Goal: Information Seeking & Learning: Learn about a topic

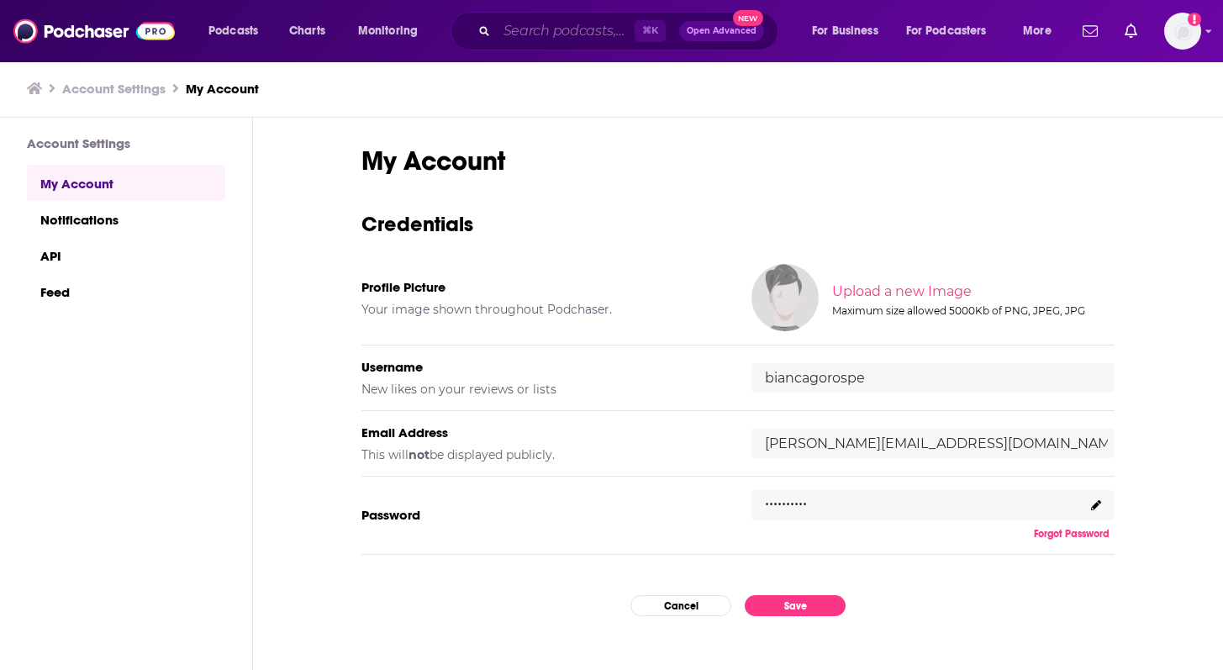
click at [562, 28] on input "Search podcasts, credits, & more..." at bounding box center [566, 31] width 138 height 27
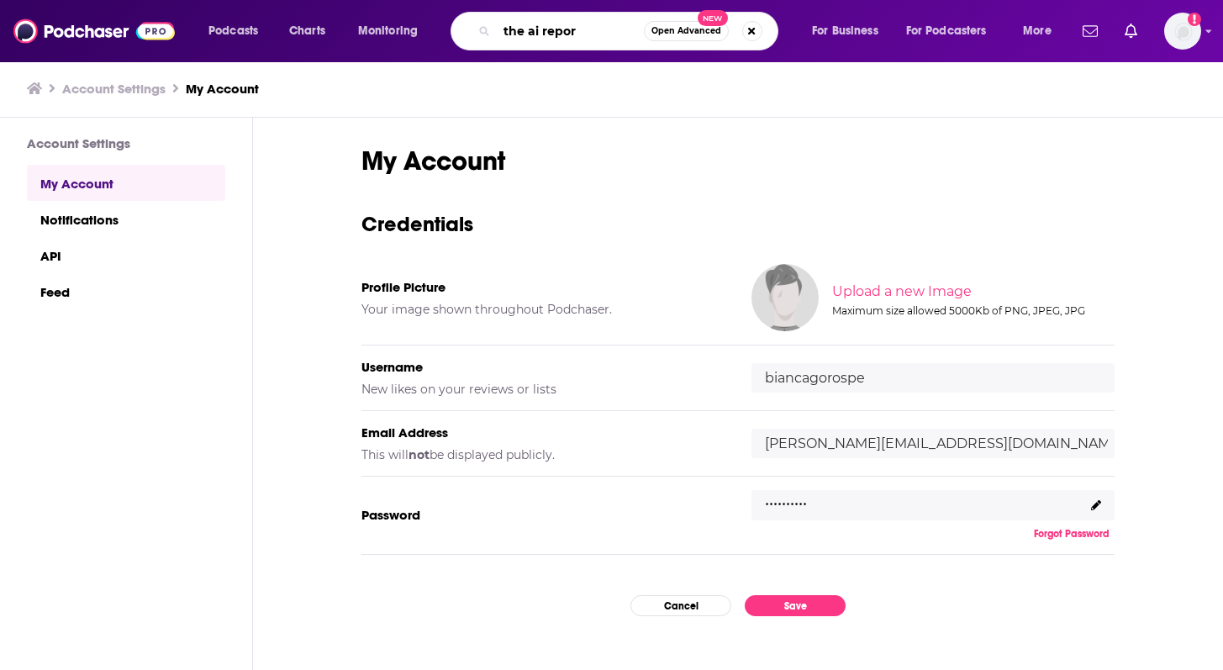
type input "the ai report"
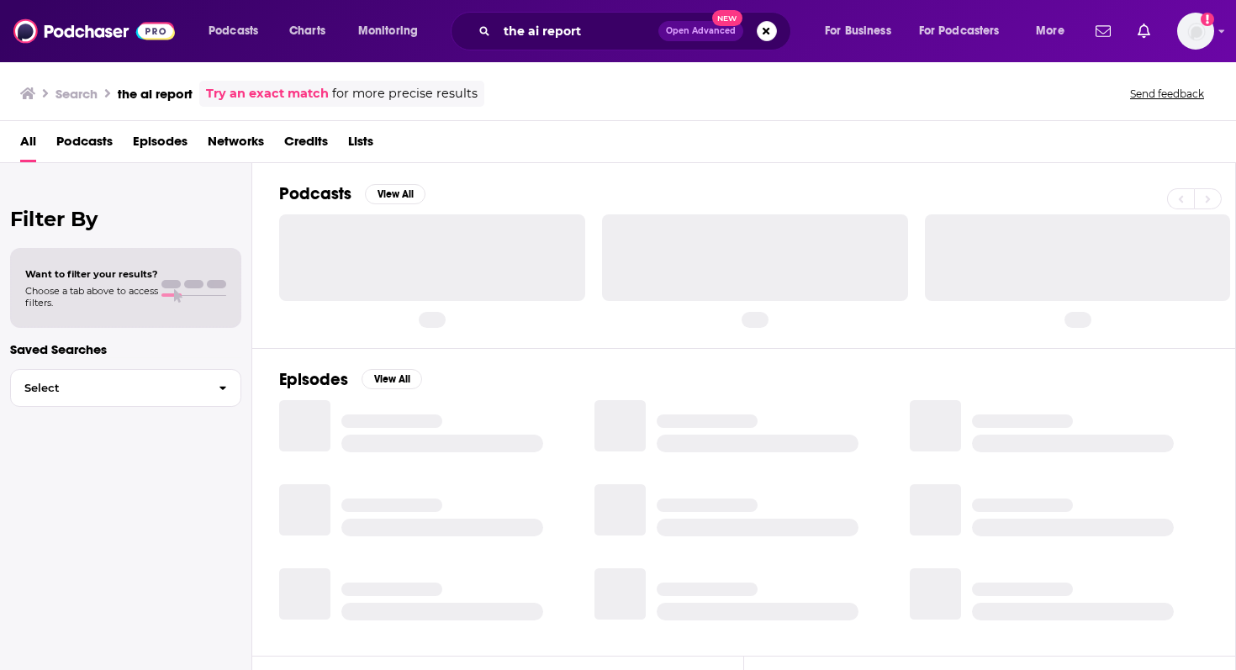
click at [92, 142] on span "Podcasts" at bounding box center [84, 145] width 56 height 34
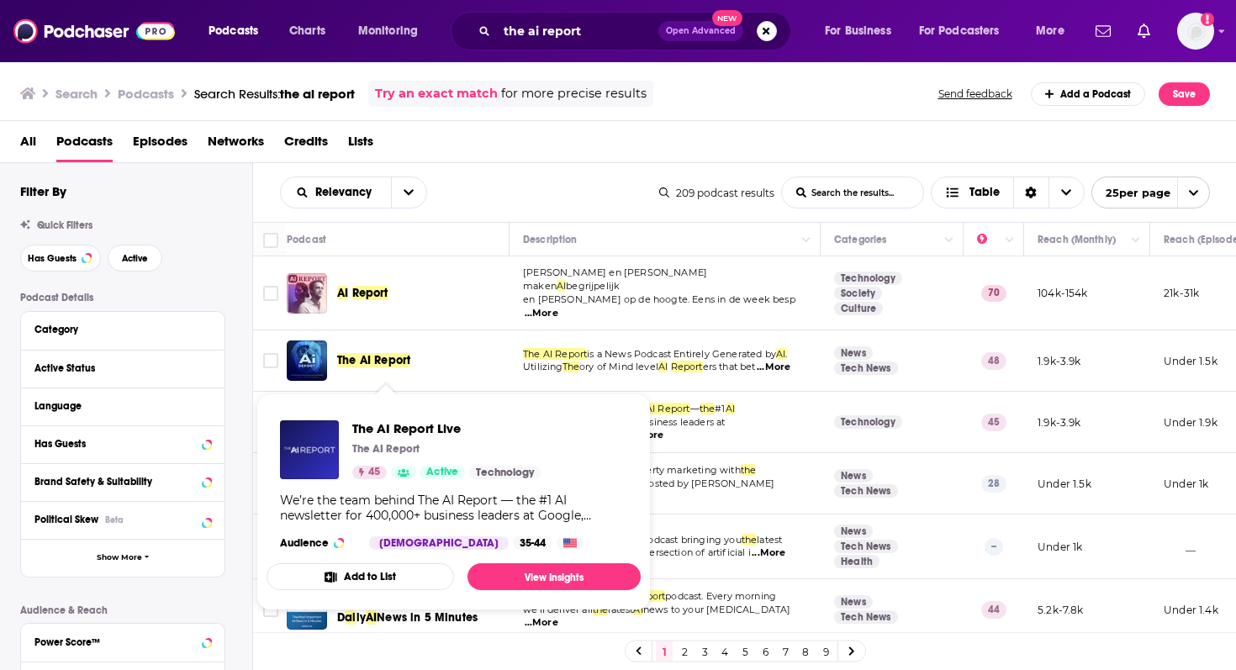
click at [406, 413] on div "The AI Report Live The AI Report 45 Active Technology We’re the team behind The…" at bounding box center [453, 485] width 374 height 156
click at [373, 441] on div "The AI Report Live The AI Report 45 Active Technology" at bounding box center [446, 449] width 188 height 59
click at [374, 426] on span "The AI Report Live" at bounding box center [446, 428] width 188 height 16
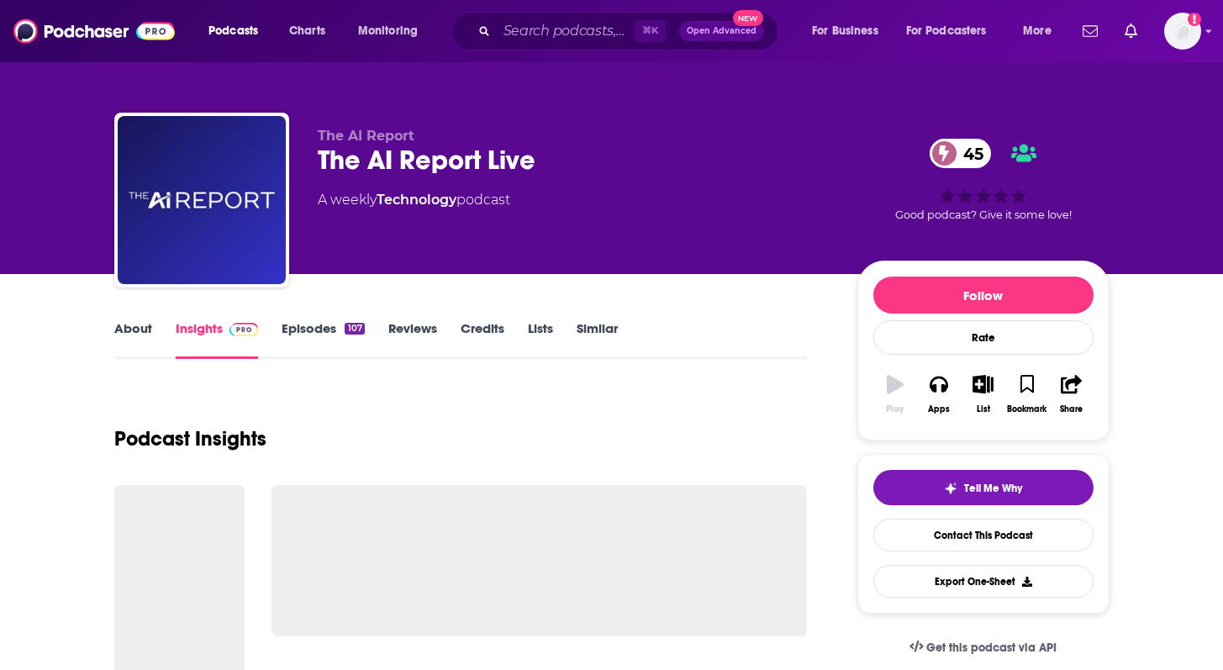
click at [374, 426] on div "Podcast Insights" at bounding box center [461, 429] width 694 height 86
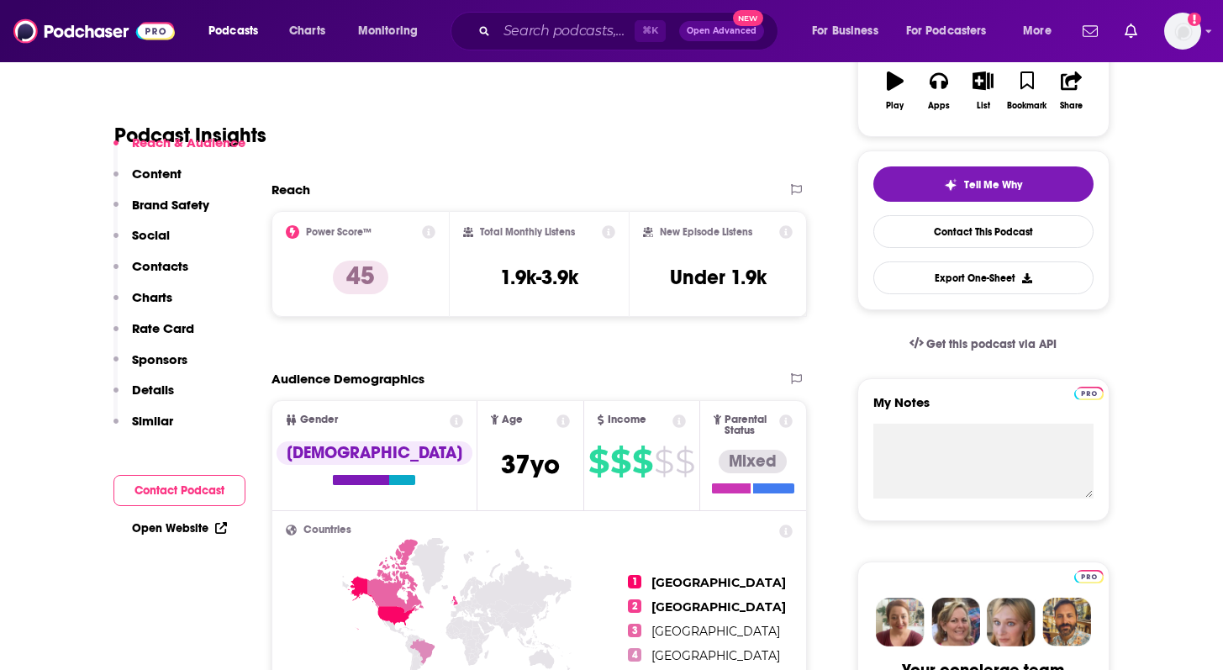
scroll to position [298, 0]
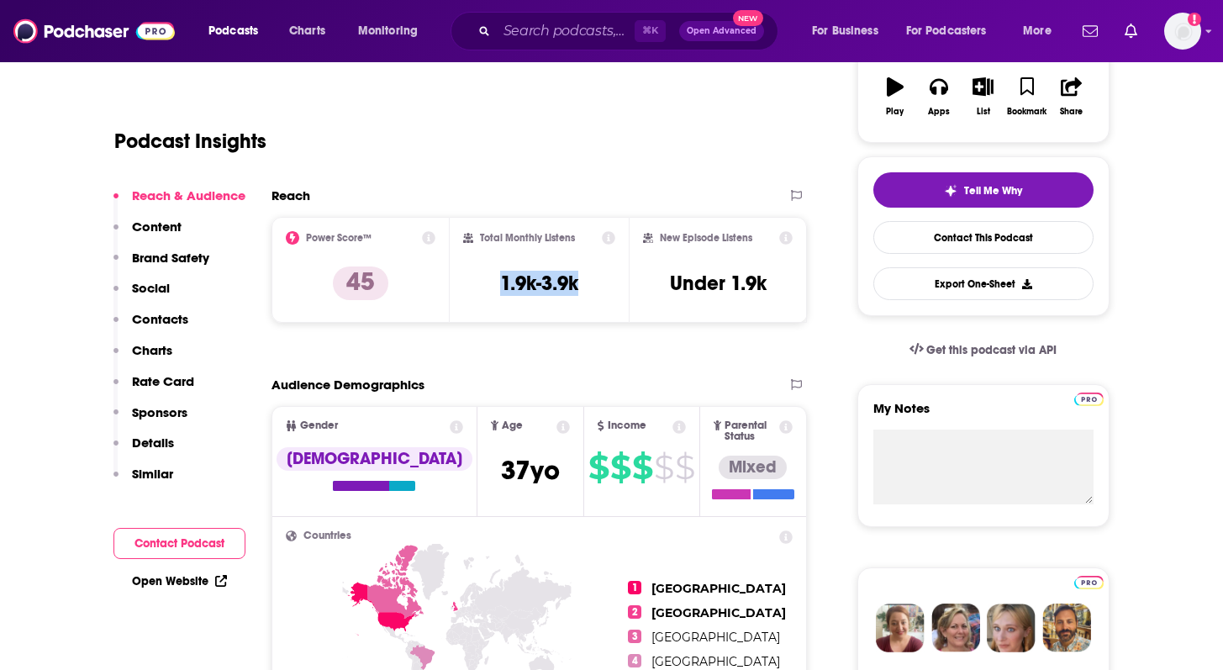
drag, startPoint x: 493, startPoint y: 285, endPoint x: 604, endPoint y: 285, distance: 110.1
click at [604, 285] on div "Total Monthly Listens 1.9k-3.9k" at bounding box center [539, 269] width 152 height 77
copy h3 "1.9k-3.9k"
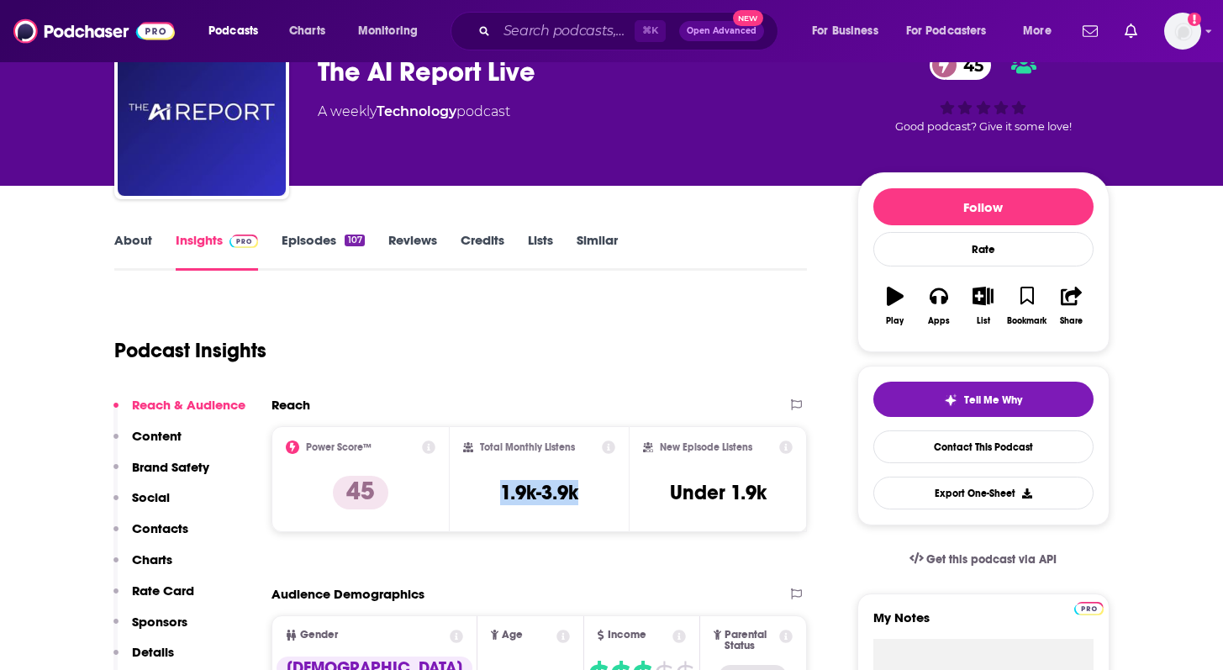
scroll to position [0, 0]
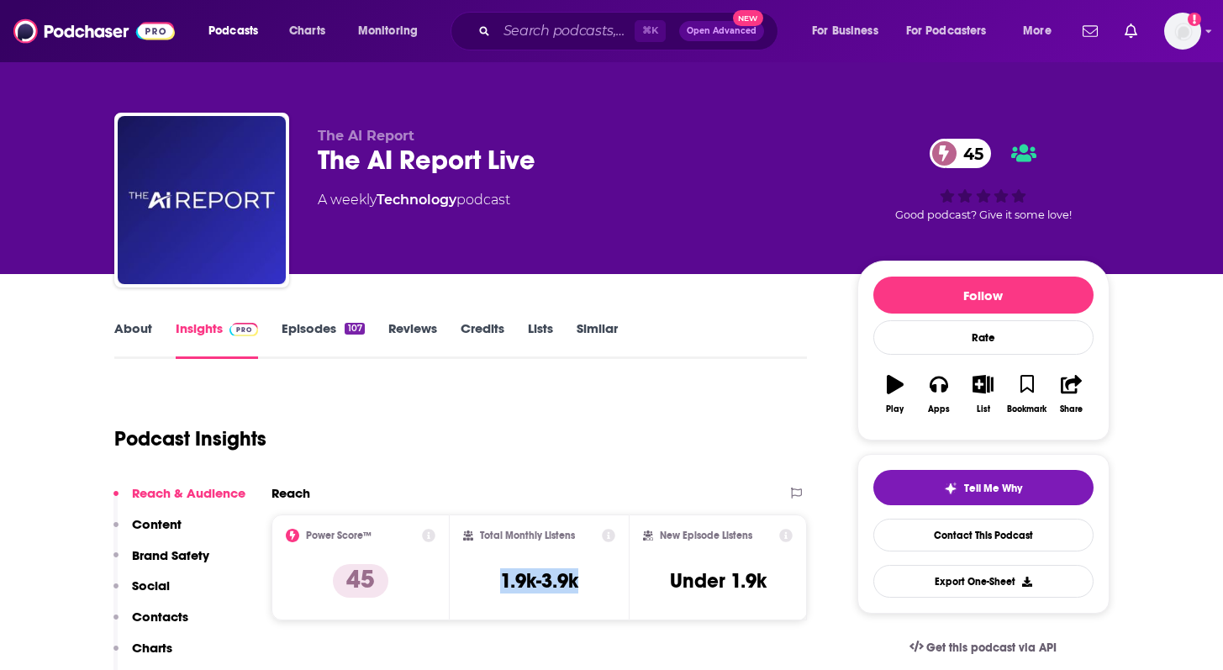
click at [295, 333] on link "Episodes 107" at bounding box center [323, 339] width 82 height 39
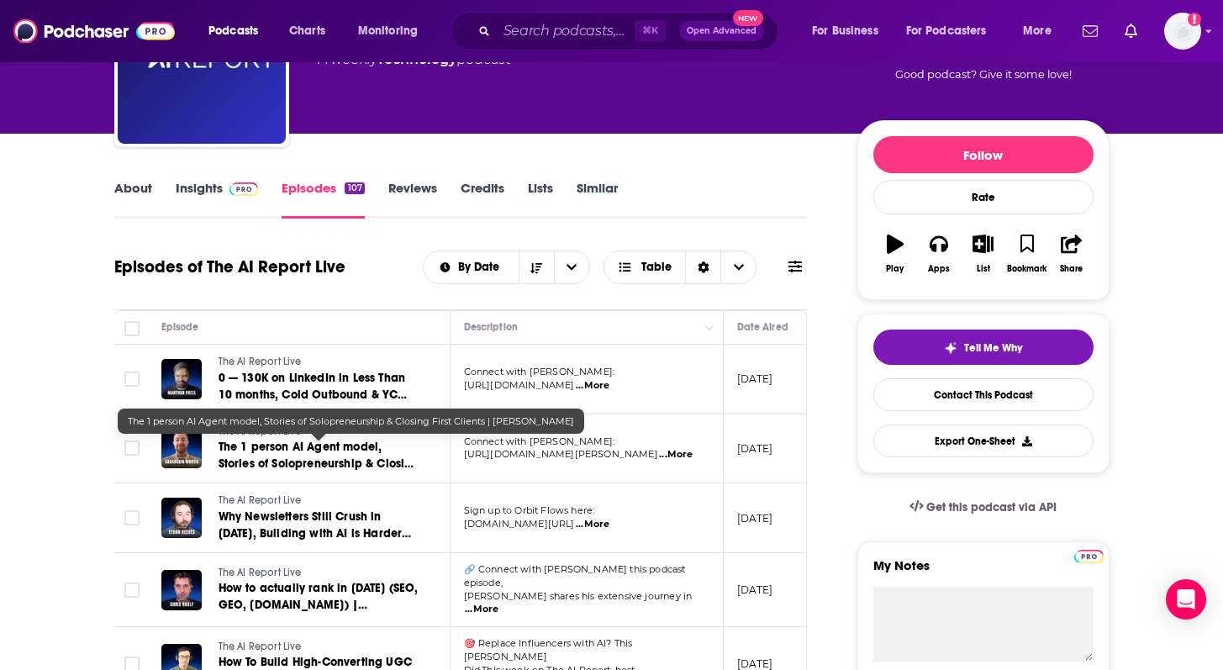
scroll to position [142, 0]
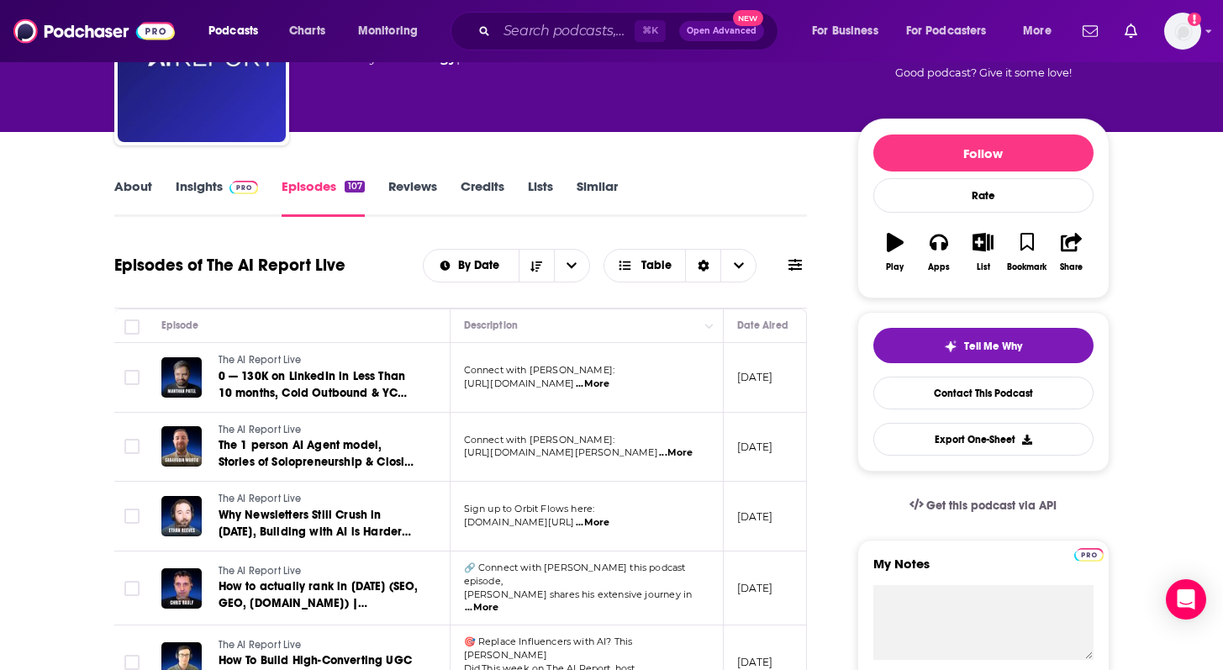
click at [609, 387] on span "...More" at bounding box center [593, 383] width 34 height 13
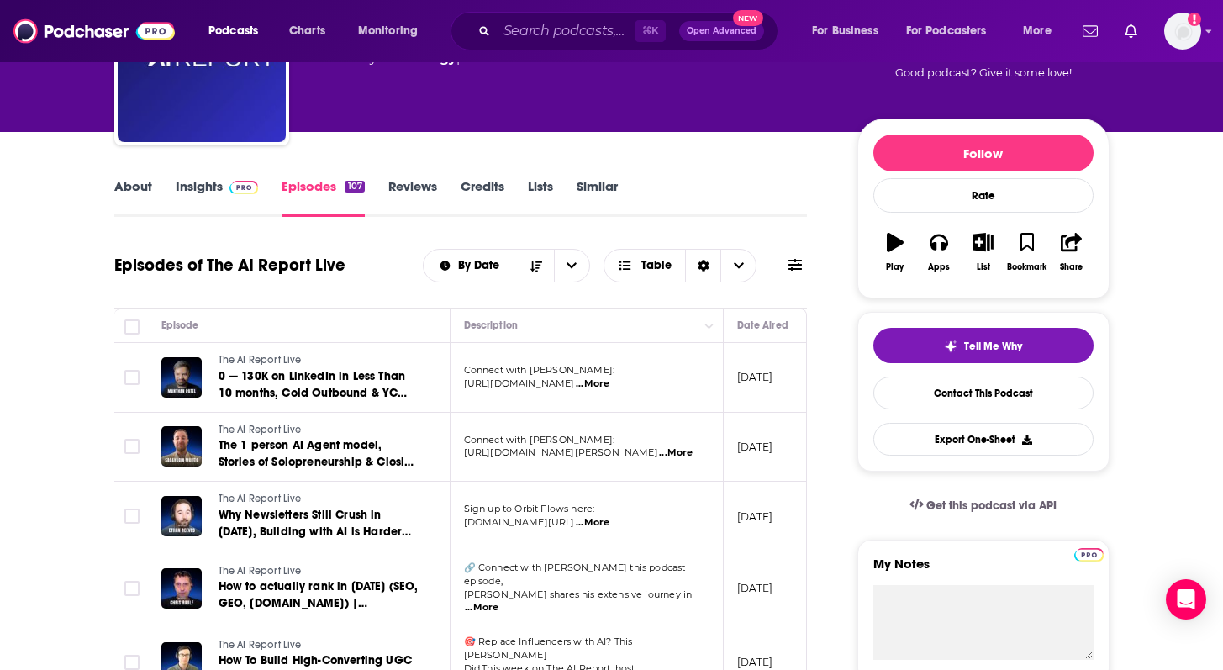
click at [683, 455] on span "...More" at bounding box center [676, 452] width 34 height 13
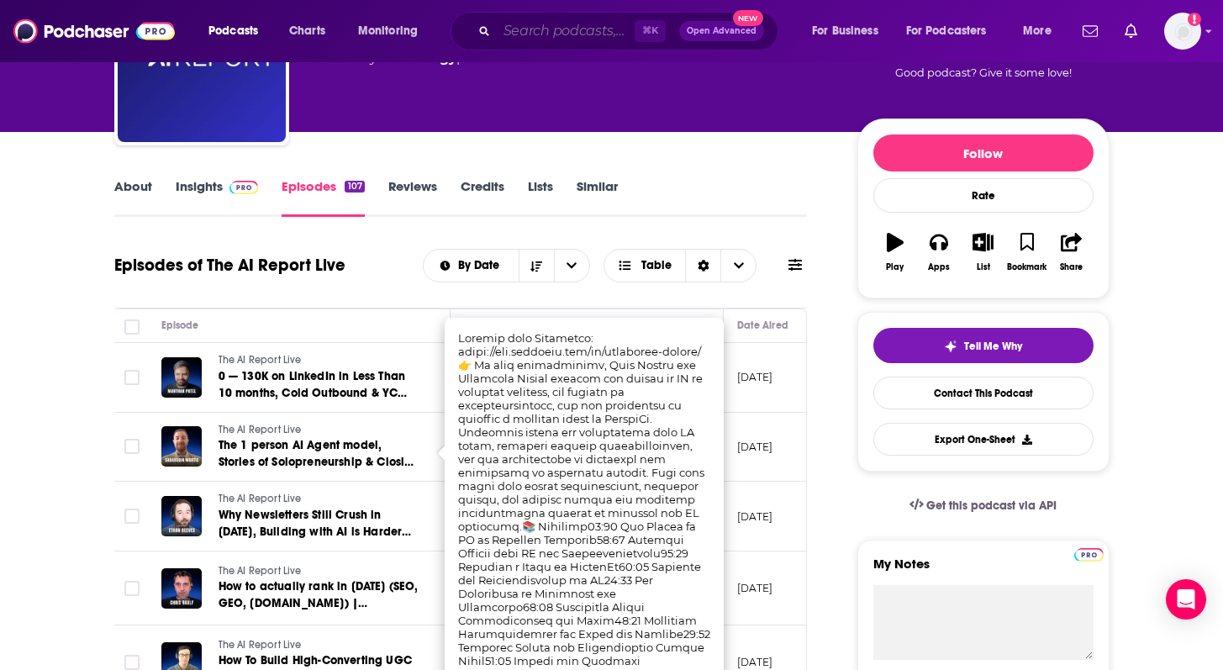
click at [560, 34] on input "Search podcasts, credits, & more..." at bounding box center [566, 31] width 138 height 27
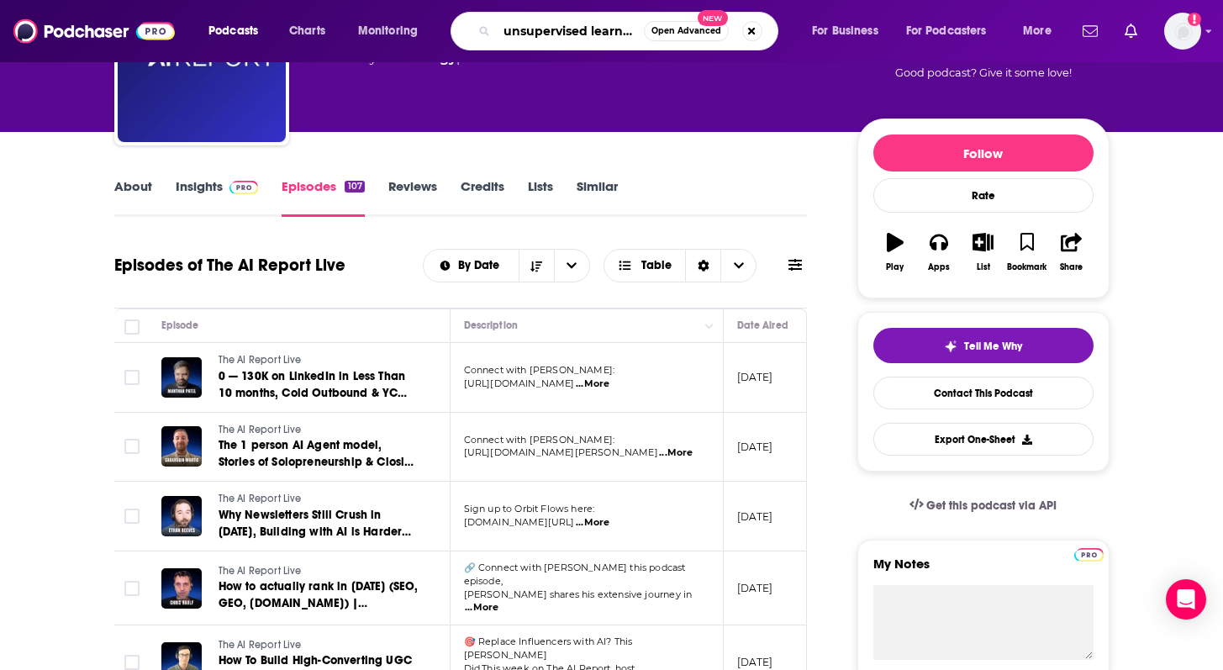
type input "unsupervised learning"
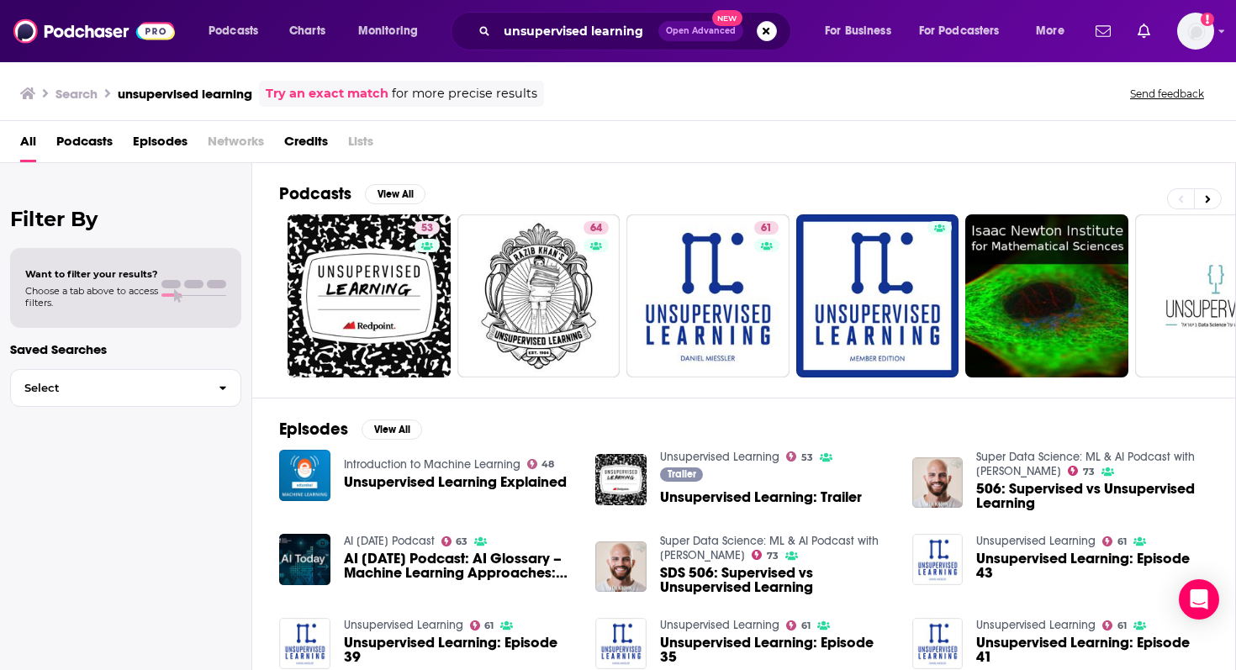
click at [92, 140] on span "Podcasts" at bounding box center [84, 145] width 56 height 34
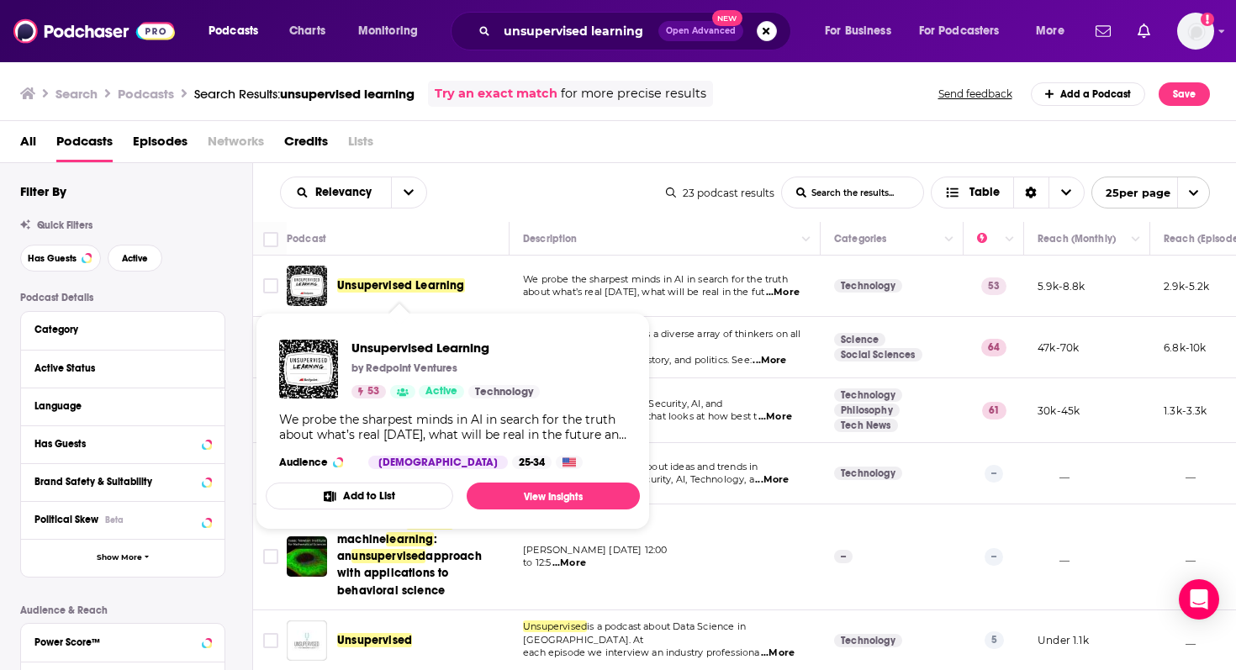
click at [419, 288] on span "Unsupervised Learning" at bounding box center [401, 285] width 128 height 14
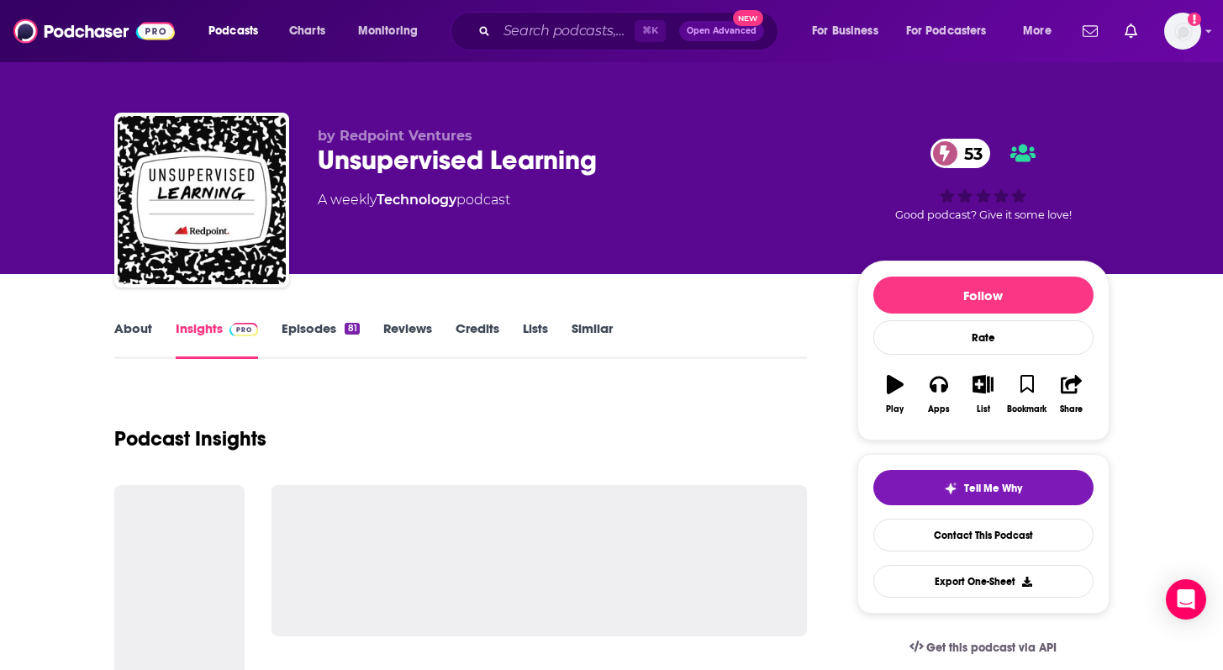
scroll to position [197, 0]
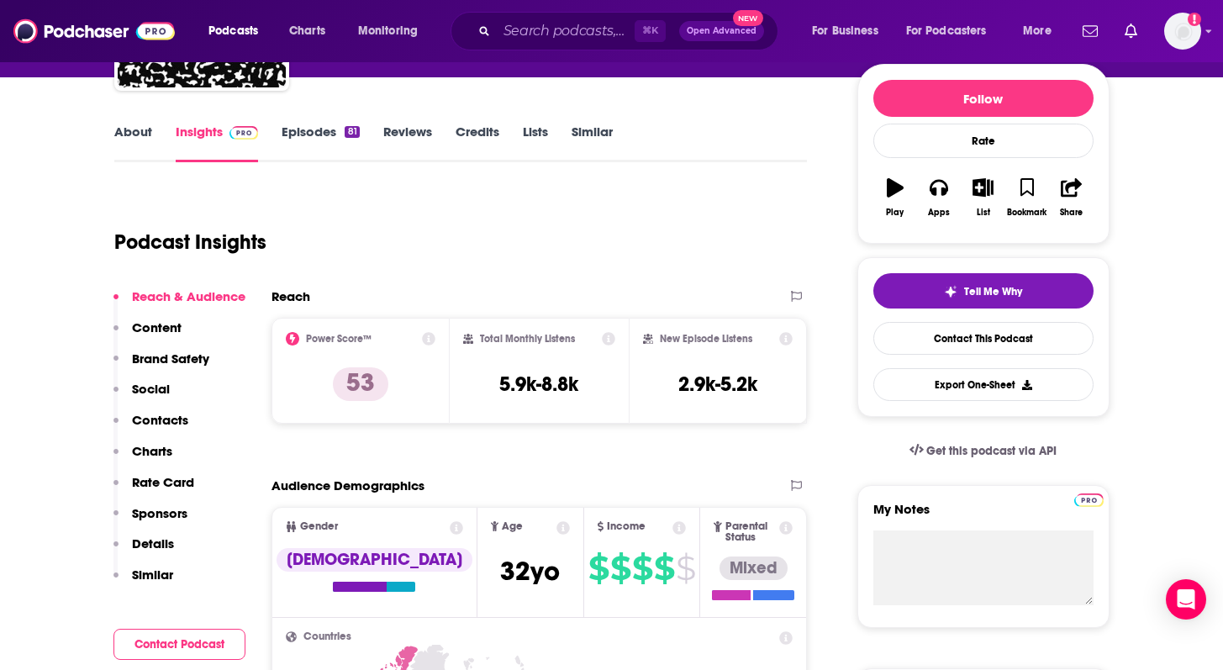
click at [318, 145] on link "Episodes 81" at bounding box center [320, 143] width 77 height 39
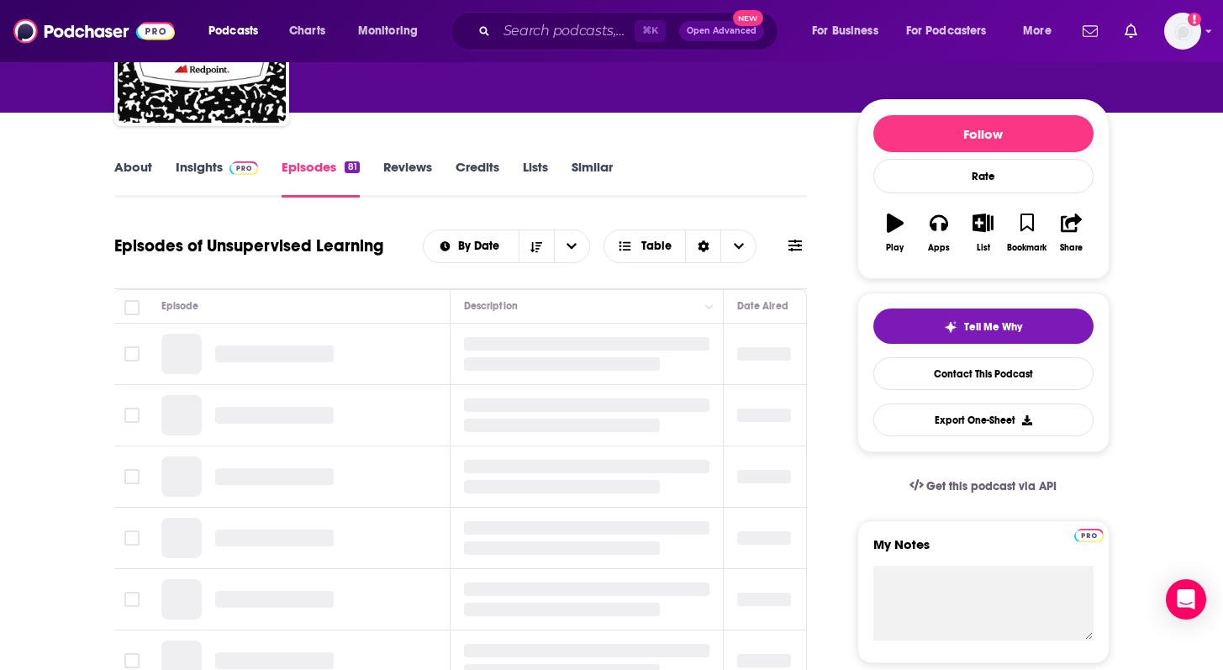
scroll to position [221, 0]
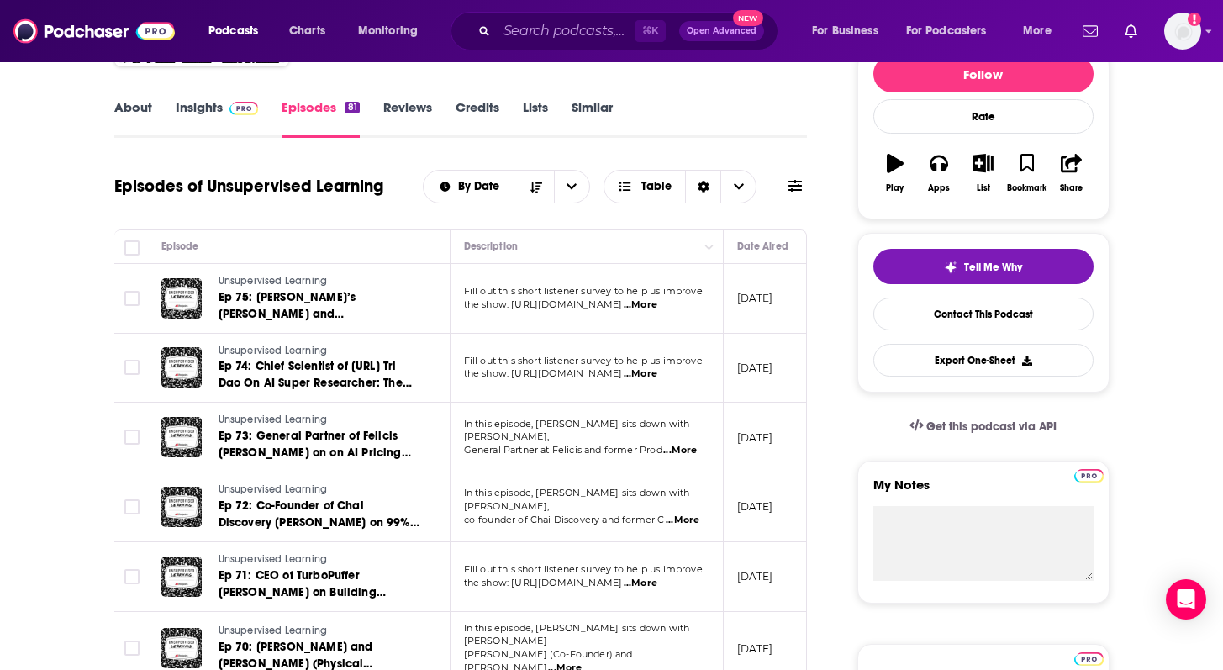
click at [115, 114] on link "About" at bounding box center [133, 118] width 38 height 39
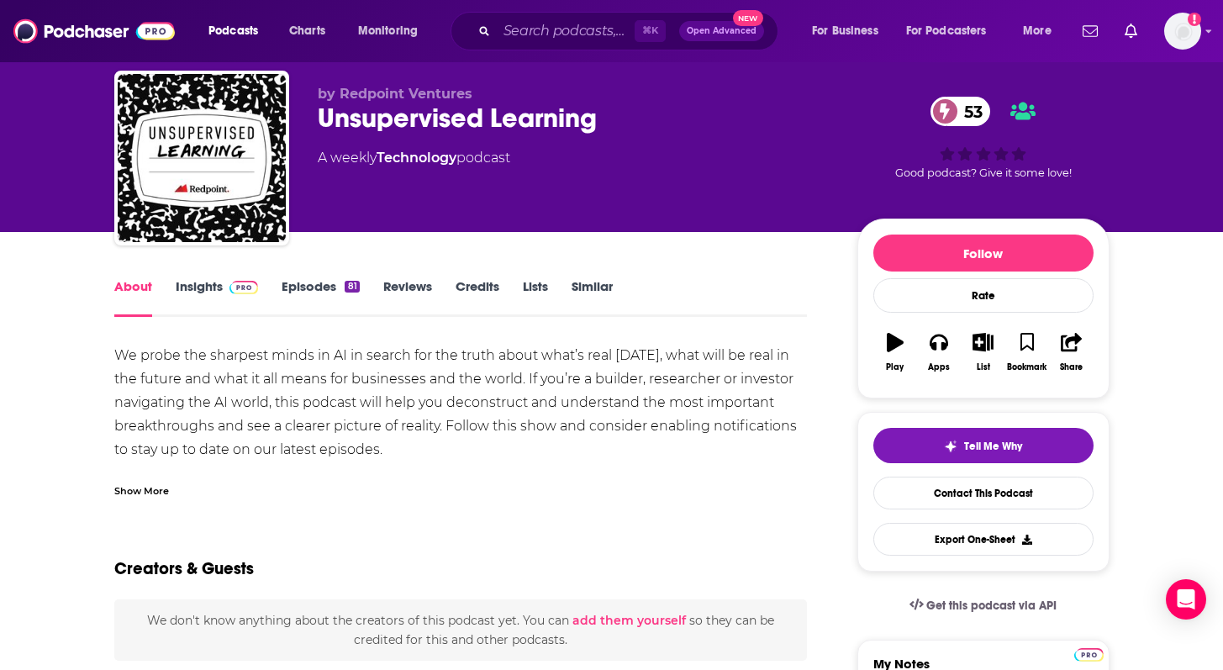
scroll to position [44, 0]
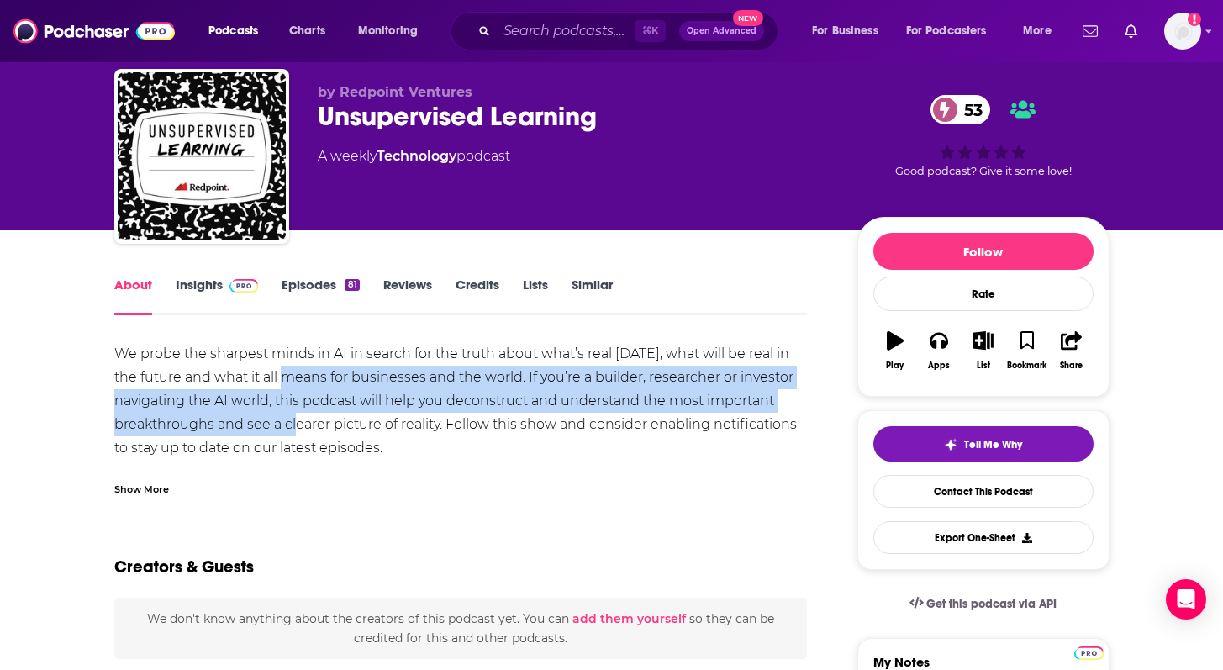
drag, startPoint x: 266, startPoint y: 381, endPoint x: 303, endPoint y: 416, distance: 50.5
click at [303, 416] on div "We probe the sharpest minds in AI in search for the truth about what’s real tod…" at bounding box center [461, 471] width 694 height 259
click at [310, 282] on link "Episodes 81" at bounding box center [320, 296] width 77 height 39
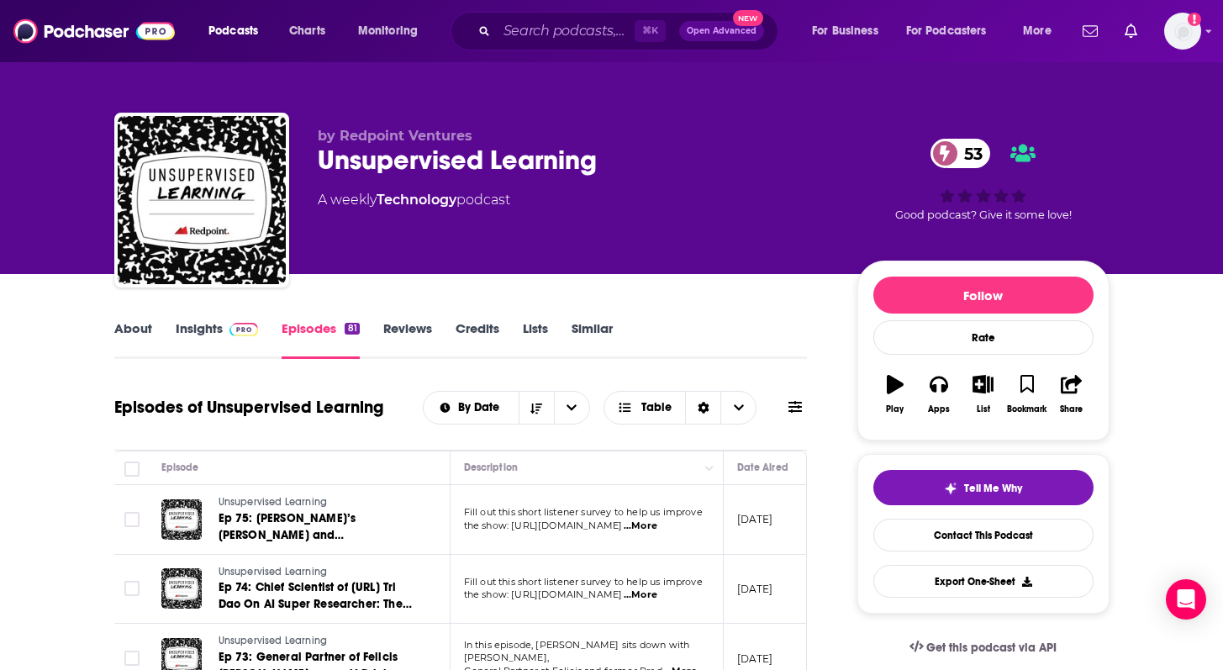
click at [215, 330] on link "Insights" at bounding box center [217, 339] width 83 height 39
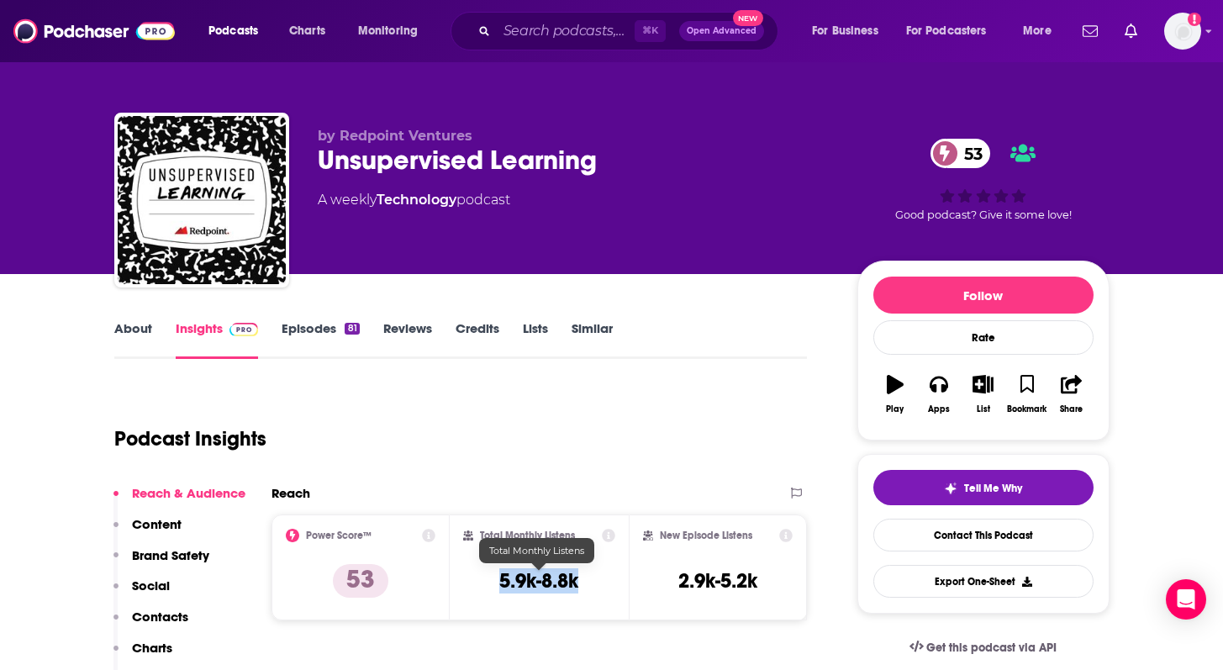
drag, startPoint x: 529, startPoint y: 584, endPoint x: 583, endPoint y: 583, distance: 54.7
click at [583, 583] on div "Total Monthly Listens 5.9k-8.8k" at bounding box center [539, 567] width 152 height 77
copy h3 "5.9k-8.8k"
click at [133, 324] on link "About" at bounding box center [133, 339] width 38 height 39
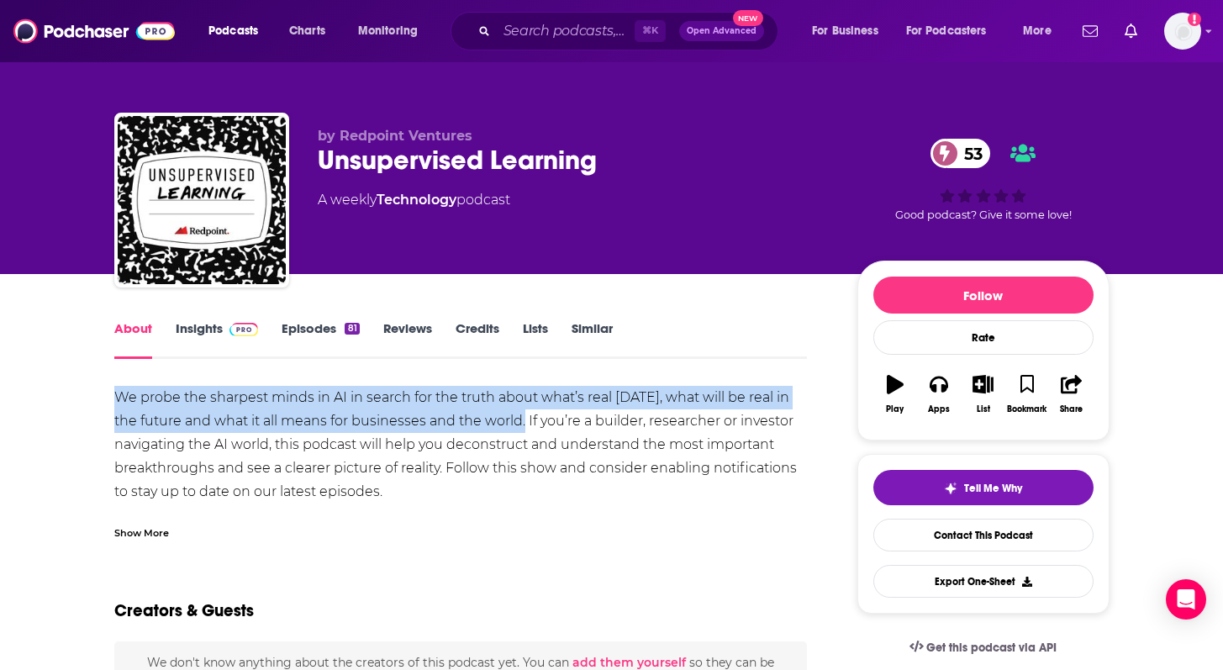
drag, startPoint x: 109, startPoint y: 398, endPoint x: 500, endPoint y: 426, distance: 391.9
copy div "We probe the sharpest minds in AI in search for the truth about what’s real tod…"
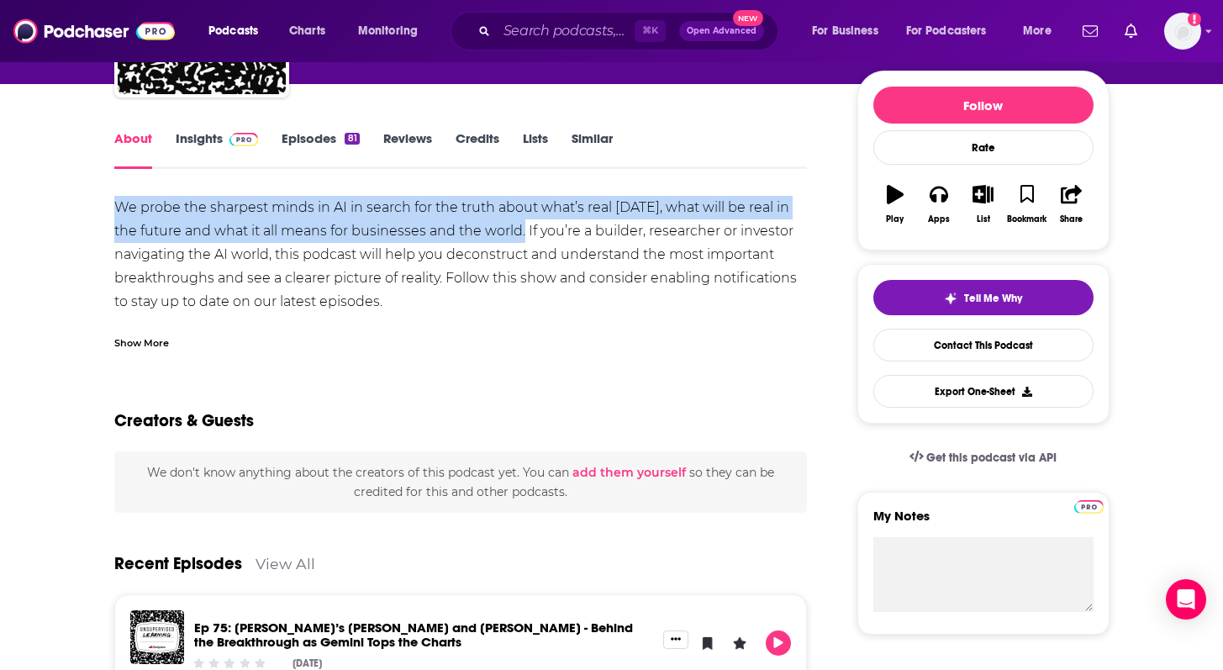
scroll to position [208, 0]
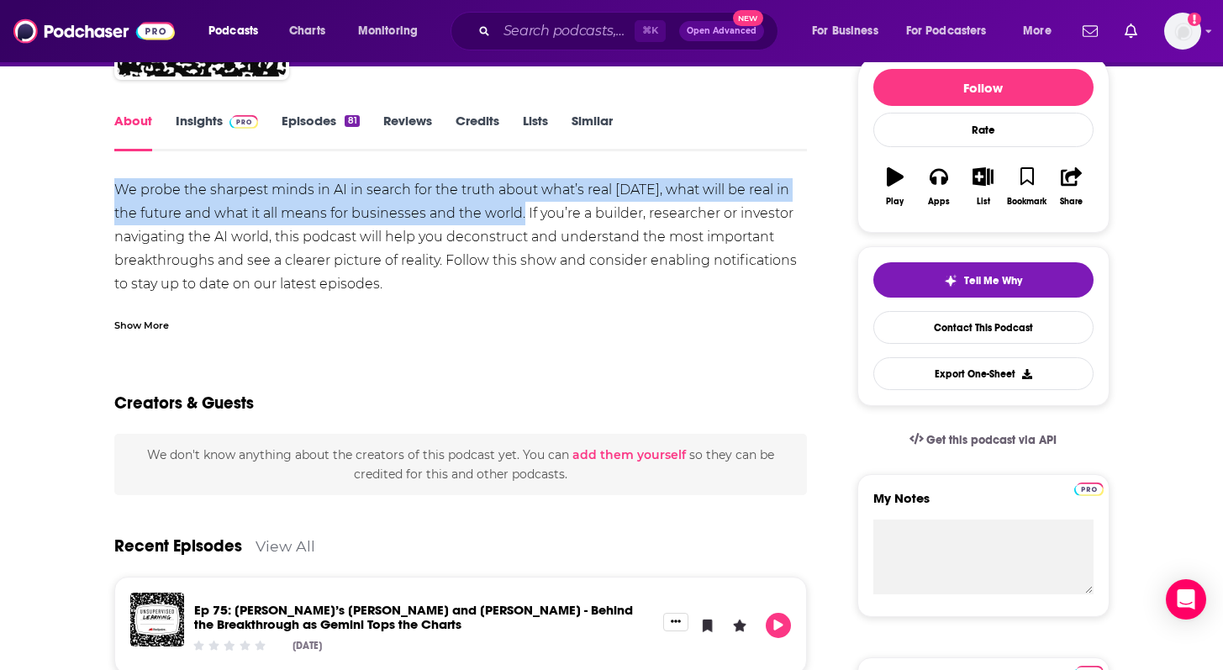
click at [295, 121] on link "Episodes 81" at bounding box center [320, 132] width 77 height 39
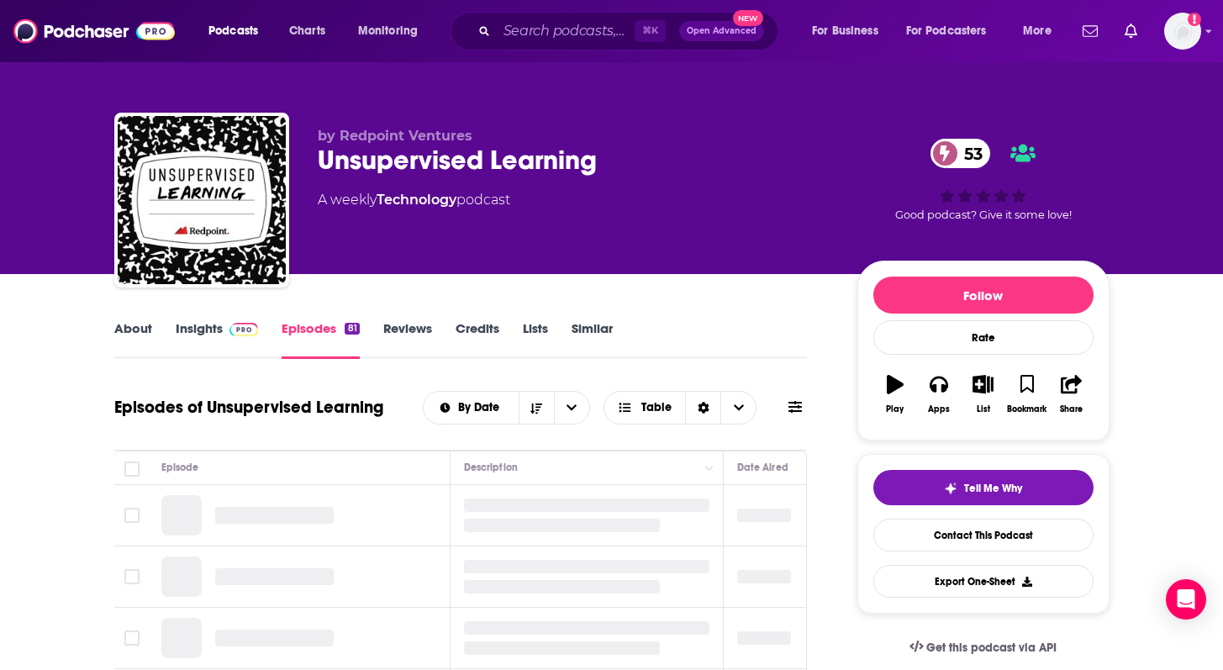
scroll to position [206, 0]
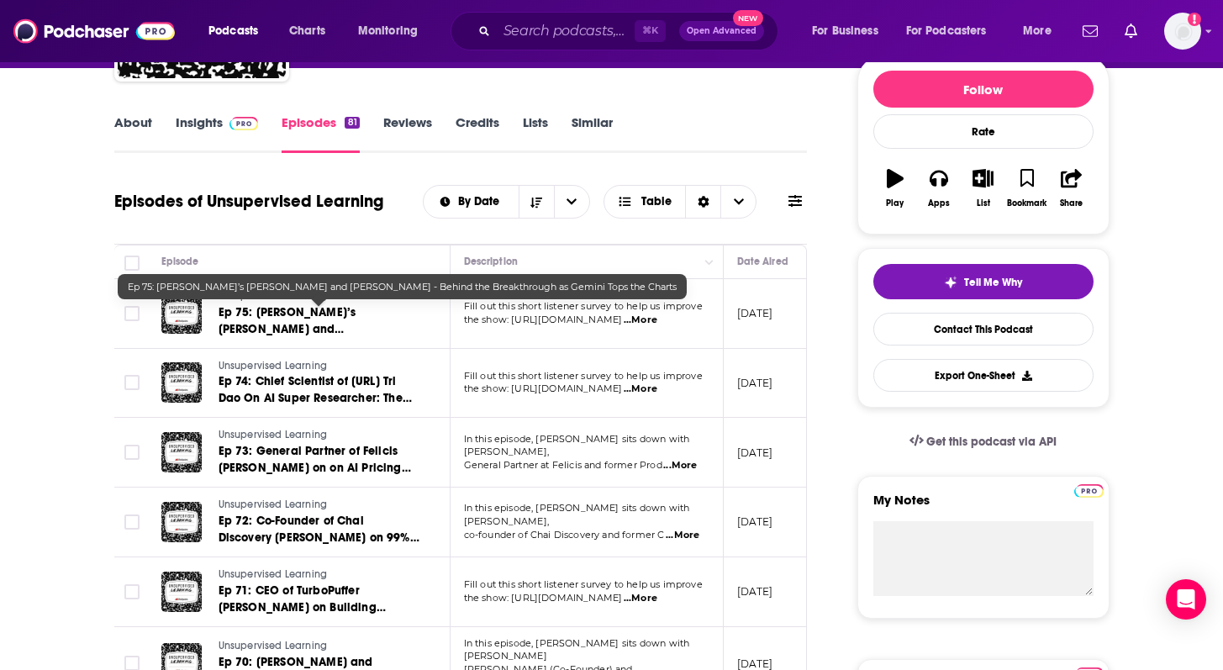
click at [307, 346] on td "Unsupervised Learning Ep 75: Nano Banana’s Oliver Wang and Nicole Brichtova - B…" at bounding box center [299, 314] width 303 height 70
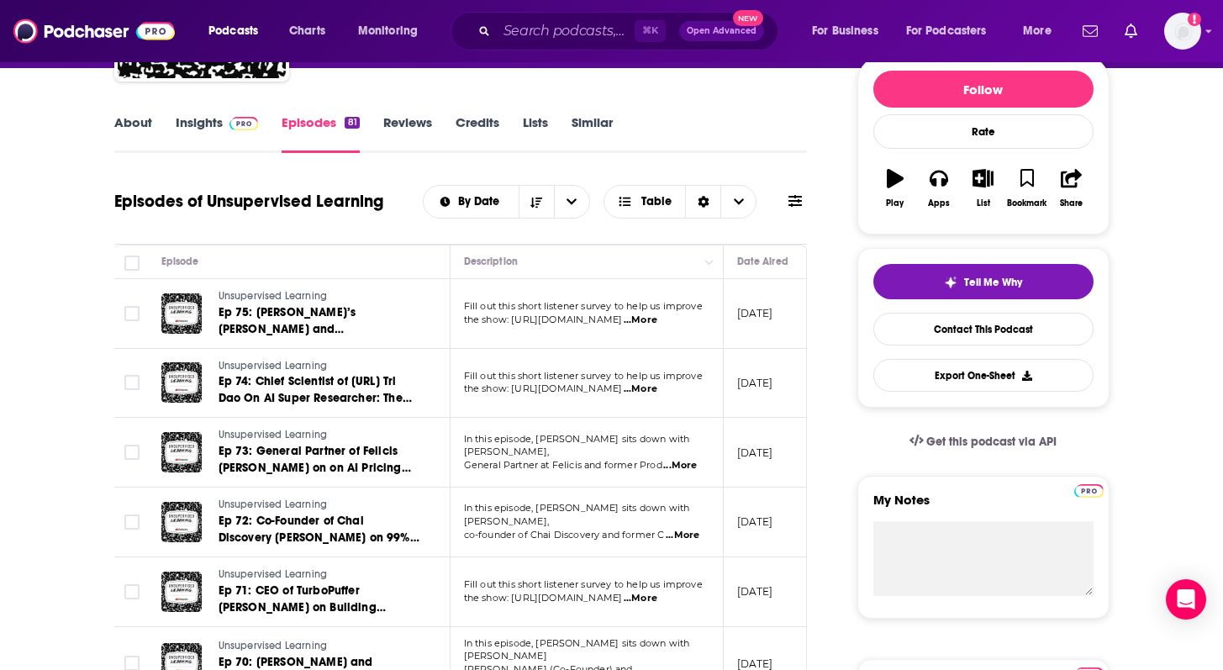
click at [308, 338] on td "Unsupervised Learning Ep 75: Nano Banana’s Oliver Wang and Nicole Brichtova - B…" at bounding box center [299, 314] width 303 height 70
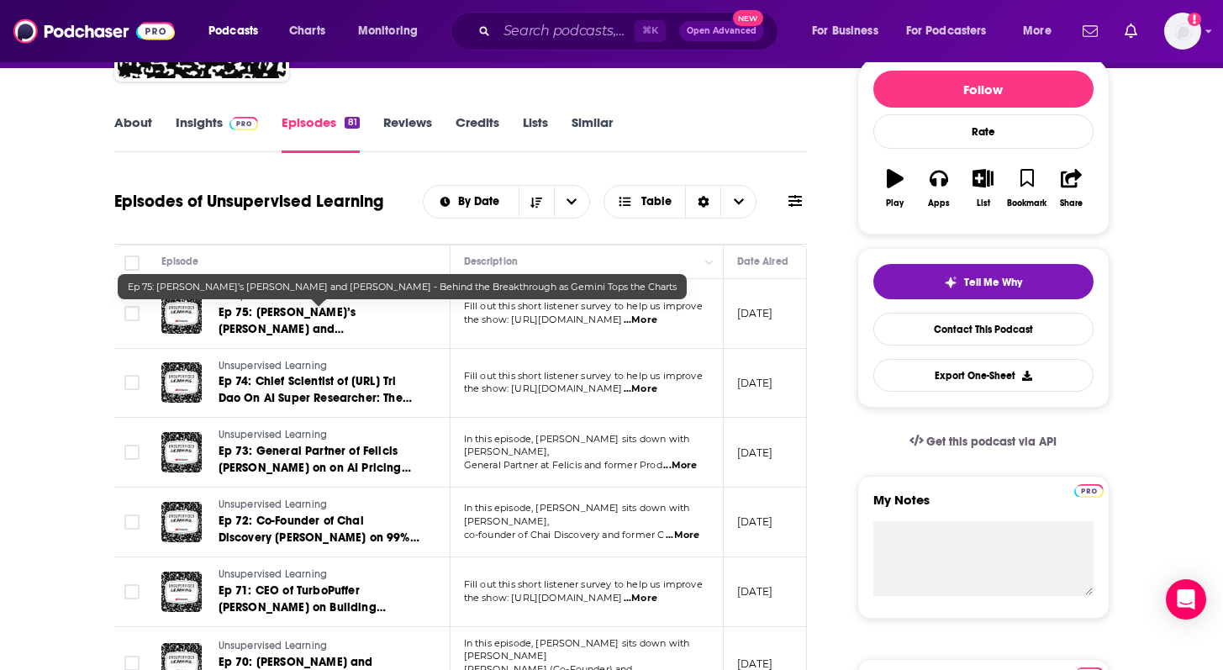
click at [310, 329] on span "Ep 75: Nano Banana’s Oliver Wang and Nicole Brichtova - Behind the Breakthrough…" at bounding box center [310, 346] width 183 height 82
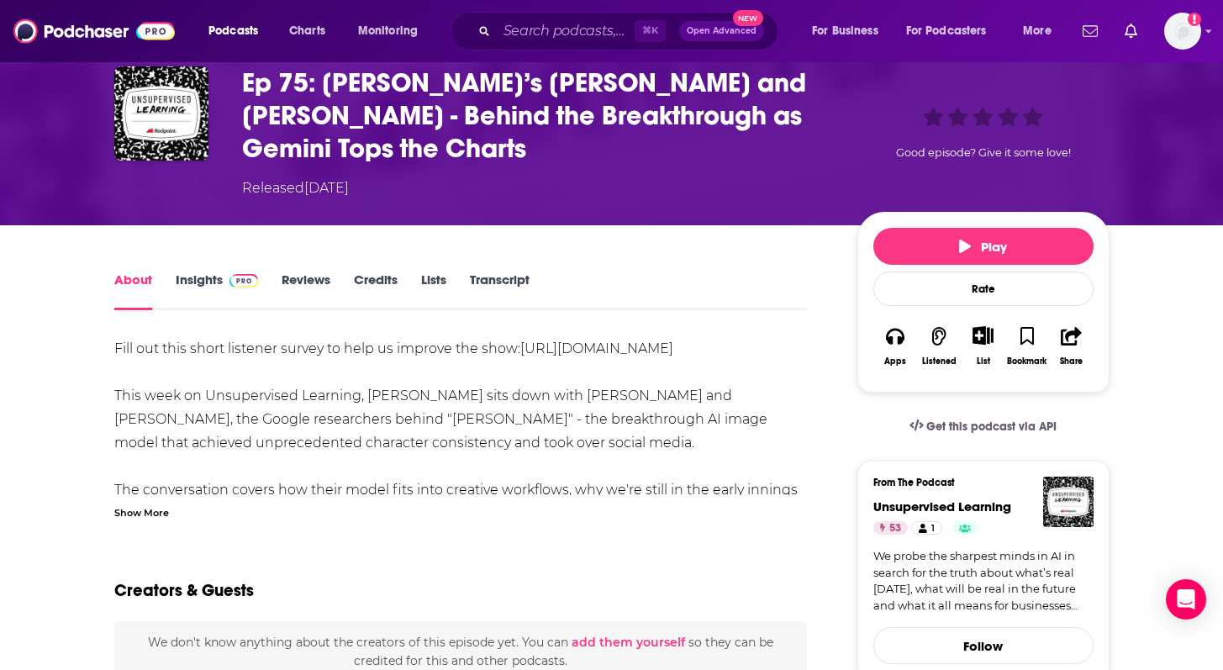
scroll to position [81, 0]
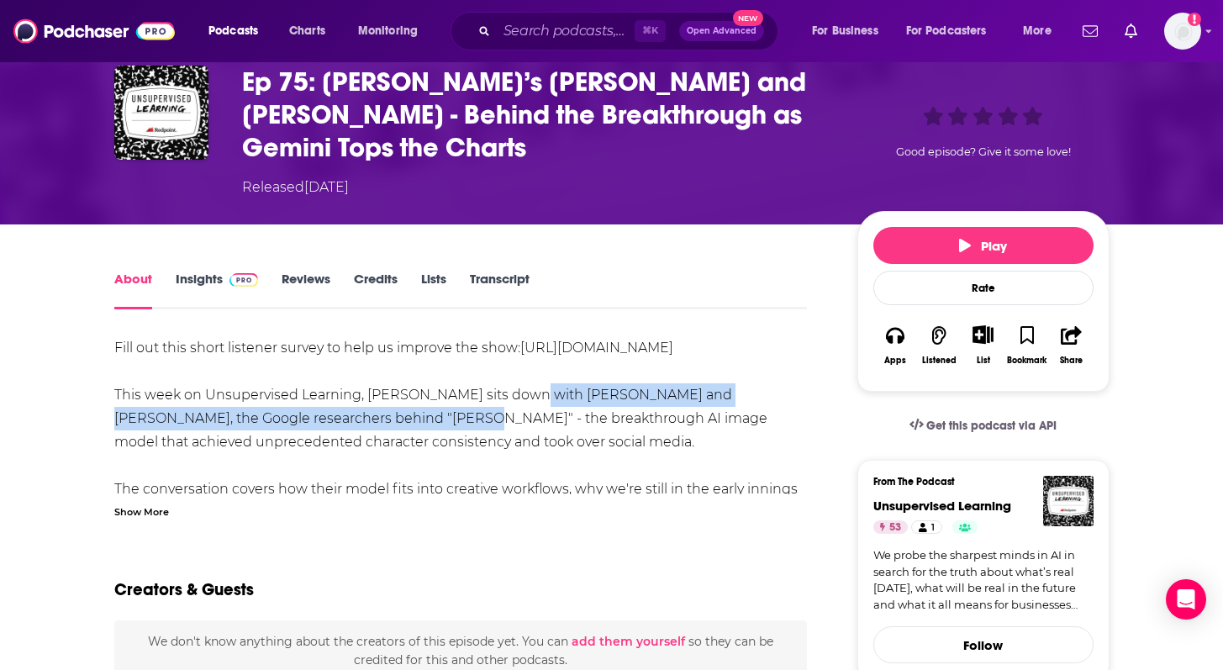
drag, startPoint x: 515, startPoint y: 392, endPoint x: 398, endPoint y: 419, distance: 119.9
copy div "icole Brichtova and Oliver Wang, the Google researchers behind "Nano Banana""
drag, startPoint x: 510, startPoint y: 391, endPoint x: 391, endPoint y: 418, distance: 122.4
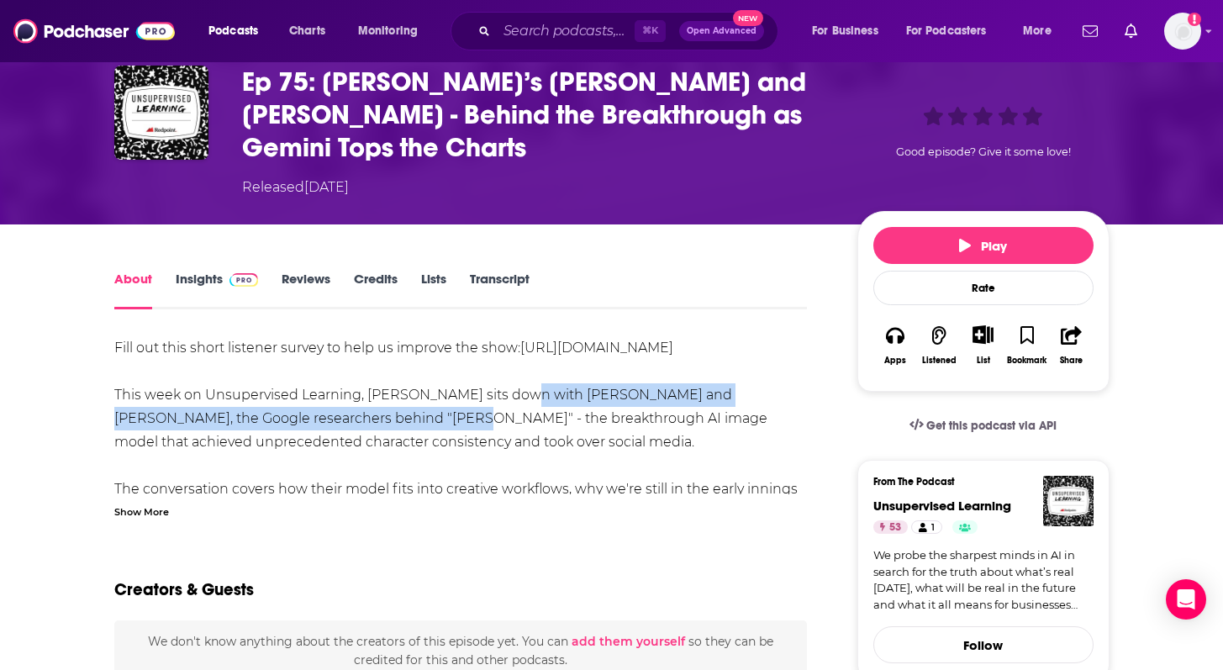
copy div "Nicole Brichtova and Oliver Wang, the Google researchers behind "Nano Banana"
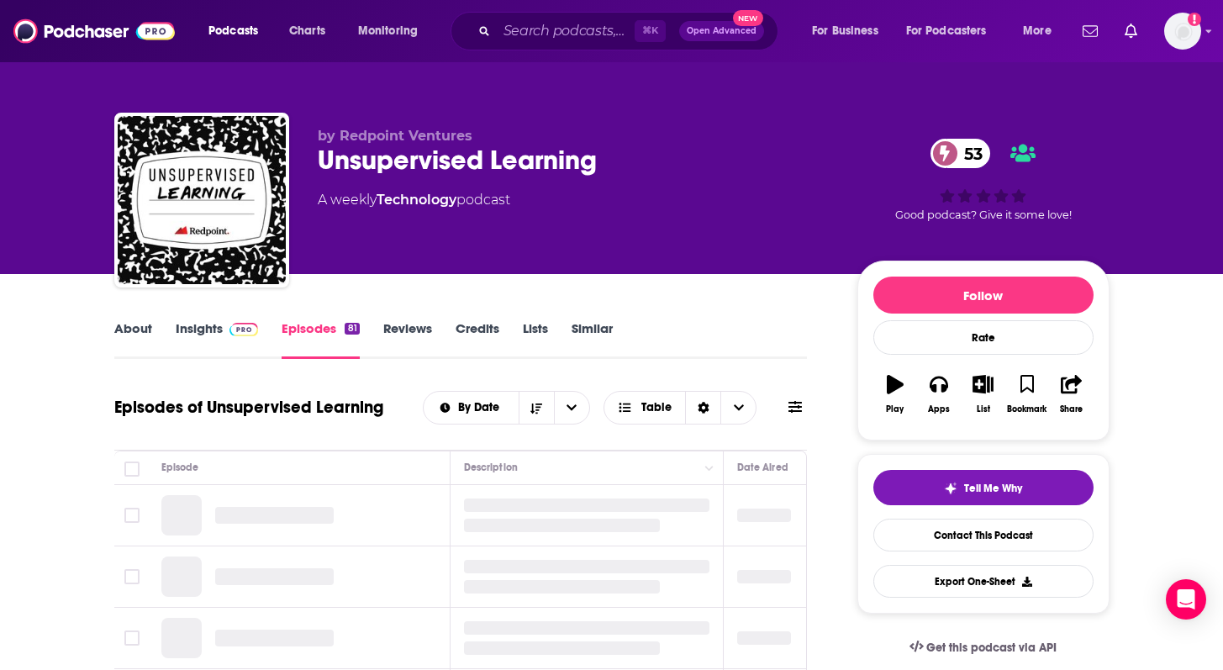
scroll to position [135, 0]
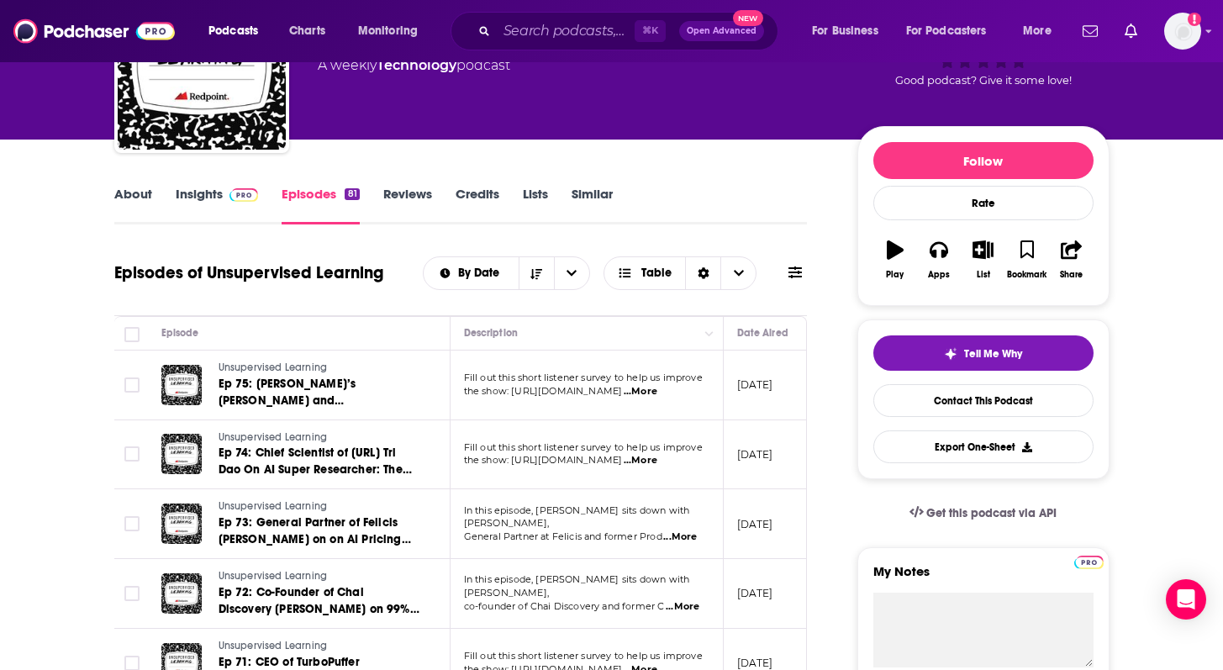
click at [585, 446] on span "Fill out this short listener survey to help us improve" at bounding box center [583, 447] width 239 height 12
click at [657, 464] on span "...More" at bounding box center [641, 460] width 34 height 13
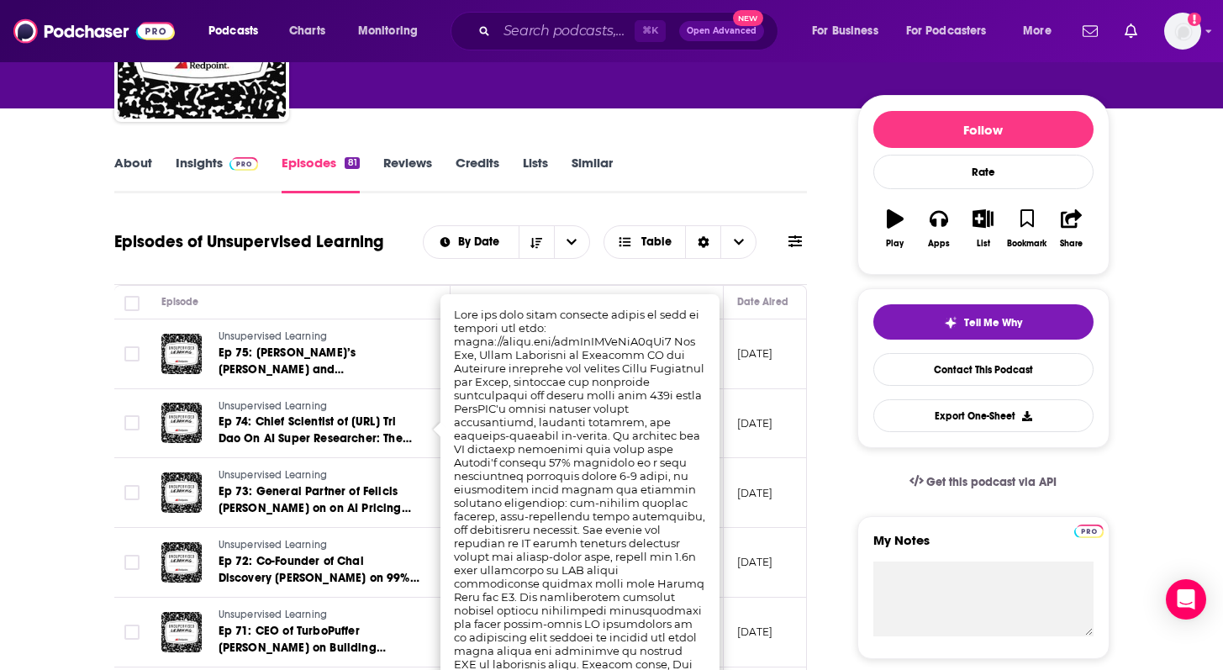
scroll to position [166, 0]
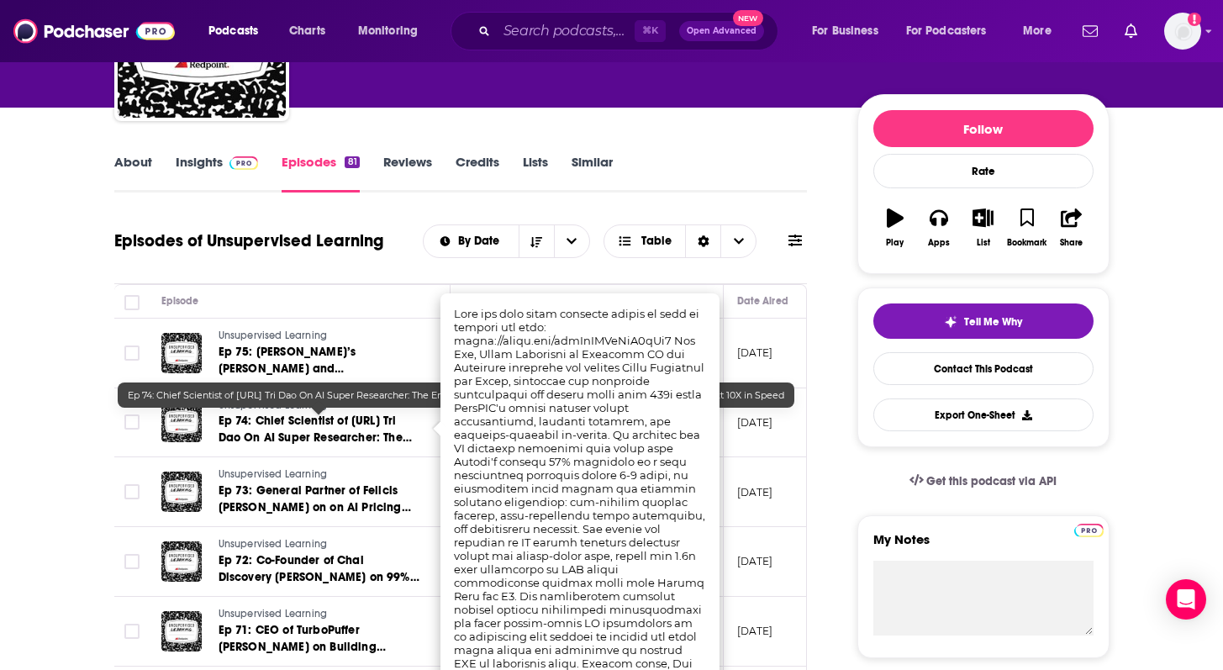
click at [288, 427] on span "Ep 74: Chief Scientist of Together.AI Tri Dao On AI Super Researcher: The End o…" at bounding box center [317, 455] width 196 height 82
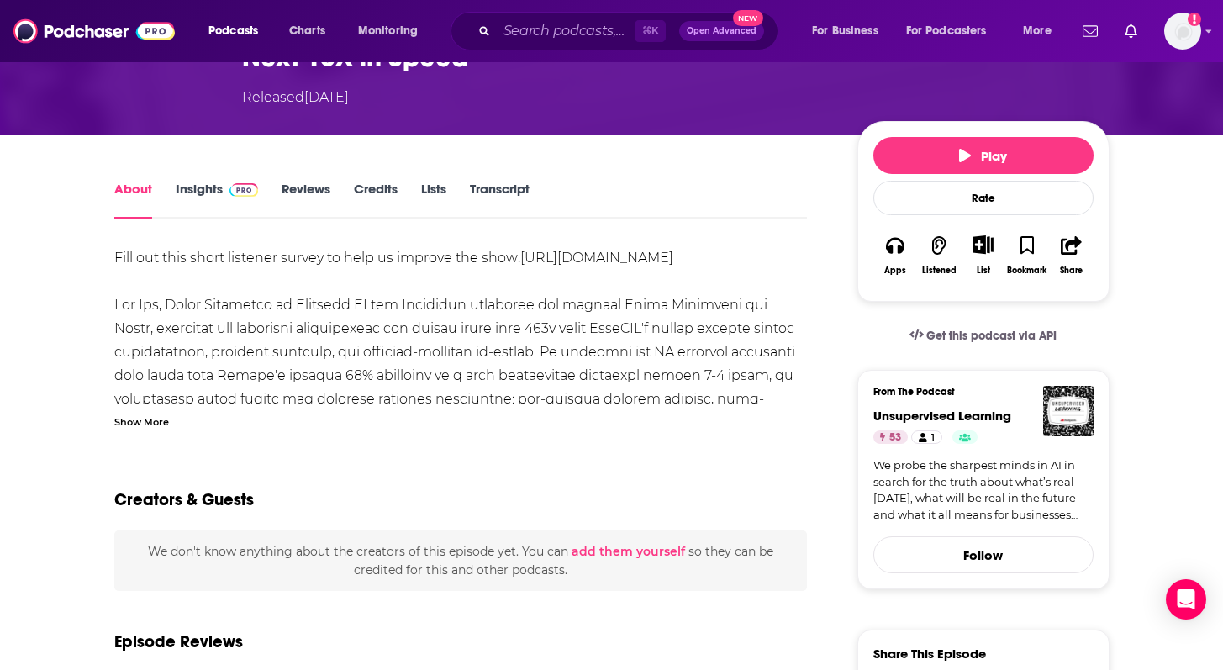
scroll to position [224, 0]
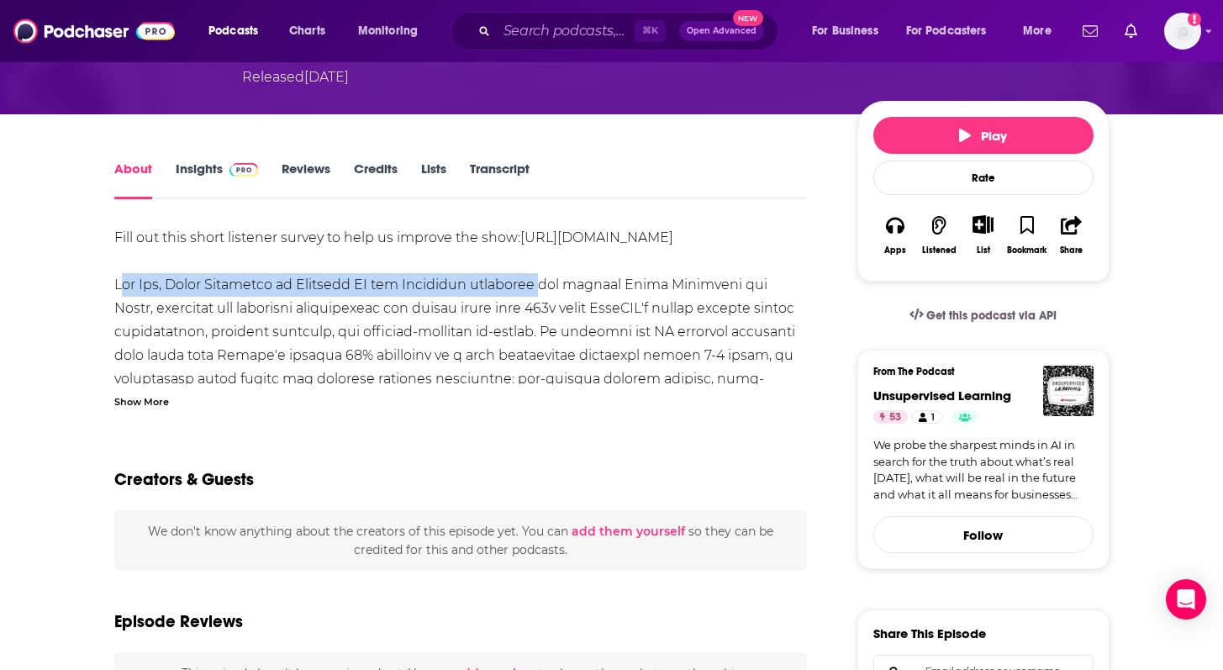
drag, startPoint x: 107, startPoint y: 287, endPoint x: 521, endPoint y: 287, distance: 414.5
copy div "Tri Dao, Chief Scientist at Together AI and Princeton professor"
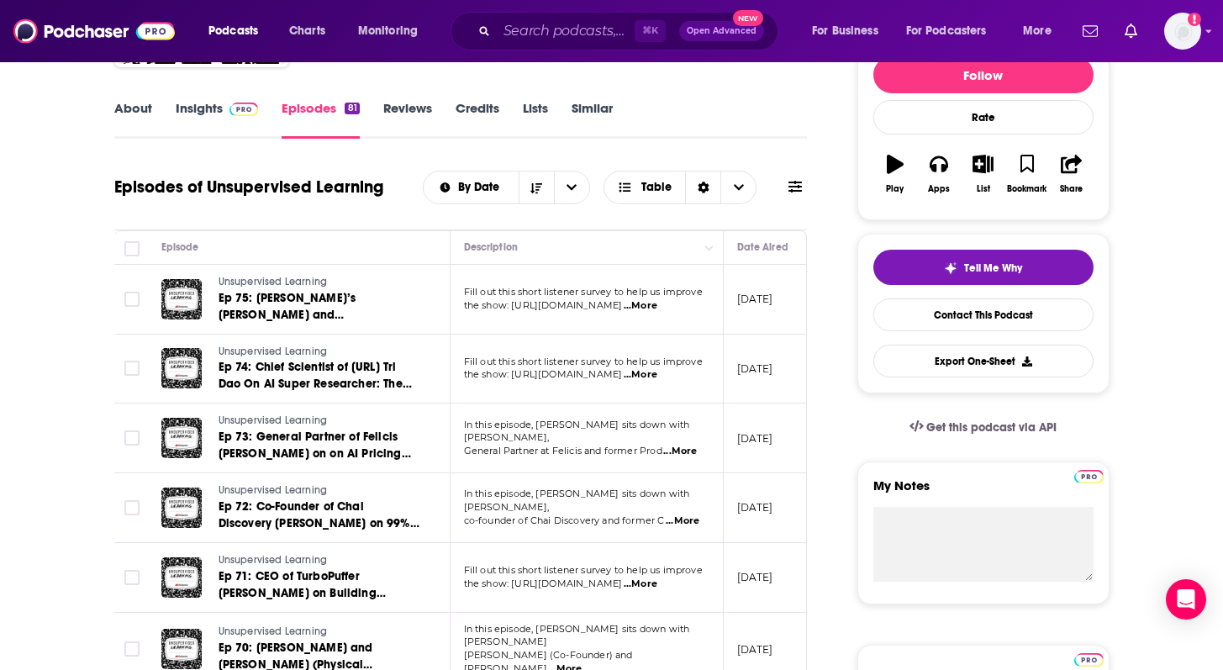
scroll to position [221, 0]
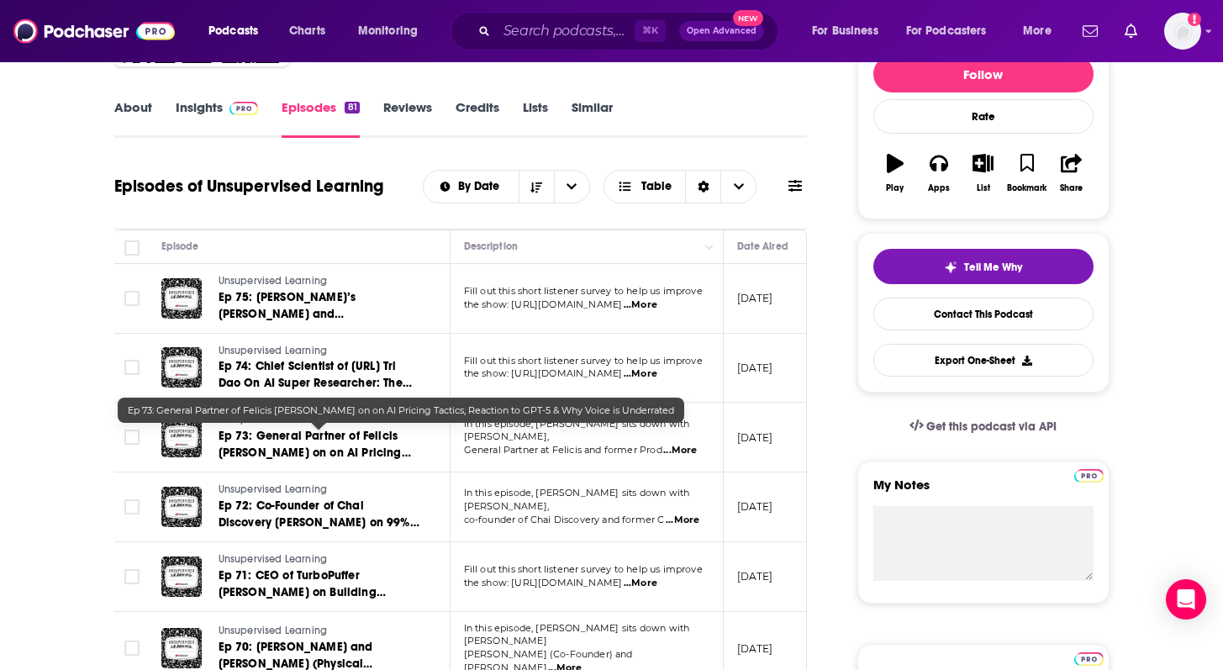
click at [338, 443] on link "Ep 73: General Partner of Felicis Peter Deng on on AI Pricing Tactics, Reaction…" at bounding box center [320, 445] width 202 height 34
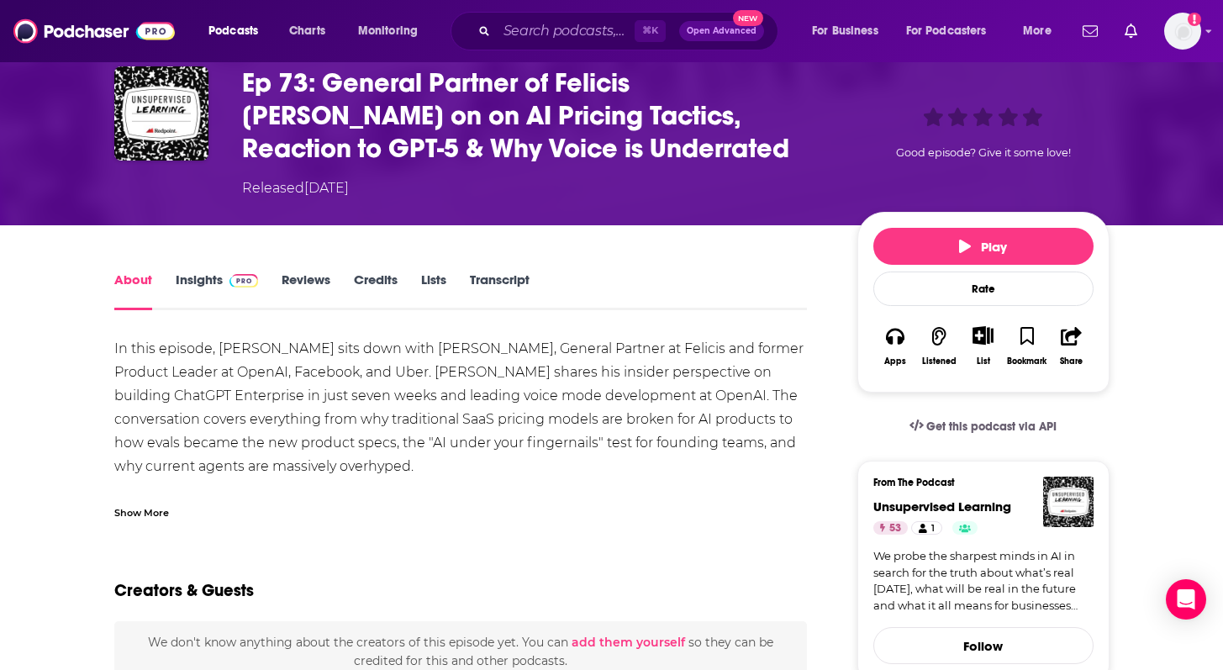
scroll to position [84, 0]
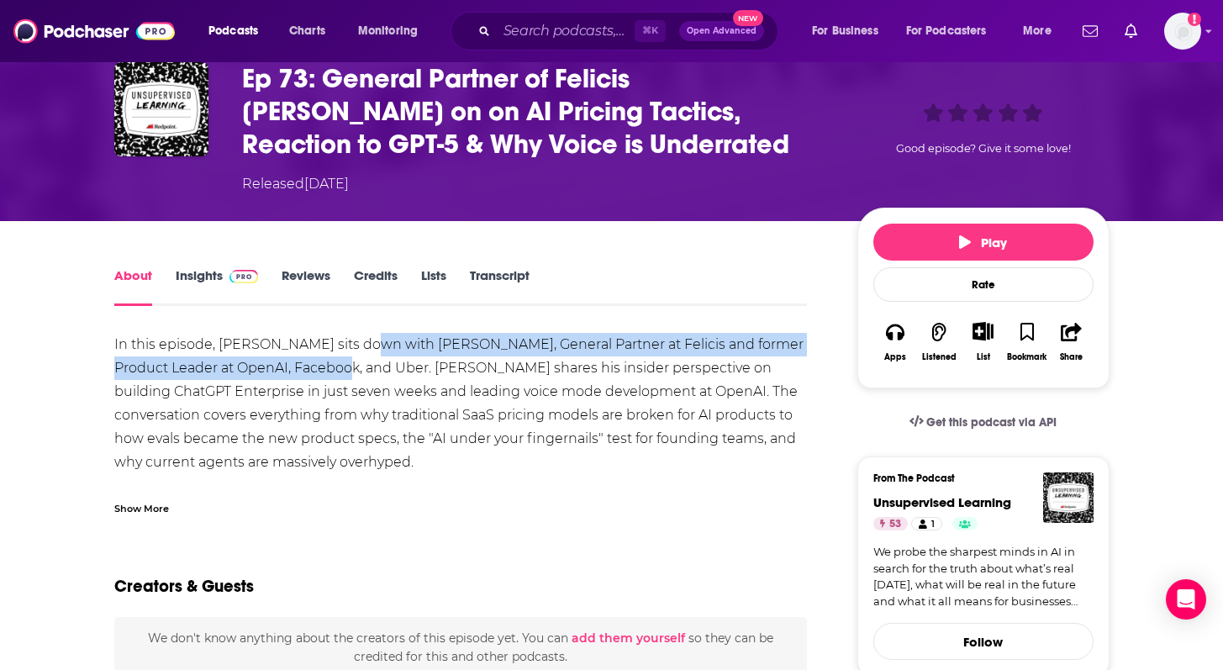
drag, startPoint x: 359, startPoint y: 335, endPoint x: 322, endPoint y: 366, distance: 47.8
copy div "Peter Deng, General Partner at Felicis and former Product Leader at OpenAI, Fac…"
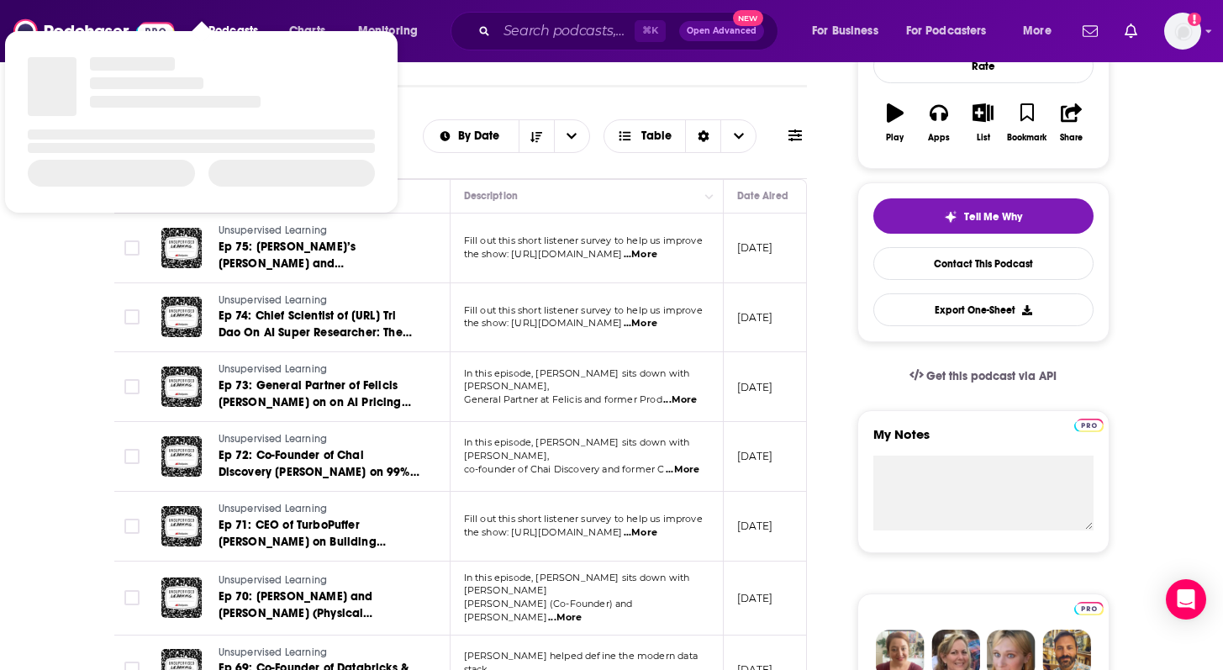
scroll to position [275, 0]
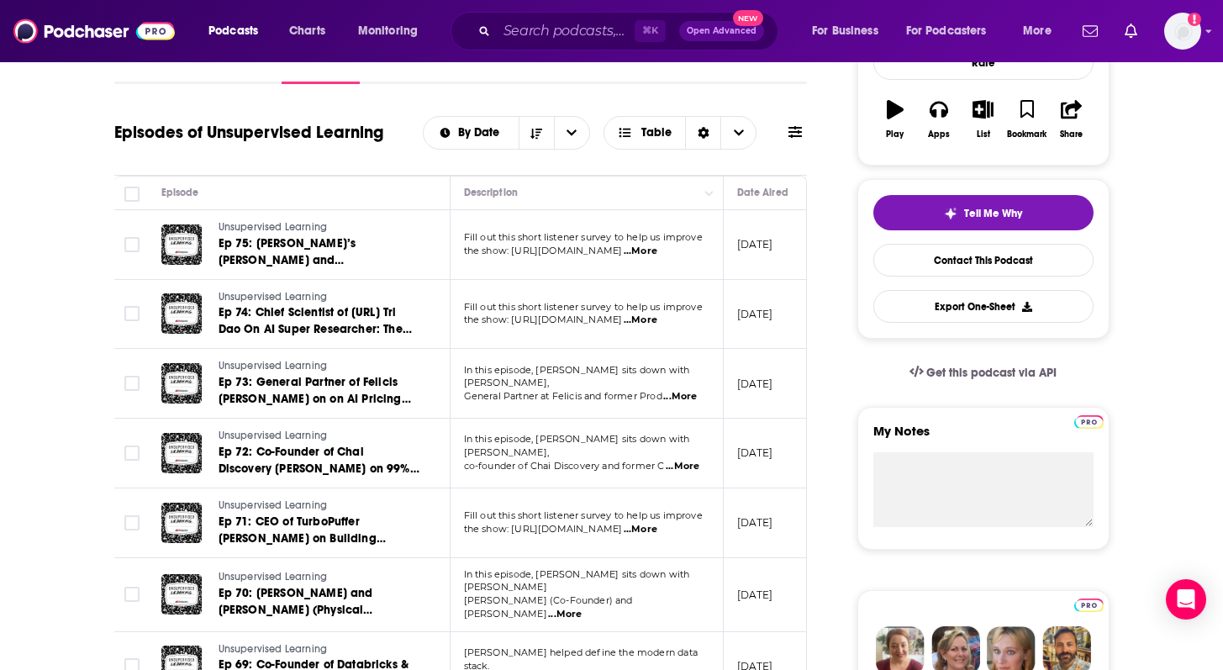
click at [348, 446] on span "Ep 72: Co-Founder of Chai Discovery Joshua Meier on 99% Faster Drug Discovery, …" at bounding box center [319, 486] width 201 height 82
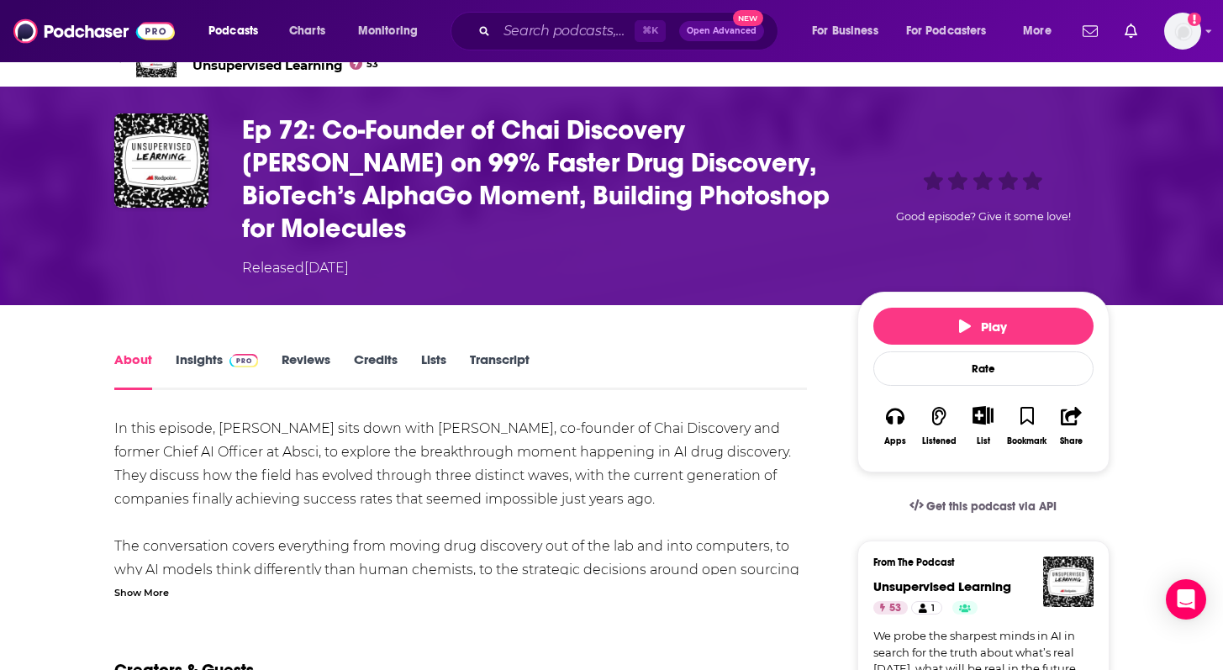
scroll to position [37, 0]
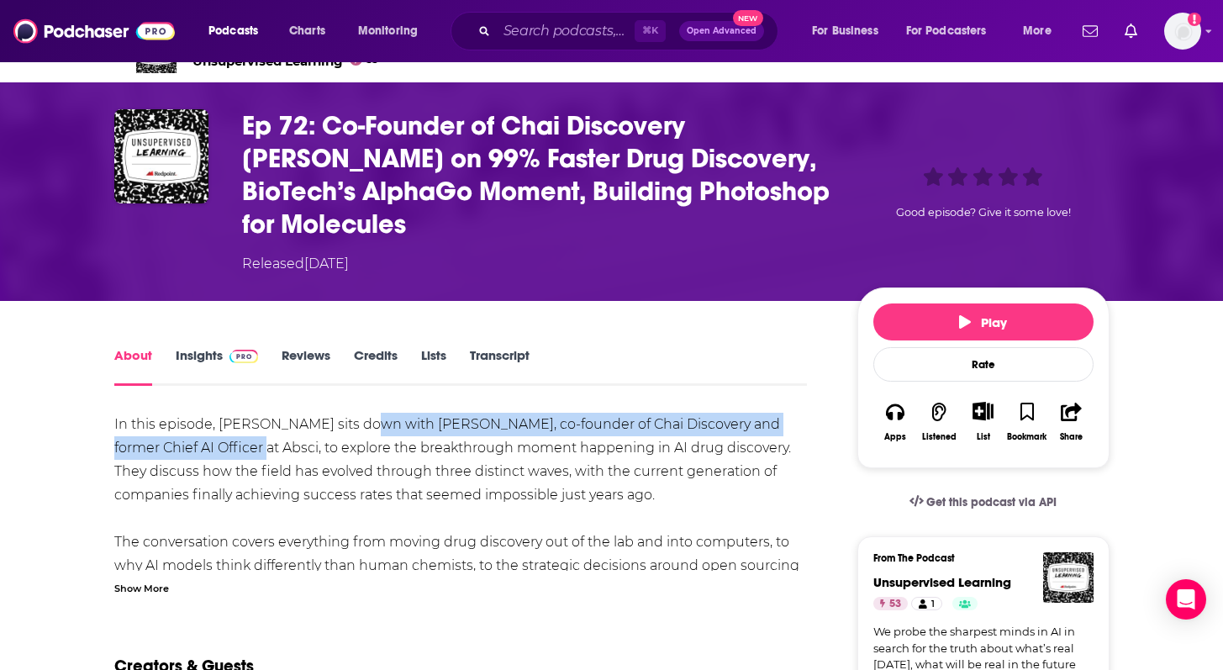
drag, startPoint x: 218, startPoint y: 449, endPoint x: 357, endPoint y: 428, distance: 141.1
copy div "Joshua Meier, co-founder of Chai Discovery and former Chief AI Officer at Absci,"
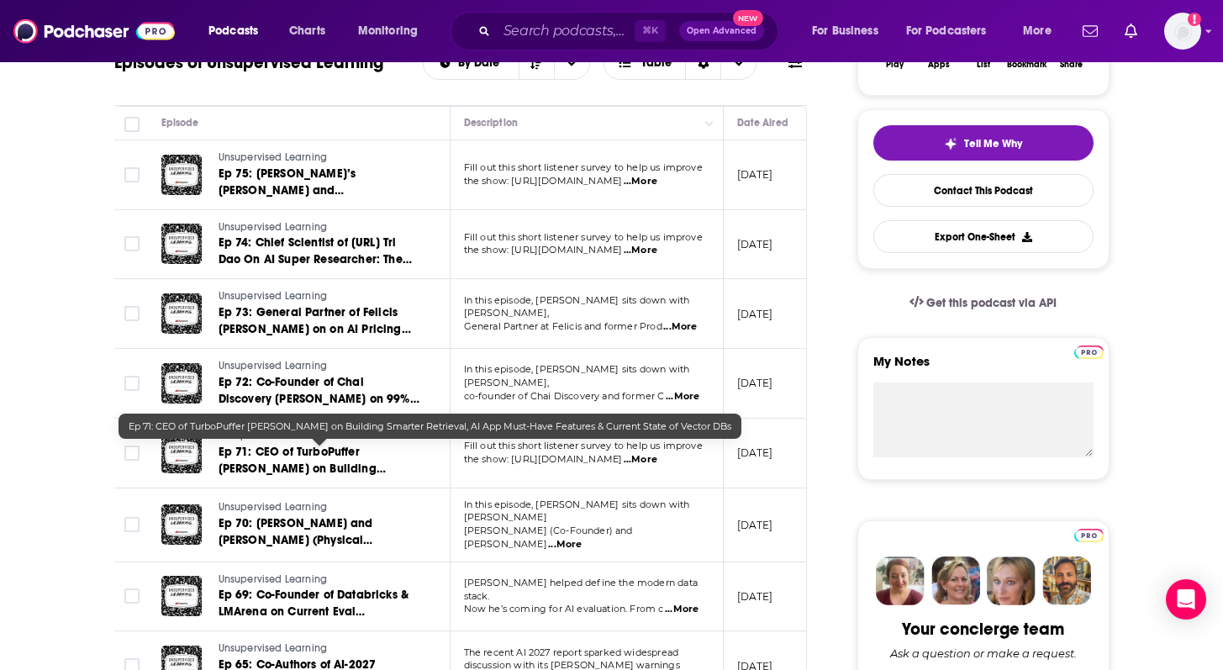
scroll to position [346, 0]
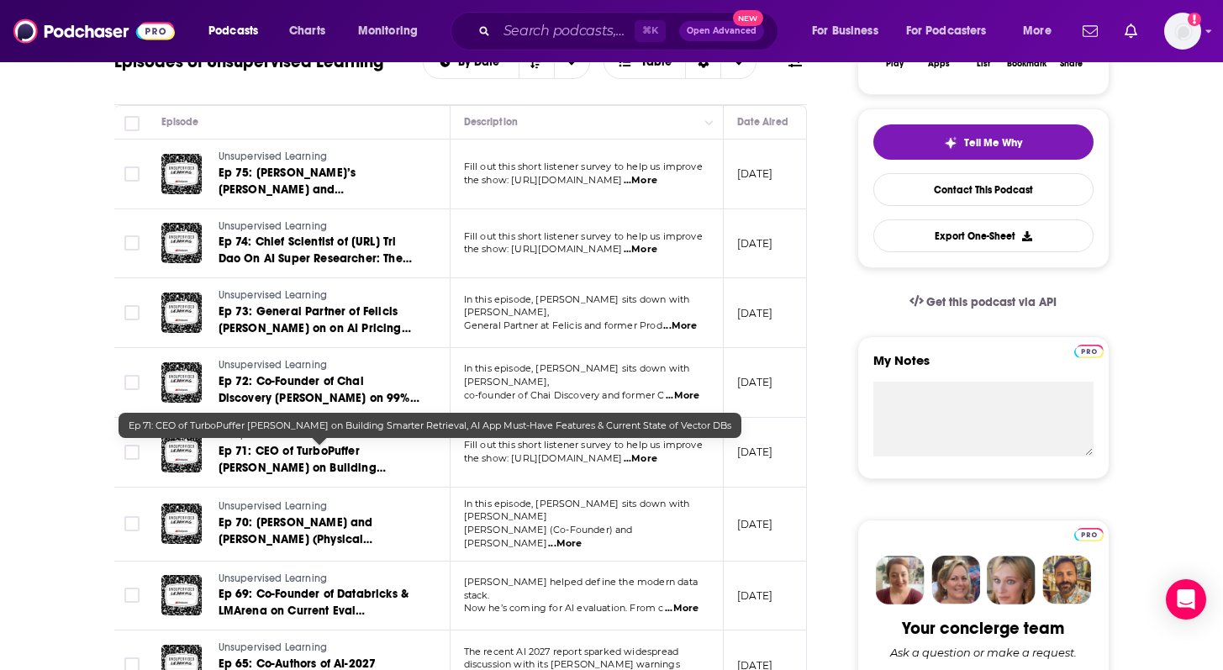
click at [295, 465] on span "Ep 71: CEO of TurboPuffer Simon Eskildsen on Building Smarter Retrieval, AI App…" at bounding box center [320, 485] width 202 height 82
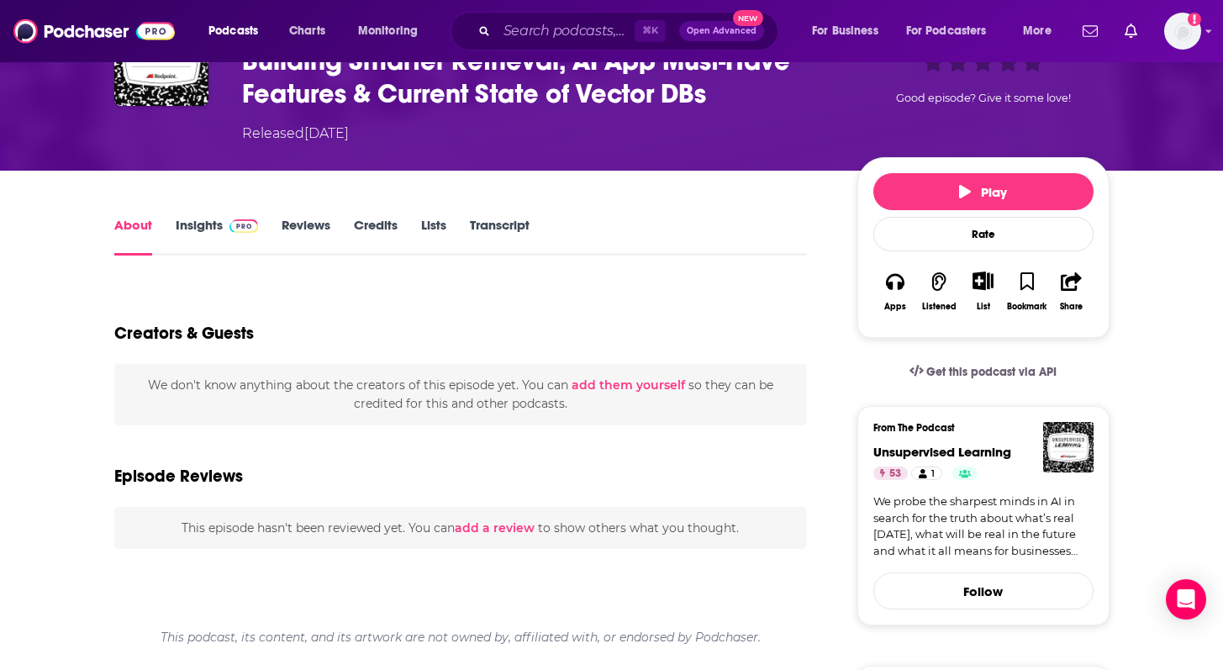
scroll to position [135, 0]
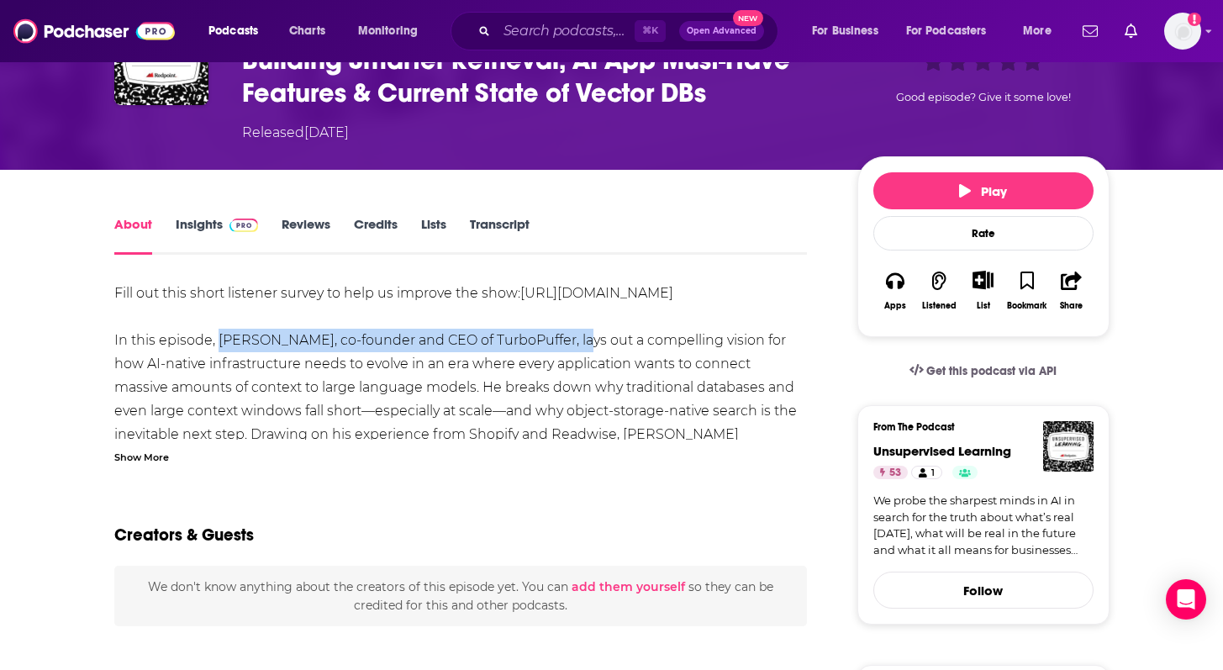
drag, startPoint x: 570, startPoint y: 339, endPoint x: 214, endPoint y: 340, distance: 355.6
copy div "Simon Eskildsen, co-founder and CEO of TurboPuffer,"
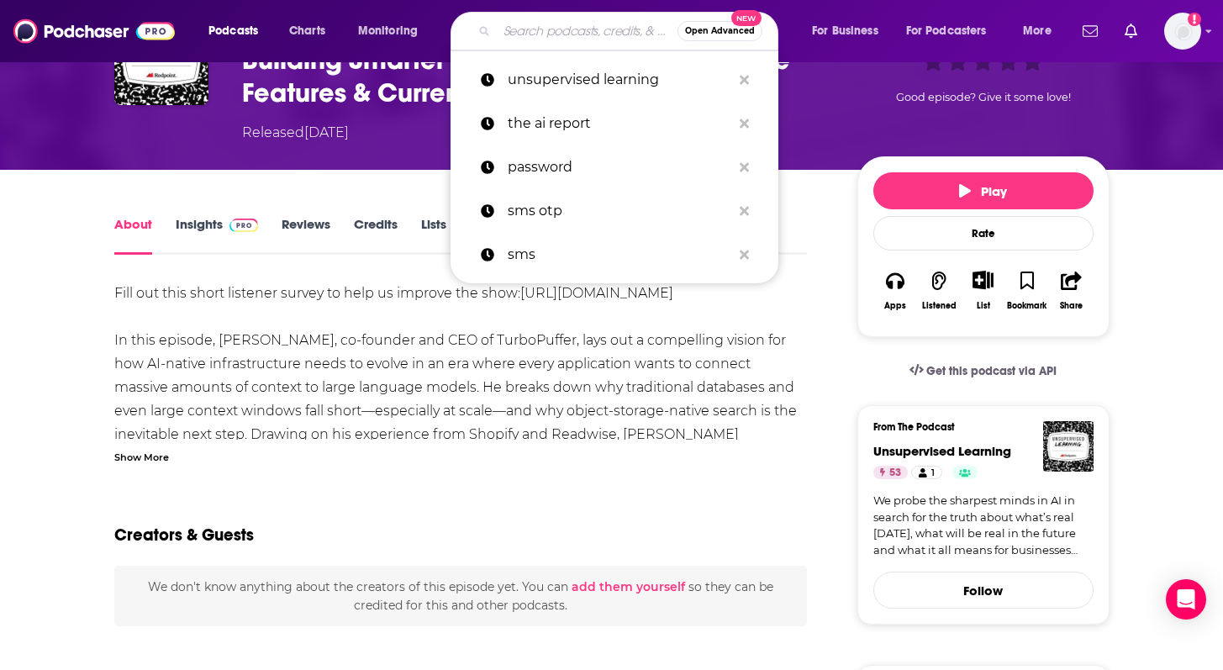
click at [551, 35] on input "Search podcasts, credits, & more..." at bounding box center [587, 31] width 181 height 27
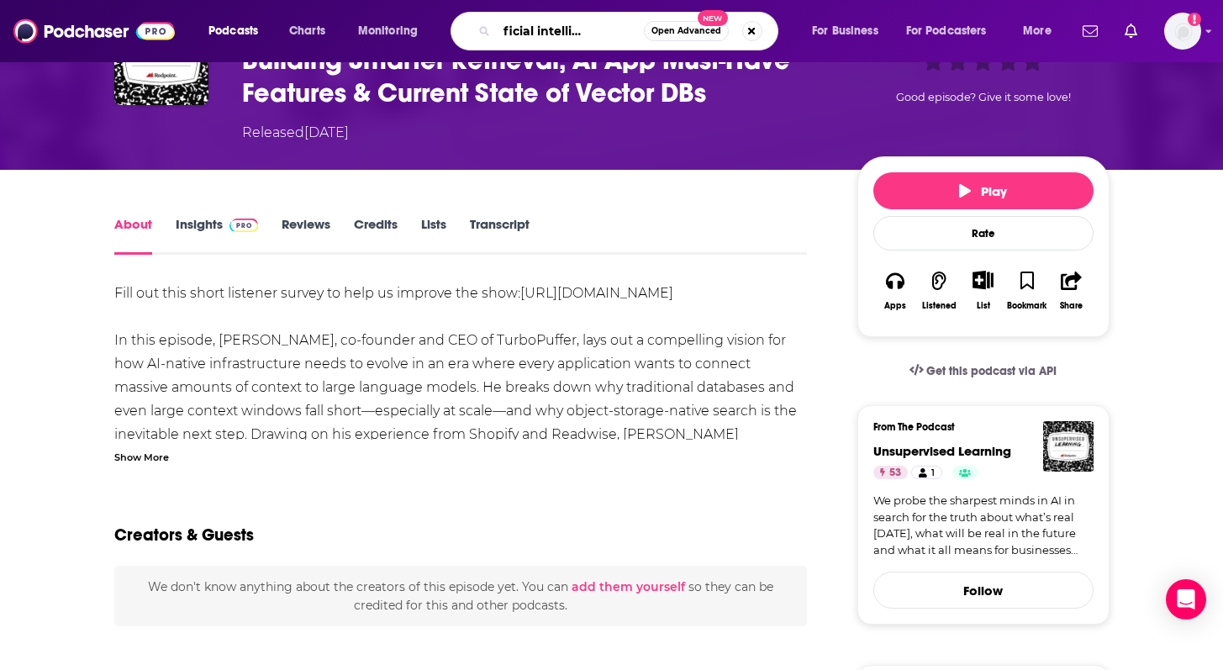
type input "the artificial intelligence show"
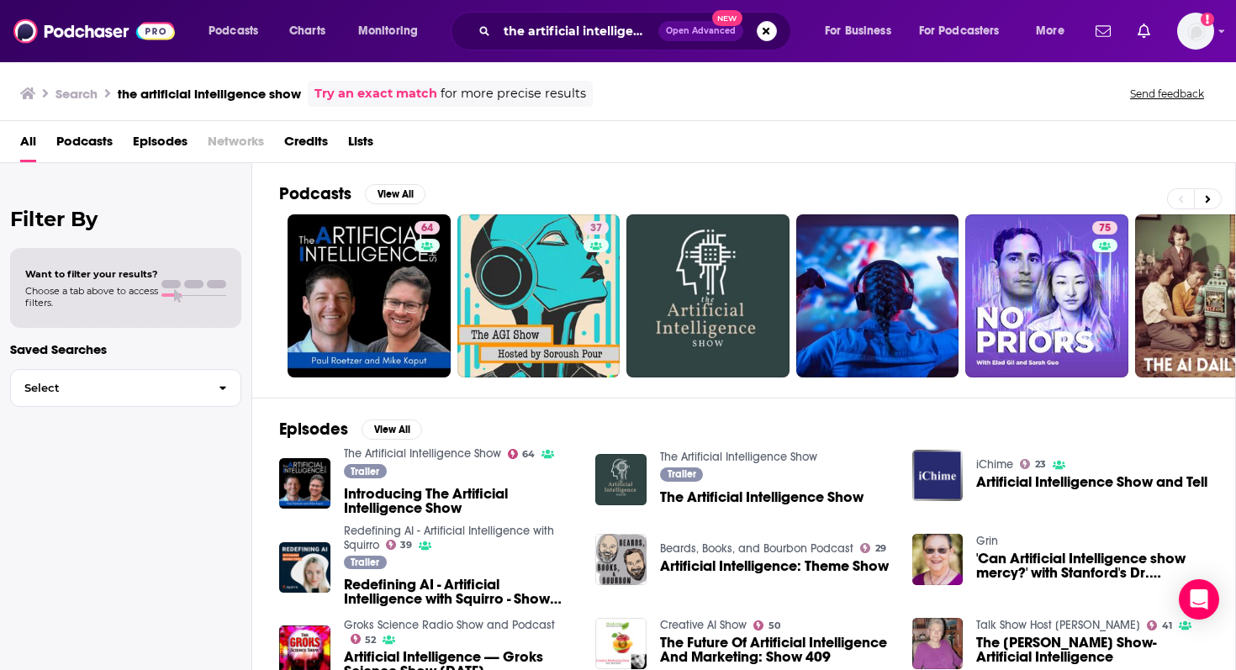
click at [388, 501] on span "Introducing The Artificial Intelligence Show" at bounding box center [460, 501] width 232 height 29
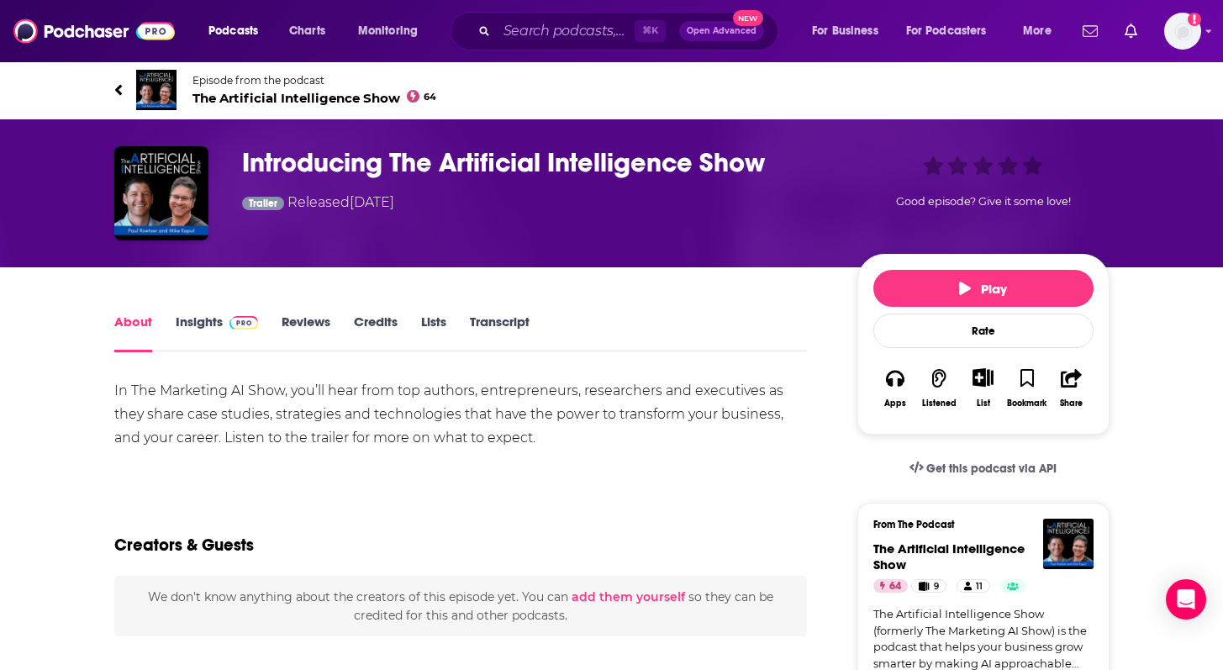
click at [207, 322] on link "Insights" at bounding box center [217, 333] width 83 height 39
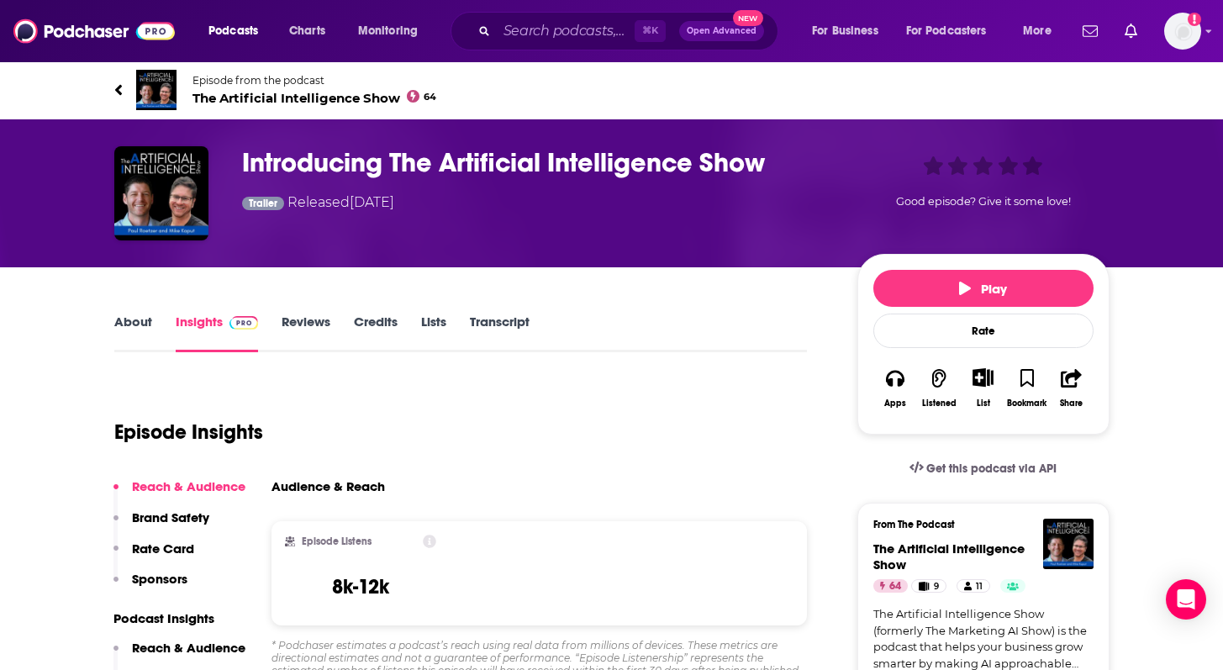
click at [142, 324] on link "About" at bounding box center [133, 333] width 38 height 39
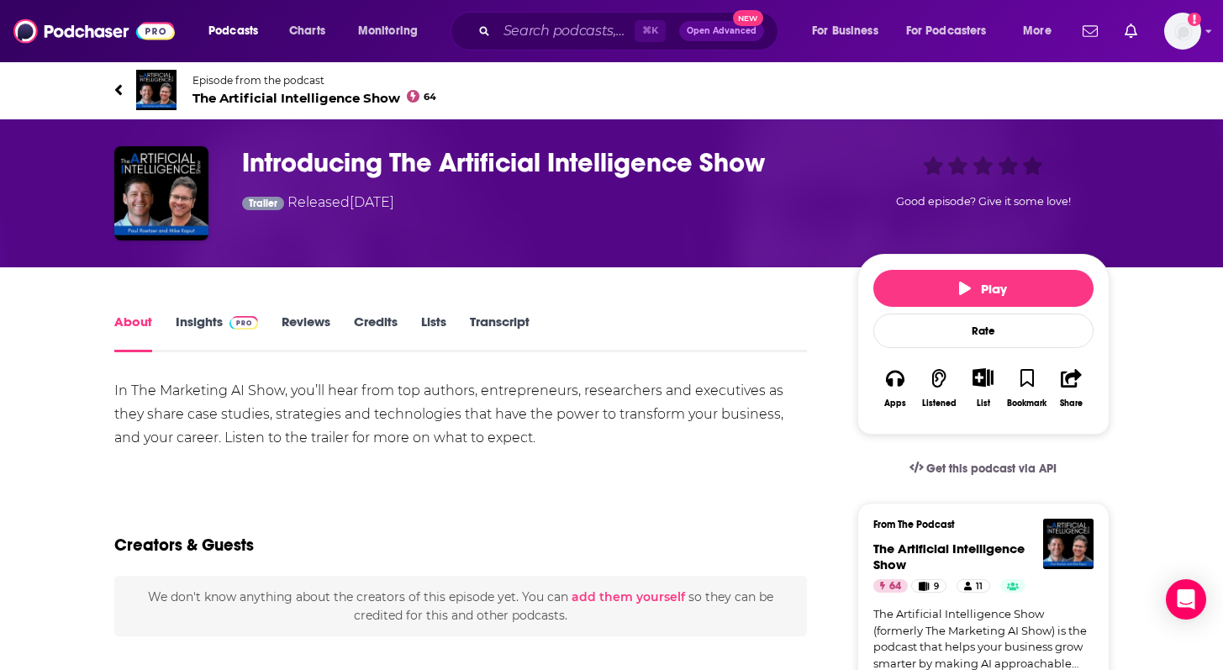
click at [207, 324] on link "Insights" at bounding box center [217, 333] width 83 height 39
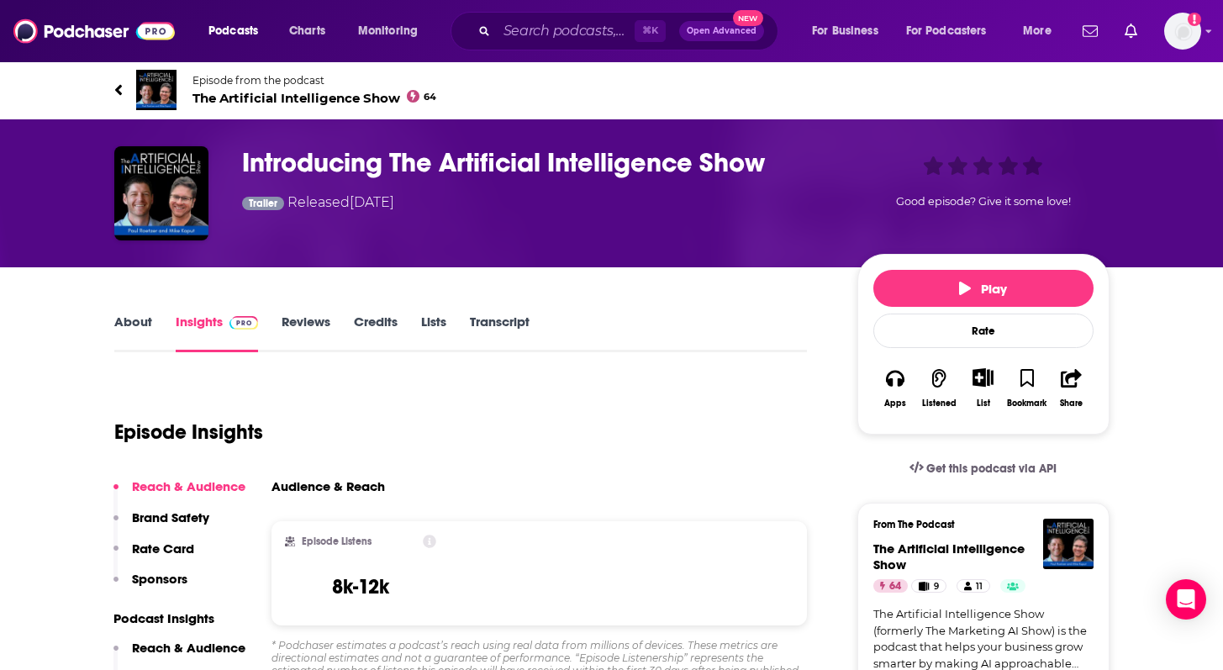
click at [119, 89] on icon at bounding box center [118, 90] width 8 height 17
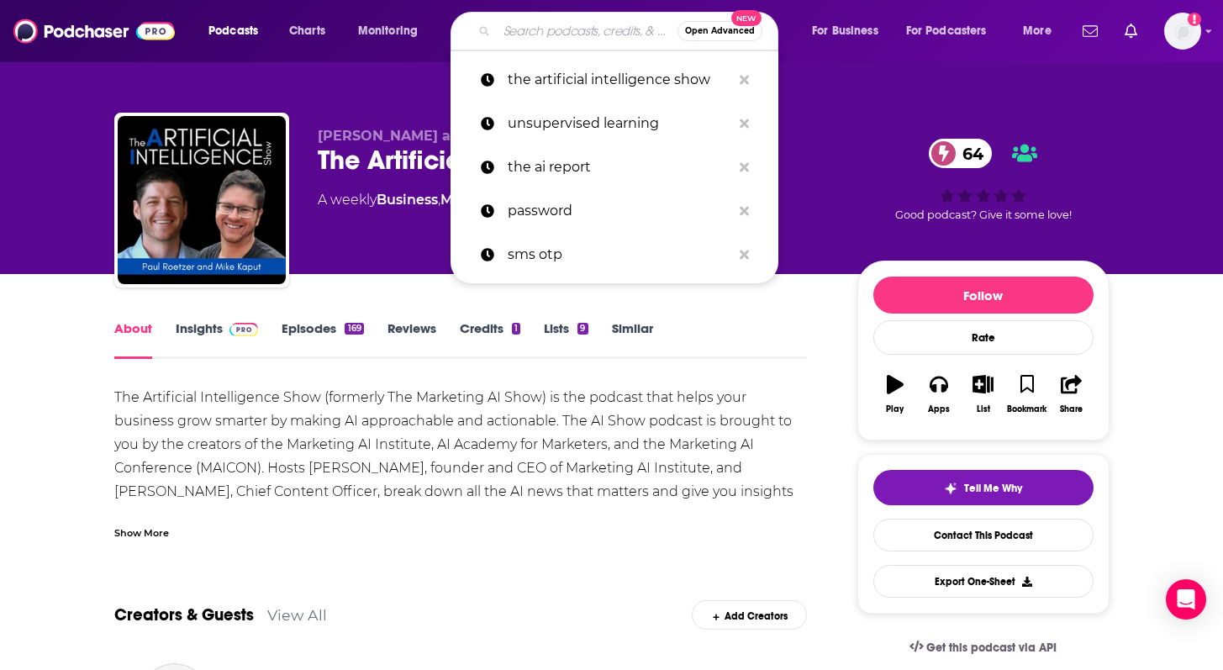
click at [565, 25] on input "Search podcasts, credits, & more..." at bounding box center [587, 31] width 181 height 27
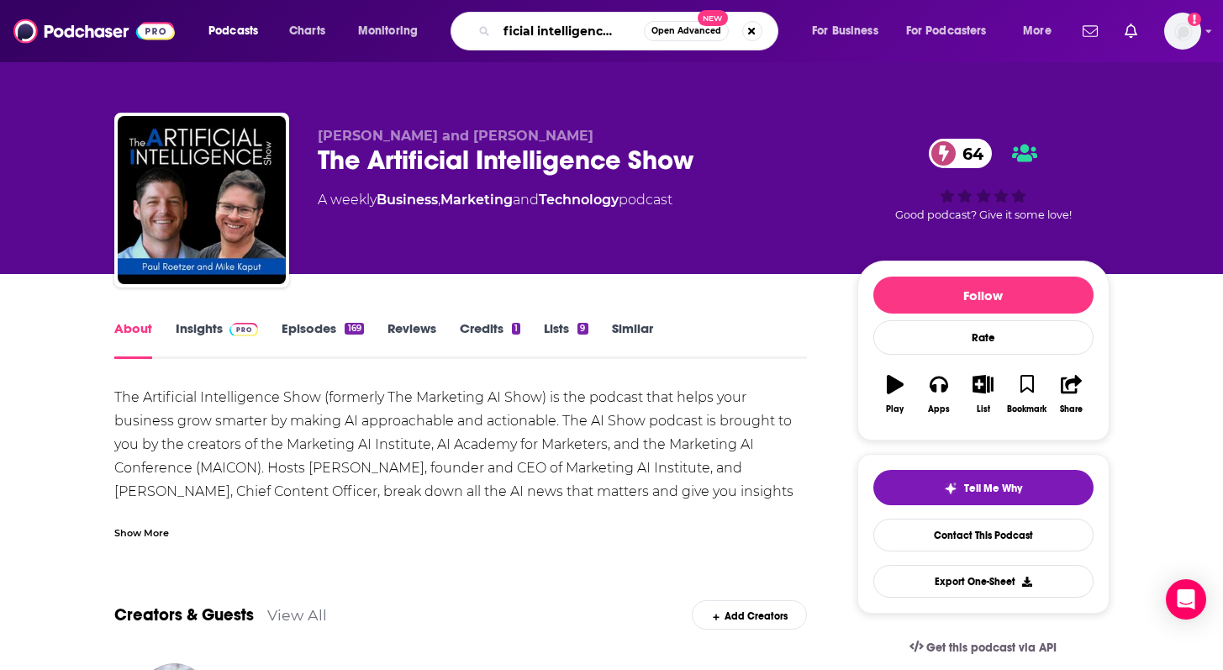
type input "artificial intelligence show"
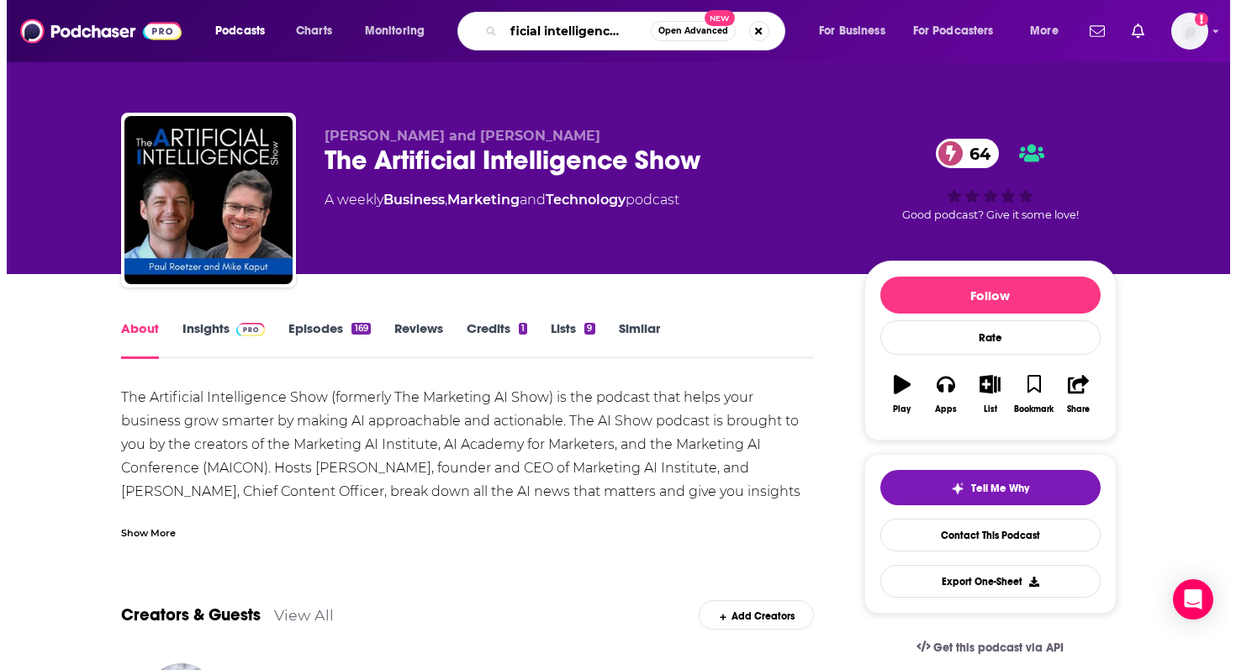
scroll to position [0, 32]
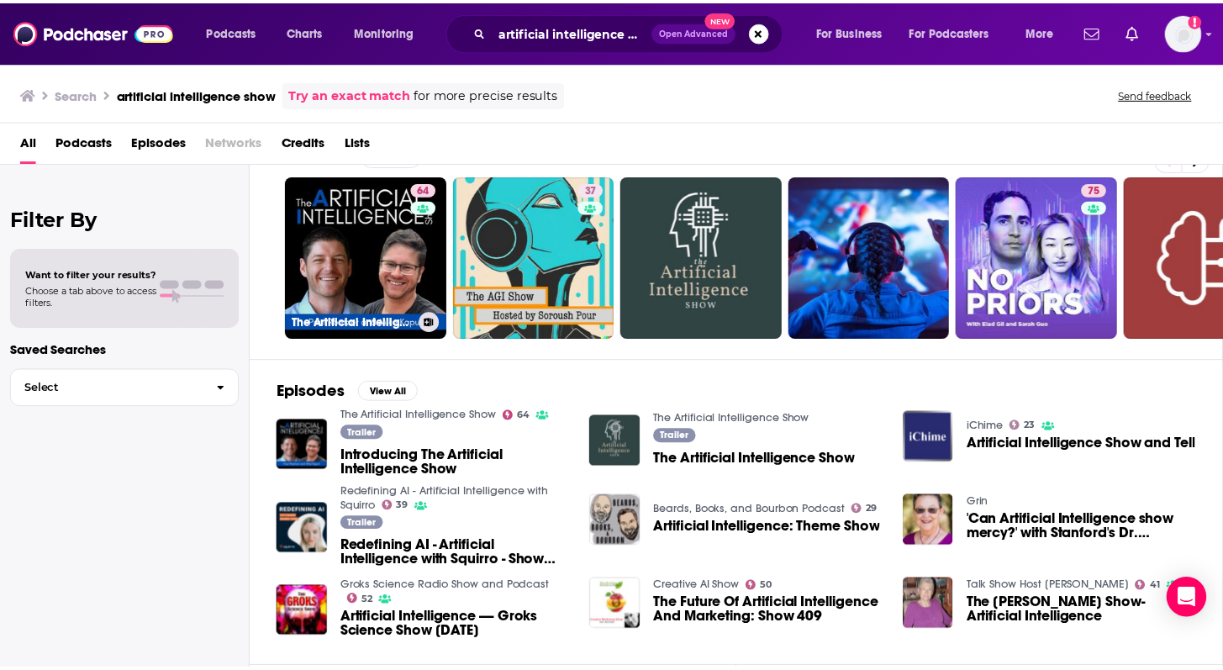
scroll to position [52, 0]
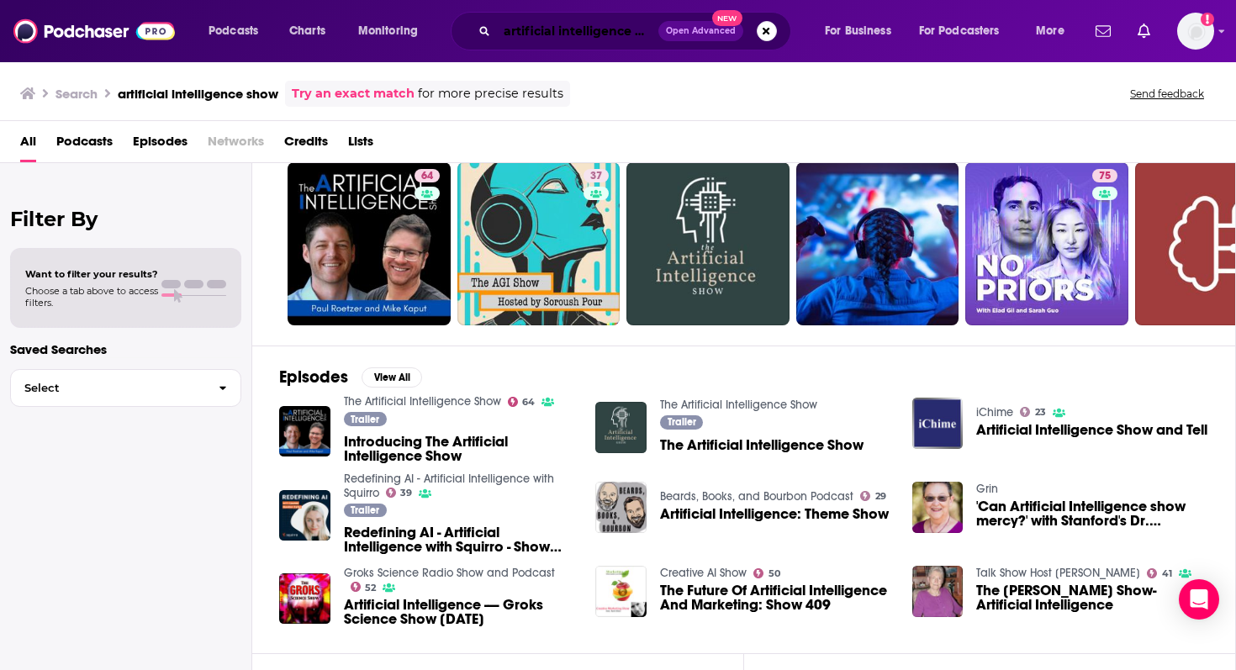
click at [601, 34] on input "artificial intelligence show" at bounding box center [577, 31] width 161 height 27
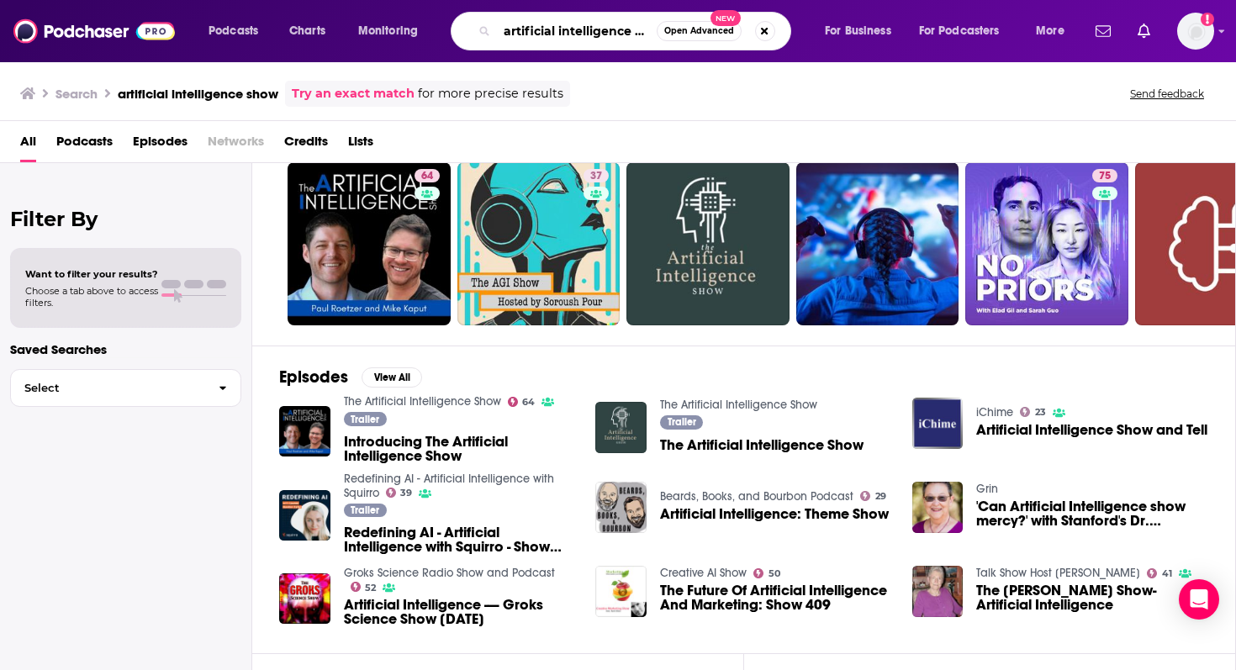
click at [601, 34] on input "artificial intelligence show" at bounding box center [577, 31] width 160 height 27
type input "practical ai"
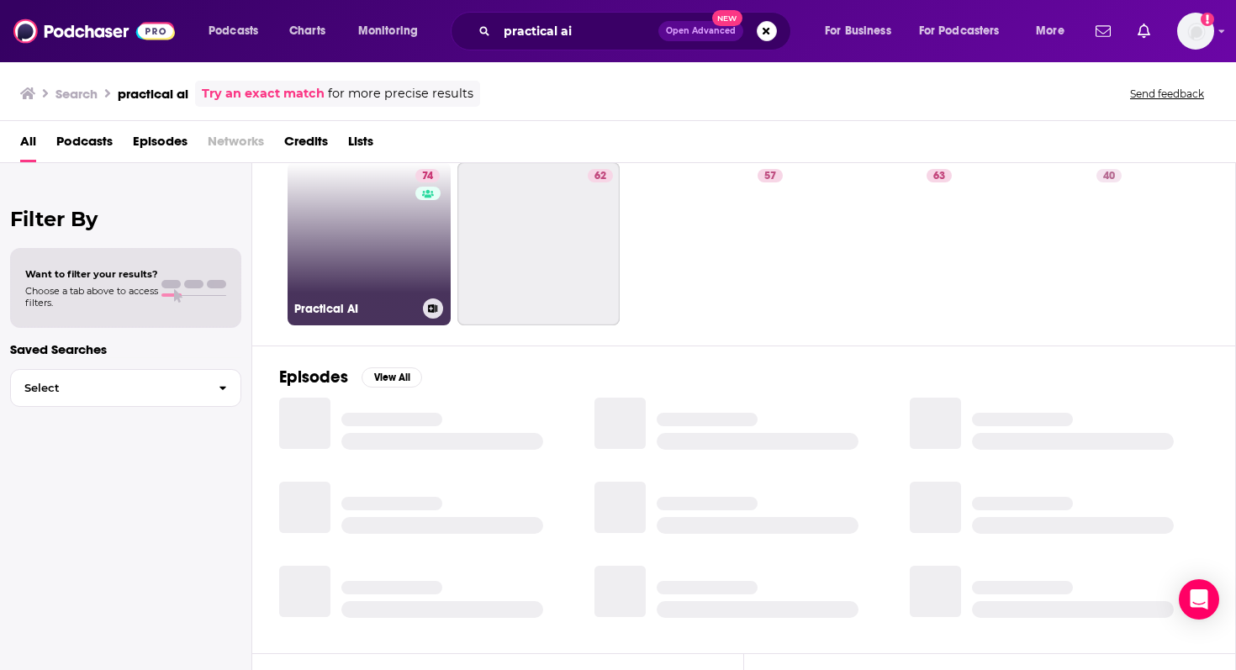
click at [377, 241] on link "74 Practical AI" at bounding box center [369, 243] width 163 height 163
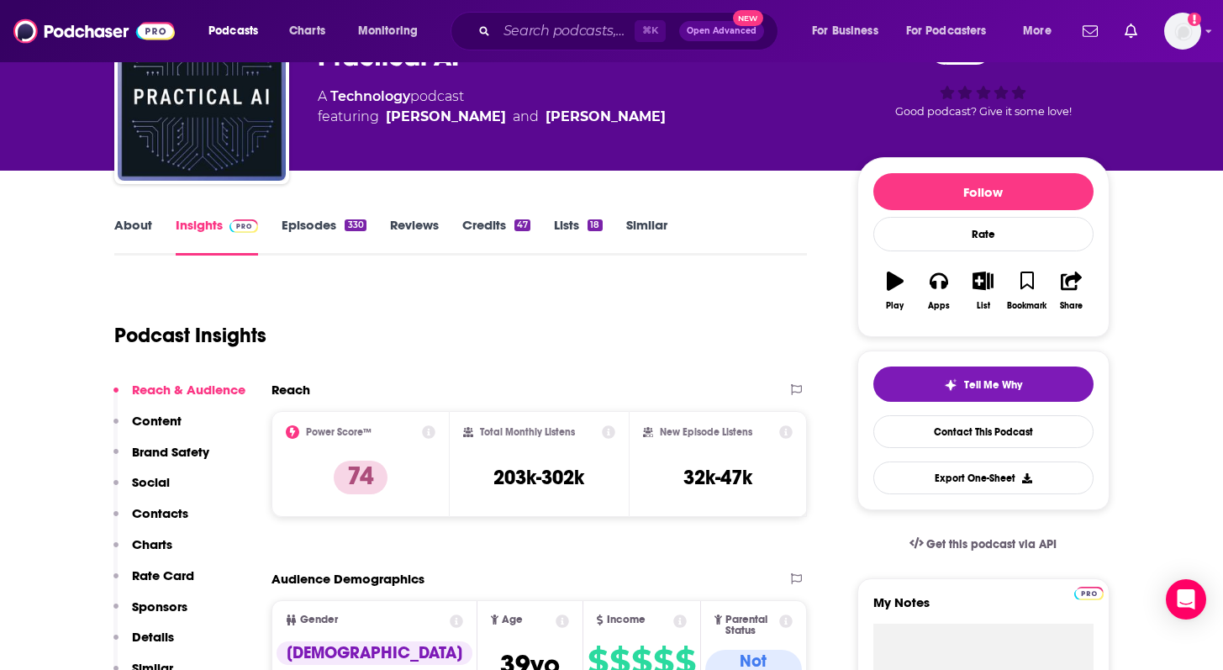
scroll to position [137, 0]
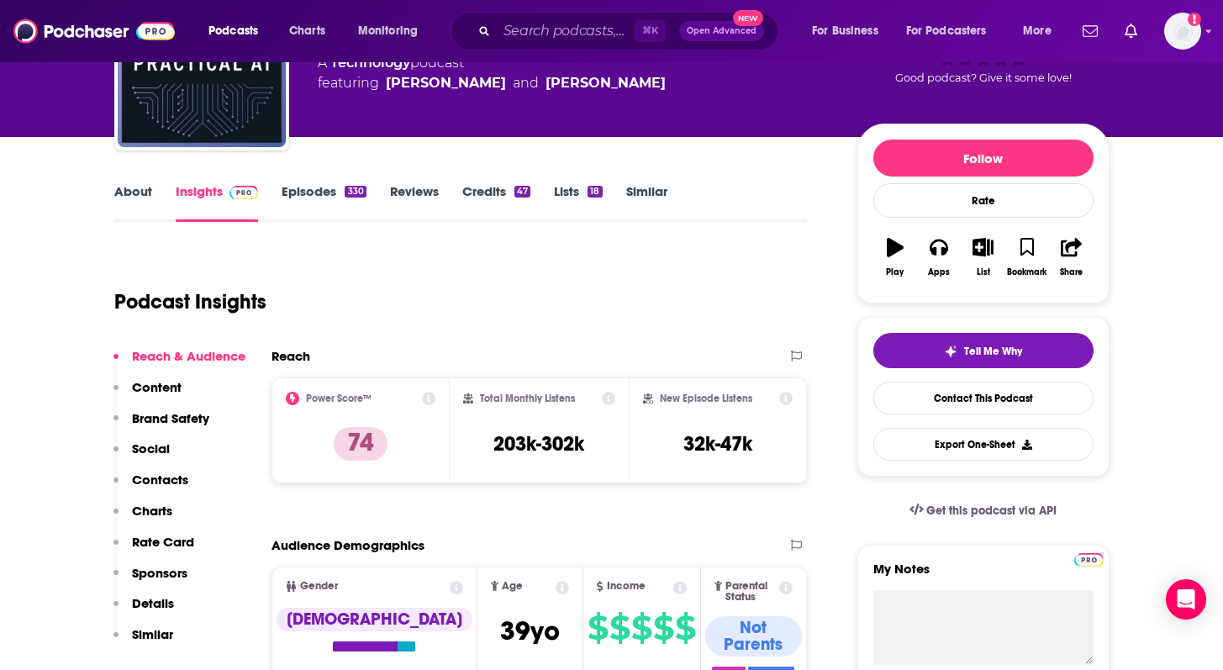
click at [141, 183] on link "About" at bounding box center [133, 202] width 38 height 39
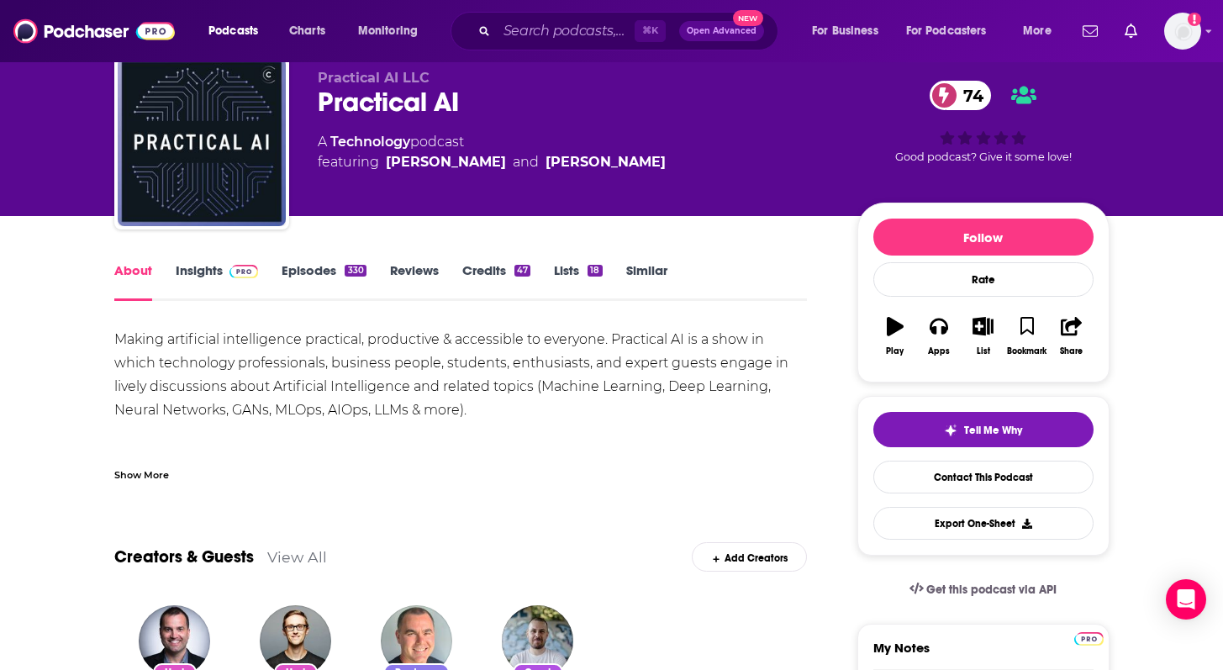
scroll to position [59, 0]
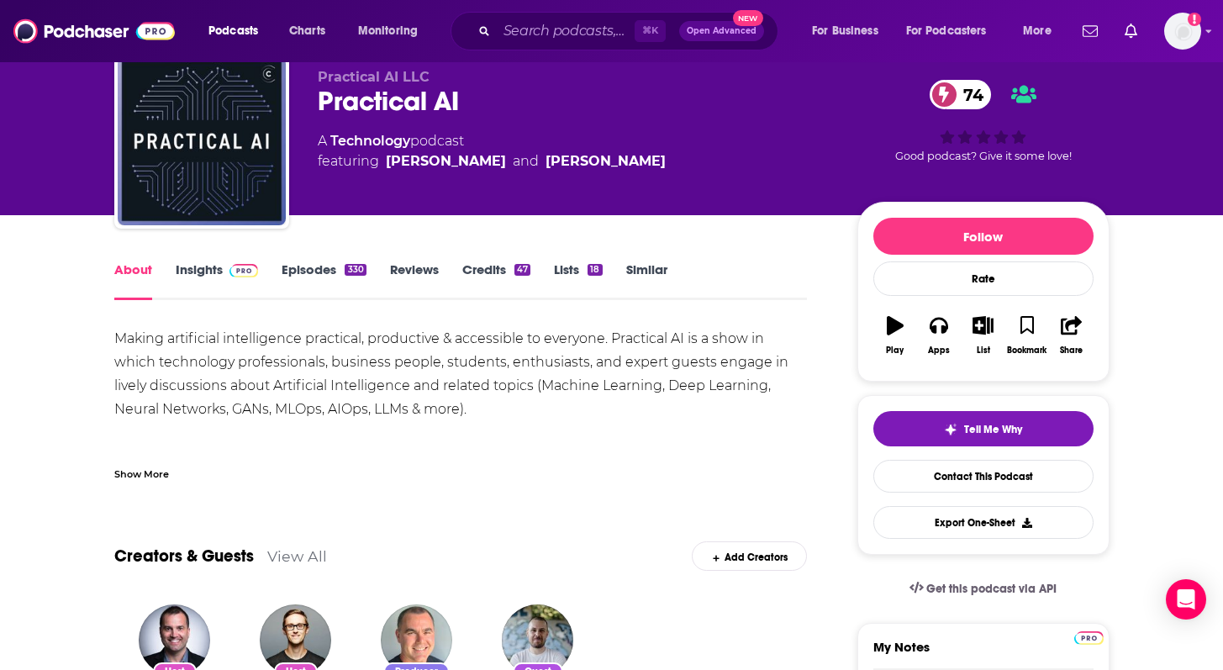
click at [204, 272] on link "Insights" at bounding box center [217, 280] width 83 height 39
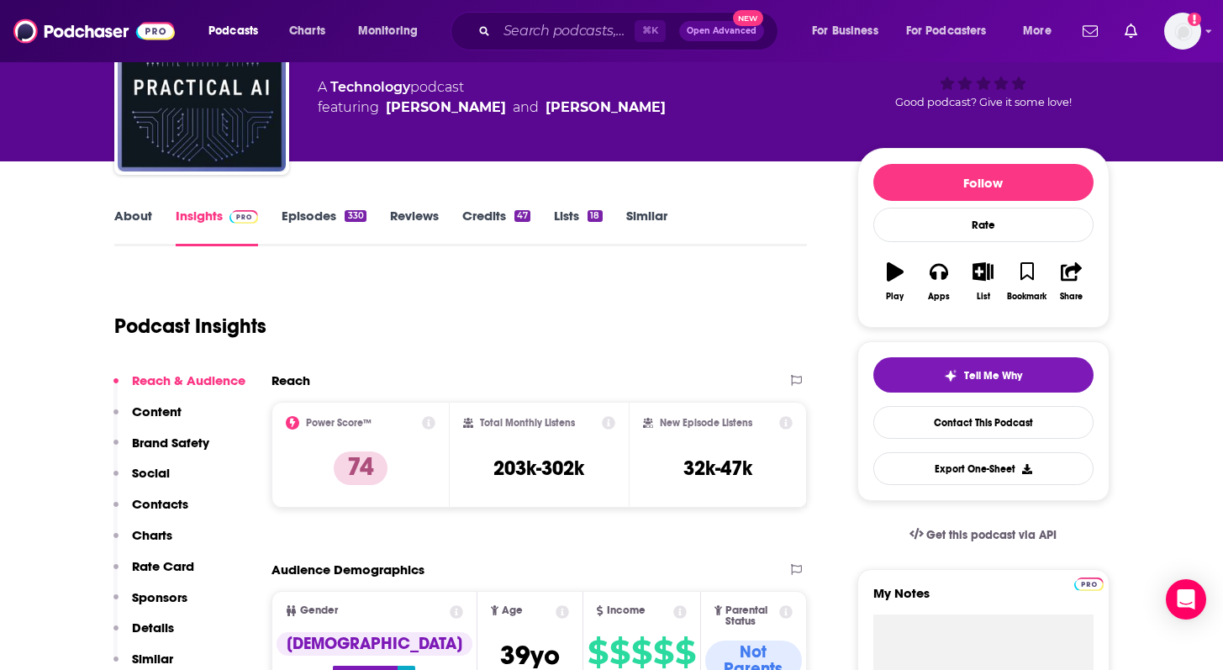
scroll to position [128, 0]
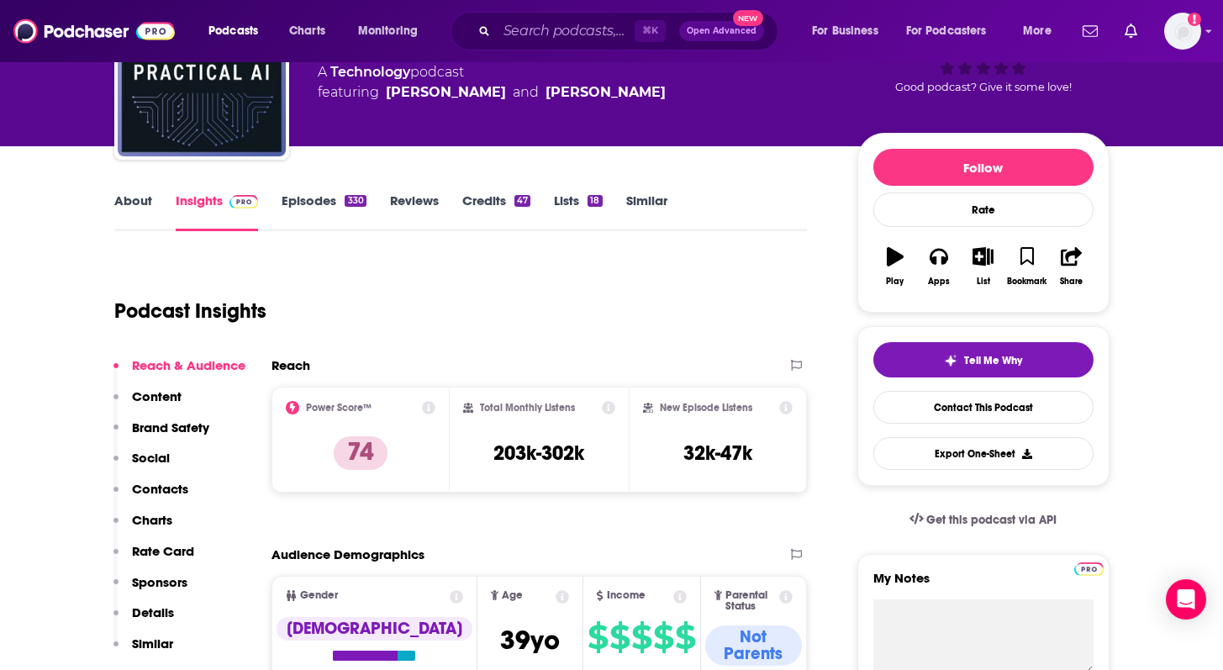
click at [314, 203] on link "Episodes 330" at bounding box center [324, 212] width 84 height 39
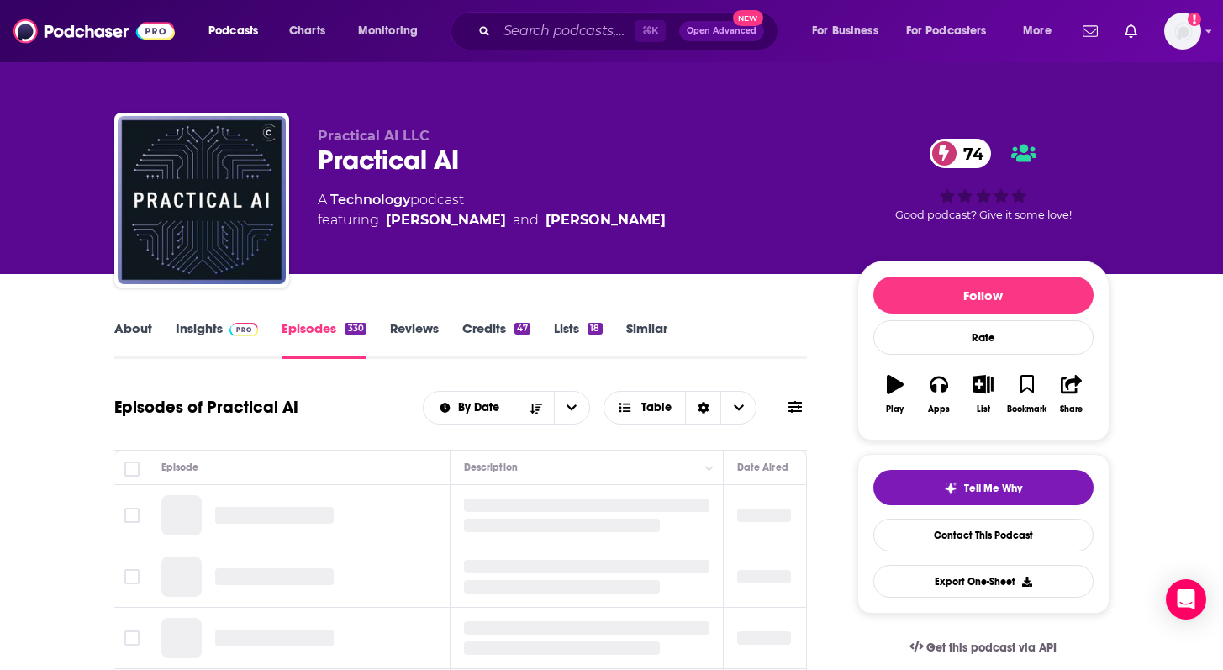
scroll to position [334, 0]
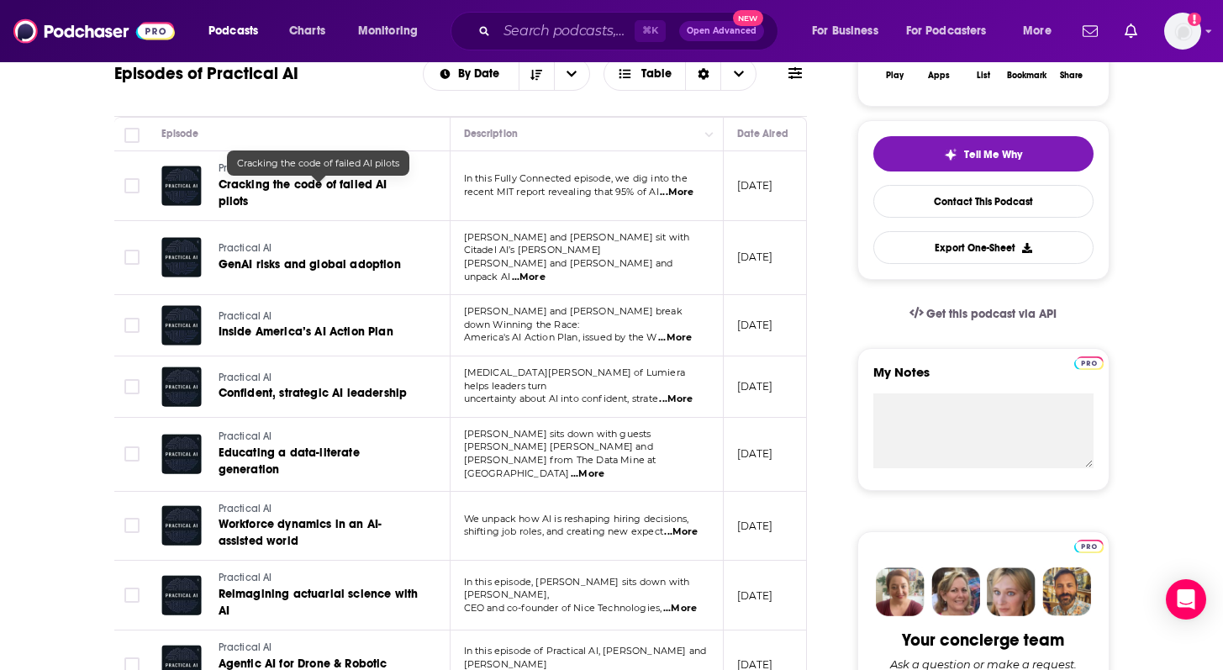
click at [302, 193] on span "Cracking the code of failed AI pilots" at bounding box center [303, 192] width 169 height 31
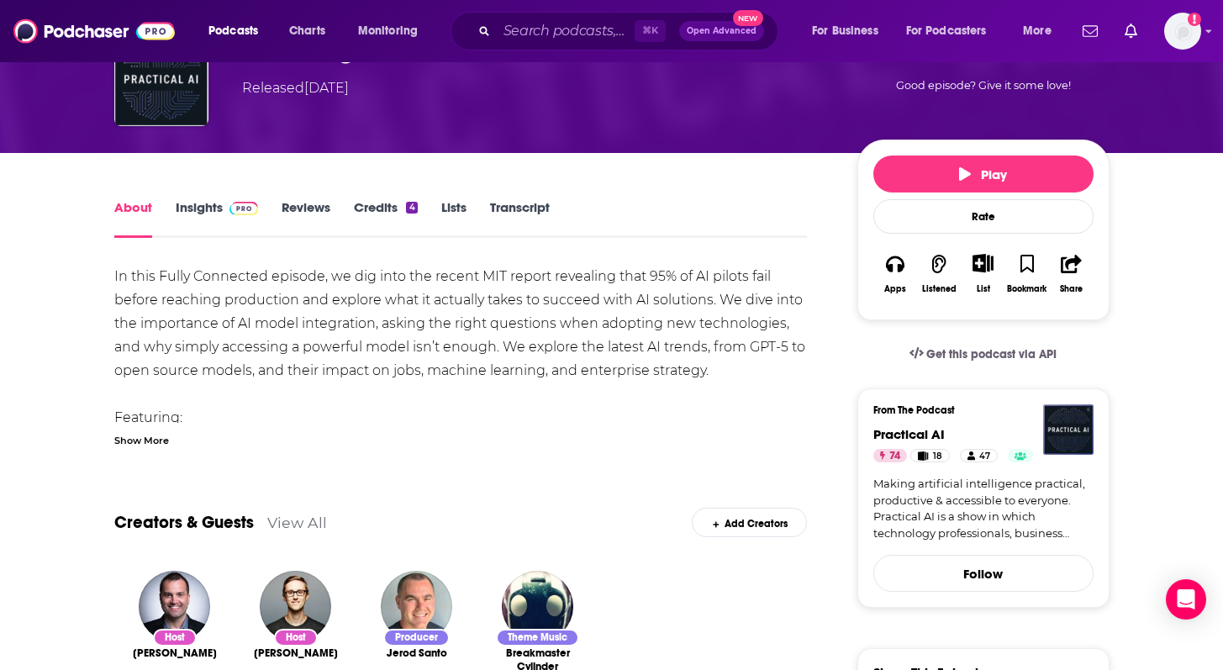
scroll to position [116, 0]
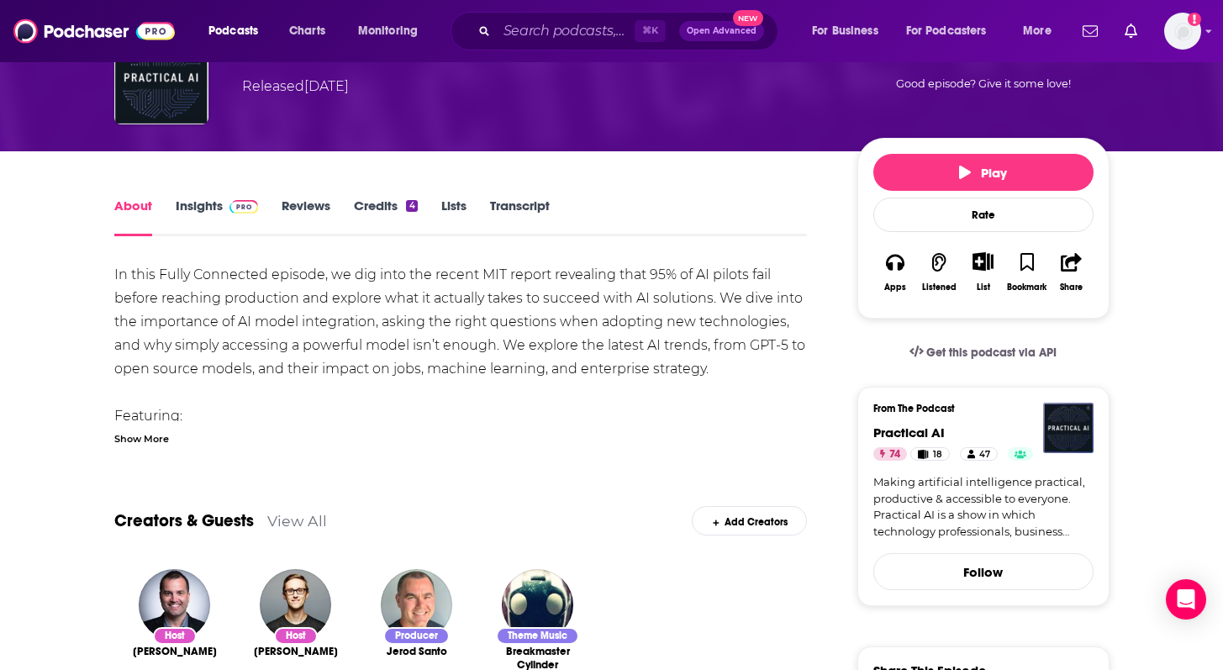
click at [137, 444] on div "Show More" at bounding box center [141, 438] width 55 height 16
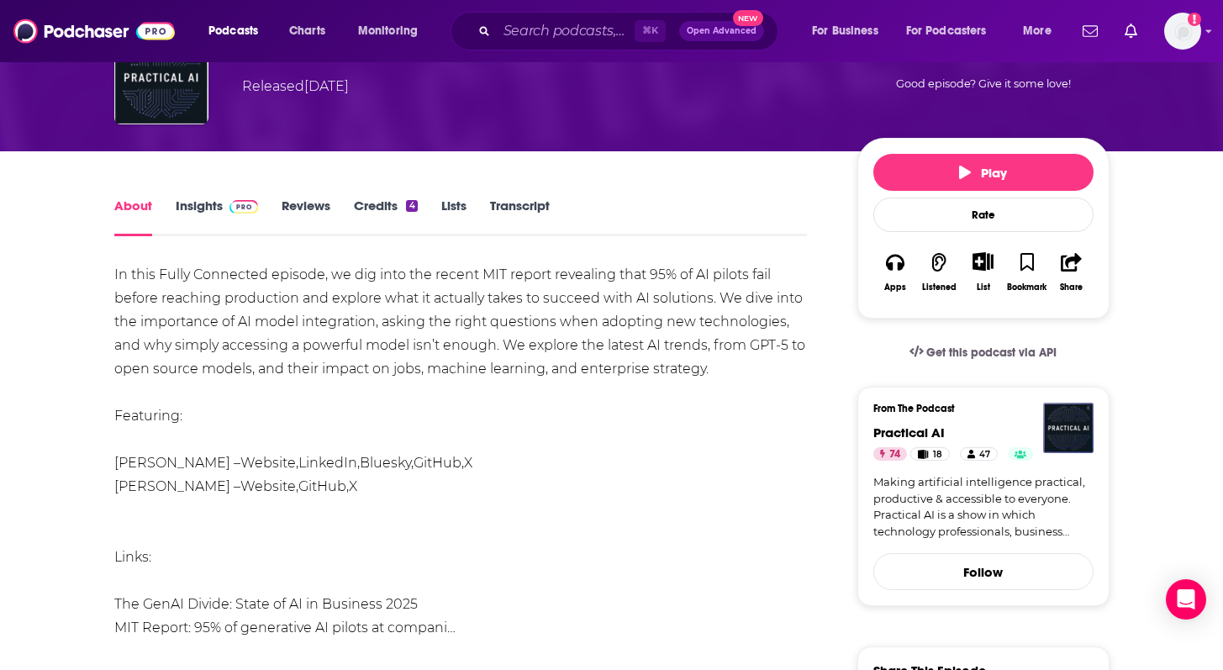
scroll to position [230, 0]
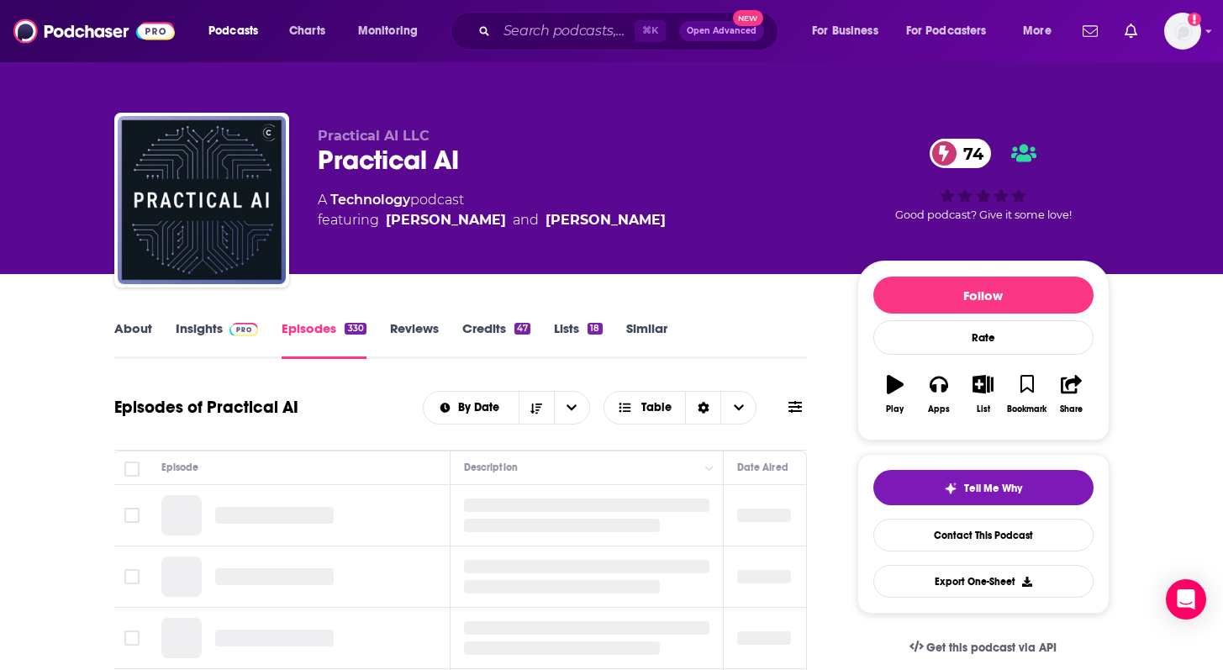
scroll to position [143, 0]
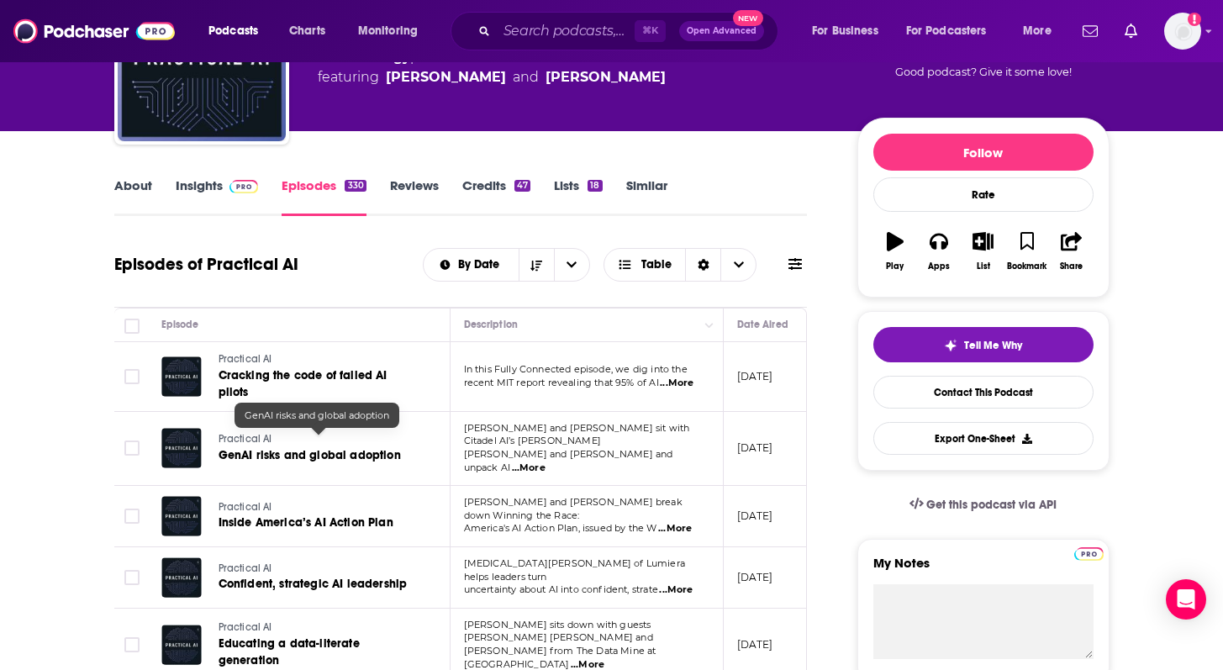
click at [335, 448] on span "GenAI risks and global adoption" at bounding box center [310, 455] width 182 height 14
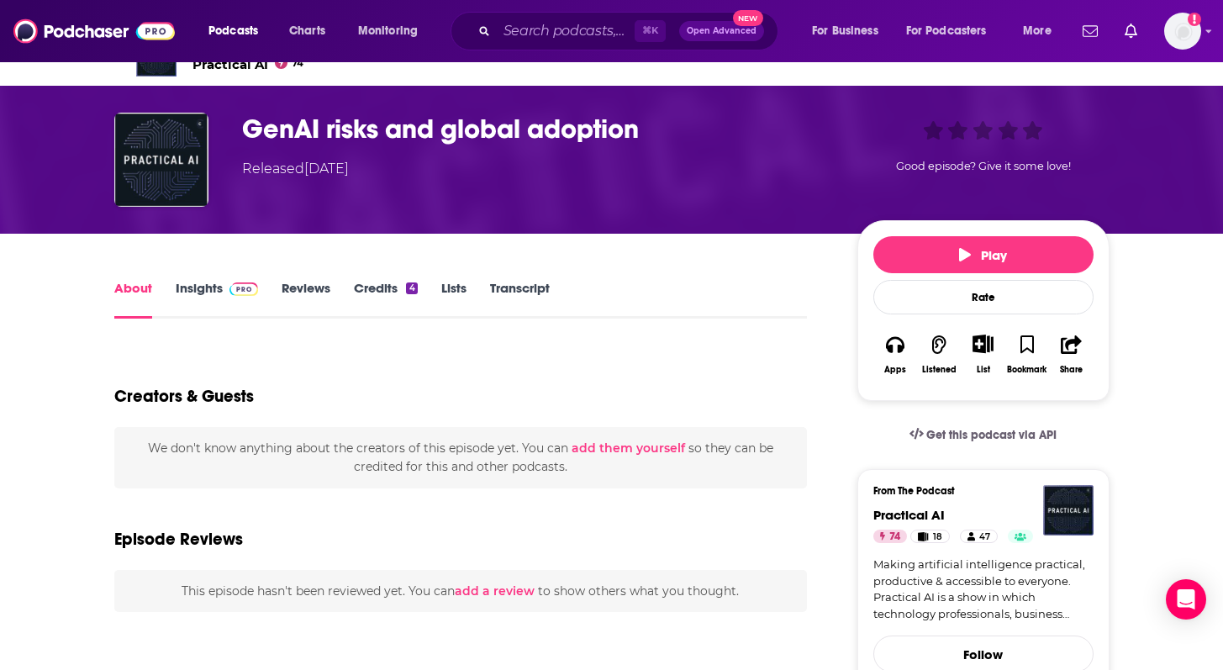
scroll to position [39, 0]
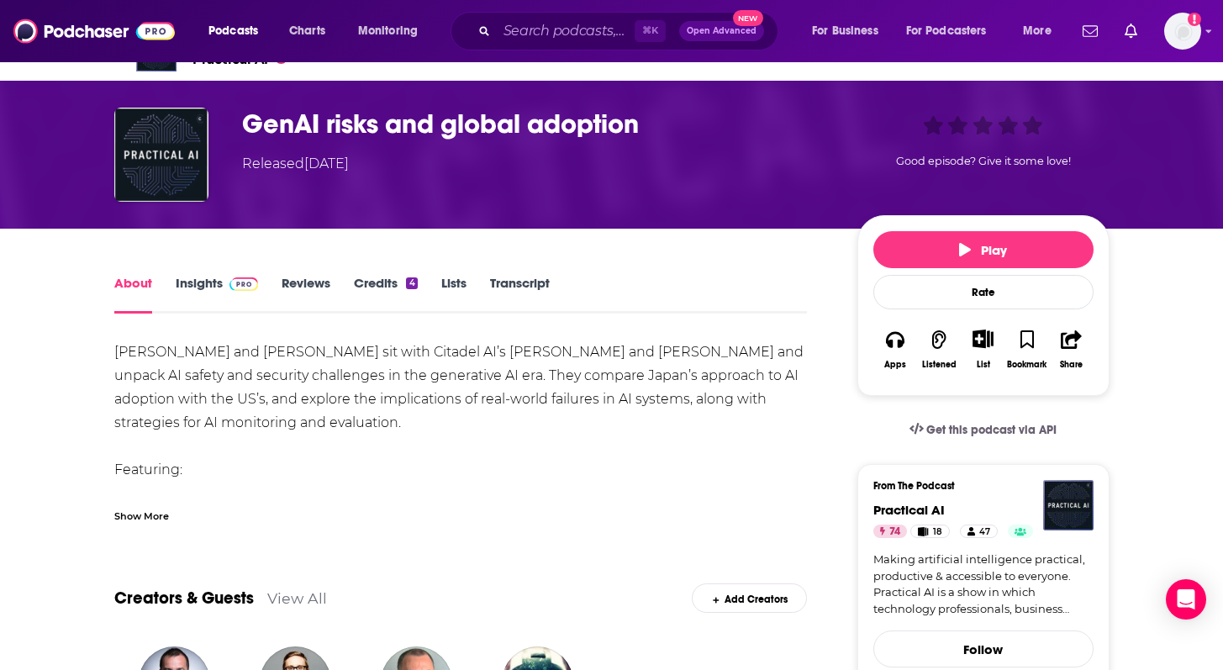
click at [129, 514] on div "Show More" at bounding box center [141, 515] width 55 height 16
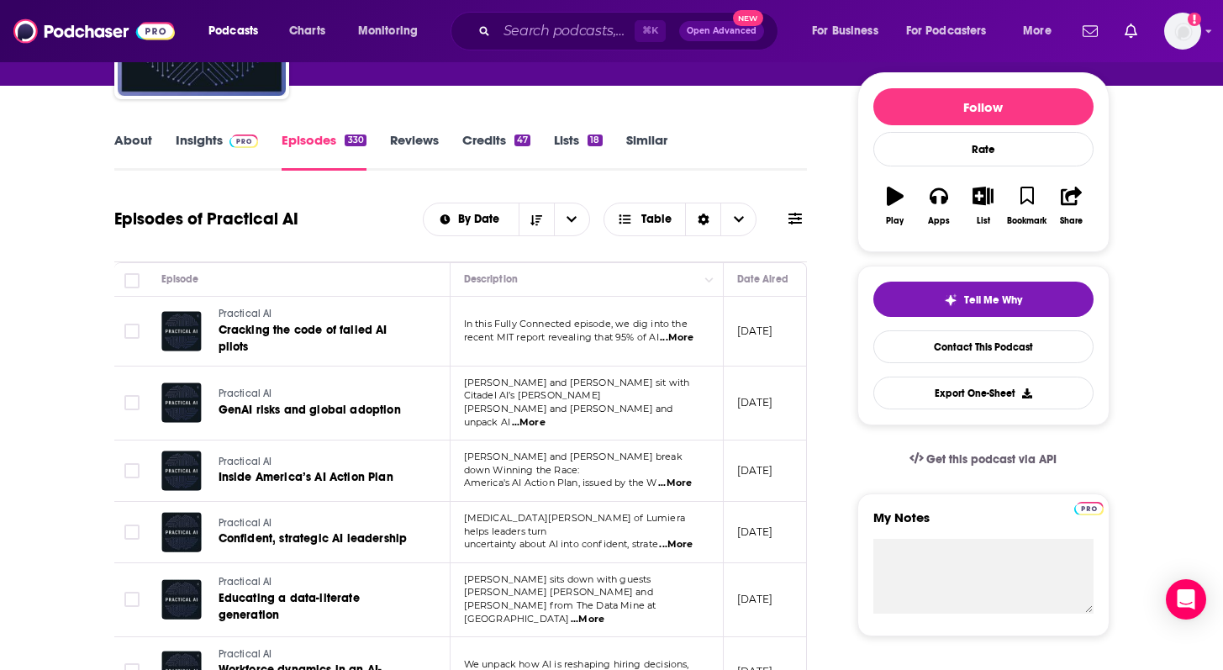
scroll to position [190, 0]
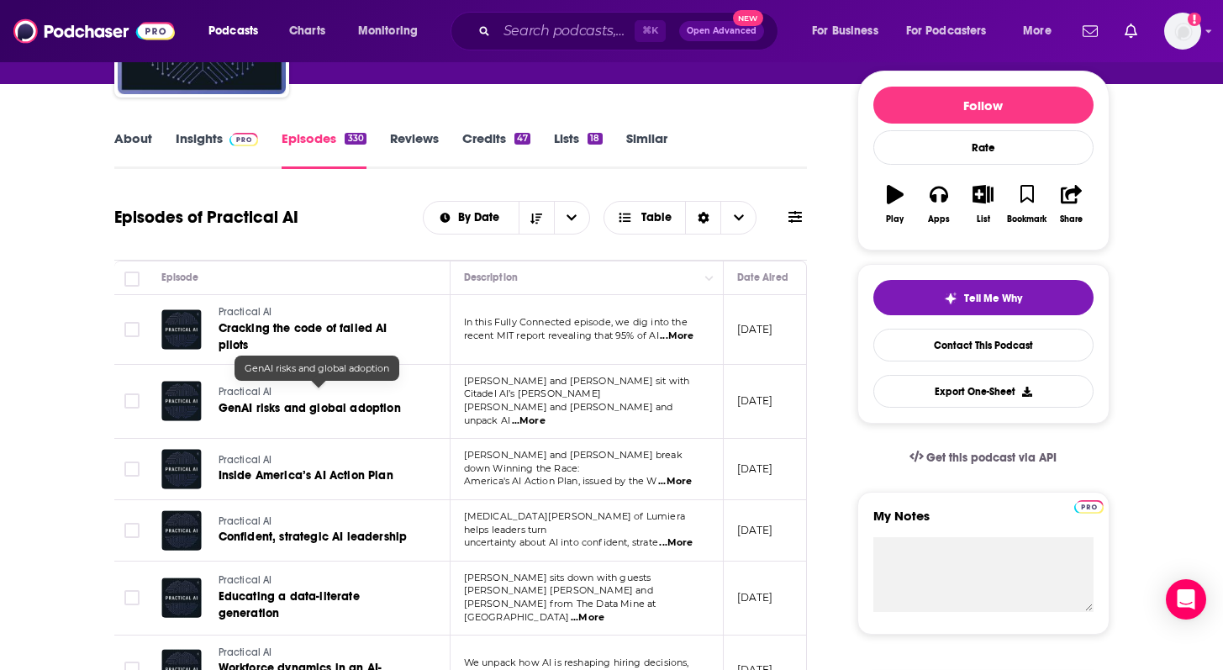
click at [318, 401] on span "GenAI risks and global adoption" at bounding box center [310, 408] width 182 height 14
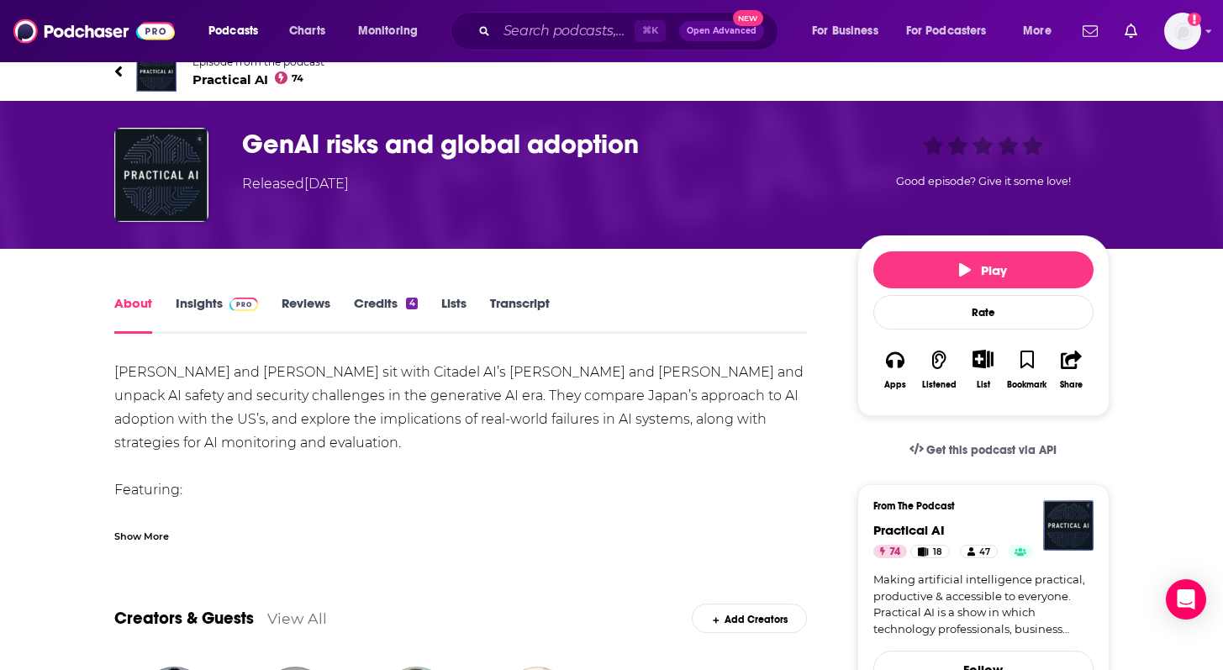
scroll to position [15, 0]
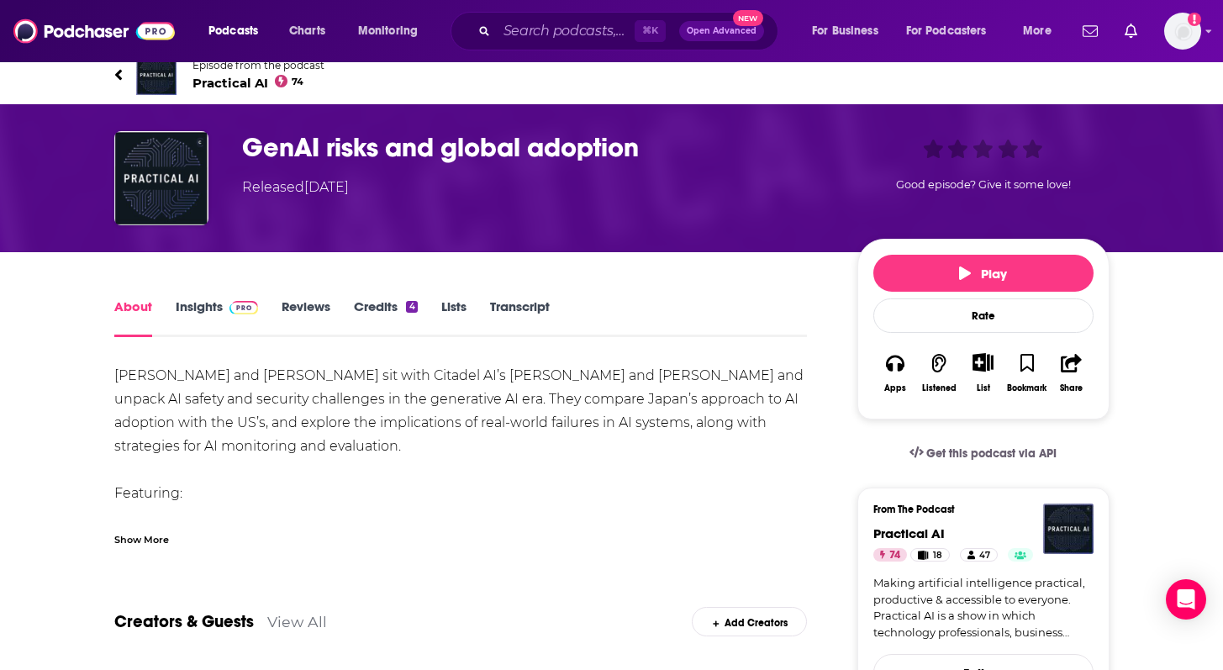
click at [151, 541] on div "Show More" at bounding box center [141, 538] width 55 height 16
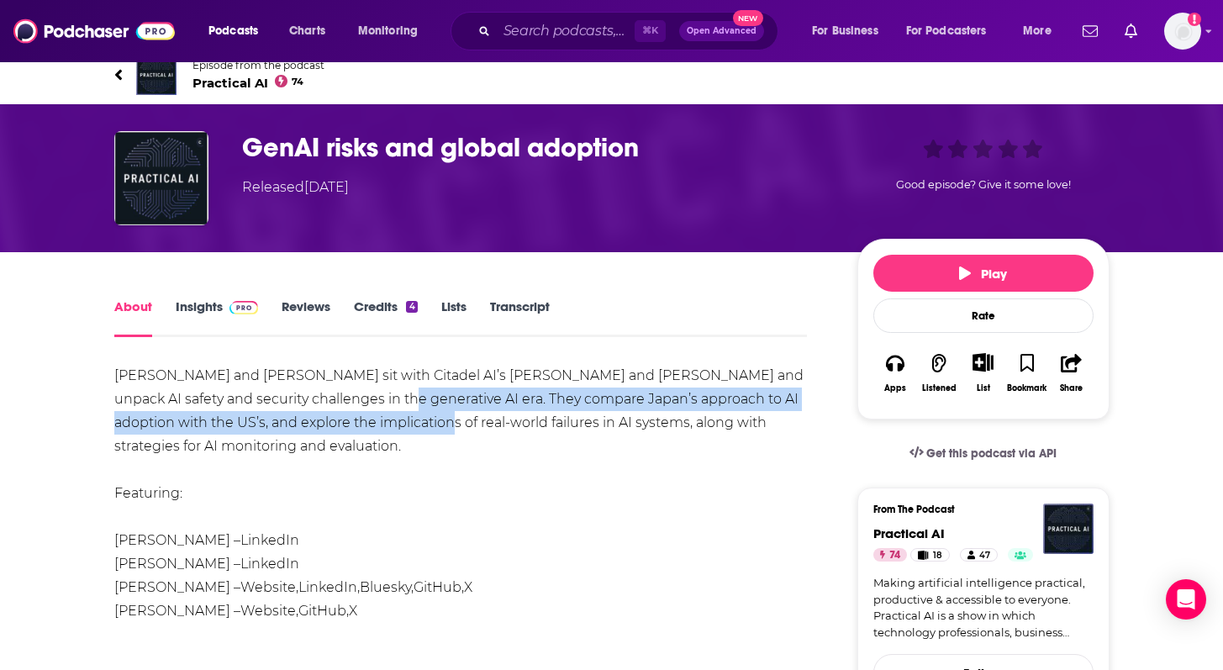
drag, startPoint x: 330, startPoint y: 390, endPoint x: 361, endPoint y: 421, distance: 44.6
click at [362, 421] on div "Daniel and Chris sit with Citadel AI’s Rick Kobayashi and Kenny Song and unpack…" at bounding box center [461, 587] width 694 height 447
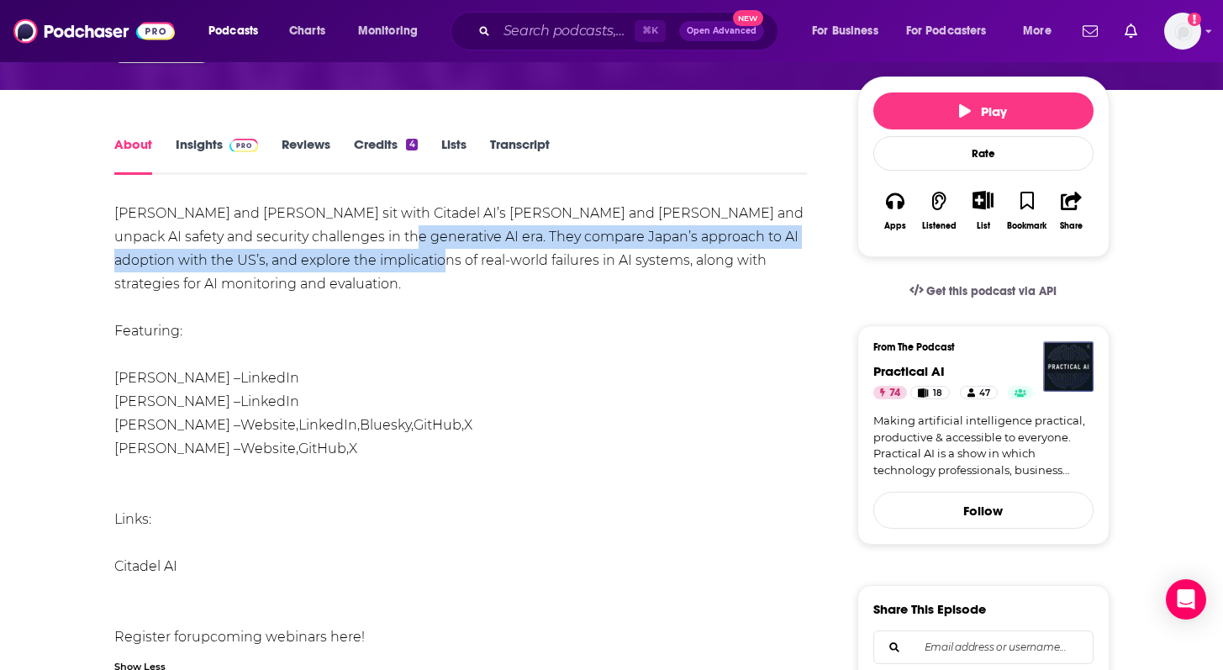
scroll to position [0, 0]
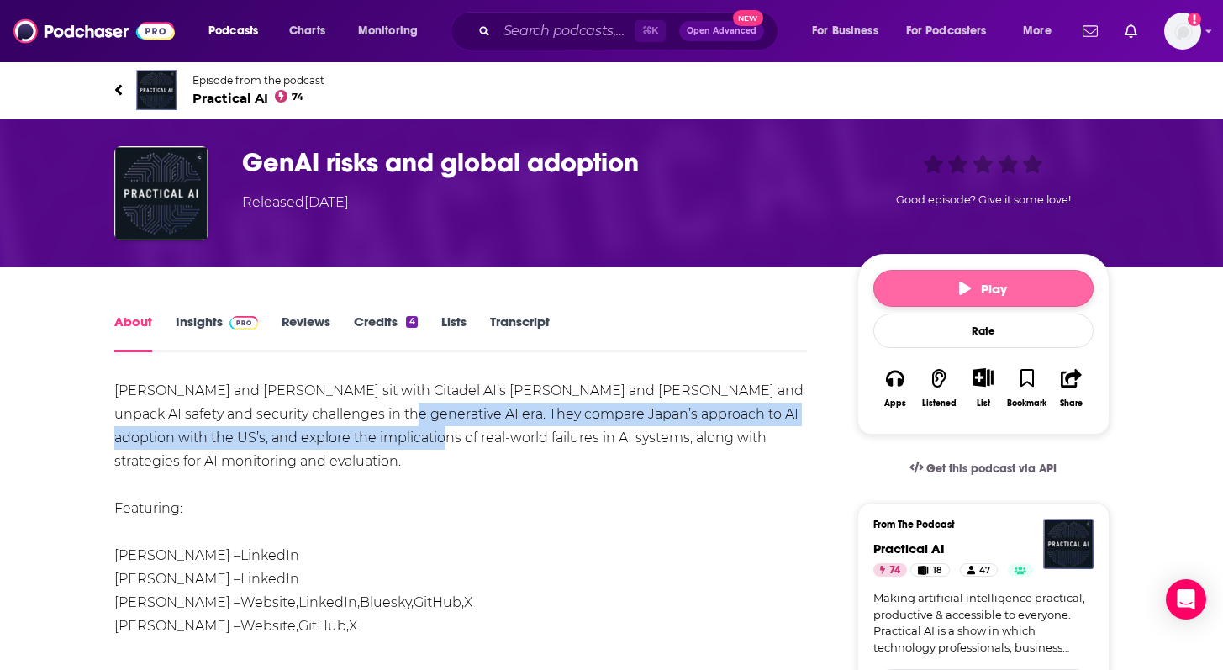
click at [948, 293] on button "Play" at bounding box center [983, 288] width 220 height 37
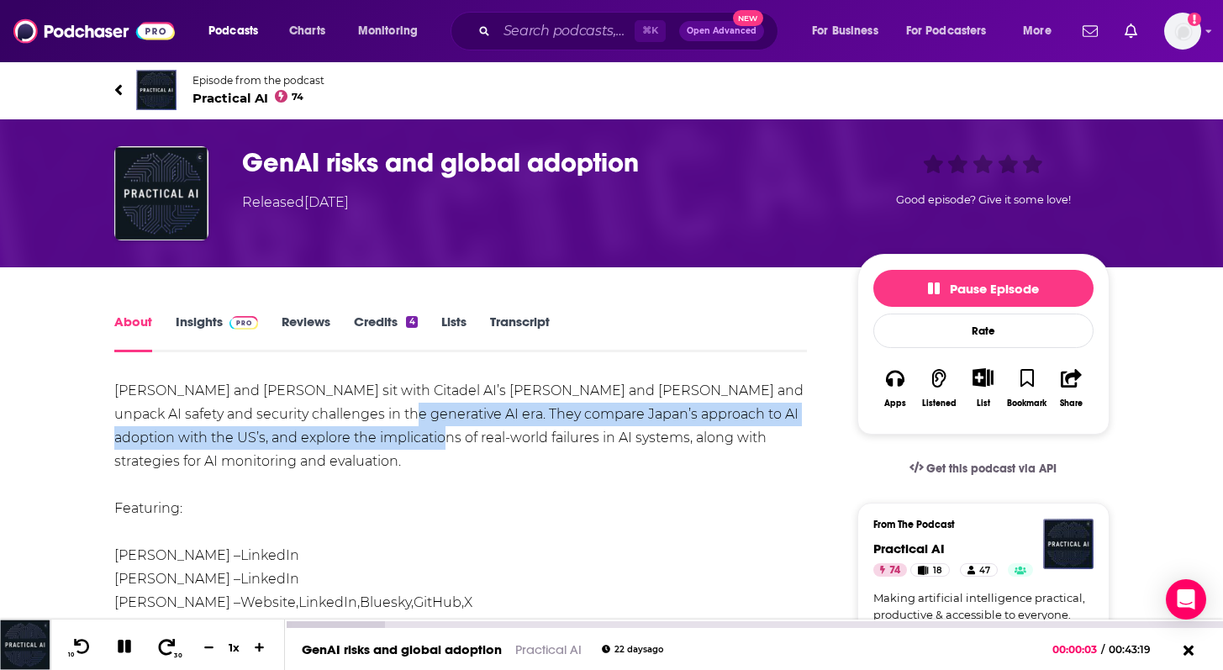
click at [177, 649] on button "30" at bounding box center [167, 648] width 34 height 24
click at [170, 644] on icon at bounding box center [167, 646] width 17 height 16
click at [171, 647] on icon at bounding box center [166, 646] width 21 height 17
click at [173, 655] on button "30" at bounding box center [167, 648] width 34 height 24
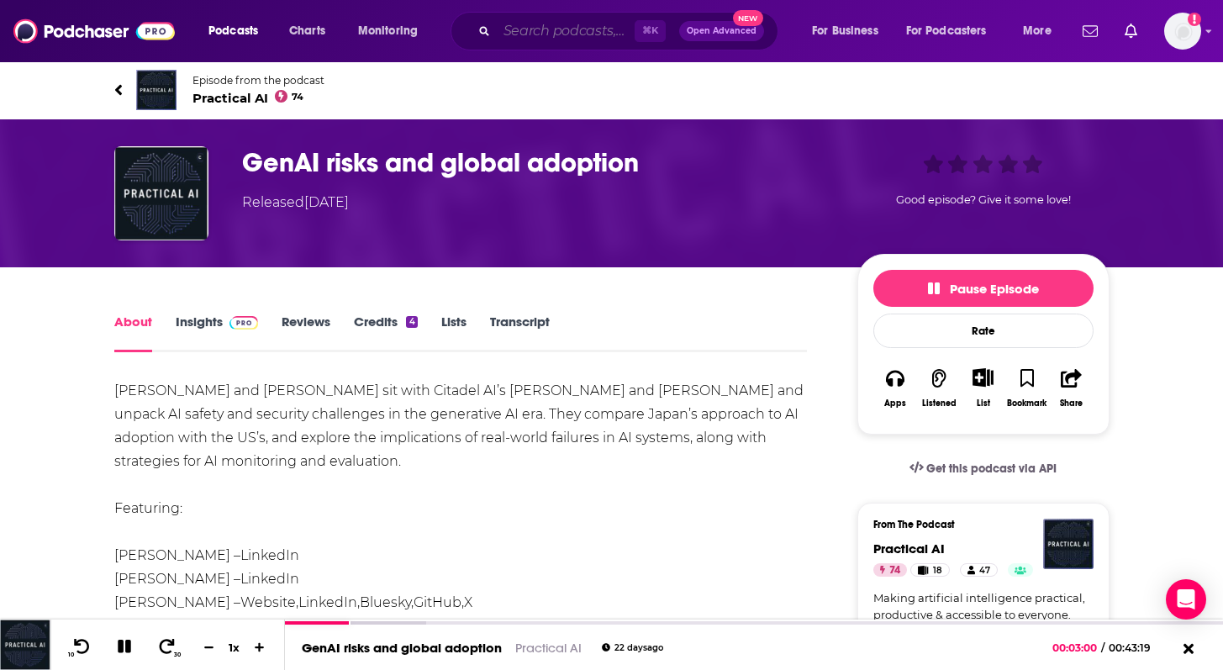
click at [618, 32] on input "Search podcasts, credits, & more..." at bounding box center [566, 31] width 138 height 27
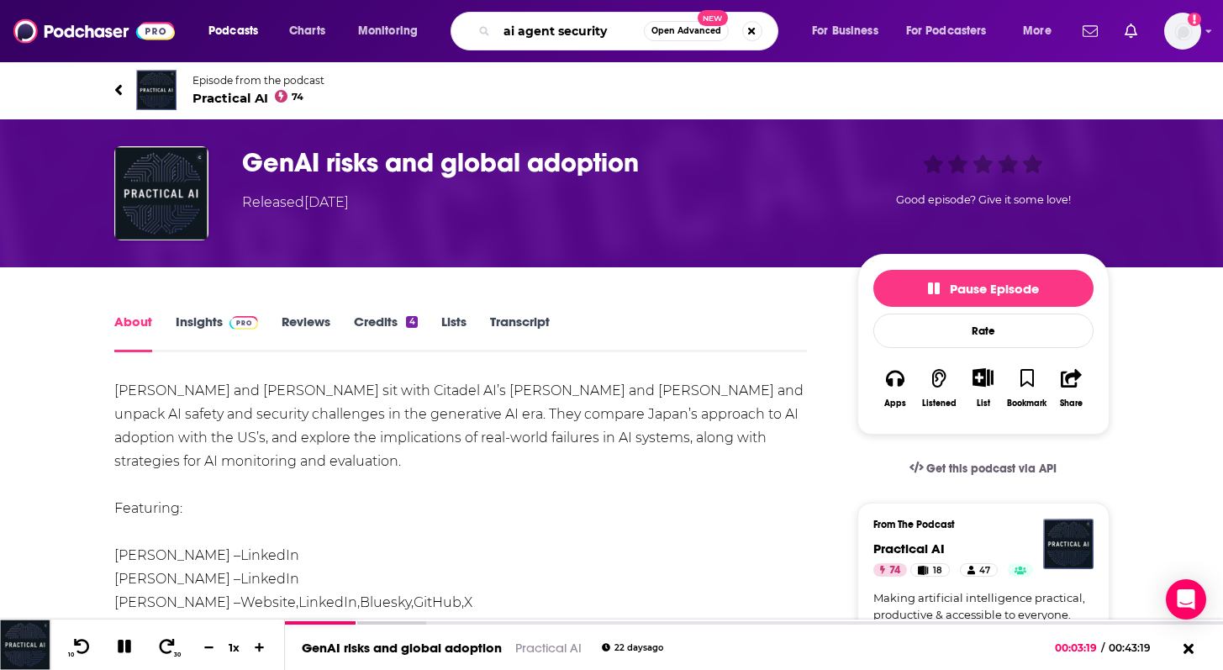
click at [612, 34] on input "ai agent security" at bounding box center [570, 31] width 147 height 27
type input "ai agent security"
click at [204, 324] on link "Insights" at bounding box center [217, 333] width 83 height 39
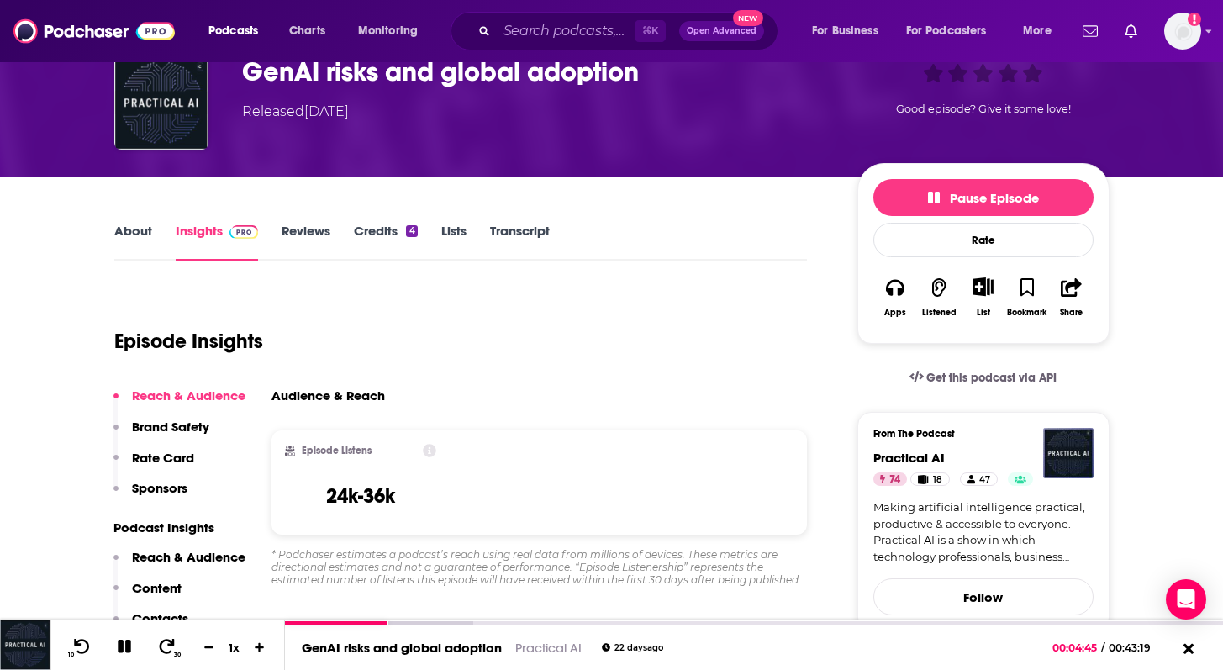
scroll to position [112, 0]
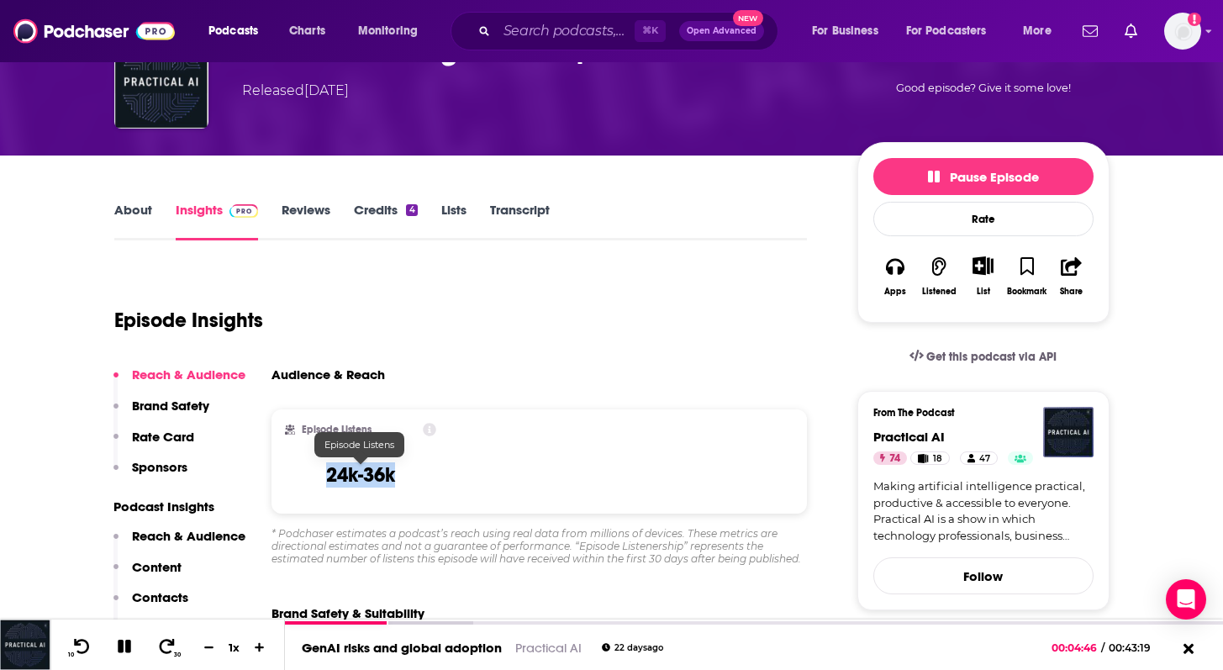
drag, startPoint x: 327, startPoint y: 472, endPoint x: 398, endPoint y: 472, distance: 71.5
click at [398, 472] on div "Episode Listens 24k-36k" at bounding box center [361, 461] width 152 height 77
copy h3 "24k-36k"
click at [129, 212] on link "About" at bounding box center [133, 221] width 38 height 39
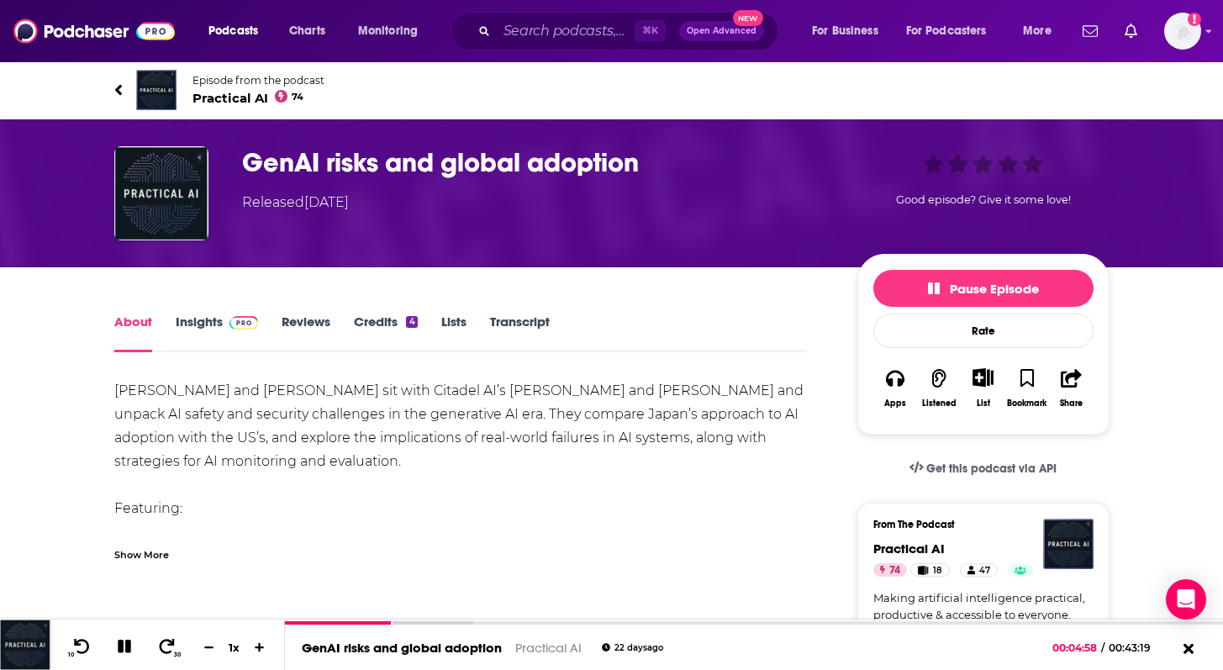
click at [230, 94] on span "Practical AI 74" at bounding box center [259, 98] width 132 height 16
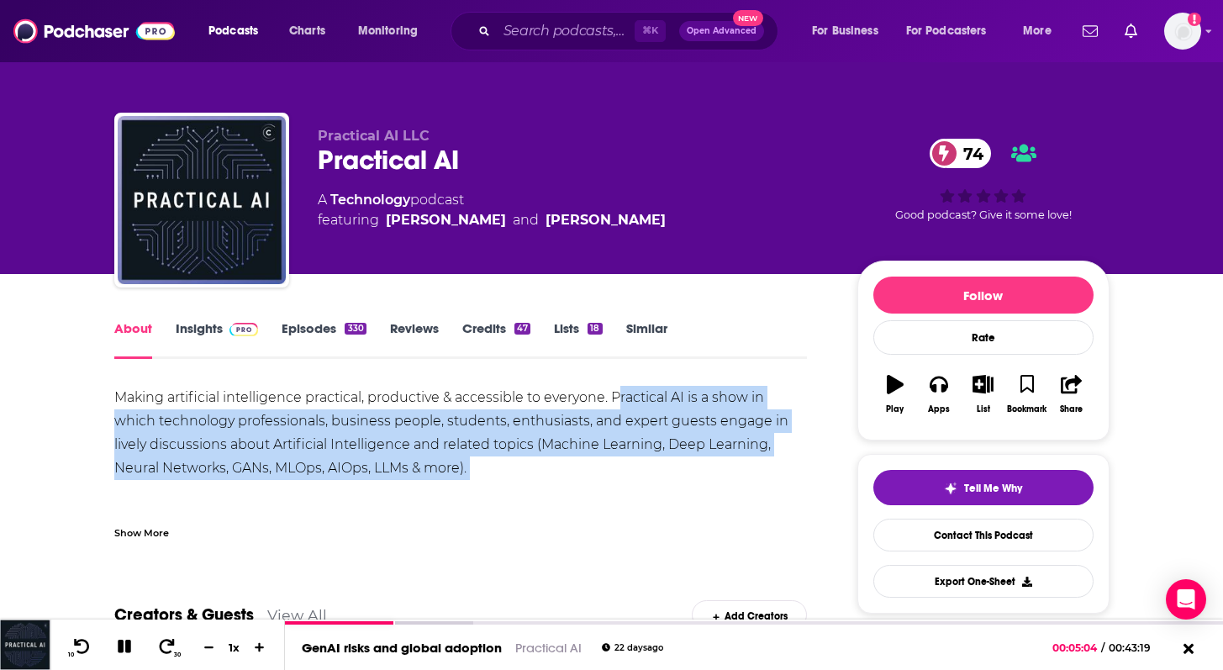
drag, startPoint x: 616, startPoint y: 396, endPoint x: 529, endPoint y: 482, distance: 122.5
click at [529, 482] on div "Making artificial intelligence practical, productive & accessible to everyone. …" at bounding box center [461, 480] width 694 height 188
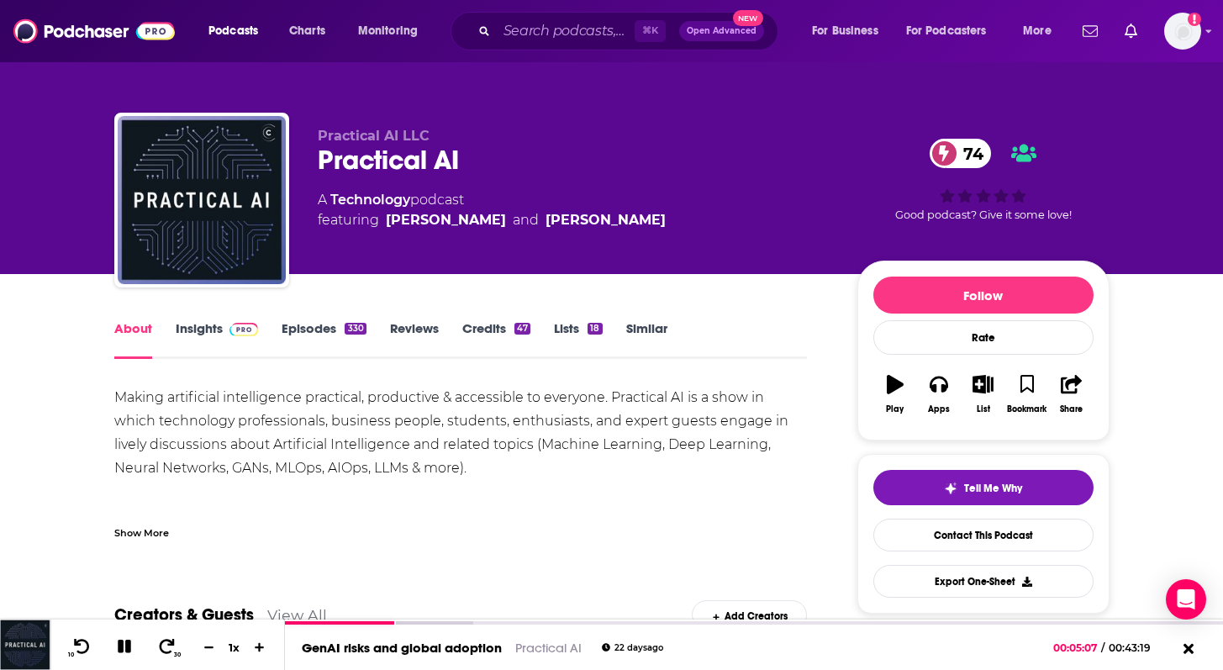
click at [168, 525] on div "Show More" at bounding box center [461, 526] width 694 height 29
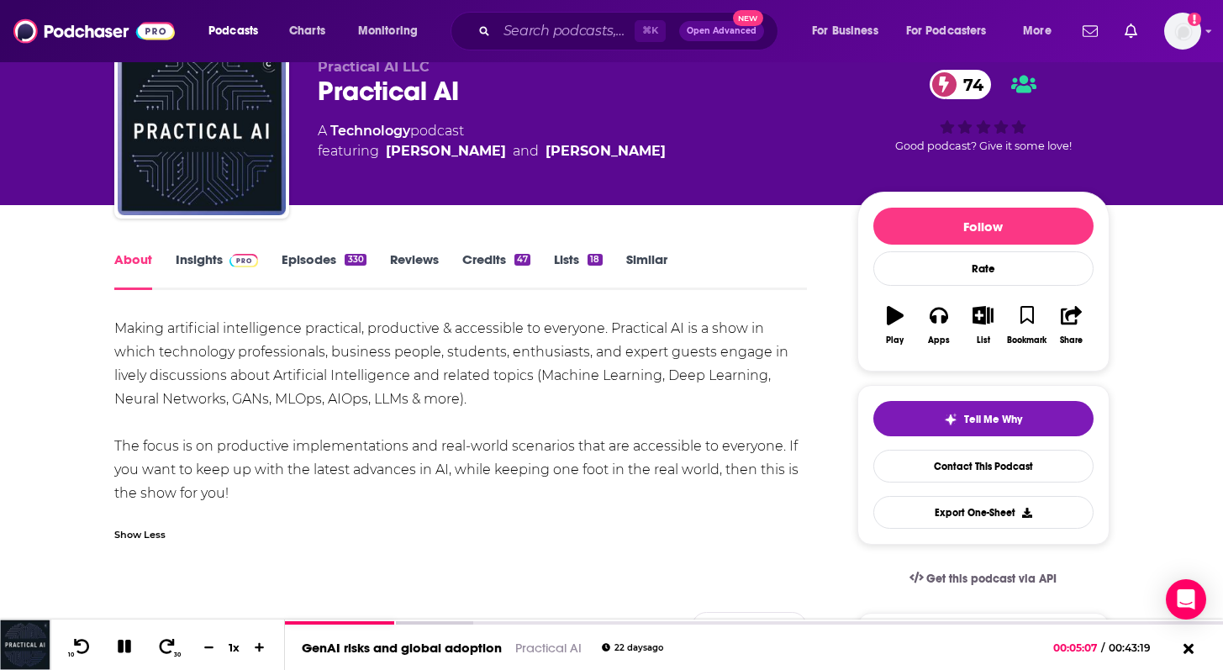
scroll to position [76, 0]
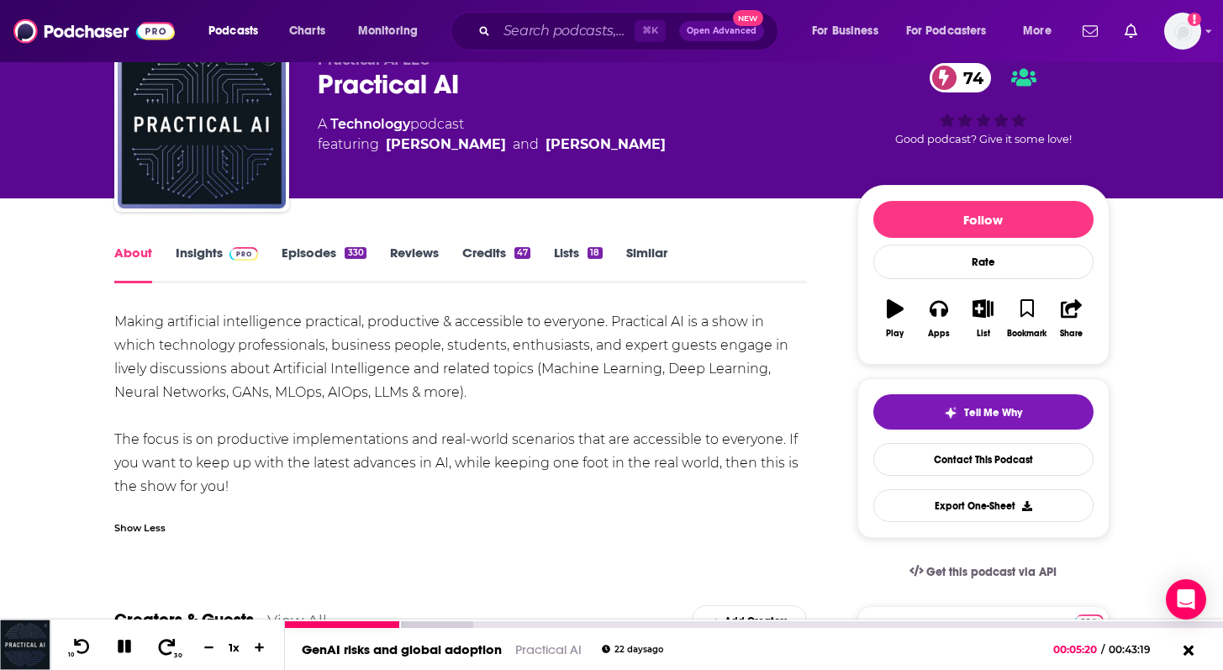
click at [162, 641] on icon at bounding box center [167, 646] width 17 height 16
click at [169, 662] on div "10 30 1 x" at bounding box center [167, 645] width 235 height 50
click at [169, 651] on icon at bounding box center [166, 646] width 21 height 17
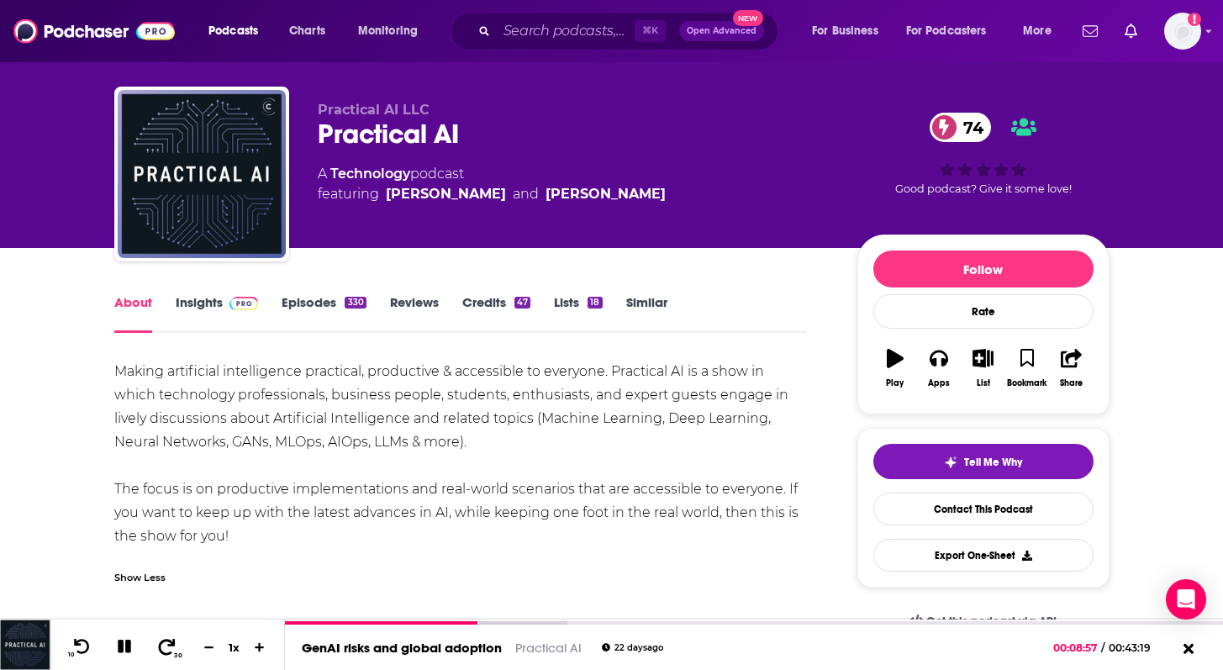
scroll to position [32, 0]
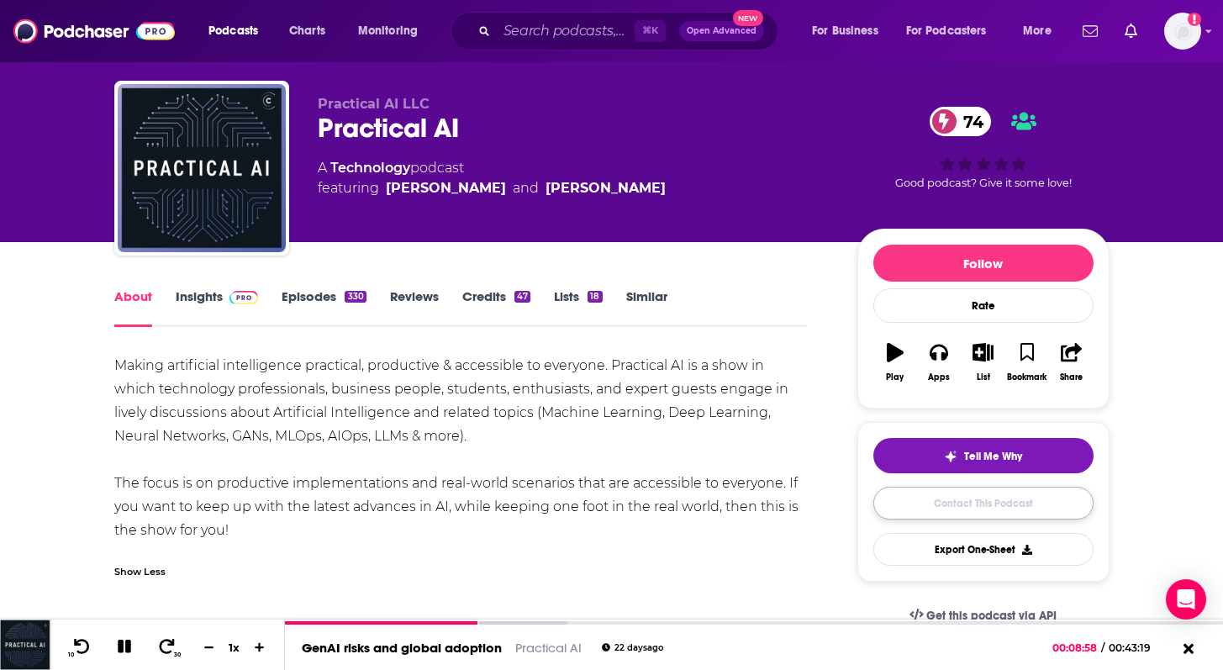
click at [931, 503] on link "Contact This Podcast" at bounding box center [983, 503] width 220 height 33
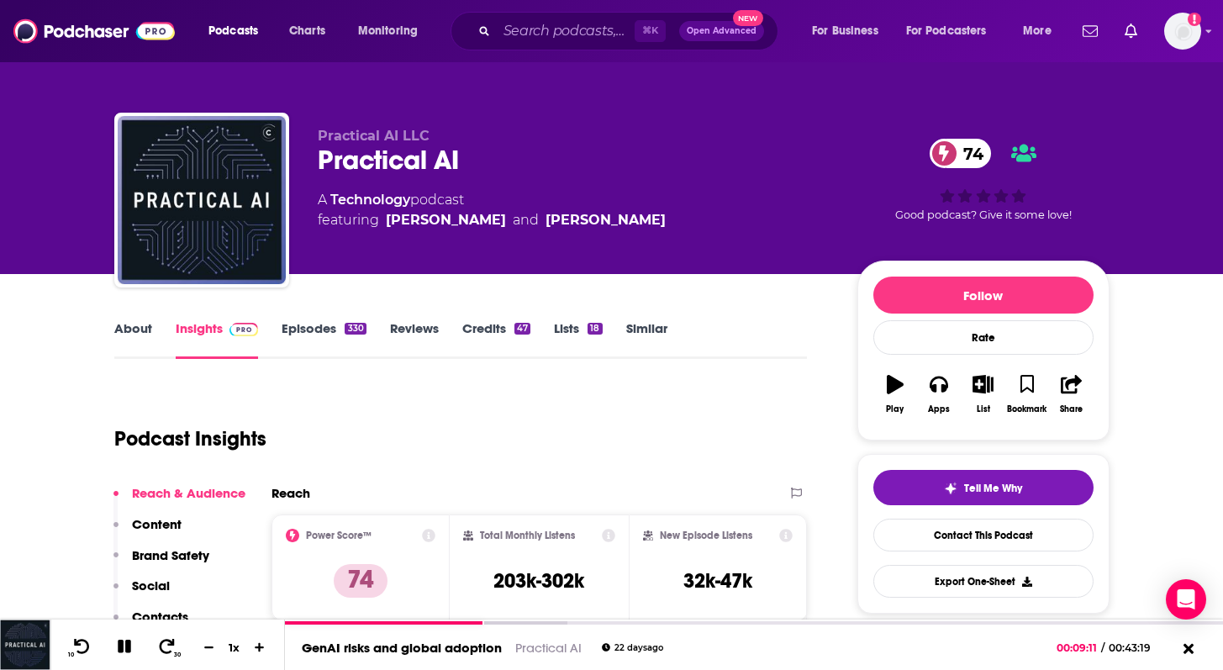
click at [140, 333] on link "About" at bounding box center [133, 339] width 38 height 39
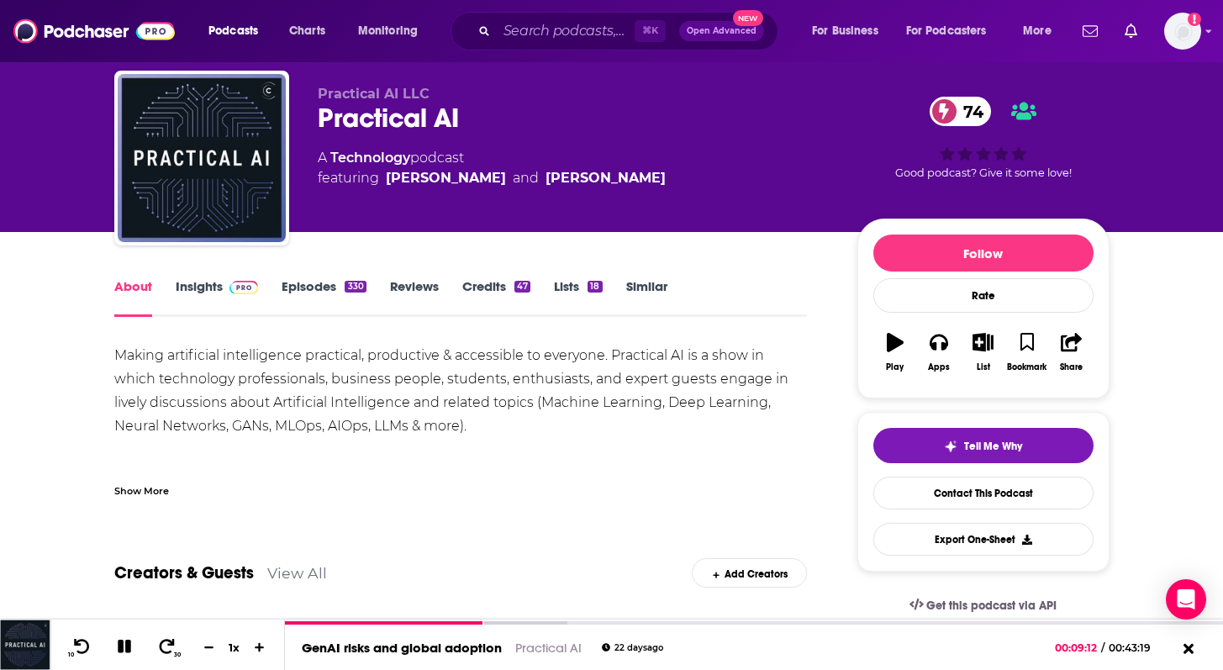
scroll to position [44, 0]
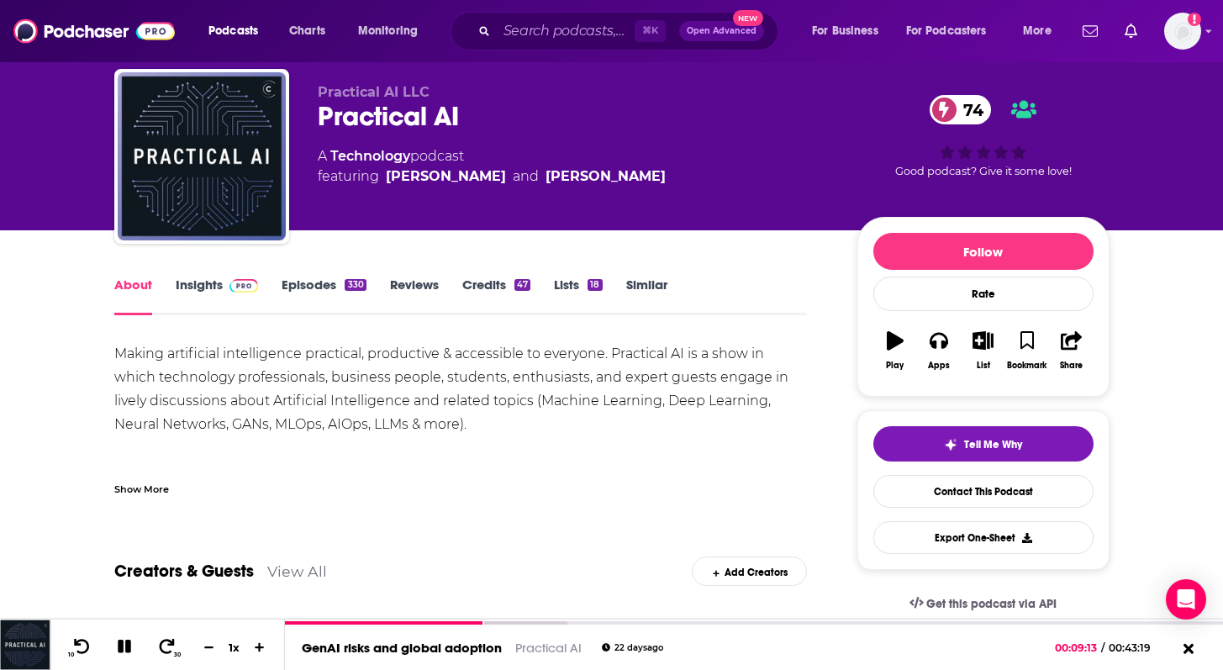
click at [154, 483] on div "Show More" at bounding box center [141, 488] width 55 height 16
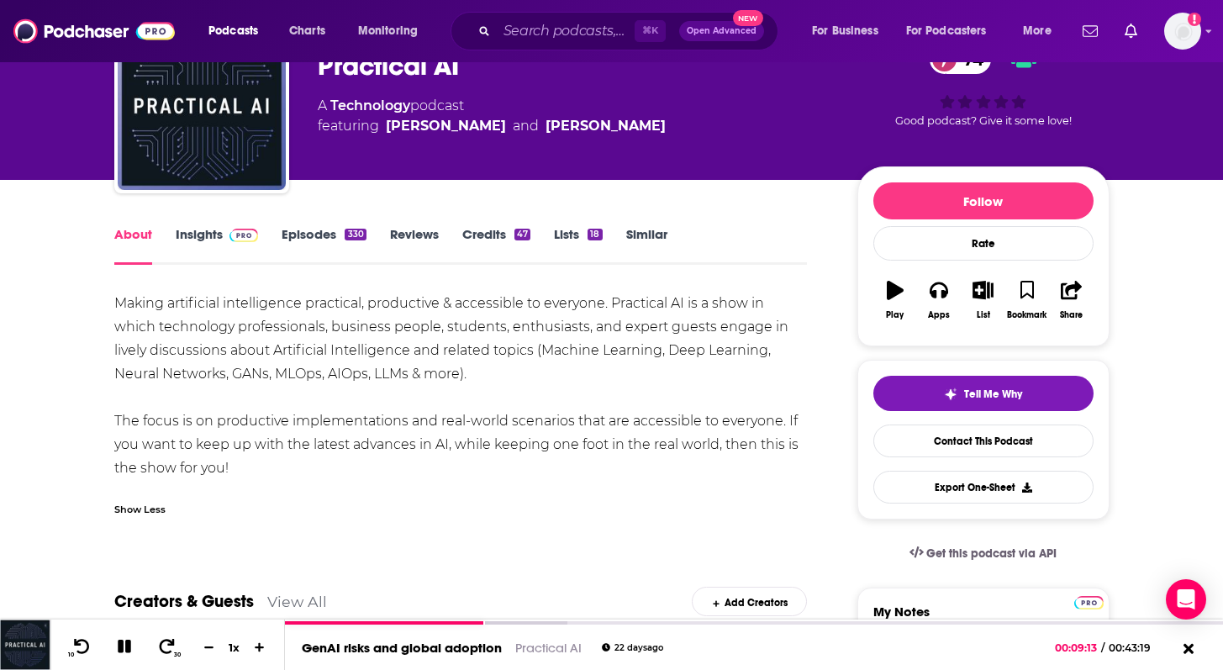
scroll to position [109, 0]
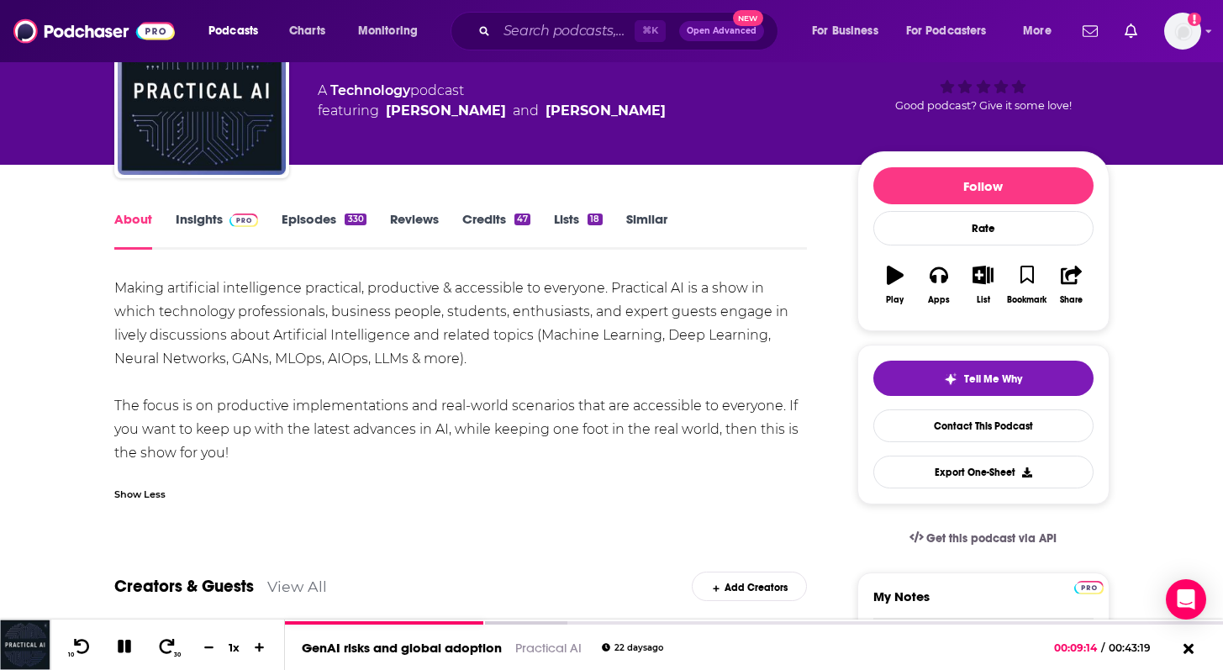
click at [307, 217] on link "Episodes 330" at bounding box center [324, 230] width 84 height 39
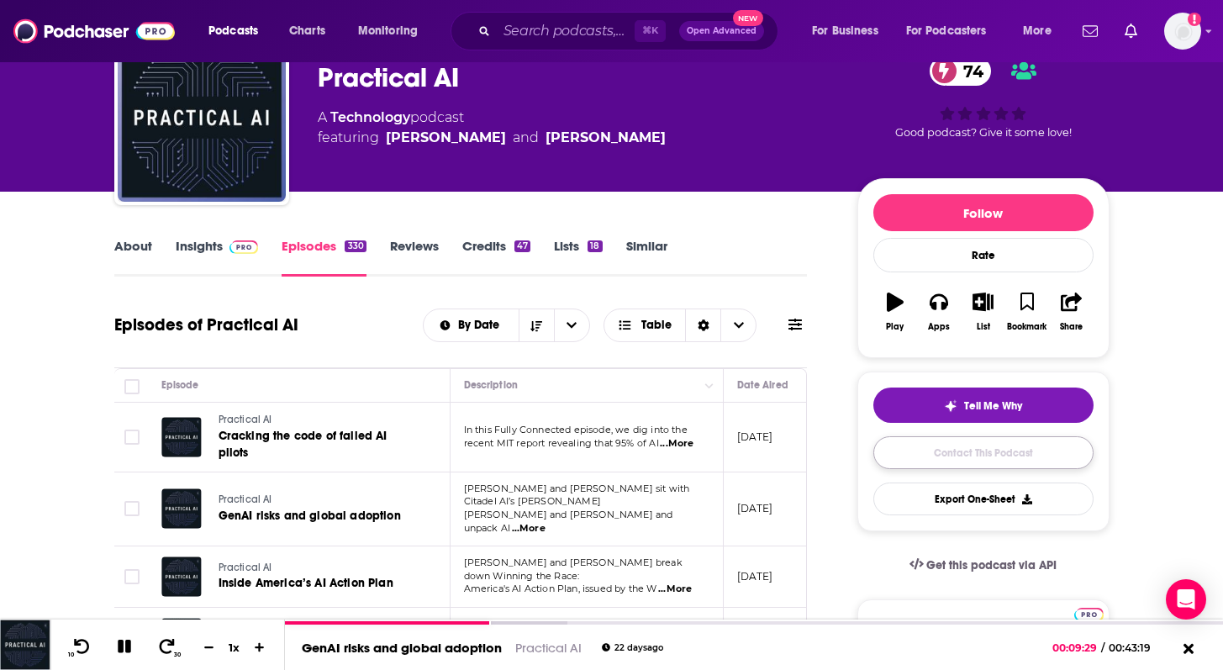
click at [1002, 458] on link "Contact This Podcast" at bounding box center [983, 452] width 220 height 33
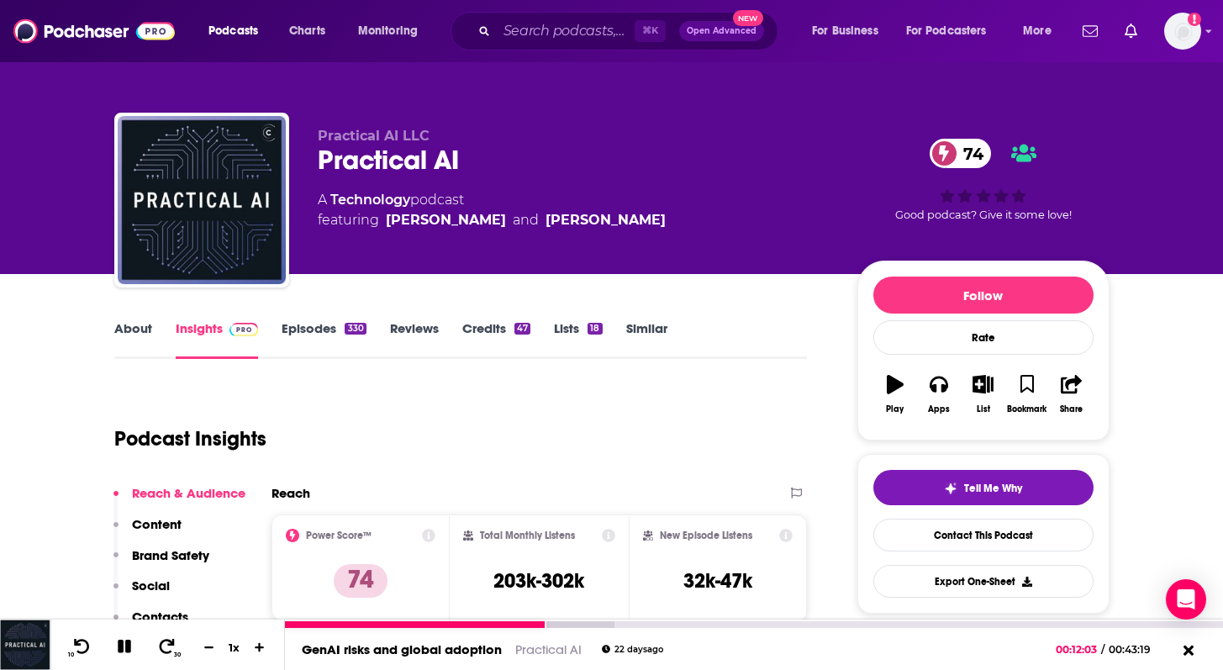
click at [132, 649] on icon at bounding box center [123, 647] width 19 height 16
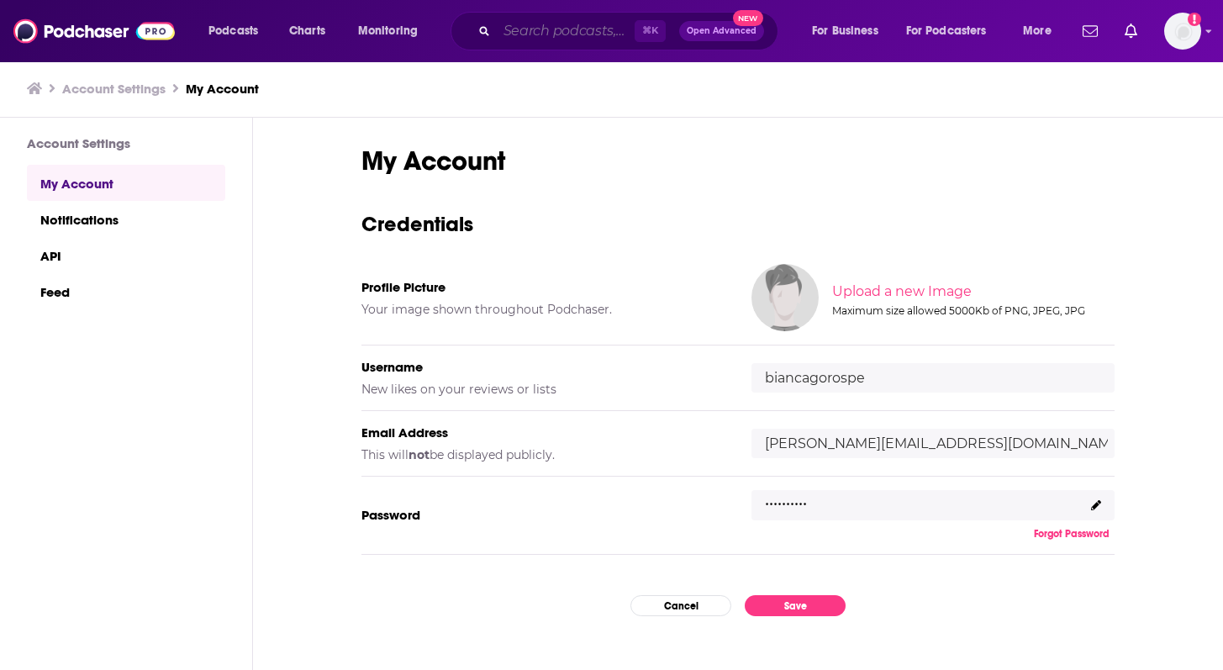
click at [587, 24] on input "Search podcasts, credits, & more..." at bounding box center [566, 31] width 138 height 27
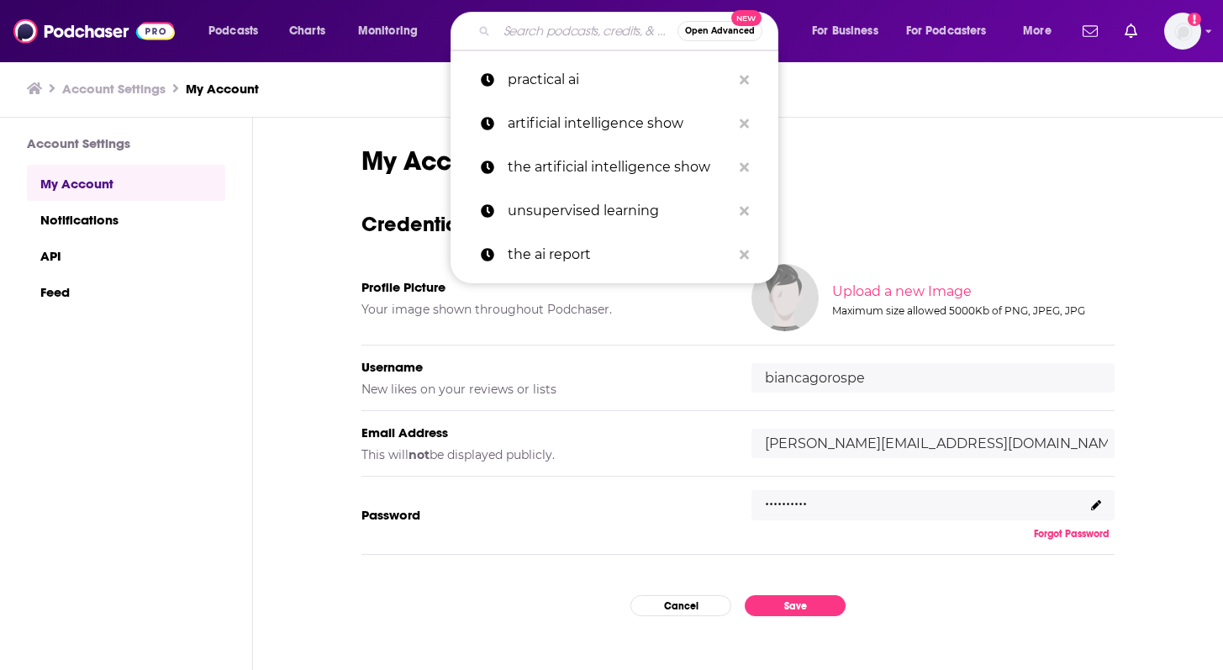
paste input "ai agent security"
type input "ai agent security"
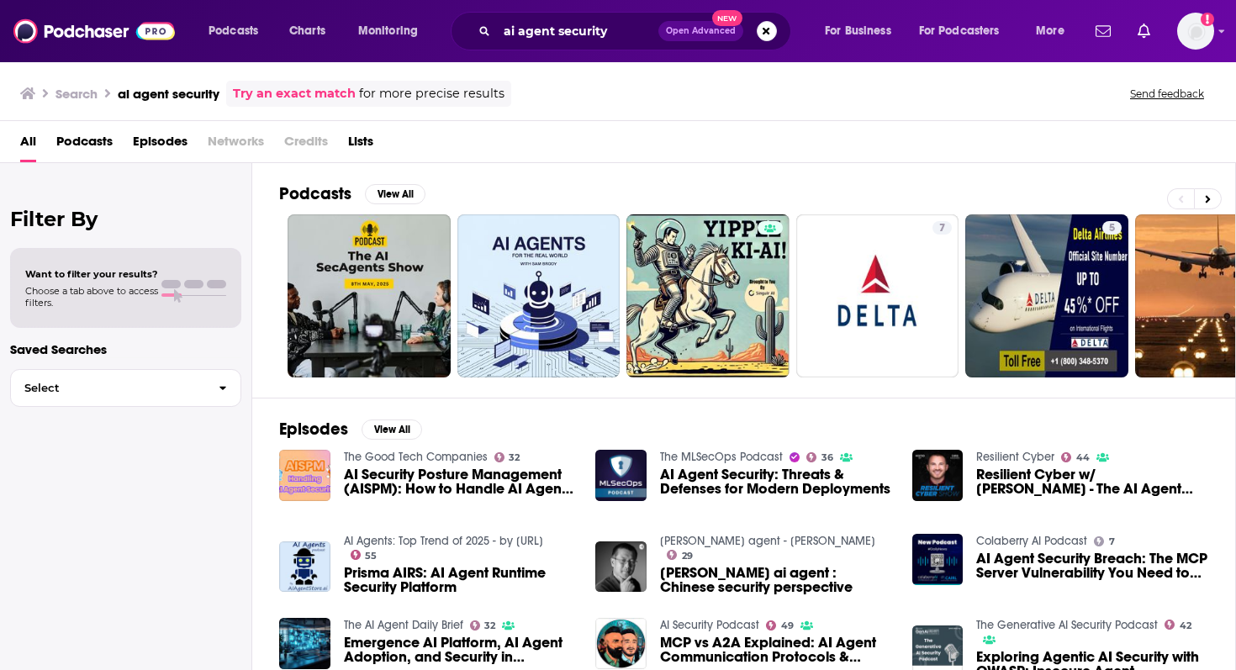
click at [731, 468] on span "AI Agent Security: Threats & Defenses for Modern Deployments" at bounding box center [776, 481] width 232 height 29
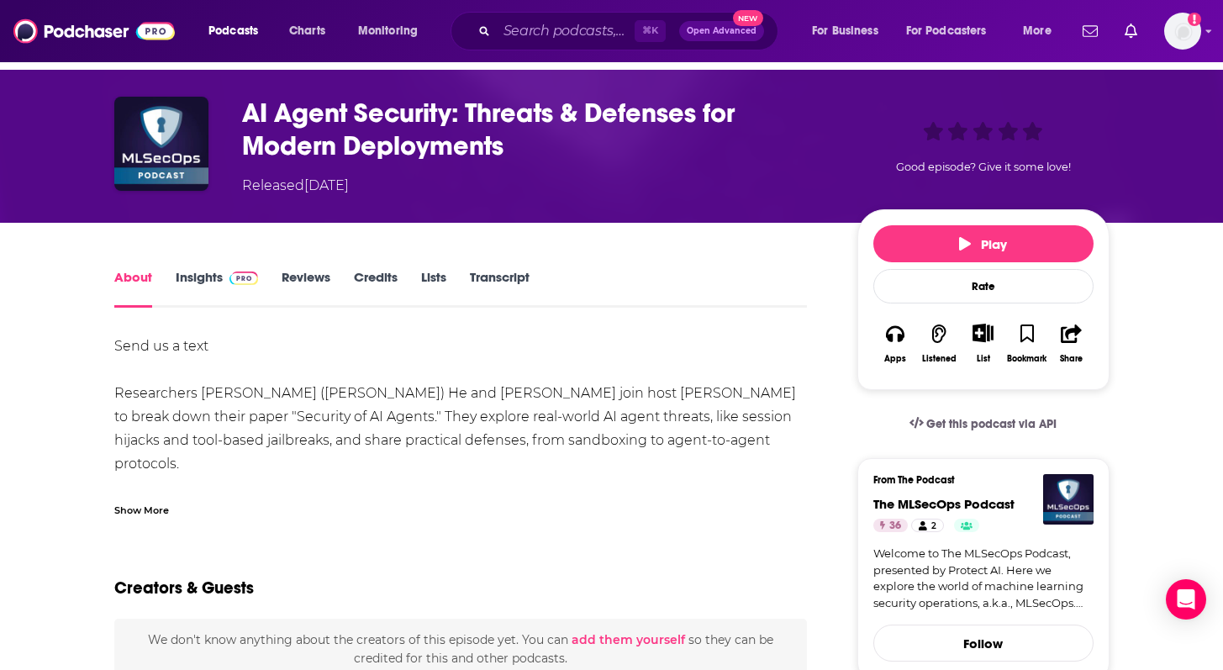
scroll to position [53, 0]
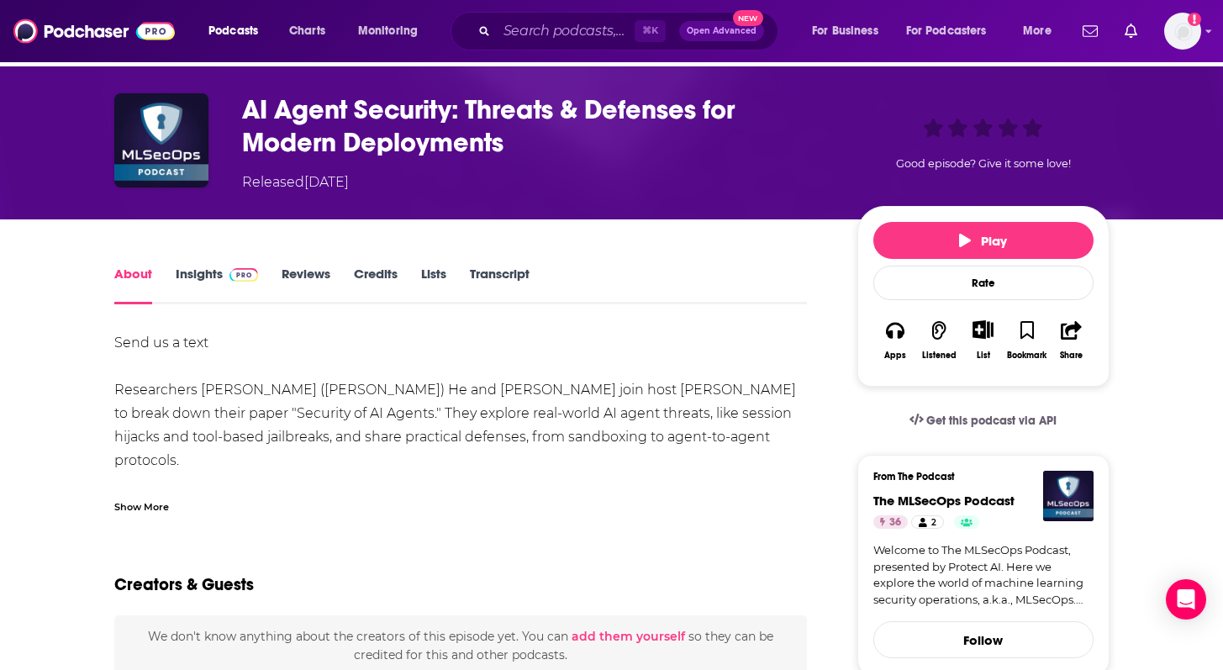
click at [322, 396] on div "Send us a text Researchers Yifeng (Ethan) He and Peter Rong join host Madi Vorb…" at bounding box center [461, 543] width 694 height 424
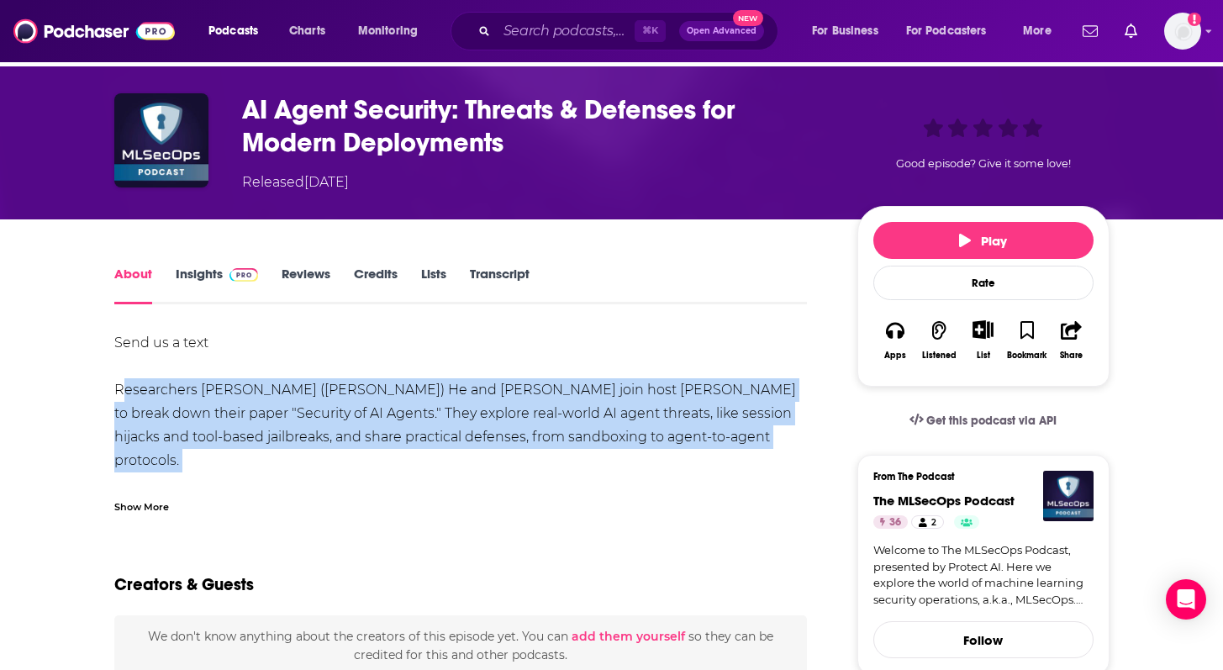
click at [322, 396] on div "Send us a text Researchers Yifeng (Ethan) He and Peter Rong join host Madi Vorb…" at bounding box center [461, 543] width 694 height 424
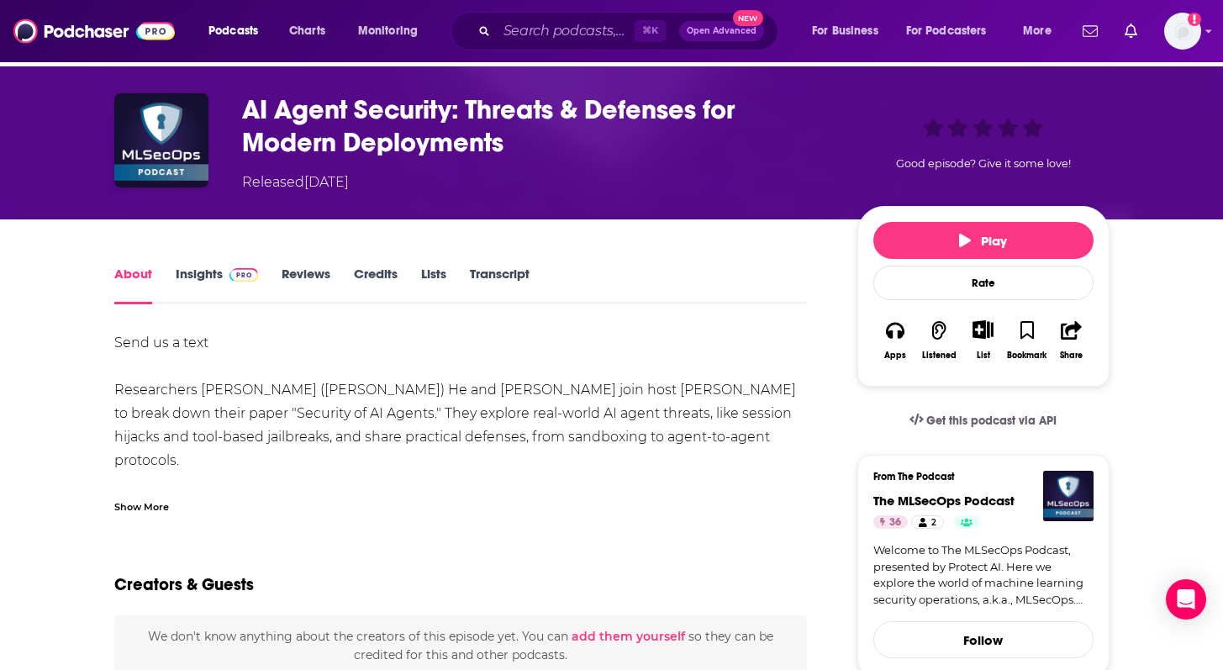
click at [323, 388] on div "Send us a text Researchers Yifeng (Ethan) He and Peter Rong join host Madi Vorb…" at bounding box center [461, 543] width 694 height 424
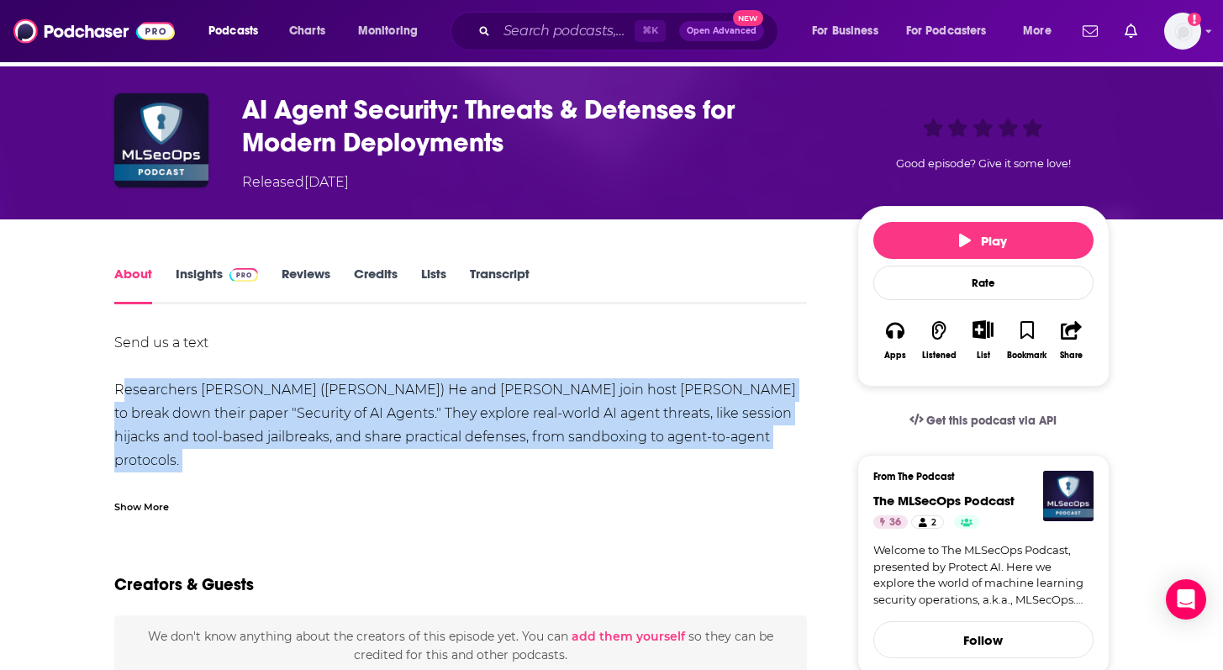
click at [323, 388] on div "Send us a text Researchers Yifeng (Ethan) He and Peter Rong join host Madi Vorb…" at bounding box center [461, 543] width 694 height 424
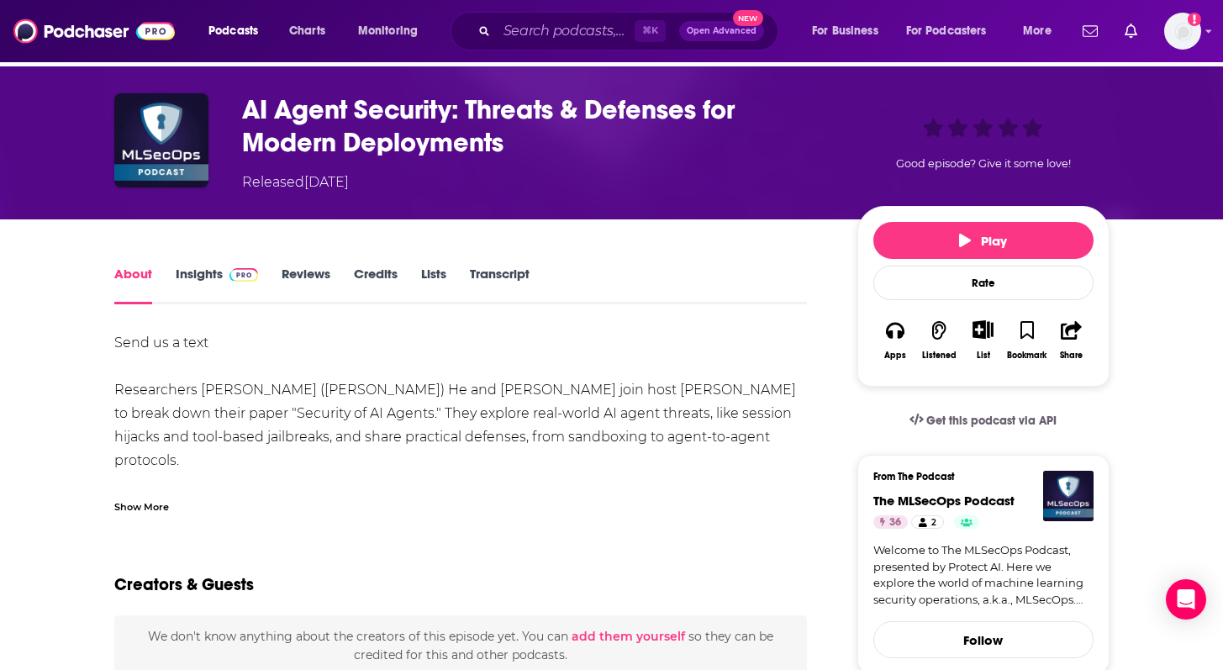
click at [203, 279] on link "Insights" at bounding box center [217, 285] width 83 height 39
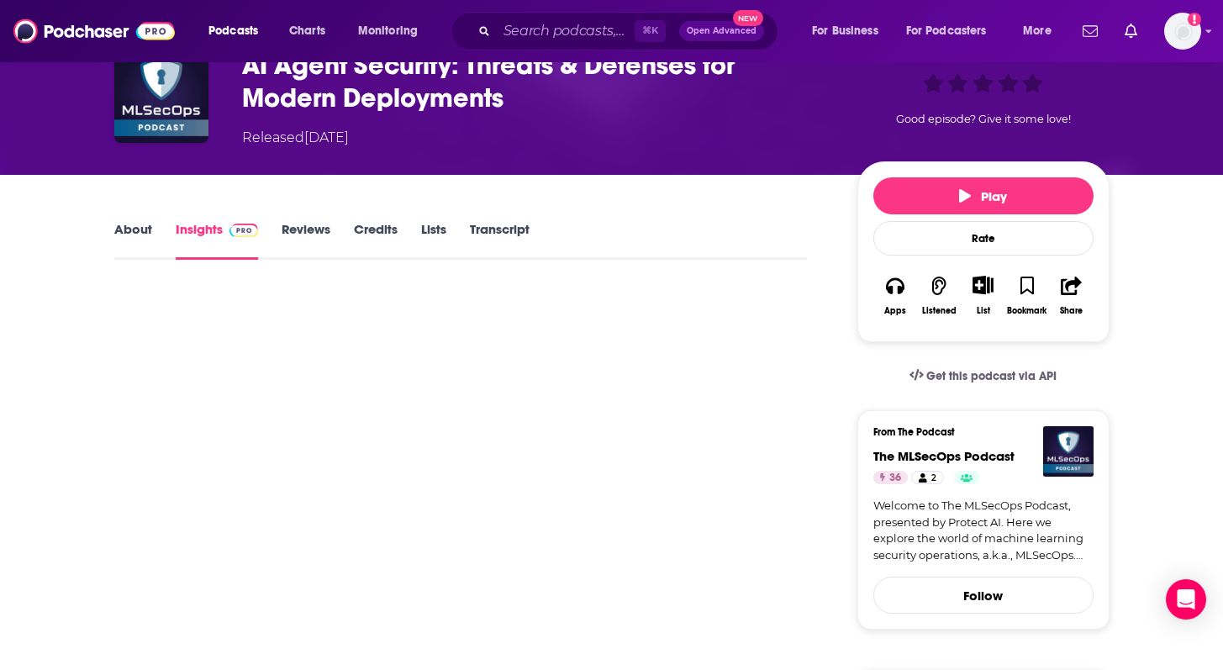
scroll to position [98, 0]
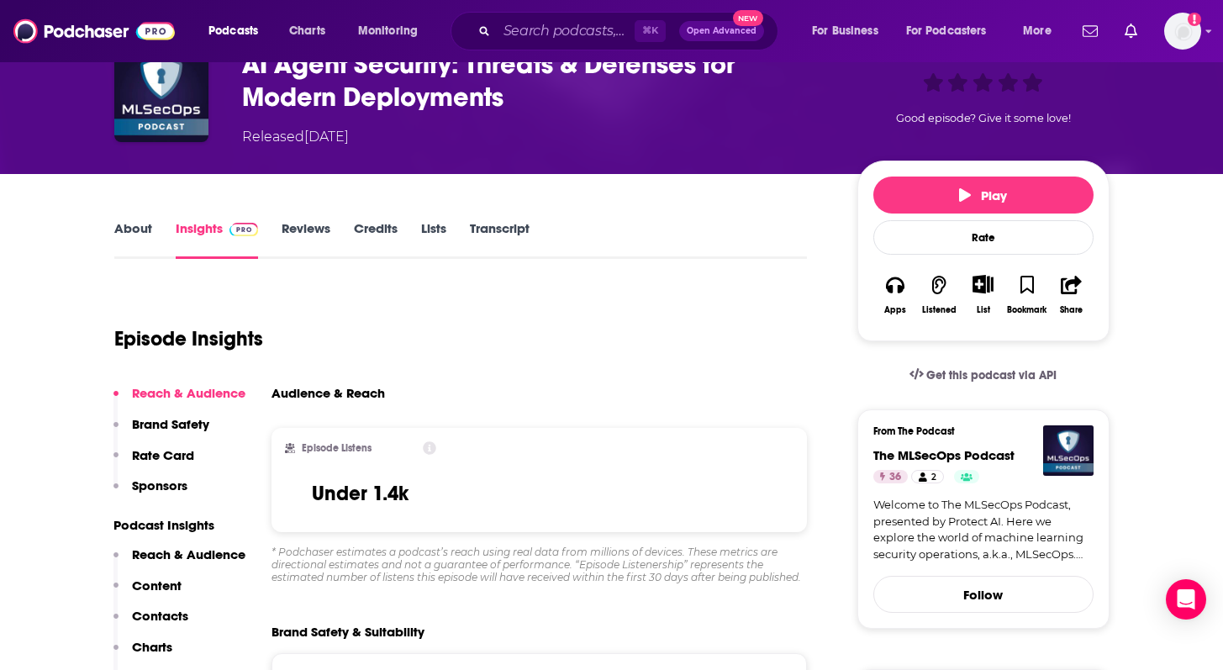
click at [147, 224] on link "About" at bounding box center [133, 239] width 38 height 39
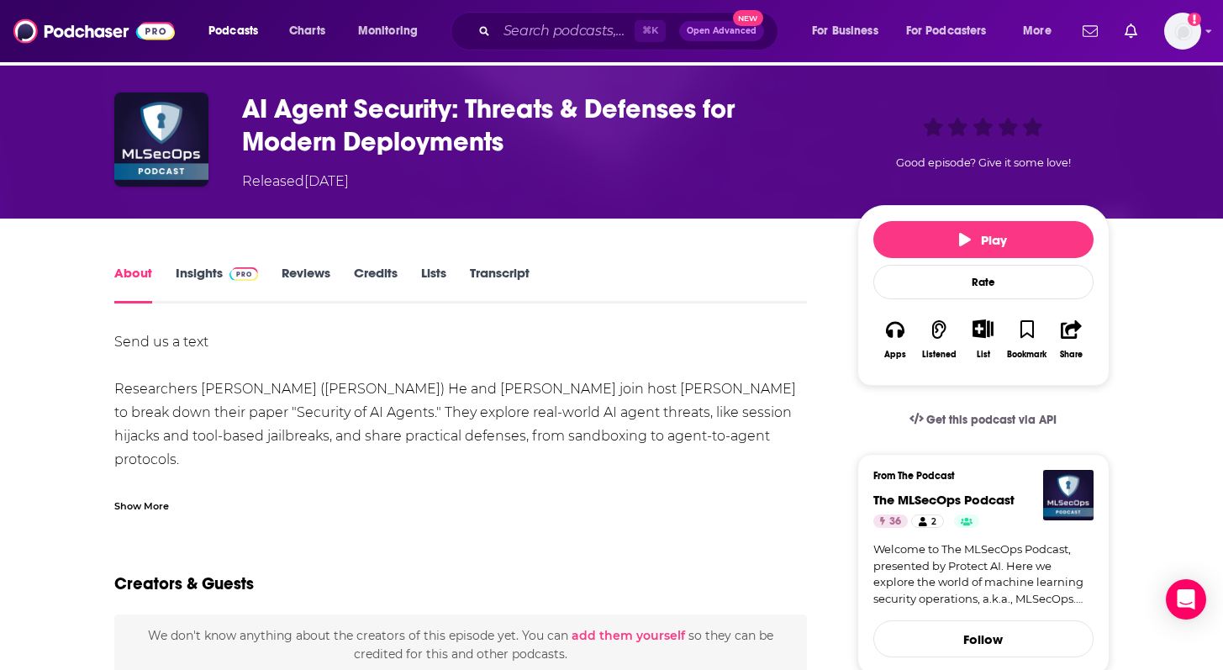
scroll to position [68, 0]
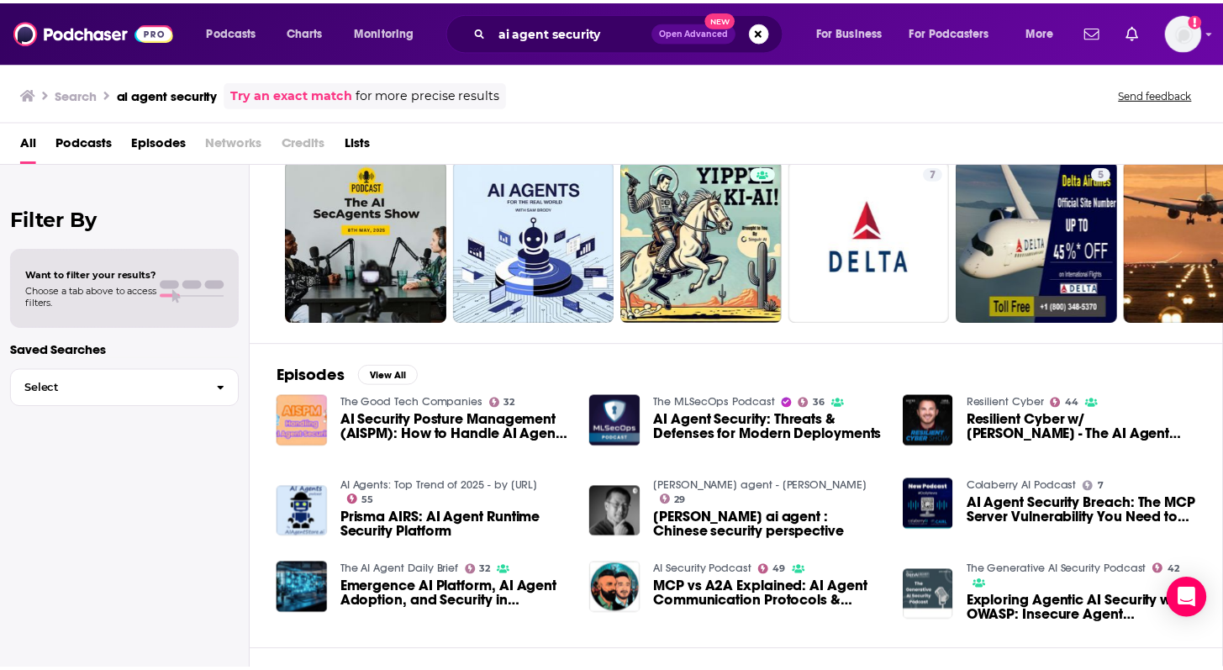
scroll to position [55, 0]
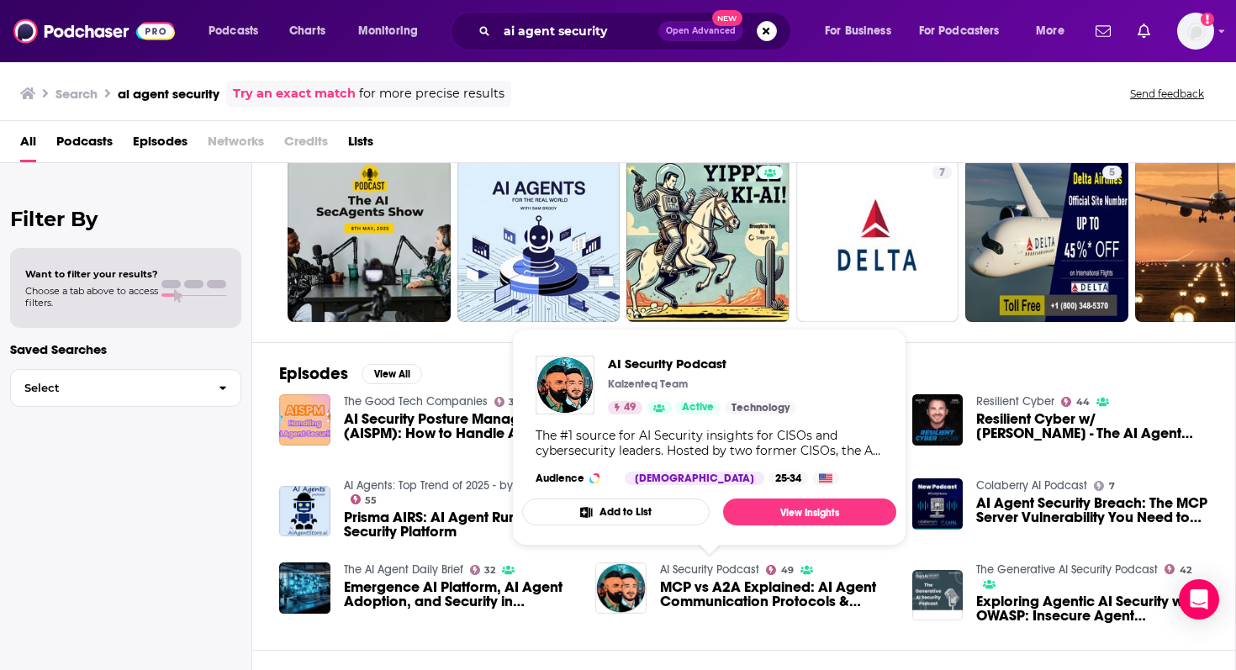
click at [711, 570] on link "AI Security Podcast" at bounding box center [709, 569] width 99 height 14
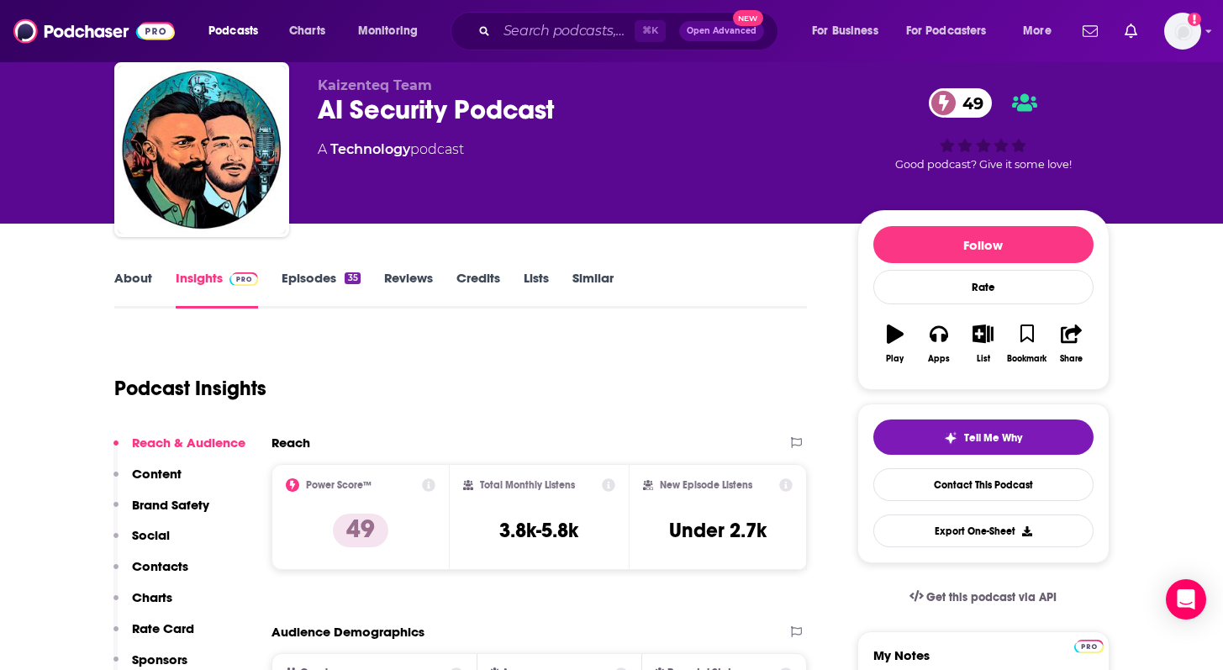
scroll to position [56, 0]
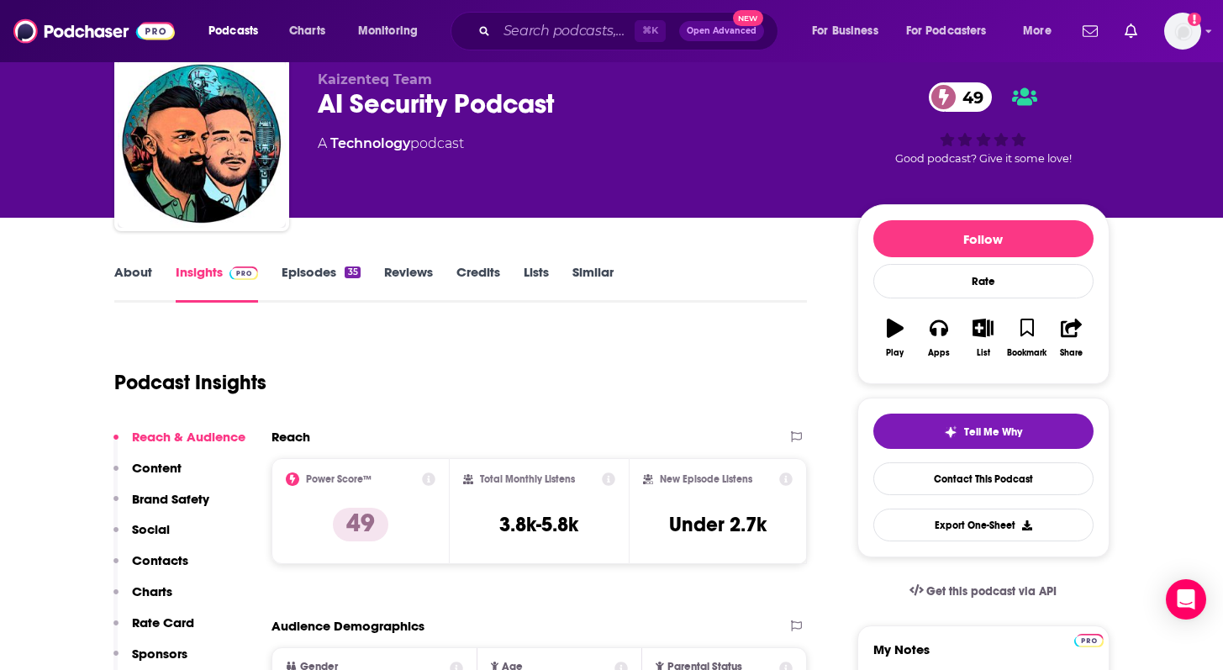
click at [136, 273] on link "About" at bounding box center [133, 283] width 38 height 39
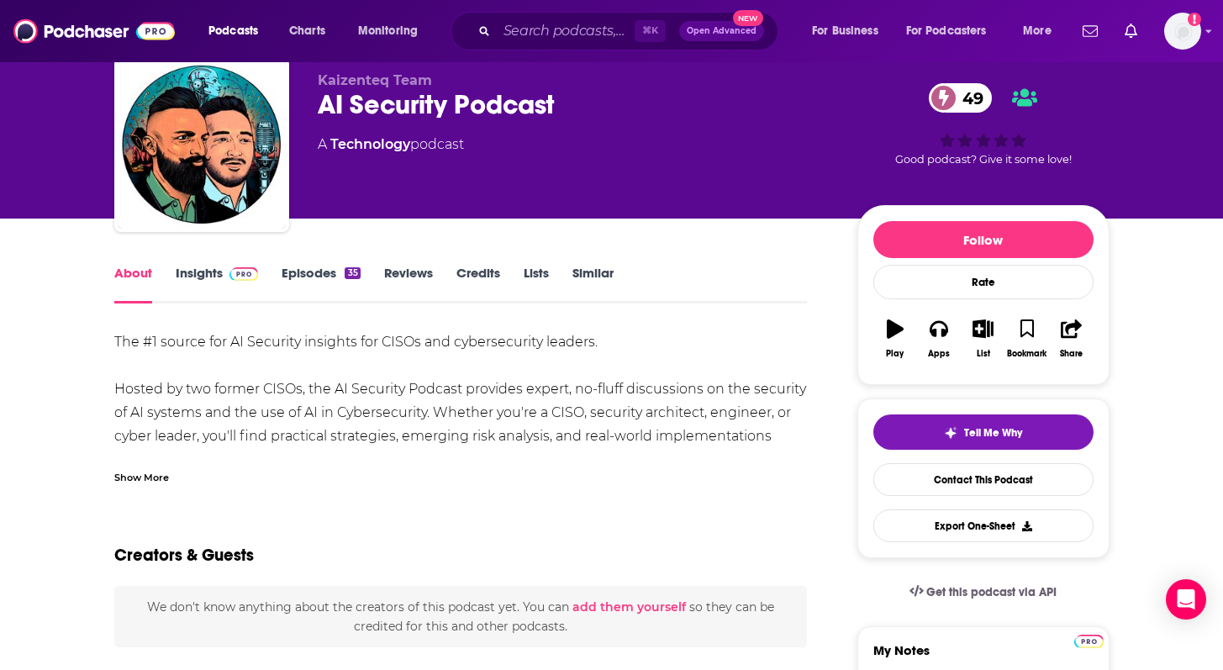
scroll to position [57, 0]
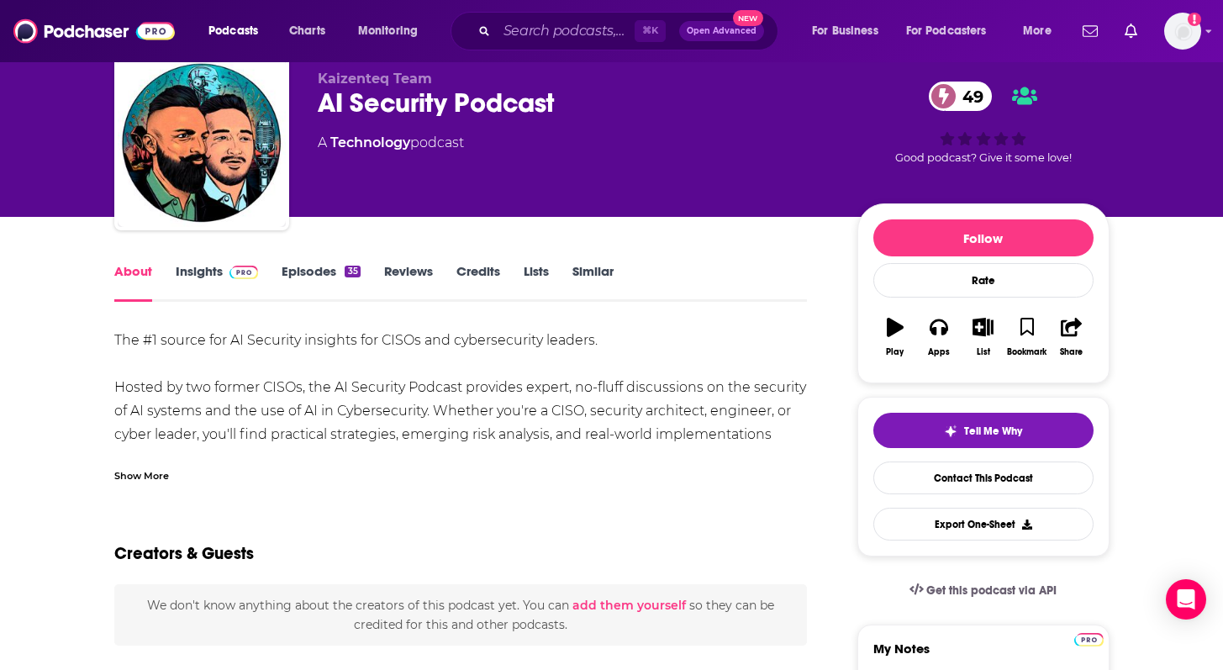
click at [282, 397] on div "The #1 source for AI Security insights for CISOs and cybersecurity leaders. Hos…" at bounding box center [461, 435] width 694 height 212
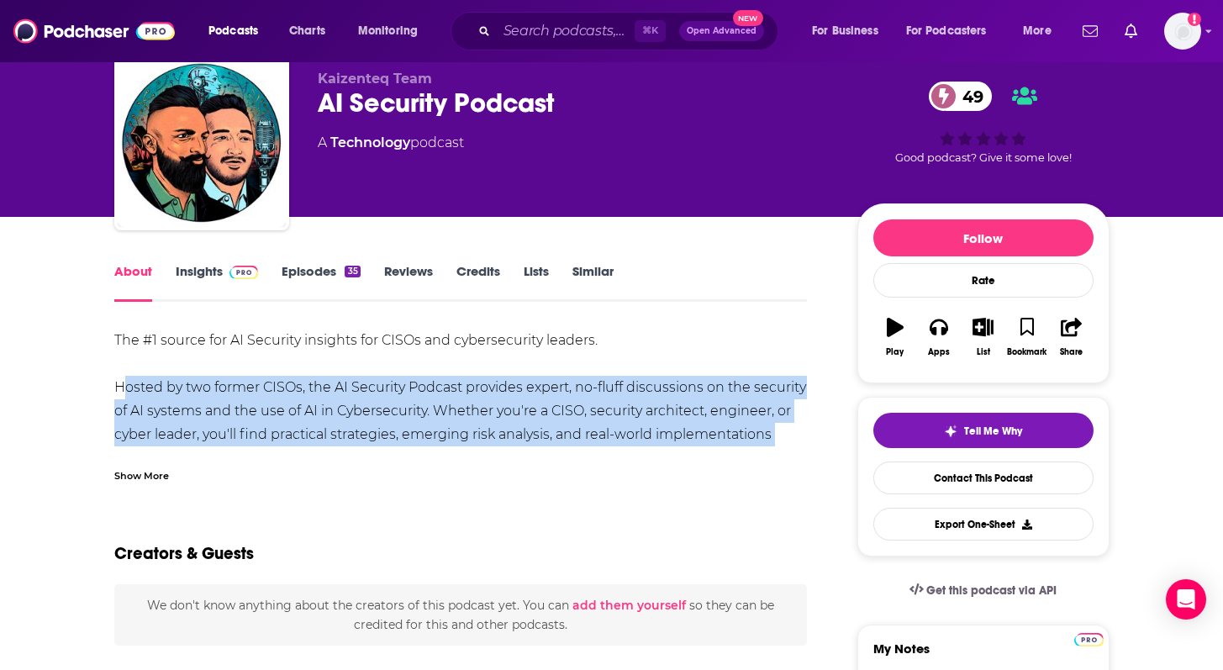
click at [282, 397] on div "The #1 source for AI Security insights for CISOs and cybersecurity leaders. Hos…" at bounding box center [461, 435] width 694 height 212
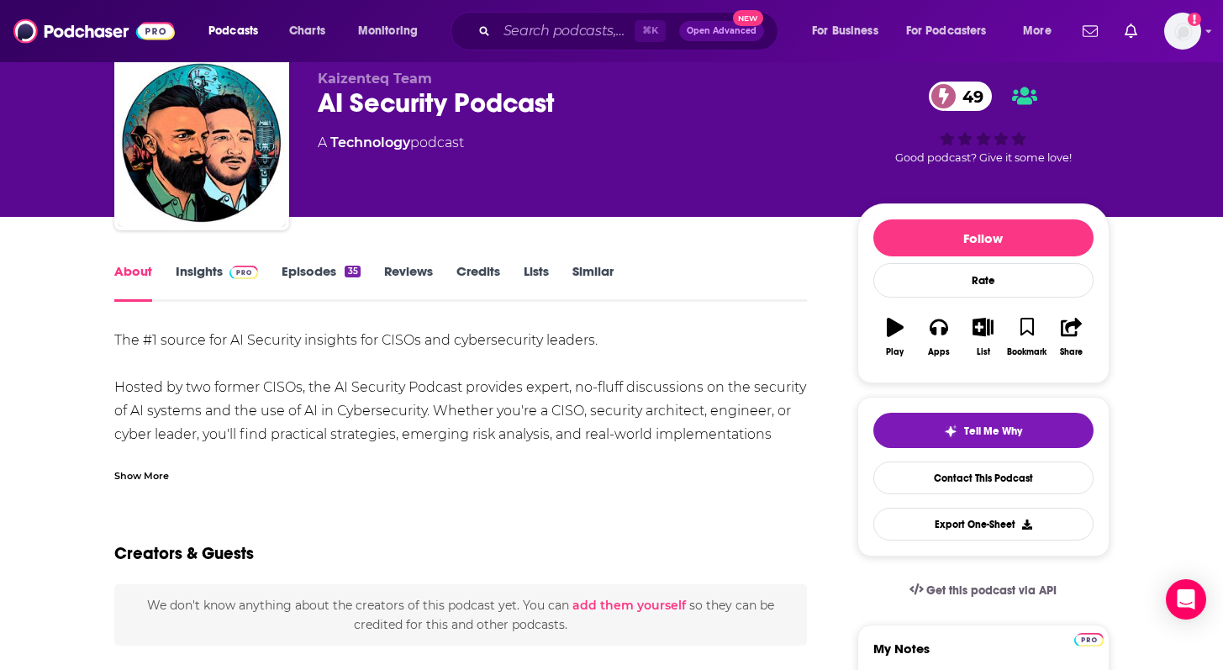
click at [304, 282] on link "Episodes 35" at bounding box center [321, 282] width 78 height 39
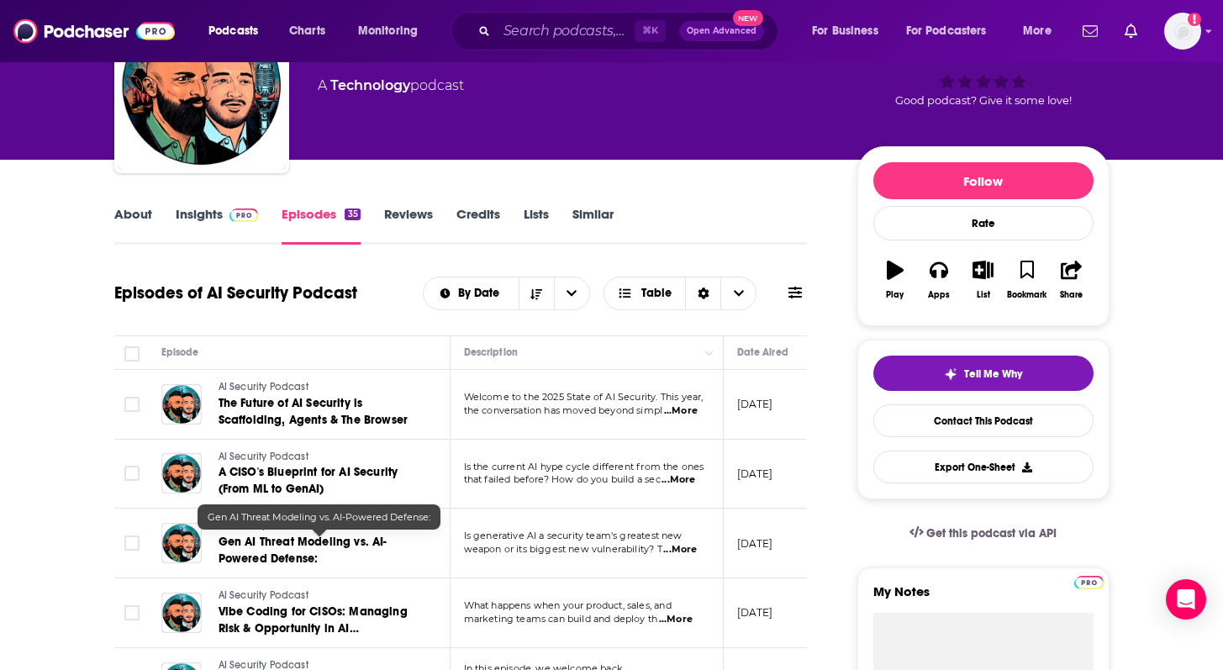
scroll to position [182, 0]
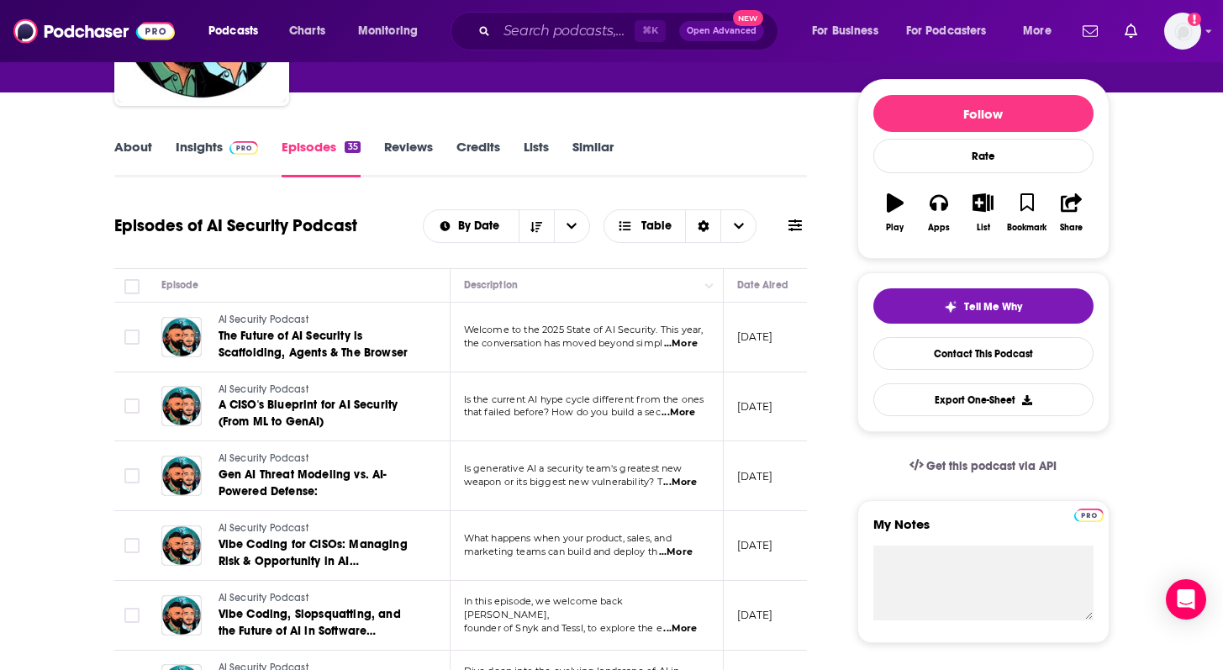
click at [691, 341] on span "...More" at bounding box center [681, 343] width 34 height 13
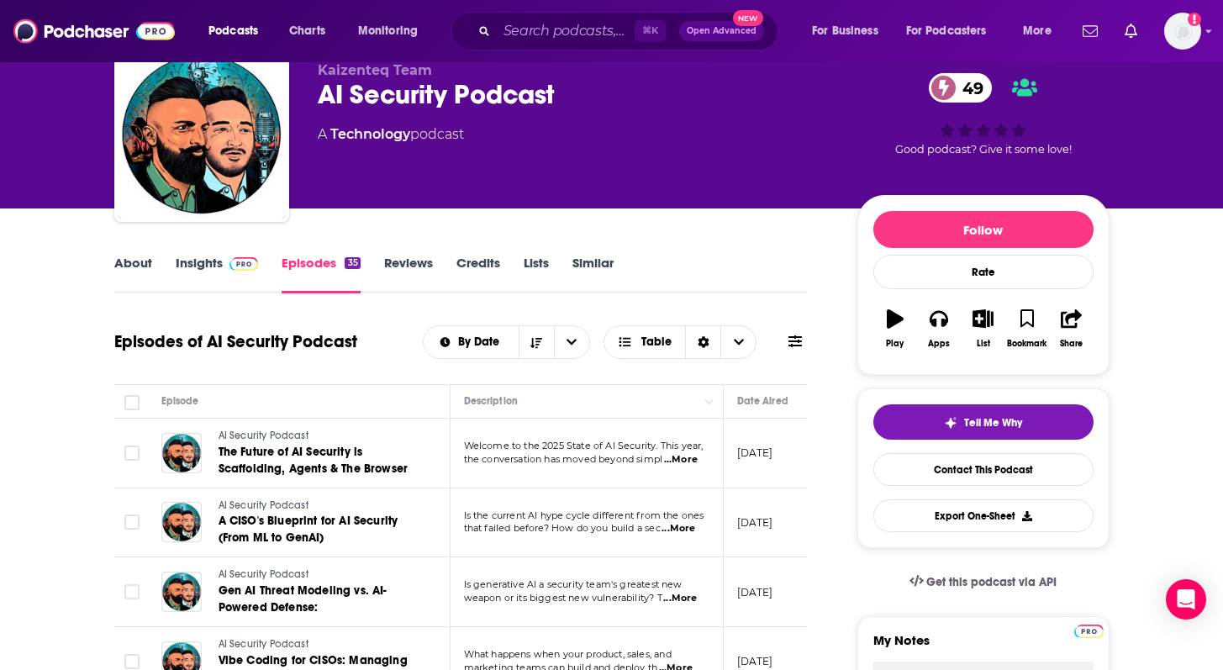
scroll to position [66, 0]
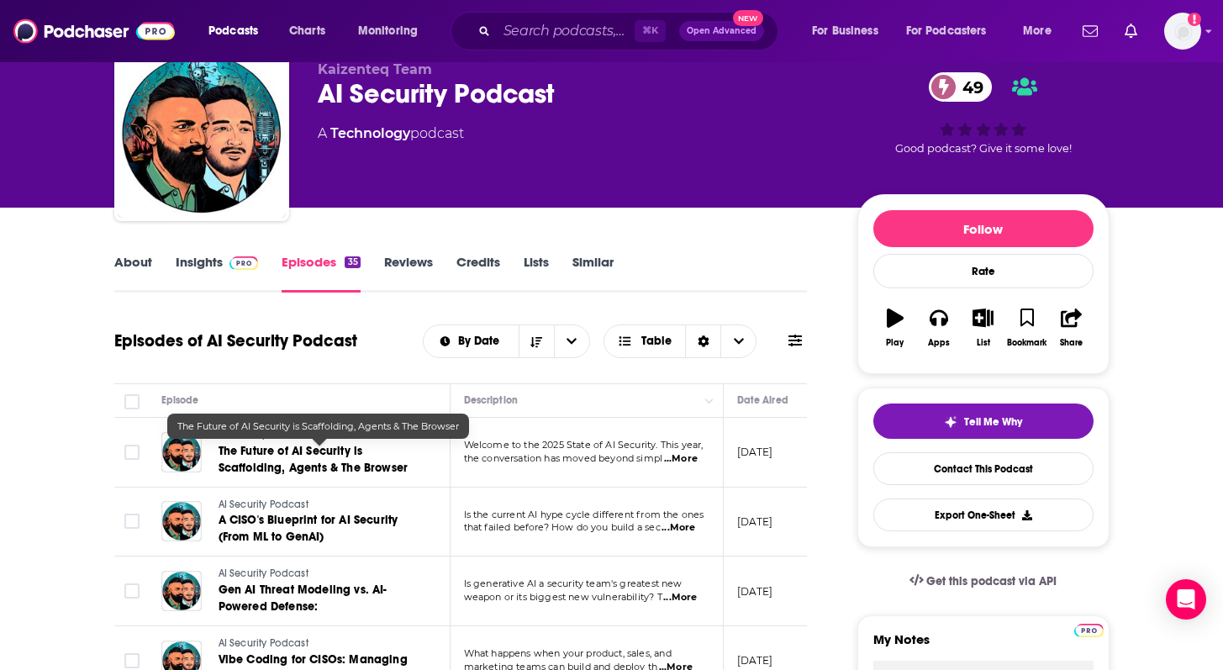
click at [263, 459] on link "The Future of AI Security is Scaffolding, Agents & The Browser" at bounding box center [320, 460] width 202 height 34
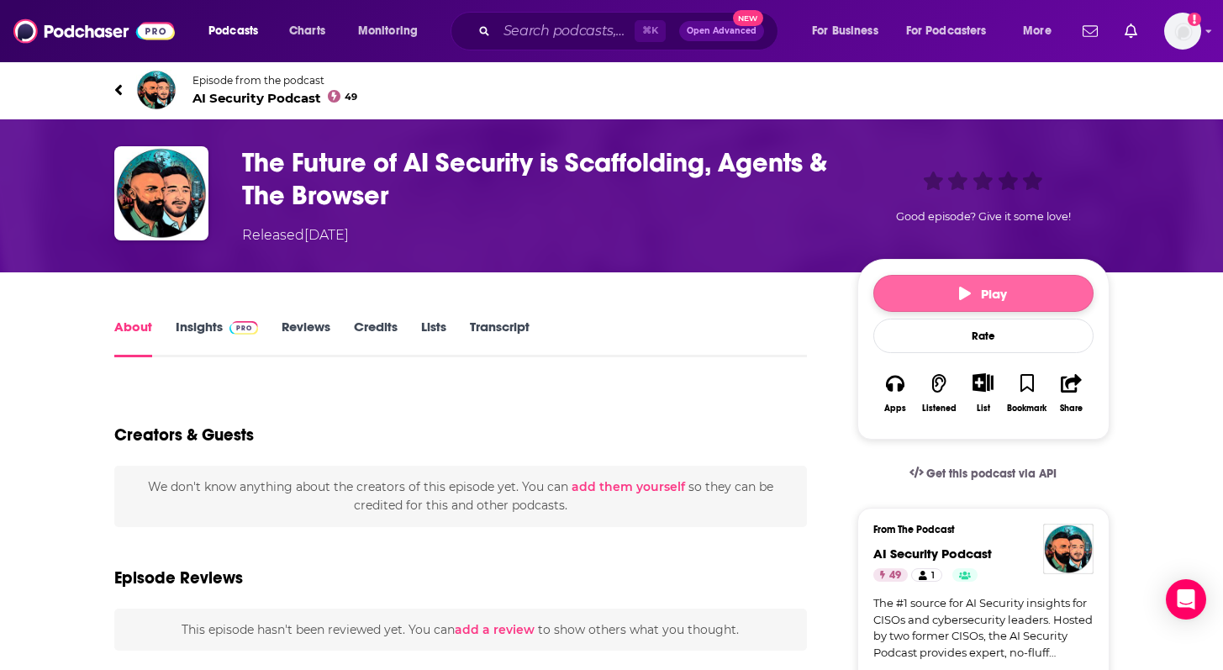
click at [1000, 295] on span "Play" at bounding box center [983, 294] width 48 height 16
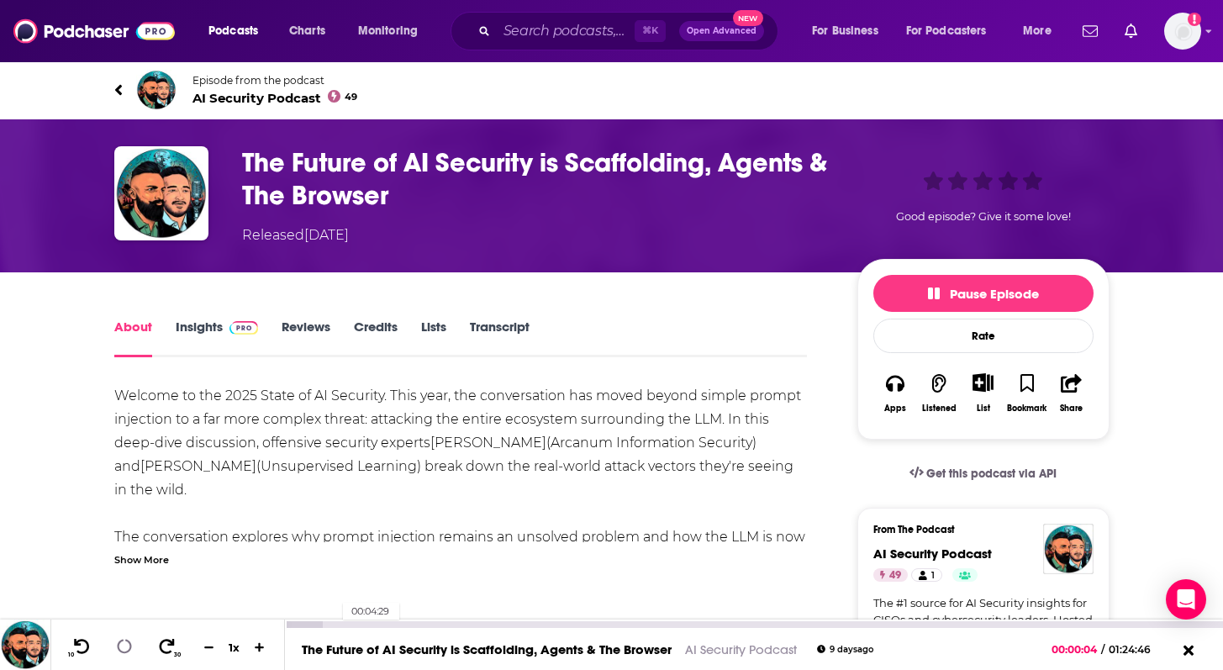
click at [335, 625] on div "00:04:29" at bounding box center [754, 624] width 938 height 7
click at [398, 623] on div "00:10:20" at bounding box center [754, 624] width 938 height 7
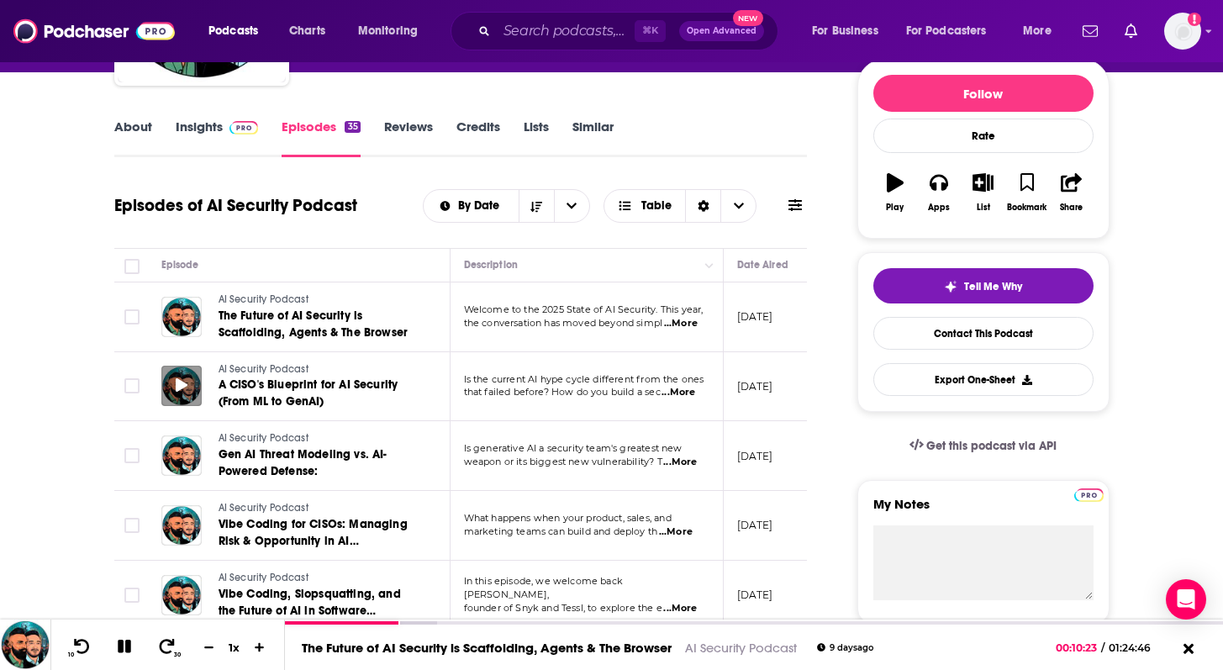
scroll to position [289, 0]
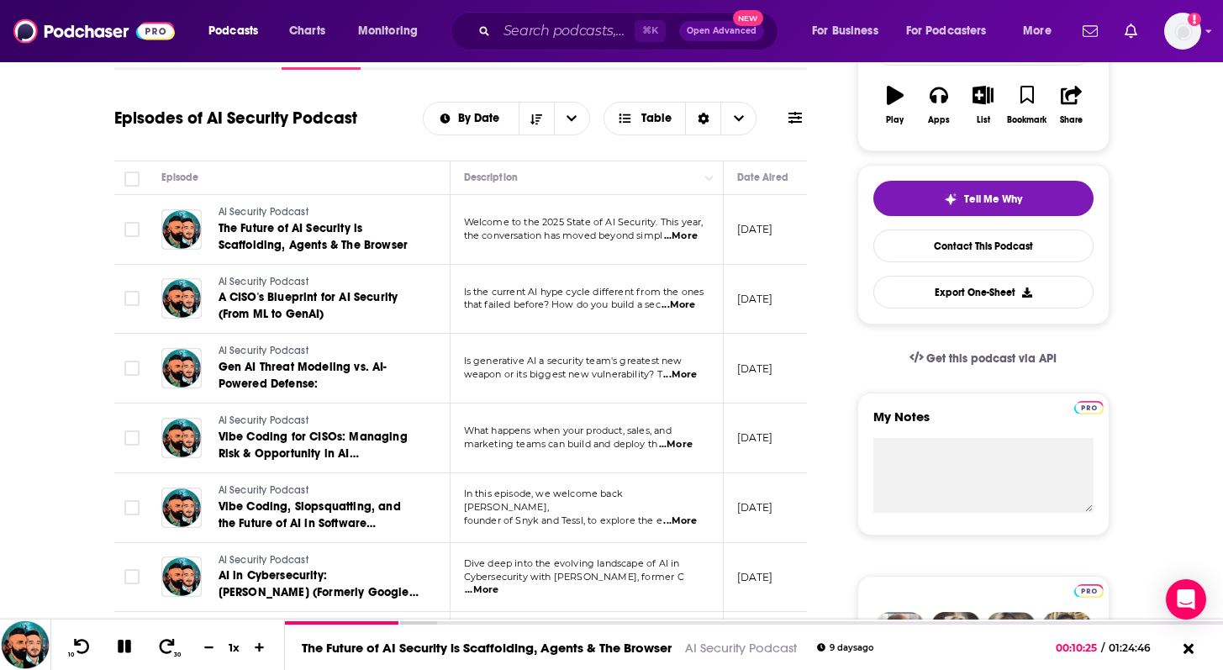
click at [683, 381] on span "...More" at bounding box center [680, 374] width 34 height 13
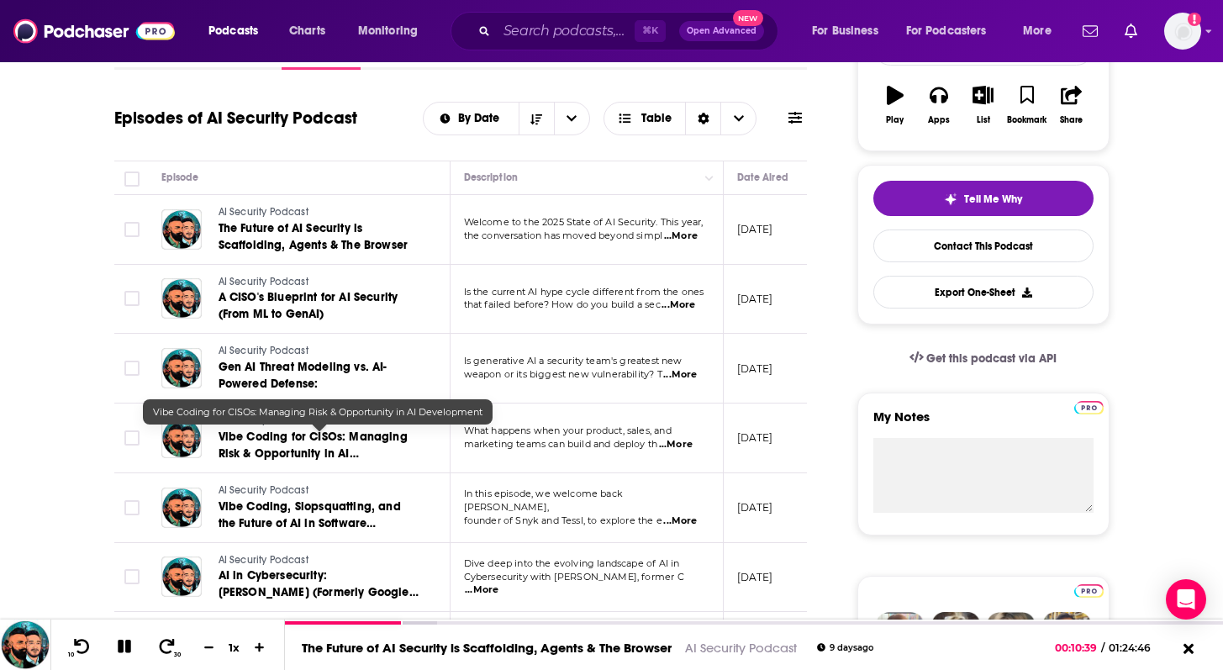
click at [349, 438] on span "Vibe Coding for CISOs: Managing Risk & Opportunity in AI Development" at bounding box center [313, 454] width 189 height 48
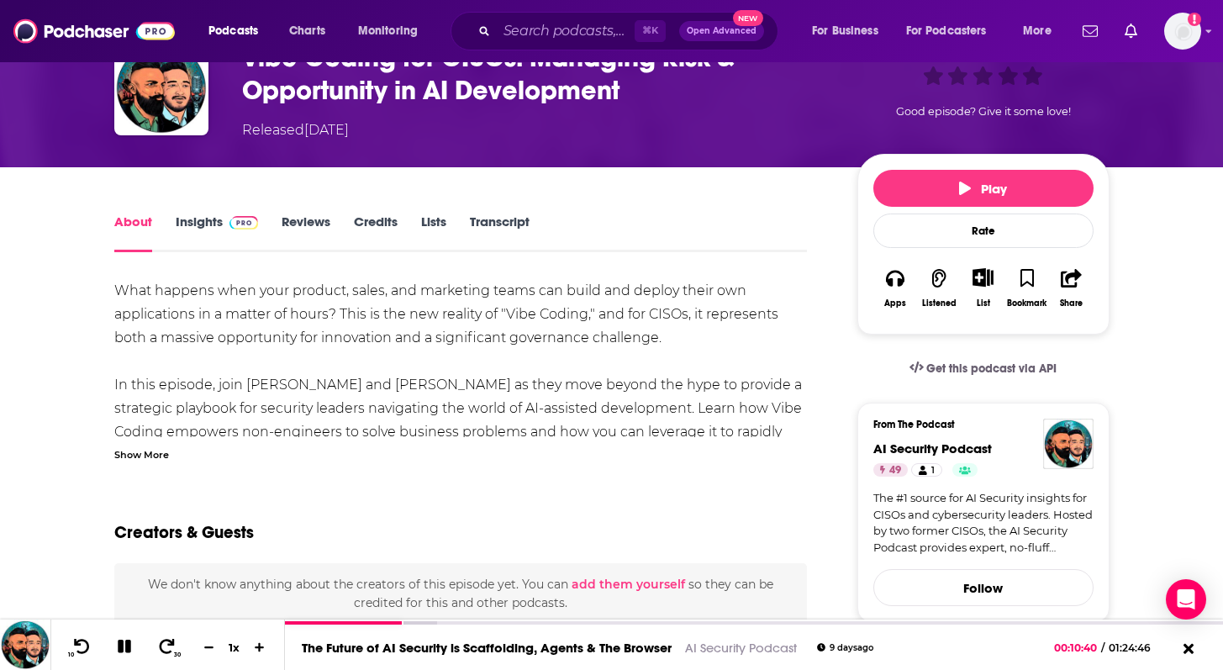
scroll to position [107, 0]
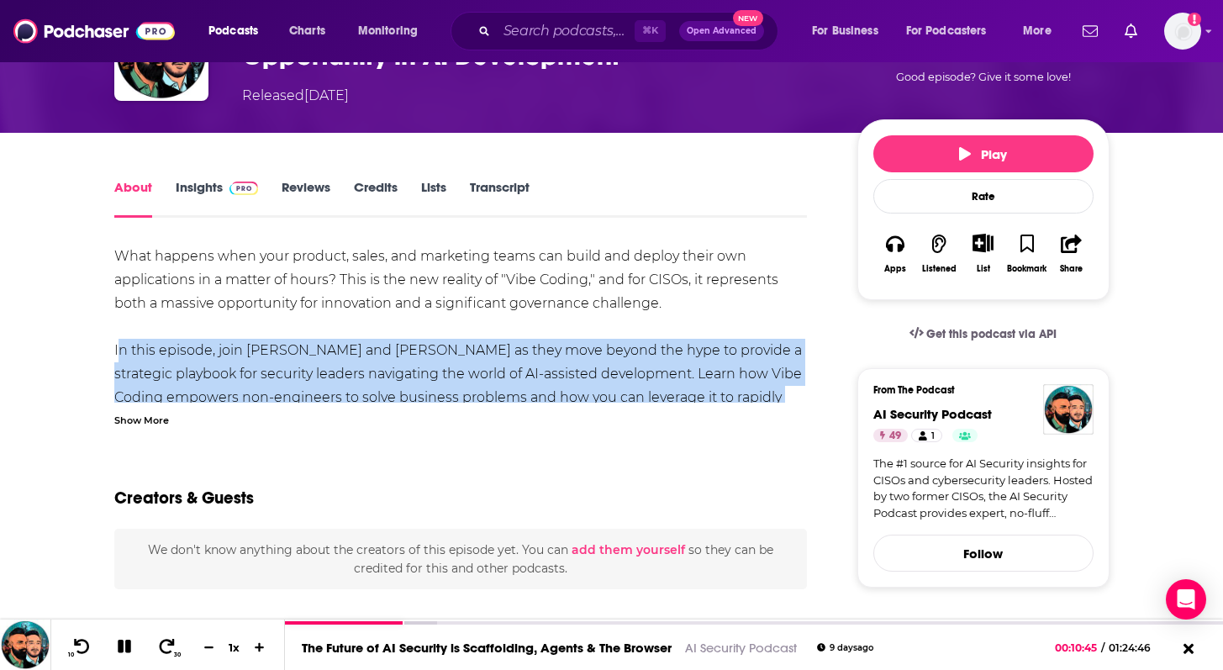
scroll to position [167, 0]
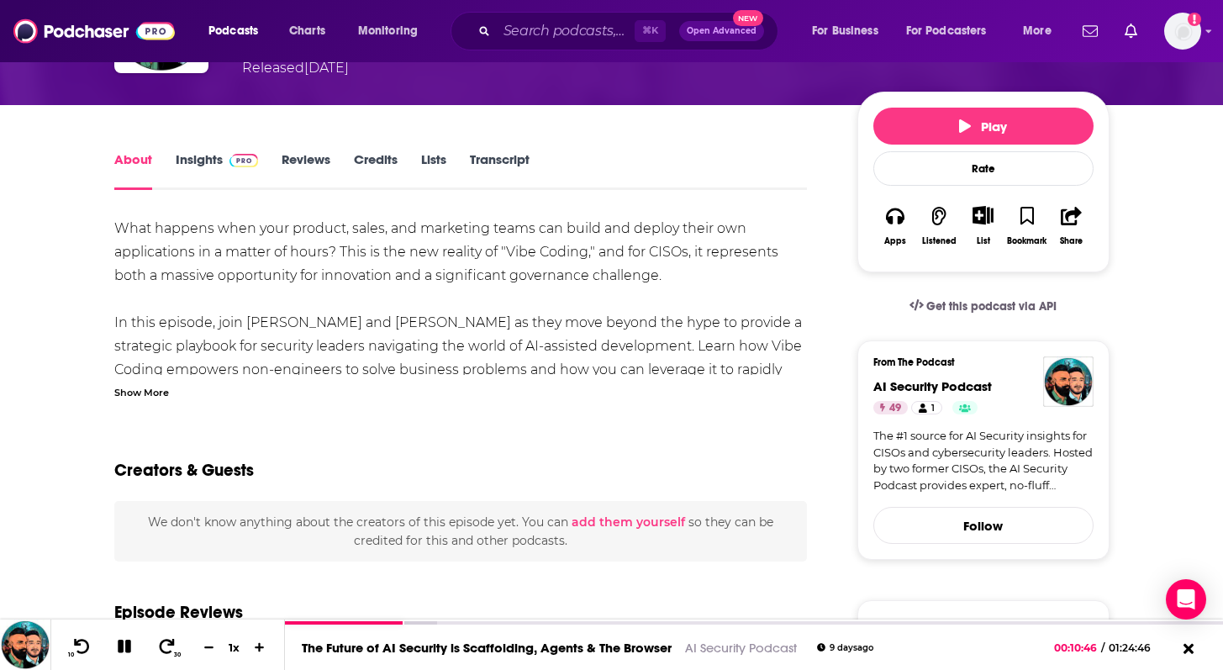
click at [127, 389] on div "Show More" at bounding box center [141, 391] width 55 height 16
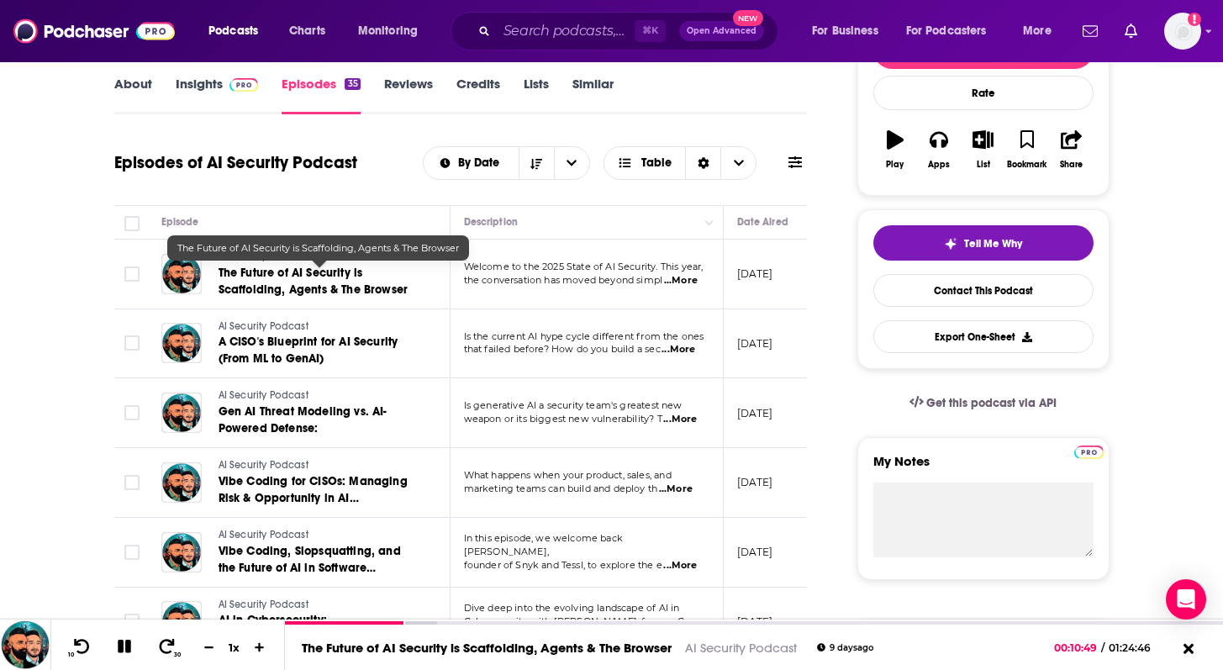
scroll to position [257, 0]
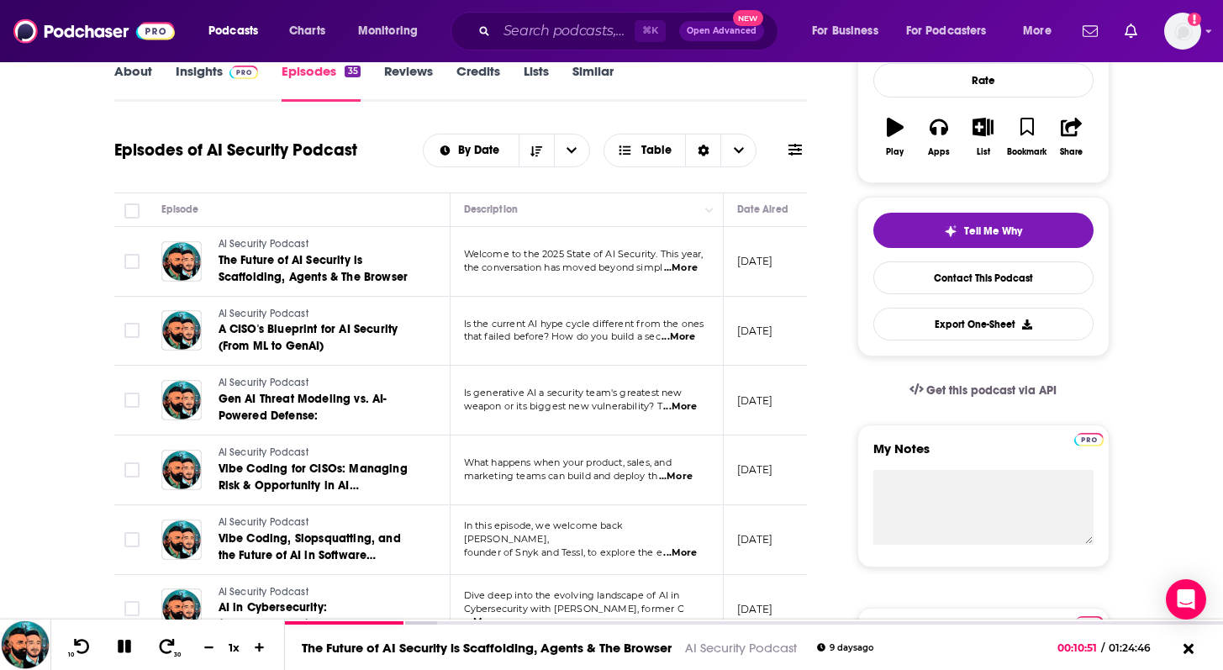
click at [553, 330] on p "Is the current AI hype cycle different from the ones" at bounding box center [586, 324] width 245 height 13
click at [683, 337] on span "...More" at bounding box center [679, 336] width 34 height 13
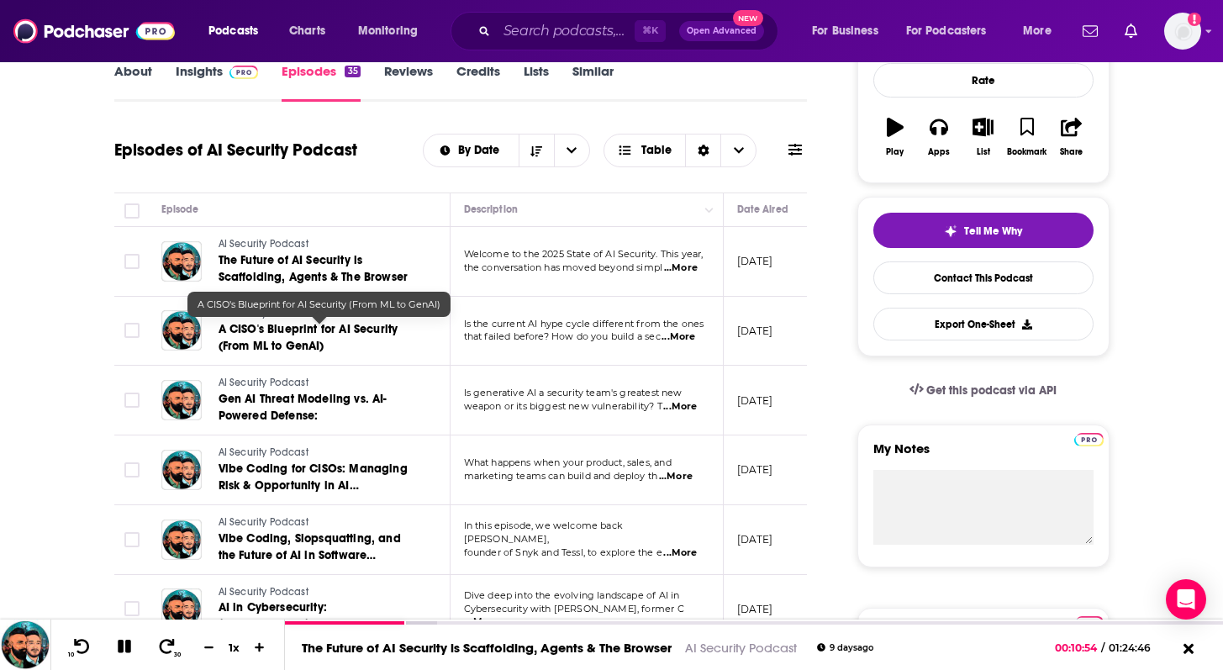
click at [356, 344] on link "A CISO's Blueprint for AI Security (From ML to GenAI)" at bounding box center [320, 338] width 202 height 34
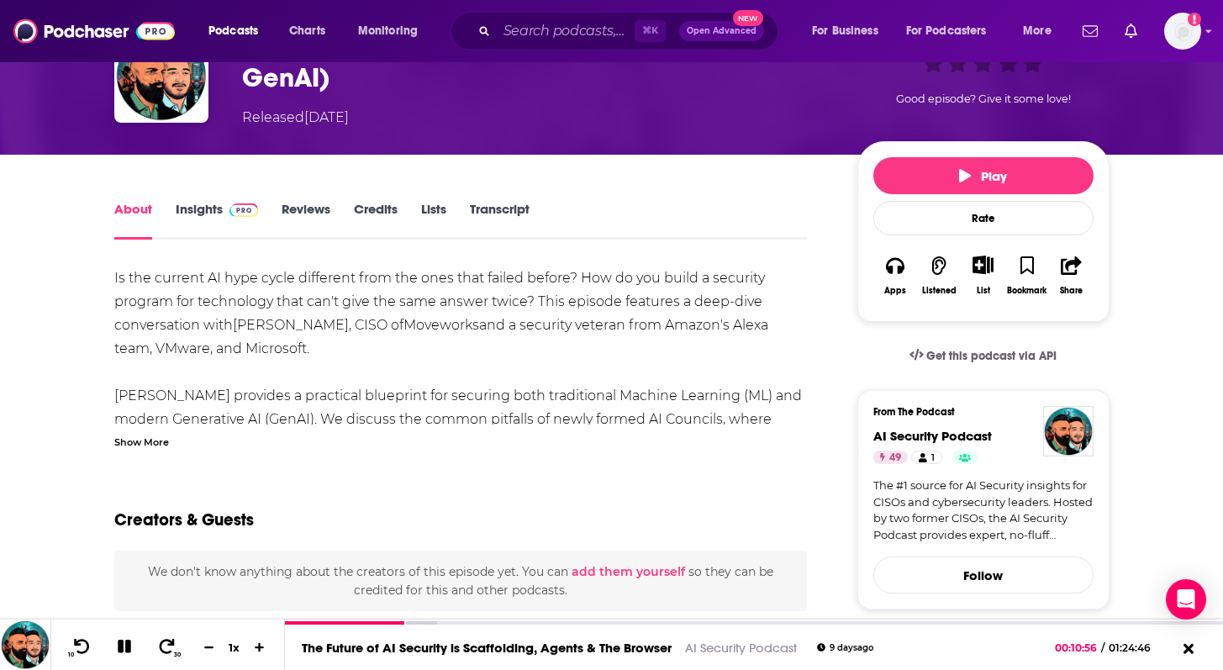
scroll to position [122, 0]
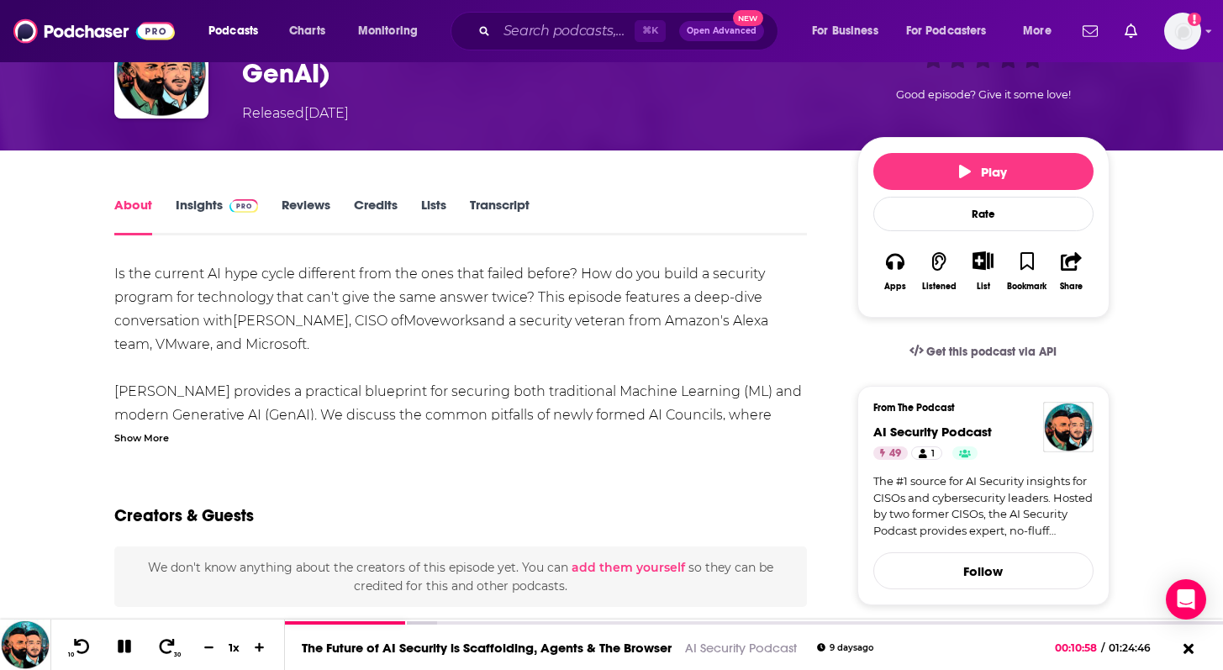
click at [147, 437] on div "Show More" at bounding box center [141, 437] width 55 height 16
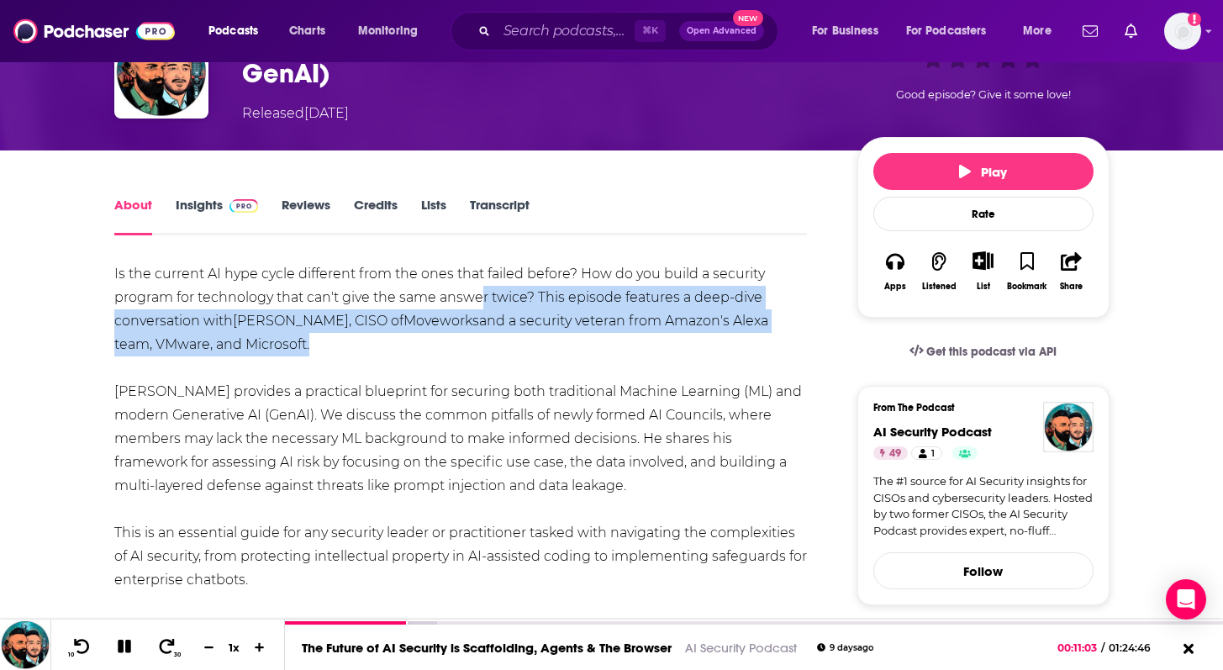
drag, startPoint x: 480, startPoint y: 295, endPoint x: 387, endPoint y: 339, distance: 103.0
click at [387, 339] on div "Is the current AI hype cycle different from the ones that failed before? How do…" at bounding box center [461, 615] width 694 height 706
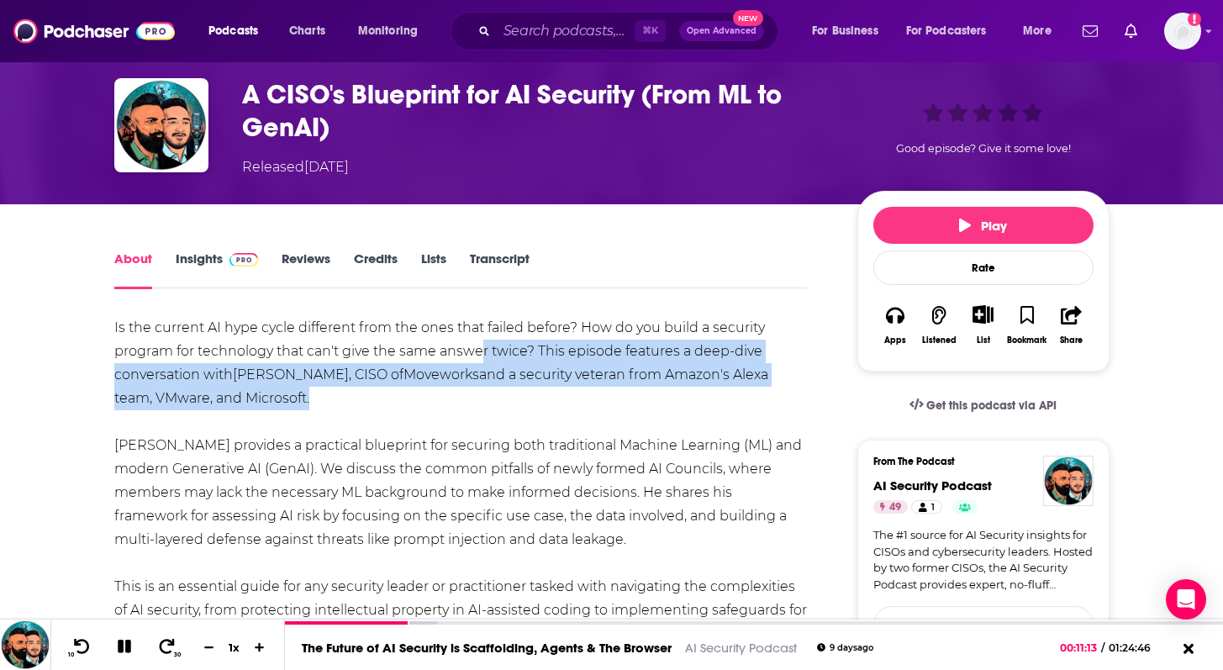
scroll to position [0, 0]
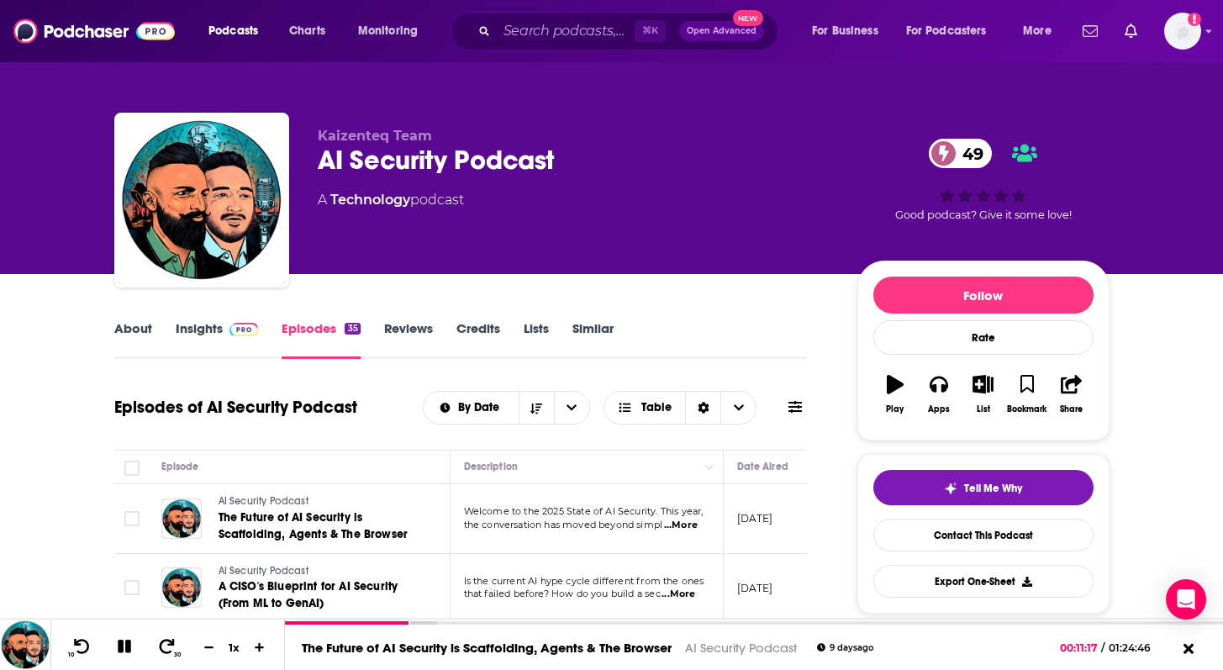
click at [214, 318] on div "About Insights Episodes 35 Reviews Credits Lists Similar" at bounding box center [461, 338] width 694 height 41
click at [207, 335] on link "Insights" at bounding box center [217, 339] width 83 height 39
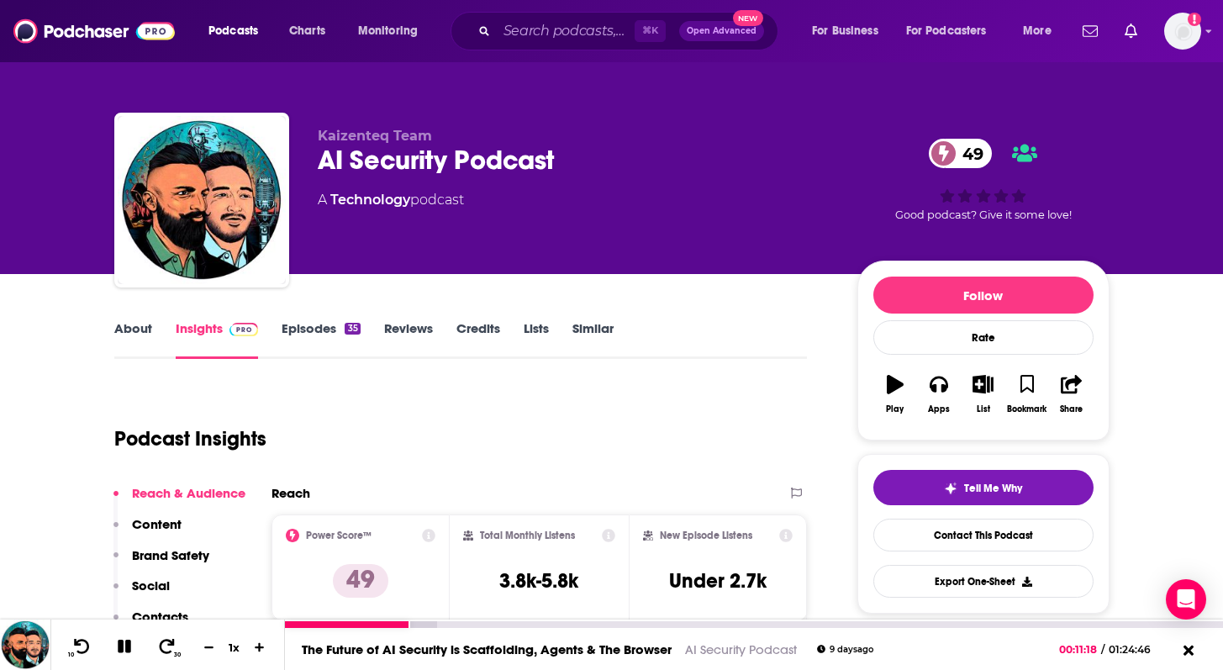
click at [128, 649] on icon at bounding box center [124, 646] width 13 height 13
drag, startPoint x: 493, startPoint y: 575, endPoint x: 594, endPoint y: 578, distance: 100.1
click at [594, 578] on div "Total Monthly Listens 3.8k-5.8k" at bounding box center [539, 567] width 152 height 77
copy h3 "3.8k-5.8k"
click at [136, 326] on link "About" at bounding box center [133, 339] width 38 height 39
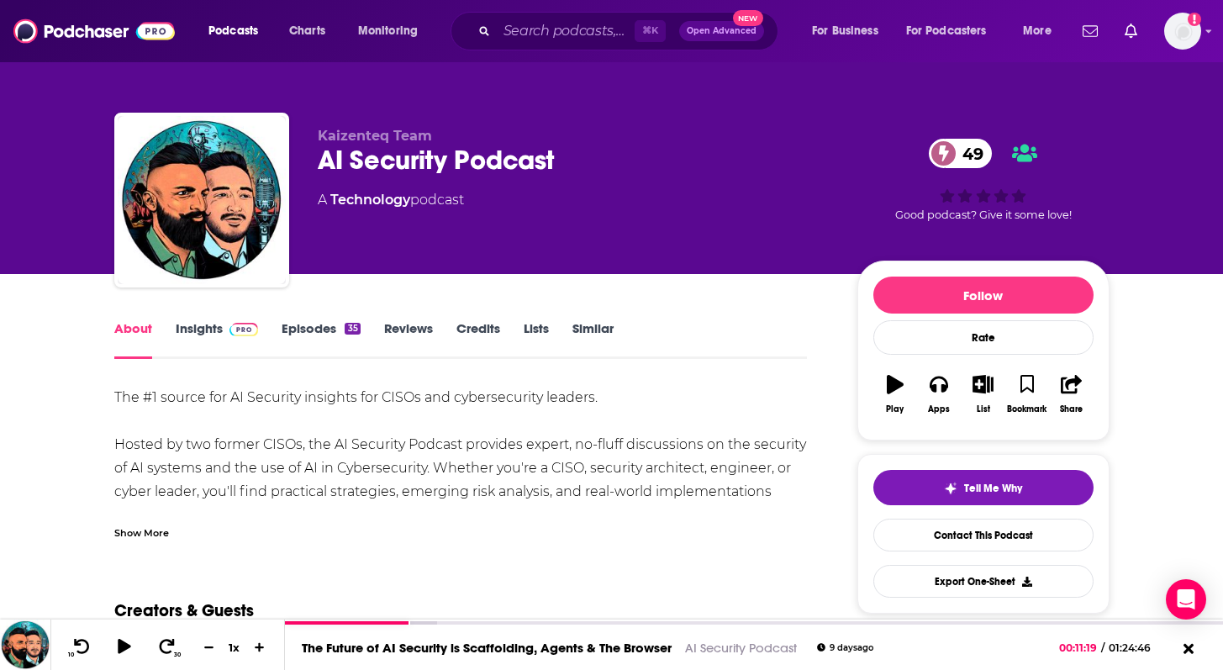
click at [155, 519] on div "Show More" at bounding box center [461, 526] width 694 height 29
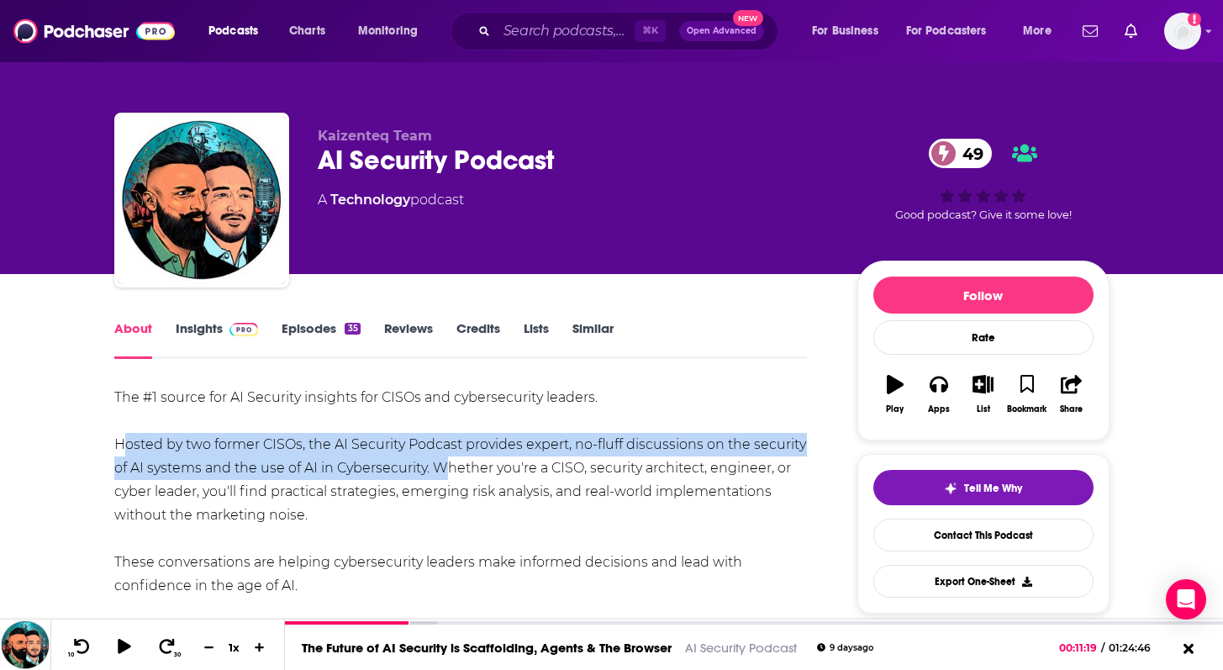
drag, startPoint x: 97, startPoint y: 445, endPoint x: 431, endPoint y: 471, distance: 335.6
copy div "Hosted by two former CISOs, the AI Security Podcast provides expert, no-fluff d…"
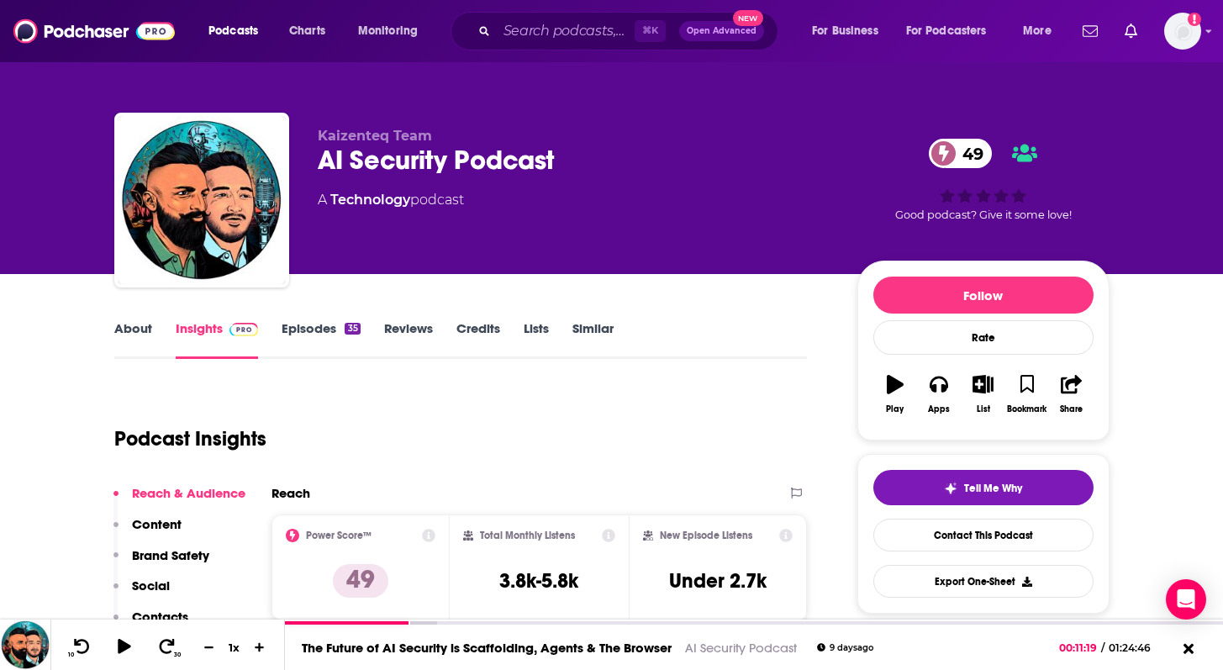
click at [318, 339] on link "Episodes 35" at bounding box center [321, 339] width 78 height 39
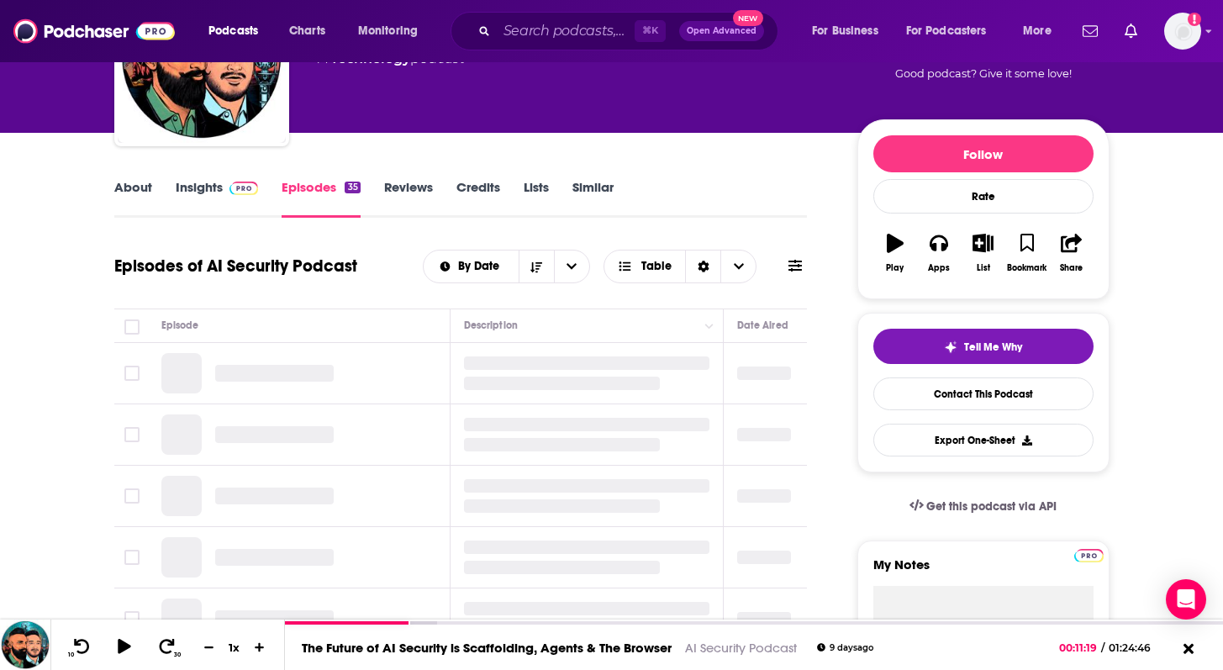
scroll to position [152, 0]
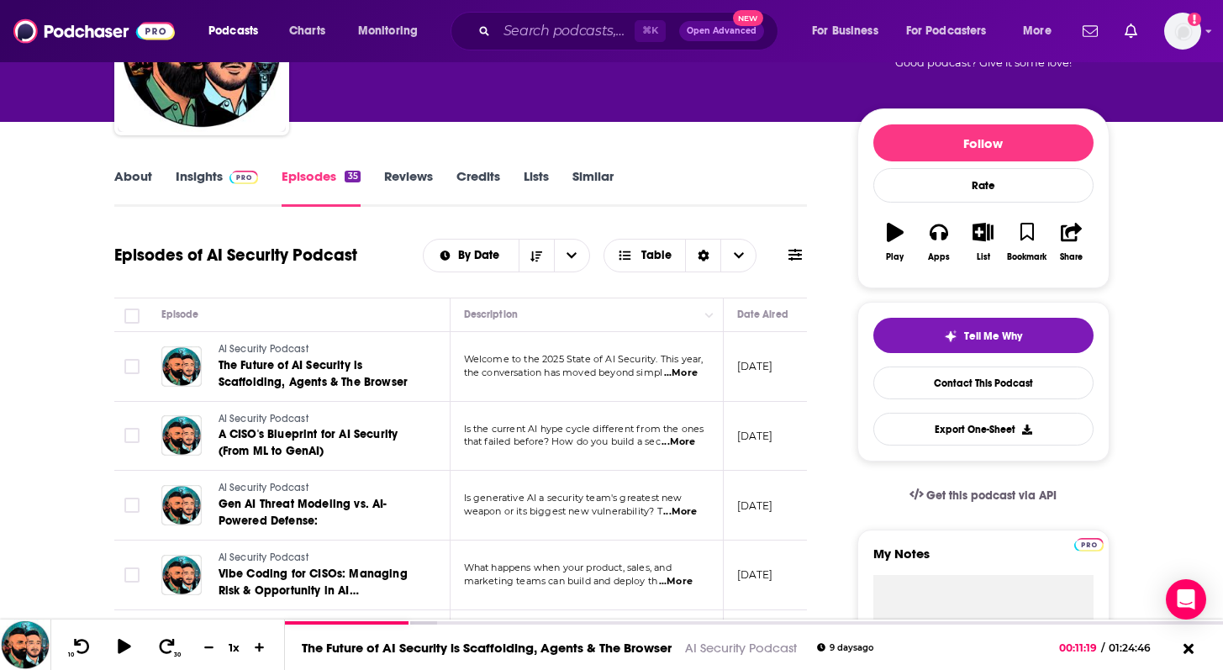
click at [689, 454] on td "Is the current AI hype cycle different from the ones that failed before? How do…" at bounding box center [587, 437] width 273 height 70
click at [685, 443] on span "...More" at bounding box center [679, 441] width 34 height 13
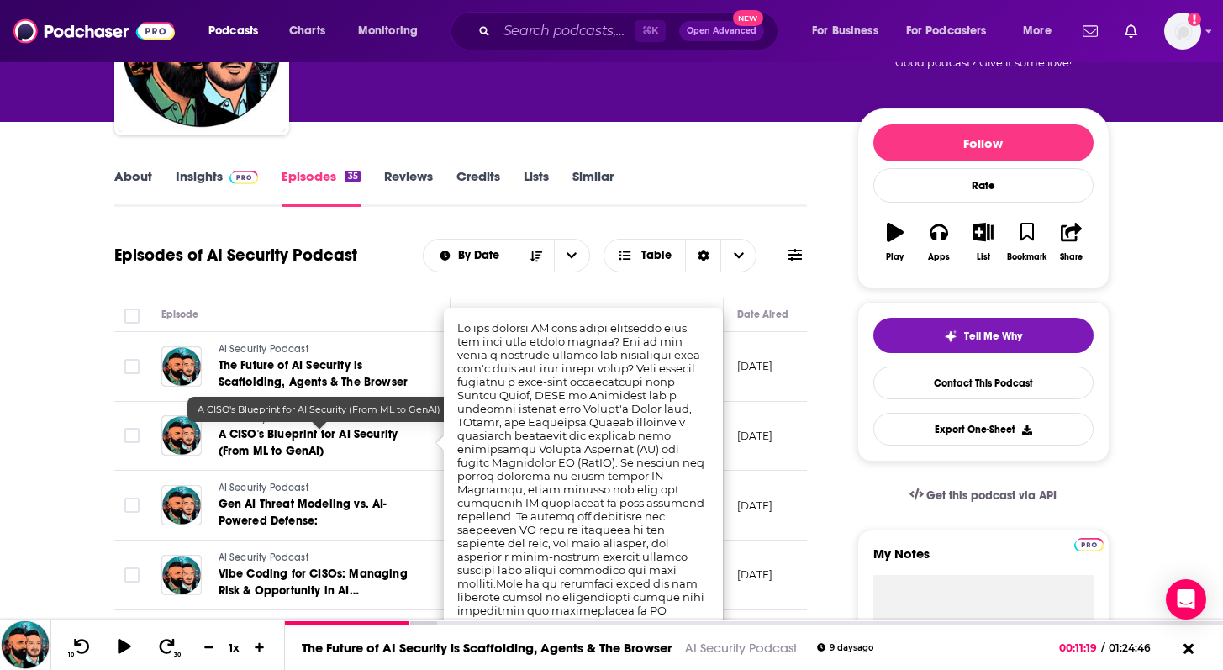
click at [219, 430] on span "A CISO's Blueprint for AI Security (From ML to GenAI)" at bounding box center [309, 442] width 180 height 31
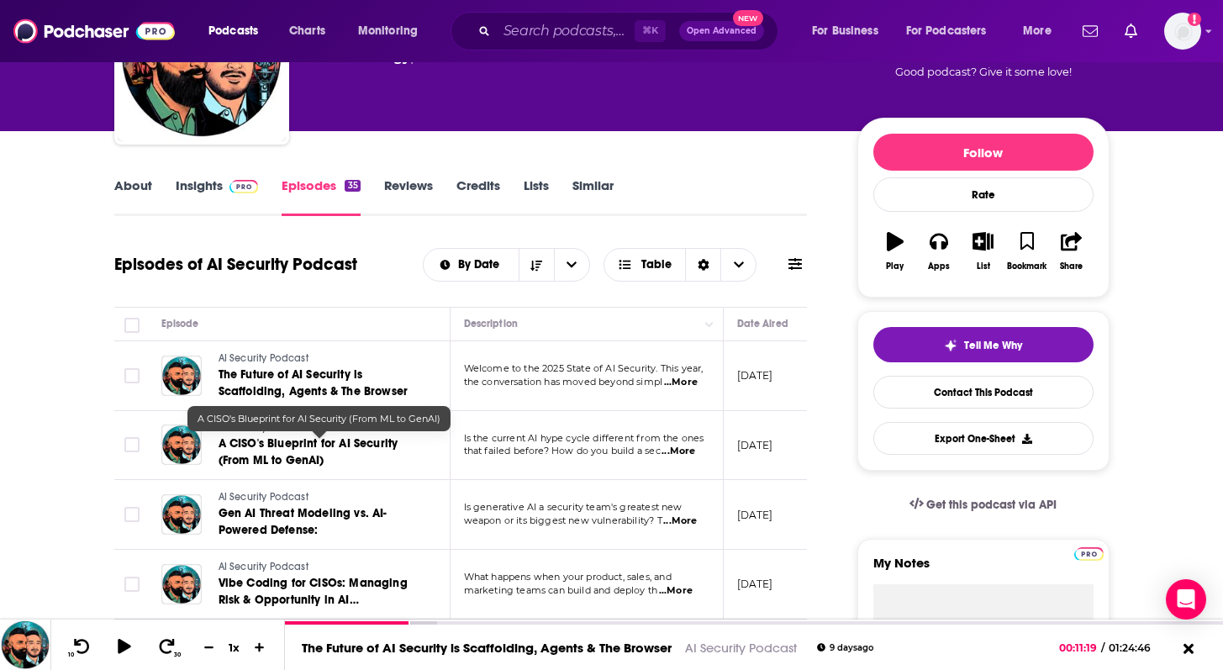
scroll to position [145, 0]
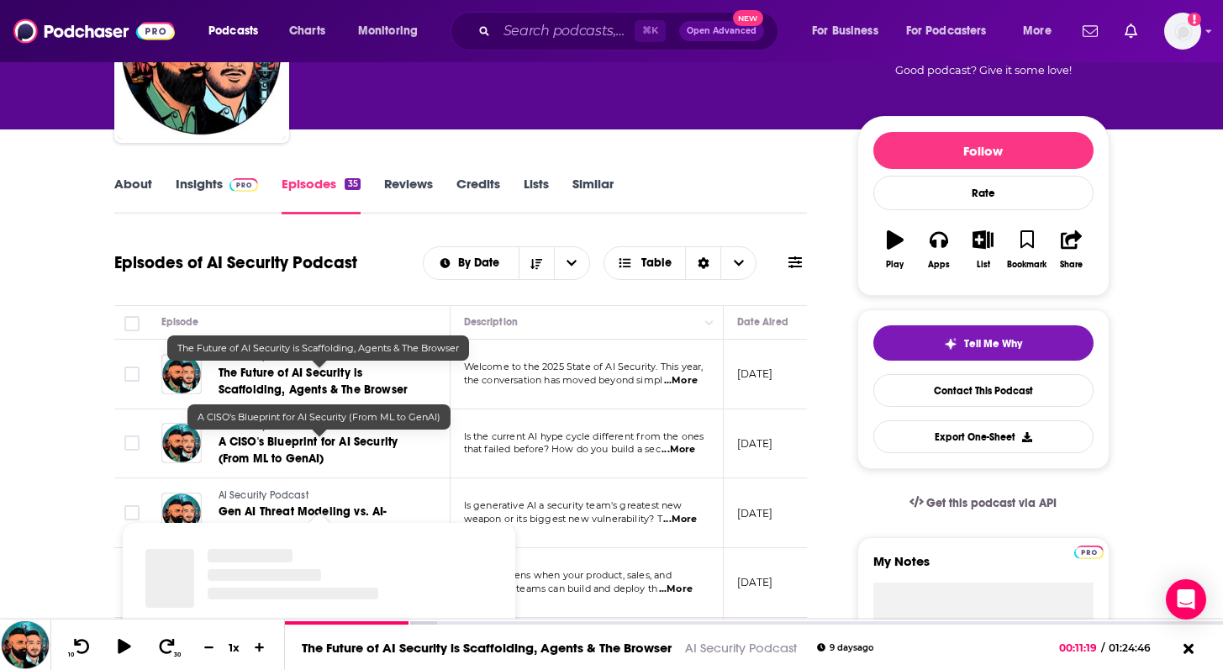
click at [300, 378] on span "The Future of AI Security is Scaffolding, Agents & The Browser" at bounding box center [314, 381] width 190 height 31
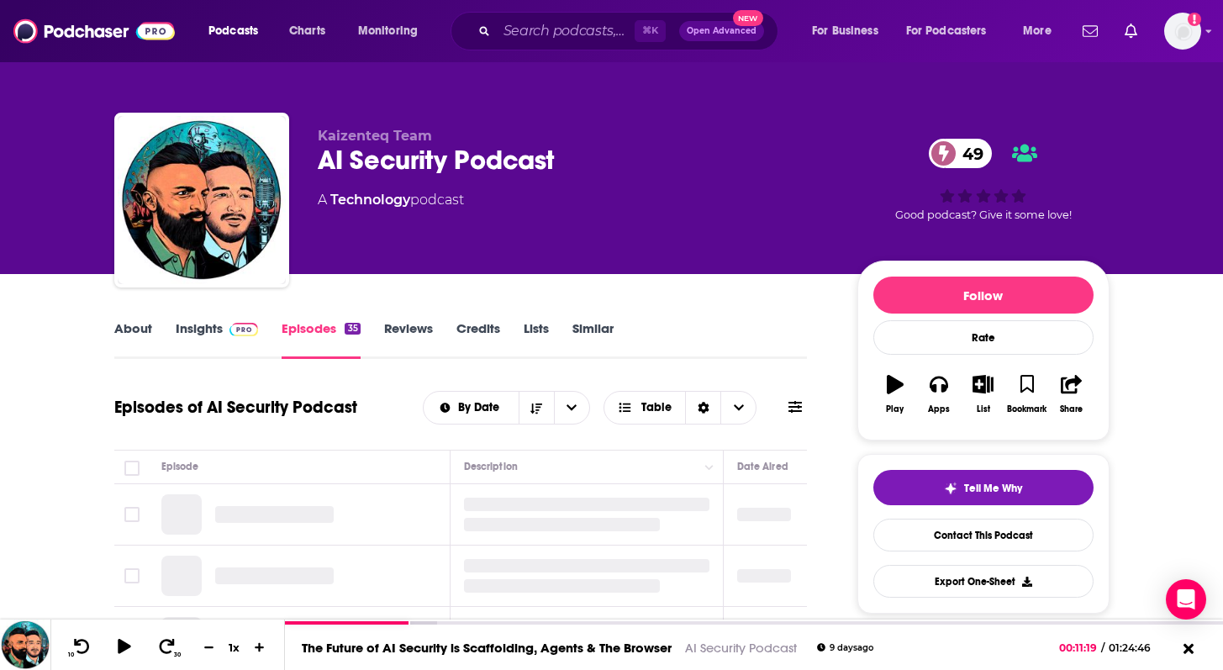
scroll to position [215, 0]
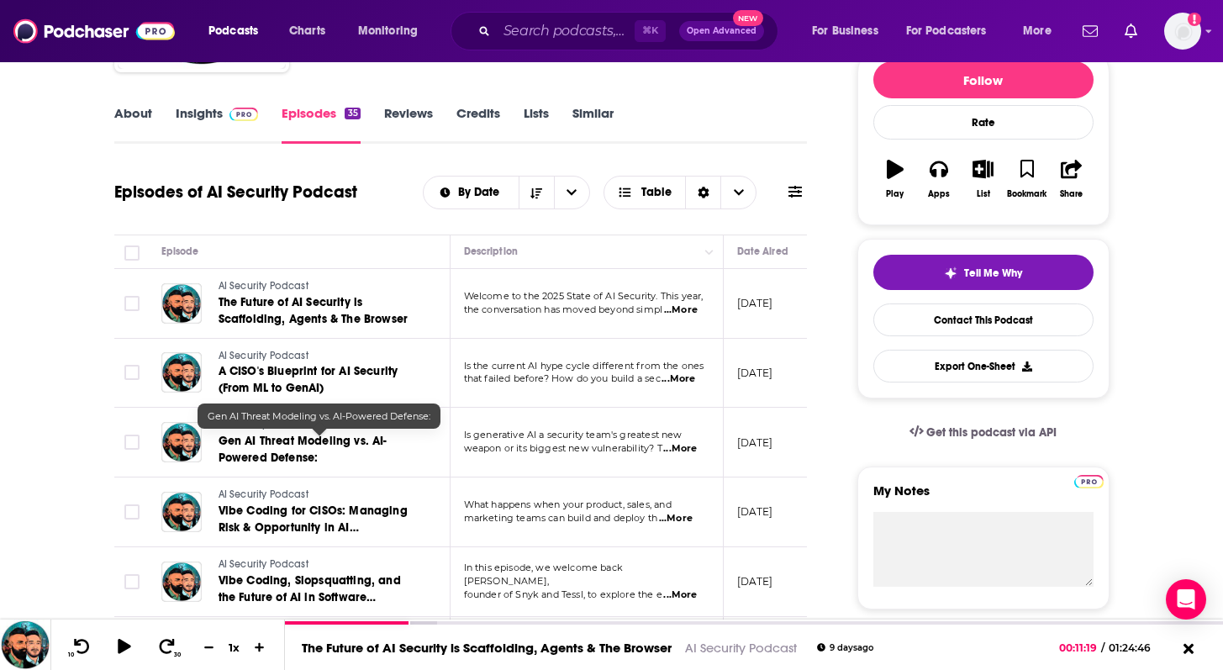
click at [268, 450] on link "Gen AI Threat Modeling vs. AI-Powered Defense:" at bounding box center [320, 450] width 202 height 34
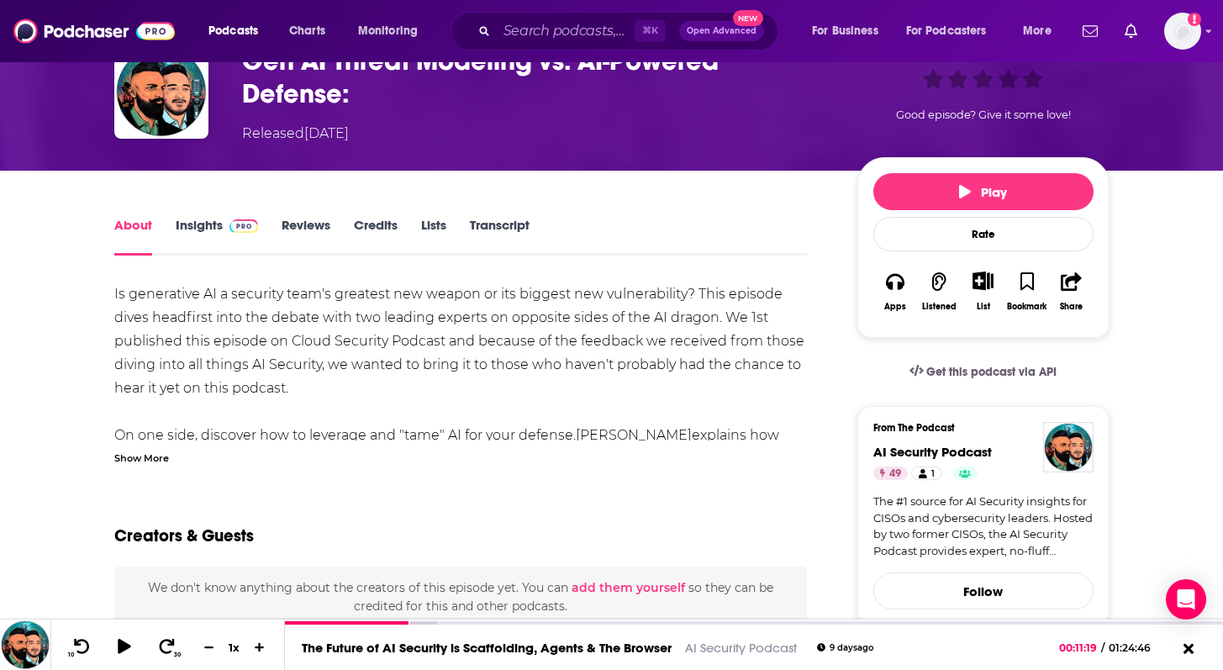
scroll to position [115, 0]
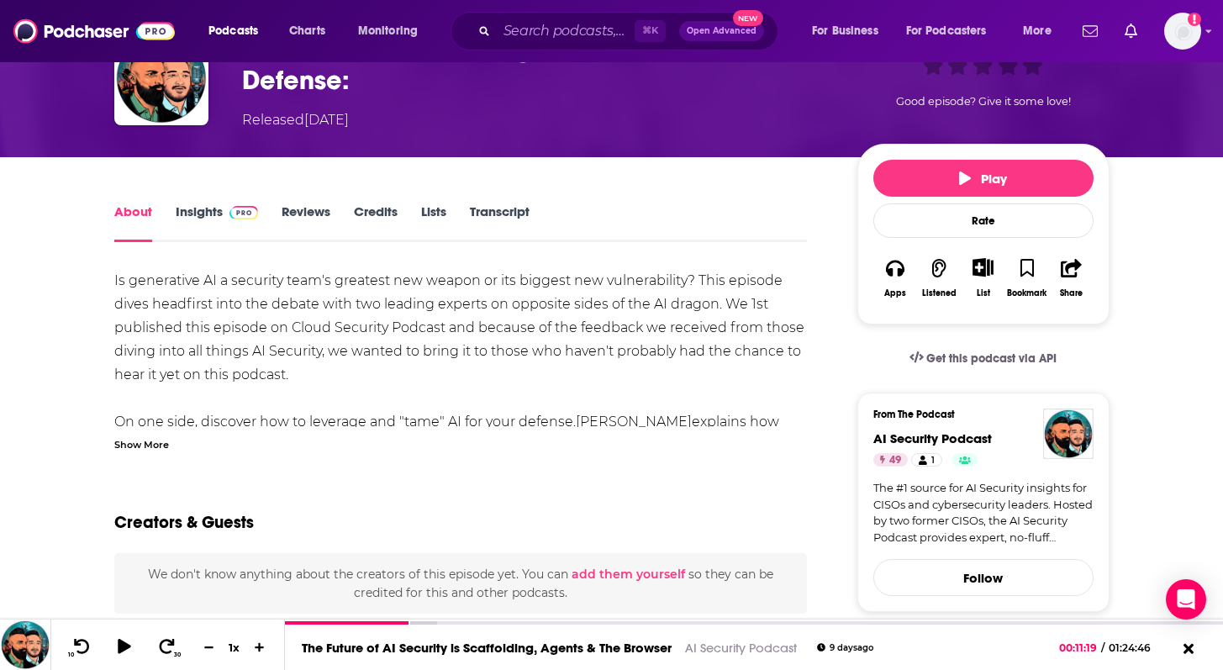
click at [154, 446] on div "Show More" at bounding box center [141, 443] width 55 height 16
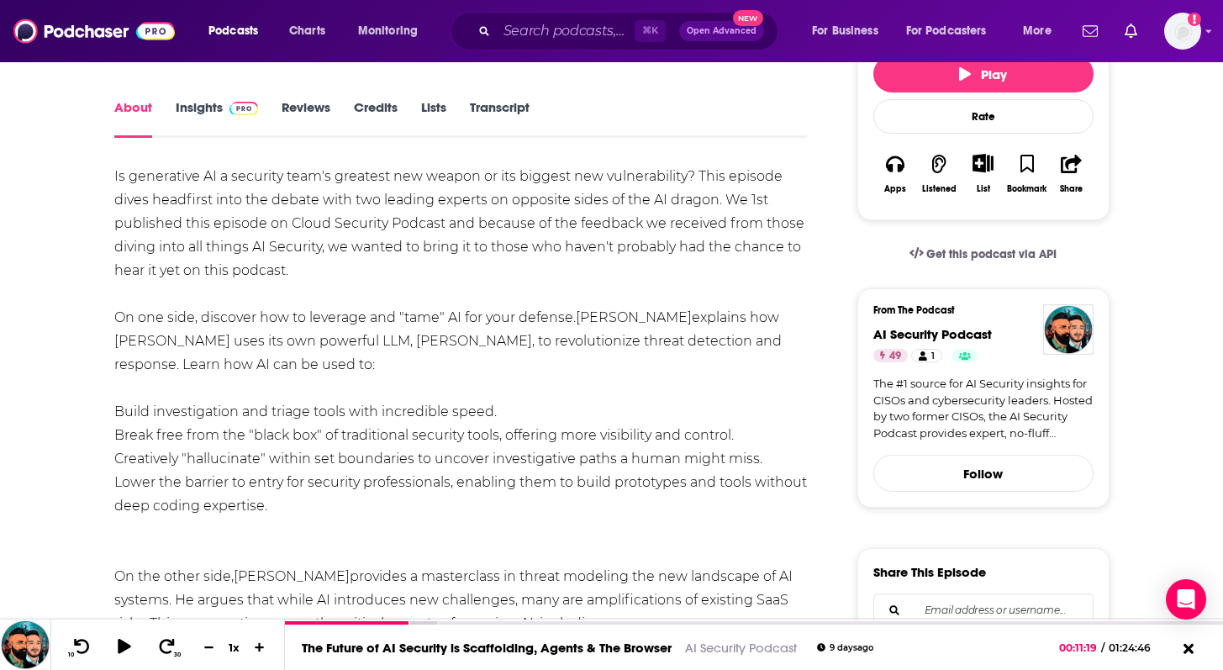
scroll to position [251, 0]
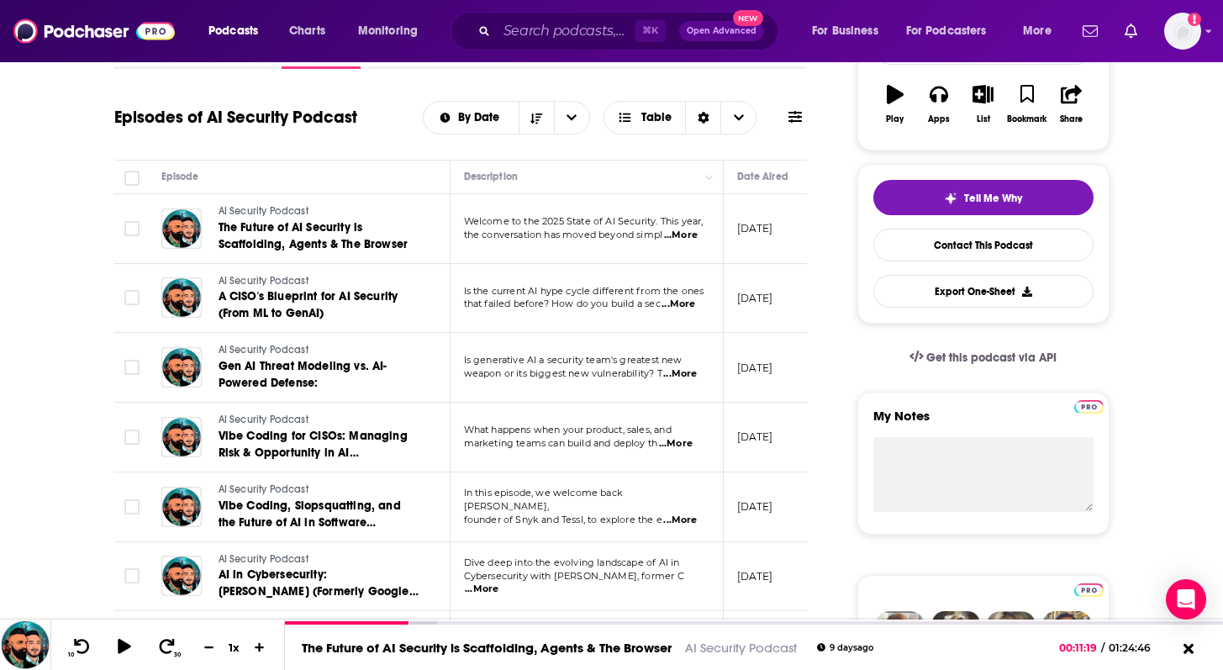
scroll to position [309, 0]
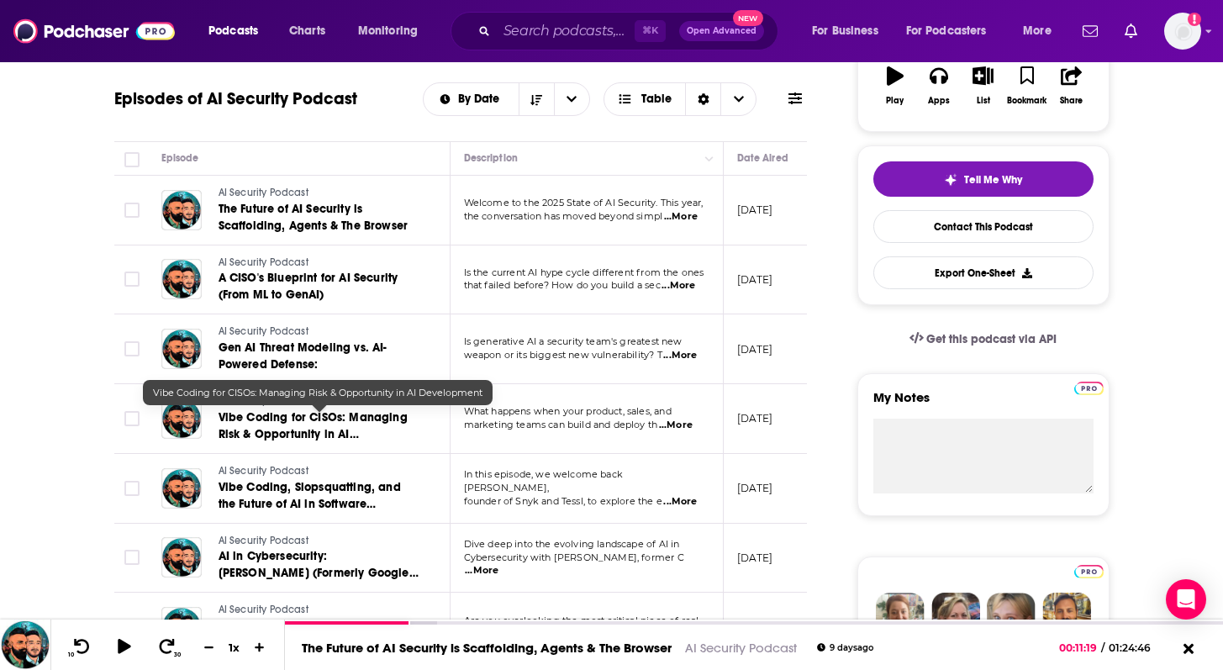
click at [260, 430] on span "Vibe Coding for CISOs: Managing Risk & Opportunity in AI Development" at bounding box center [313, 434] width 189 height 48
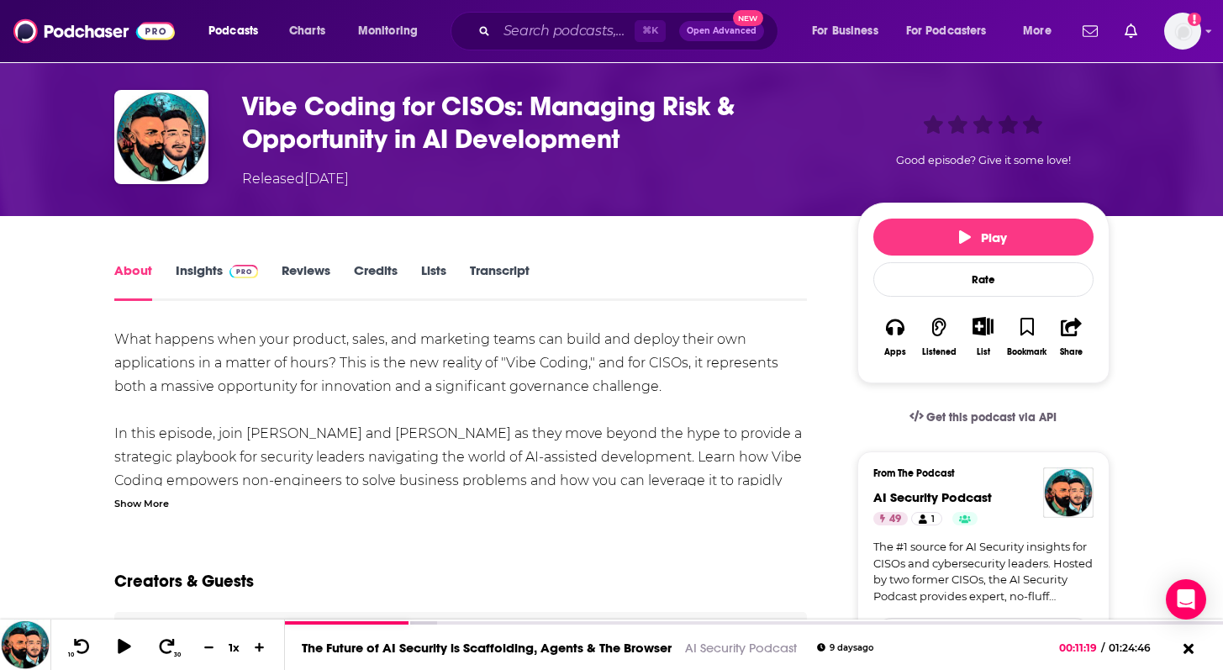
scroll to position [57, 0]
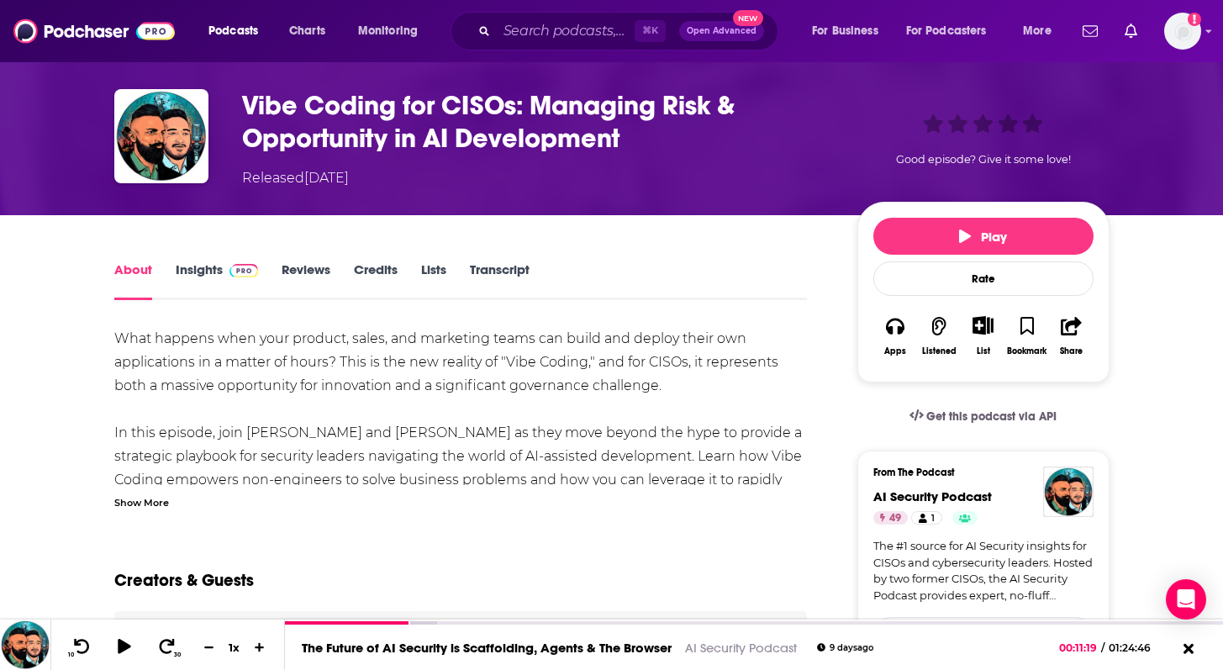
click at [138, 504] on div "Show More" at bounding box center [141, 501] width 55 height 16
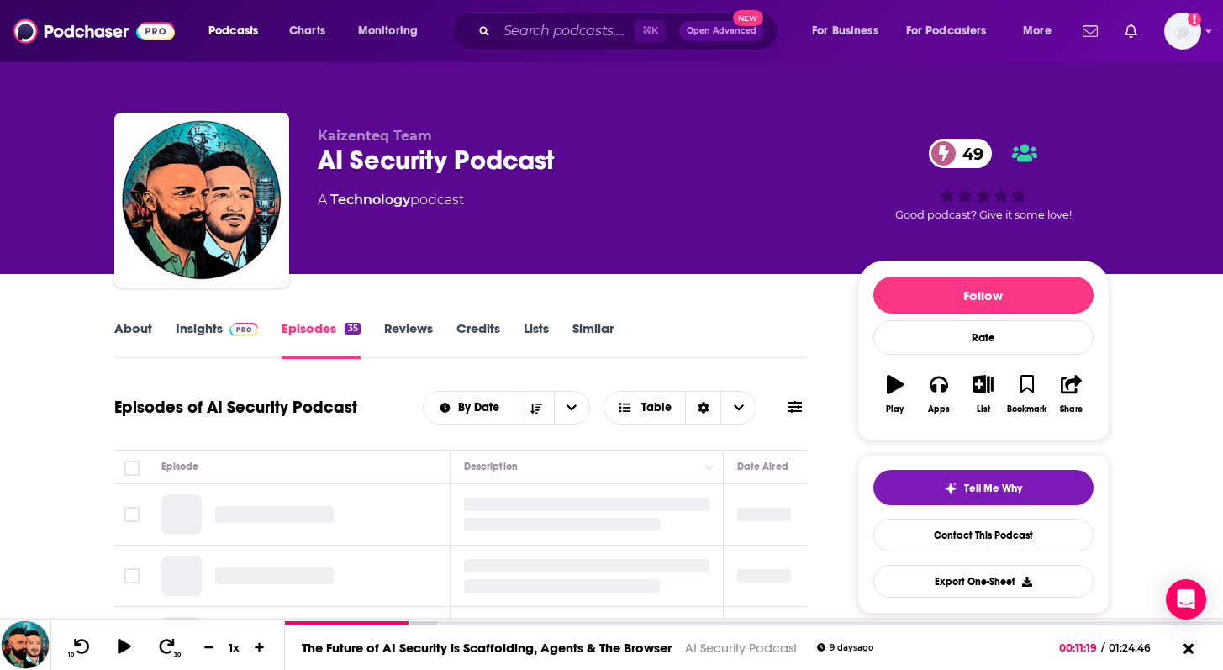
scroll to position [233, 0]
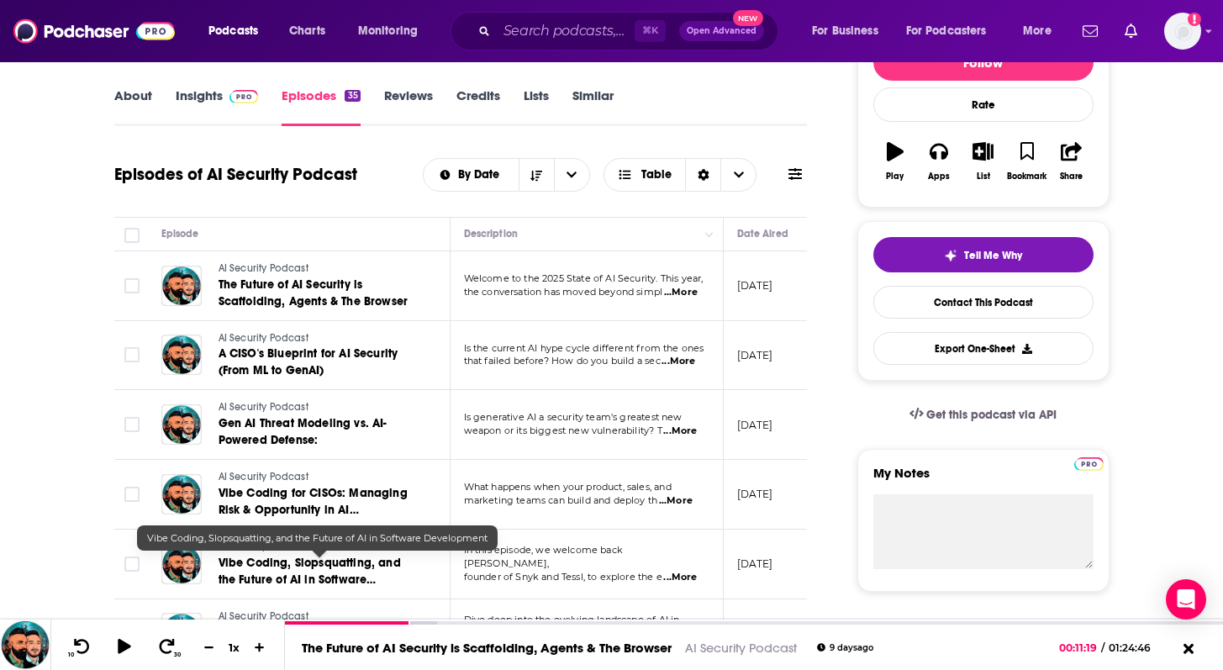
click at [256, 578] on span "Vibe Coding, Slopsquatting, and the Future of AI in Software Development" at bounding box center [310, 580] width 182 height 48
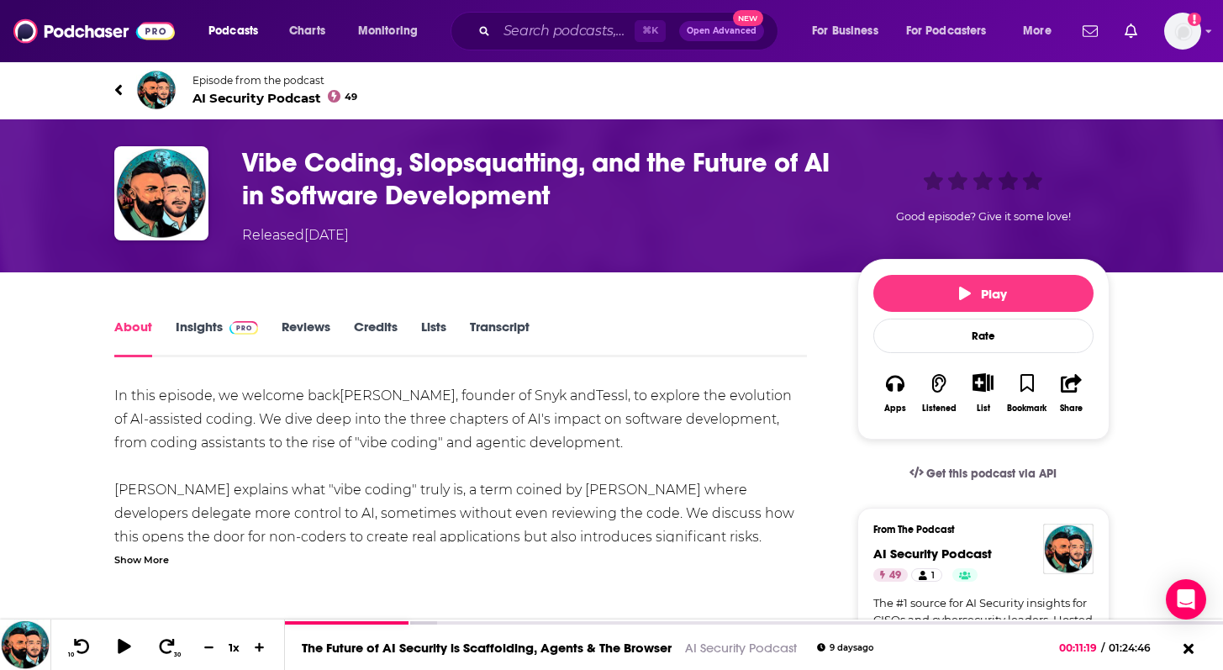
scroll to position [166, 0]
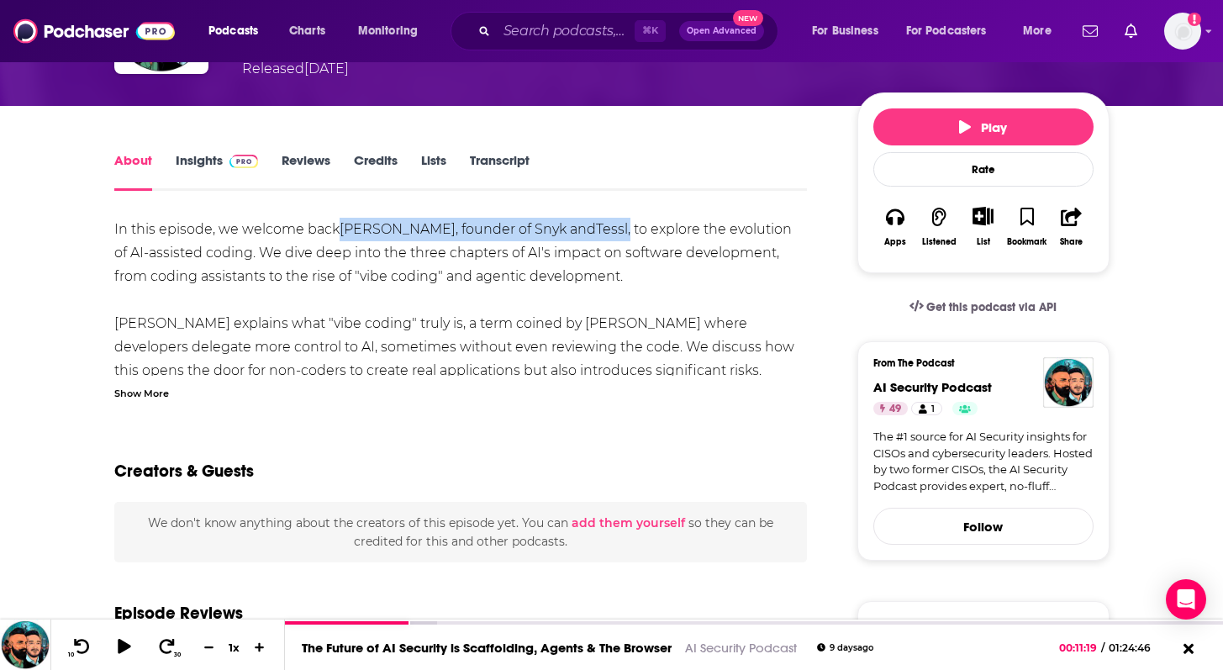
drag, startPoint x: 605, startPoint y: 230, endPoint x: 343, endPoint y: 233, distance: 262.3
copy div "Guy Podjarny , founder of Snyk and Tessl ,"
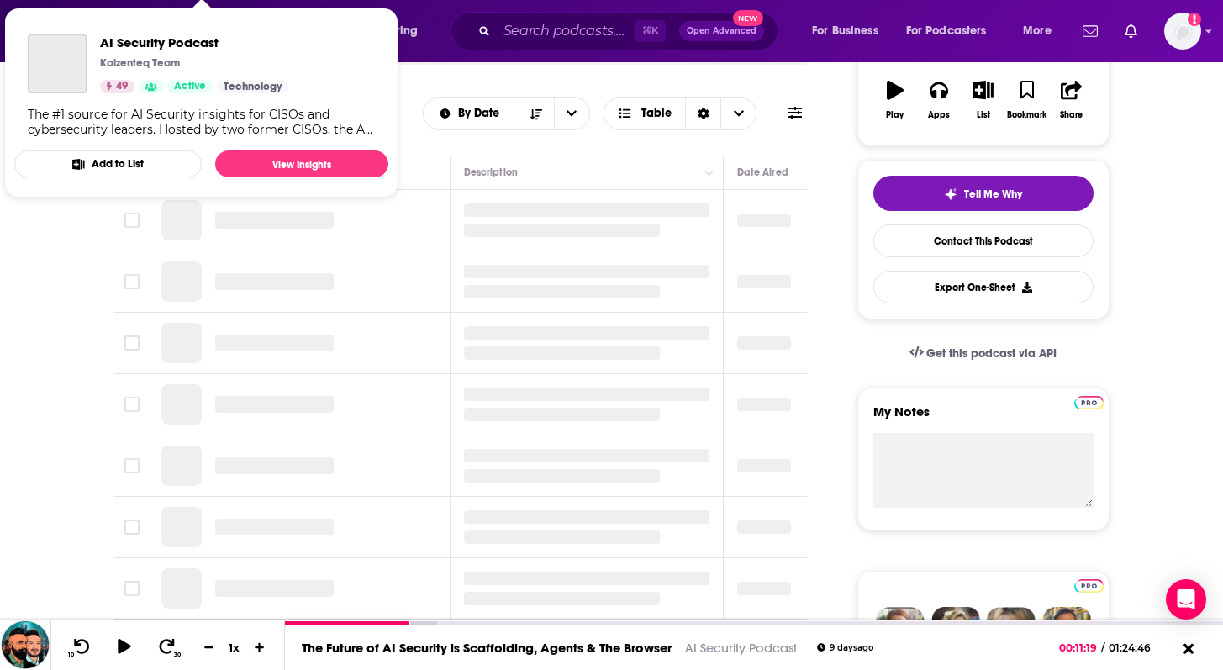
scroll to position [482, 0]
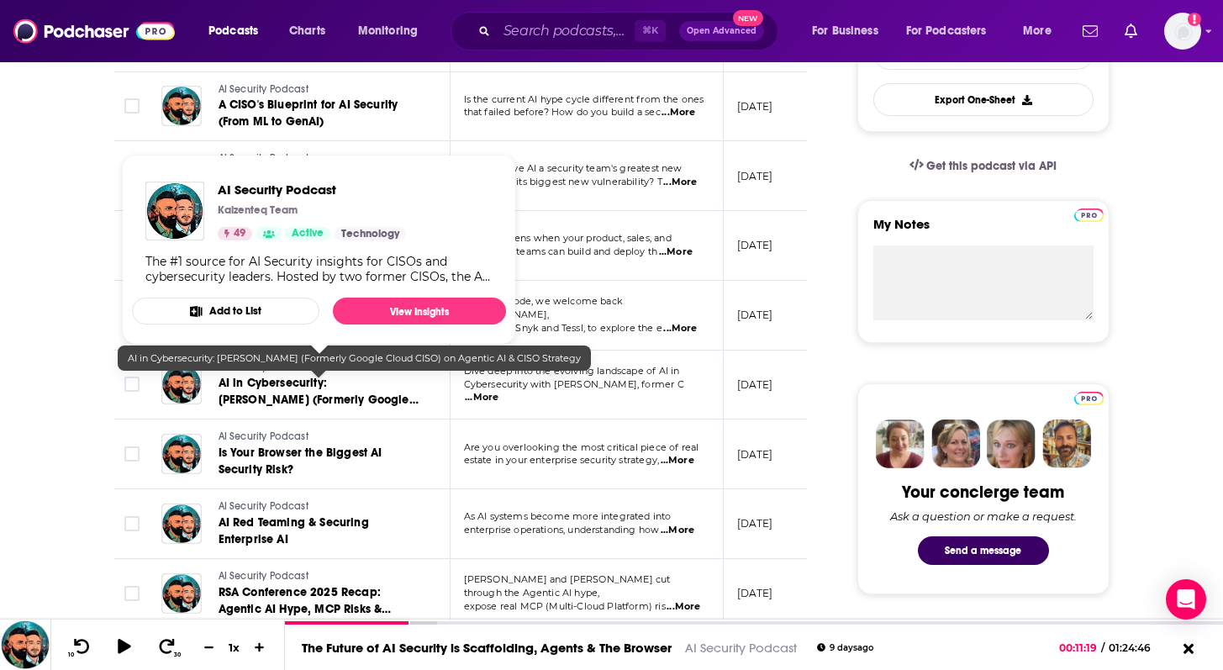
click at [278, 394] on span "AI in Cybersecurity: Phil Venables (Formerly Google Cloud CISO) on Agentic AI &…" at bounding box center [319, 408] width 200 height 65
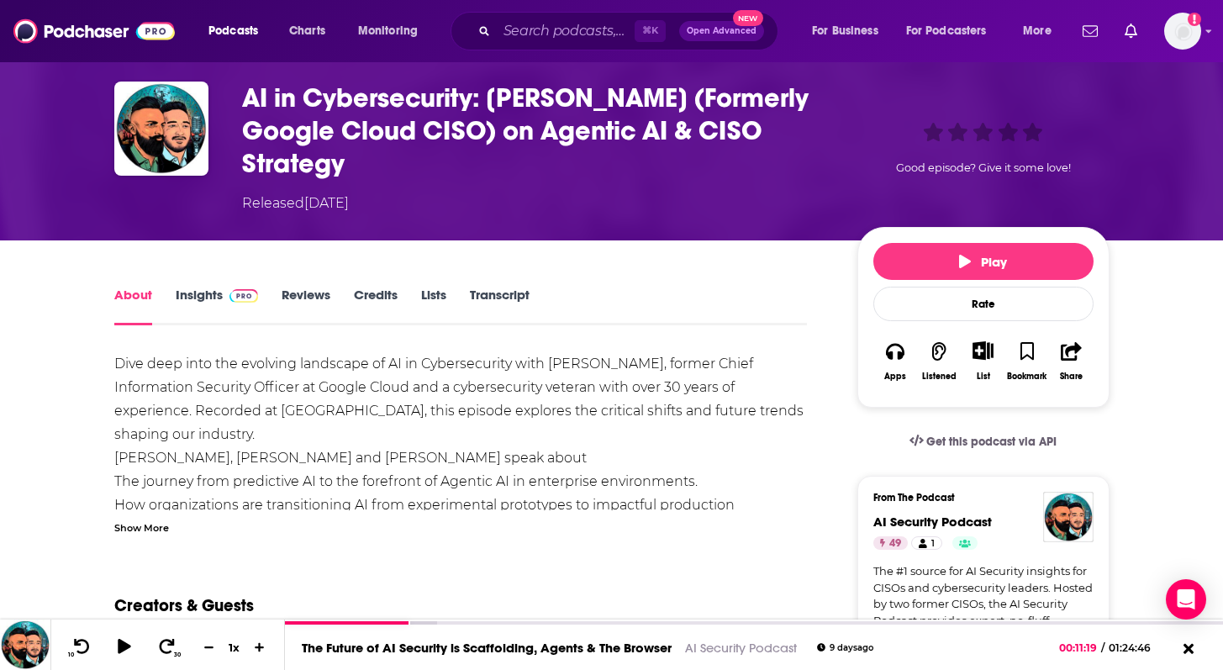
scroll to position [66, 0]
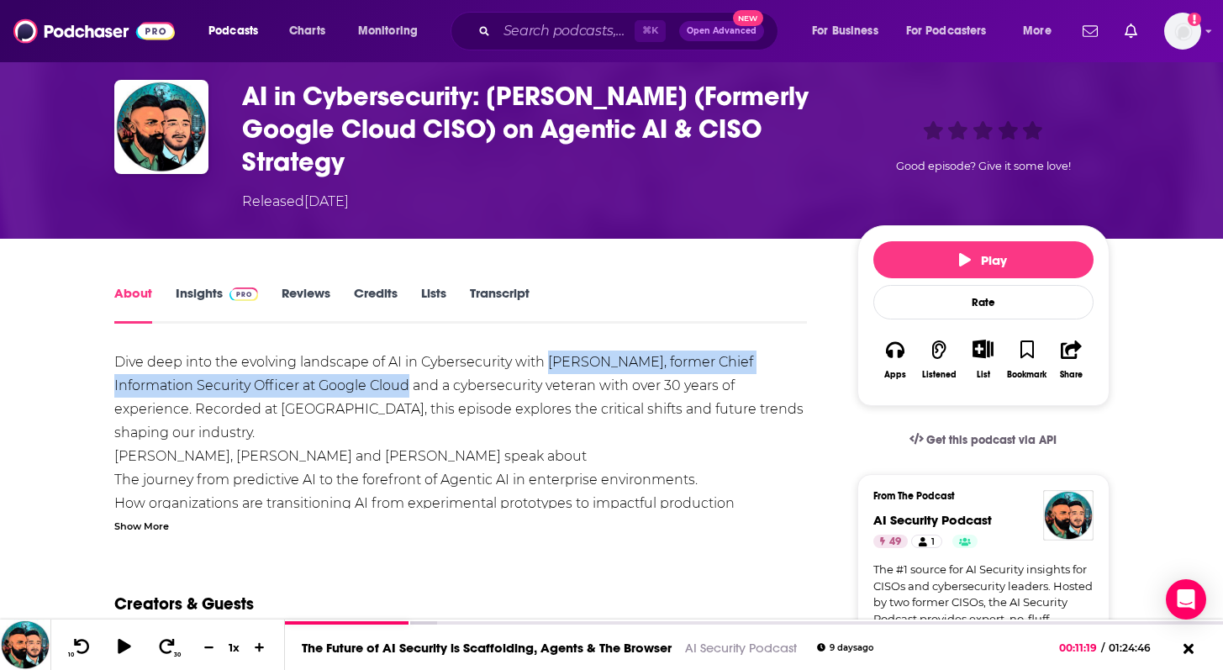
drag, startPoint x: 409, startPoint y: 388, endPoint x: 550, endPoint y: 362, distance: 142.8
copy div "Phil Venables, former Chief Information Security Officer at Google Cloud"
click at [125, 298] on link "About" at bounding box center [133, 304] width 38 height 39
click at [182, 111] on img "AI in Cybersecurity: Phil Venables (Formerly Google Cloud CISO) on Agentic AI &…" at bounding box center [161, 127] width 94 height 94
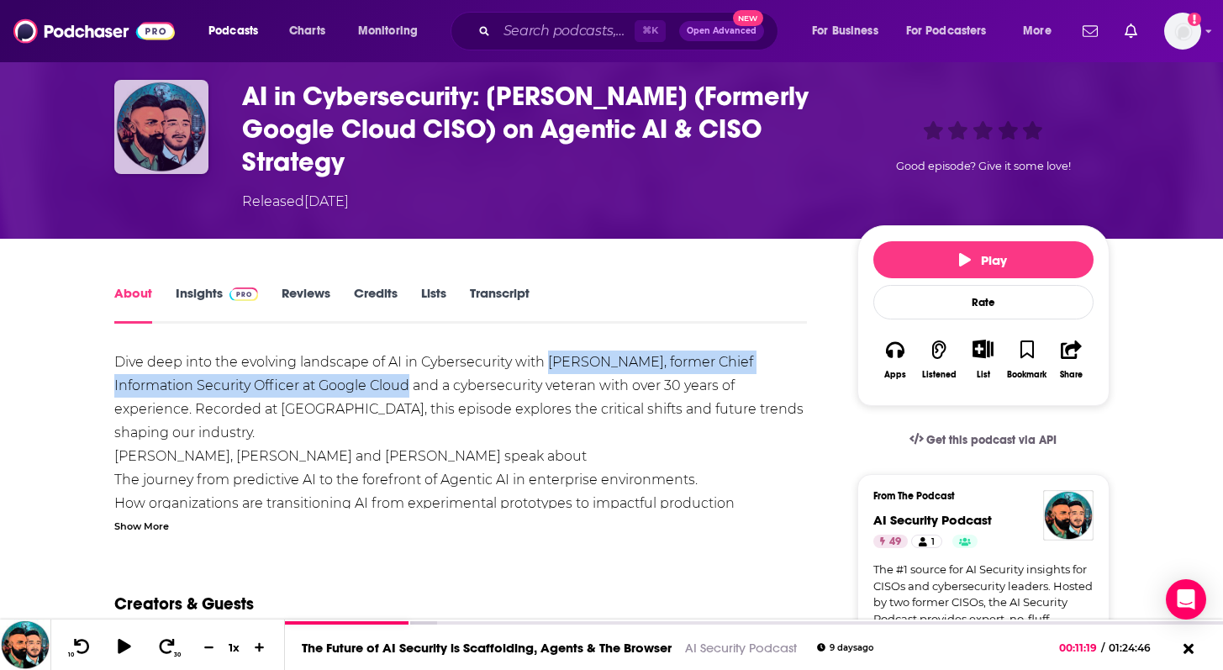
click at [138, 103] on img "AI in Cybersecurity: Phil Venables (Formerly Google Cloud CISO) on Agentic AI &…" at bounding box center [161, 127] width 94 height 94
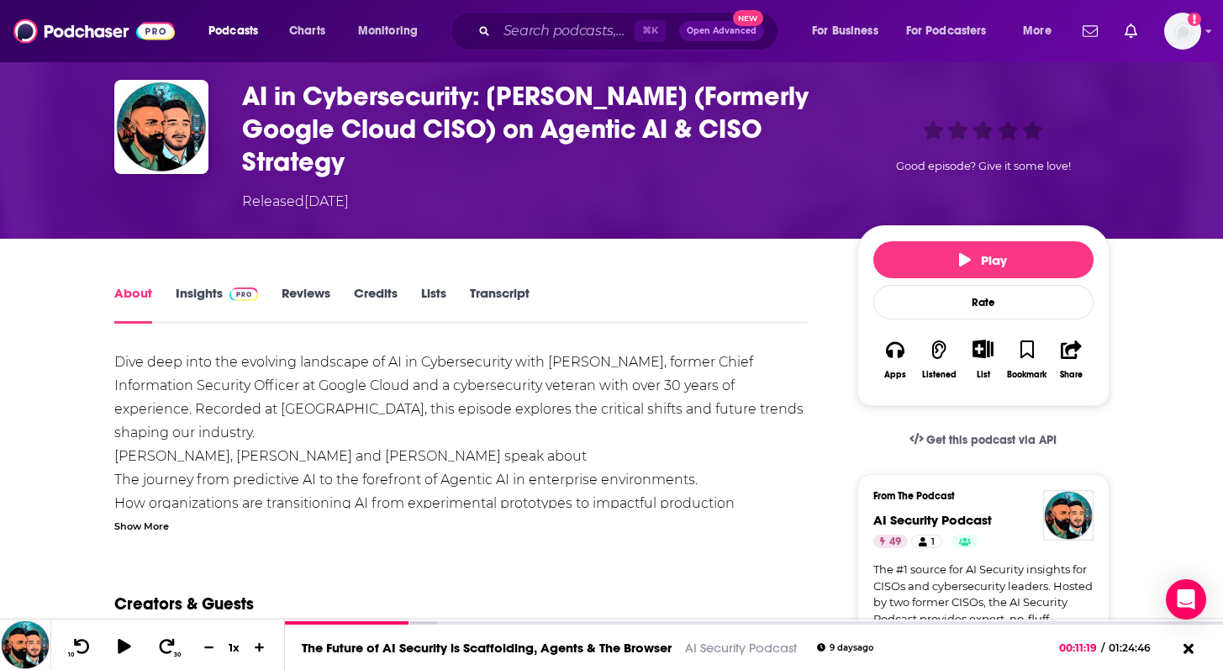
click at [343, 183] on div "AI in Cybersecurity: Phil Venables (Formerly Google Cloud CISO) on Agentic AI &…" at bounding box center [536, 146] width 588 height 132
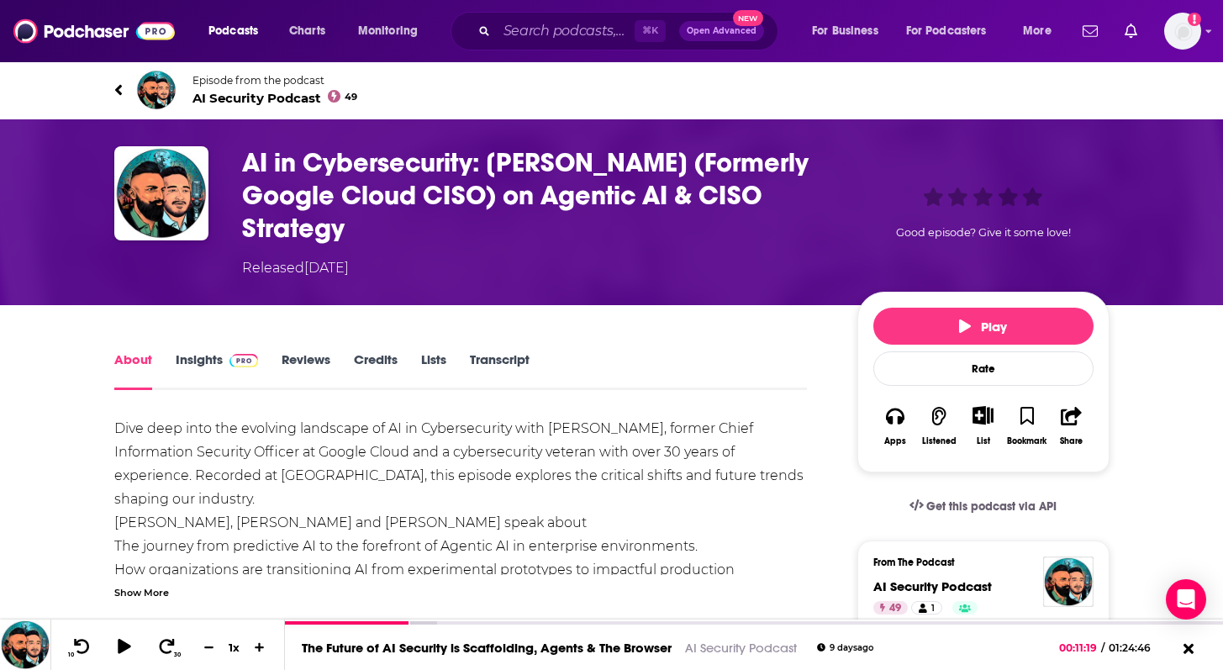
click at [220, 87] on span "Episode from the podcast AI Security Podcast 49" at bounding box center [276, 90] width 166 height 32
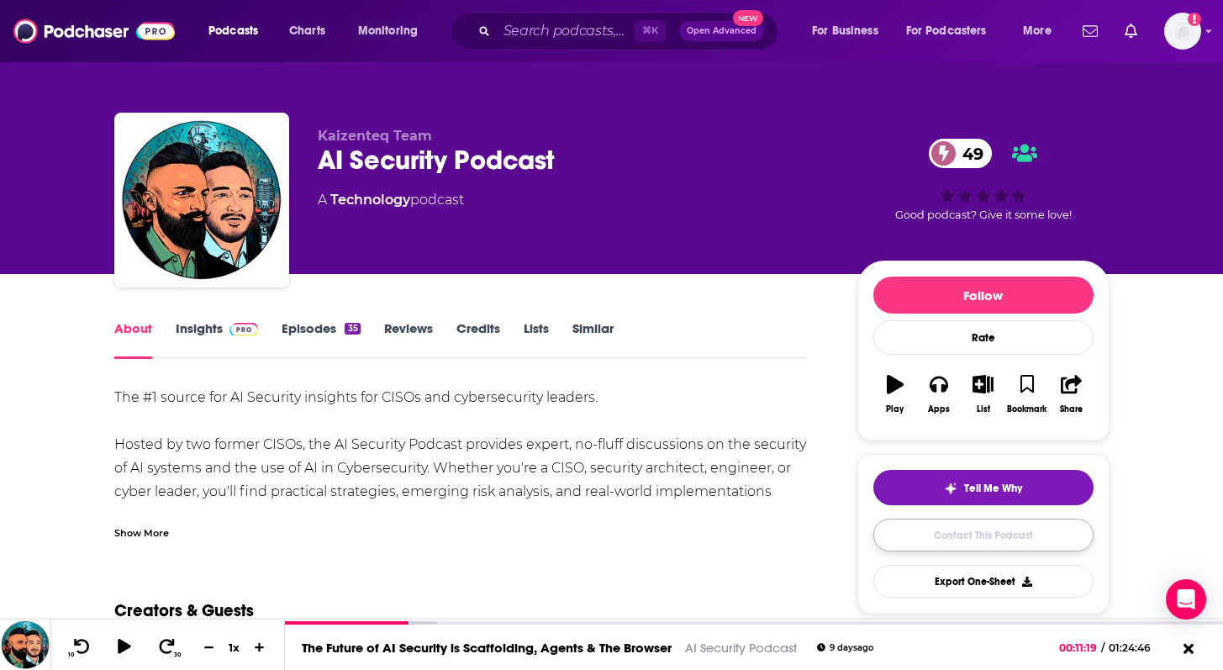
click at [931, 531] on link "Contact This Podcast" at bounding box center [983, 535] width 220 height 33
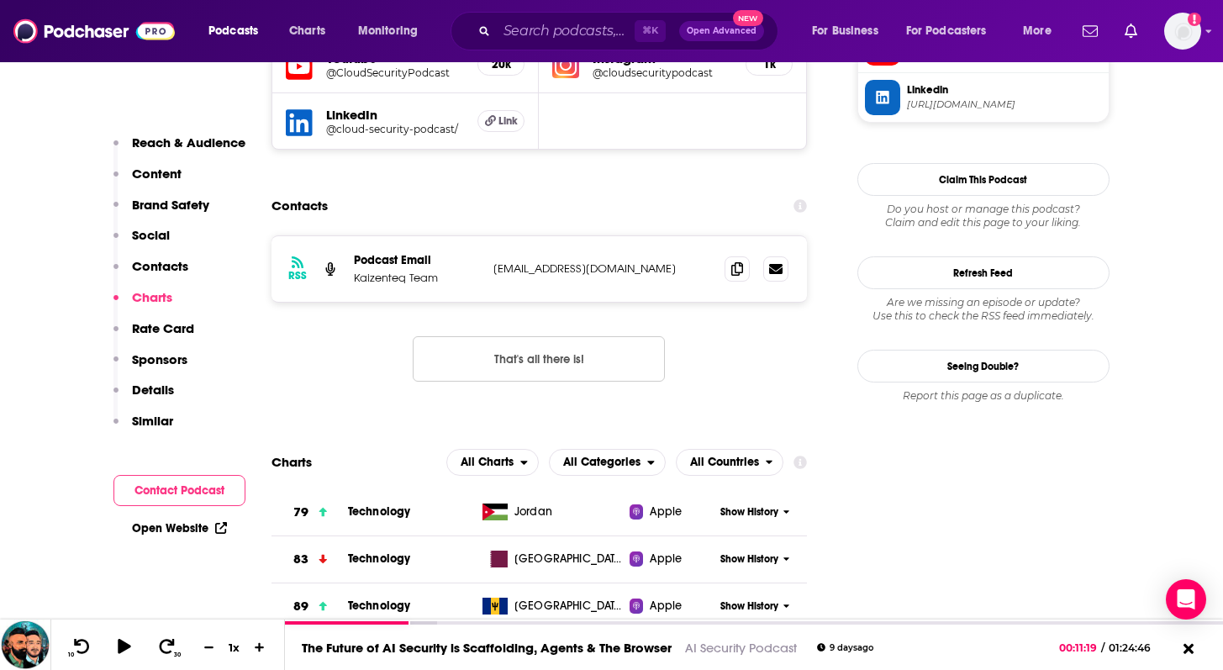
scroll to position [1417, 0]
drag, startPoint x: 620, startPoint y: 261, endPoint x: 590, endPoint y: 268, distance: 30.4
click at [590, 268] on div "RSS Podcast Email Kaizenteq Team info@kaizenteq.com info@kaizenteq.com" at bounding box center [540, 270] width 536 height 66
copy p "info@kaizenteq.co"
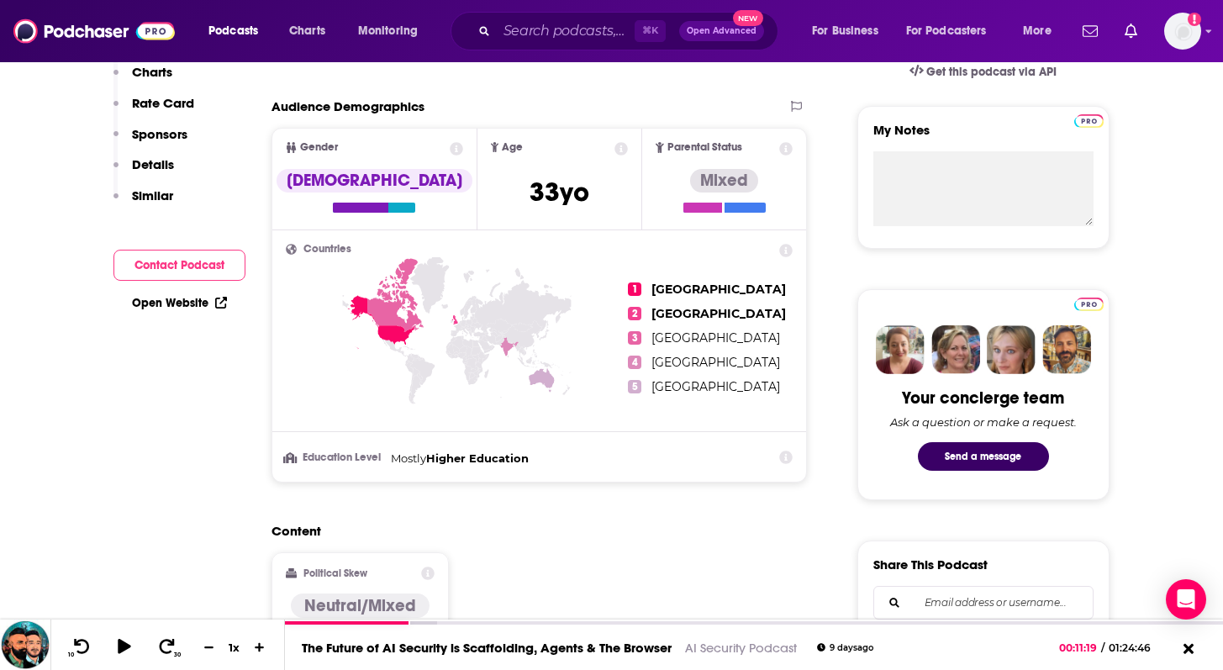
scroll to position [127, 0]
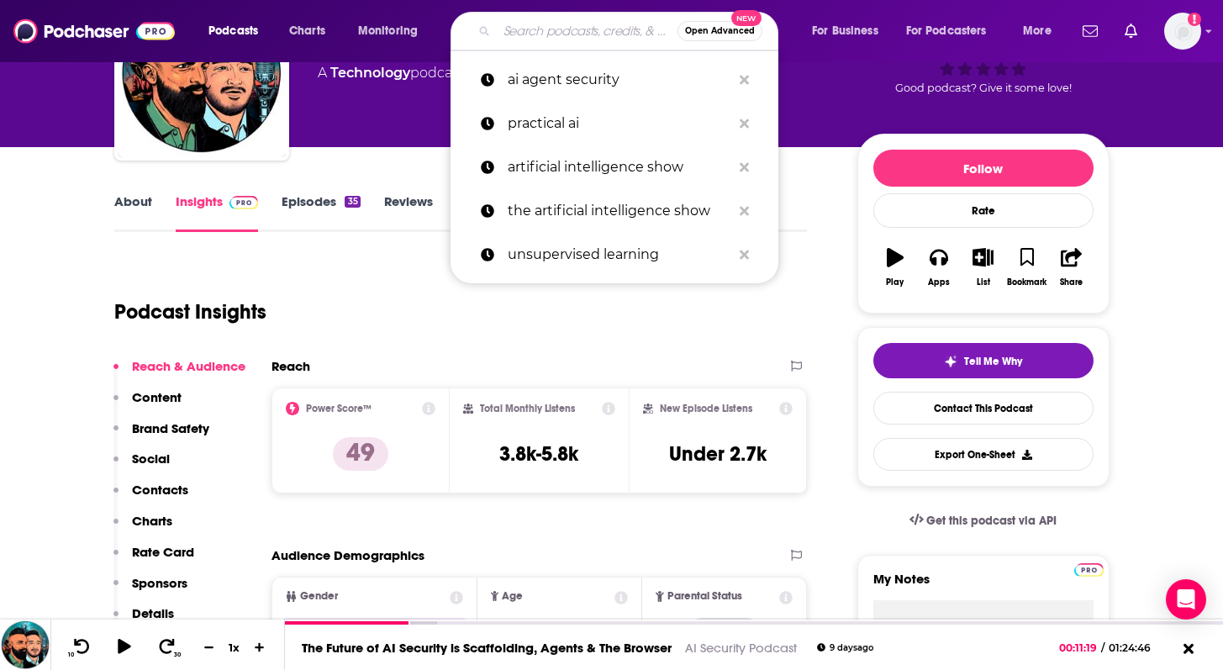
click at [542, 30] on input "Search podcasts, credits, & more..." at bounding box center [587, 31] width 181 height 27
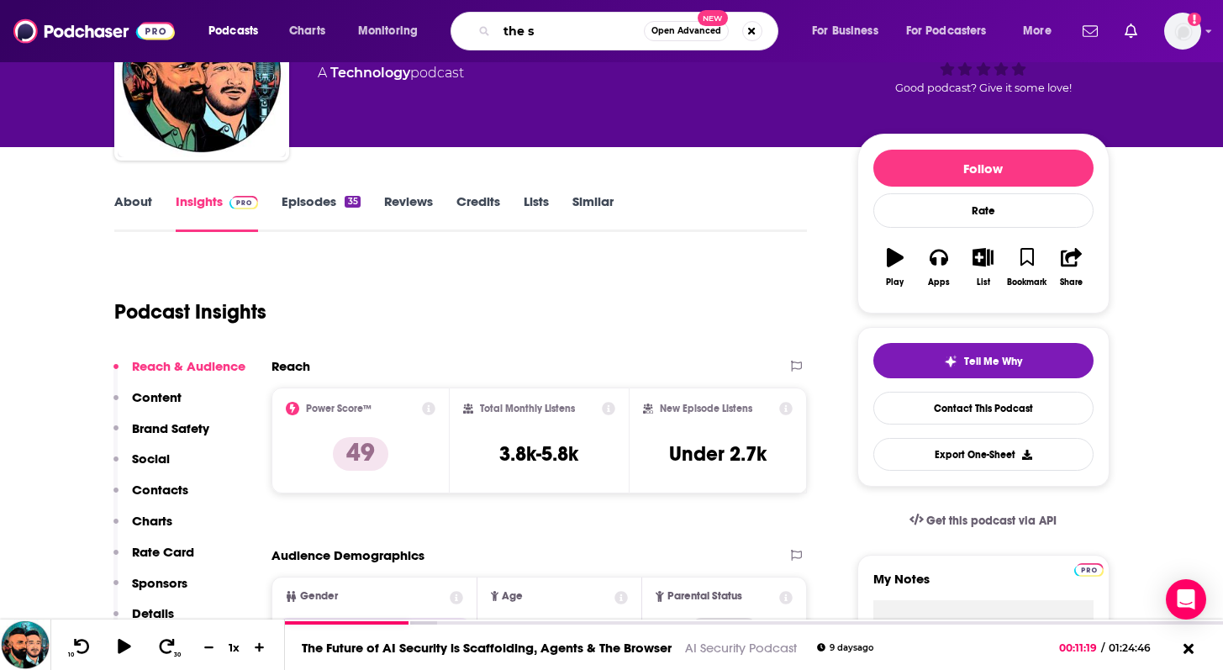
type input "the s"
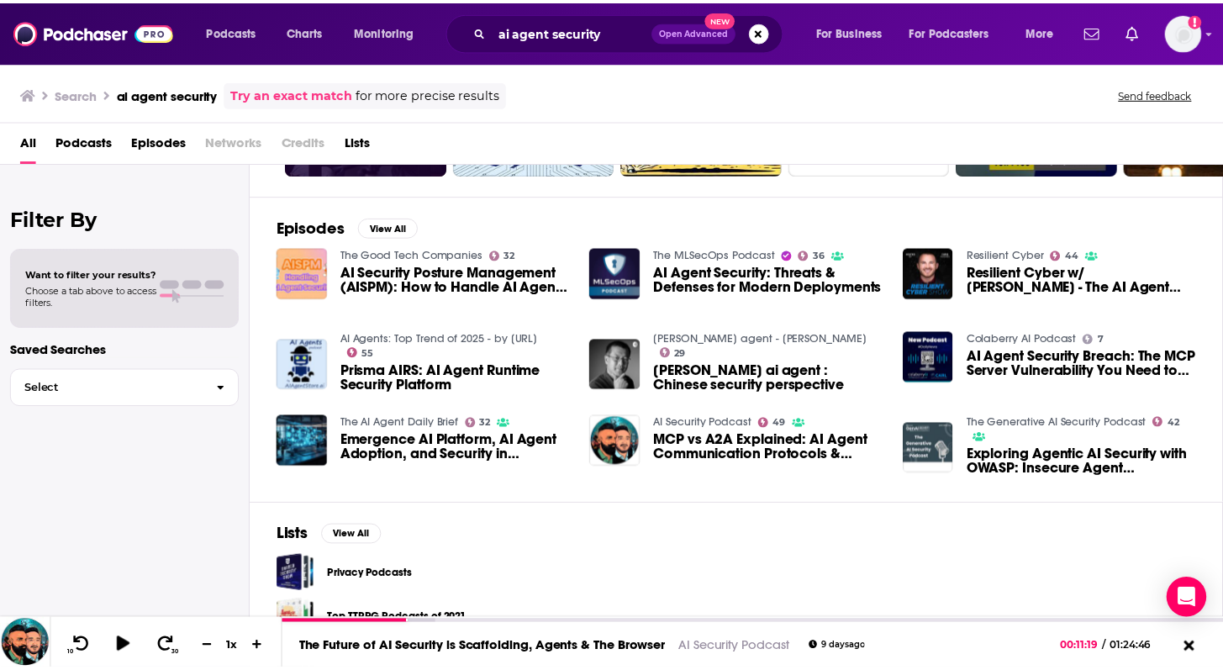
scroll to position [219, 0]
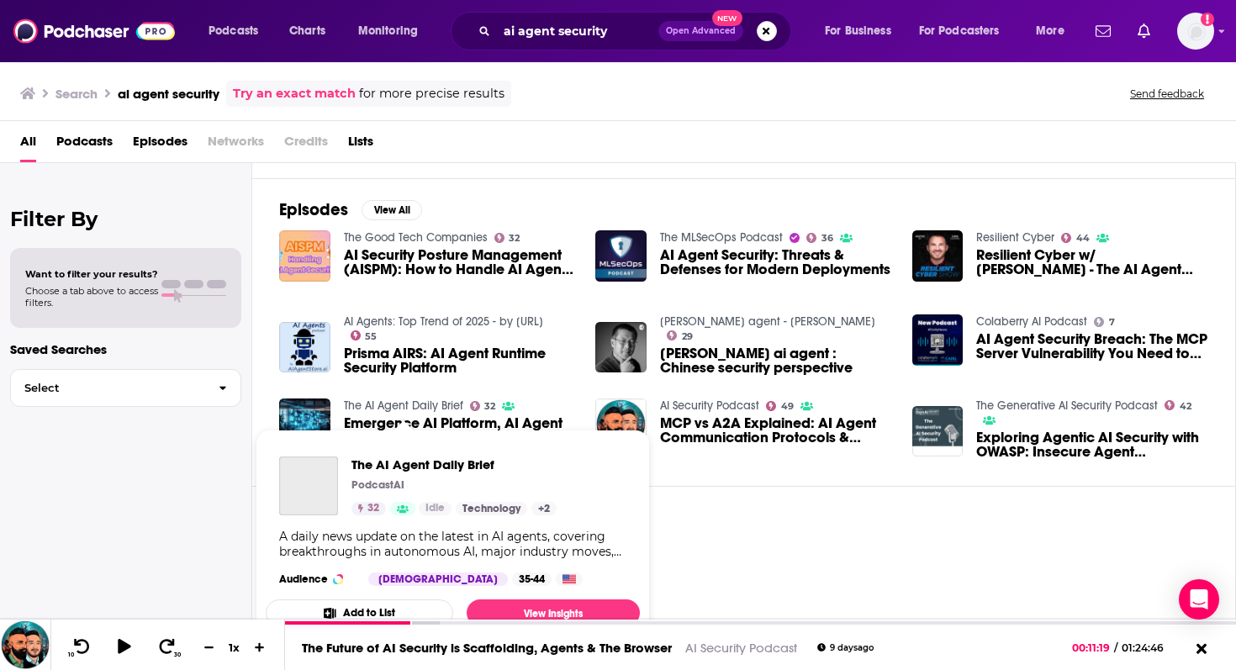
click at [362, 405] on link "The AI Agent Daily Brief" at bounding box center [403, 405] width 119 height 14
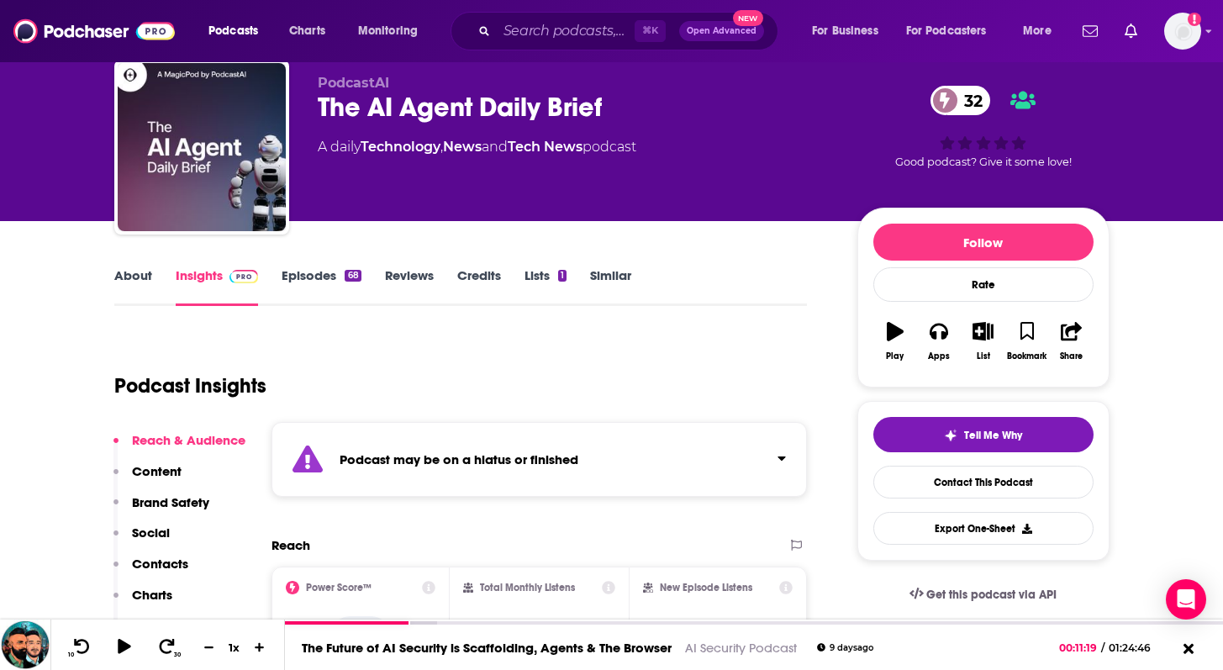
scroll to position [67, 0]
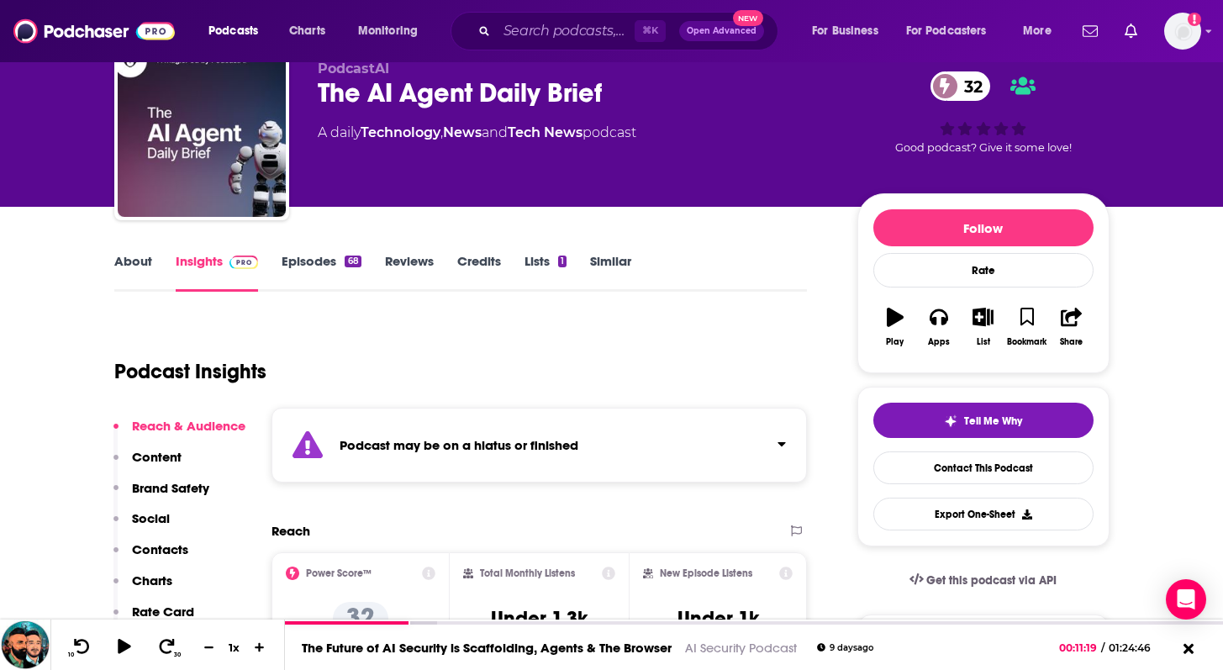
click at [309, 268] on link "Episodes 68" at bounding box center [321, 272] width 79 height 39
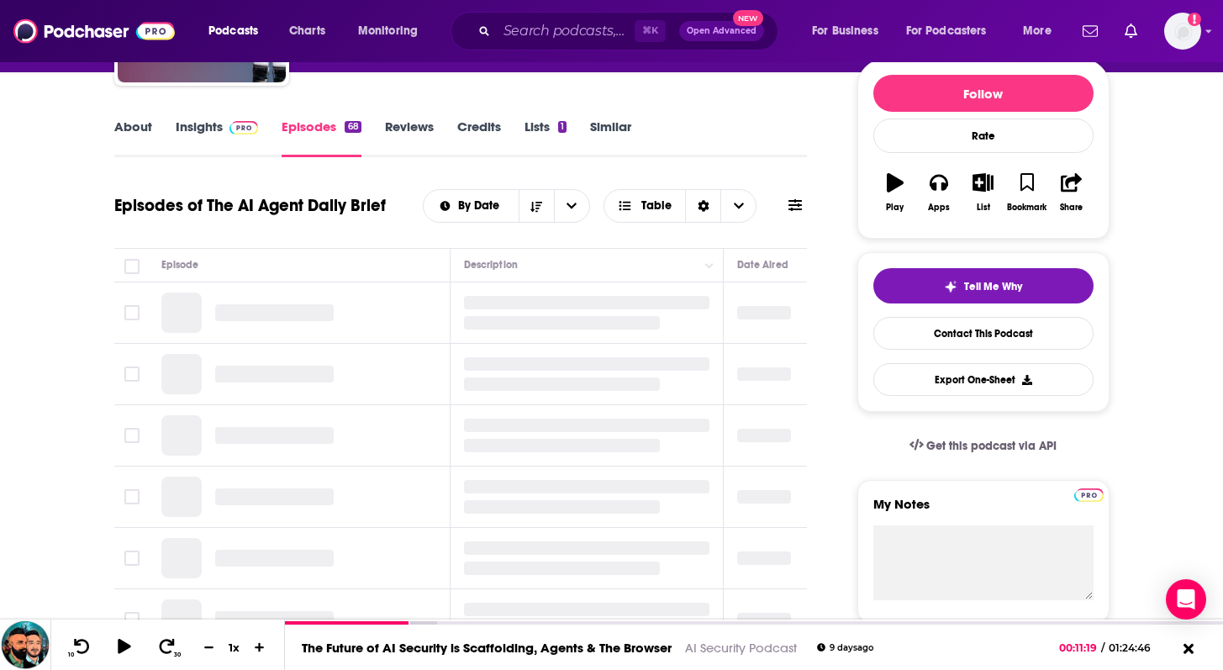
scroll to position [204, 0]
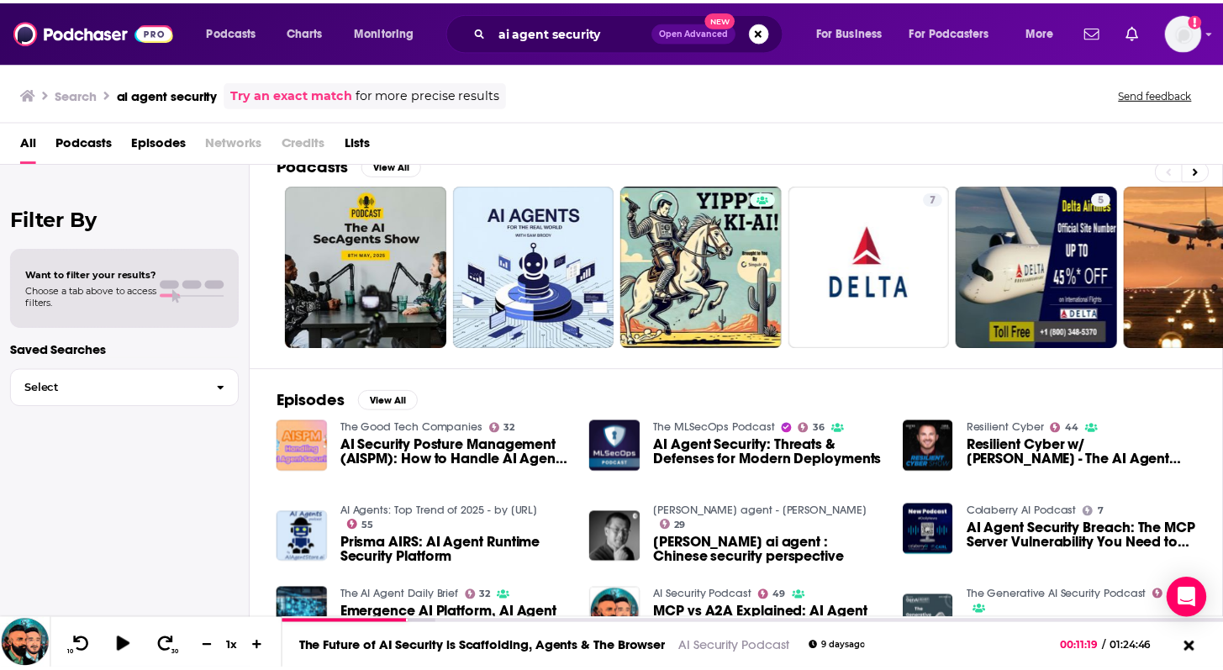
scroll to position [33, 0]
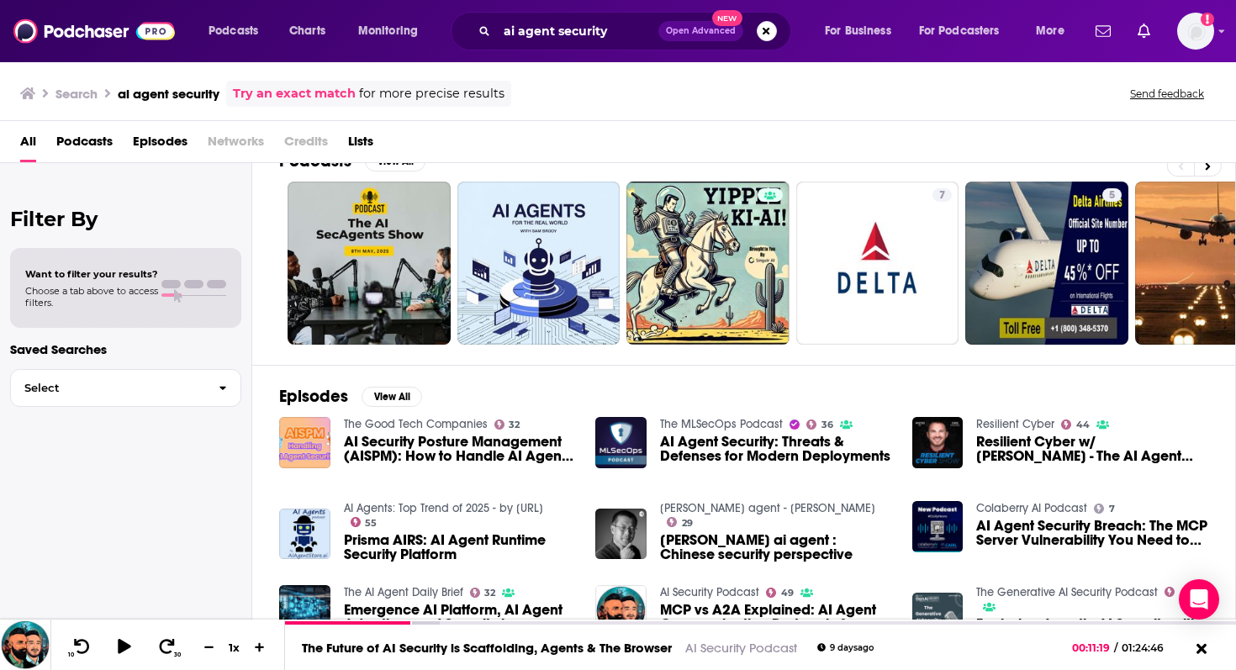
click at [399, 425] on link "The Good Tech Companies" at bounding box center [416, 424] width 144 height 14
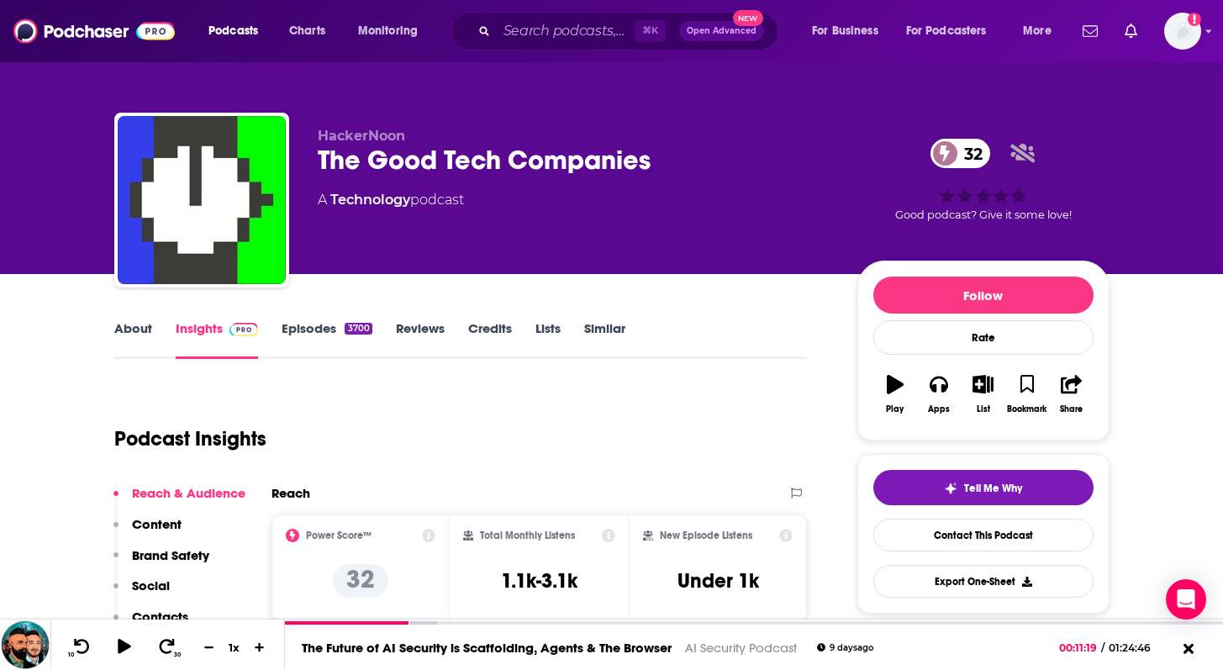
click at [138, 331] on link "About" at bounding box center [133, 339] width 38 height 39
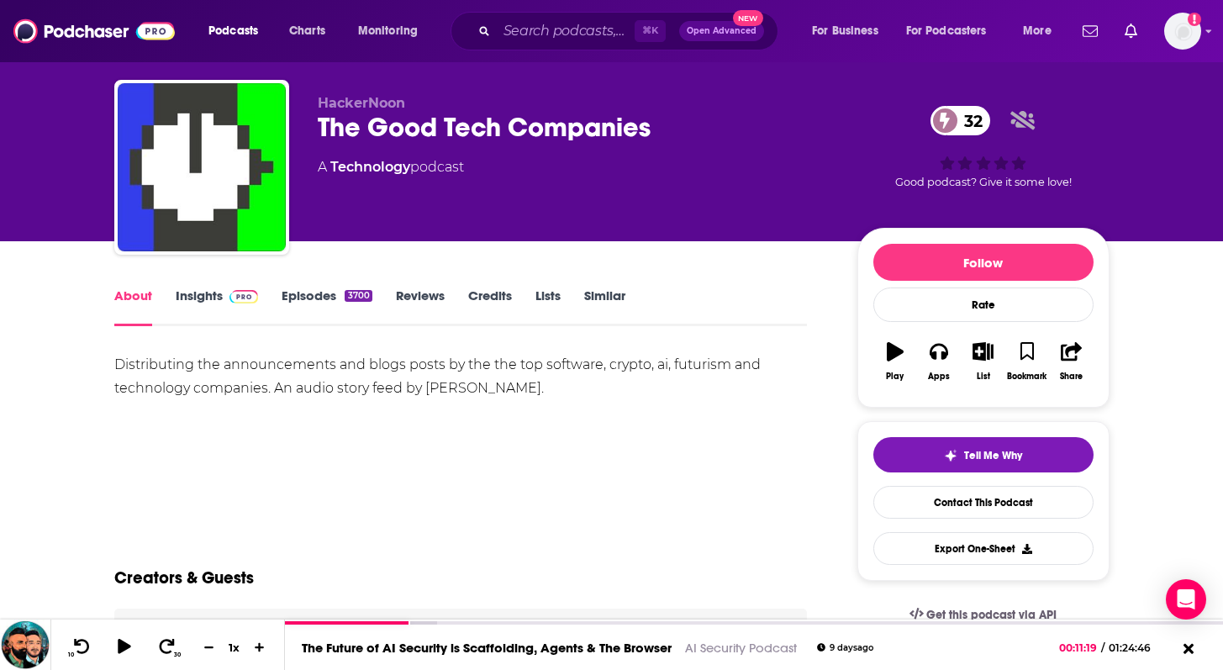
scroll to position [34, 0]
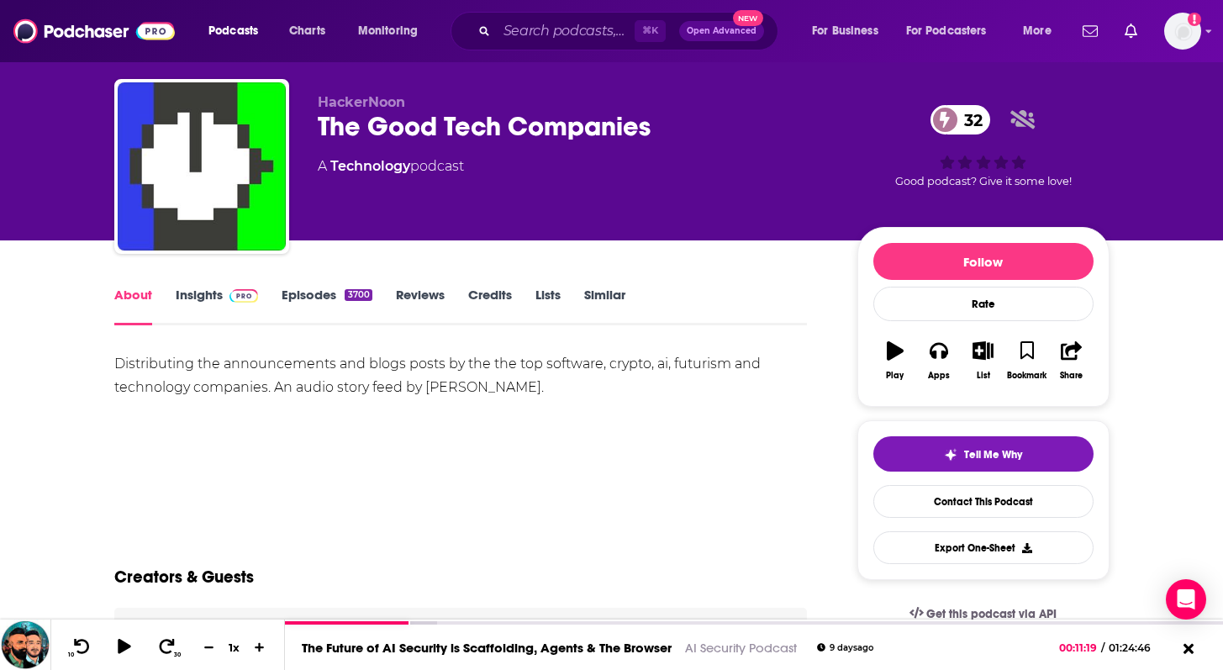
click at [302, 293] on link "Episodes 3700" at bounding box center [327, 306] width 90 height 39
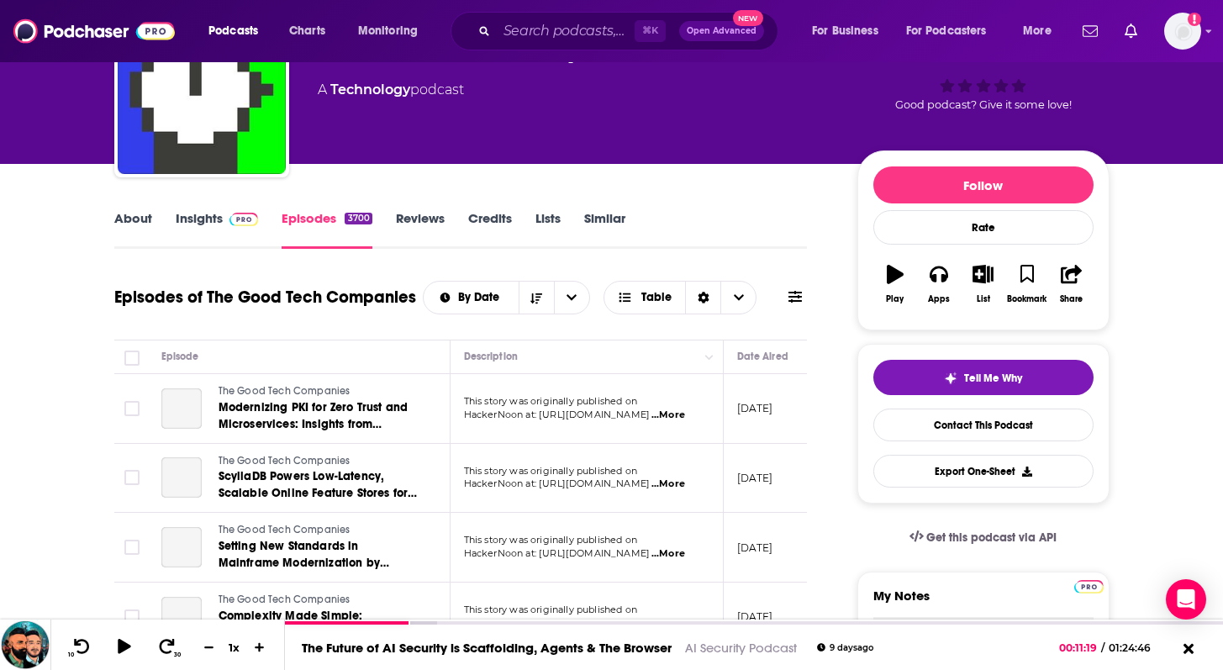
scroll to position [160, 0]
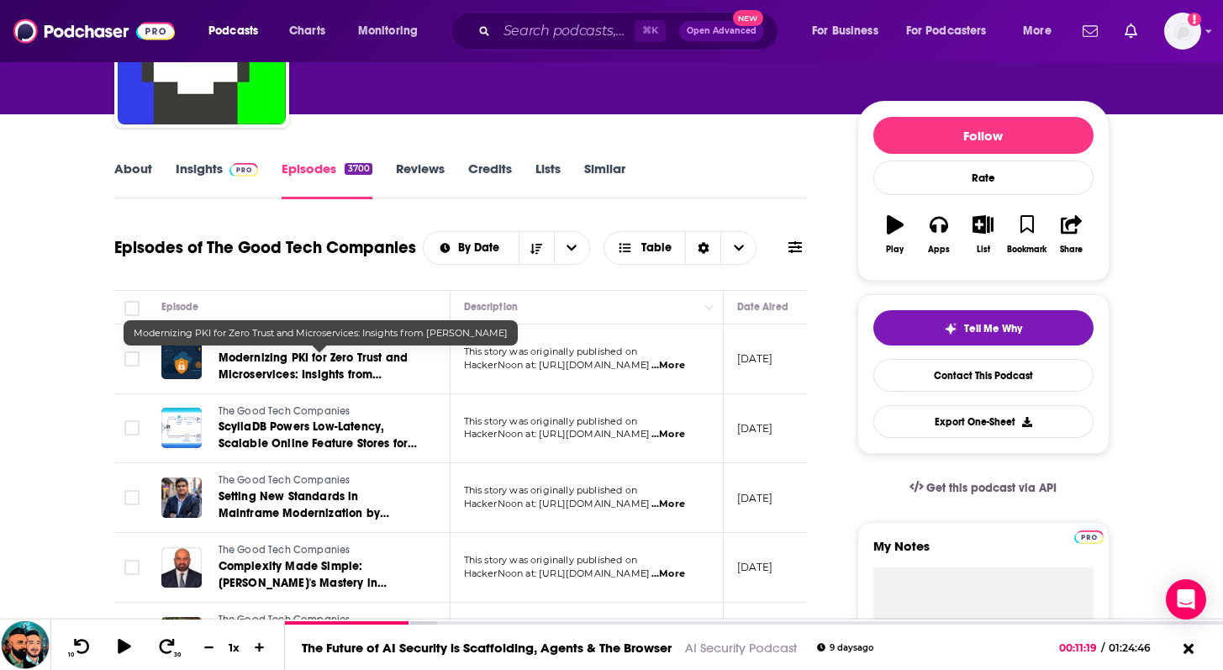
click at [256, 365] on span "Modernizing PKI for Zero Trust and Microservices: Insights from Rakesh Keshava" at bounding box center [314, 375] width 190 height 48
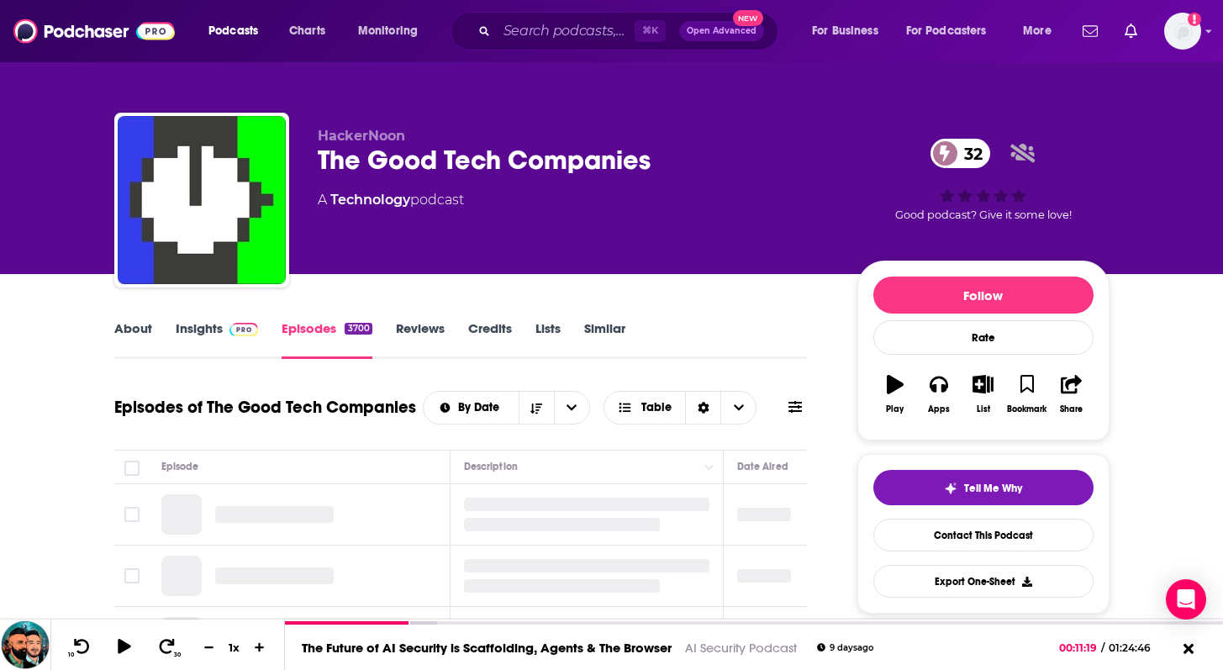
scroll to position [113, 0]
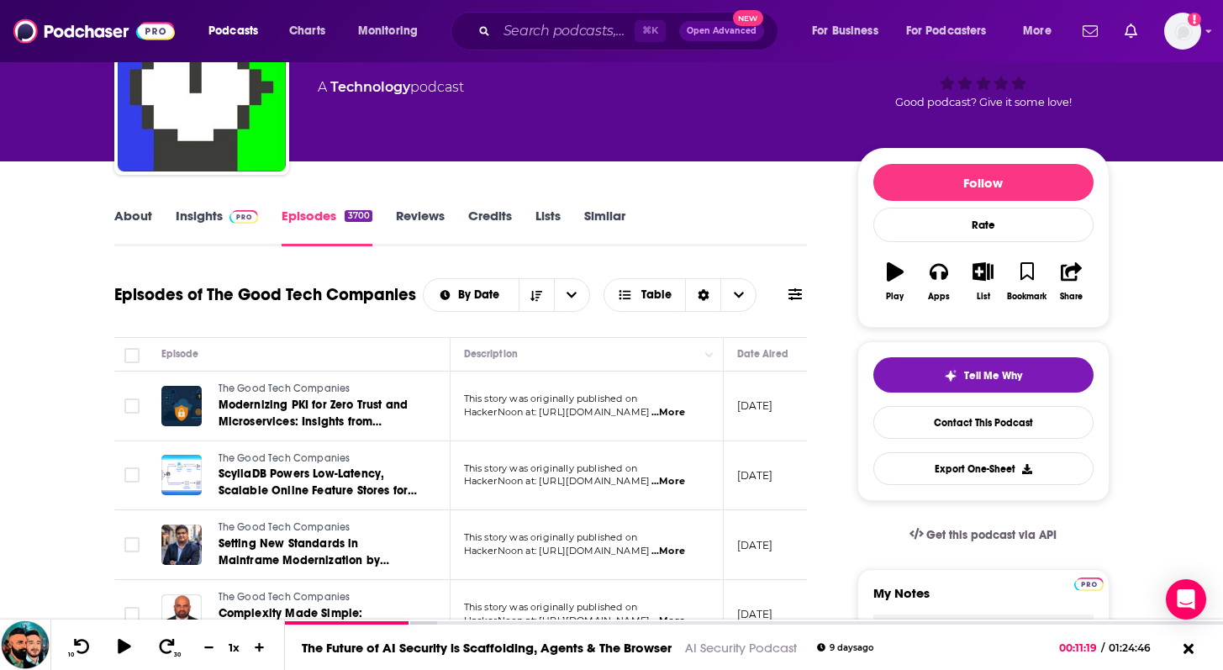
click at [685, 414] on span "...More" at bounding box center [669, 412] width 34 height 13
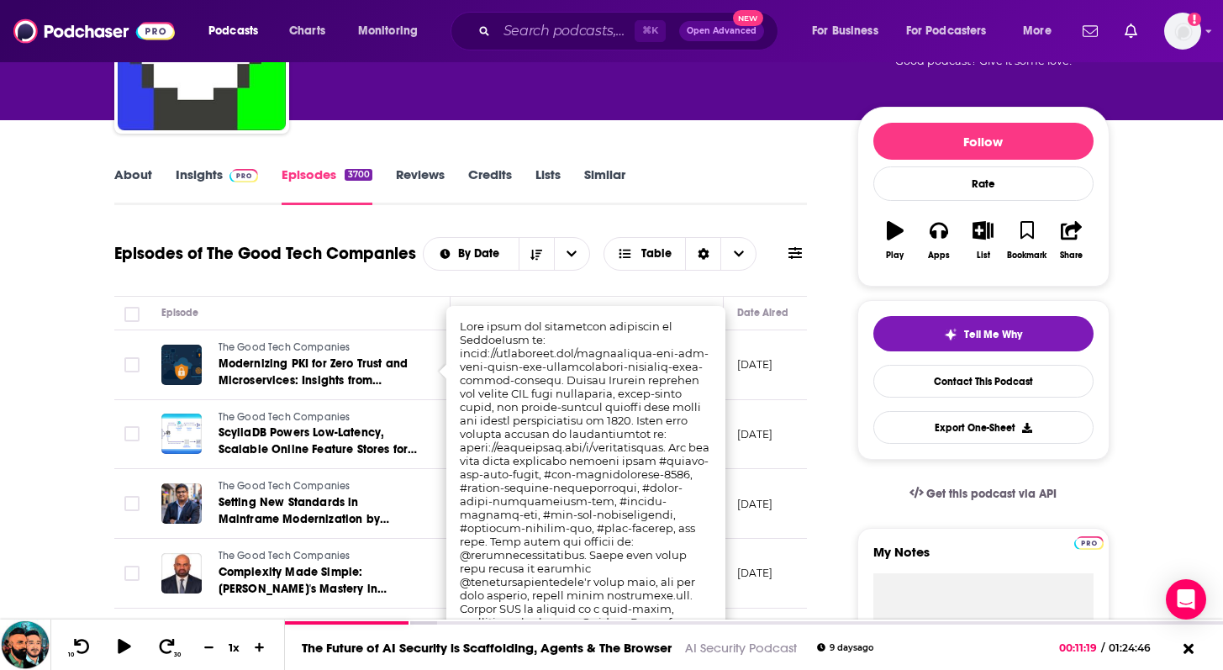
scroll to position [155, 0]
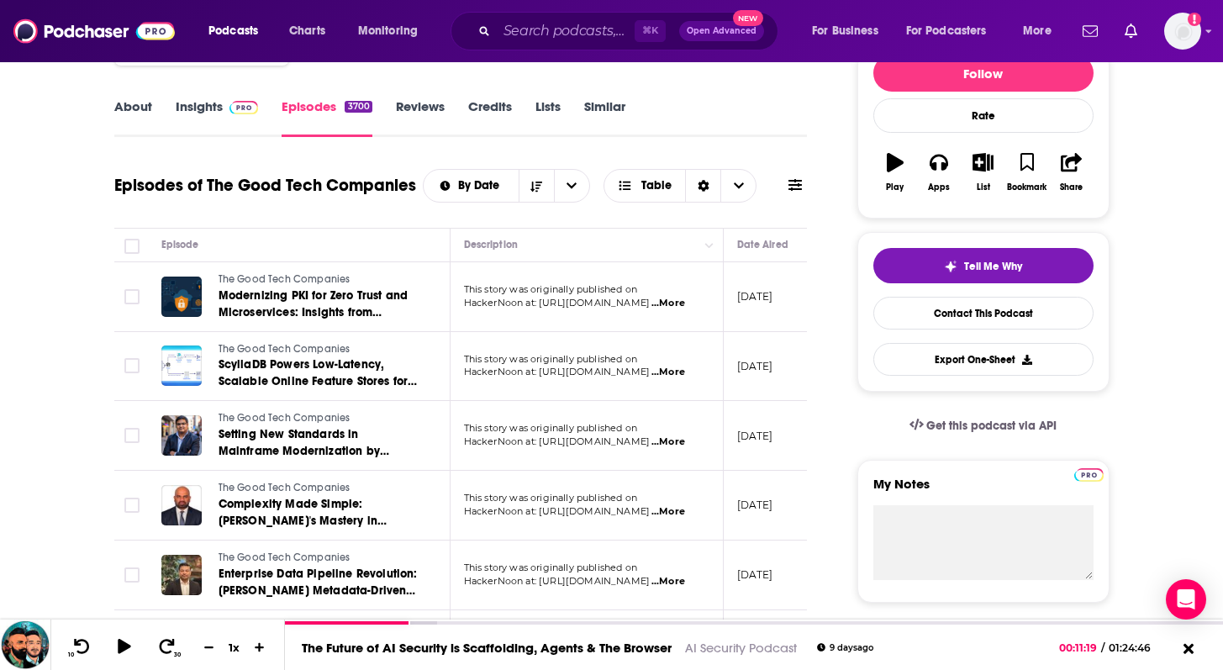
scroll to position [224, 0]
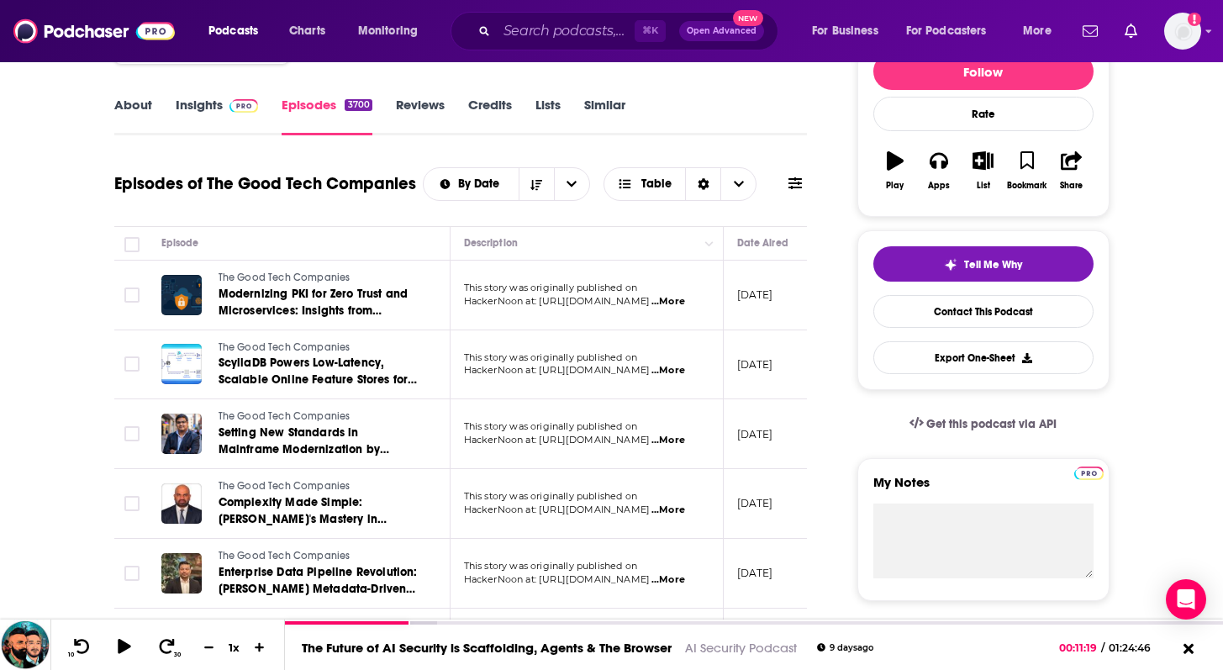
click at [685, 374] on span "...More" at bounding box center [669, 370] width 34 height 13
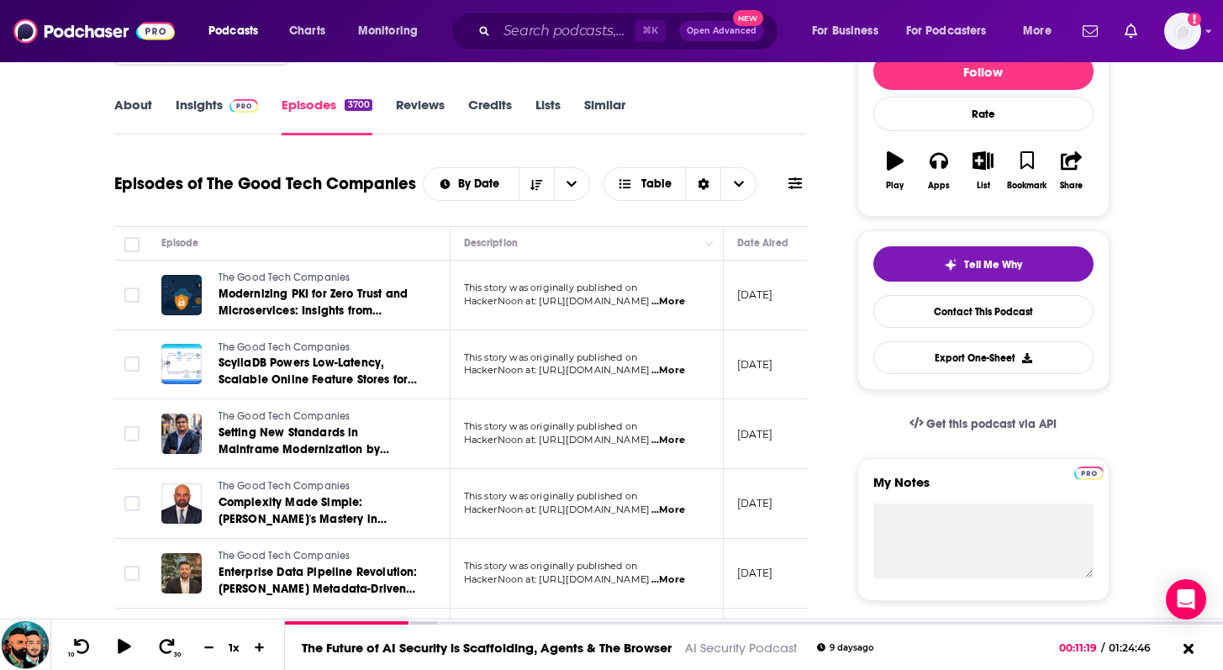
click at [682, 435] on span "...More" at bounding box center [669, 440] width 34 height 13
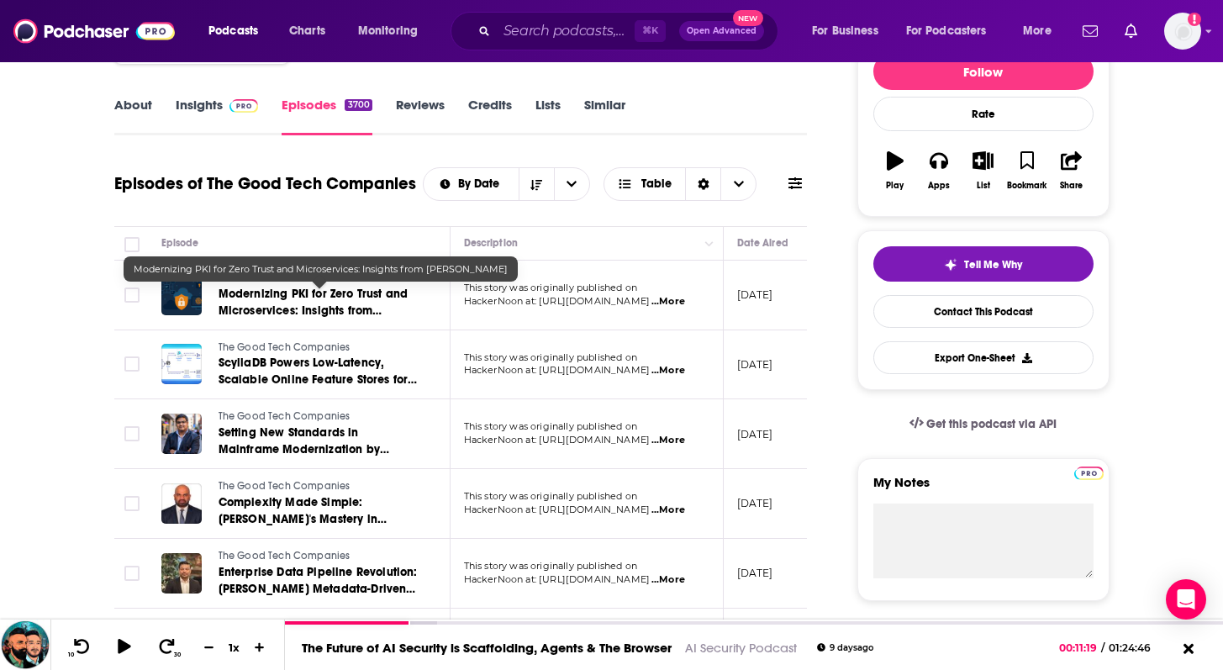
click at [290, 307] on span "Modernizing PKI for Zero Trust and Microservices: Insights from Rakesh Keshava" at bounding box center [314, 311] width 190 height 48
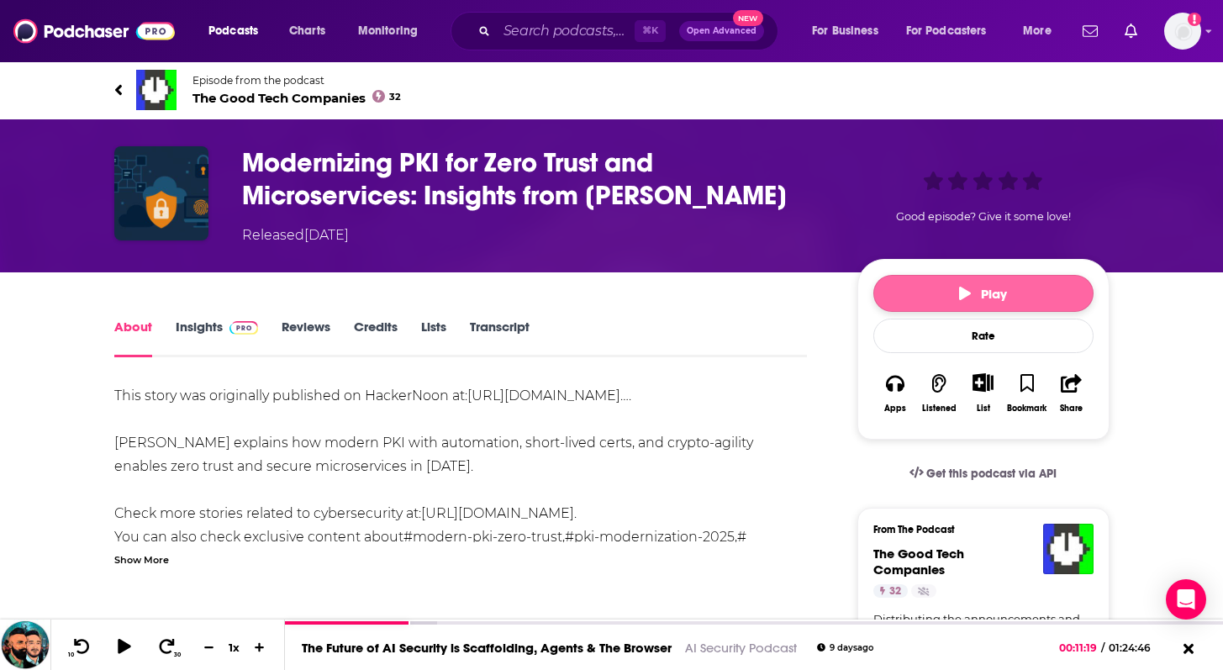
click at [963, 294] on icon "button" at bounding box center [965, 293] width 12 height 13
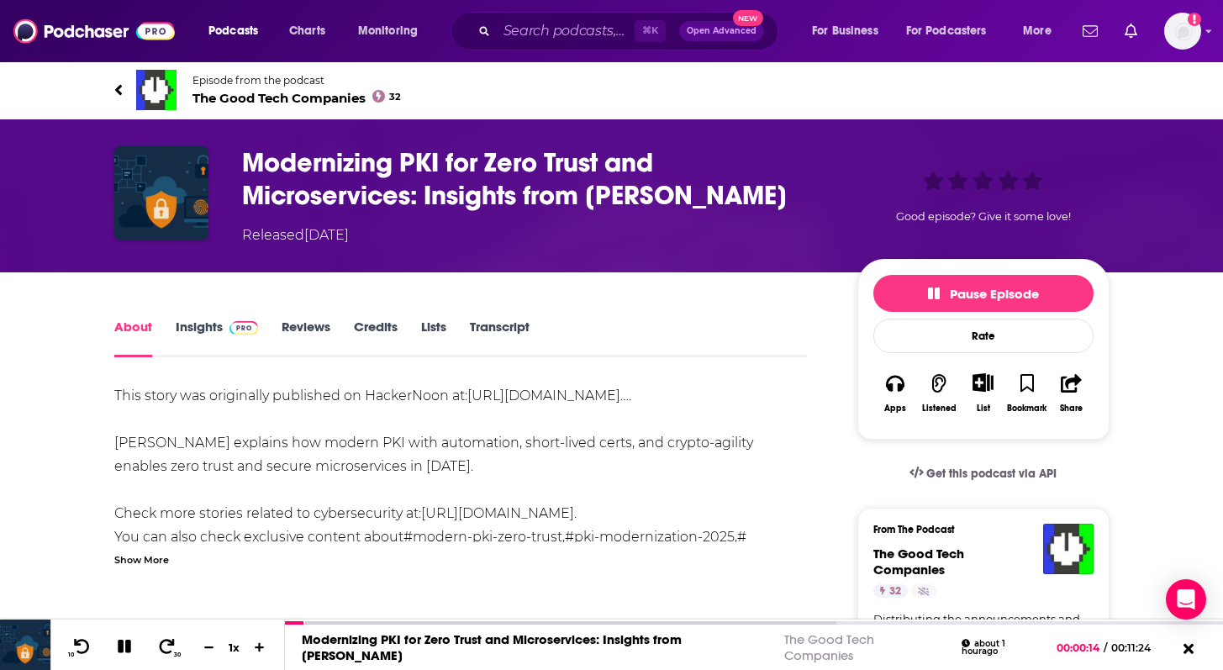
click at [193, 340] on link "Insights" at bounding box center [217, 338] width 83 height 39
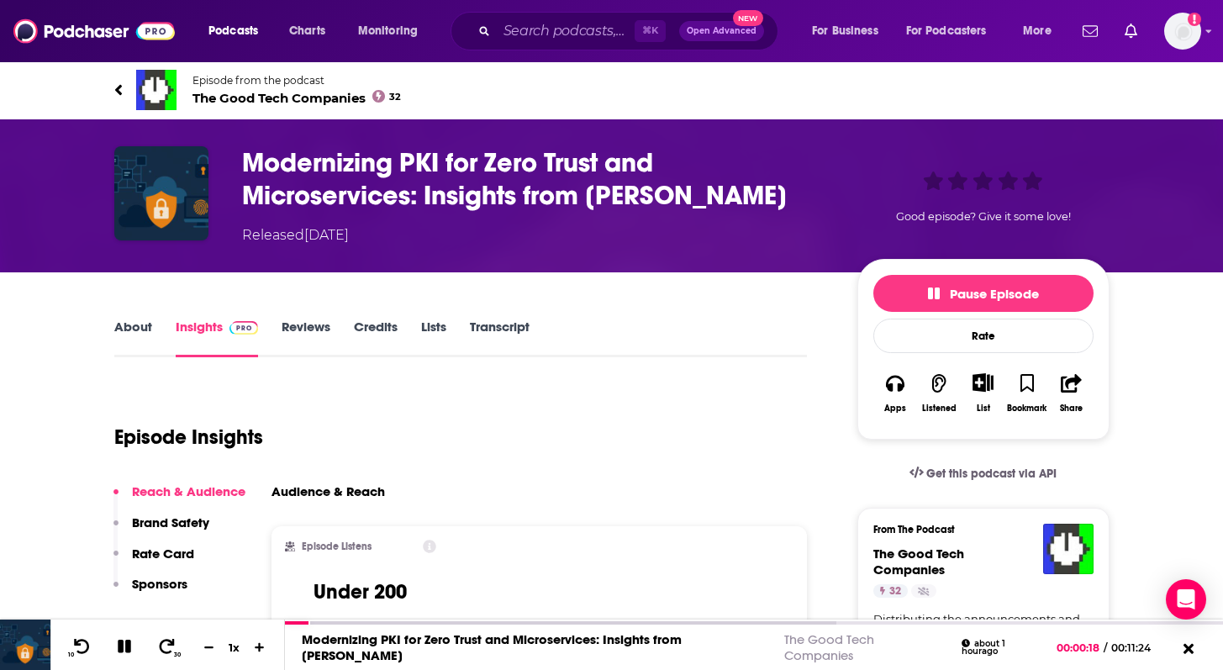
click at [114, 91] on icon at bounding box center [118, 90] width 8 height 17
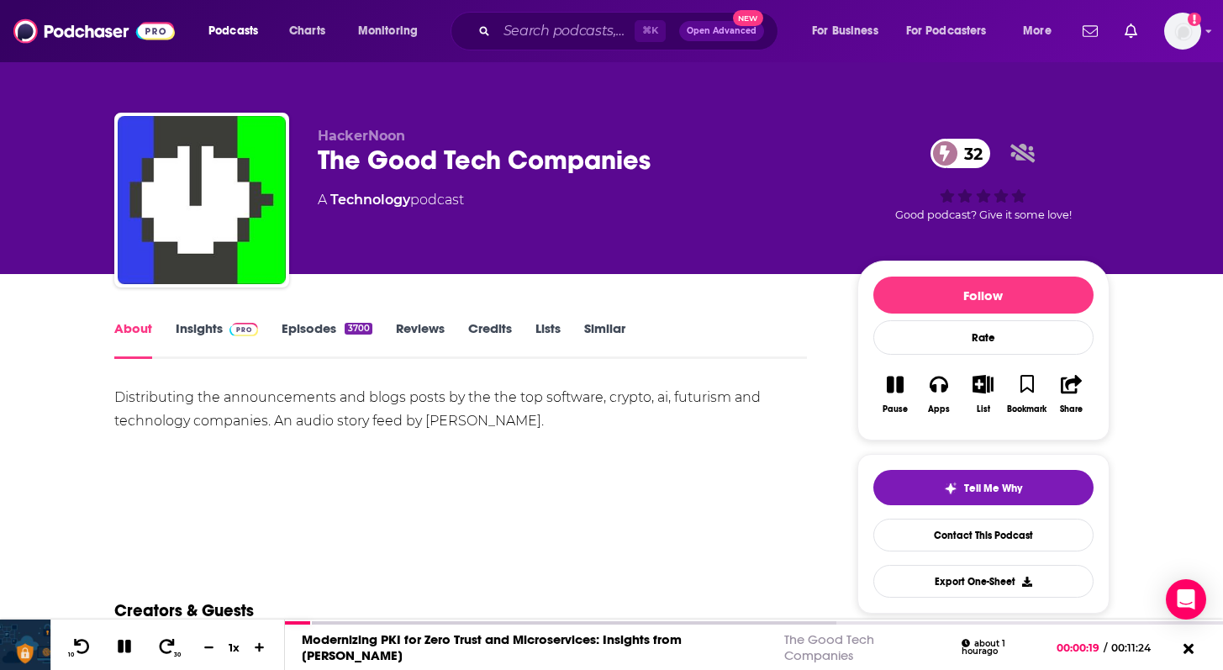
click at [206, 325] on link "Insights" at bounding box center [217, 339] width 83 height 39
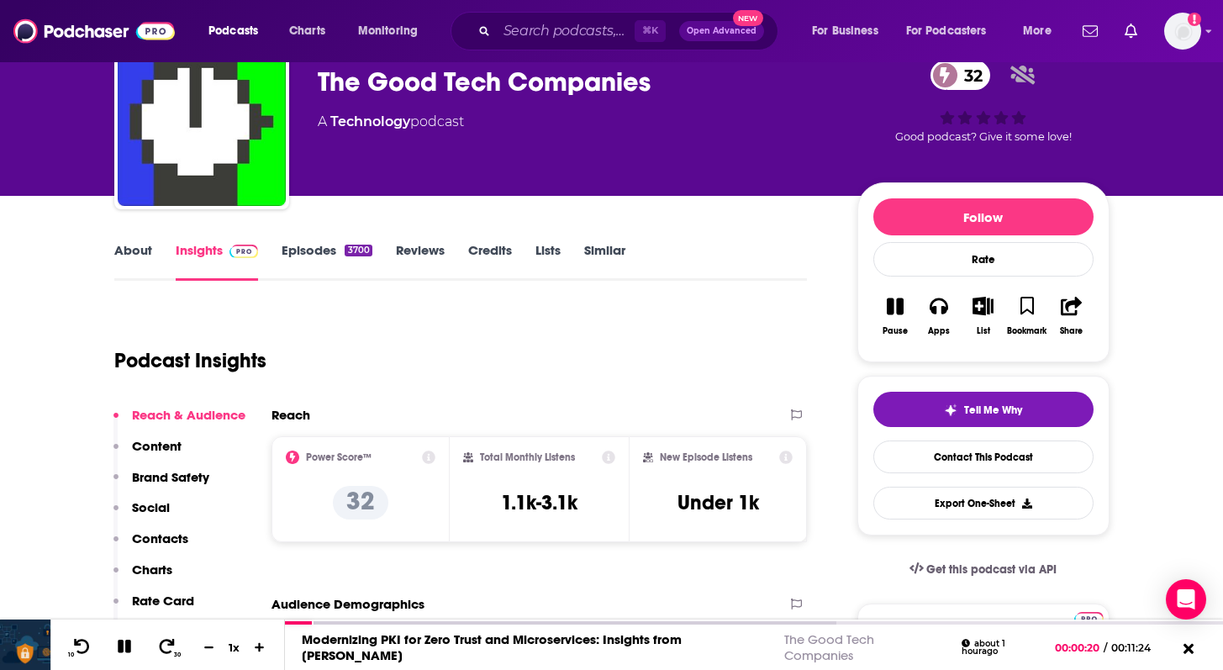
scroll to position [92, 0]
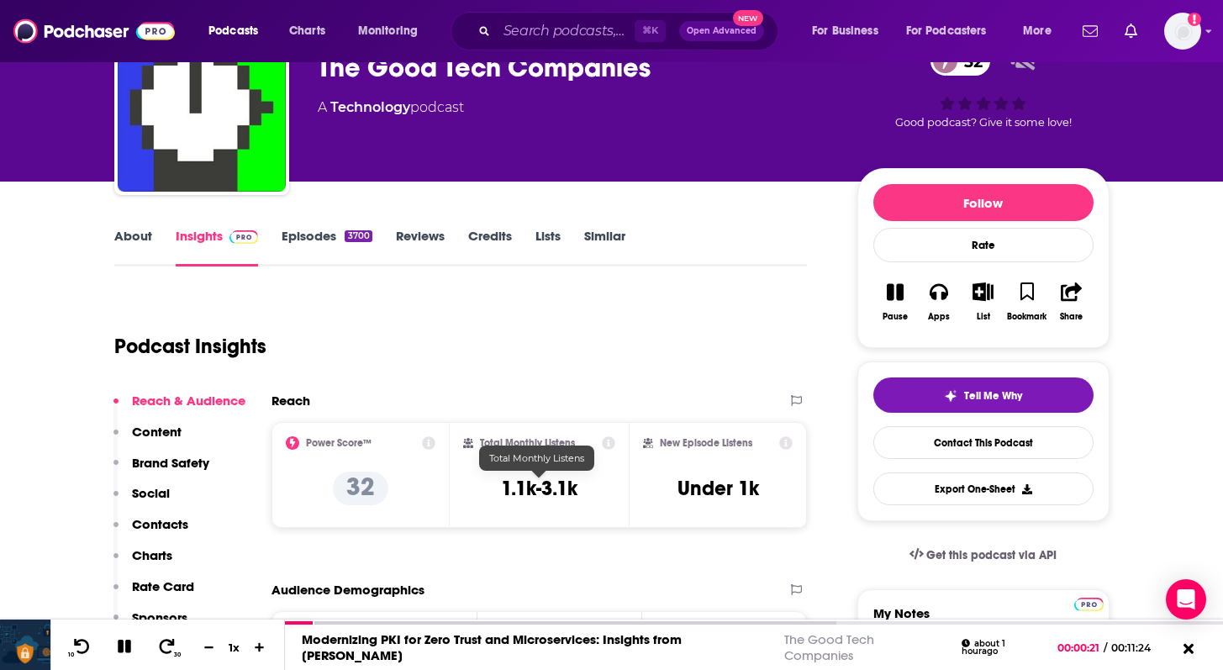
click at [501, 481] on h3 "1.1k-3.1k" at bounding box center [539, 488] width 77 height 25
copy div "1.1k-3.1k"
click at [120, 244] on link "About" at bounding box center [133, 247] width 38 height 39
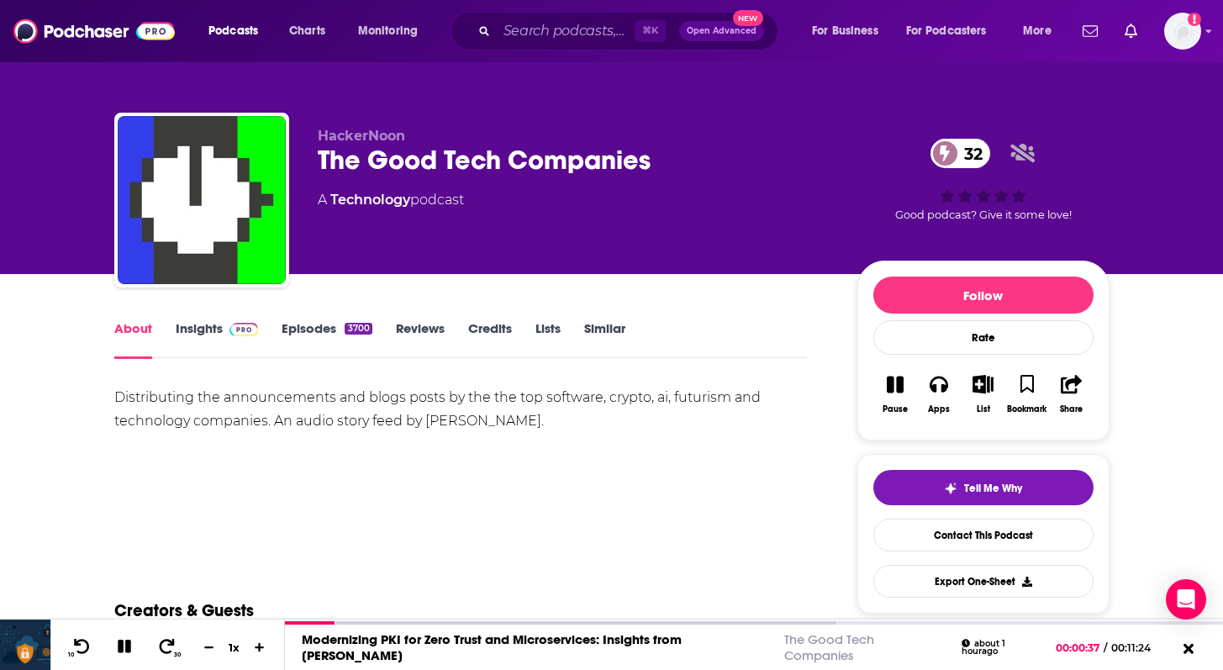
click at [242, 408] on div "Distributing the announcements and blogs posts by the the top software, crypto,…" at bounding box center [461, 409] width 694 height 47
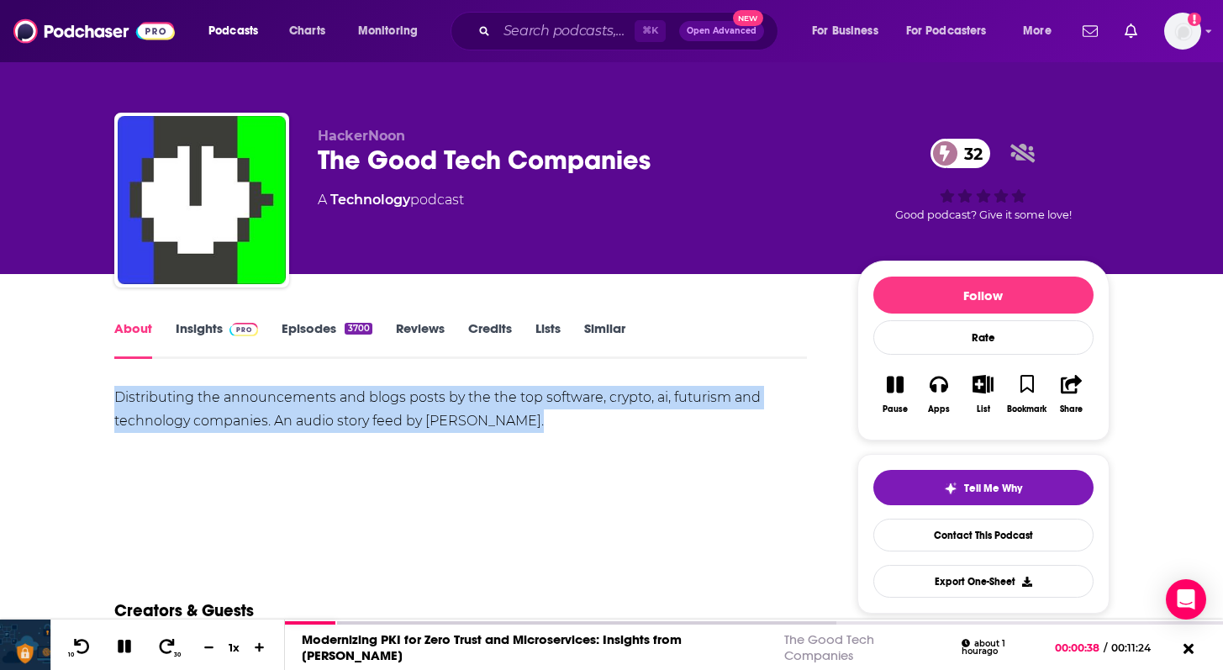
click at [242, 408] on div "Distributing the announcements and blogs posts by the the top software, crypto,…" at bounding box center [461, 409] width 694 height 47
copy div "Distributing the announcements and blogs posts by the the top software, crypto,…"
click at [321, 331] on link "Episodes 3700" at bounding box center [327, 339] width 90 height 39
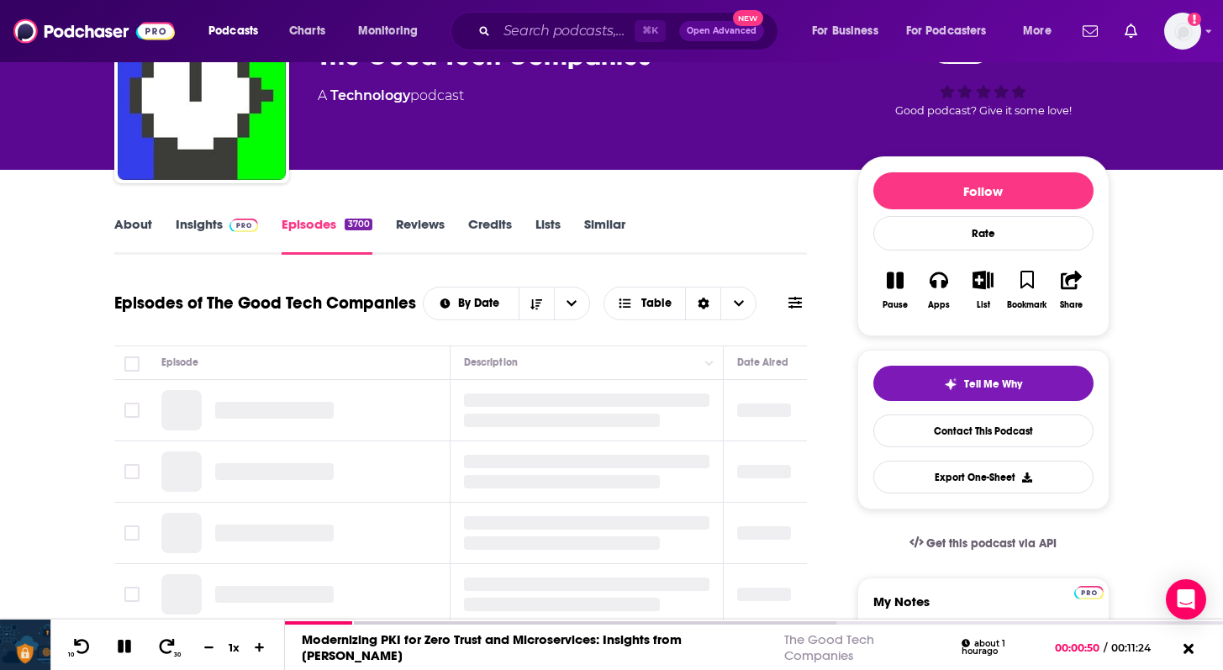
scroll to position [119, 0]
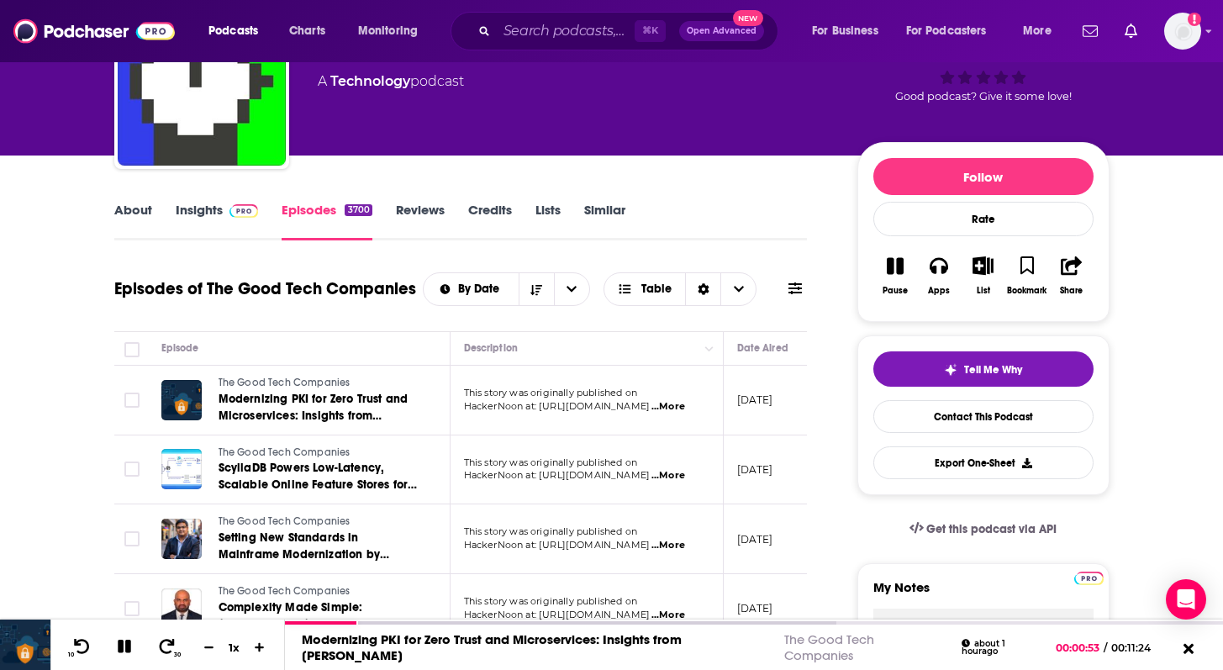
click at [685, 405] on span "...More" at bounding box center [669, 406] width 34 height 13
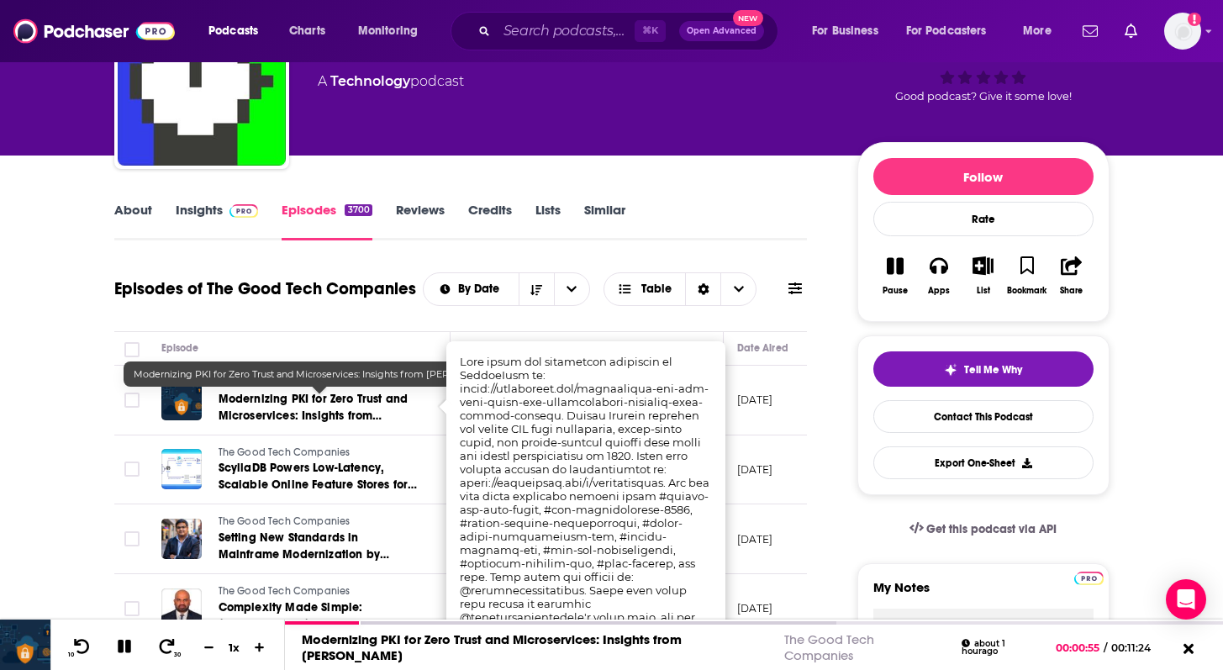
click at [303, 394] on span "Modernizing PKI for Zero Trust and Microservices: Insights from Rakesh Keshava" at bounding box center [314, 416] width 190 height 48
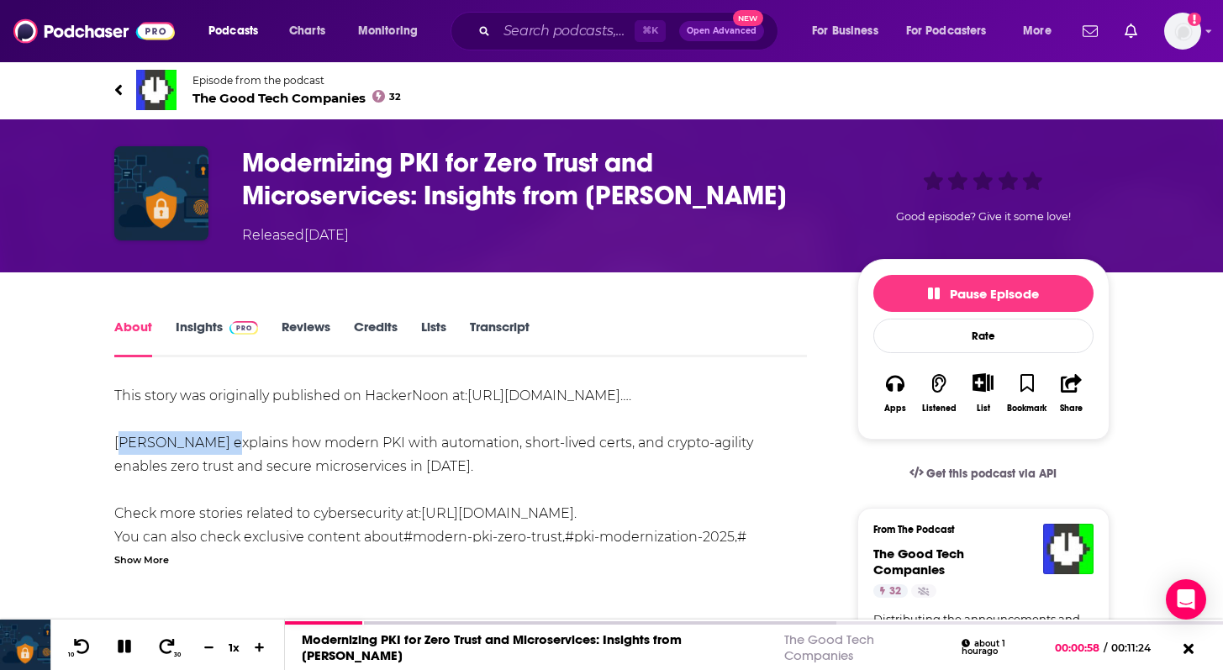
drag, startPoint x: 98, startPoint y: 467, endPoint x: 219, endPoint y: 464, distance: 121.1
copy div "Rakesh Keshava"
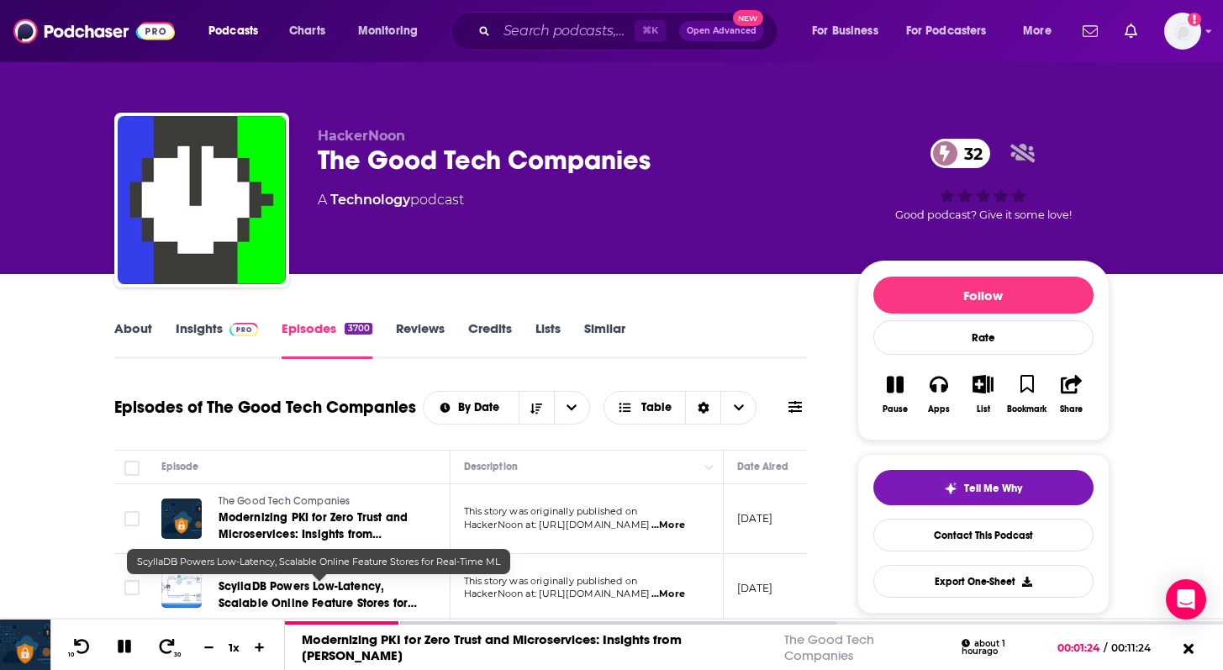
scroll to position [128, 0]
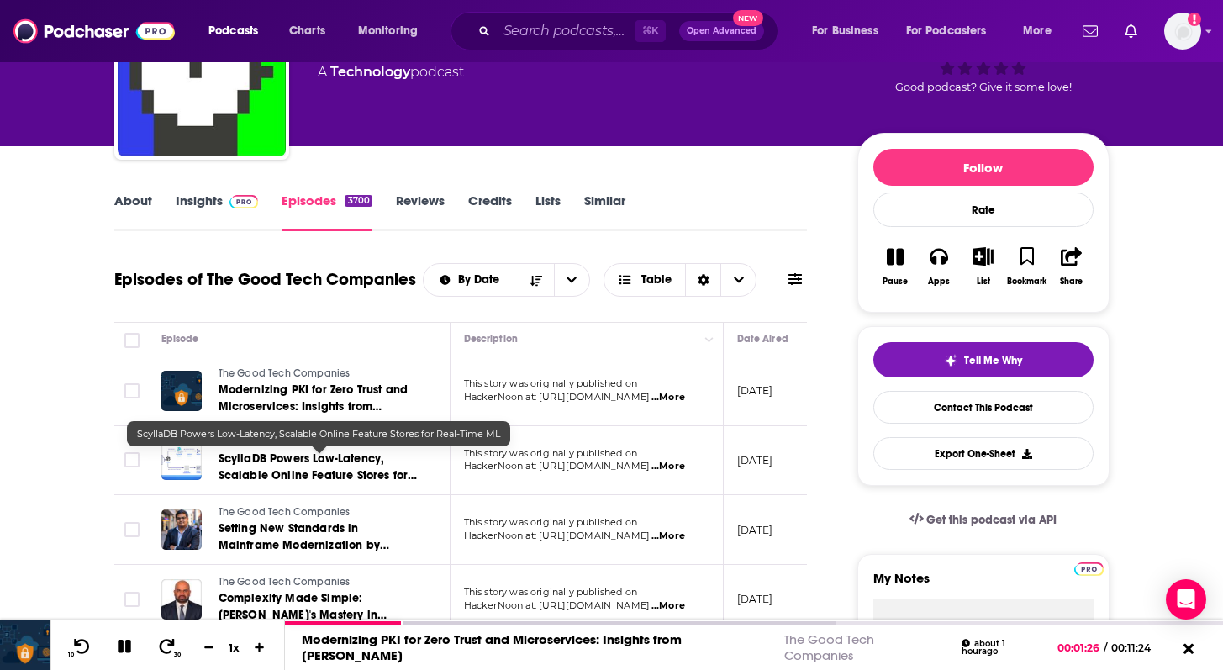
click at [265, 453] on span "ScyllaDB Powers Low-Latency, Scalable Online Feature Stores for Real-Time ML" at bounding box center [318, 475] width 199 height 48
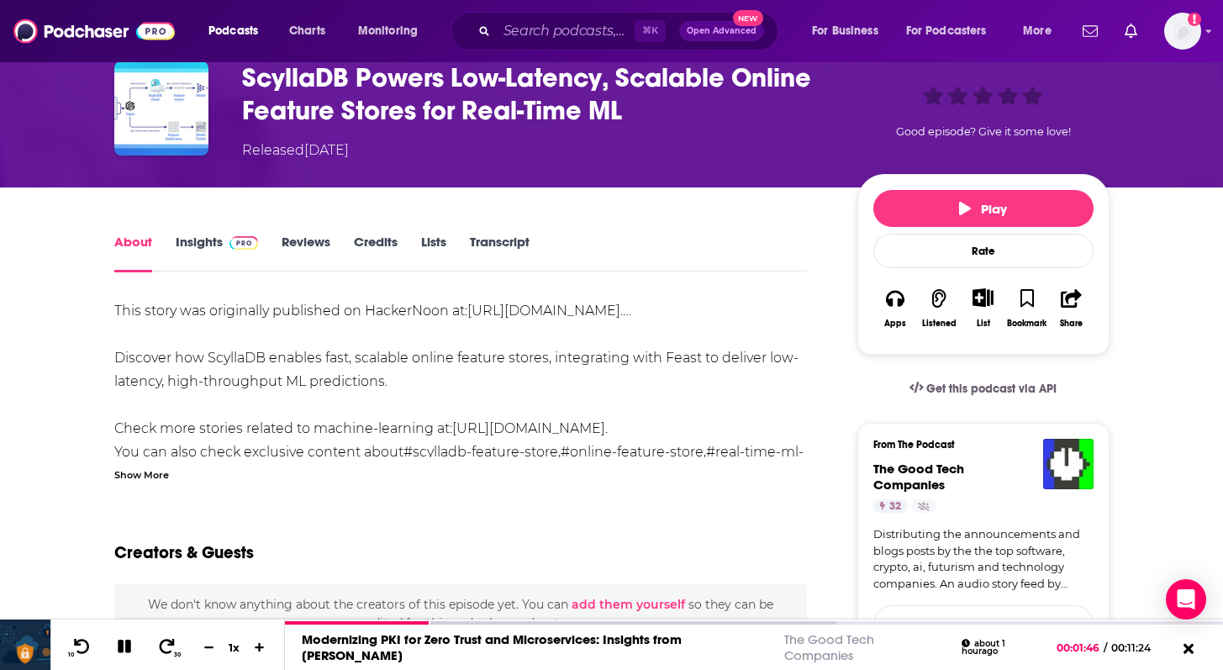
scroll to position [128, 0]
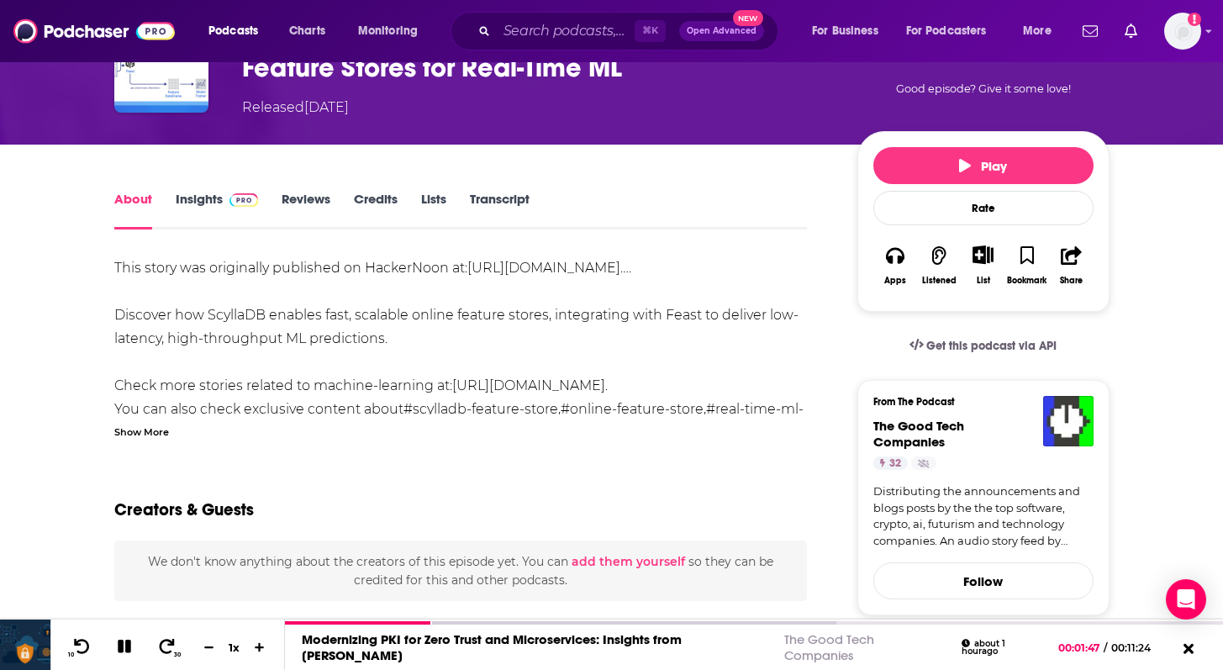
click at [140, 439] on div "Show More" at bounding box center [141, 431] width 55 height 16
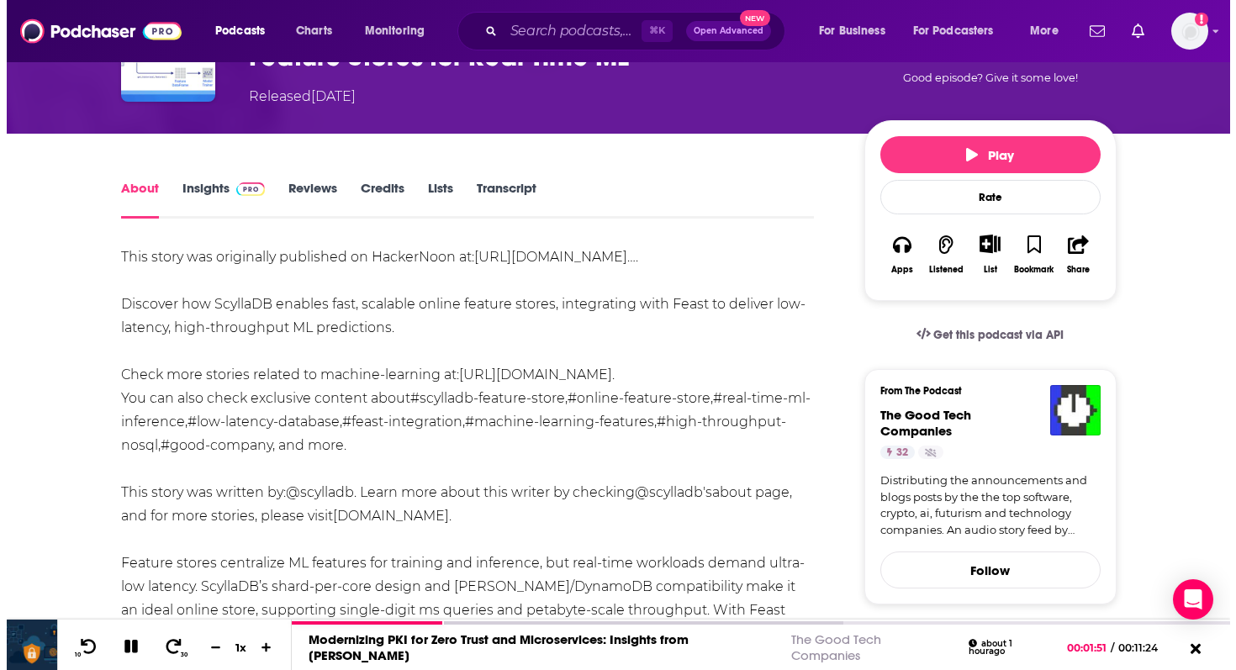
scroll to position [0, 0]
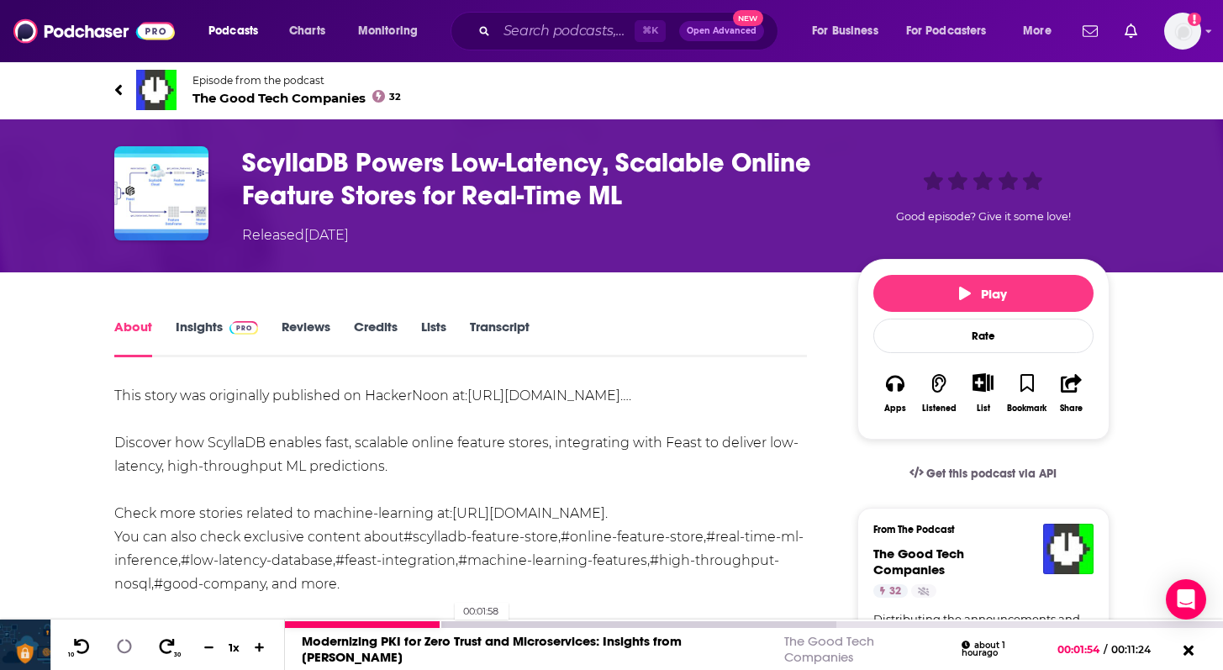
click at [446, 623] on div at bounding box center [560, 624] width 551 height 7
click at [467, 622] on div at bounding box center [560, 624] width 551 height 7
click at [482, 622] on div at bounding box center [740, 624] width 910 height 7
click at [494, 622] on div at bounding box center [740, 624] width 910 height 7
click at [513, 622] on div at bounding box center [740, 624] width 910 height 7
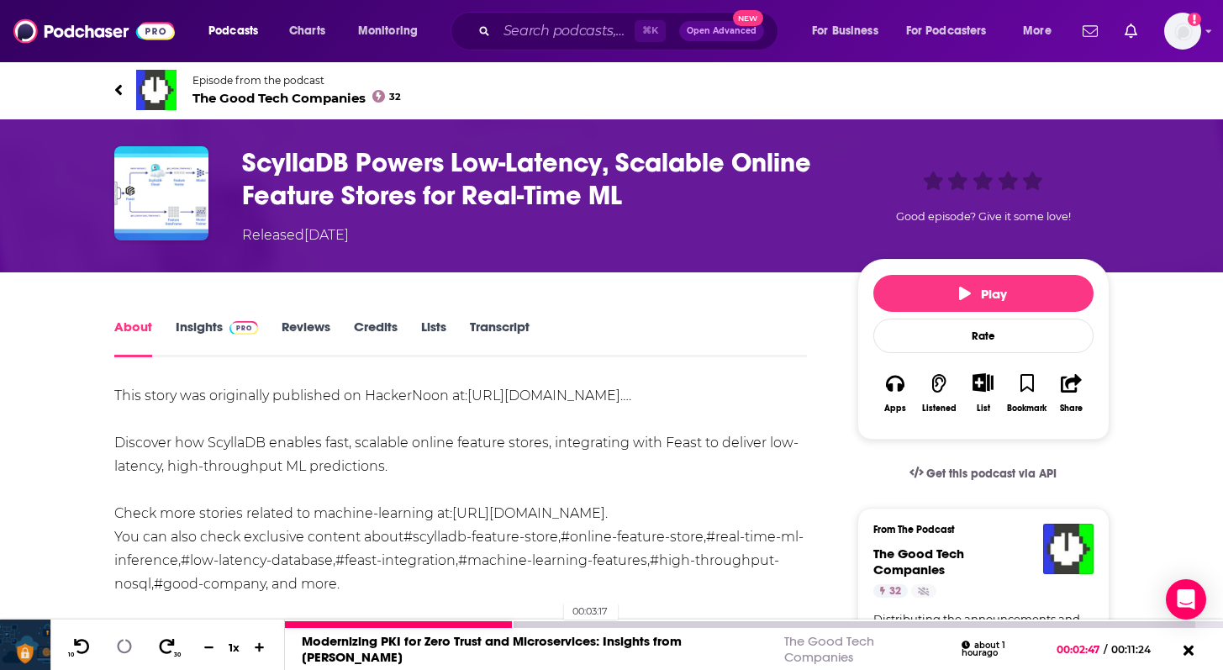
click at [556, 622] on div at bounding box center [740, 624] width 910 height 7
click at [592, 626] on div at bounding box center [740, 624] width 910 height 7
click at [620, 625] on div at bounding box center [740, 624] width 910 height 7
click at [671, 621] on div at bounding box center [740, 624] width 910 height 7
click at [699, 621] on div at bounding box center [740, 624] width 910 height 7
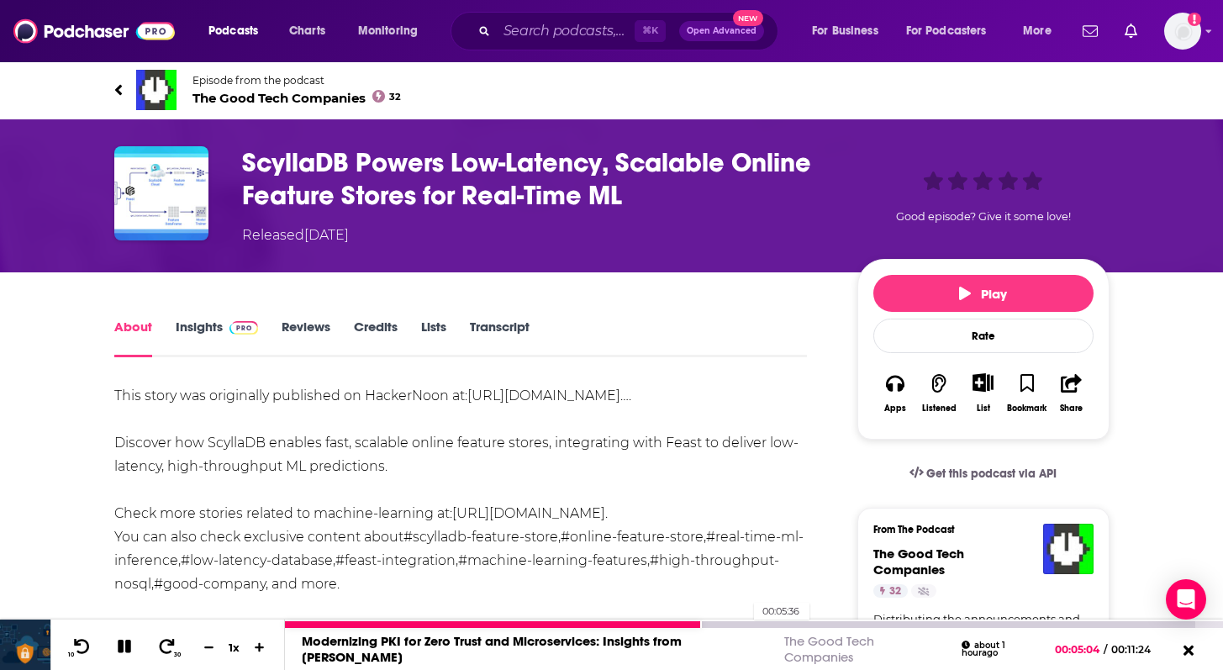
click at [746, 623] on div at bounding box center [740, 624] width 910 height 7
click at [809, 622] on div at bounding box center [740, 624] width 910 height 7
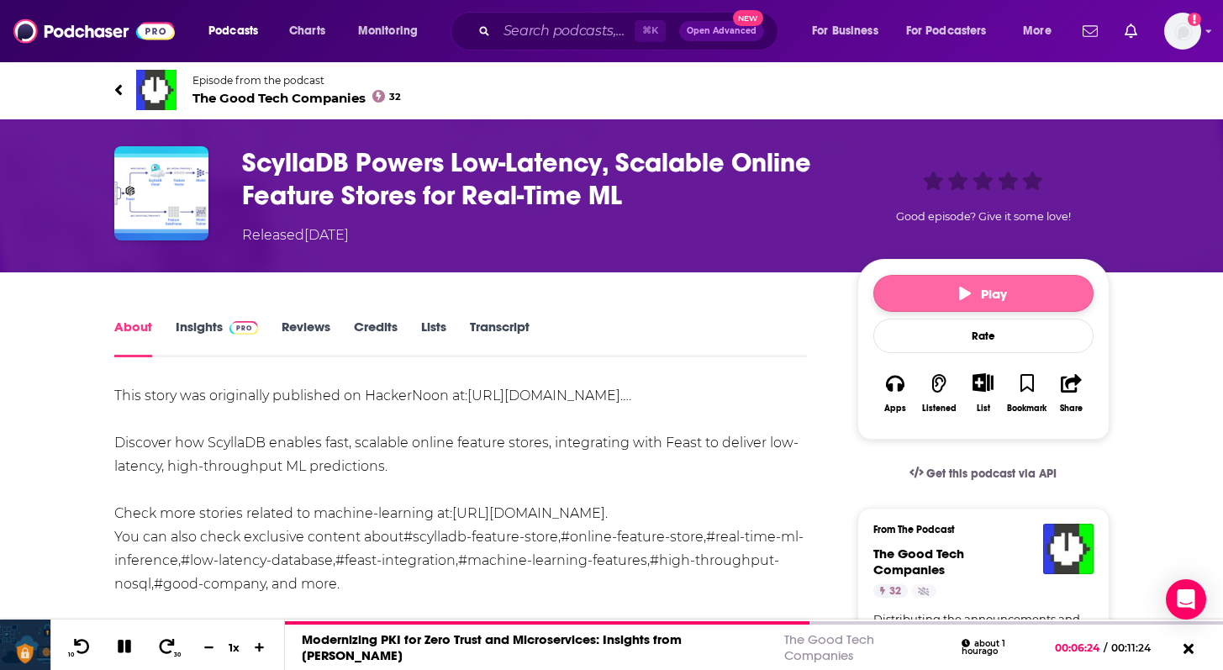
click at [947, 308] on button "Play" at bounding box center [983, 293] width 220 height 37
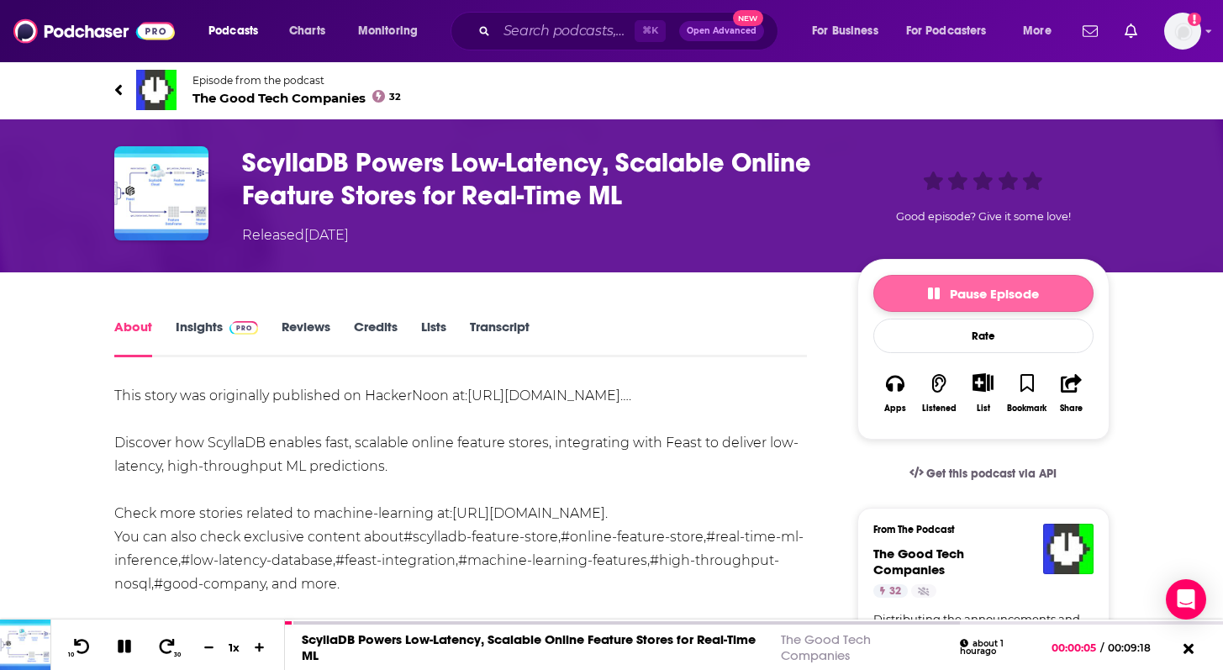
click at [1001, 298] on span "Pause Episode" at bounding box center [983, 294] width 111 height 16
drag, startPoint x: 469, startPoint y: 393, endPoint x: 159, endPoint y: 426, distance: 311.9
click at [159, 426] on div "This story was originally published on HackerNoon at: https://hackernoon.com/sc…" at bounding box center [461, 584] width 694 height 400
copy link "https://hackernoon.com/scylladb-powers-low-latency"
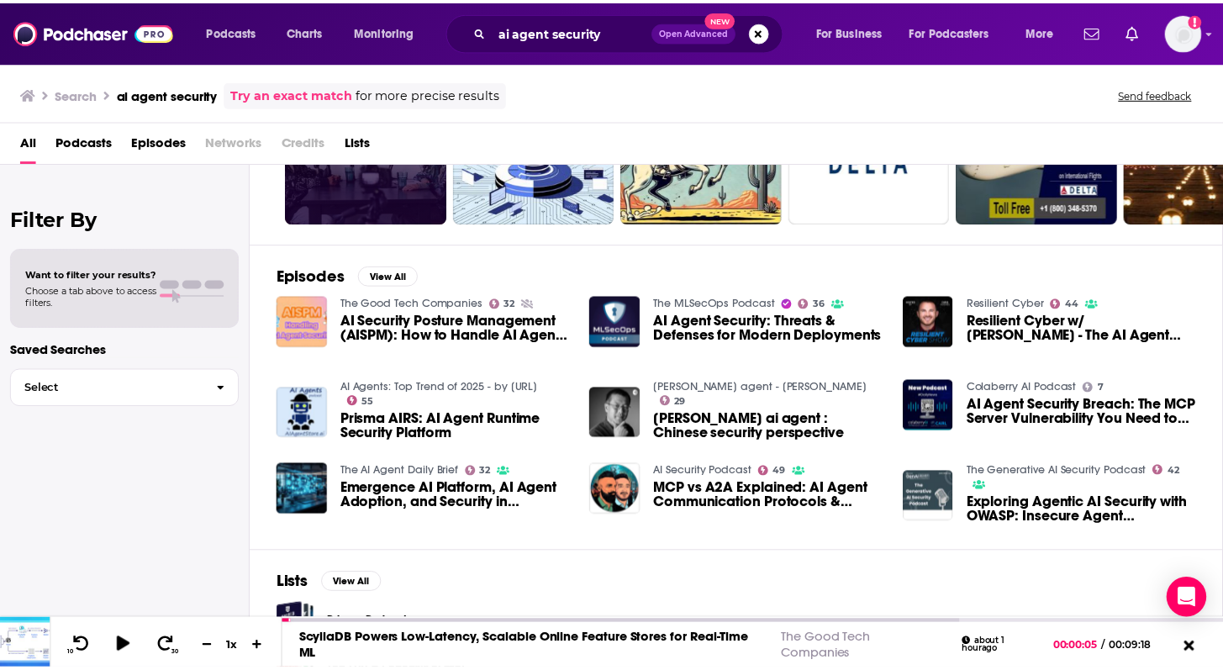
scroll to position [231, 0]
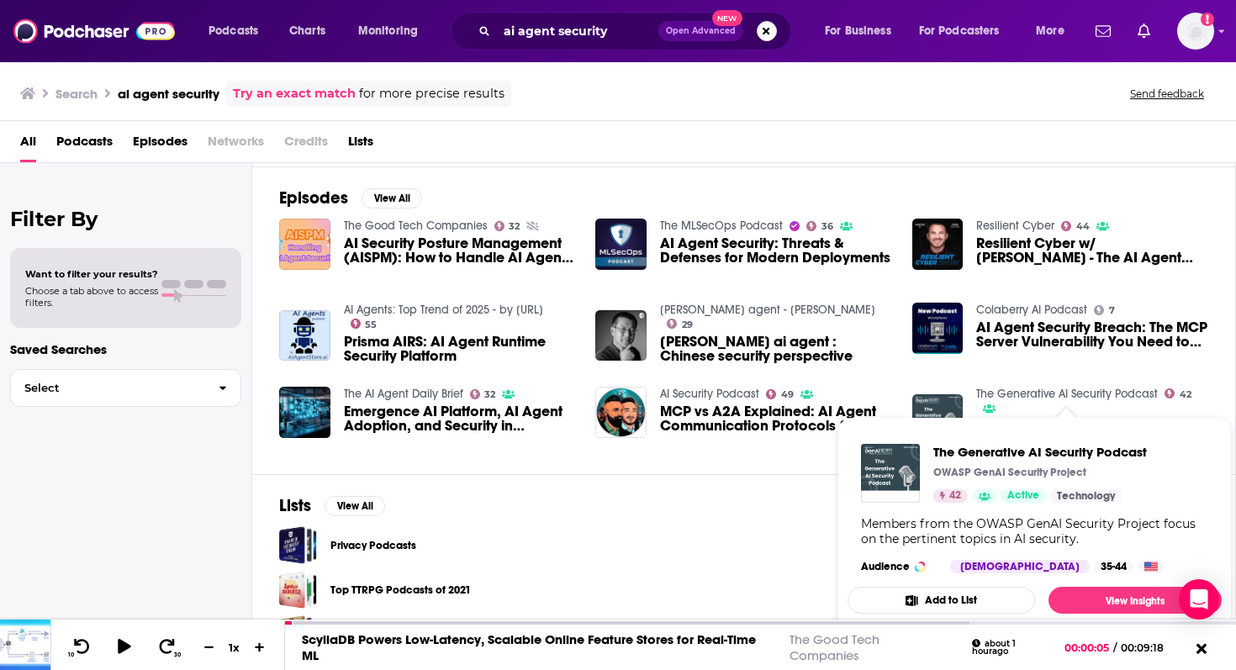
click at [1042, 391] on link "The Generative AI Security Podcast" at bounding box center [1067, 394] width 182 height 14
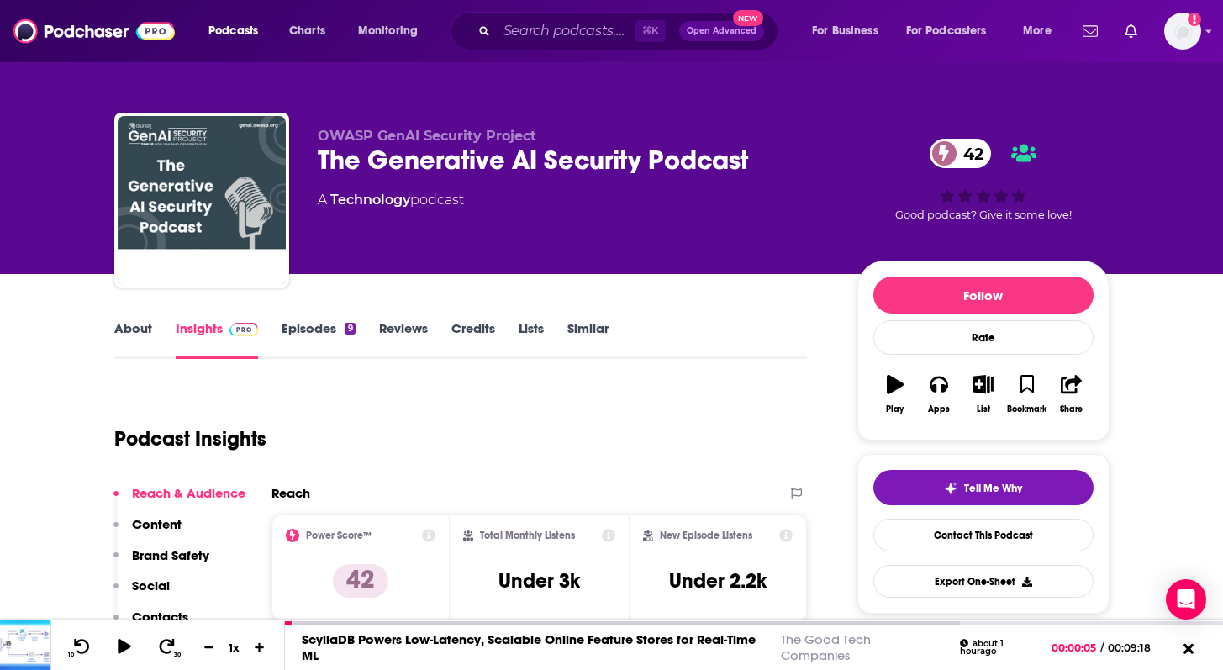
click at [296, 329] on link "Episodes 9" at bounding box center [318, 339] width 73 height 39
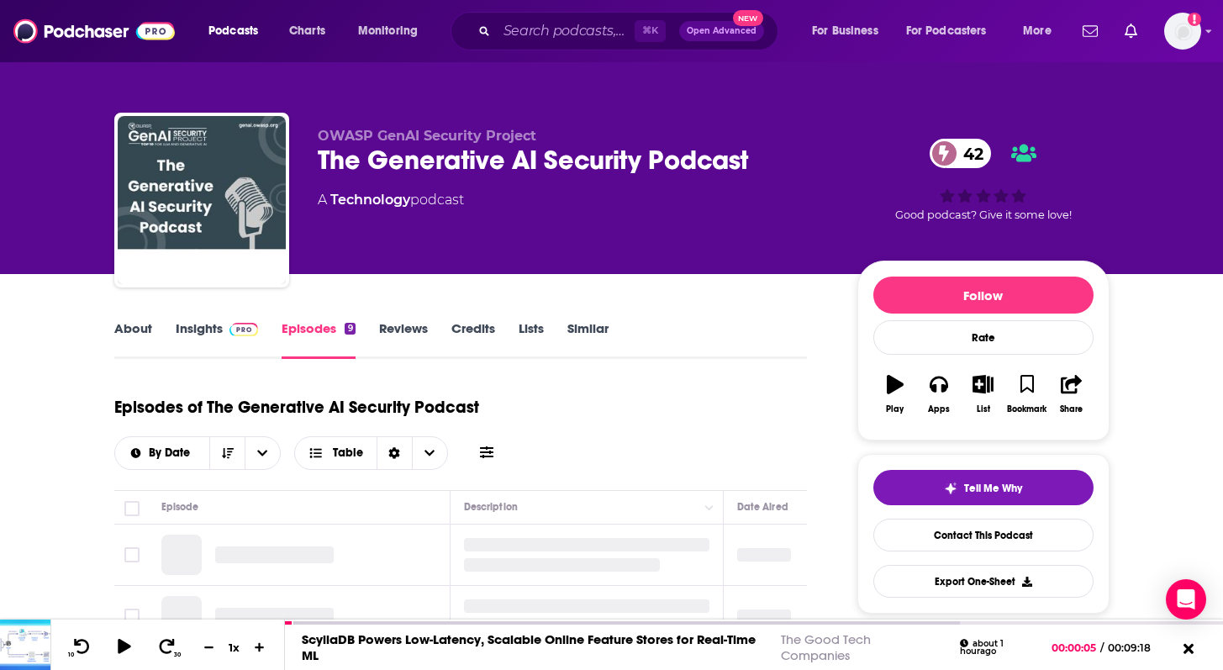
scroll to position [167, 0]
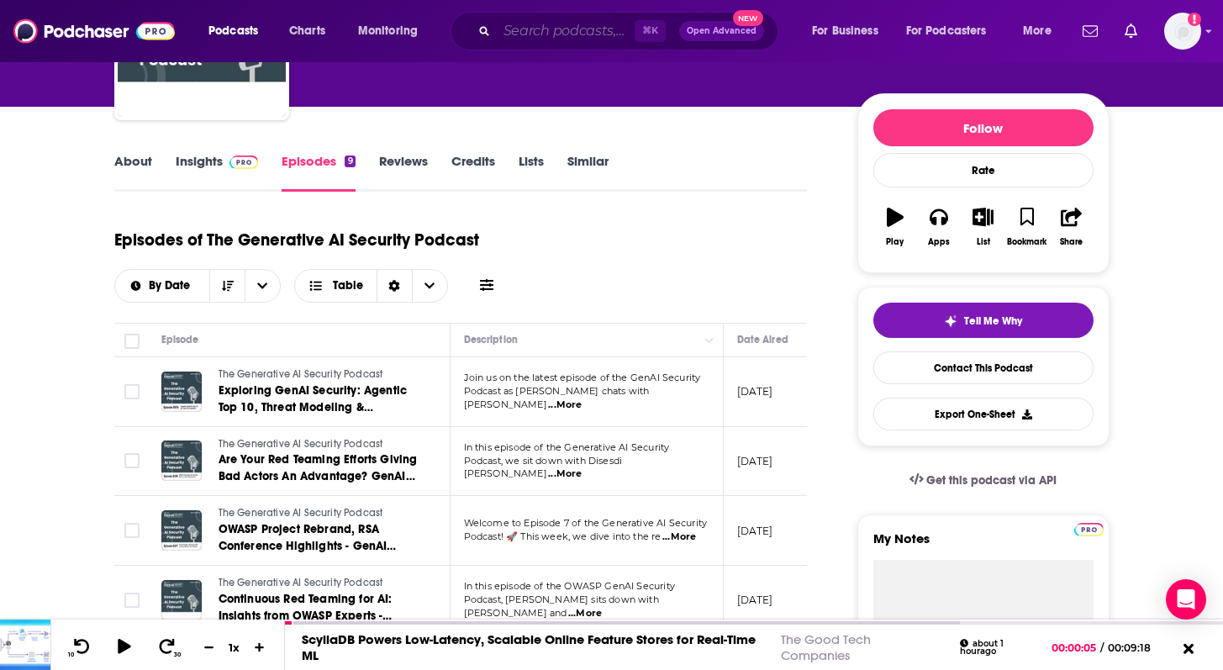
click at [550, 19] on input "Search podcasts, credits, & more..." at bounding box center [566, 31] width 138 height 27
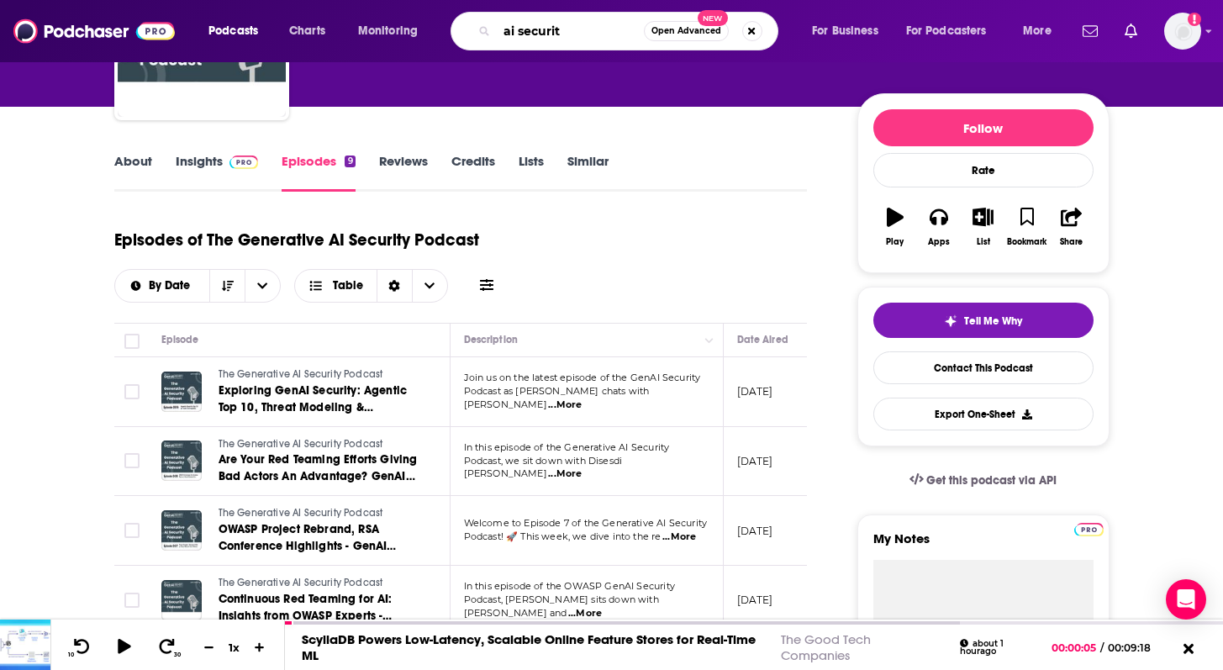
type input "ai security"
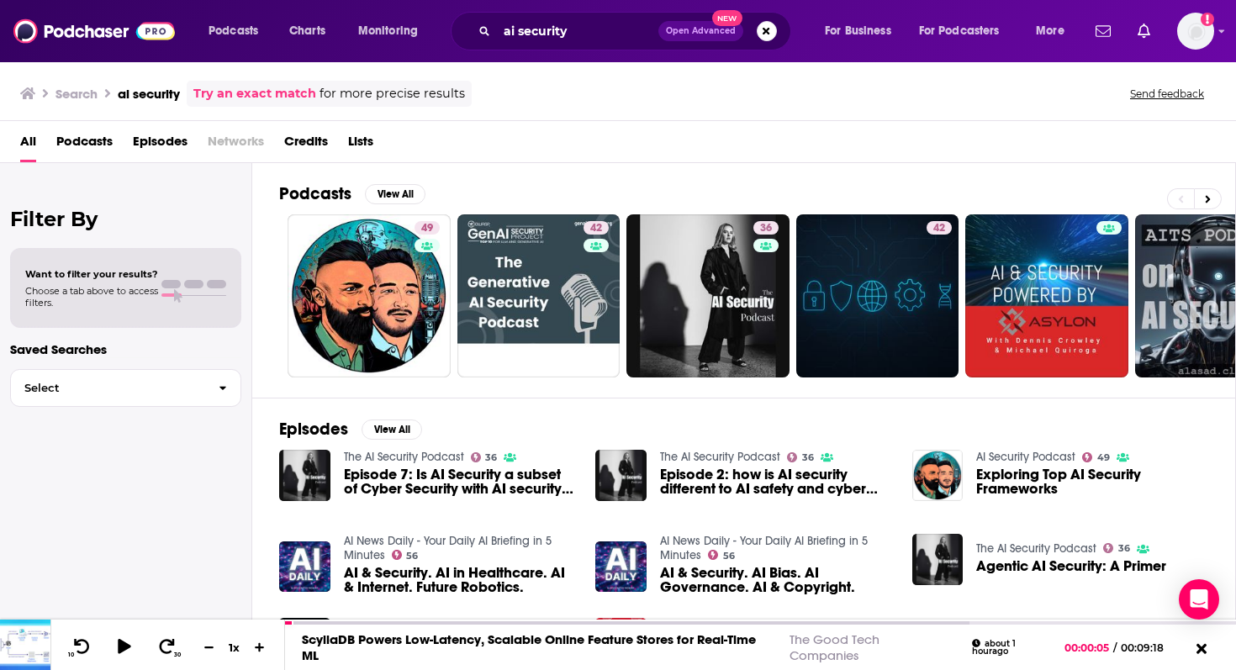
click at [87, 143] on span "Podcasts" at bounding box center [84, 145] width 56 height 34
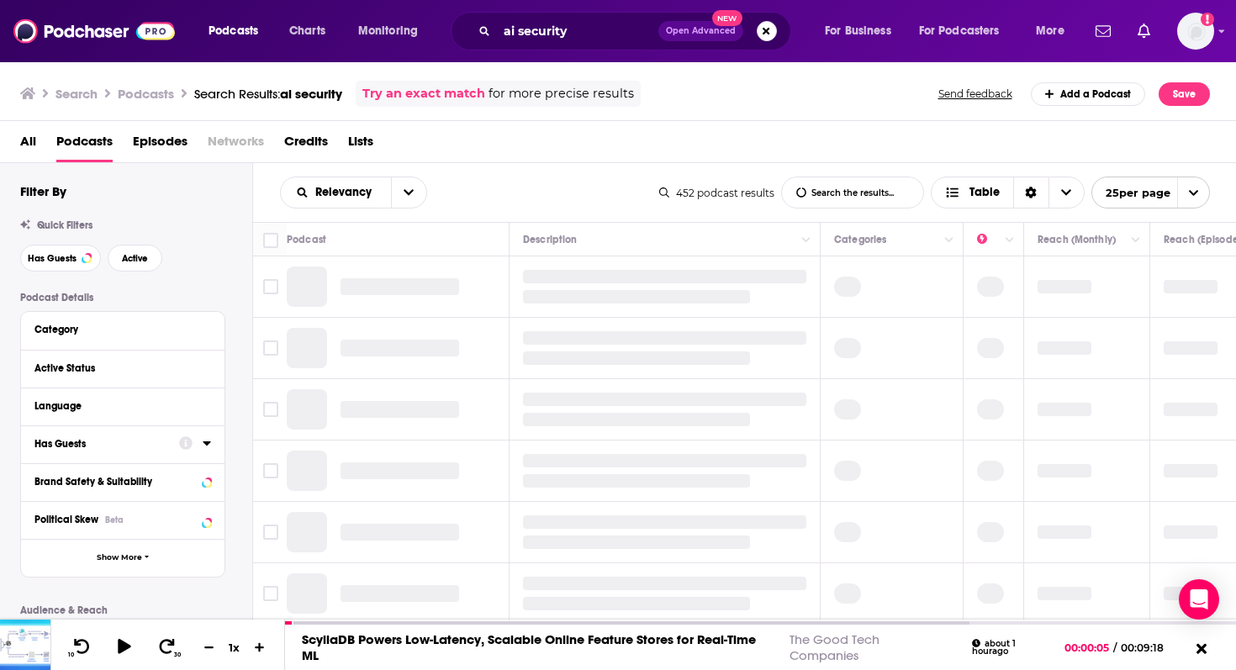
click at [116, 447] on div "Has Guests" at bounding box center [101, 444] width 134 height 12
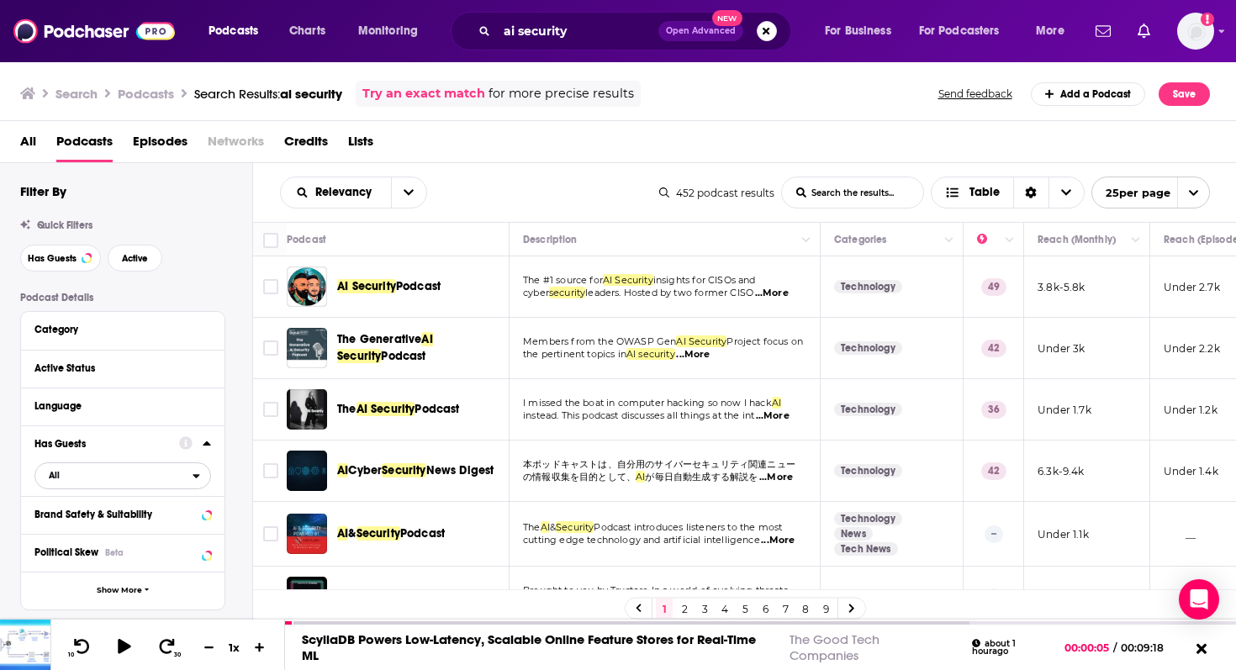
click at [158, 483] on span "All" at bounding box center [113, 475] width 157 height 22
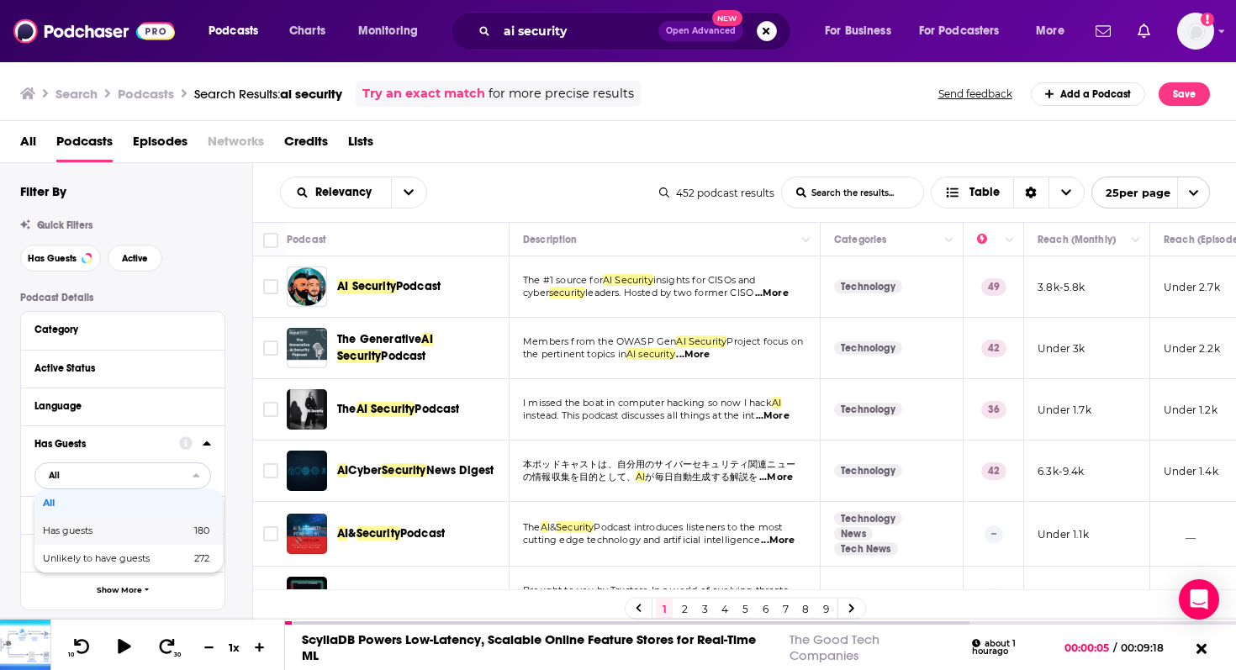
click at [126, 539] on div "Has guests 180" at bounding box center [128, 531] width 188 height 28
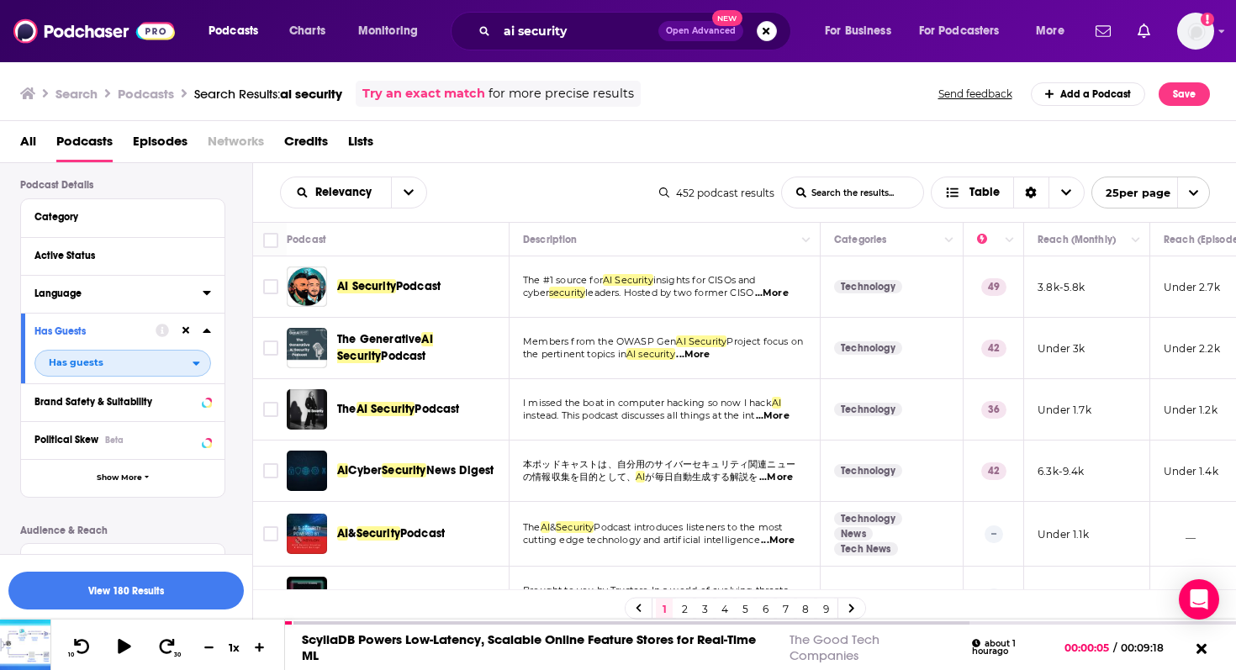
scroll to position [116, 0]
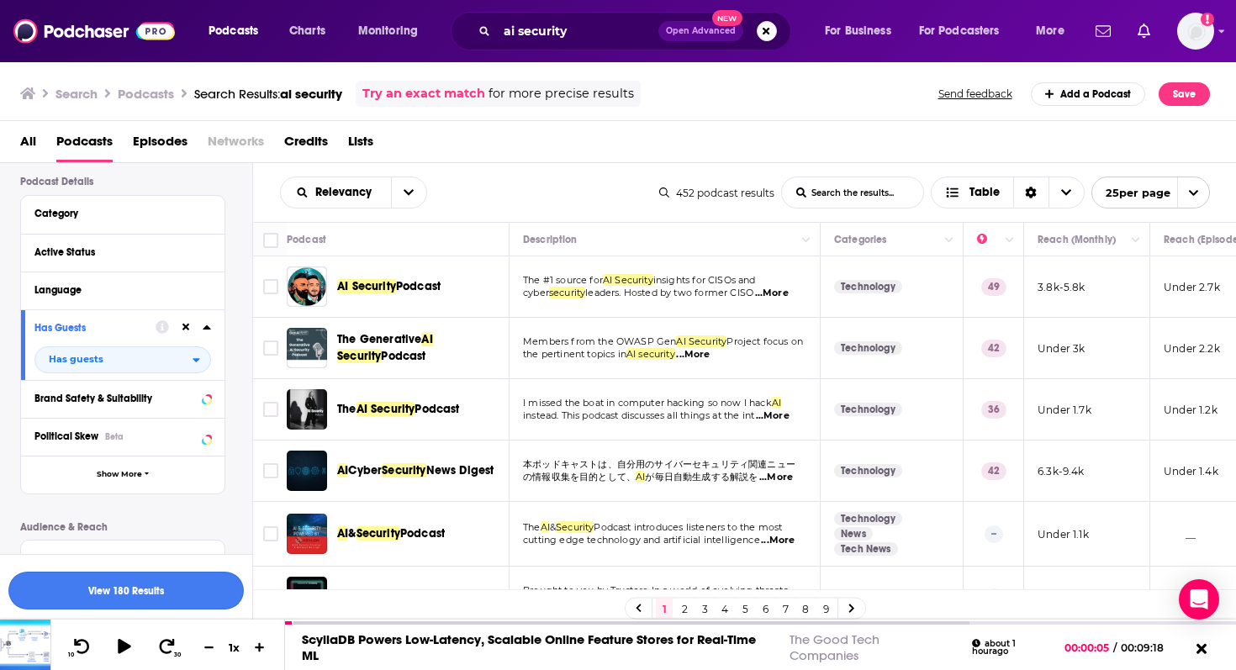
click at [127, 595] on button "View 180 Results" at bounding box center [125, 591] width 235 height 38
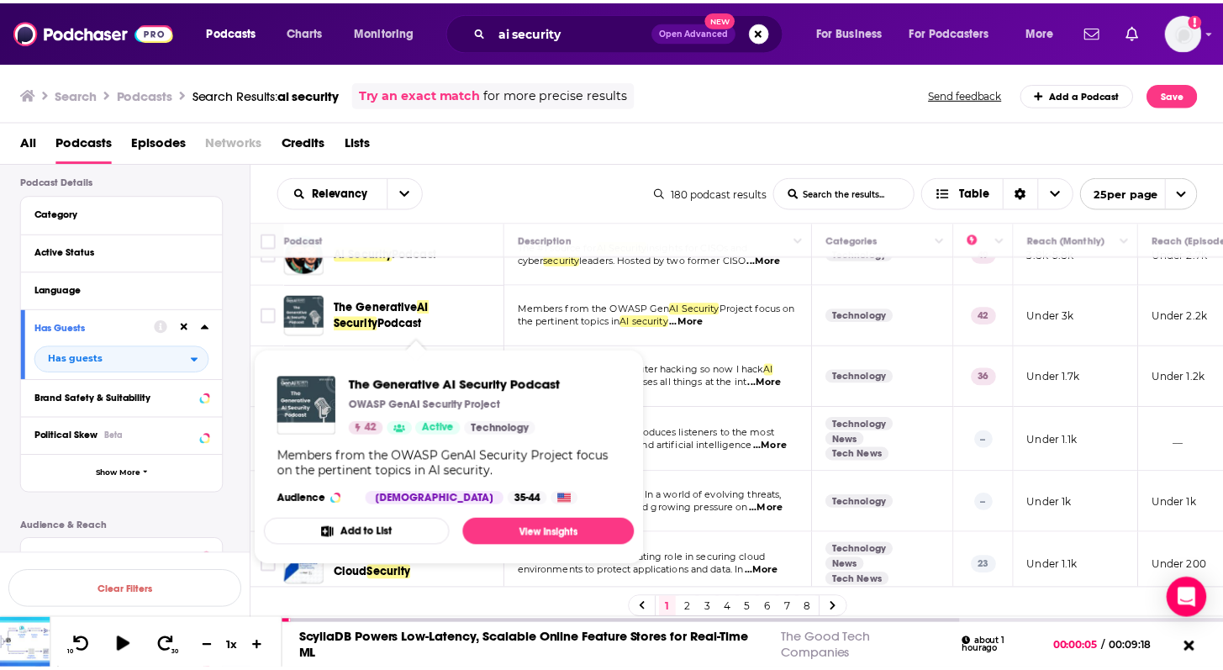
scroll to position [37, 0]
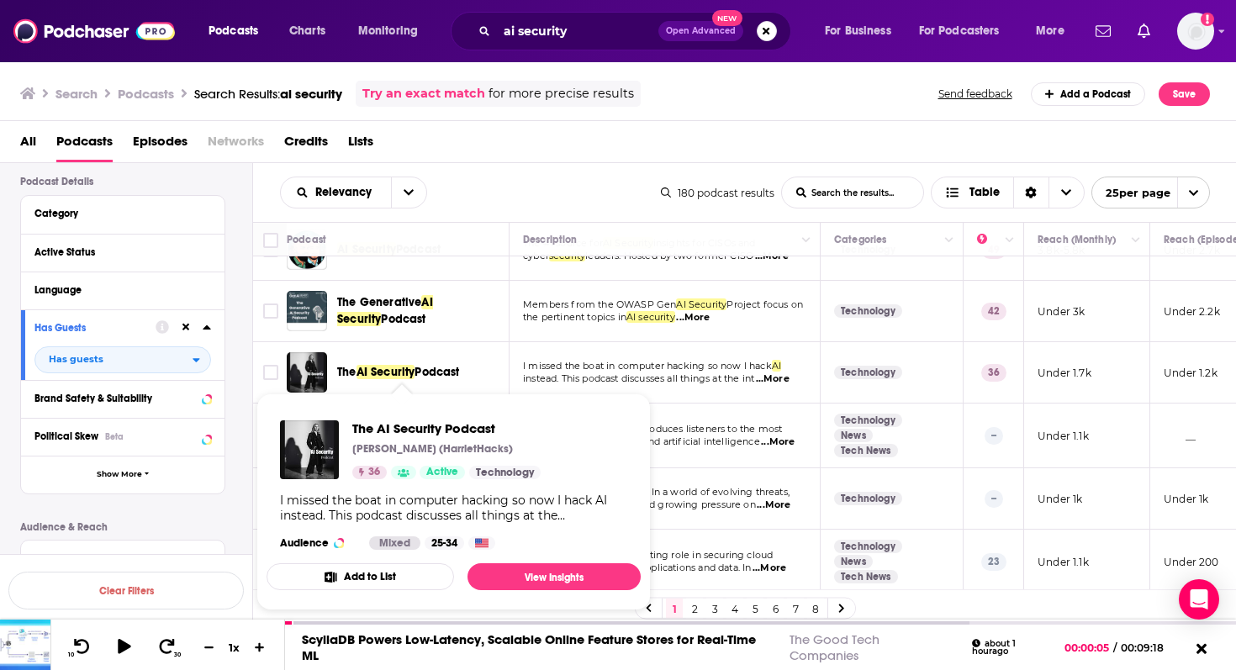
click at [438, 375] on span "Podcast" at bounding box center [436, 372] width 45 height 14
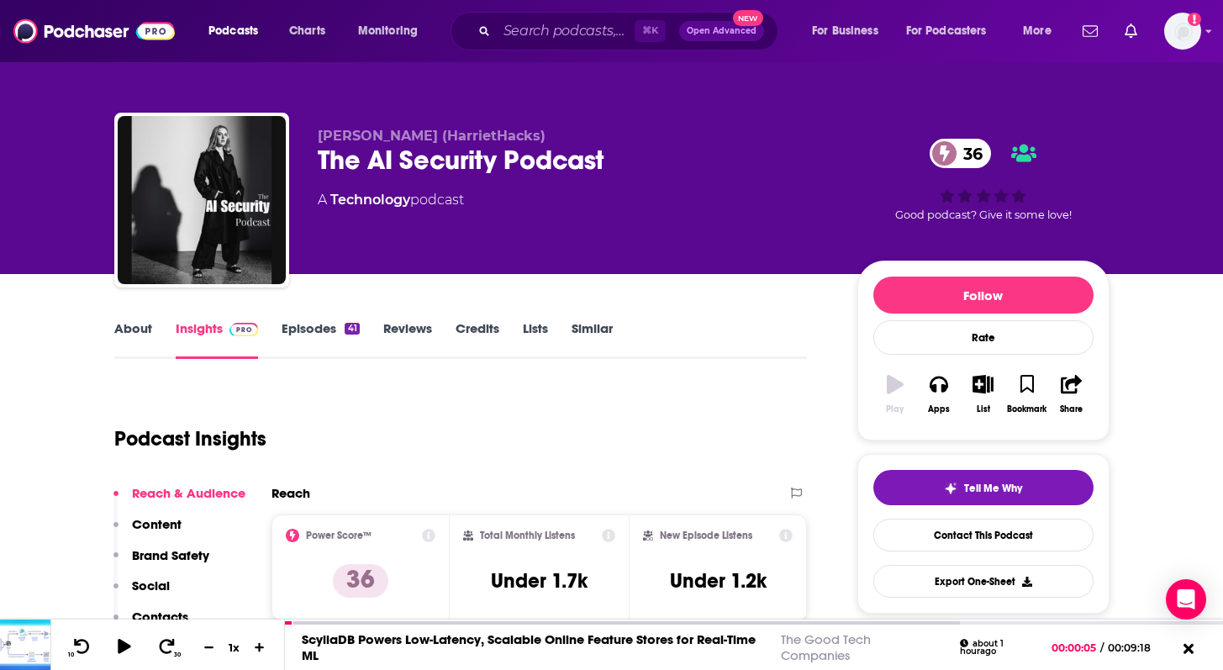
click at [319, 335] on link "Episodes 41" at bounding box center [320, 339] width 77 height 39
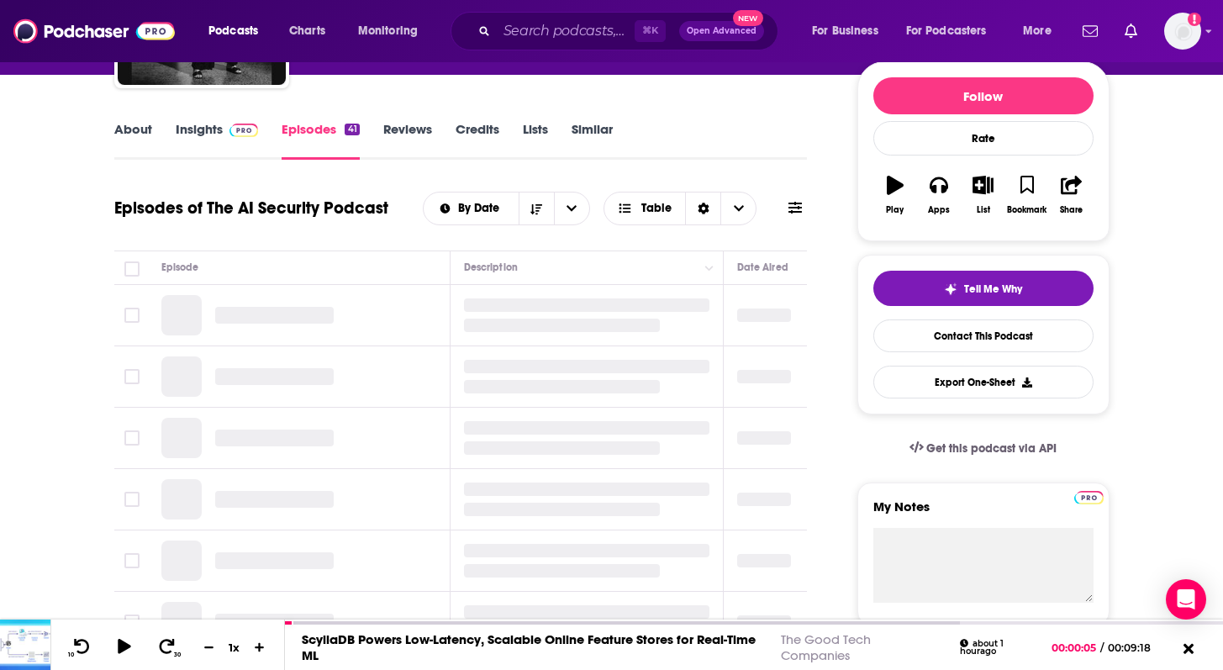
scroll to position [203, 0]
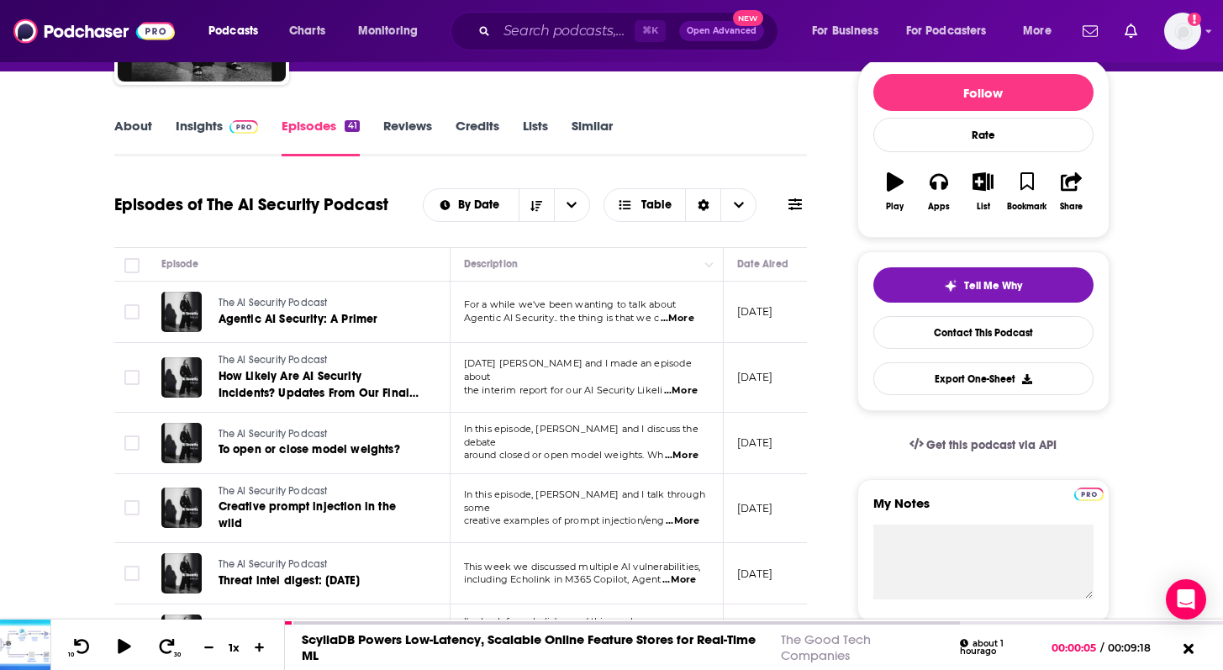
click at [684, 321] on span "...More" at bounding box center [678, 318] width 34 height 13
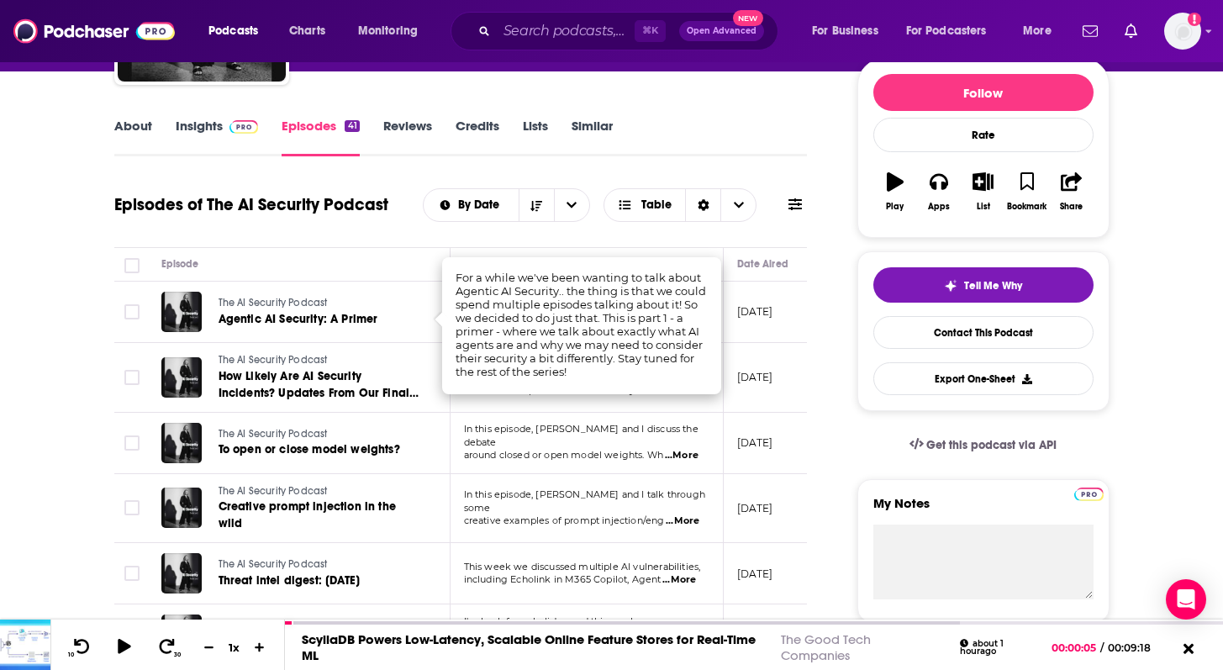
click at [303, 355] on span "The AI Security Podcast" at bounding box center [273, 360] width 109 height 12
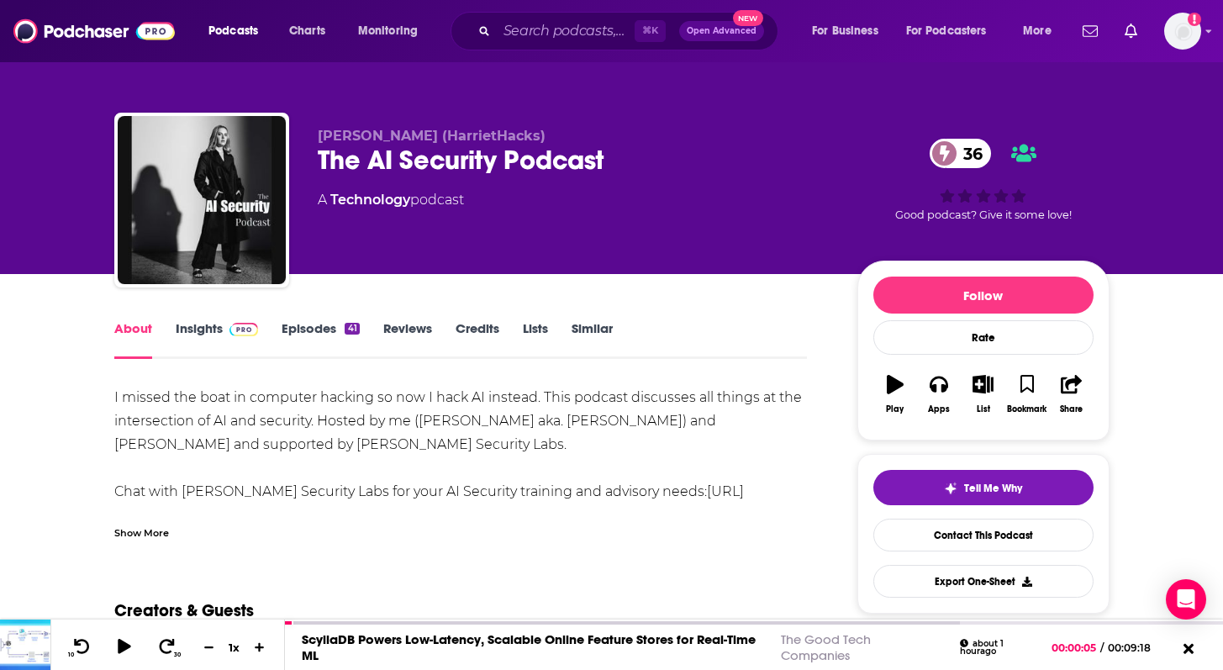
click at [566, 430] on div "I missed the boat in computer hacking so now I hack AI instead. This podcast di…" at bounding box center [461, 480] width 694 height 188
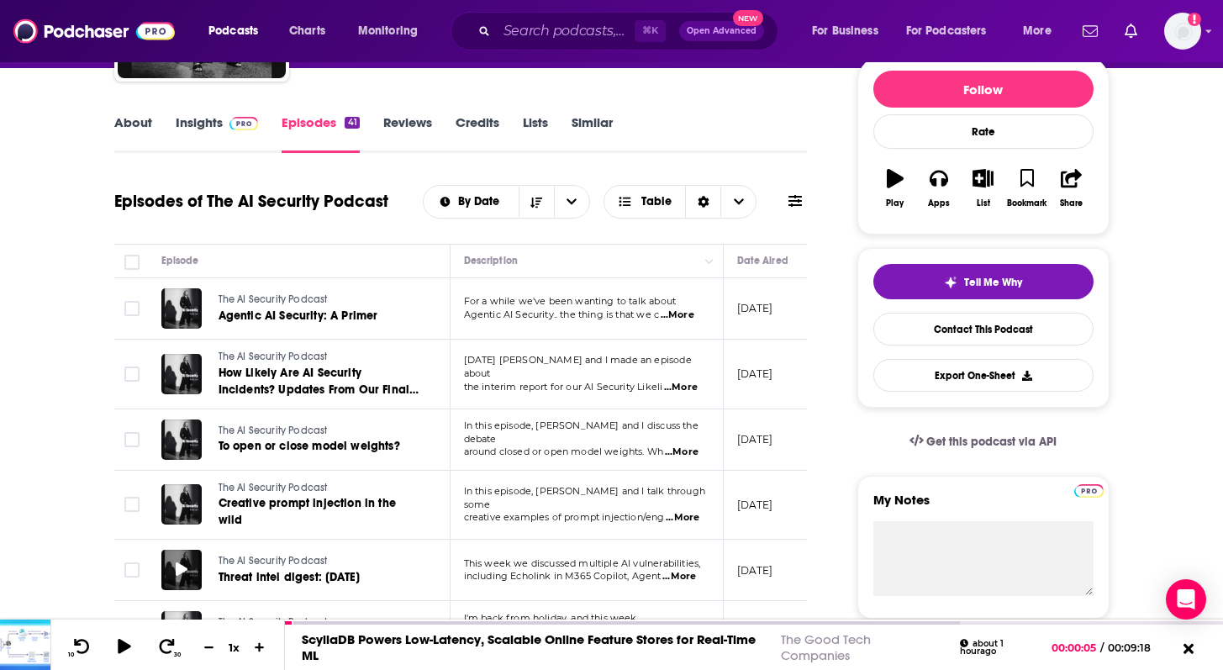
scroll to position [209, 0]
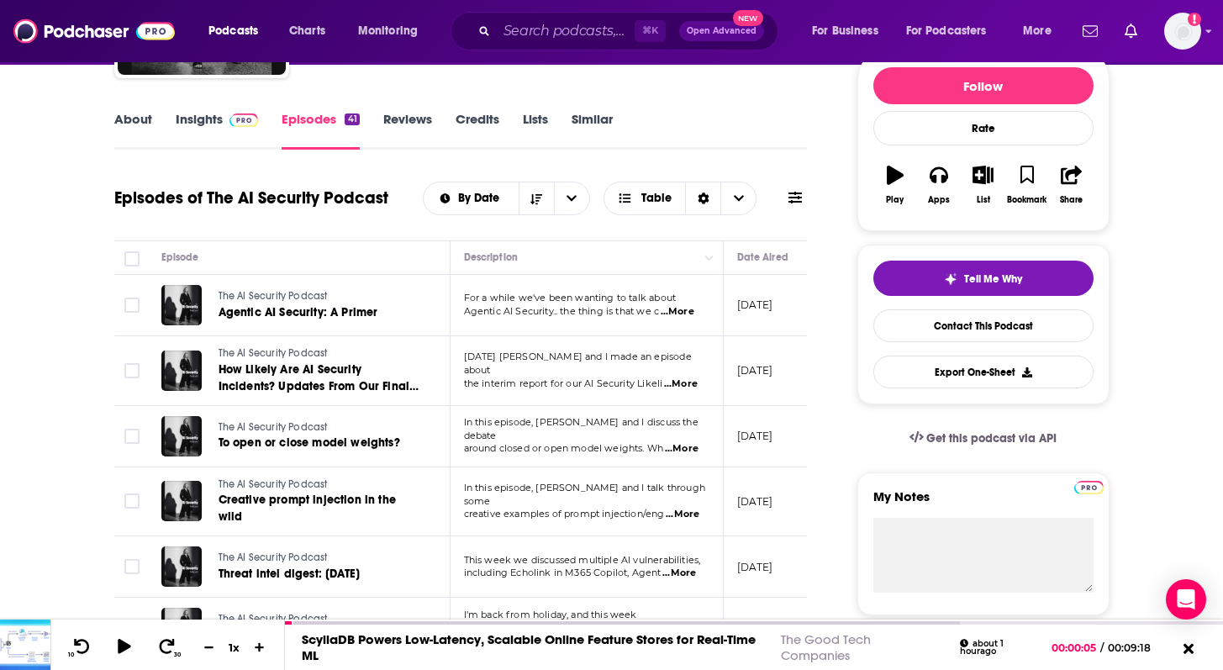
click at [691, 444] on span "...More" at bounding box center [682, 448] width 34 height 13
click at [340, 449] on span "To open or close model weights?" at bounding box center [310, 442] width 182 height 14
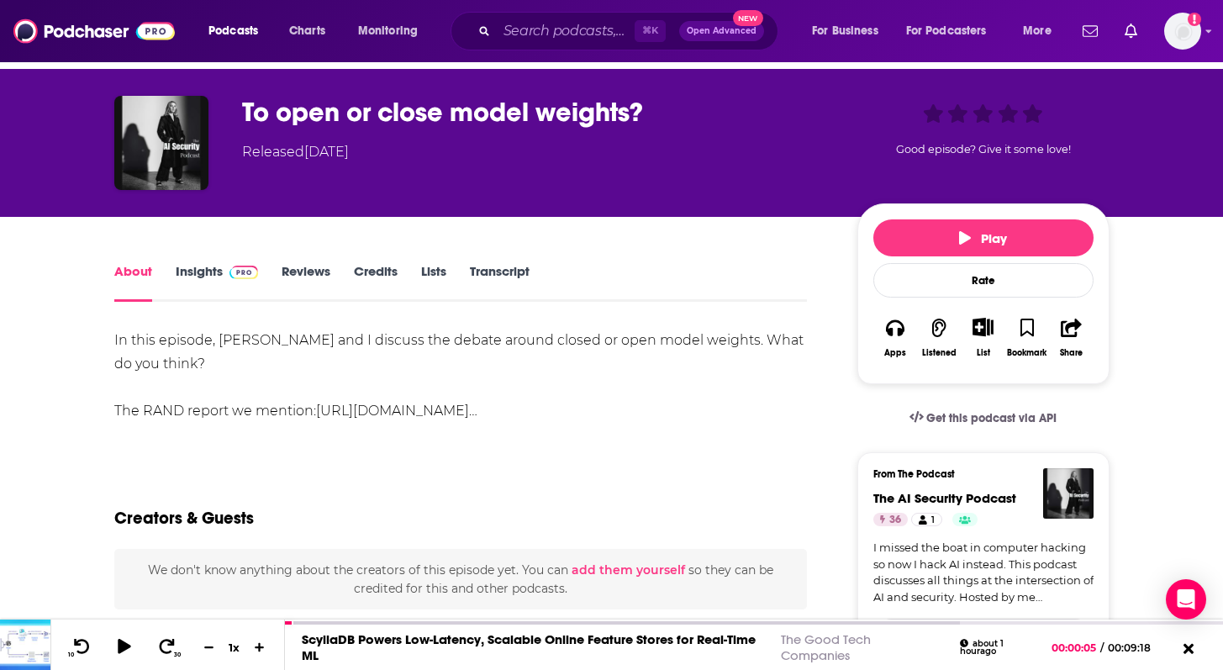
scroll to position [119, 0]
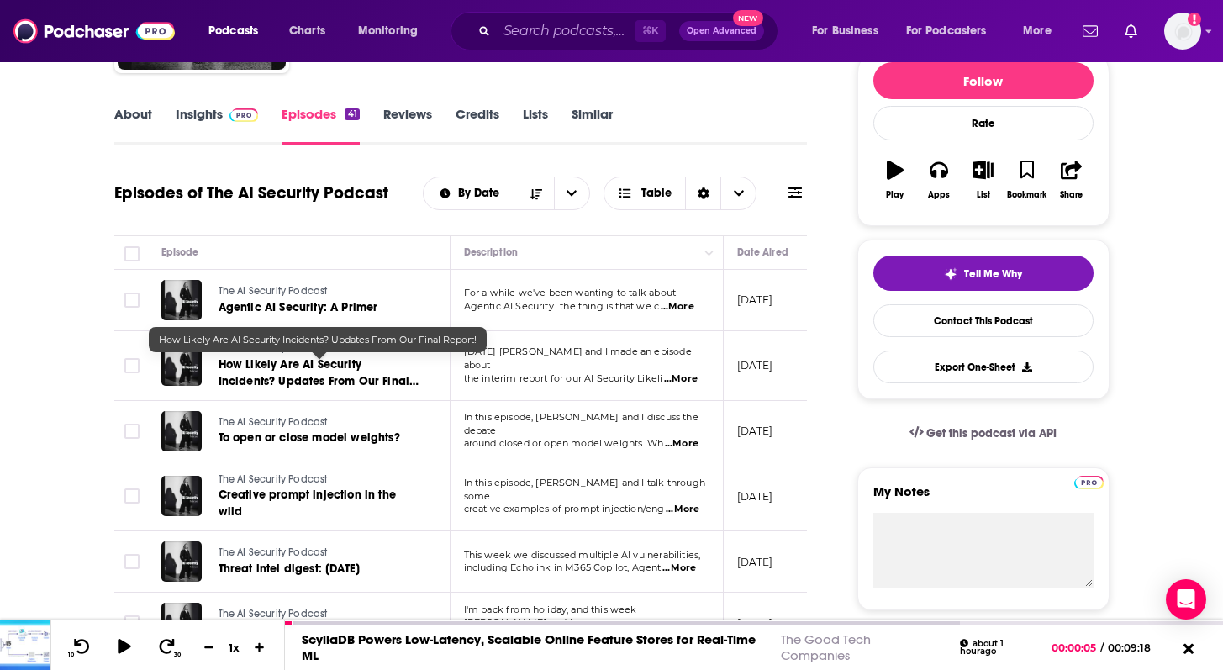
scroll to position [218, 0]
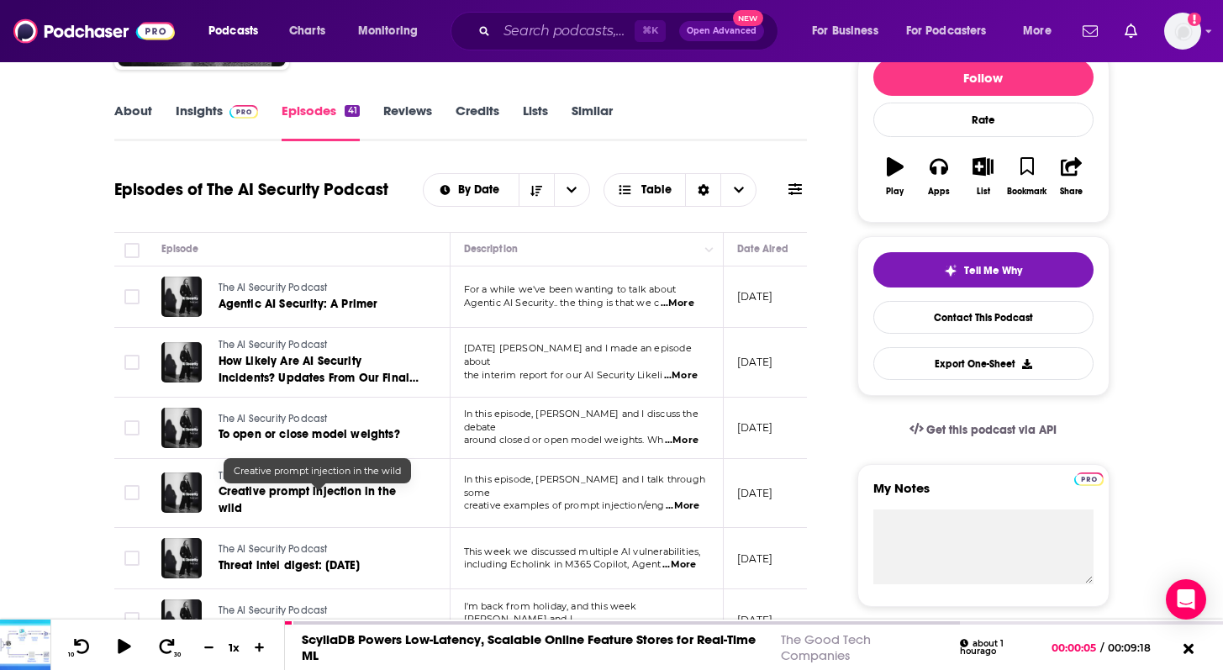
click at [305, 494] on span "Creative prompt injection in the wild" at bounding box center [307, 499] width 177 height 31
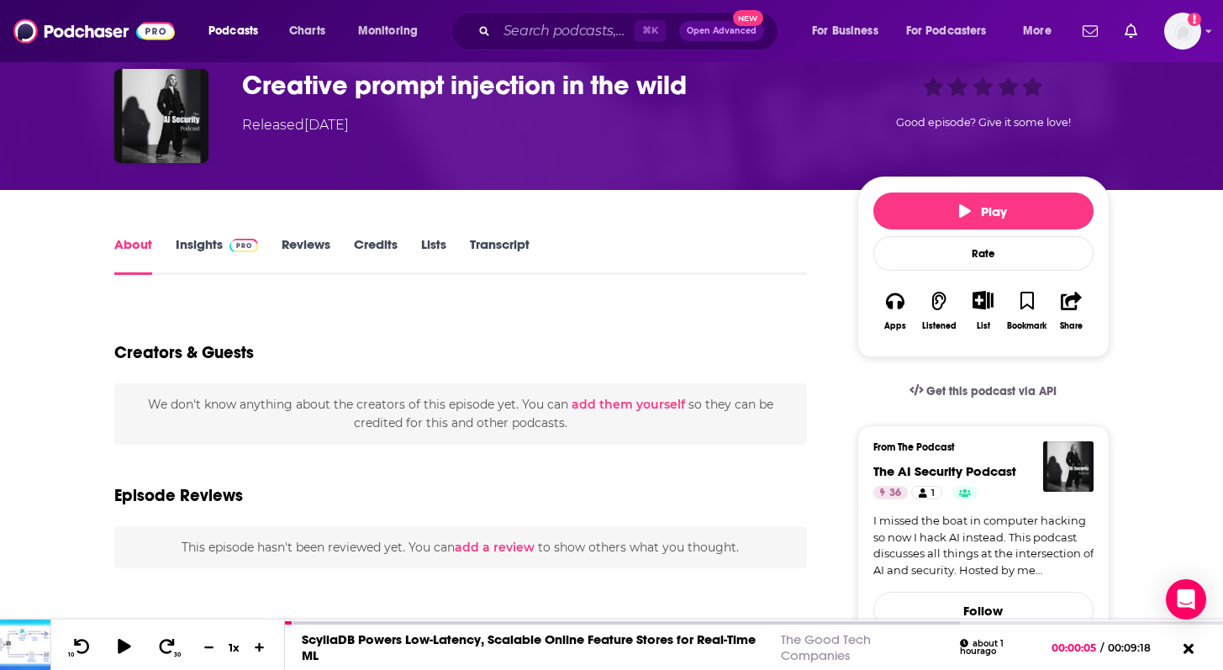
scroll to position [79, 0]
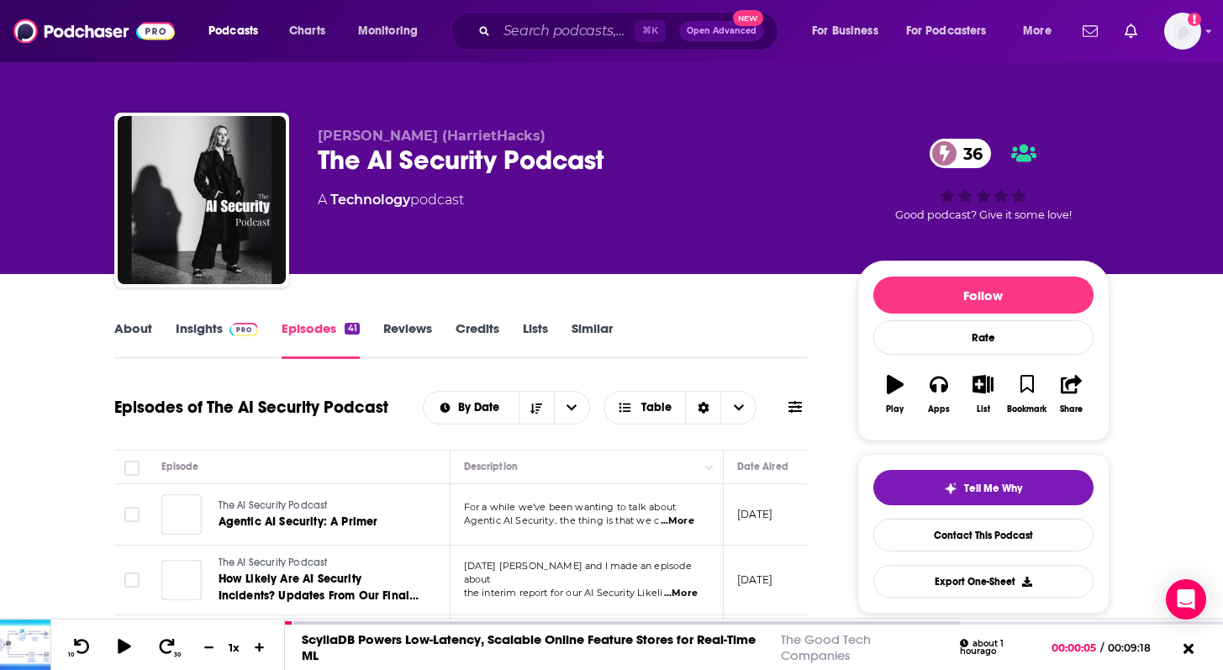
scroll to position [252, 0]
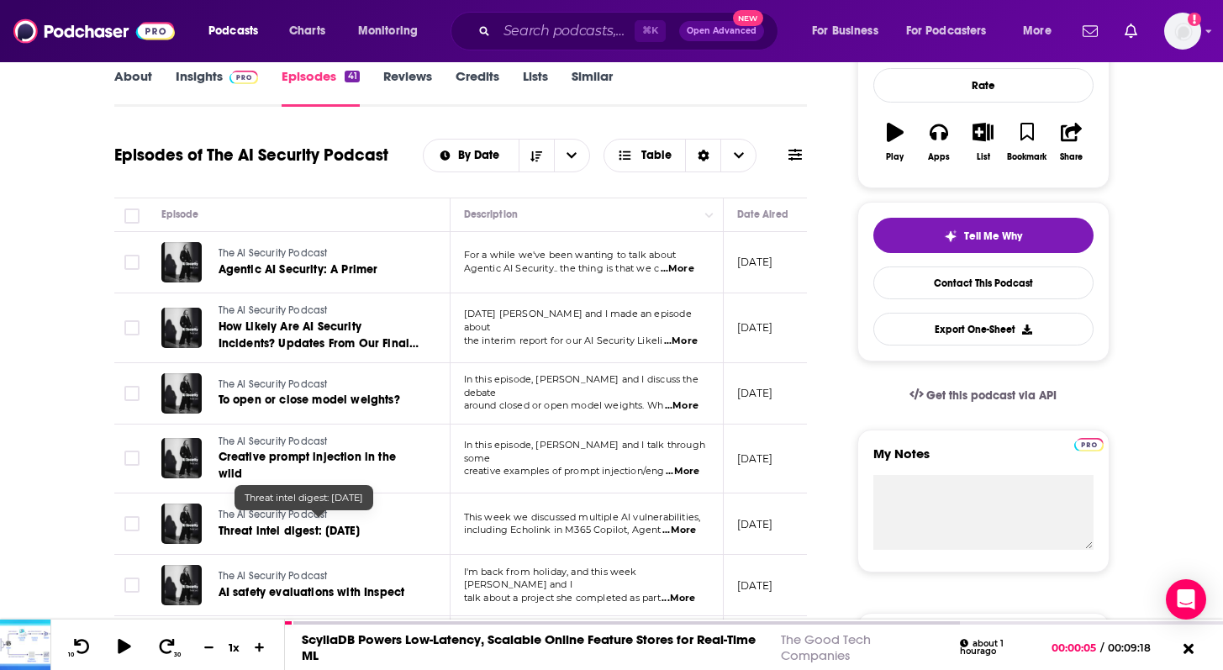
click at [267, 528] on span "Threat intel digest: 23 June 2025" at bounding box center [290, 531] width 142 height 14
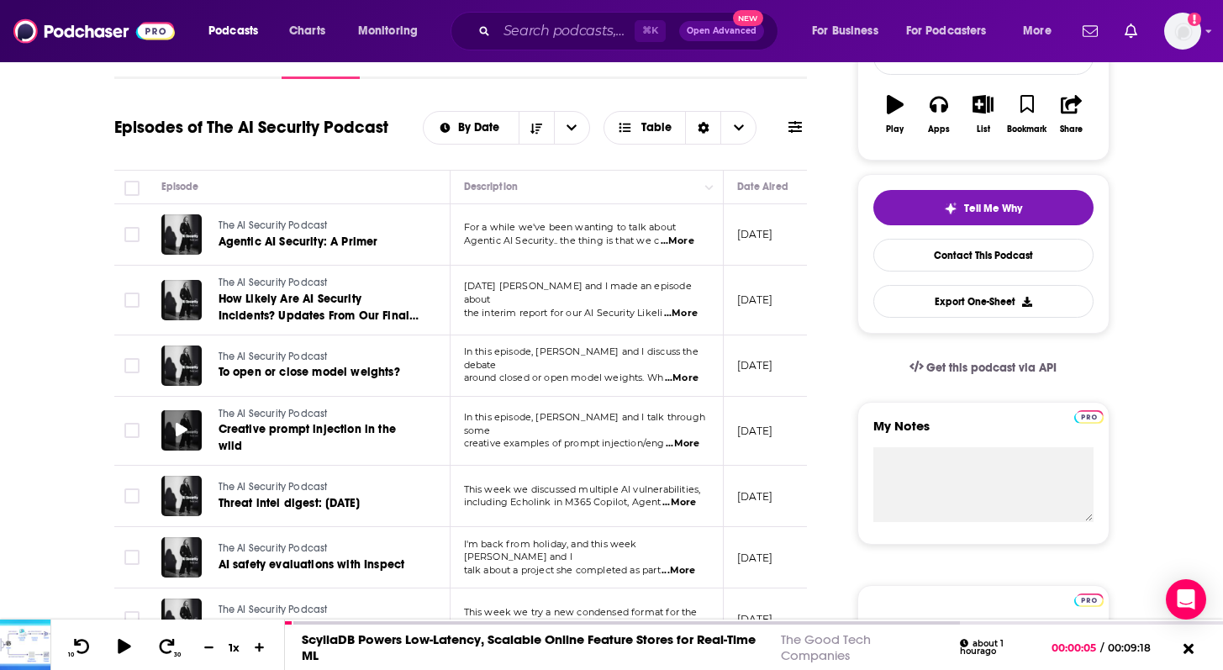
scroll to position [281, 0]
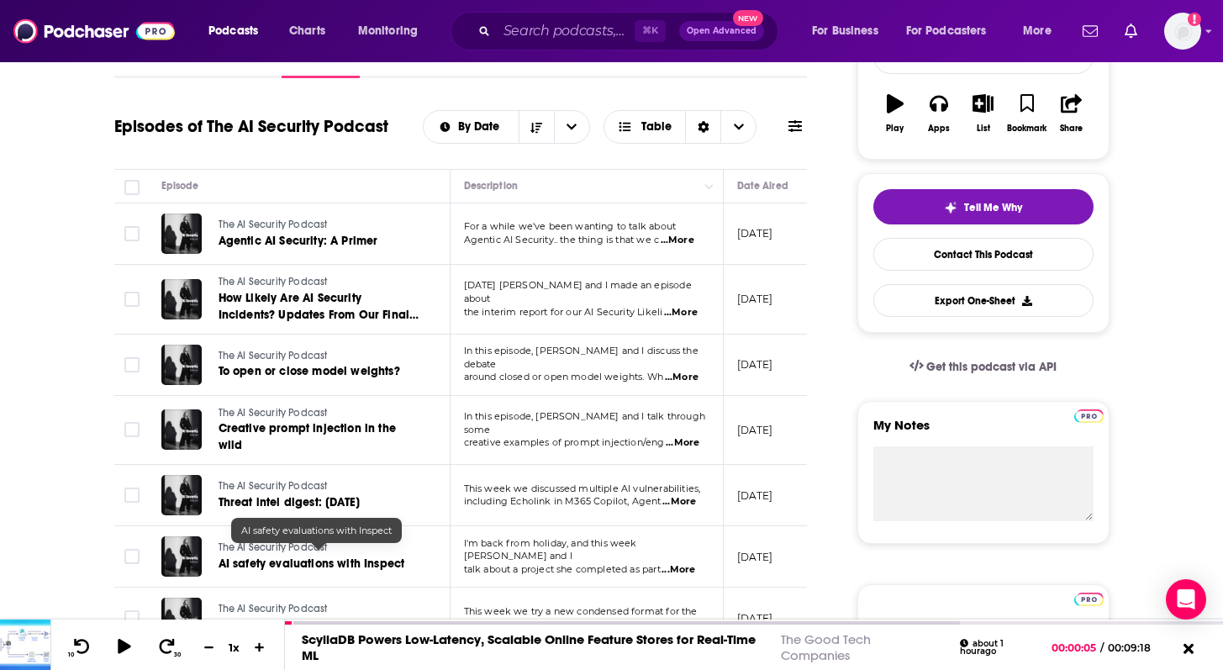
click at [262, 557] on span "AI safety evaluations with Inspect" at bounding box center [312, 564] width 187 height 14
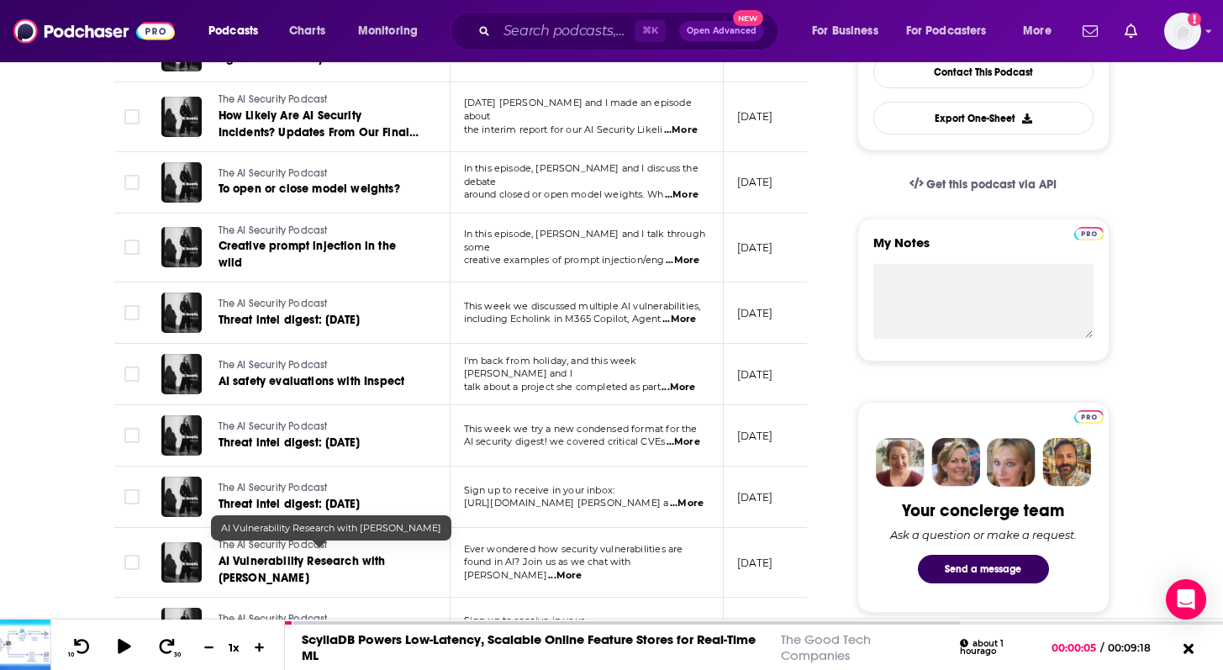
scroll to position [467, 0]
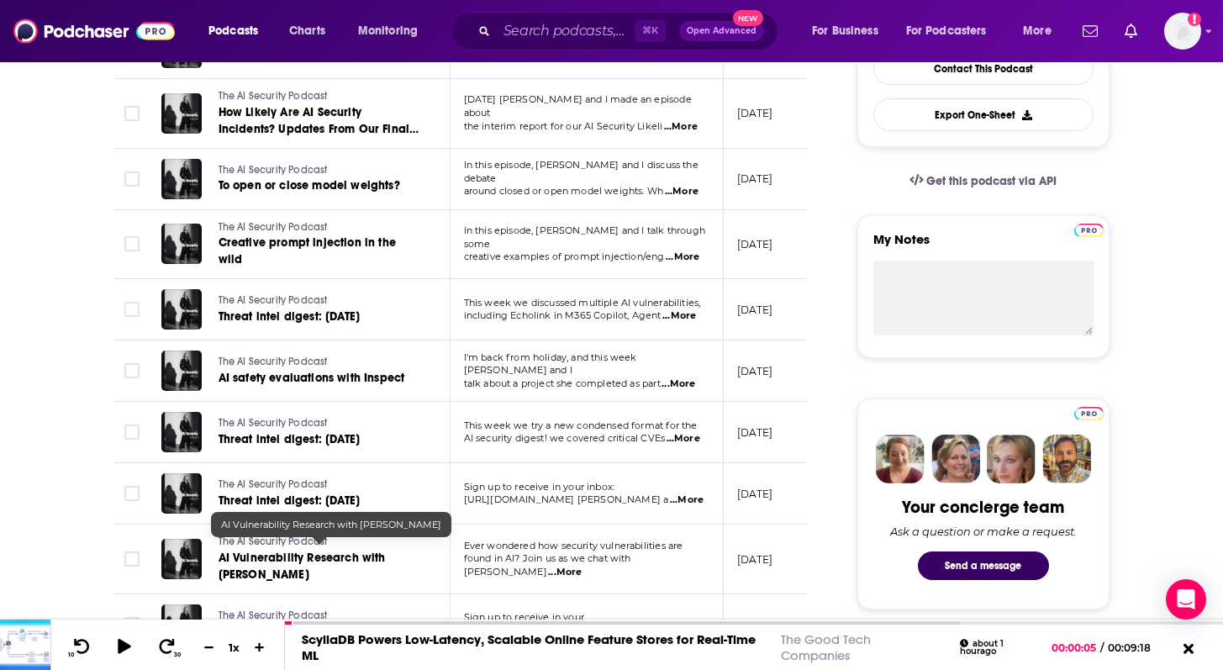
click at [268, 556] on span "AI Vulnerability Research with Aditya Rana" at bounding box center [302, 566] width 167 height 31
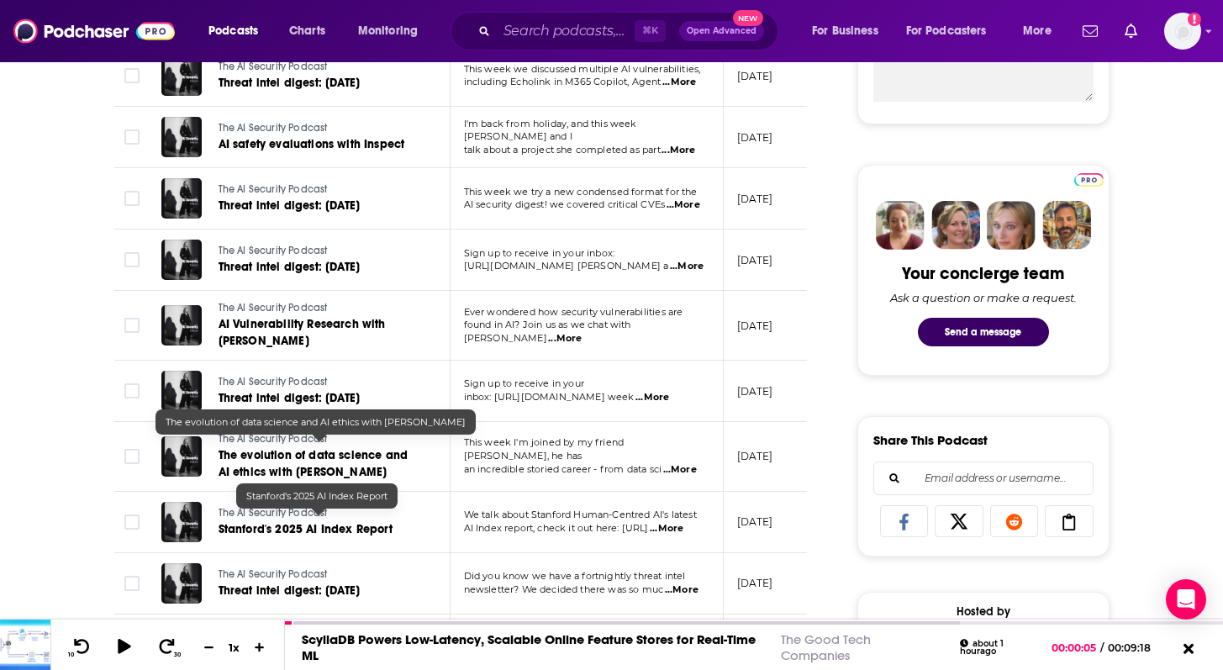
scroll to position [704, 0]
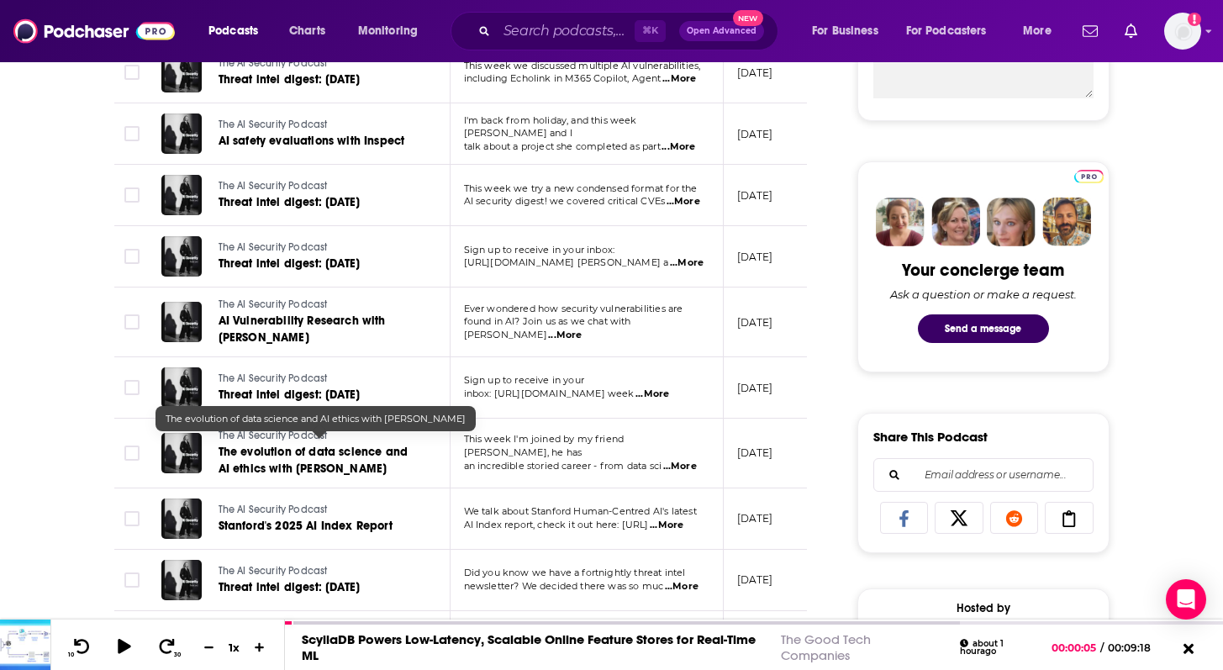
click at [303, 445] on span "The evolution of data science and AI ethics with Dr Alberto Chierici" at bounding box center [314, 460] width 190 height 31
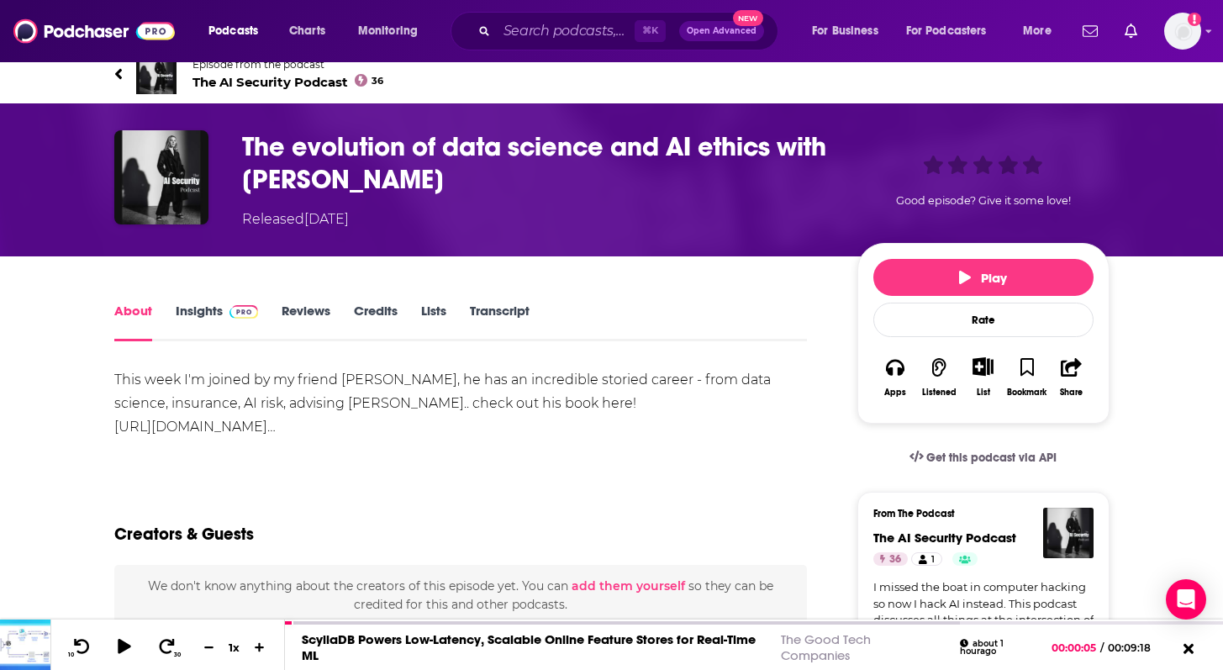
scroll to position [21, 0]
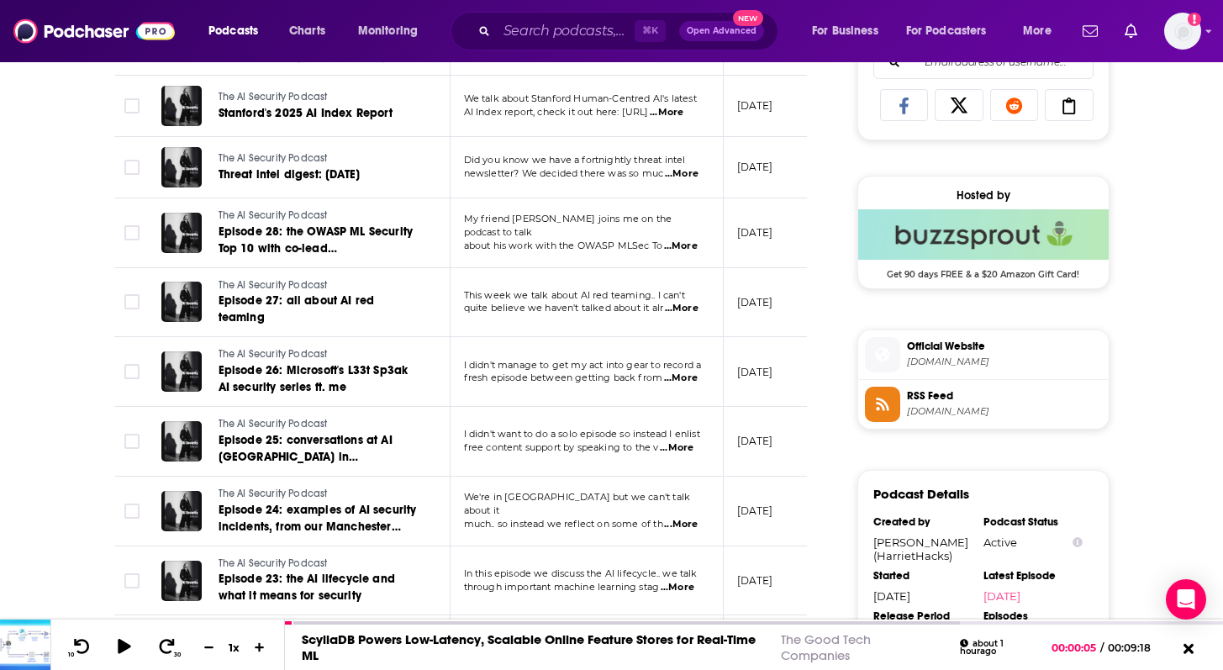
scroll to position [1117, 0]
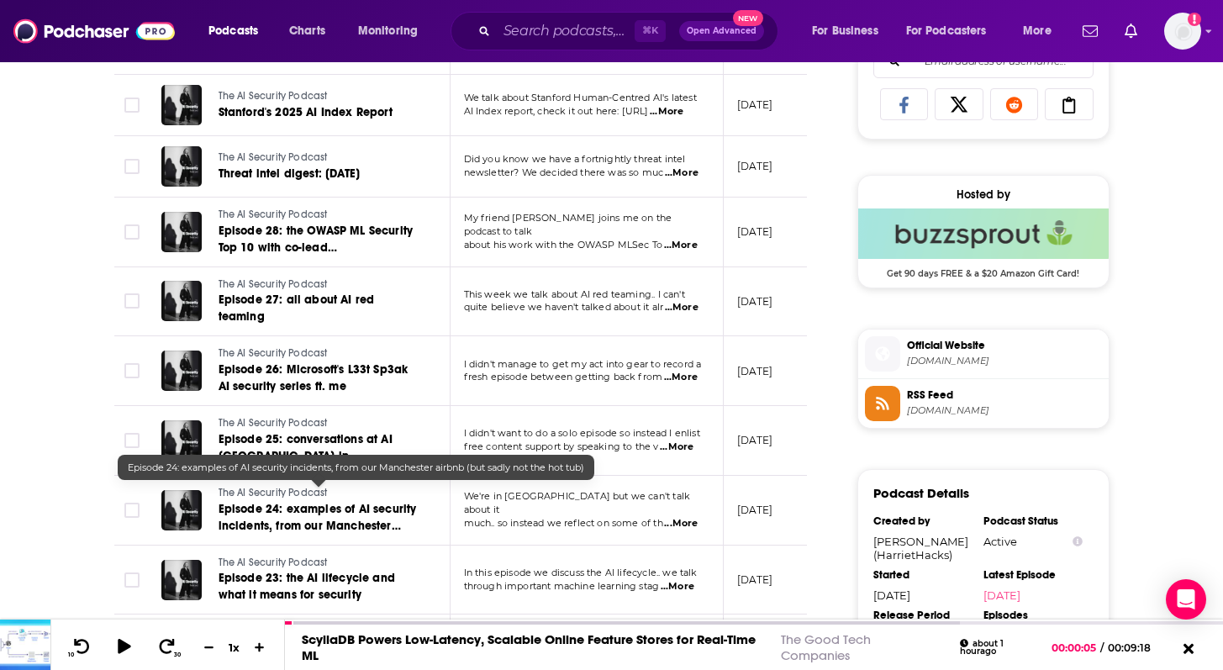
click at [284, 503] on span "Episode 24: examples of AI security incidents, from our Manchester airbnb (but …" at bounding box center [318, 526] width 198 height 48
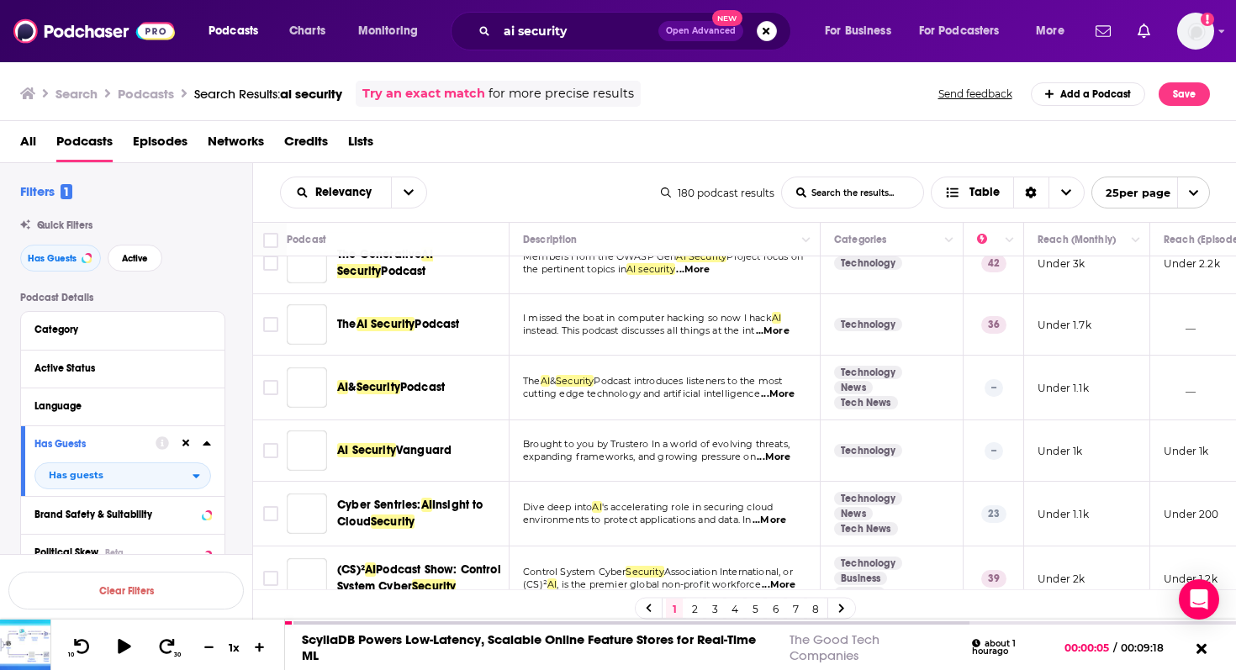
scroll to position [129, 0]
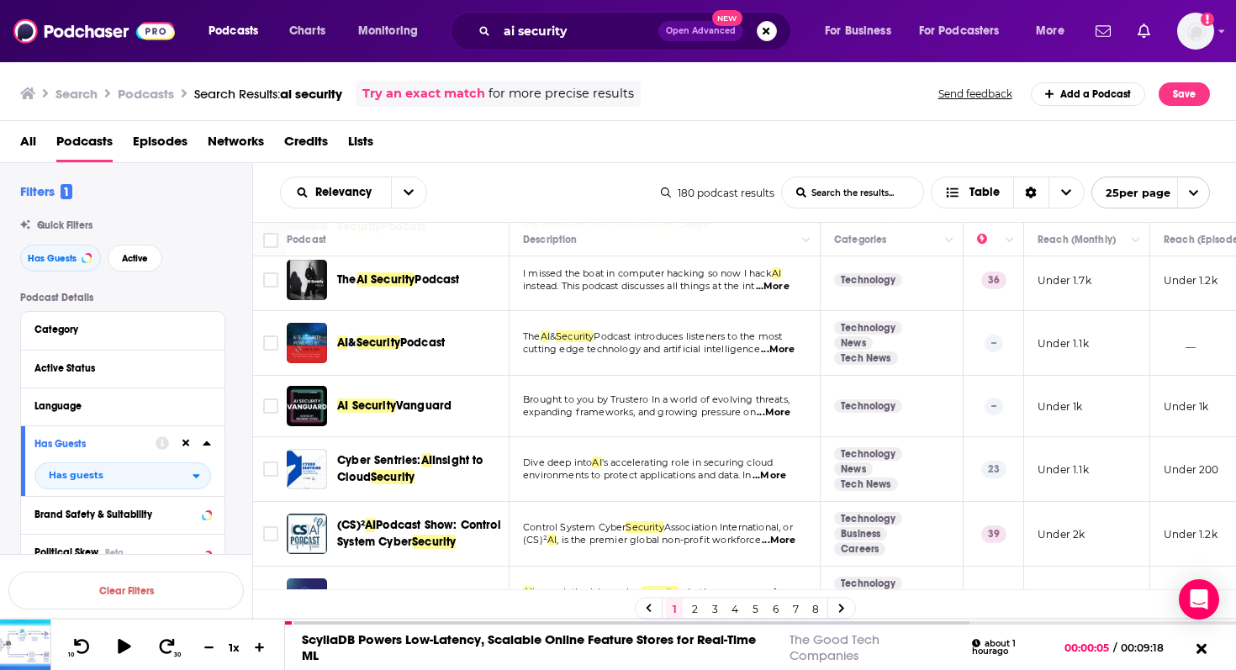
click at [777, 348] on span "...More" at bounding box center [778, 349] width 34 height 13
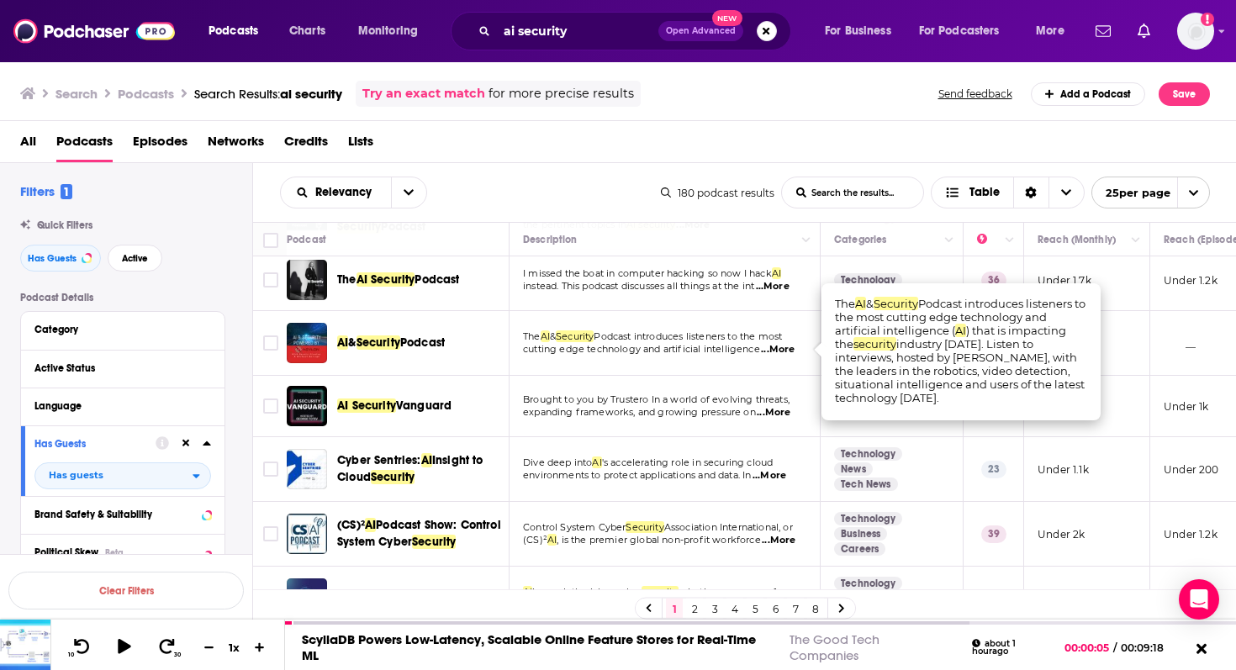
click at [643, 340] on span "Podcast introduces listeners to the most" at bounding box center [688, 336] width 188 height 12
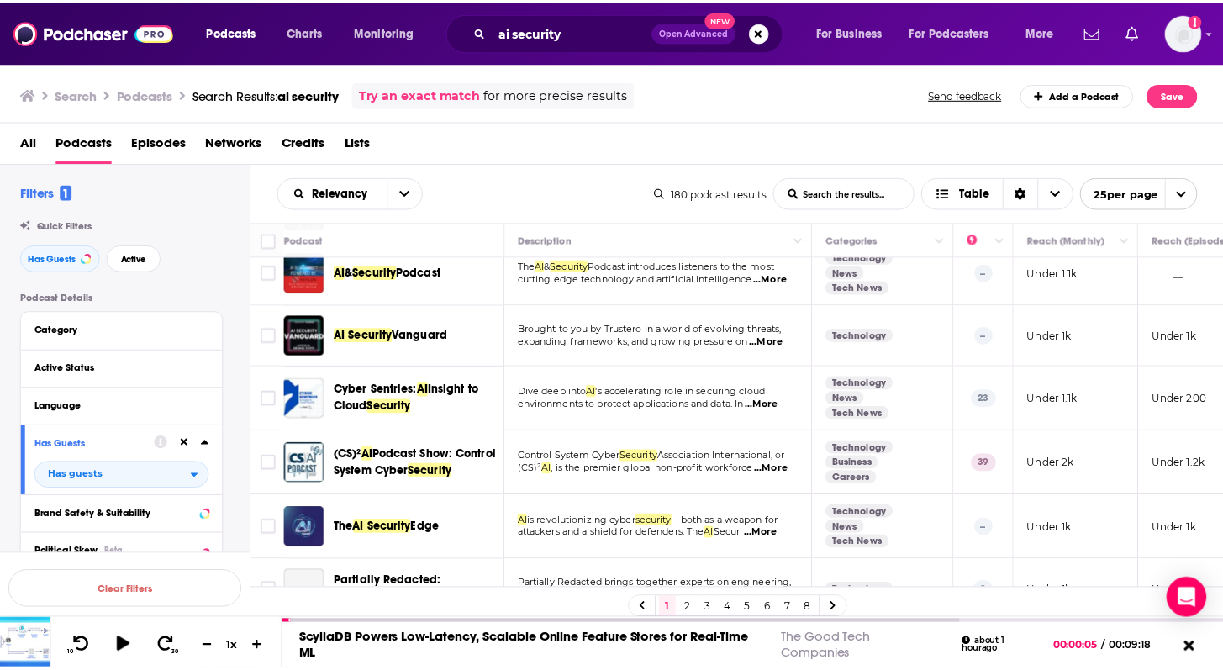
scroll to position [208, 0]
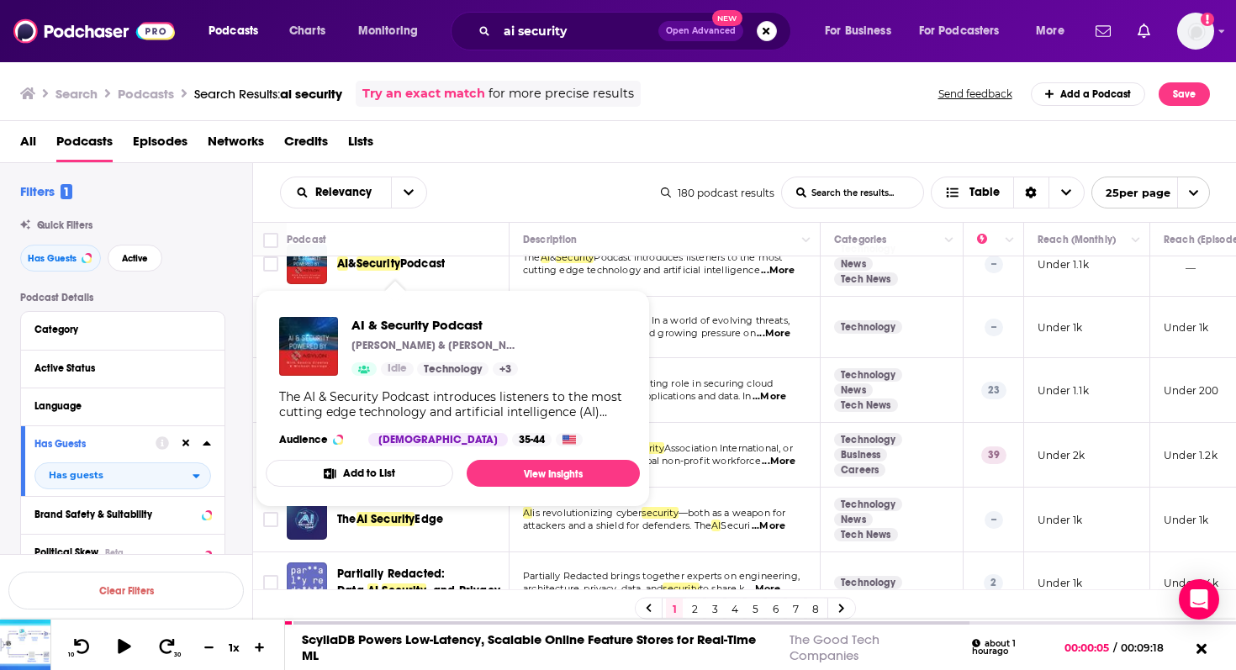
click at [408, 268] on span "Podcast" at bounding box center [422, 263] width 45 height 14
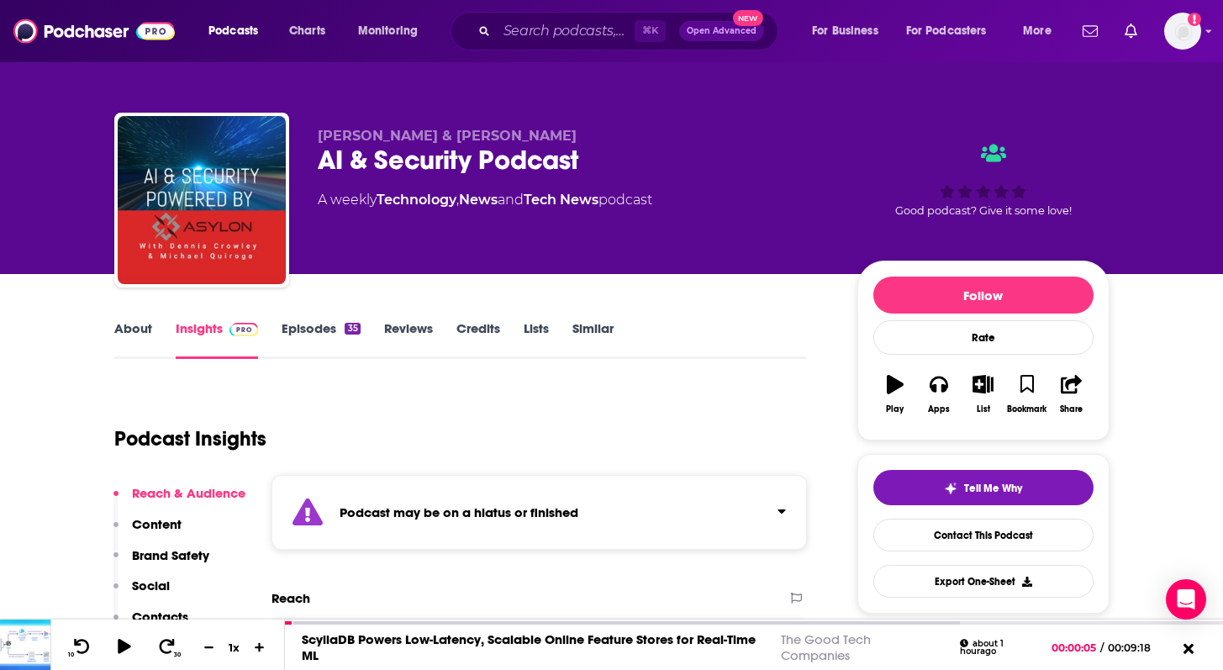
click at [307, 330] on link "Episodes 35" at bounding box center [321, 339] width 78 height 39
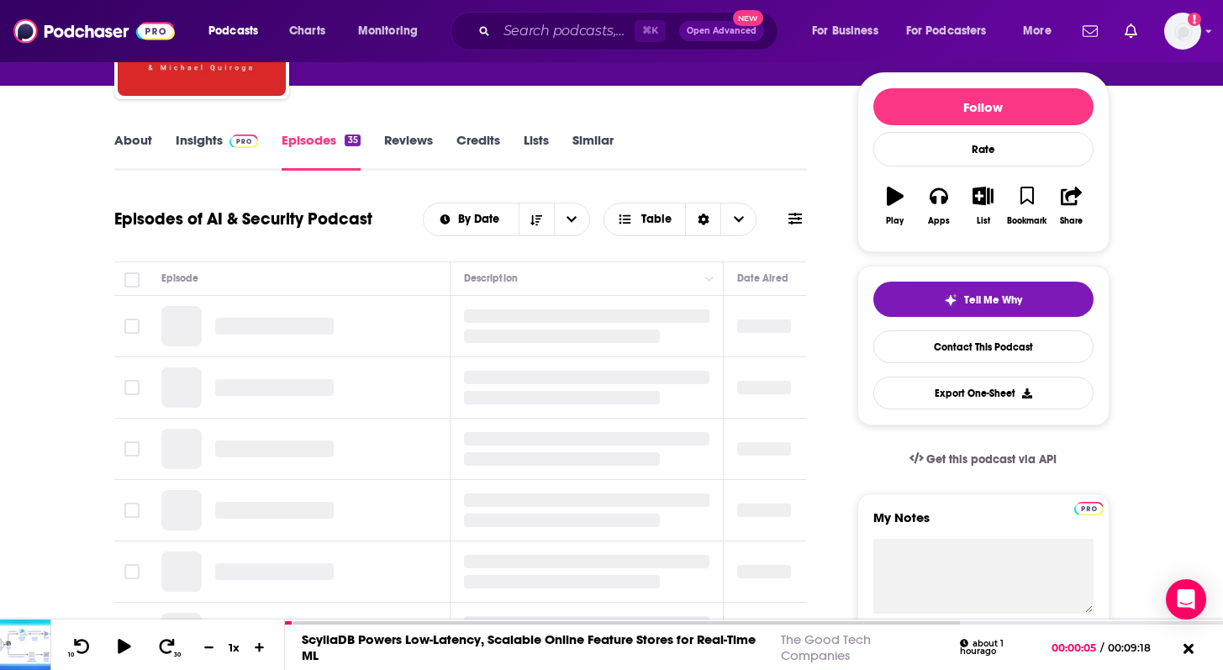
scroll to position [189, 0]
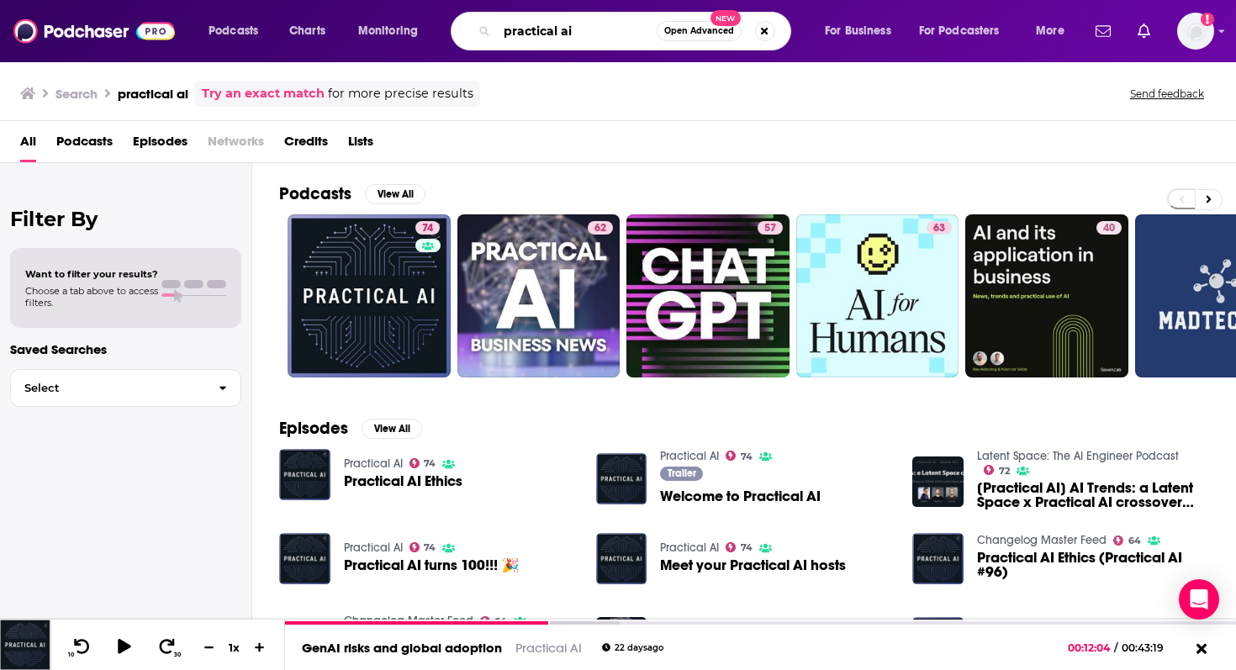
drag, startPoint x: 586, startPoint y: 32, endPoint x: 388, endPoint y: 54, distance: 199.6
click at [388, 54] on div "Podcasts Charts Monitoring practical ai Open Advanced New For Business For Podc…" at bounding box center [618, 31] width 1236 height 62
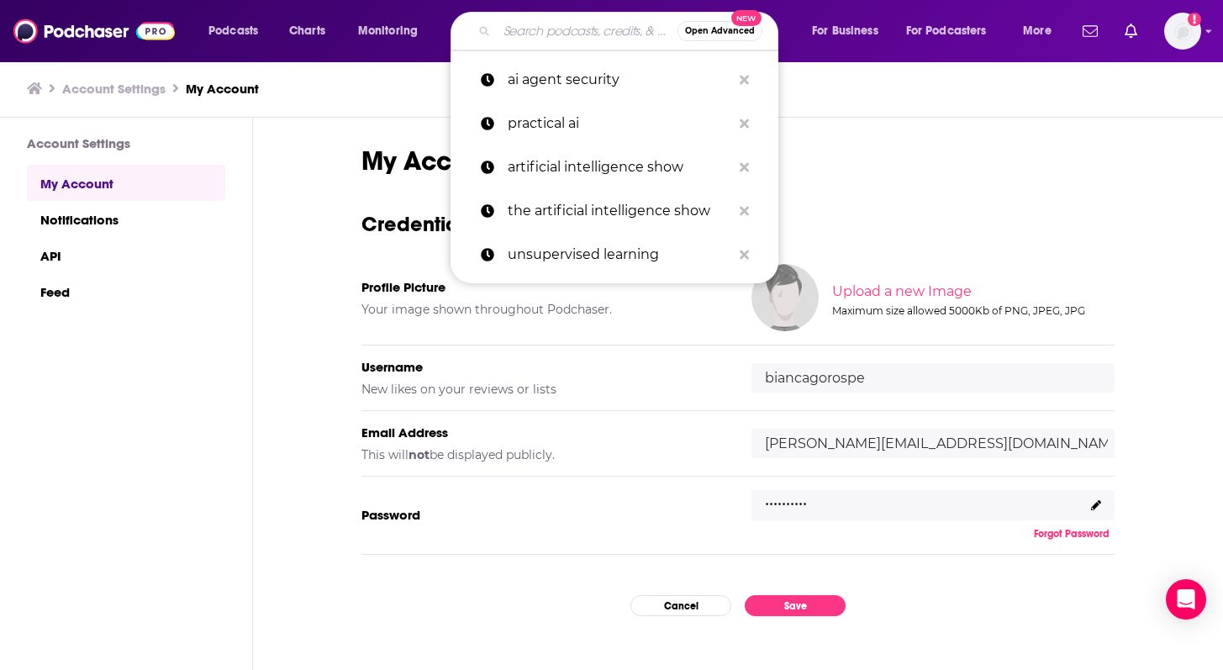
click at [535, 33] on input "Search podcasts, credits, & more..." at bounding box center [587, 31] width 181 height 27
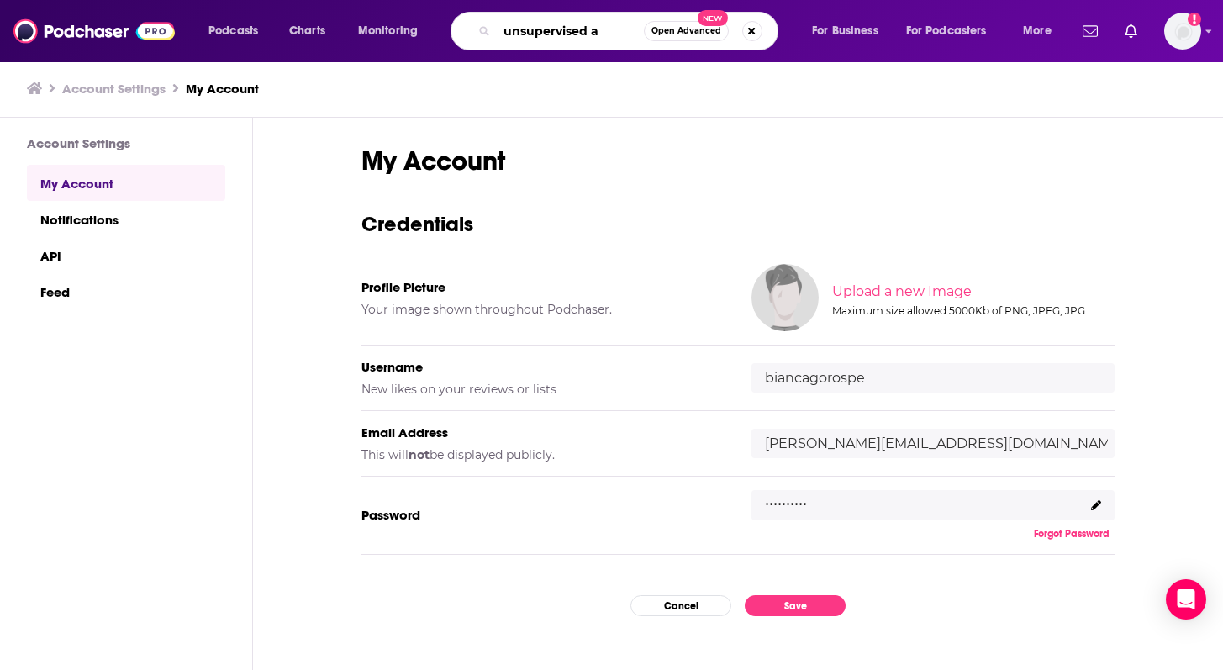
type input "unsupervised ai"
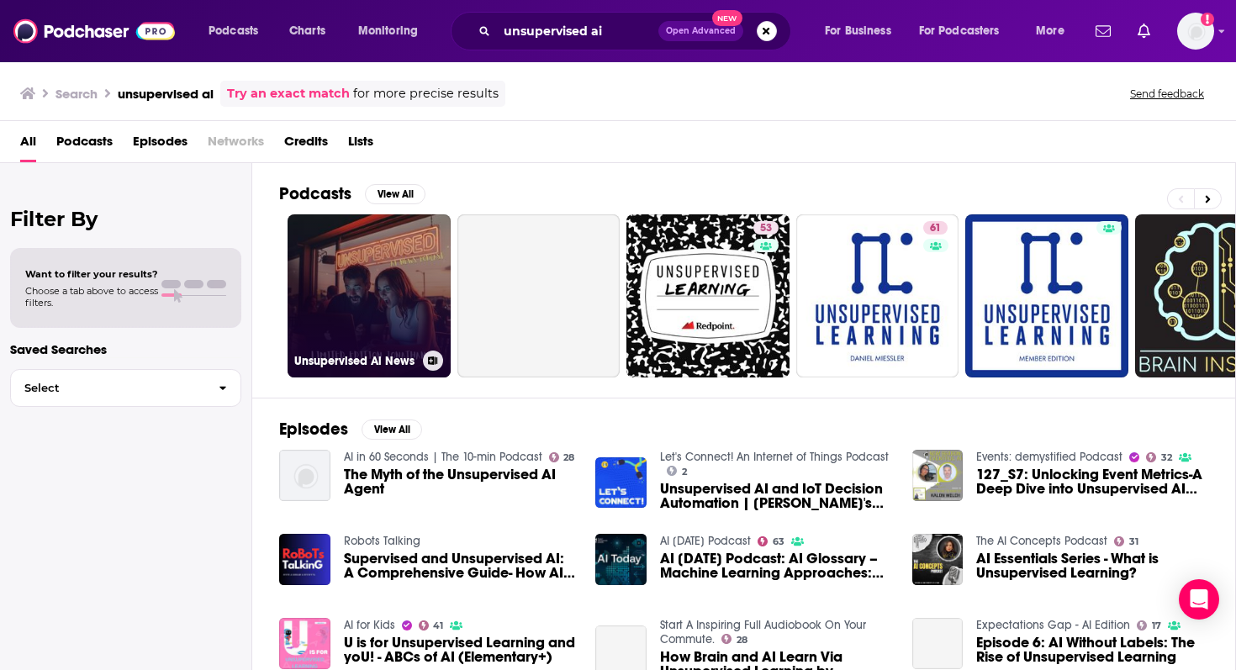
click at [355, 286] on link "Unsupervised Ai News" at bounding box center [369, 295] width 163 height 163
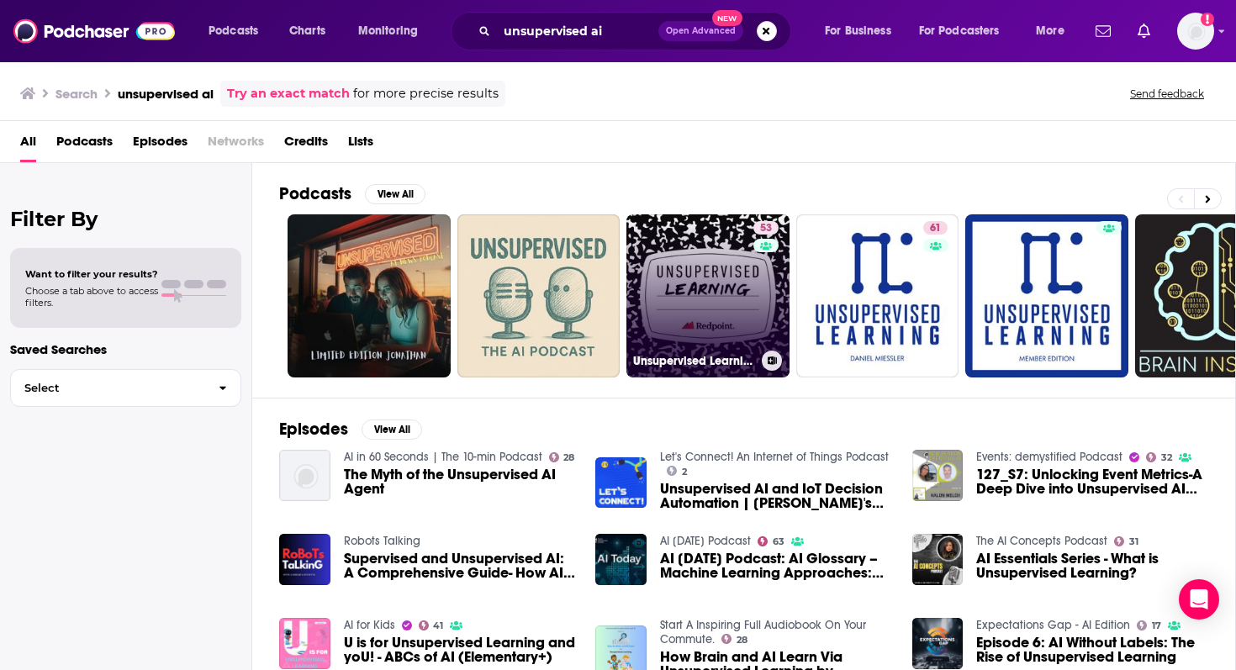
click at [673, 296] on link "53 Unsupervised Learning" at bounding box center [707, 295] width 163 height 163
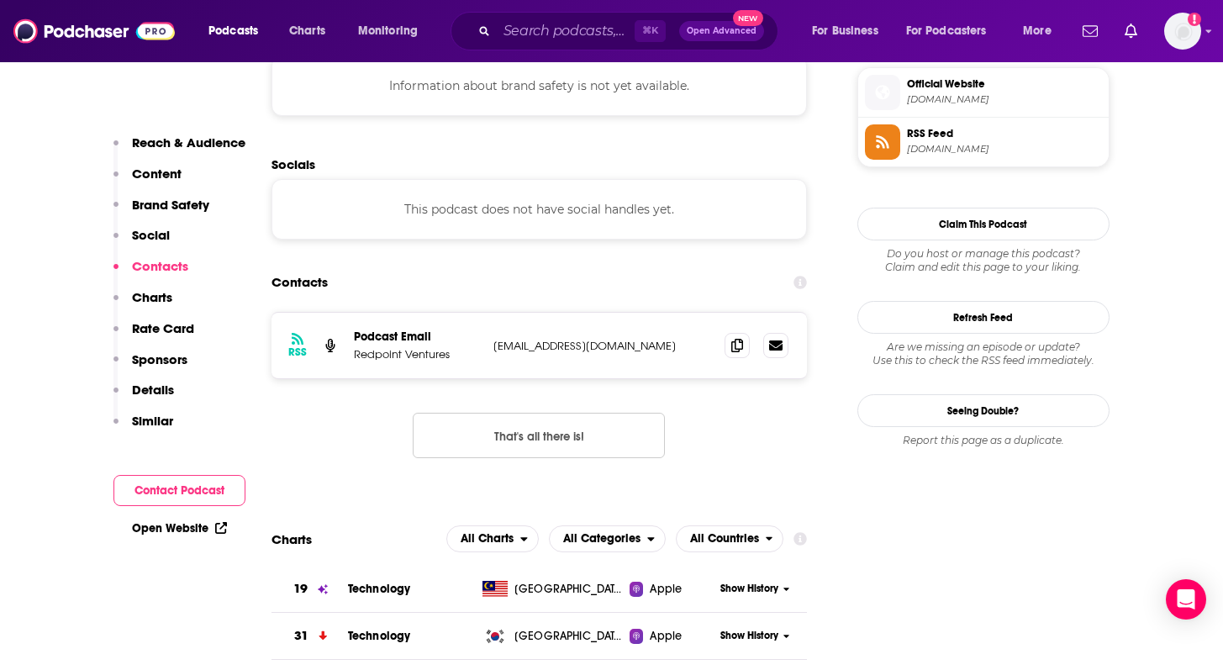
scroll to position [1524, 0]
drag, startPoint x: 623, startPoint y: 280, endPoint x: 490, endPoint y: 279, distance: 132.8
click at [490, 312] on div "RSS Podcast Email Redpoint Ventures [EMAIL_ADDRESS][DOMAIN_NAME] [PERSON_NAME][…" at bounding box center [540, 345] width 536 height 66
copy p "[EMAIL_ADDRESS][DOMAIN_NAME]"
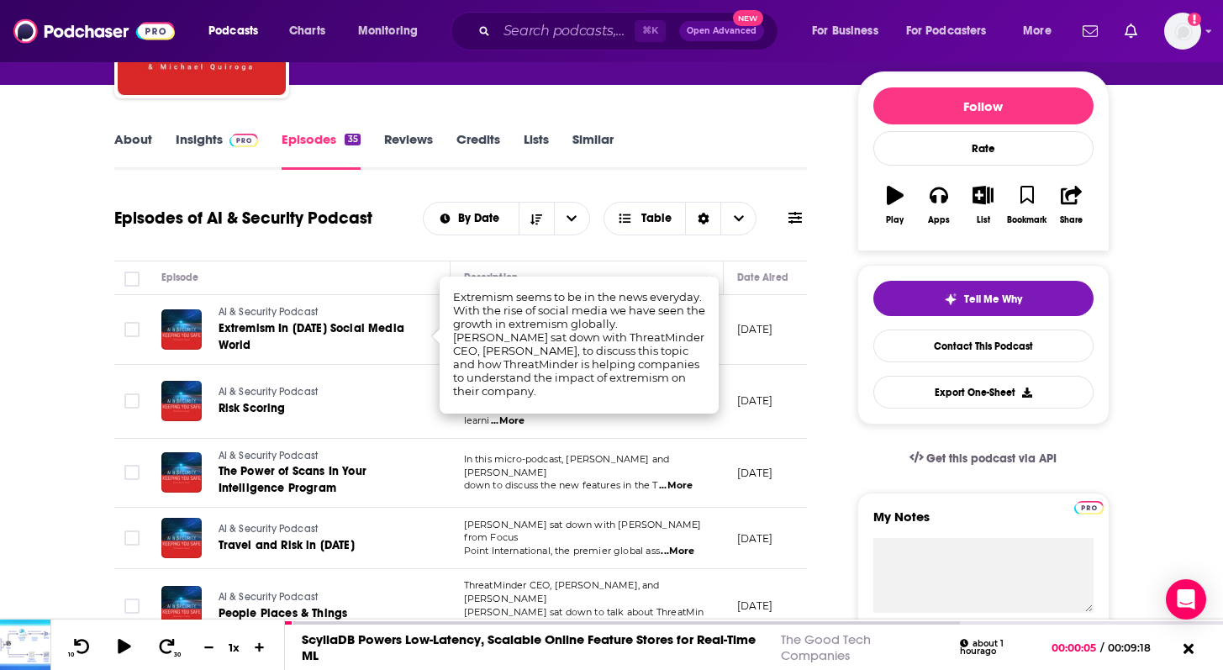
click at [266, 391] on span "AI & Security Podcast" at bounding box center [269, 392] width 100 height 12
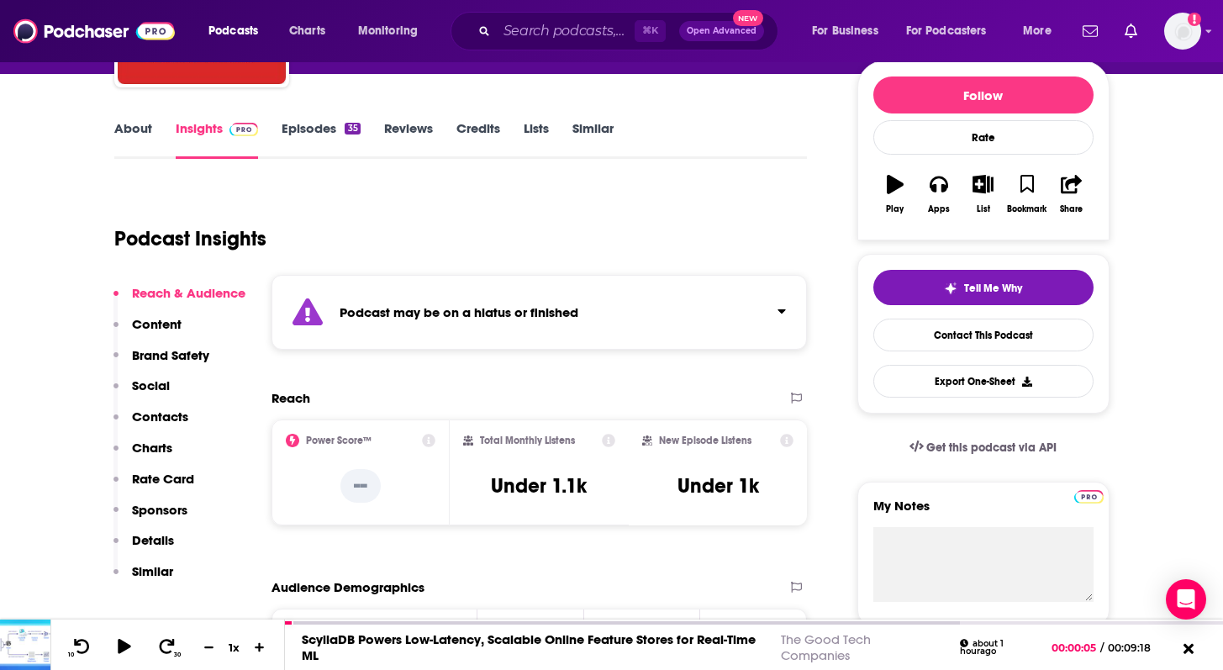
scroll to position [201, 0]
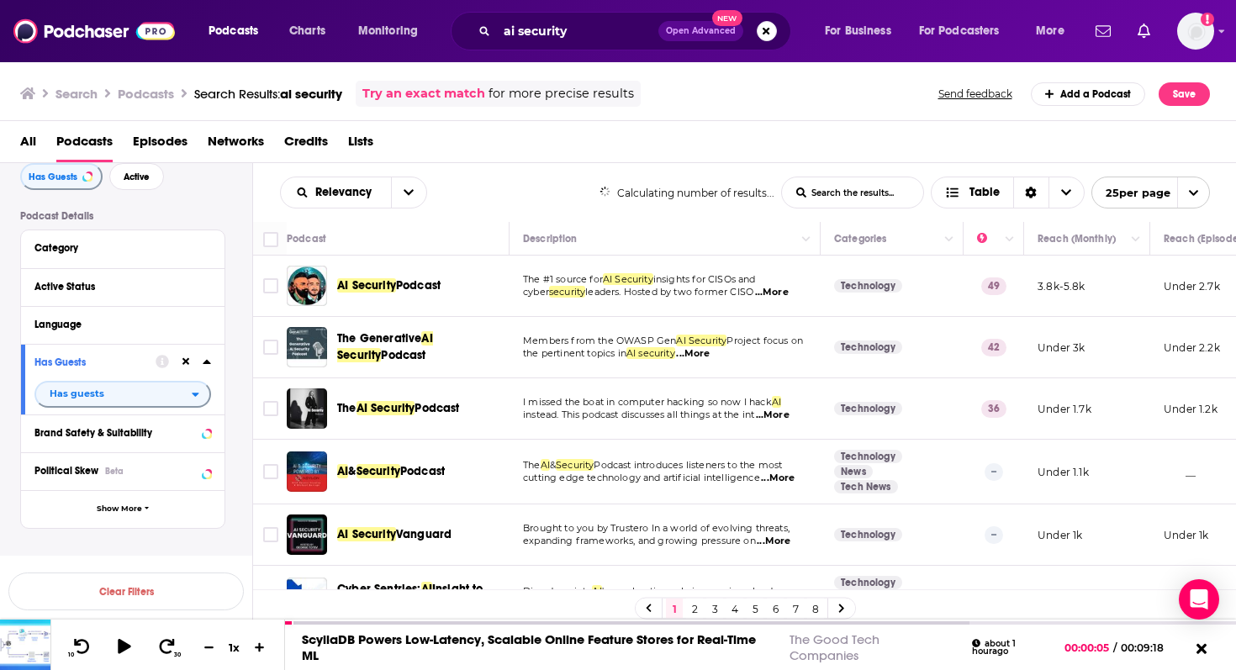
scroll to position [87, 0]
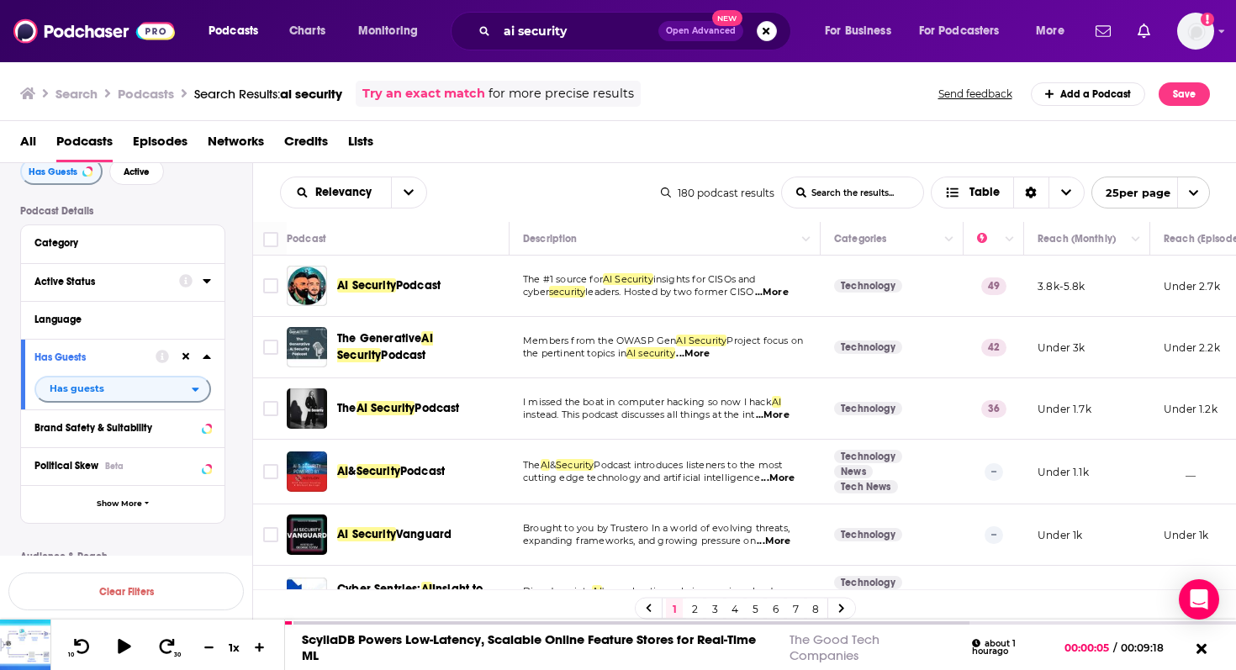
click at [110, 288] on div "Active Status" at bounding box center [101, 282] width 134 height 12
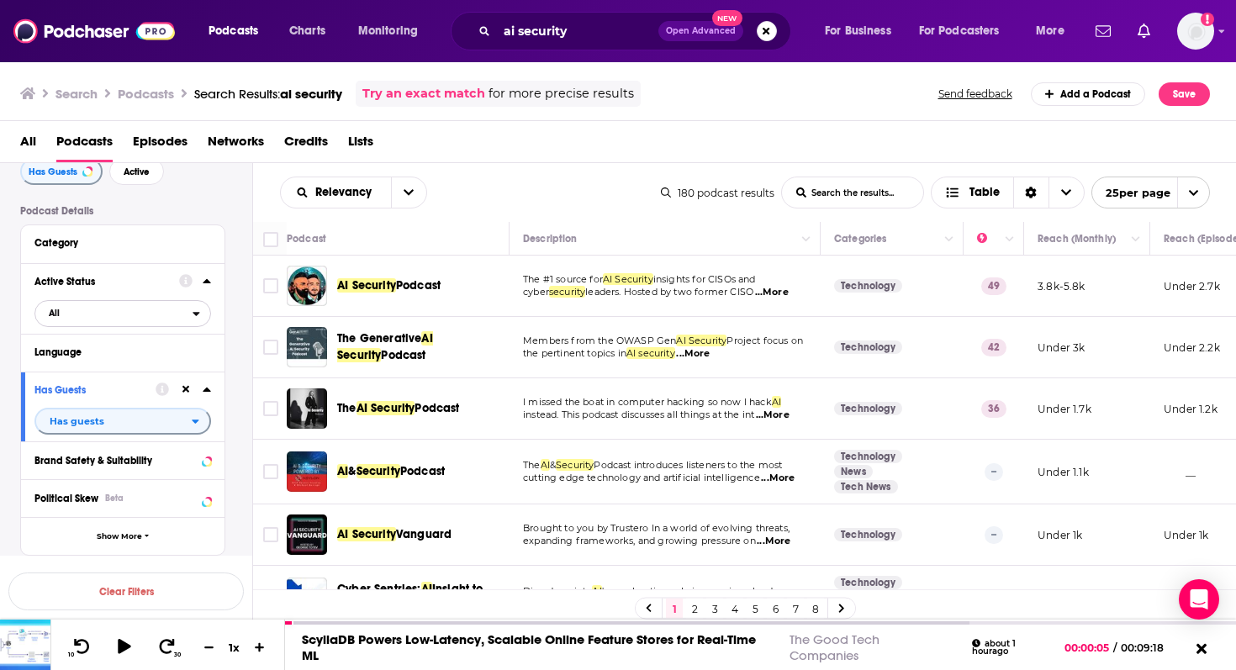
click at [98, 324] on span "All" at bounding box center [113, 313] width 157 height 22
click at [91, 373] on span "Active" at bounding box center [87, 368] width 88 height 9
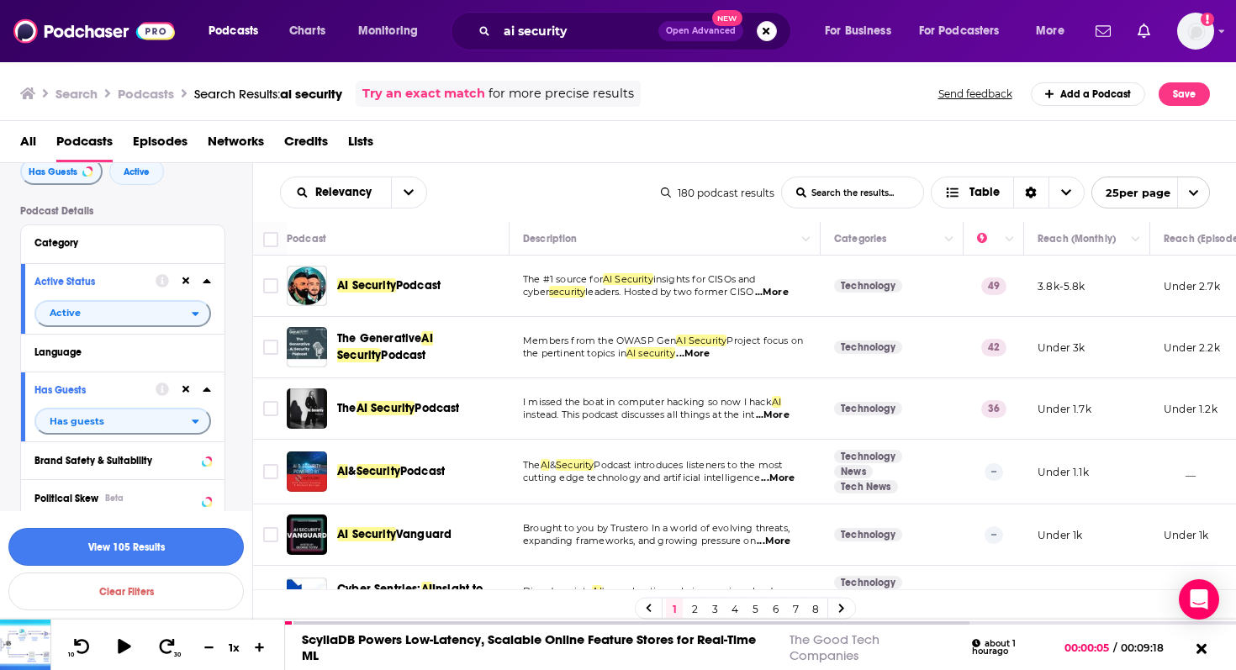
click at [169, 541] on button "View 105 Results" at bounding box center [125, 547] width 235 height 38
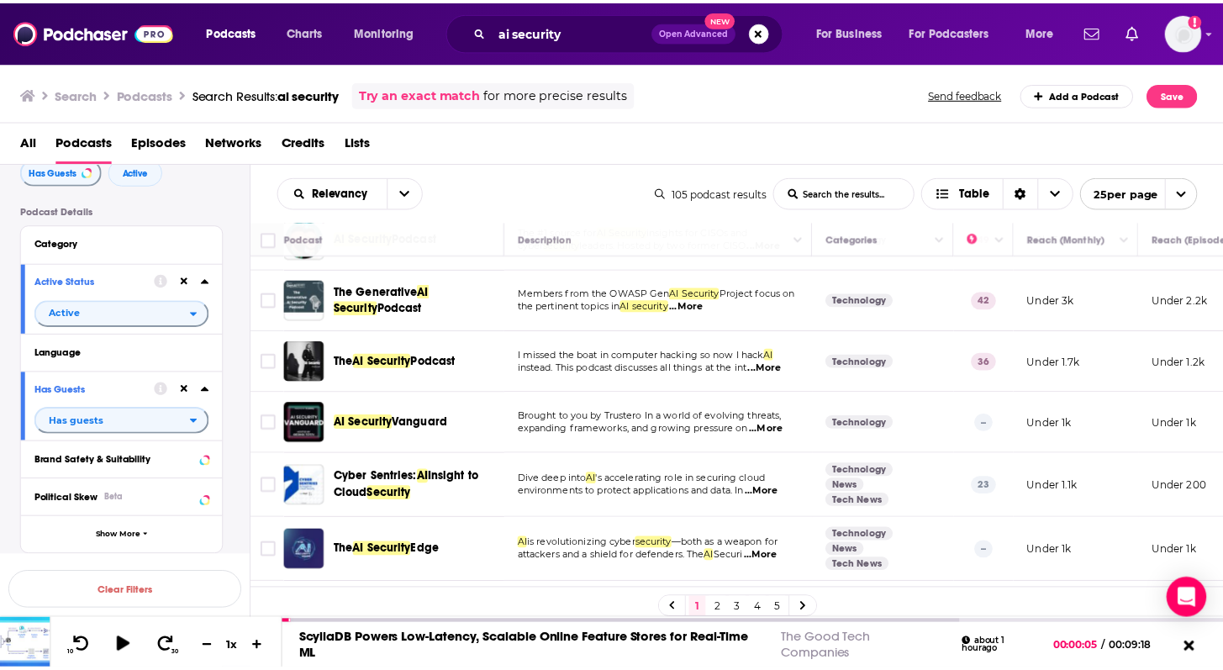
scroll to position [50, 0]
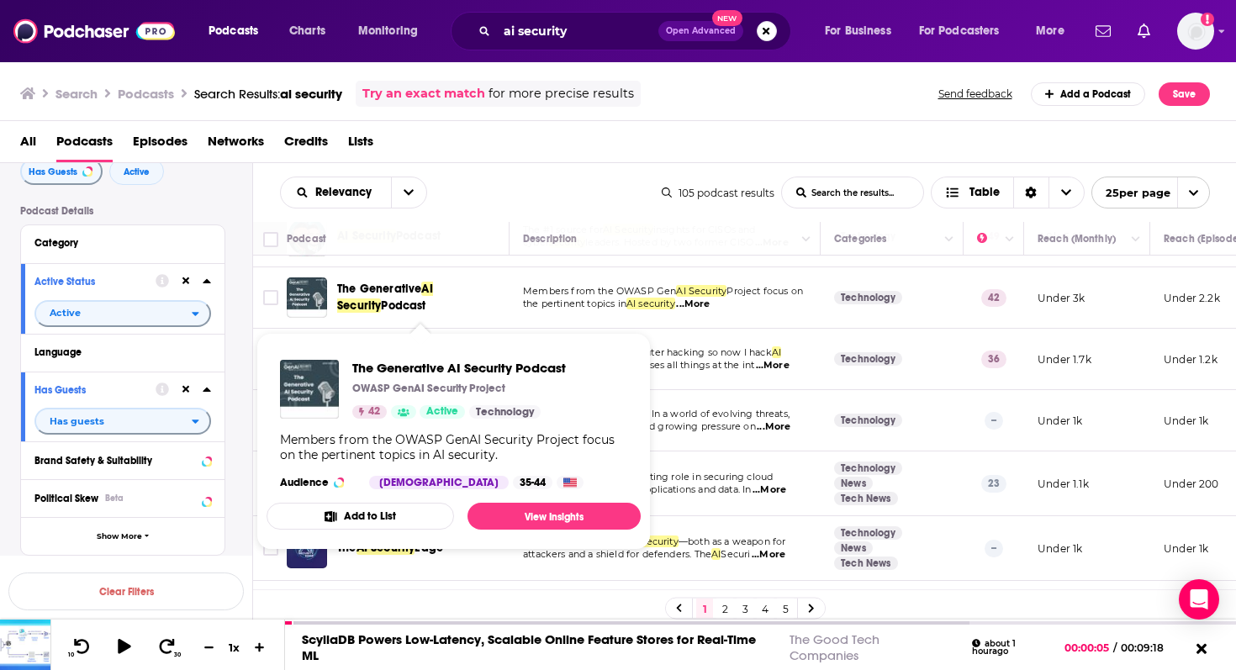
click at [412, 292] on span "The Generative" at bounding box center [379, 289] width 84 height 14
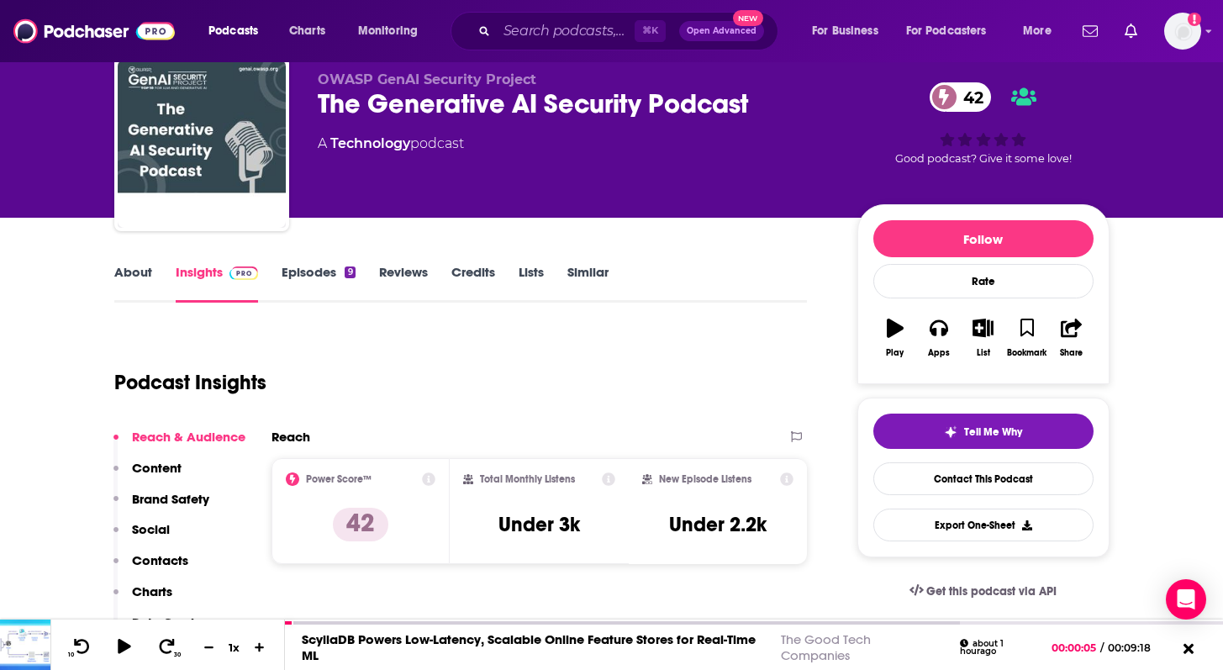
scroll to position [57, 0]
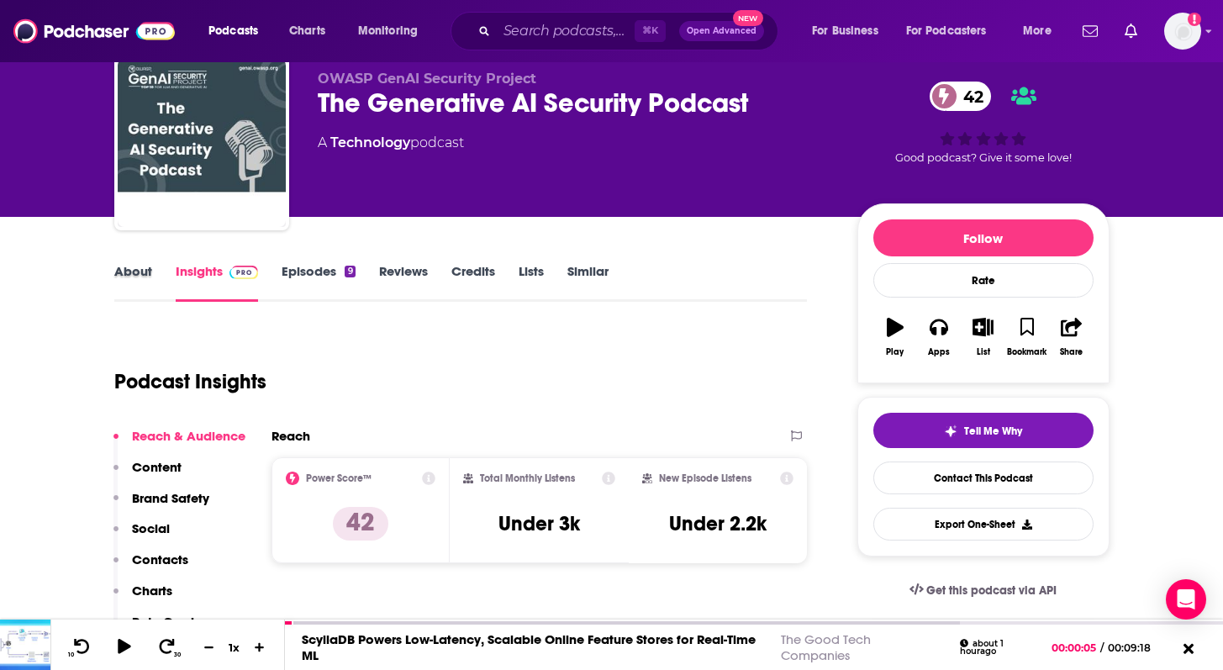
click at [157, 266] on div "About" at bounding box center [144, 282] width 61 height 39
click at [130, 285] on link "About" at bounding box center [133, 282] width 38 height 39
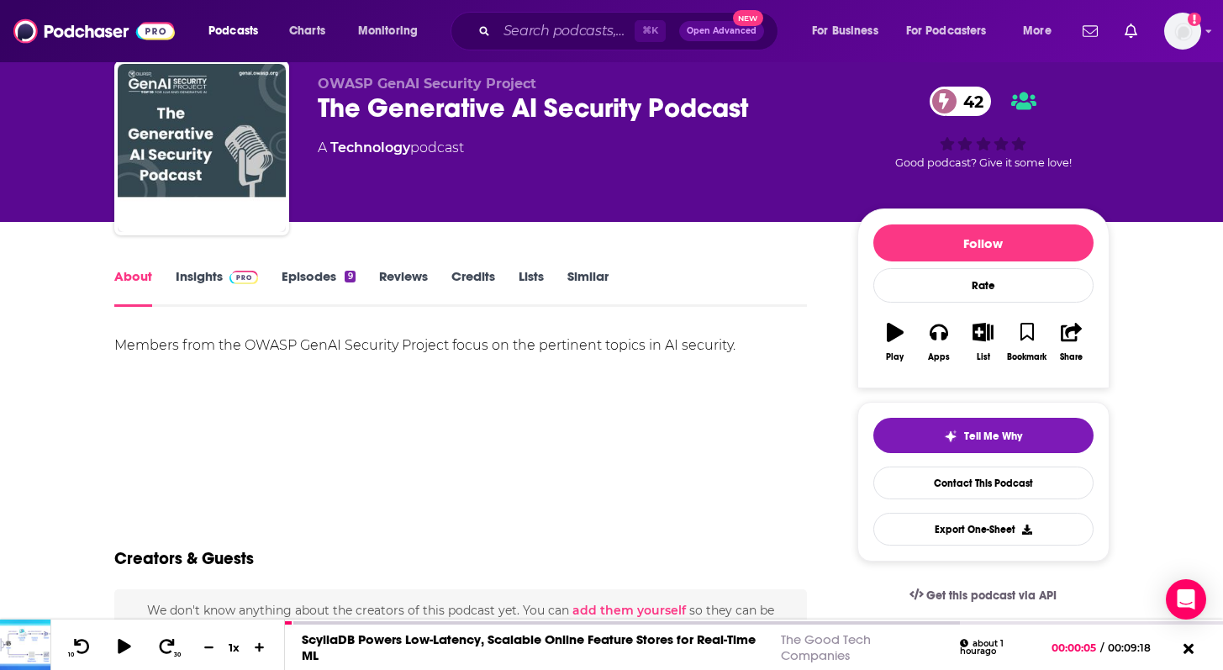
scroll to position [55, 0]
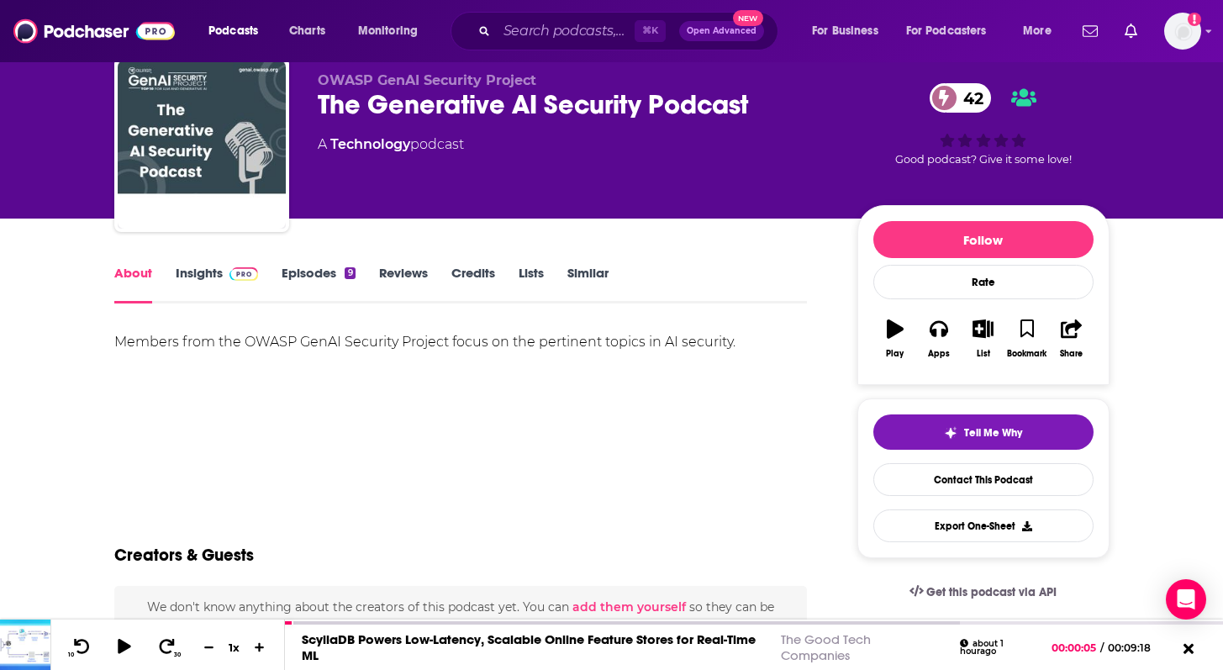
click at [218, 267] on link "Insights" at bounding box center [217, 284] width 83 height 39
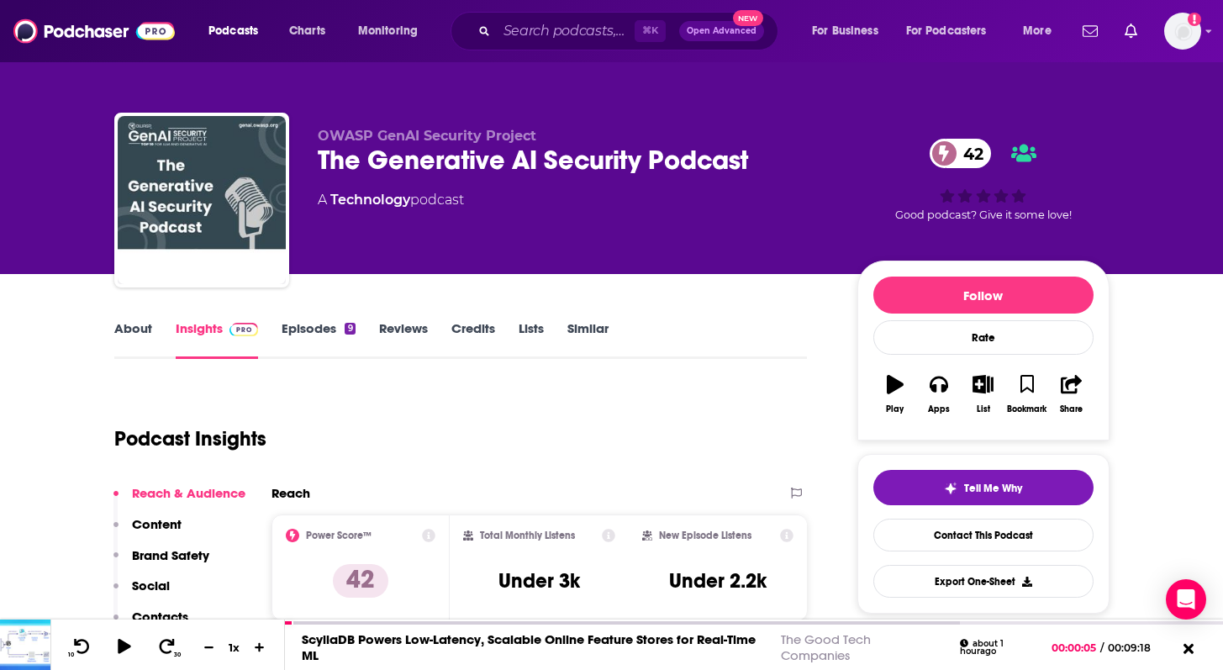
scroll to position [145, 0]
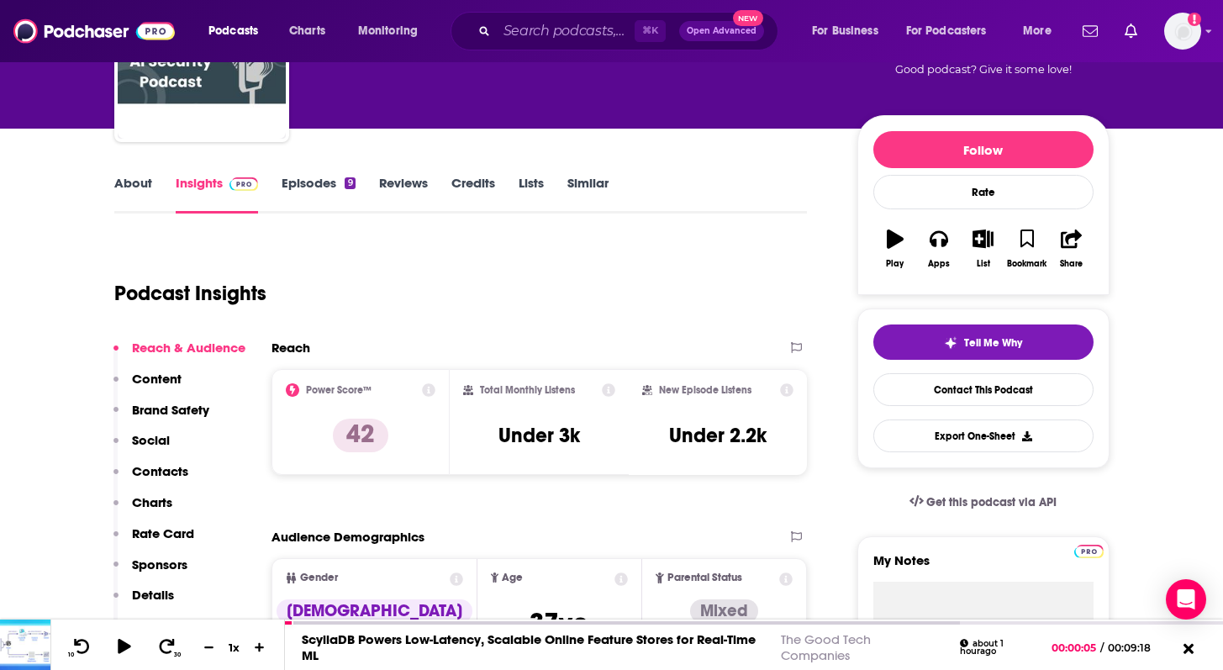
click at [298, 177] on link "Episodes 9" at bounding box center [318, 194] width 73 height 39
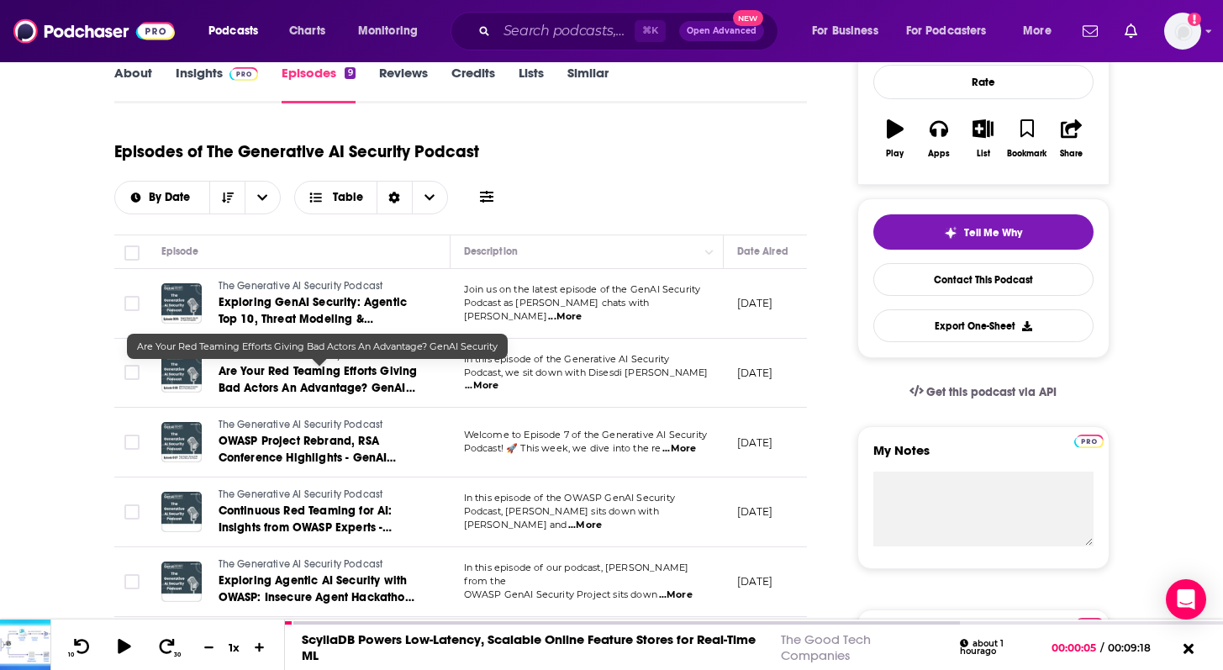
scroll to position [262, 0]
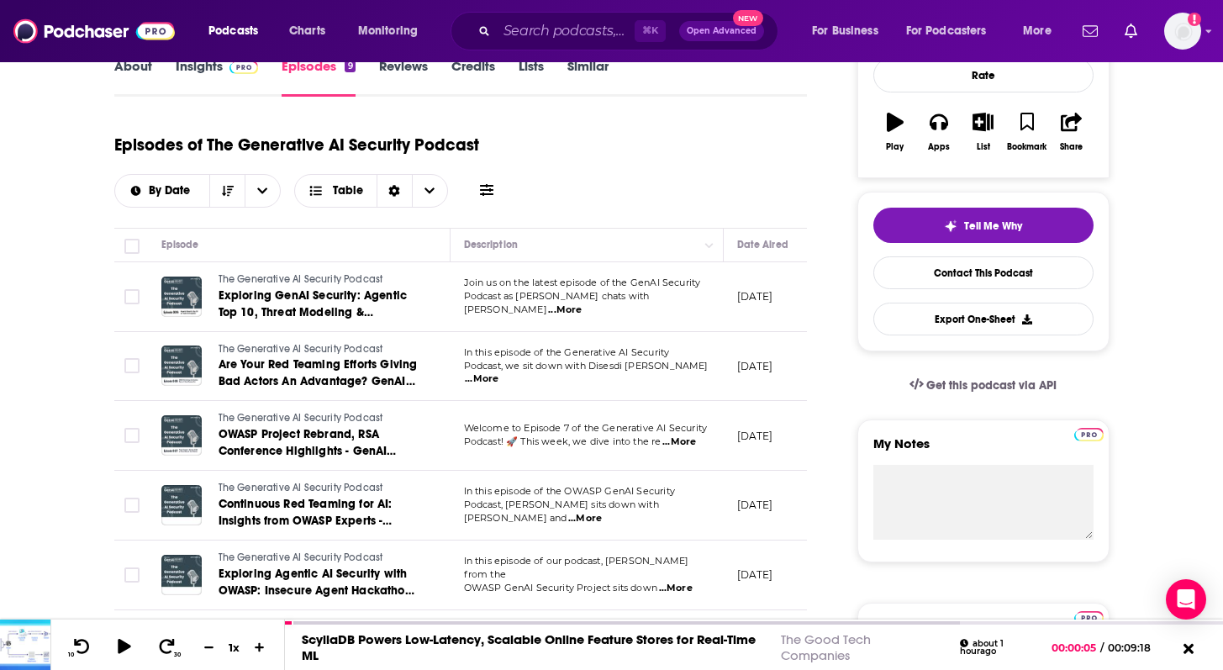
click at [582, 303] on span "...More" at bounding box center [565, 309] width 34 height 13
click at [631, 205] on div "Episodes of The Generative AI Security Podcast By Date Table" at bounding box center [461, 166] width 694 height 84
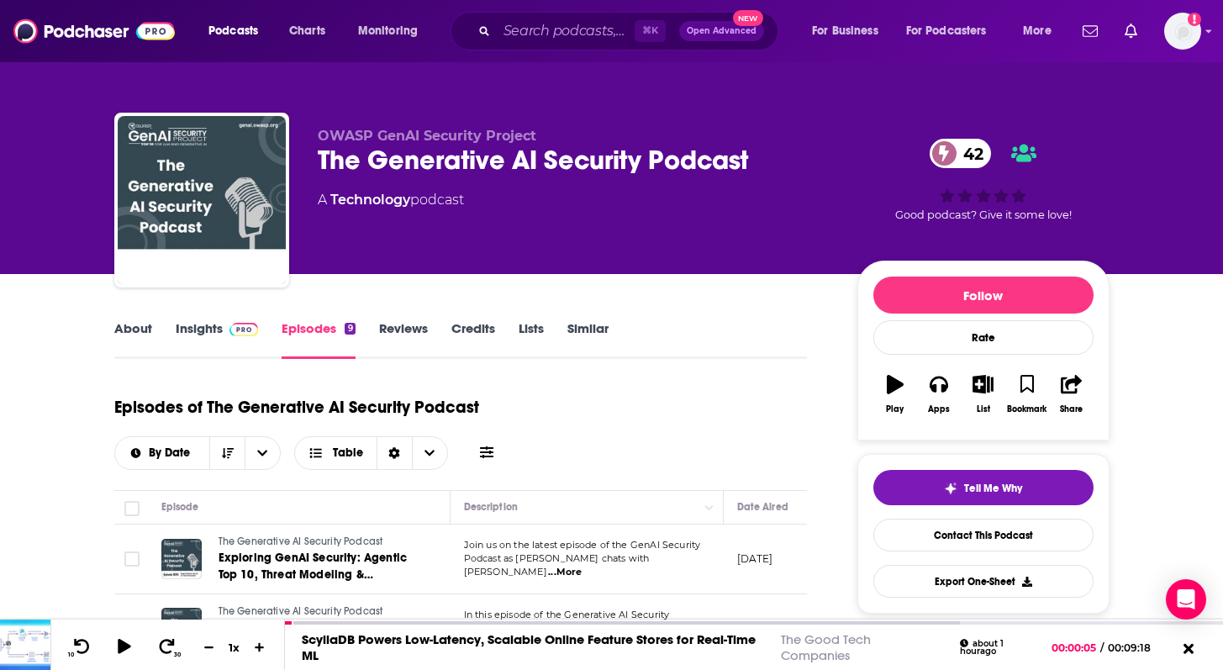
click at [129, 328] on link "About" at bounding box center [133, 339] width 38 height 39
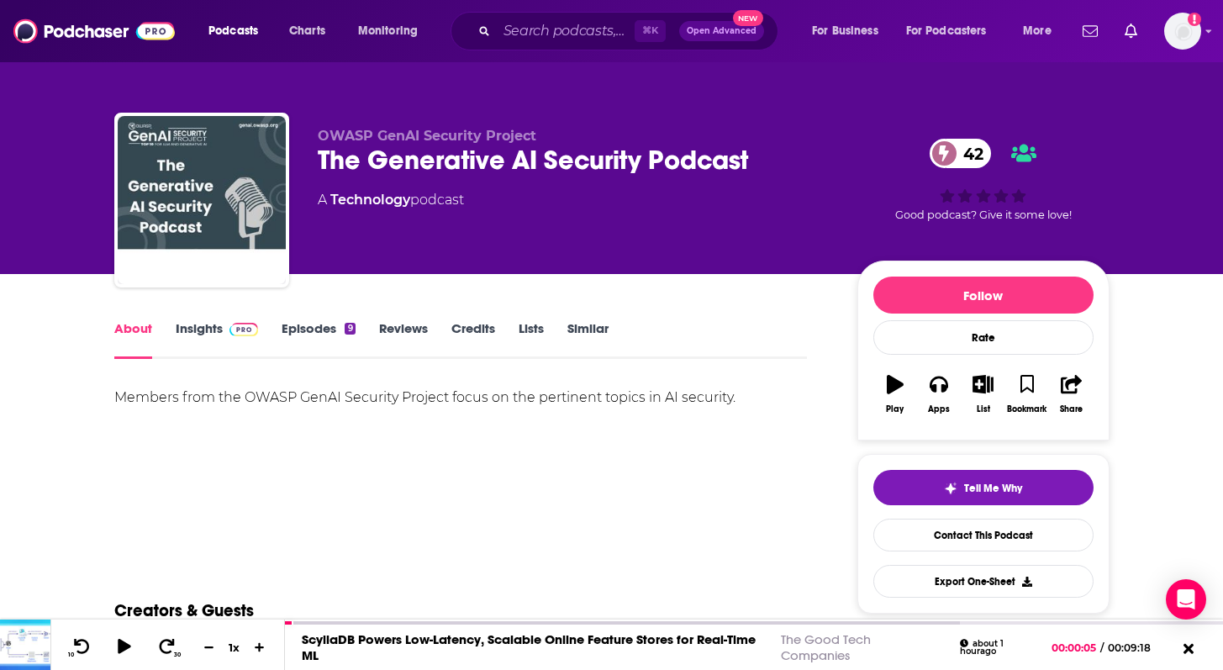
click at [221, 398] on div "Members from the OWASP GenAI Security Project focus on the pertinent topics in …" at bounding box center [461, 398] width 694 height 24
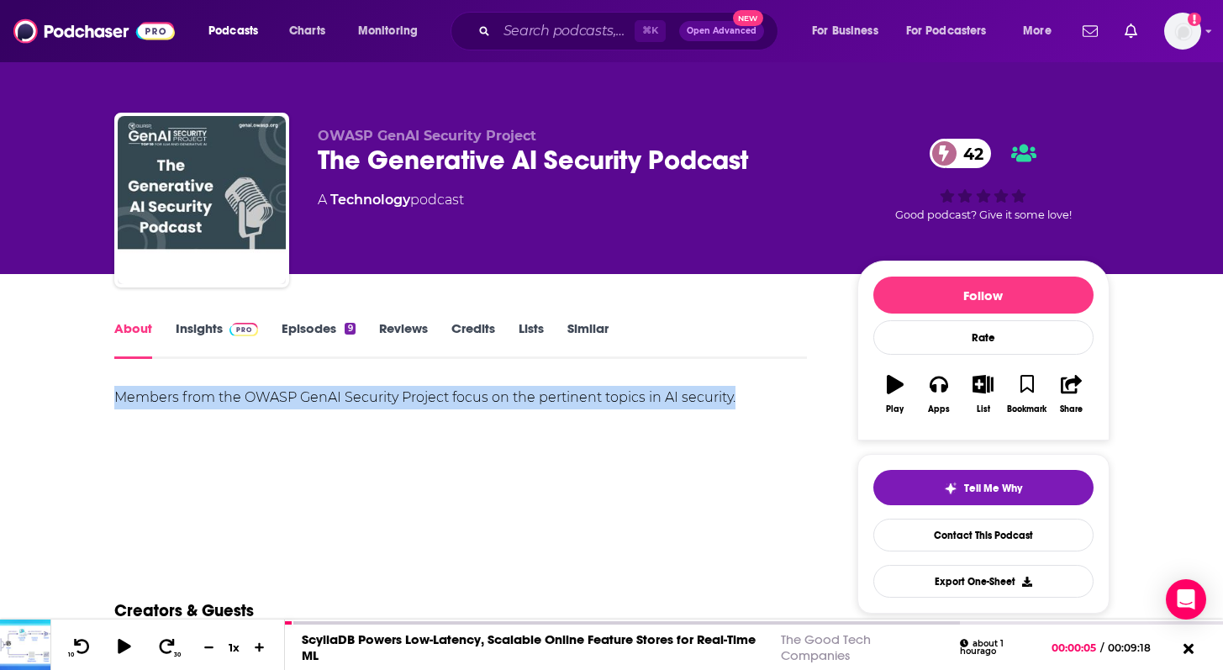
click at [221, 398] on div "Members from the OWASP GenAI Security Project focus on the pertinent topics in …" at bounding box center [461, 398] width 694 height 24
copy div "Members from the OWASP GenAI Security Project focus on the pertinent topics in …"
click at [223, 335] on span at bounding box center [241, 328] width 36 height 16
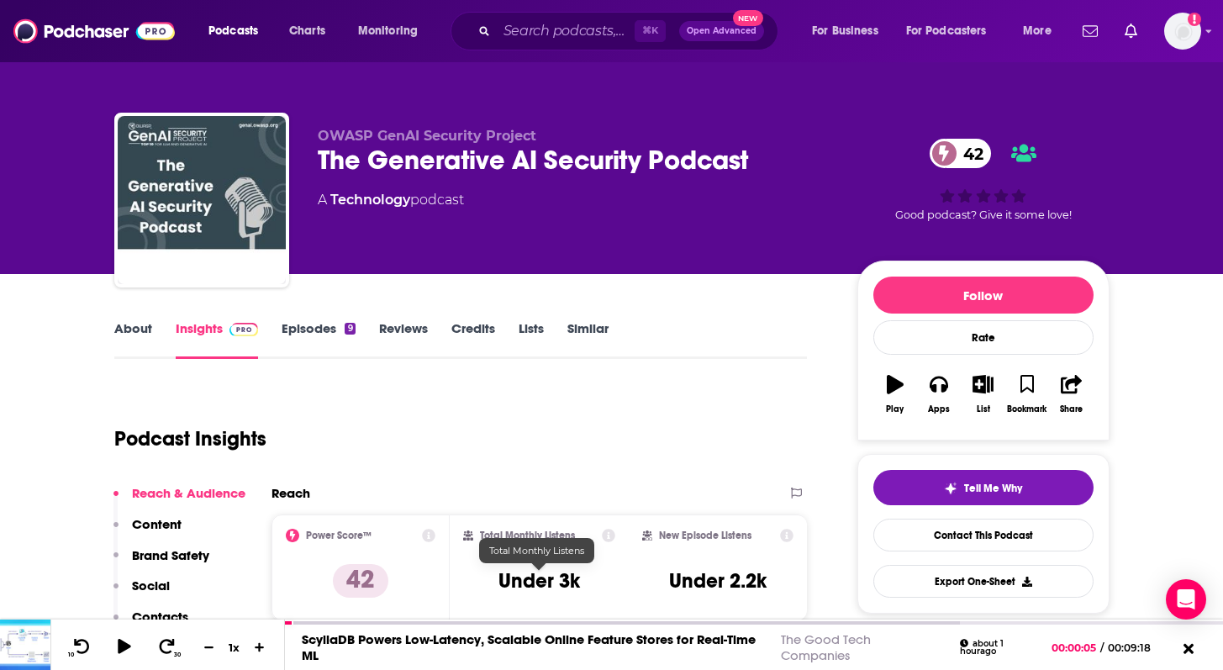
click at [523, 577] on h3 "Under 3k" at bounding box center [540, 580] width 82 height 25
copy div "Under 3k"
click at [129, 328] on link "About" at bounding box center [133, 339] width 38 height 39
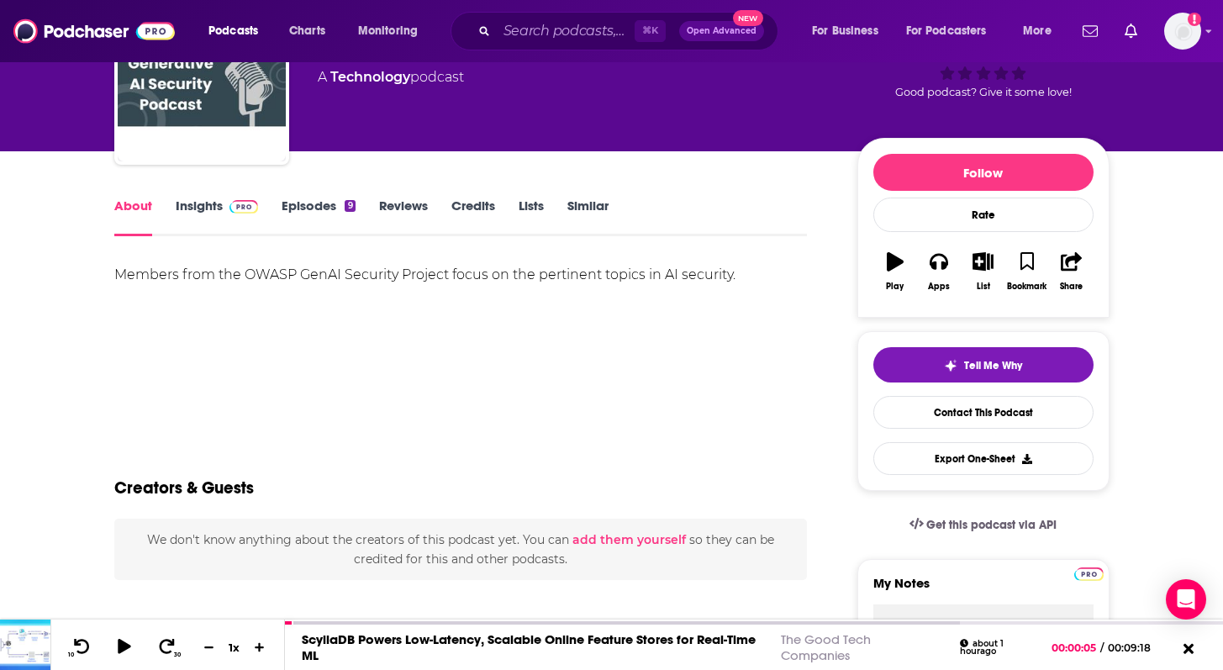
scroll to position [147, 0]
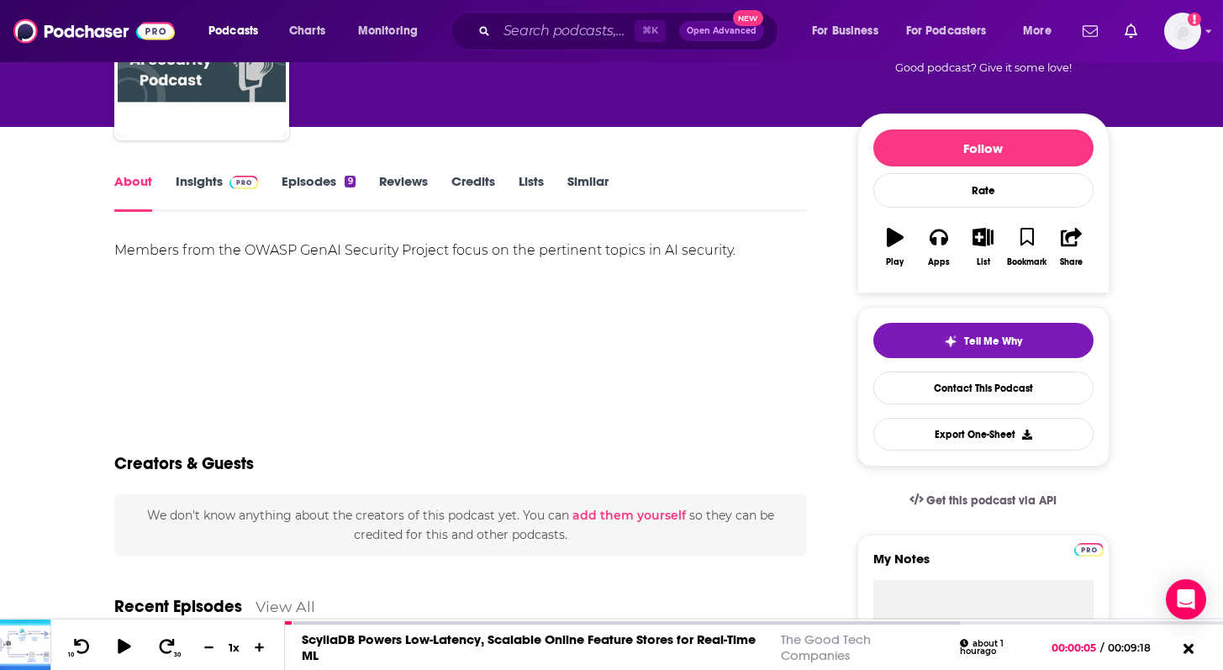
click at [326, 176] on link "Episodes 9" at bounding box center [318, 192] width 73 height 39
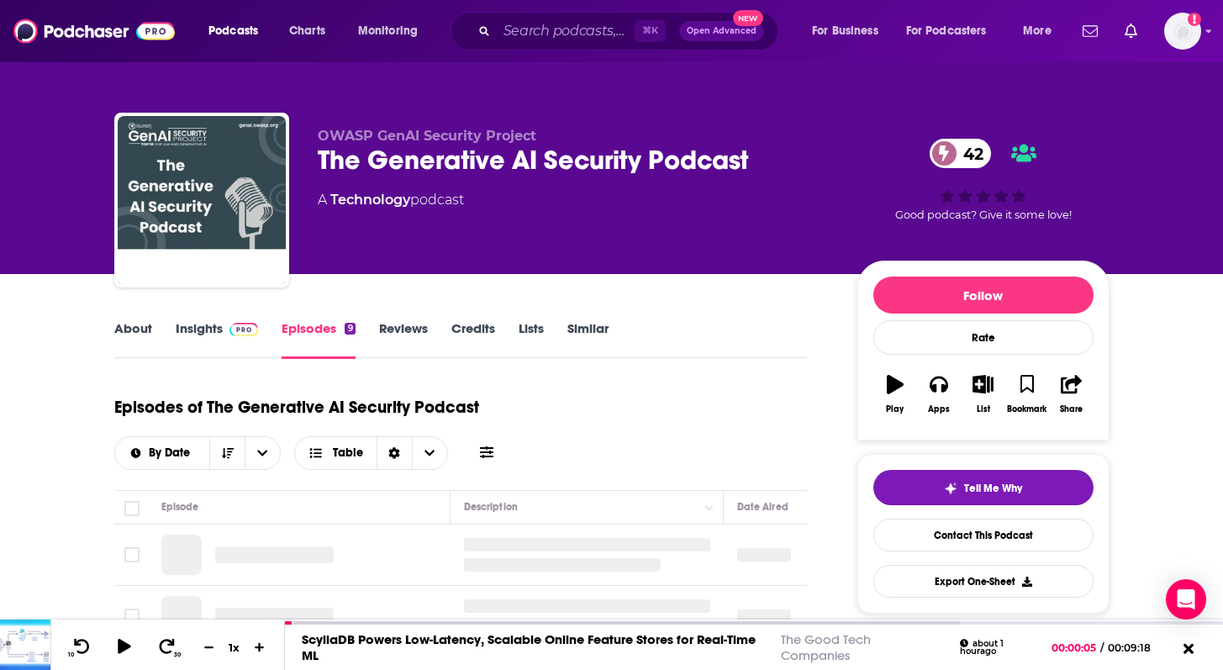
scroll to position [247, 0]
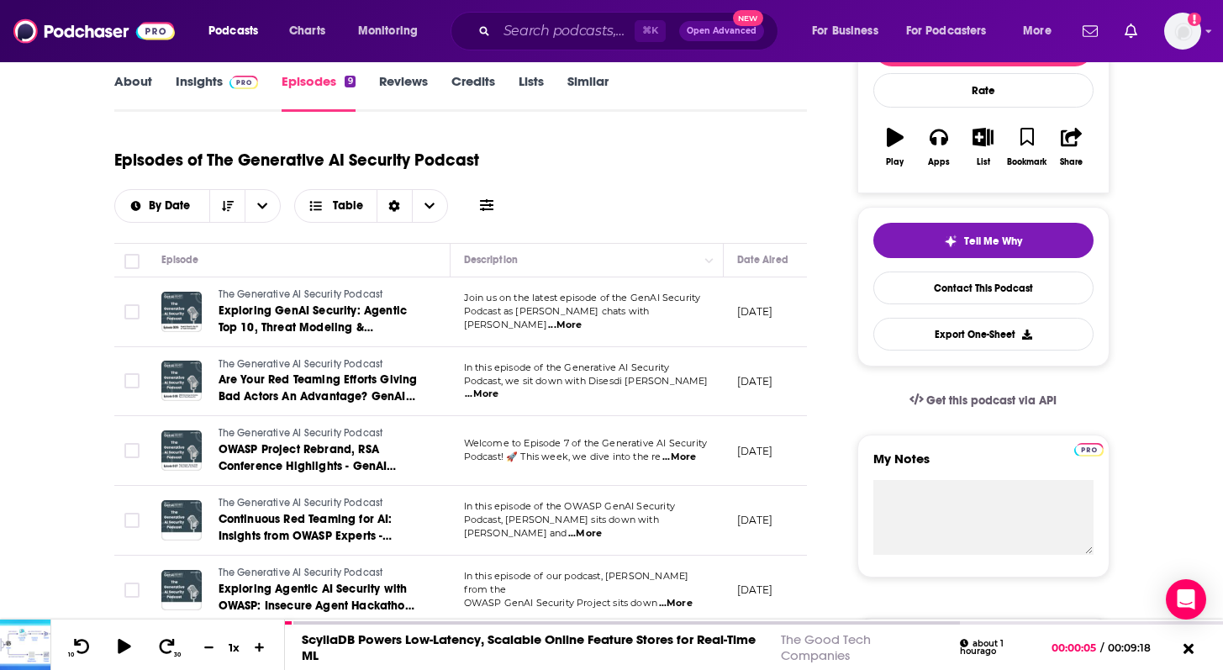
click at [243, 321] on span "Exploring GenAI Security: Agentic Top 10, Threat Modeling & Community Hackathons" at bounding box center [313, 327] width 189 height 48
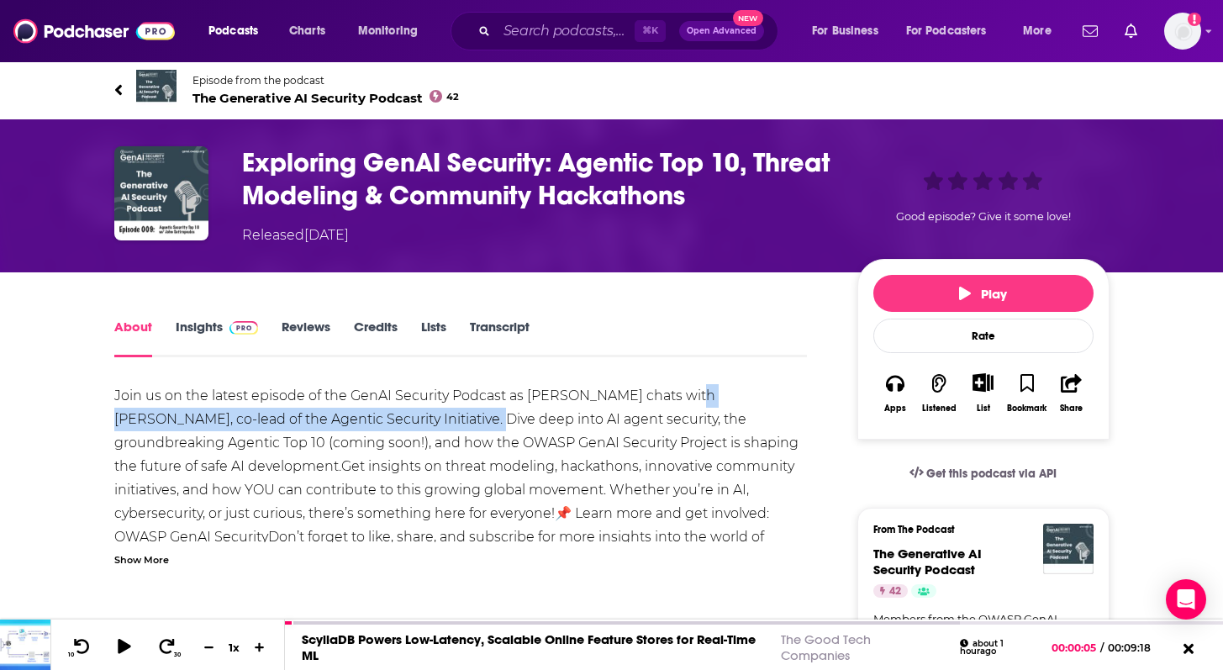
drag, startPoint x: 377, startPoint y: 420, endPoint x: 684, endPoint y: 404, distance: 307.3
click at [684, 404] on div "Join us on the latest episode of the GenAI Security Podcast as [PERSON_NAME] ch…" at bounding box center [461, 490] width 694 height 212
copy div "[PERSON_NAME], co-lead of the Agentic Security Initiative"
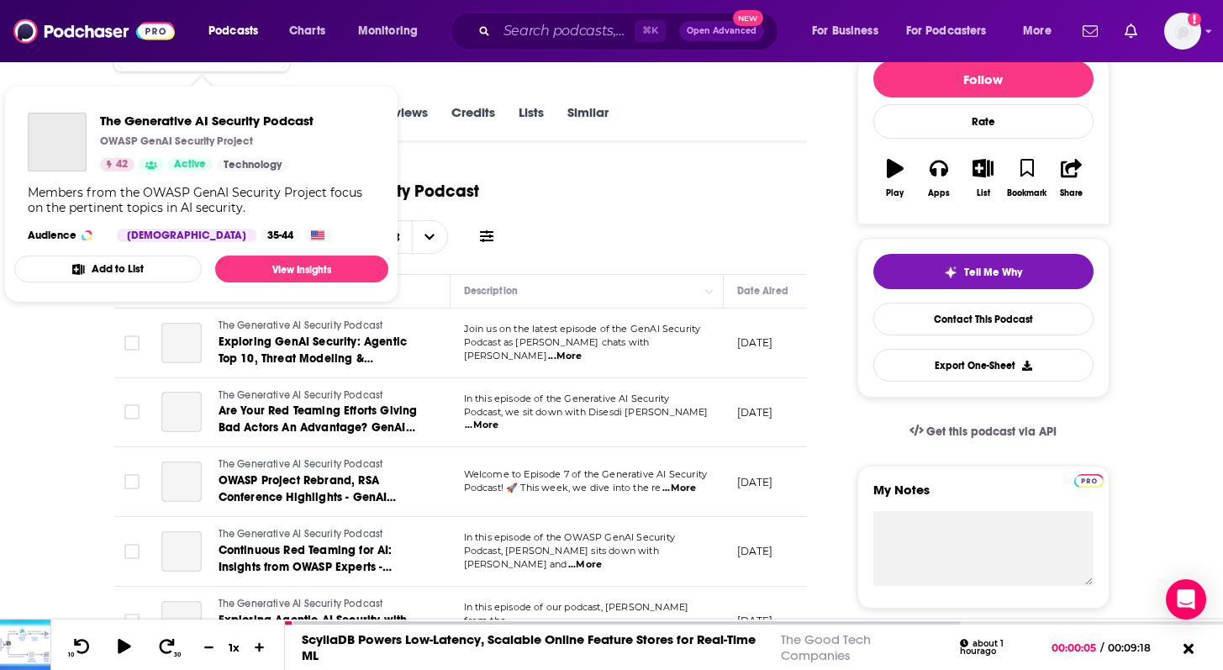
scroll to position [265, 0]
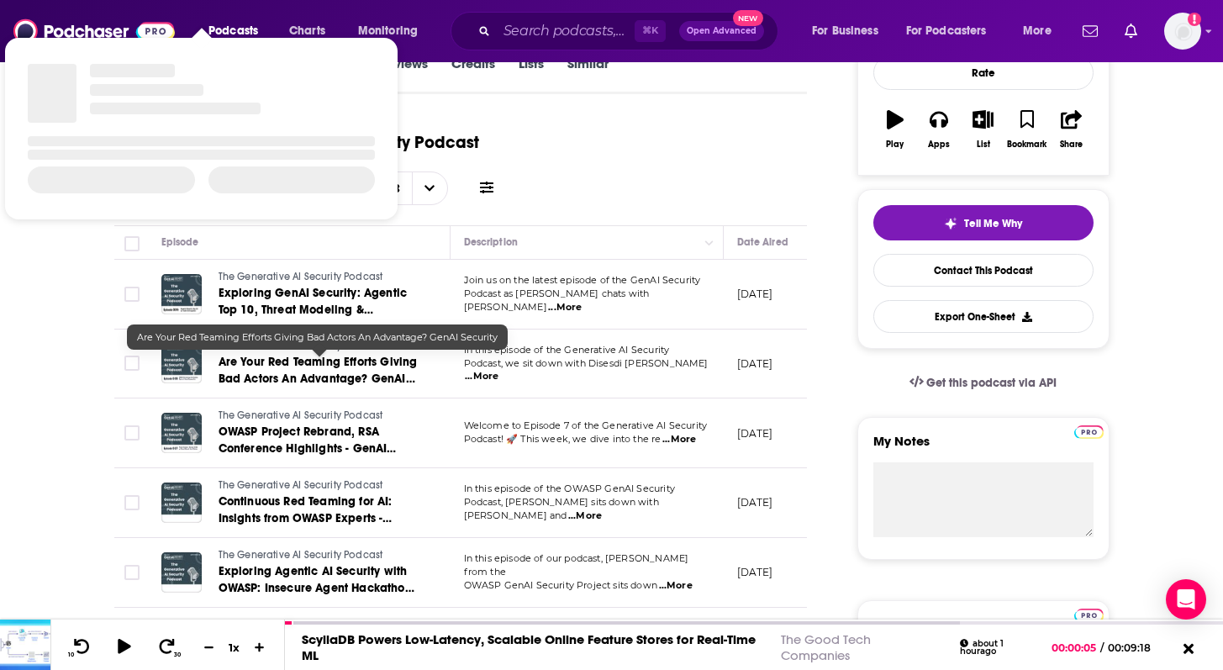
click at [305, 374] on span "Are Your Red Teaming Efforts Giving Bad Actors An Advantage? GenAI Security" at bounding box center [318, 379] width 199 height 48
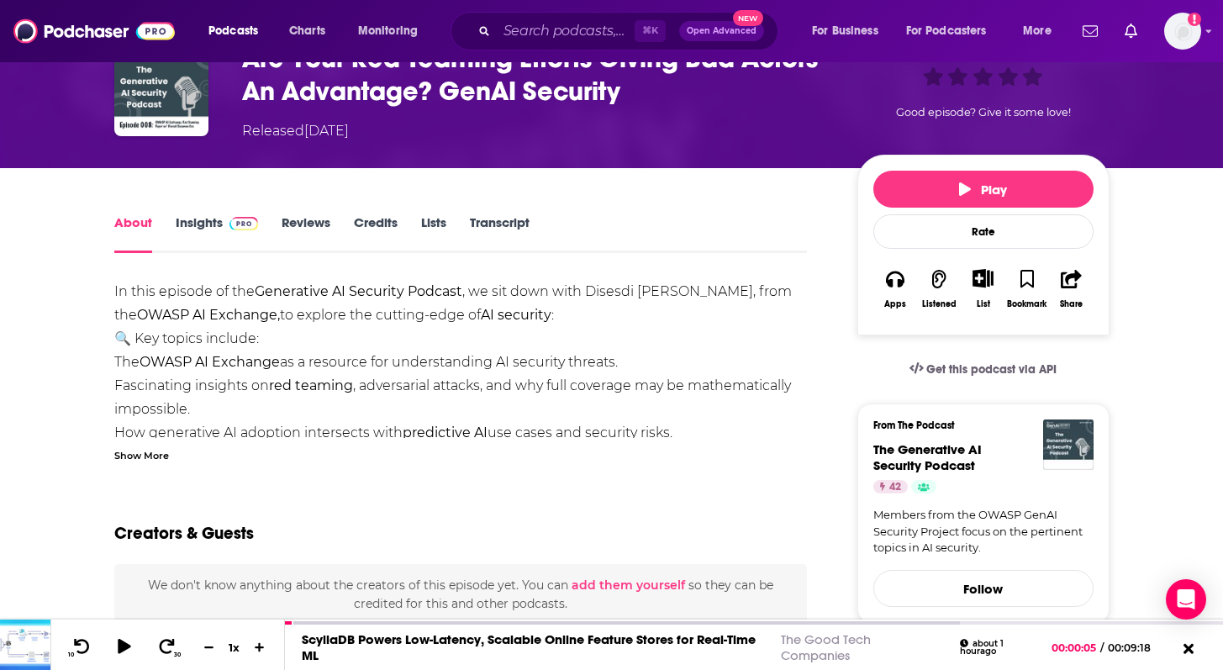
scroll to position [107, 0]
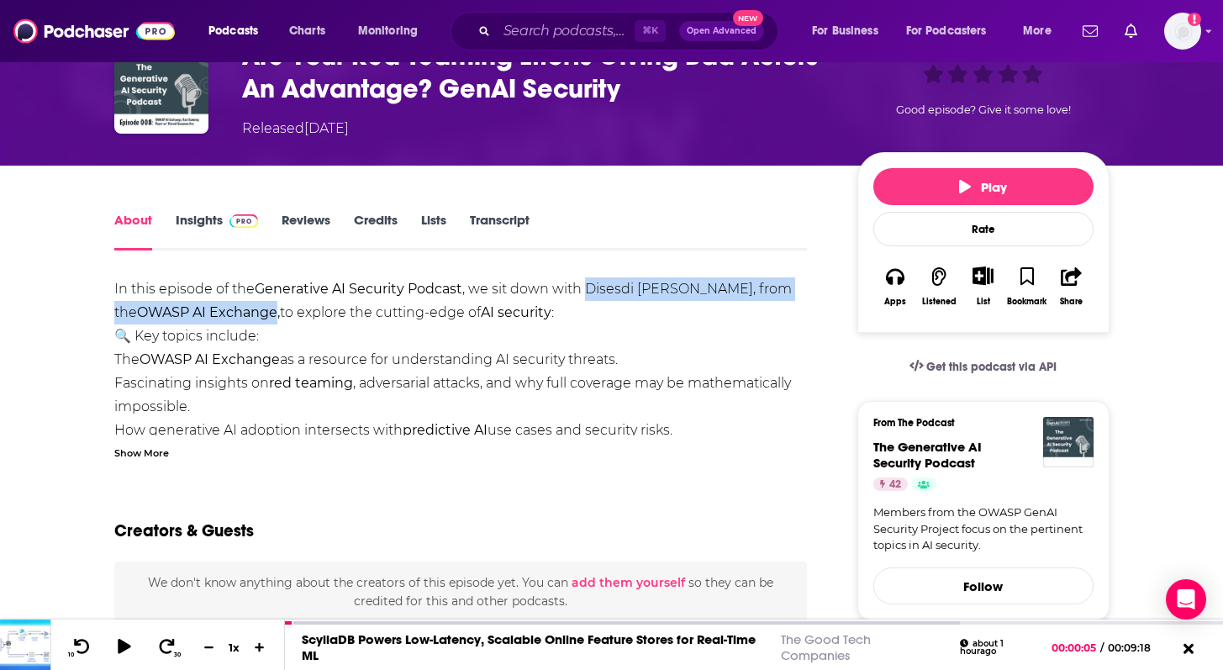
drag, startPoint x: 587, startPoint y: 286, endPoint x: 255, endPoint y: 315, distance: 333.4
click at [255, 315] on div "In this episode of the Generative AI Security Podcast , we sit down with Disesd…" at bounding box center [461, 394] width 694 height 235
copy div "Disesdi [PERSON_NAME], from the OWASP AI Exchange"
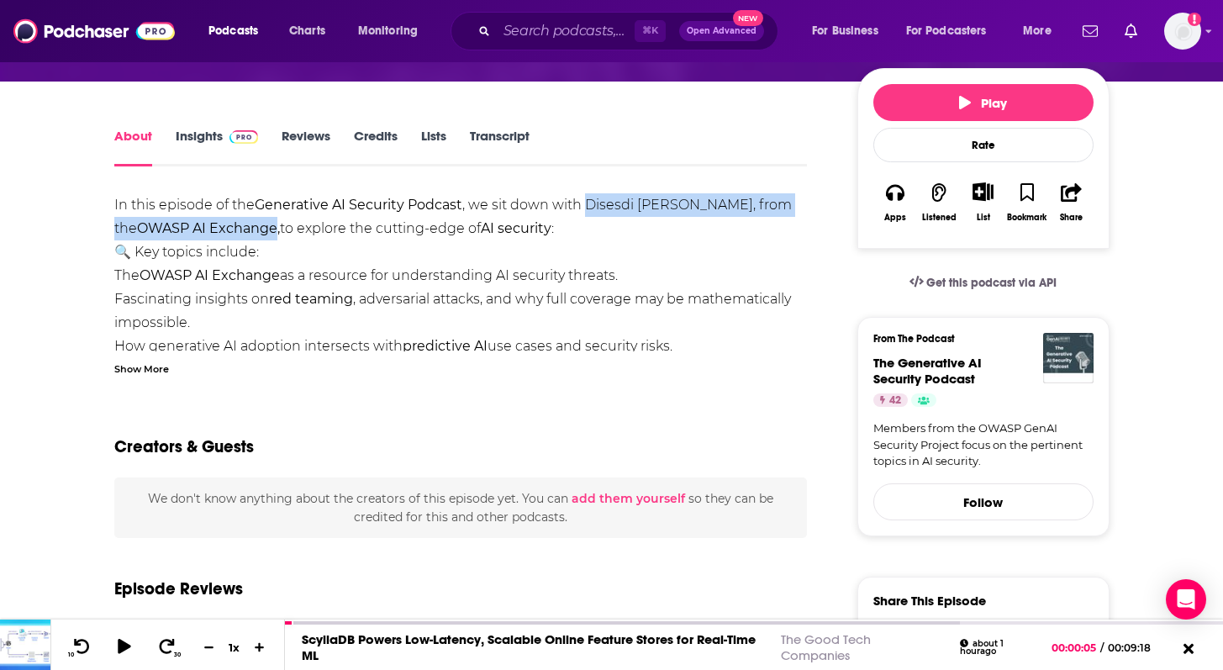
scroll to position [198, 0]
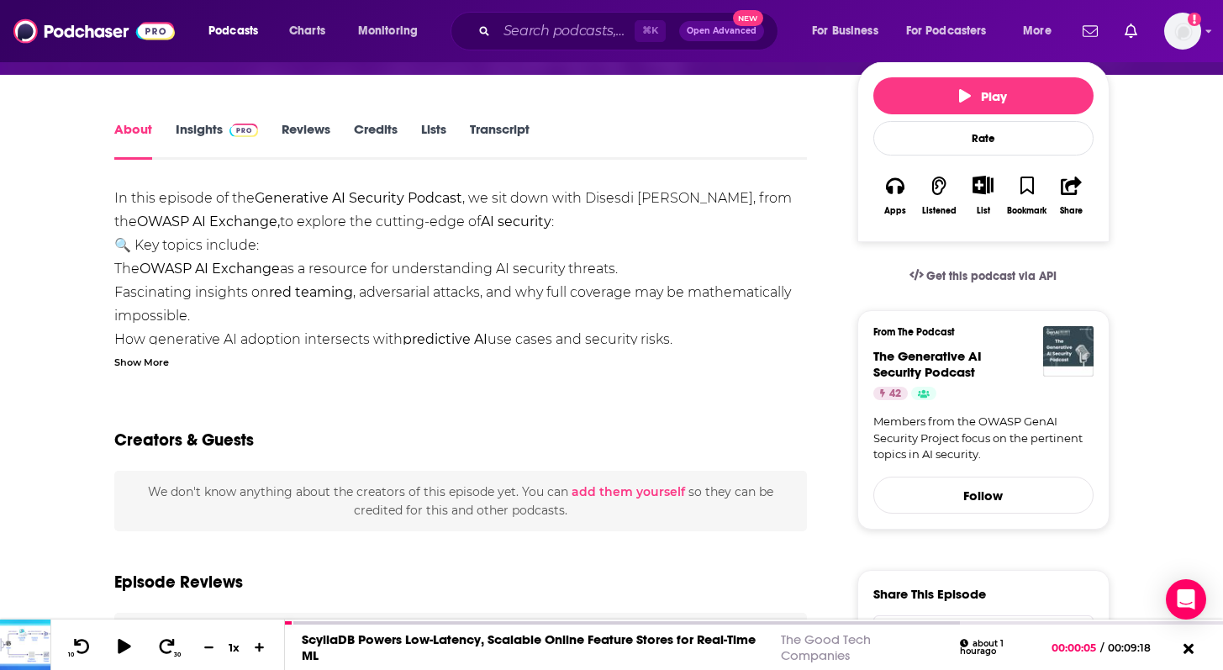
click at [155, 366] on div "Show More" at bounding box center [141, 361] width 55 height 16
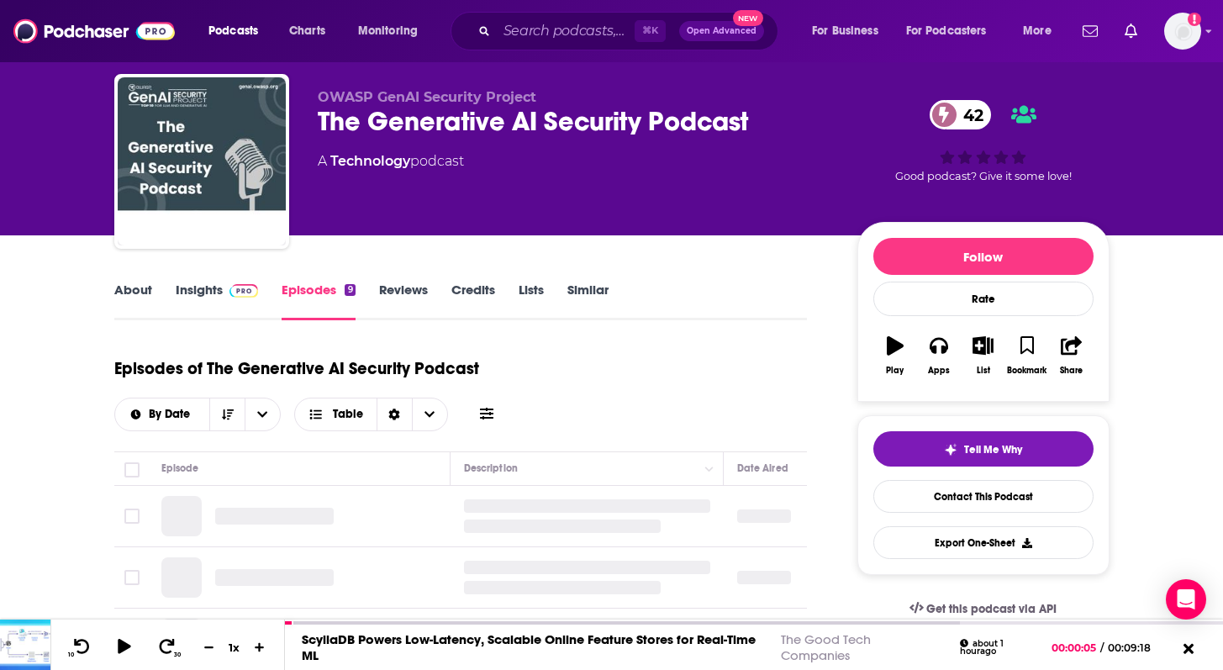
scroll to position [203, 0]
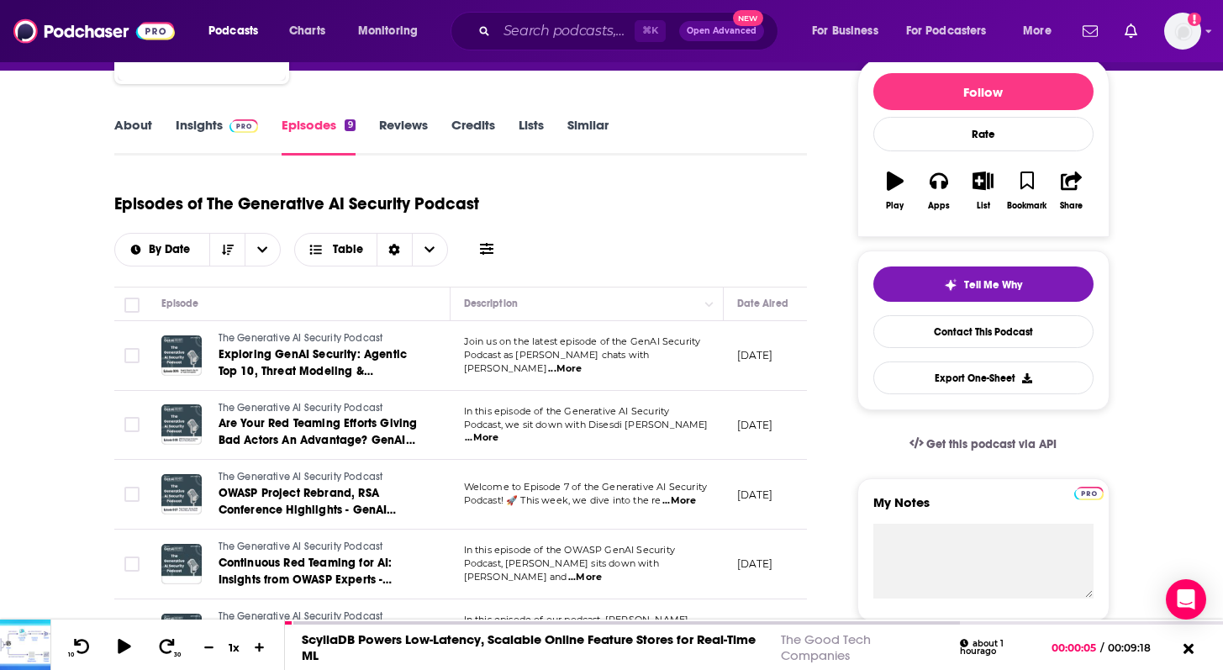
click at [684, 504] on span "...More" at bounding box center [679, 500] width 34 height 13
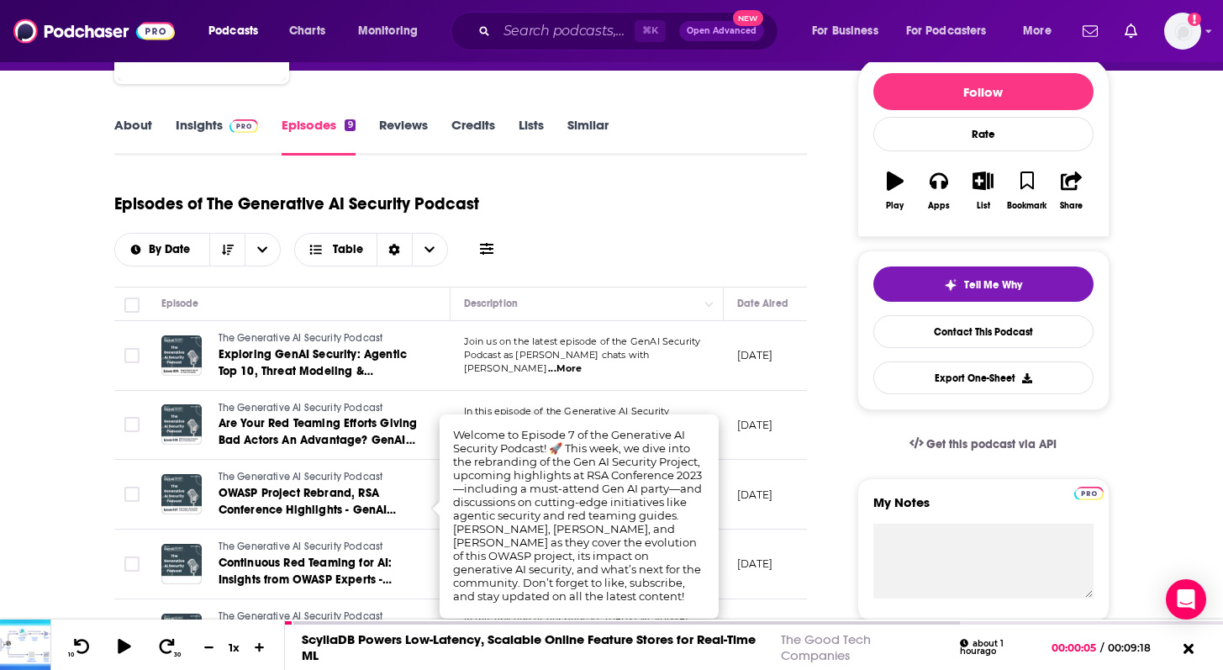
click at [422, 516] on td "The Generative AI Security Podcast OWASP Project Rebrand, RSA Conference Highli…" at bounding box center [299, 495] width 303 height 70
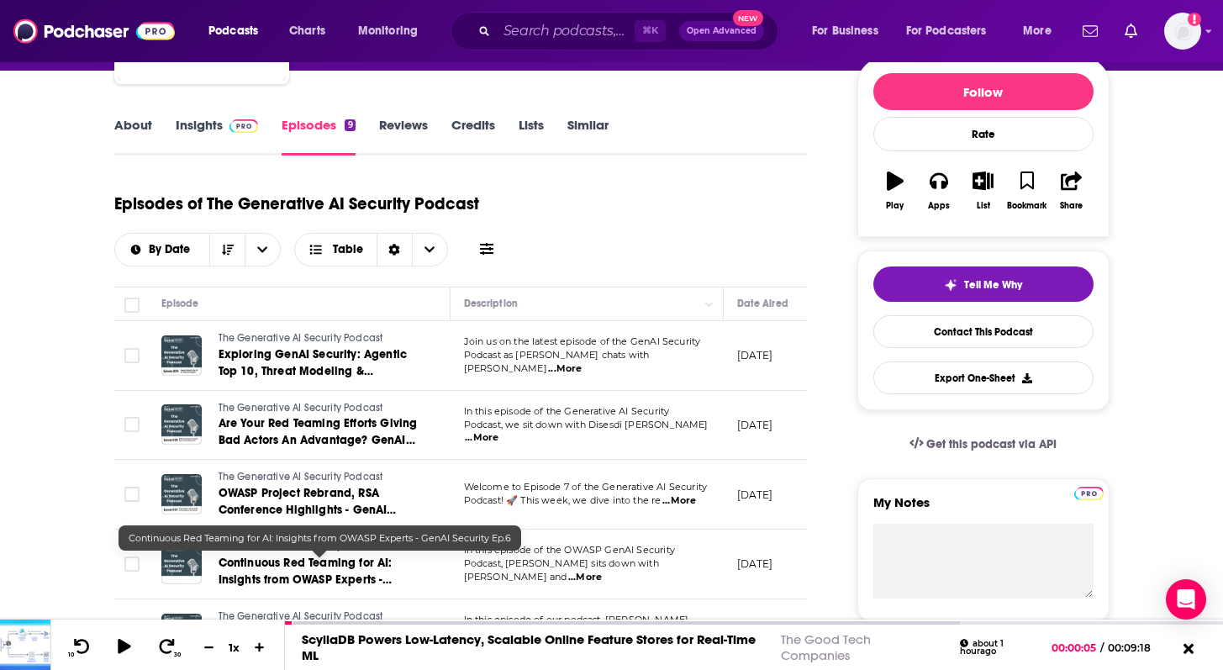
click at [350, 571] on link "Continuous Red Teaming for AI: Insights from OWASP Experts - GenAI Security Ep.6" at bounding box center [320, 572] width 202 height 34
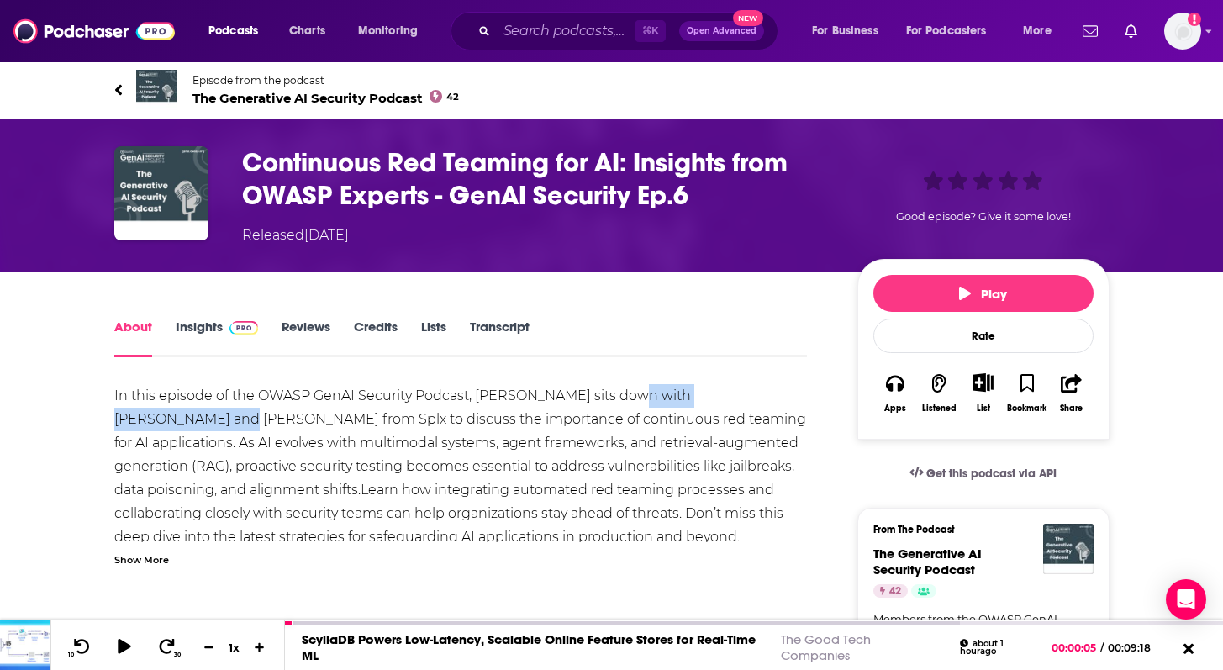
drag, startPoint x: 626, startPoint y: 386, endPoint x: 782, endPoint y: 403, distance: 156.4
click at [783, 404] on div "In this episode of the OWASP GenAI Security Podcast, [PERSON_NAME] sits down wi…" at bounding box center [461, 466] width 694 height 165
copy div "Ante and [PERSON_NAME] from Splx"
click at [123, 327] on link "About" at bounding box center [133, 338] width 38 height 39
click at [240, 78] on span "Episode from the podcast" at bounding box center [326, 80] width 267 height 13
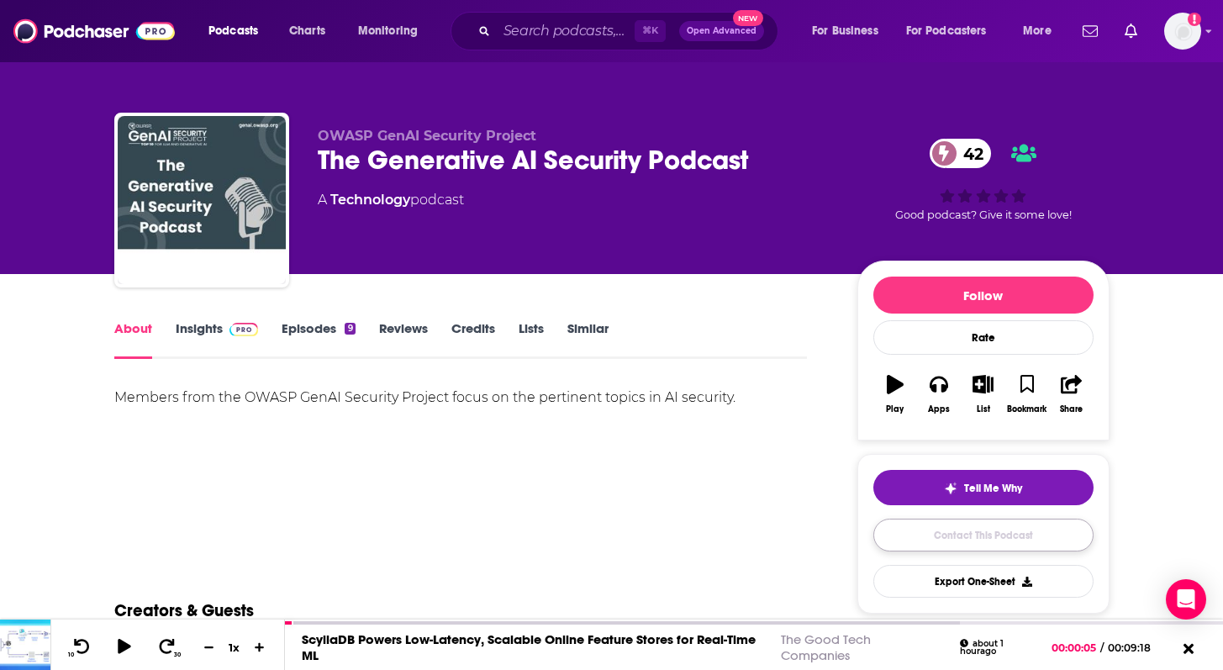
click at [906, 529] on link "Contact This Podcast" at bounding box center [983, 535] width 220 height 33
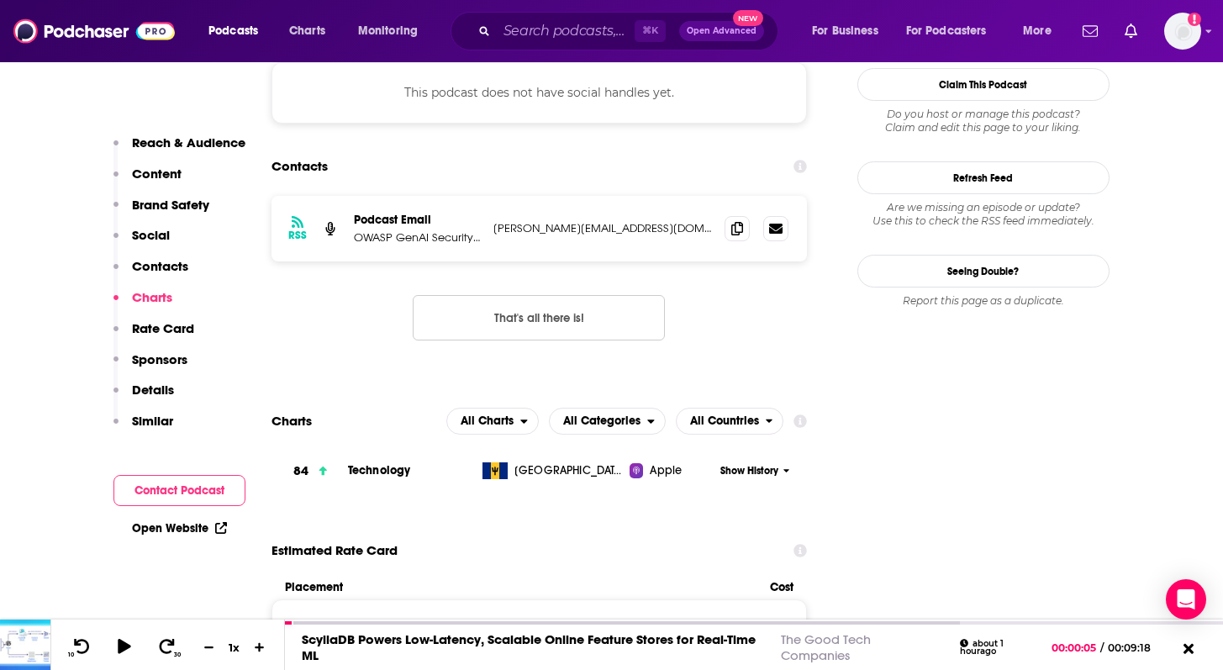
scroll to position [1320, 0]
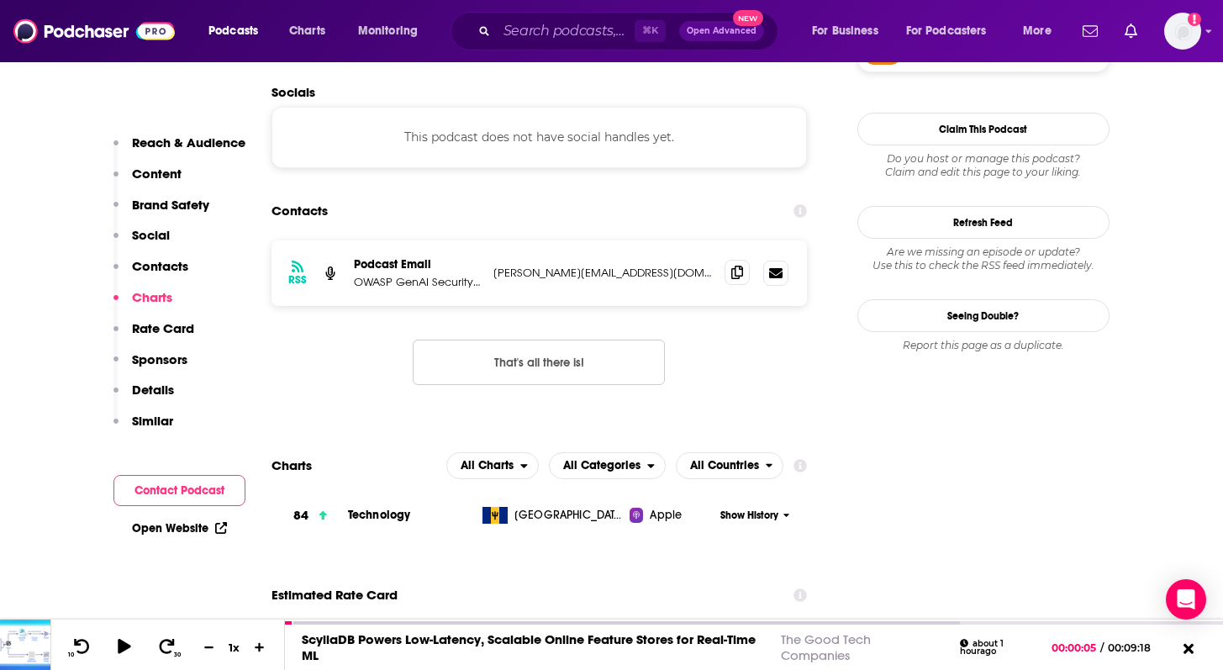
click at [731, 277] on icon at bounding box center [737, 272] width 12 height 13
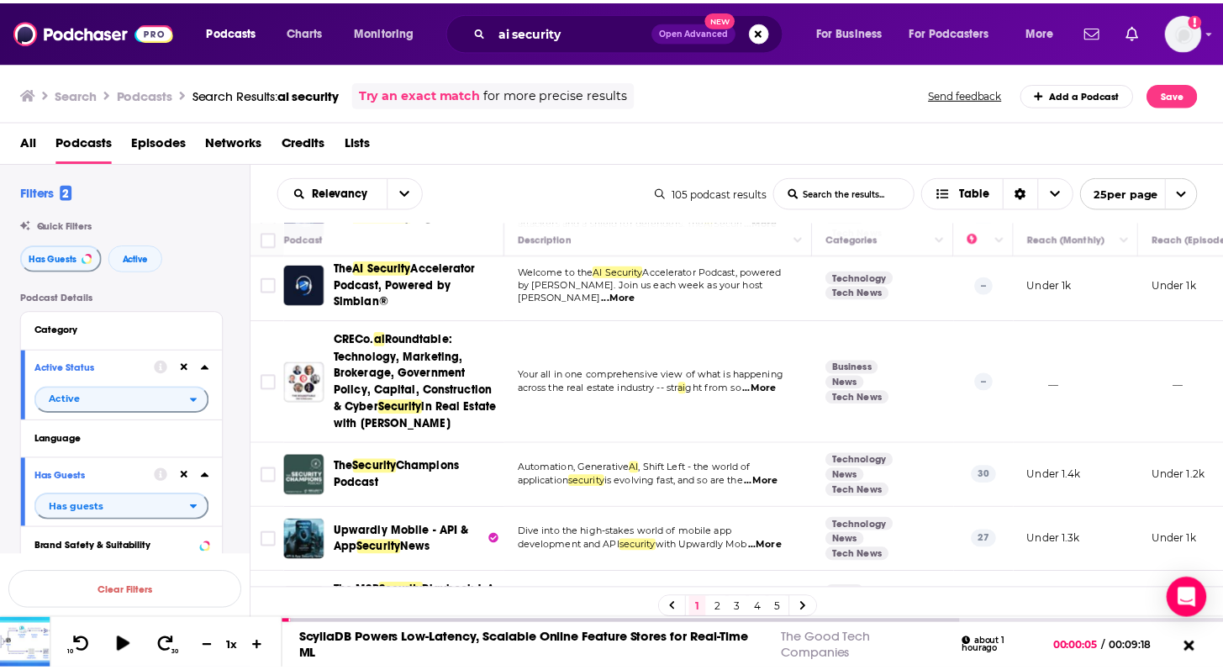
scroll to position [388, 0]
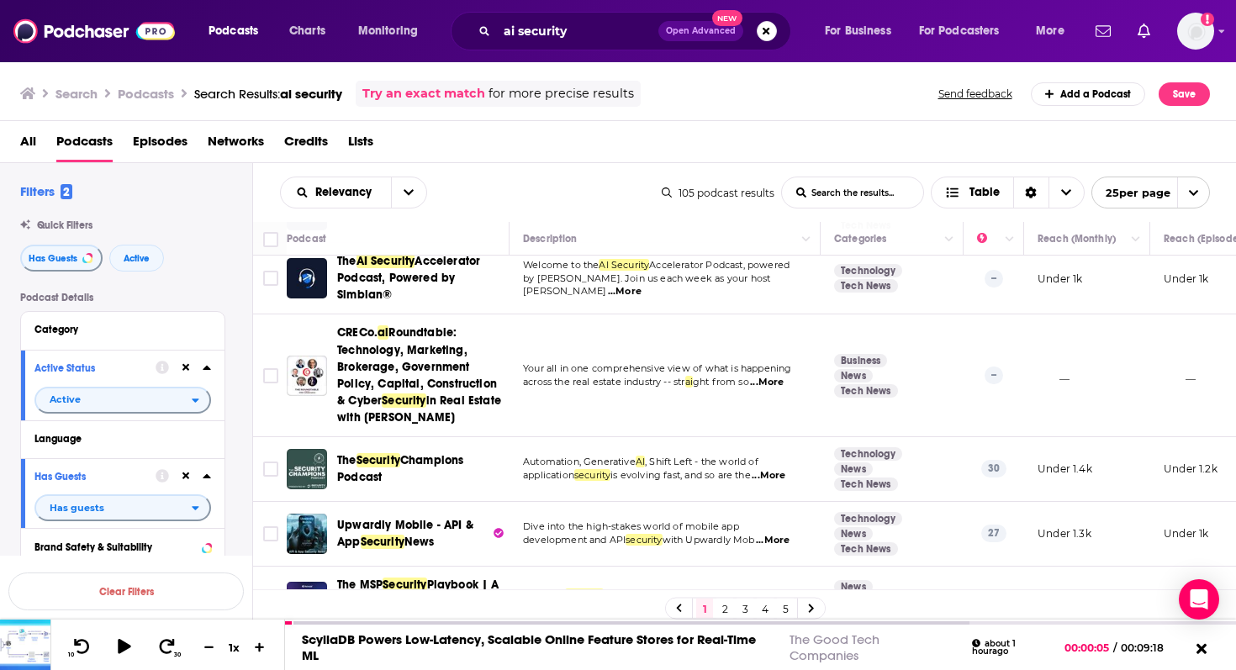
click at [785, 474] on span "...More" at bounding box center [769, 475] width 34 height 13
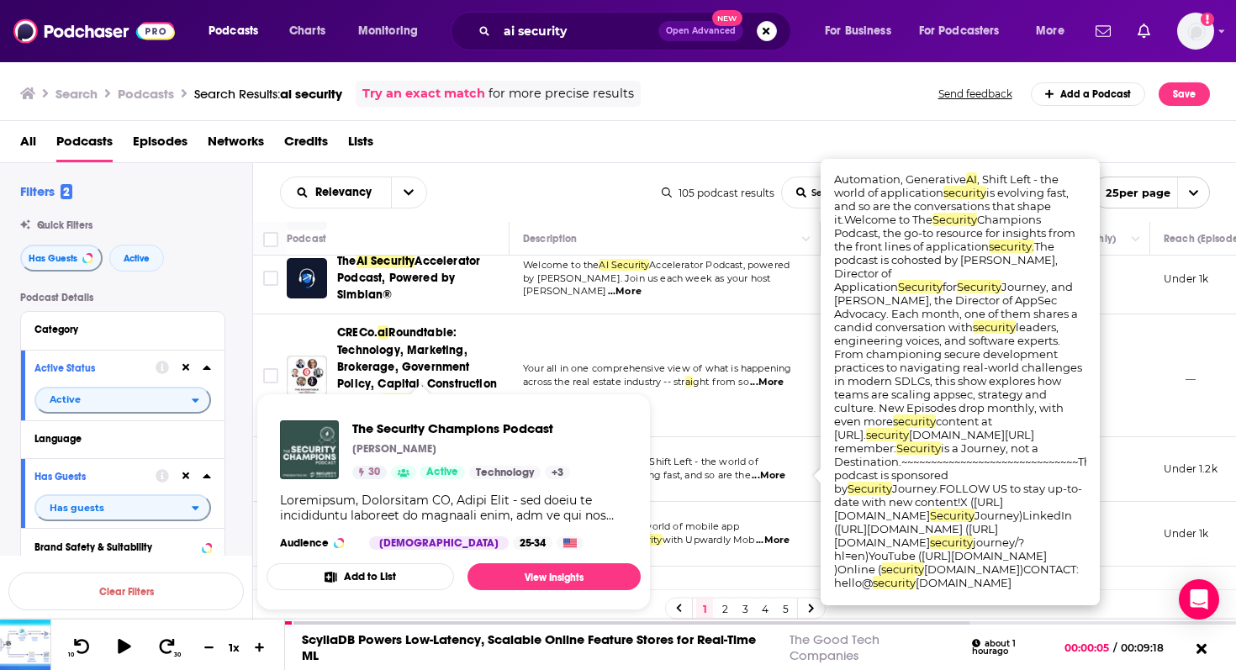
click at [447, 461] on div "The Security Champions Podcast [PERSON_NAME] 30 Active Technology + 3" at bounding box center [461, 449] width 218 height 59
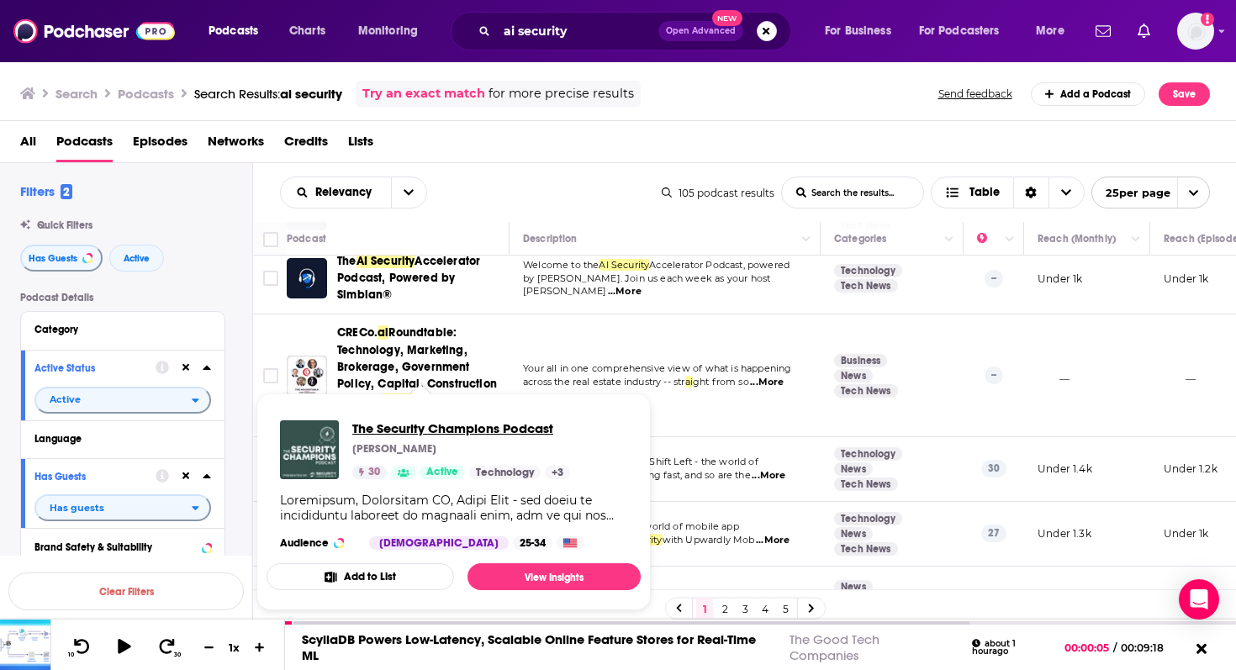
click at [445, 430] on span "The Security Champions Podcast" at bounding box center [461, 428] width 218 height 16
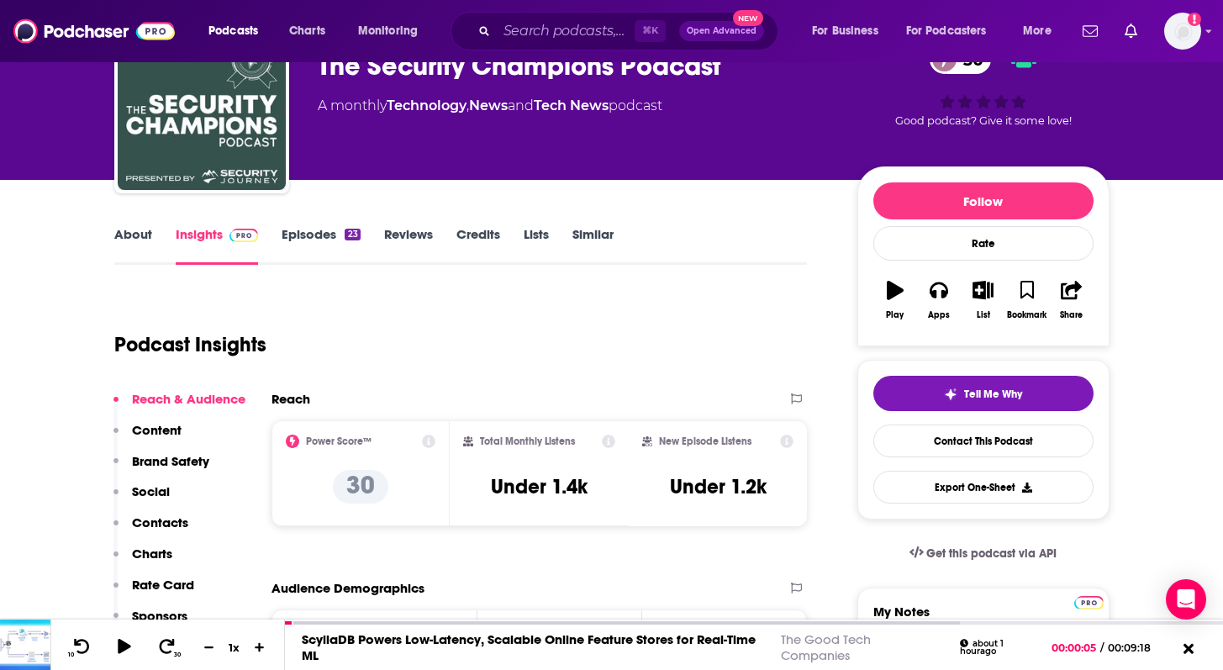
scroll to position [101, 0]
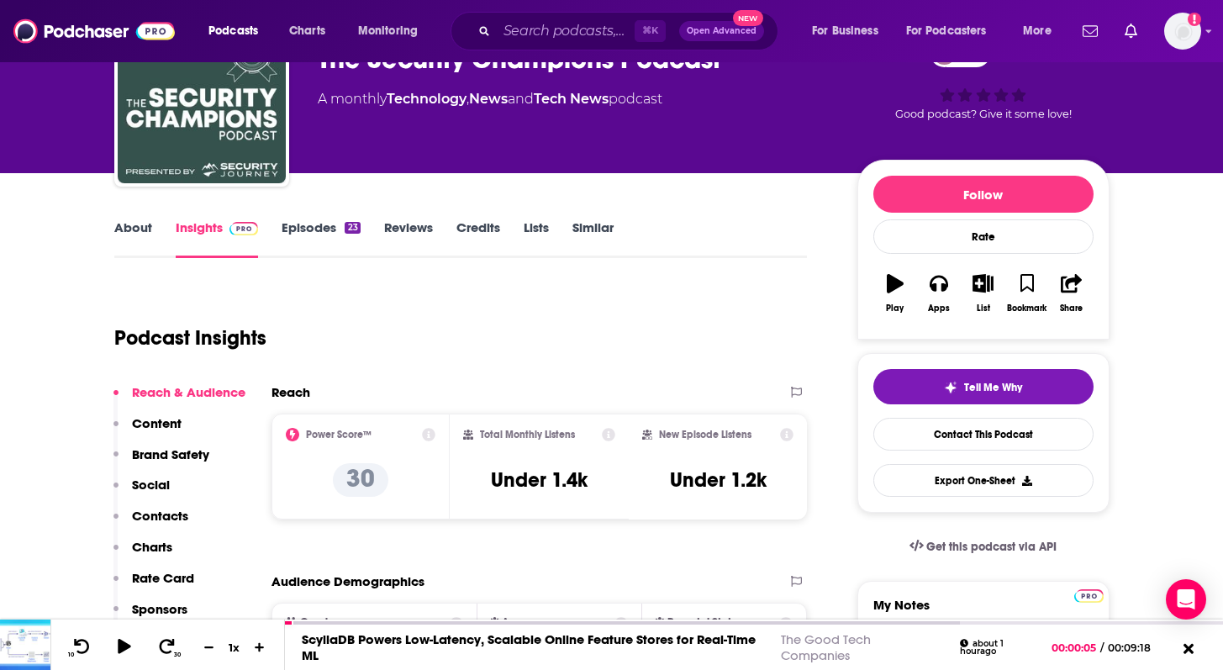
click at [327, 229] on link "Episodes 23" at bounding box center [321, 238] width 78 height 39
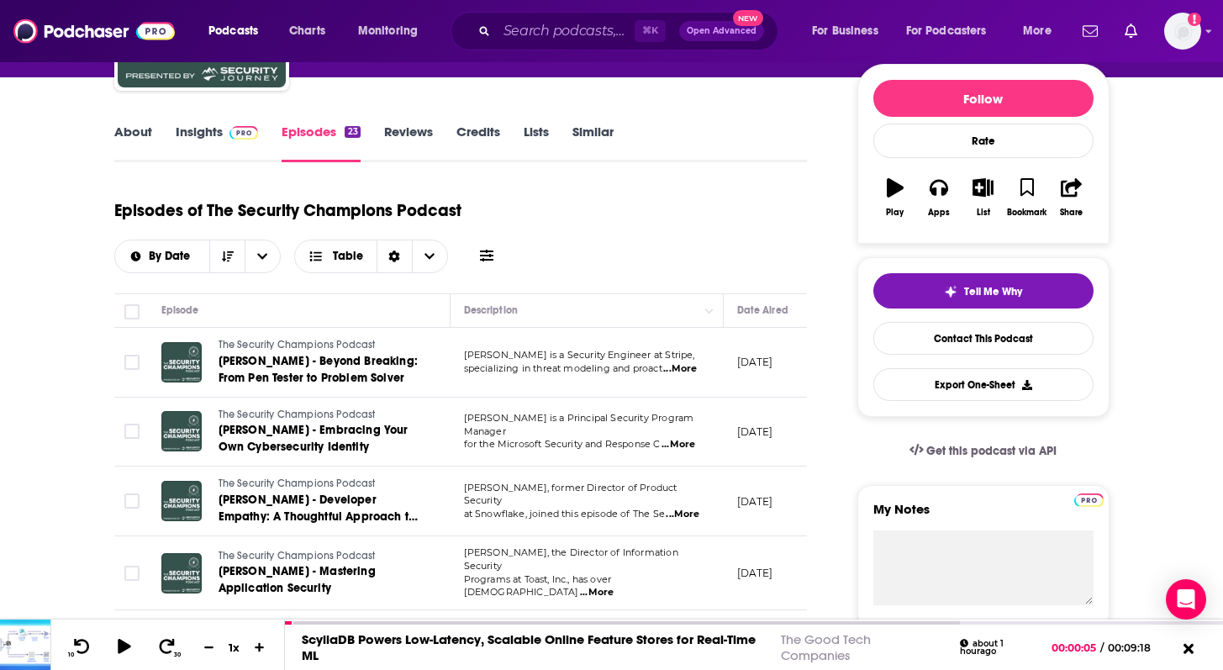
scroll to position [198, 0]
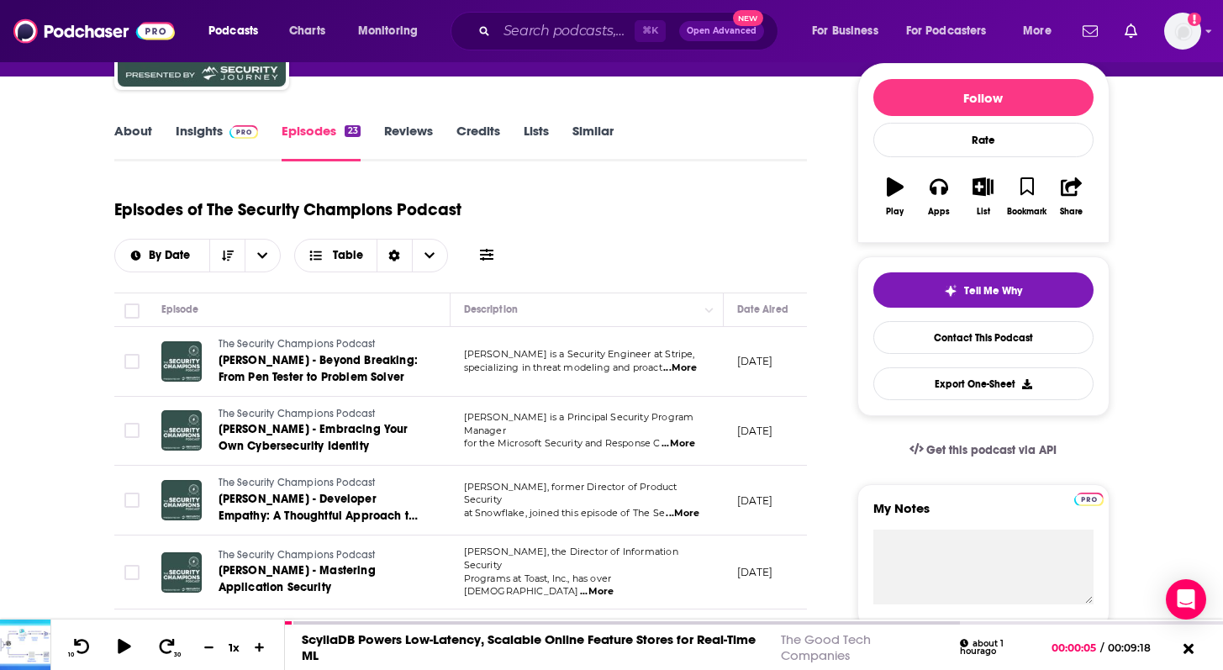
click at [681, 373] on span "...More" at bounding box center [680, 367] width 34 height 13
drag, startPoint x: 464, startPoint y: 318, endPoint x: 513, endPoint y: 318, distance: 48.8
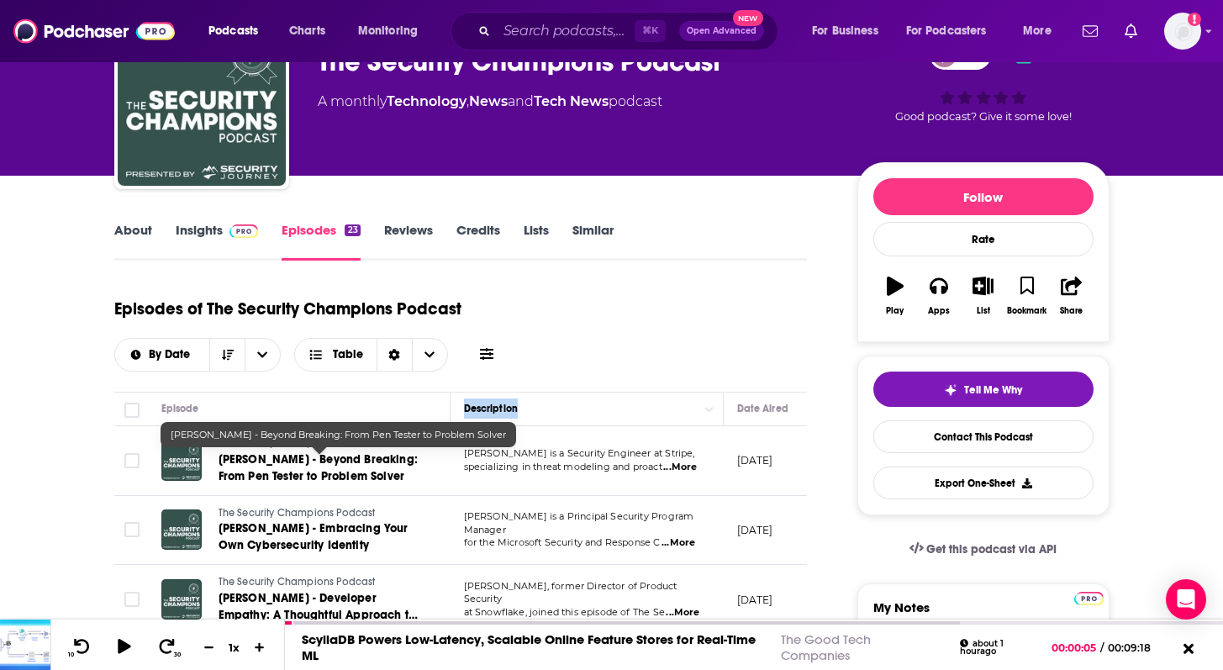
scroll to position [65, 0]
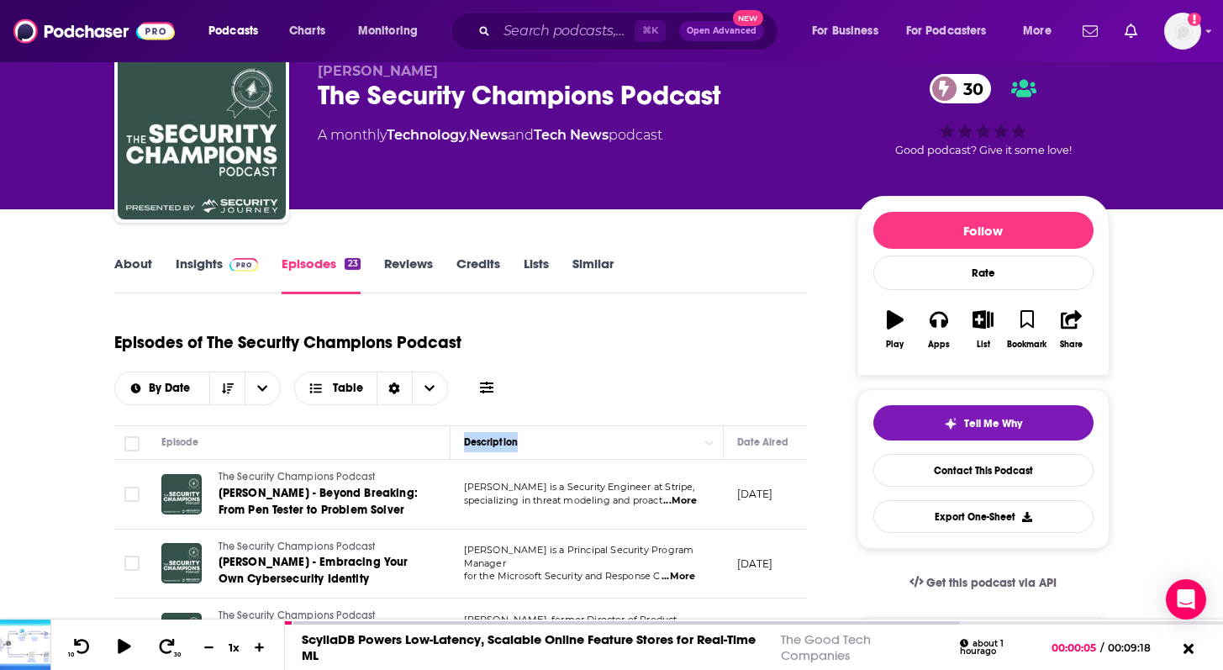
click at [219, 265] on link "Insights" at bounding box center [217, 275] width 83 height 39
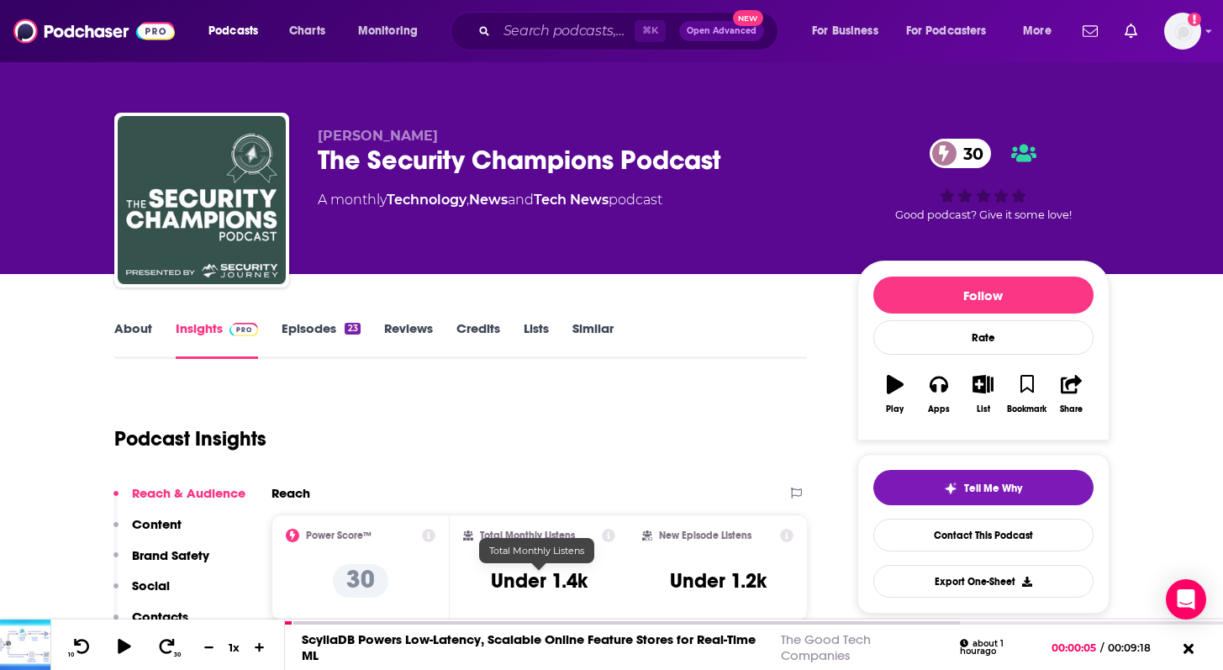
click at [511, 586] on h3 "Under 1.4k" at bounding box center [539, 580] width 97 height 25
copy div "Under 1.4k"
click at [128, 325] on link "About" at bounding box center [133, 339] width 38 height 39
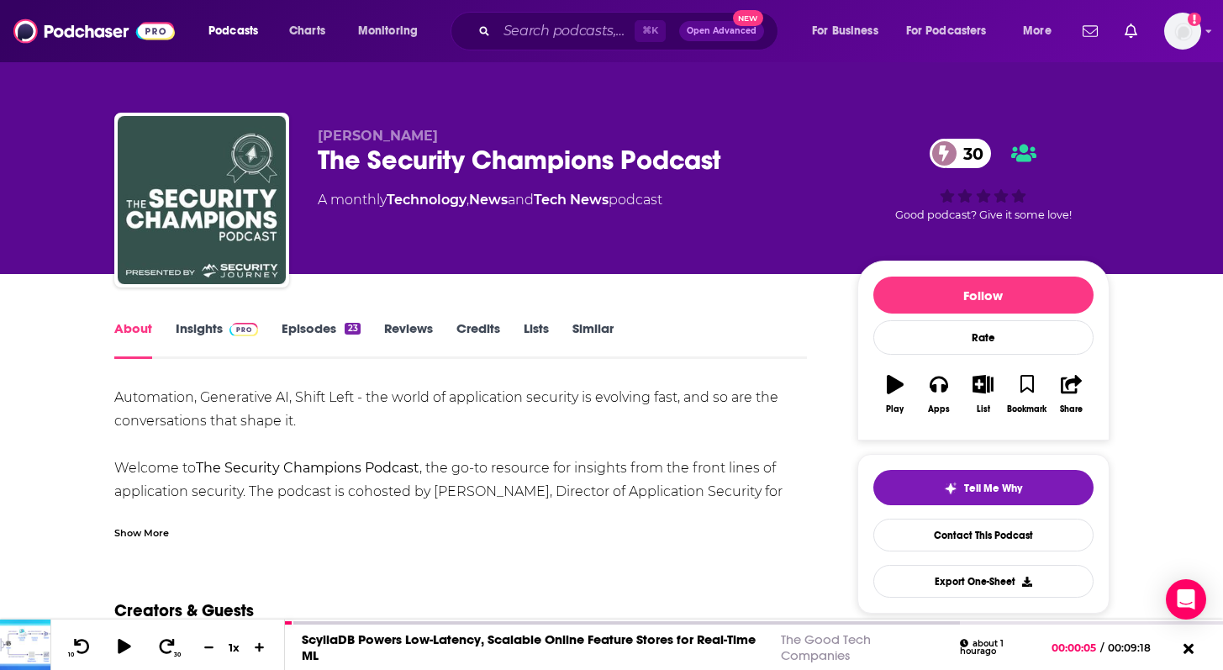
click at [146, 527] on div "Show More" at bounding box center [141, 532] width 55 height 16
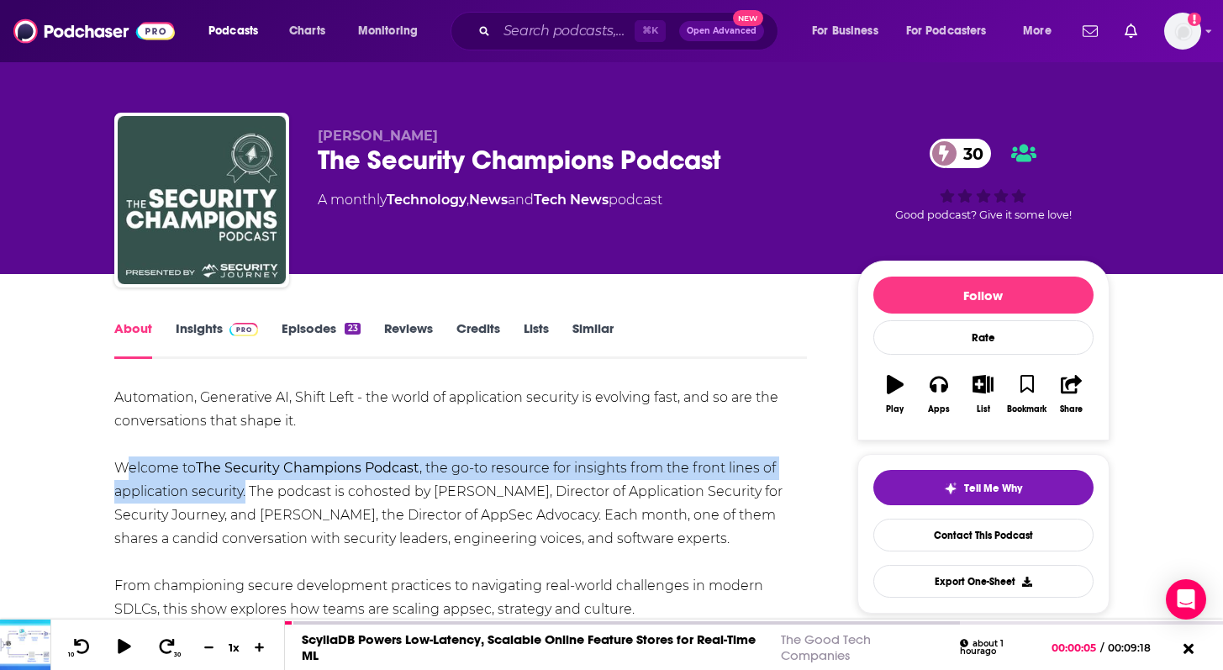
drag, startPoint x: 120, startPoint y: 464, endPoint x: 247, endPoint y: 489, distance: 129.4
copy div "Welcome to The Security Champions Podcast , the go-to resource for insights fro…"
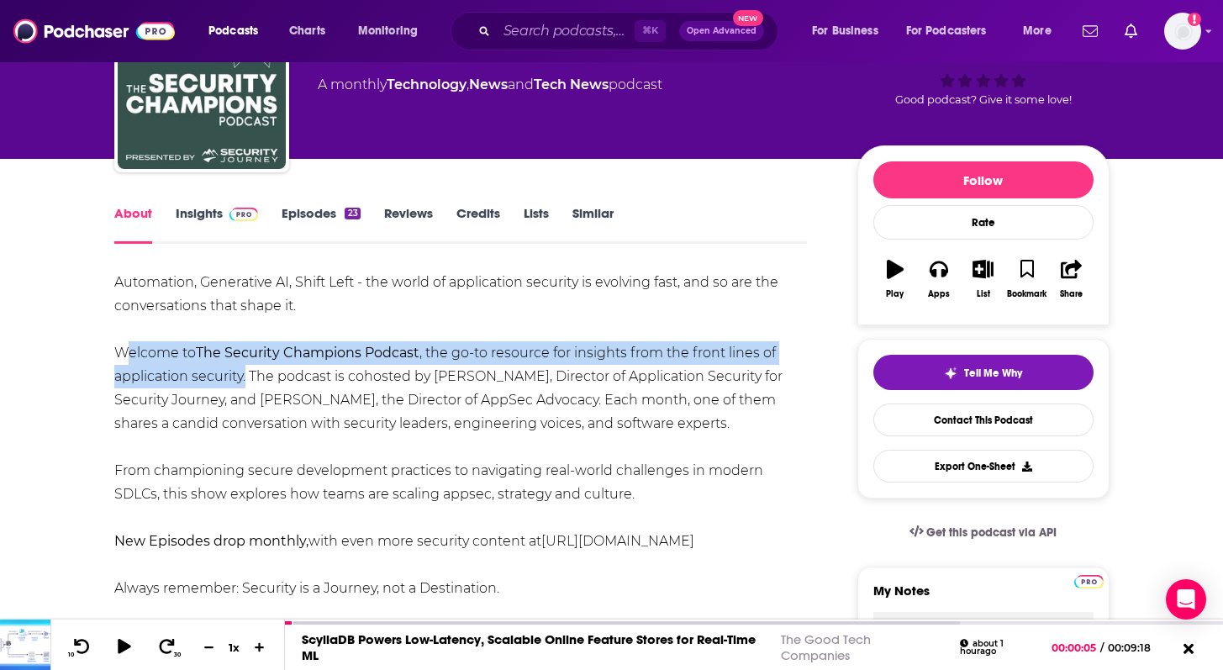
click at [189, 218] on link "Insights" at bounding box center [217, 224] width 83 height 39
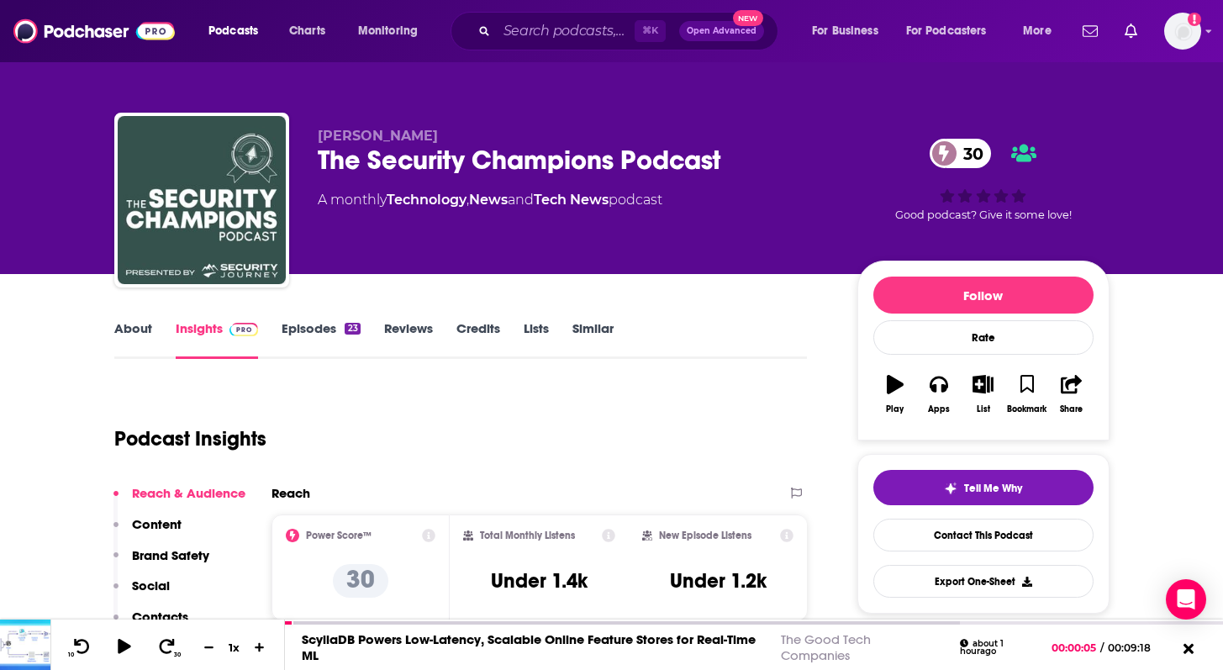
click at [310, 326] on link "Episodes 23" at bounding box center [321, 339] width 78 height 39
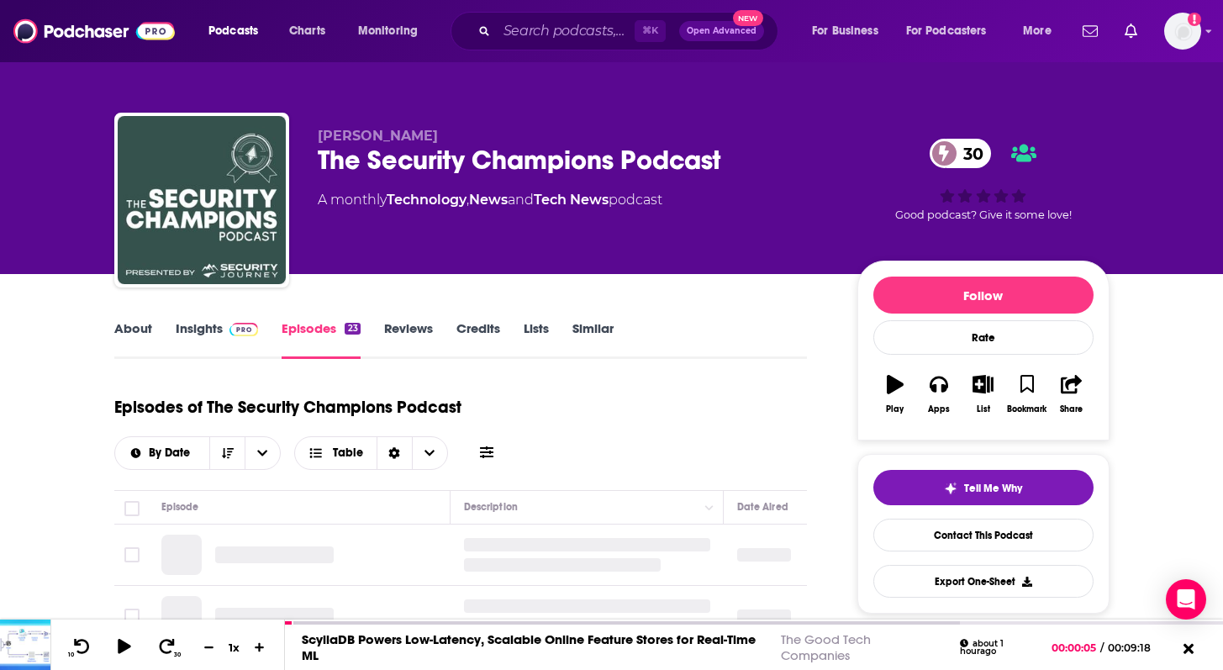
scroll to position [212, 0]
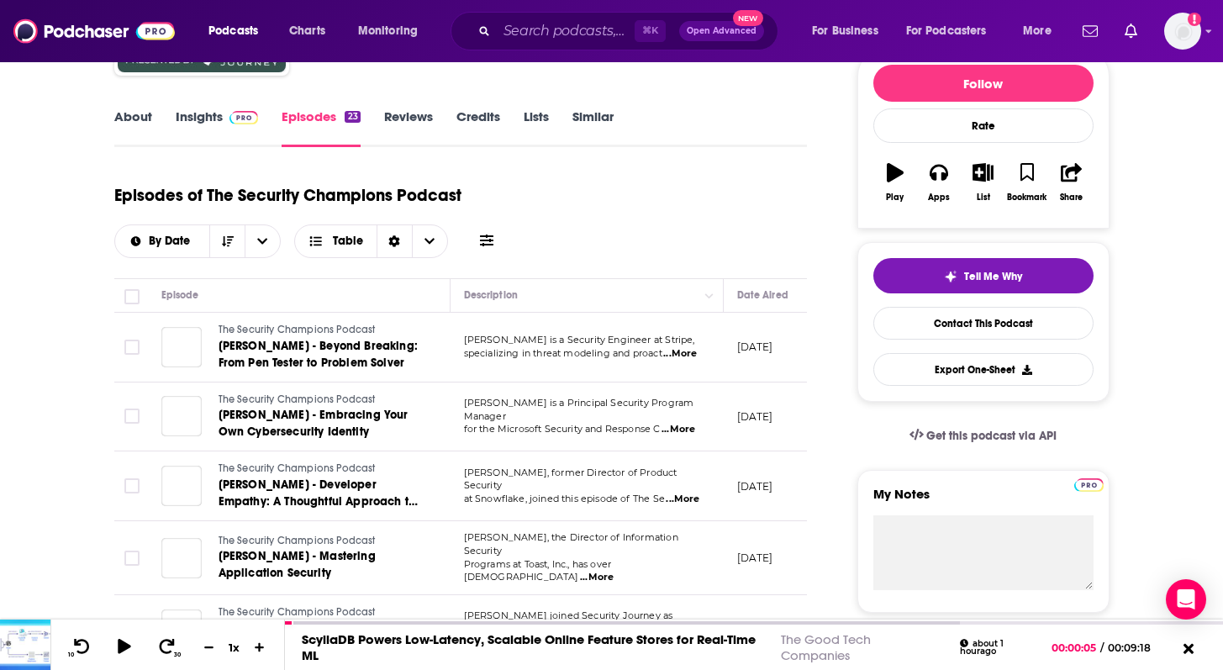
click at [233, 348] on span "[PERSON_NAME] - Beyond Breaking: From Pen Tester to Problem Solver" at bounding box center [318, 354] width 199 height 31
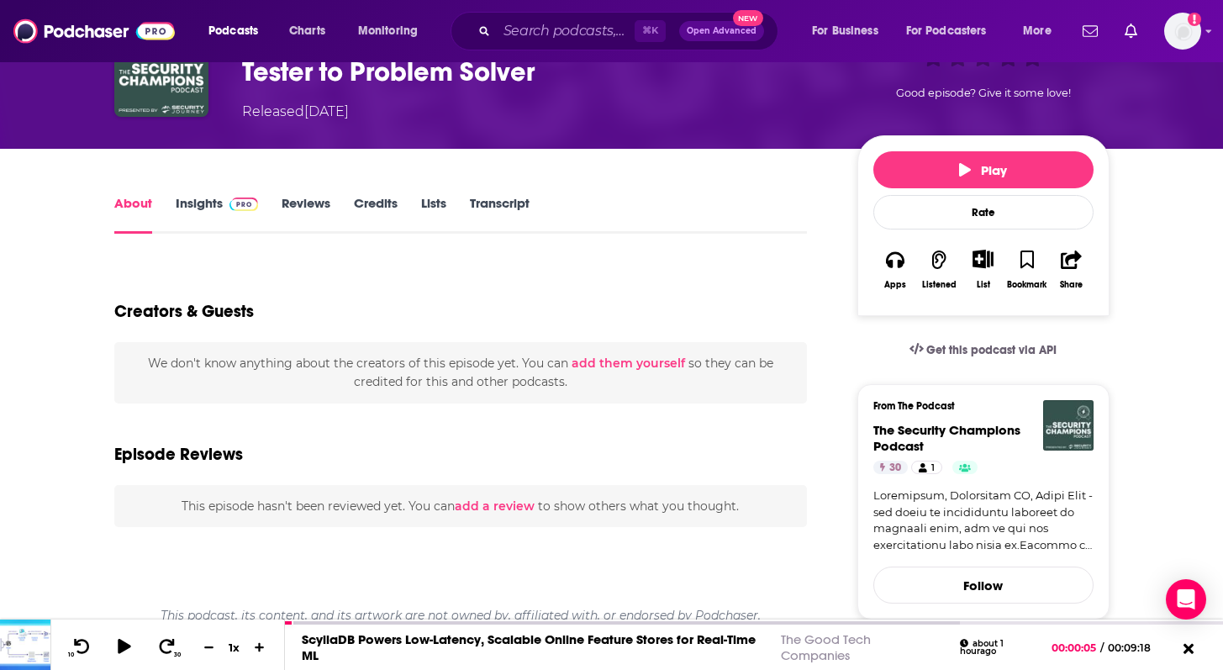
scroll to position [124, 0]
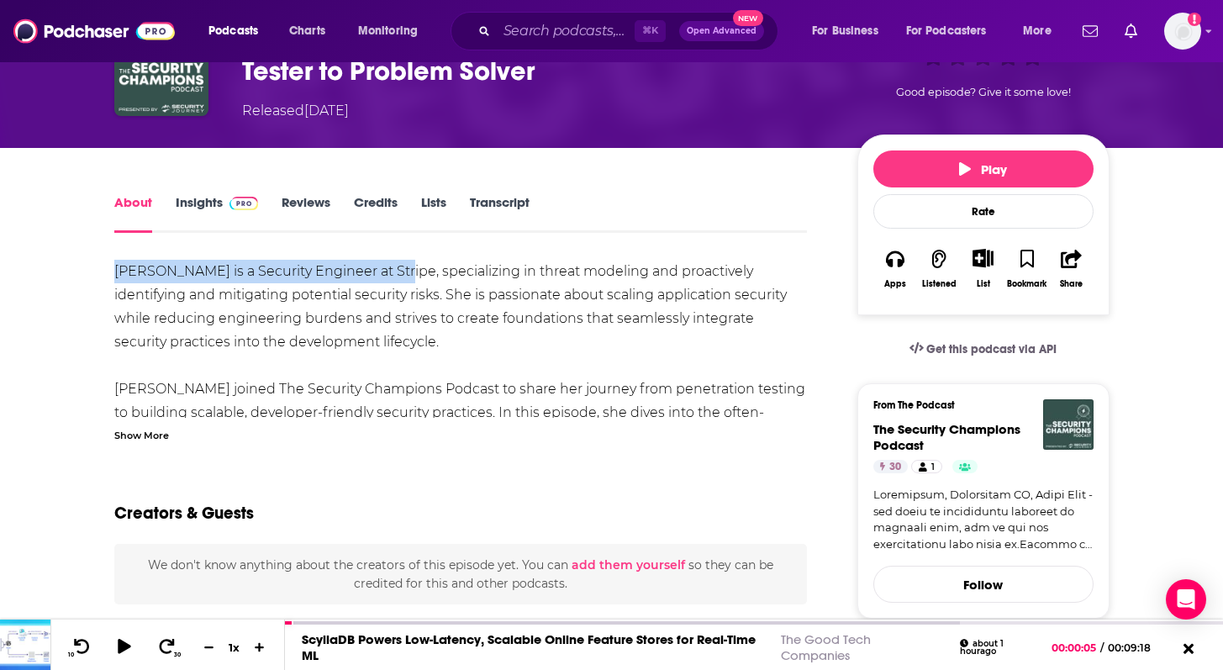
drag, startPoint x: 100, startPoint y: 271, endPoint x: 377, endPoint y: 277, distance: 277.5
copy div "[PERSON_NAME] is a Security Engineer at Strip"
copy div "[PERSON_NAME] is a Security Engineer at Stripe"
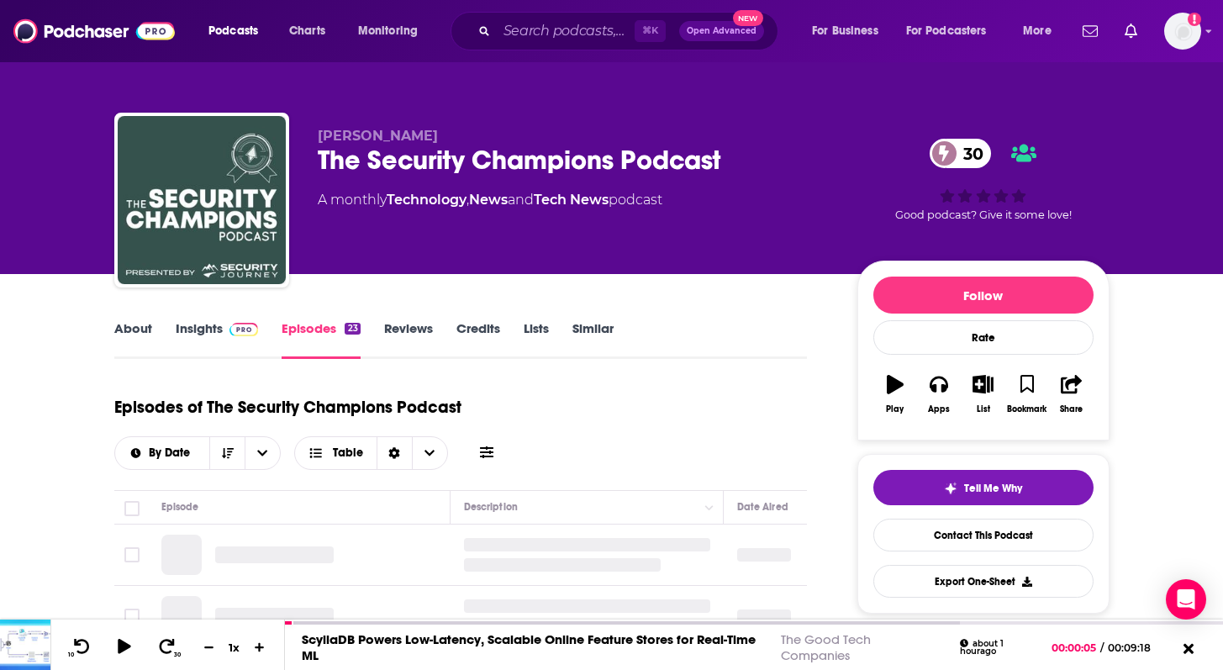
scroll to position [247, 0]
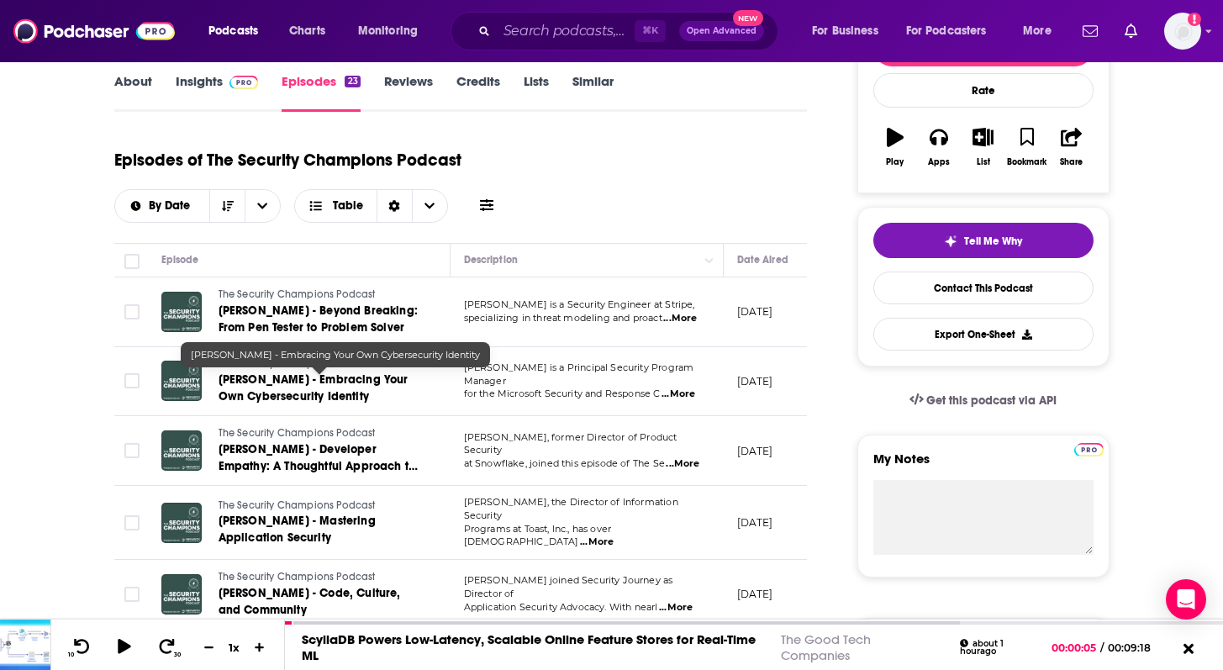
click at [246, 397] on span "[PERSON_NAME] - Embracing Your Own Cybersecurity Identity" at bounding box center [314, 387] width 190 height 31
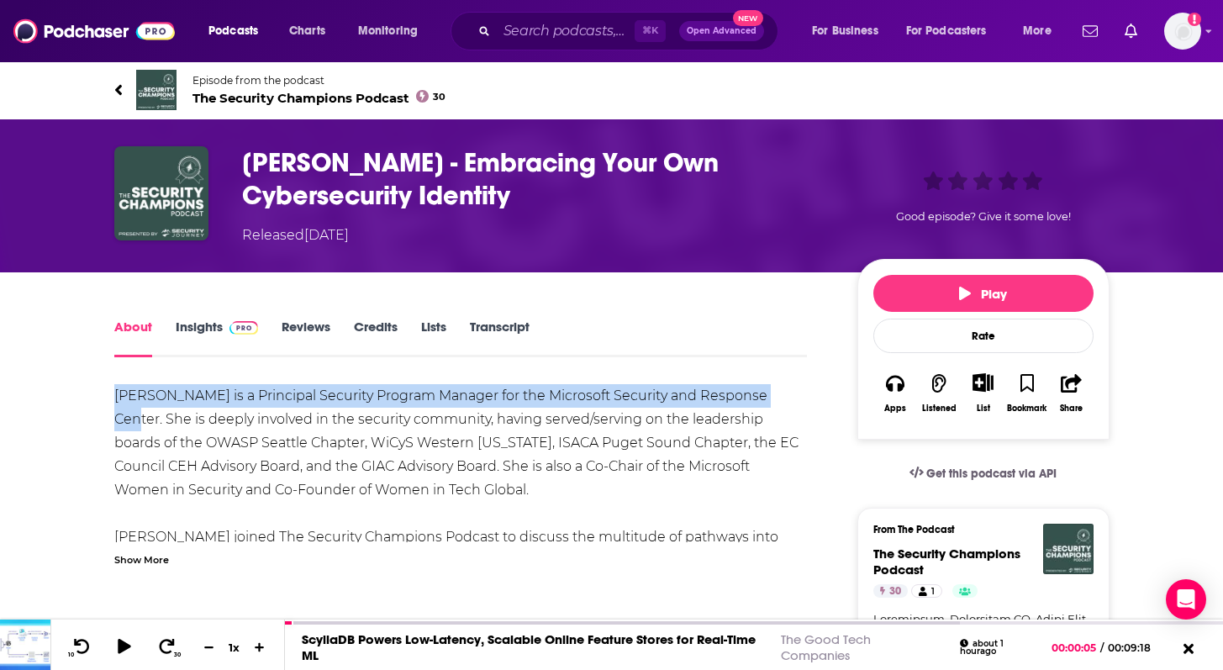
drag, startPoint x: 98, startPoint y: 398, endPoint x: 768, endPoint y: 396, distance: 670.9
copy div "[PERSON_NAME] is a Principal Security Program Manager for the Microsoft Securit…"
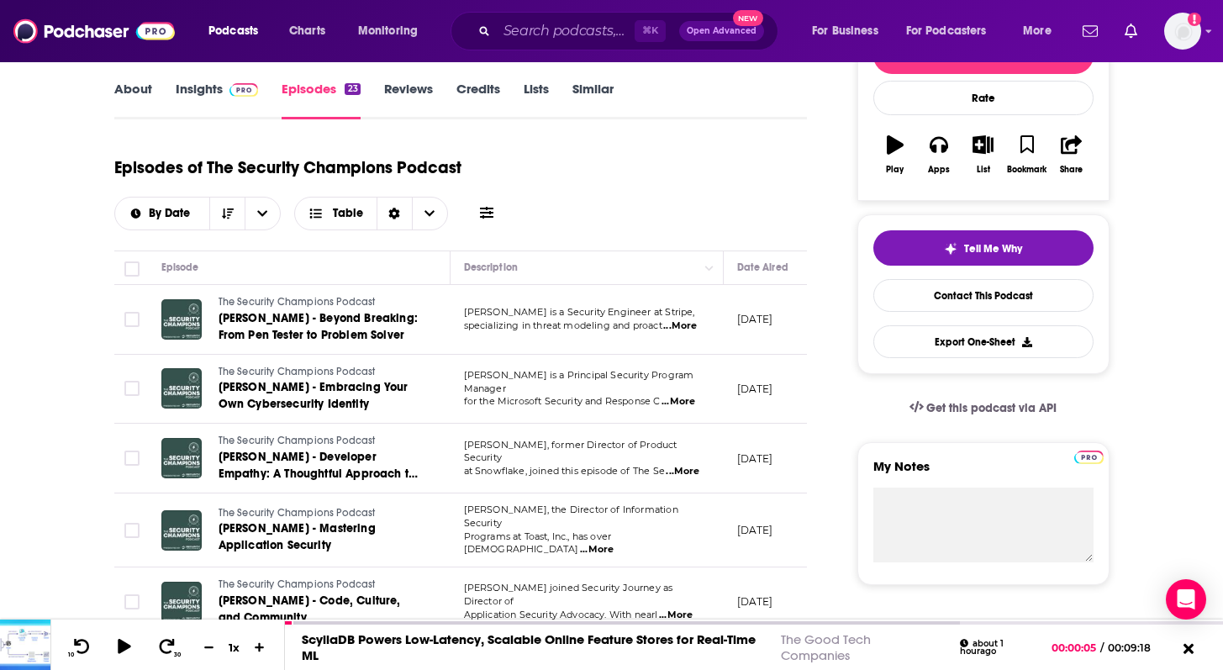
scroll to position [244, 0]
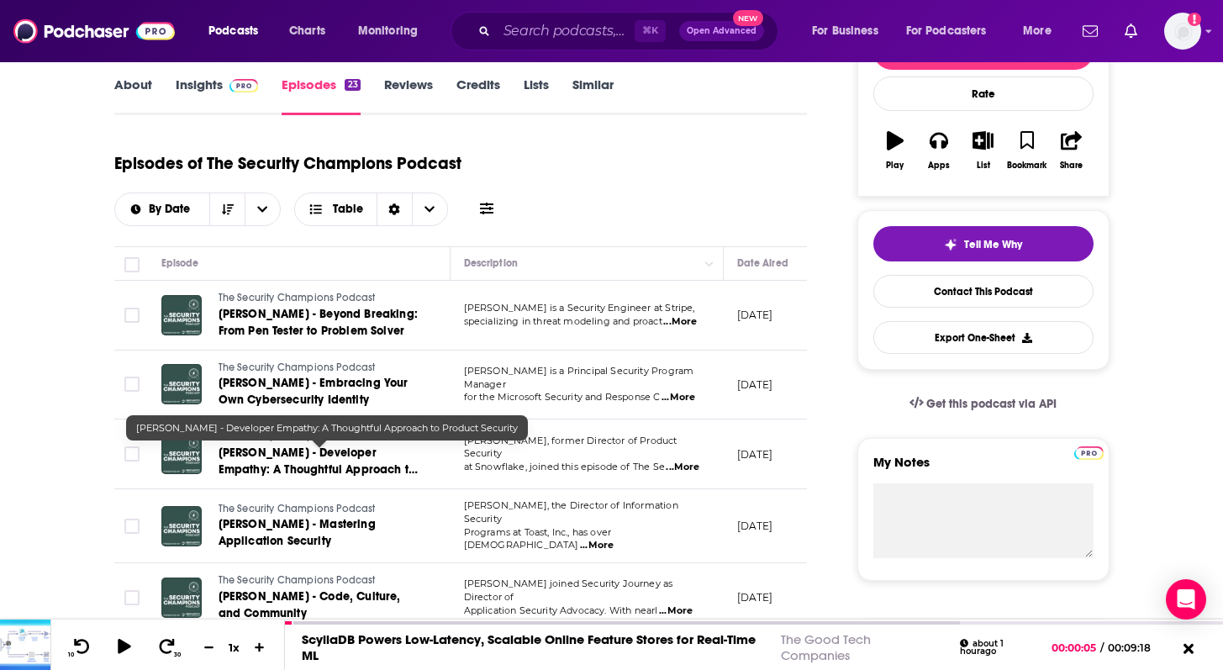
click at [283, 466] on span "[PERSON_NAME] - Developer Empathy: A Thoughtful Approach to Product Security" at bounding box center [318, 470] width 199 height 48
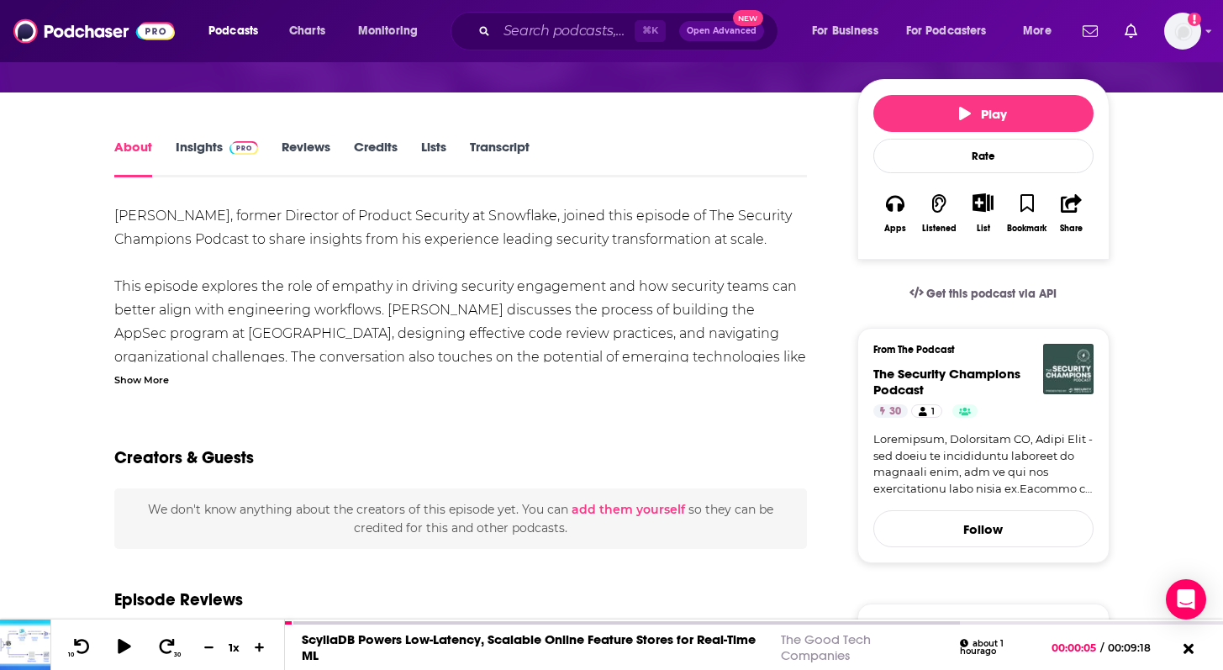
scroll to position [181, 0]
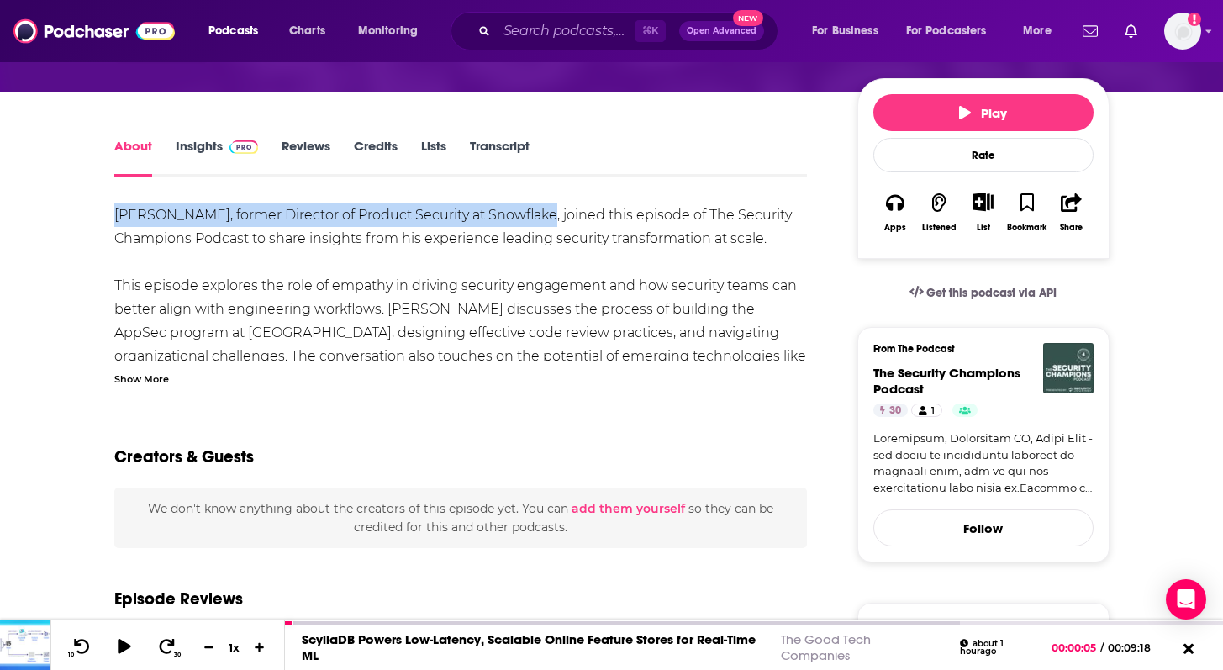
drag, startPoint x: 113, startPoint y: 210, endPoint x: 525, endPoint y: 214, distance: 412.8
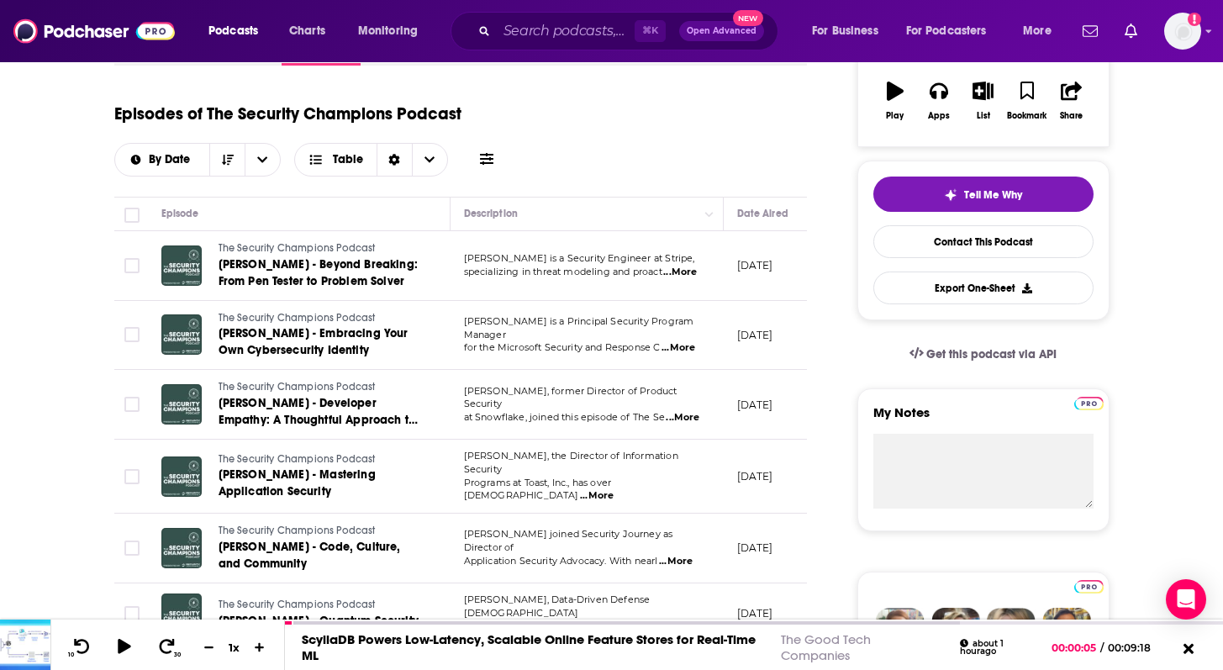
scroll to position [294, 0]
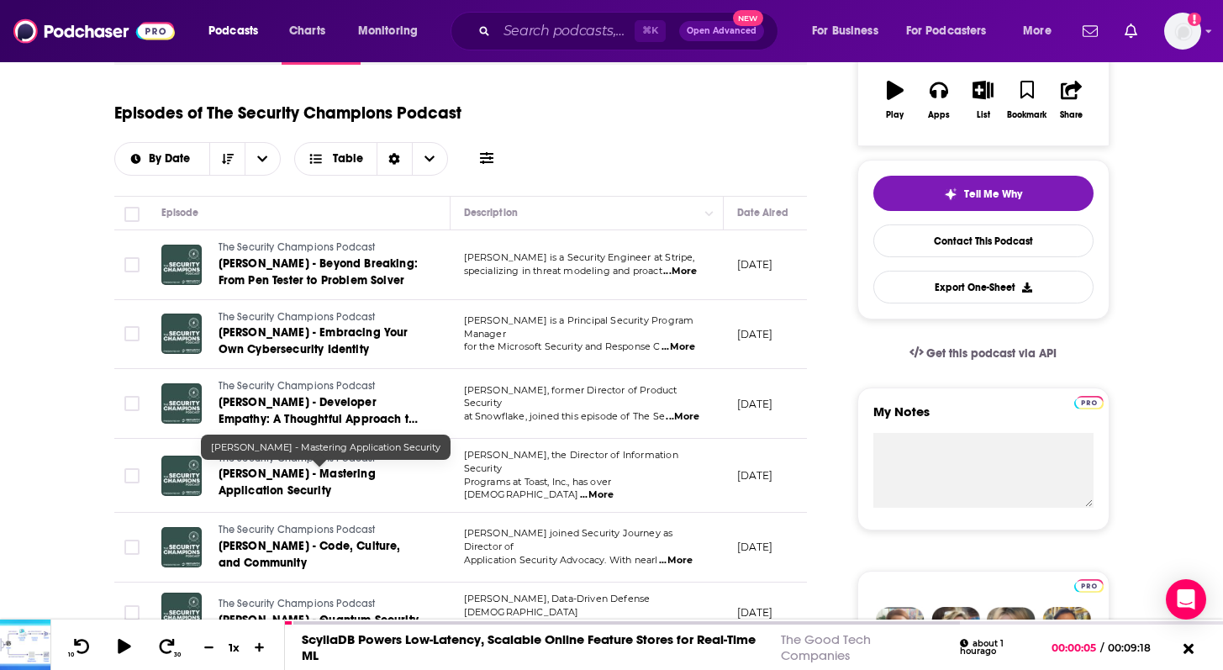
click at [316, 476] on span "[PERSON_NAME] - Mastering Application Security" at bounding box center [297, 482] width 157 height 31
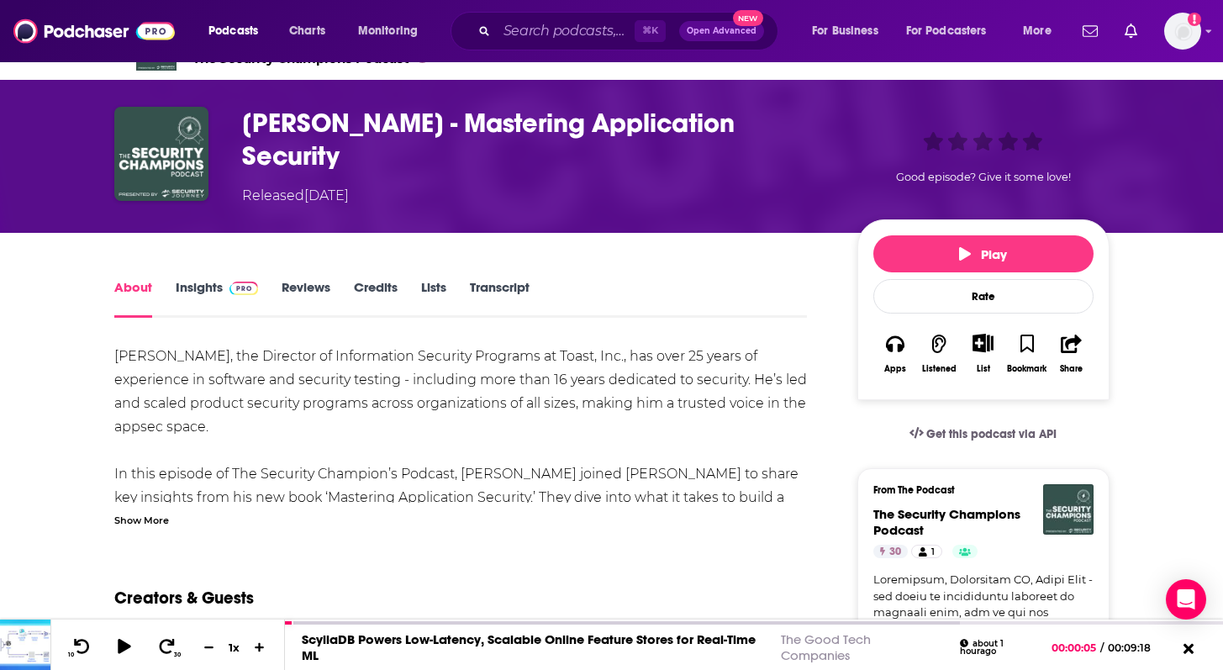
scroll to position [43, 0]
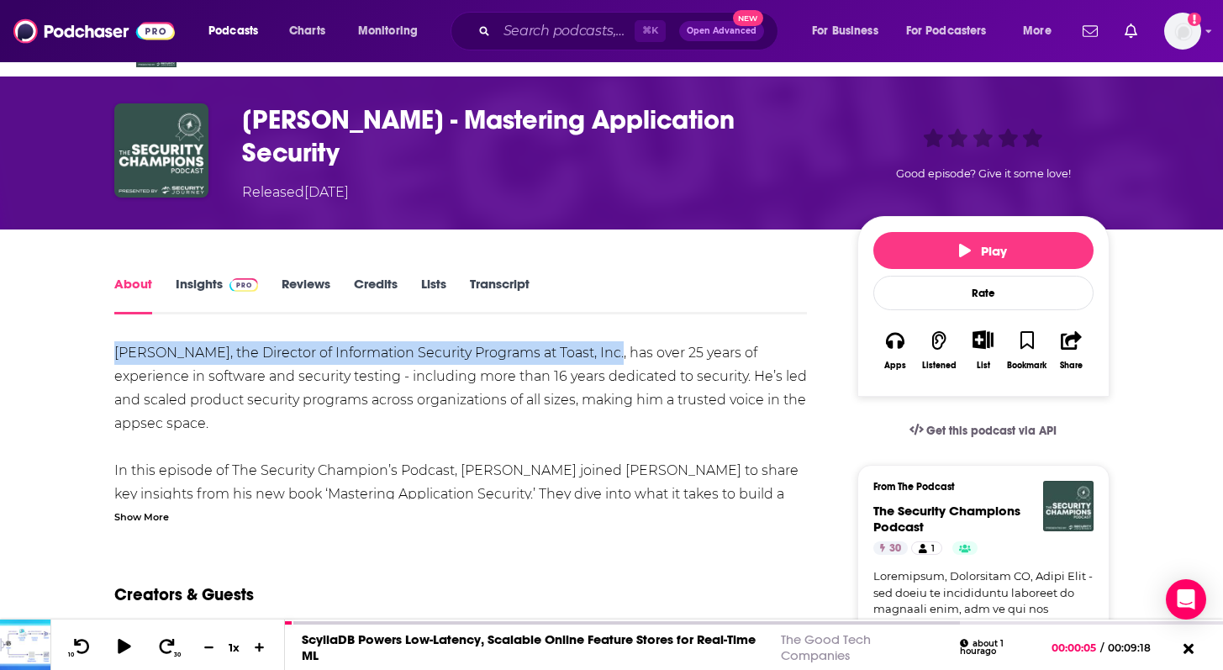
drag, startPoint x: 98, startPoint y: 355, endPoint x: 605, endPoint y: 351, distance: 507.8
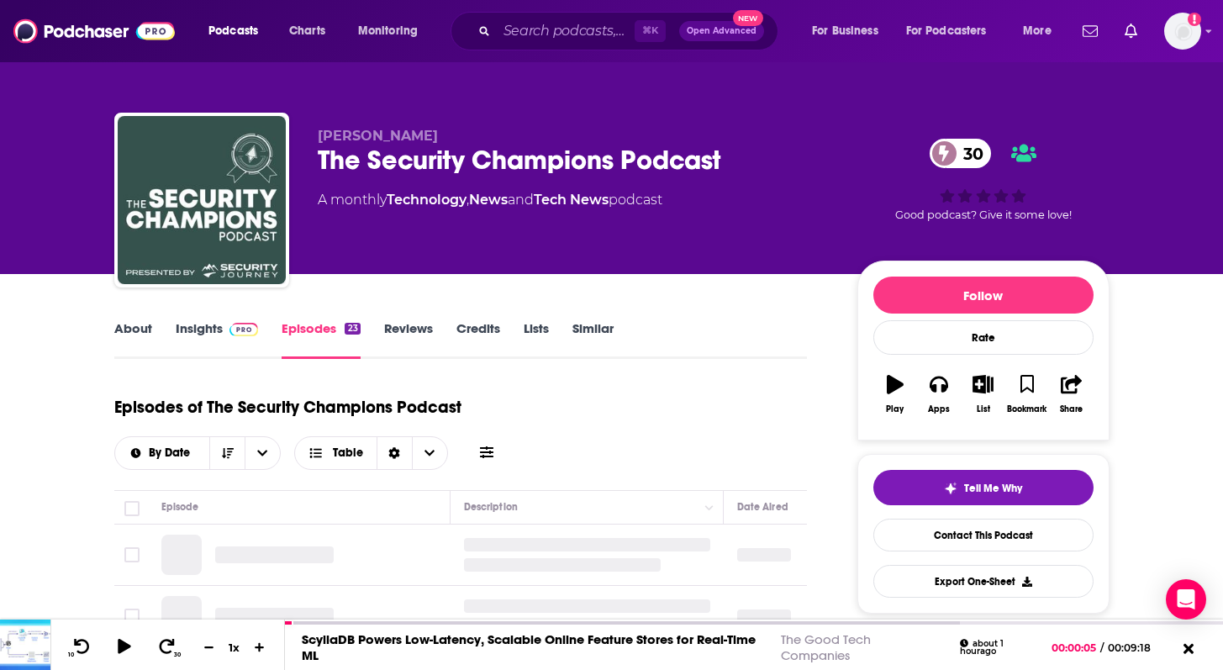
click at [129, 338] on link "About" at bounding box center [133, 339] width 38 height 39
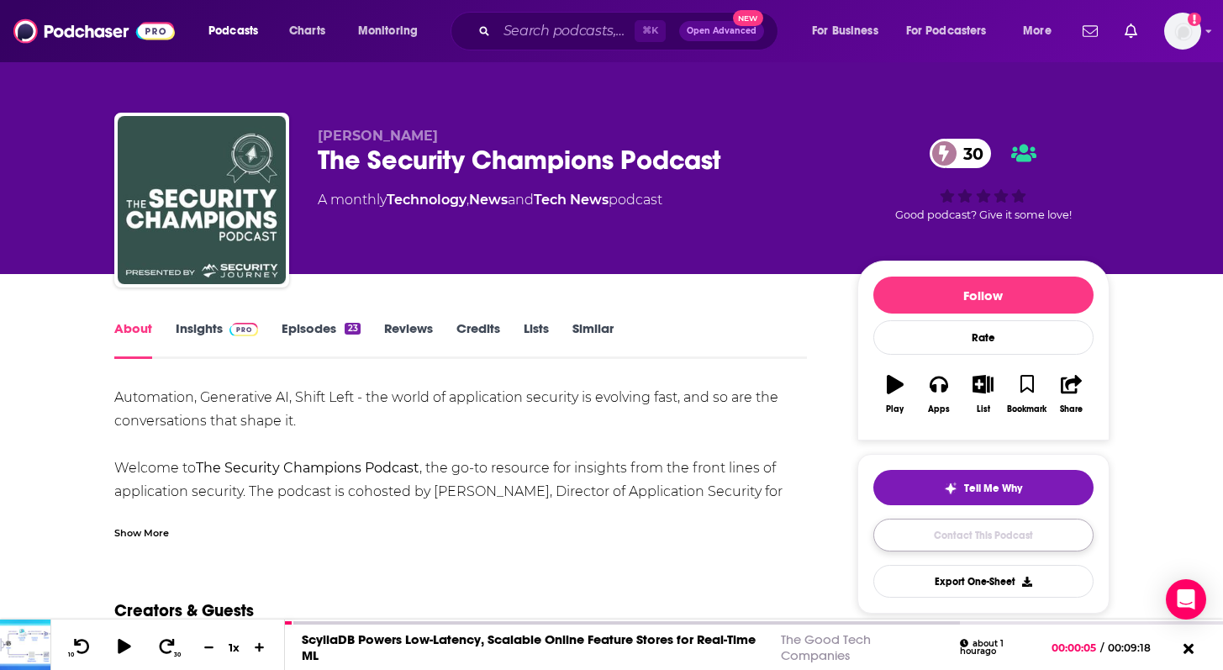
click at [936, 536] on link "Contact This Podcast" at bounding box center [983, 535] width 220 height 33
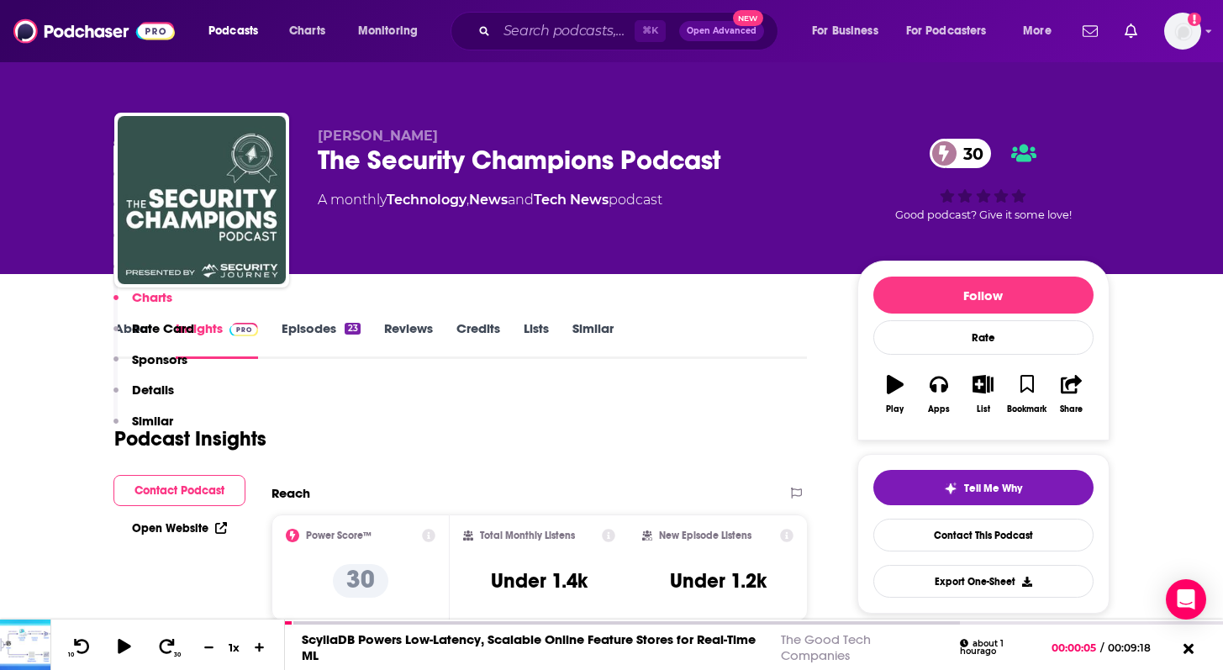
scroll to position [1553, 0]
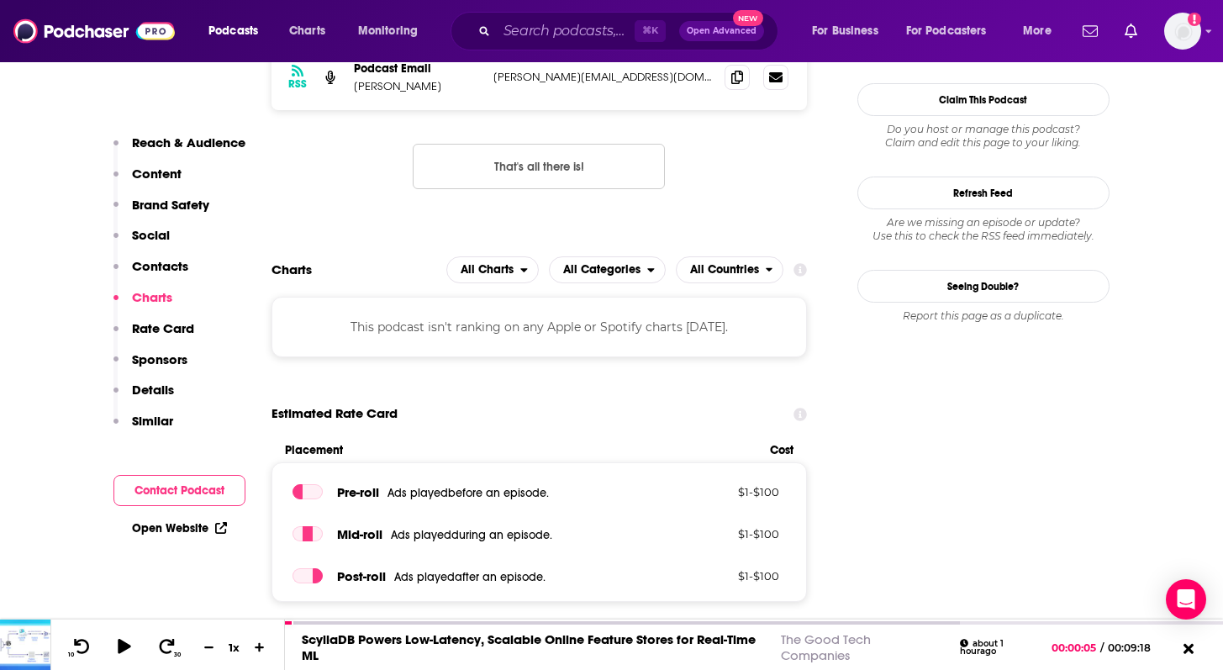
click at [547, 80] on p "[PERSON_NAME][EMAIL_ADDRESS][DOMAIN_NAME]" at bounding box center [602, 77] width 219 height 14
